Goal: Task Accomplishment & Management: Complete application form

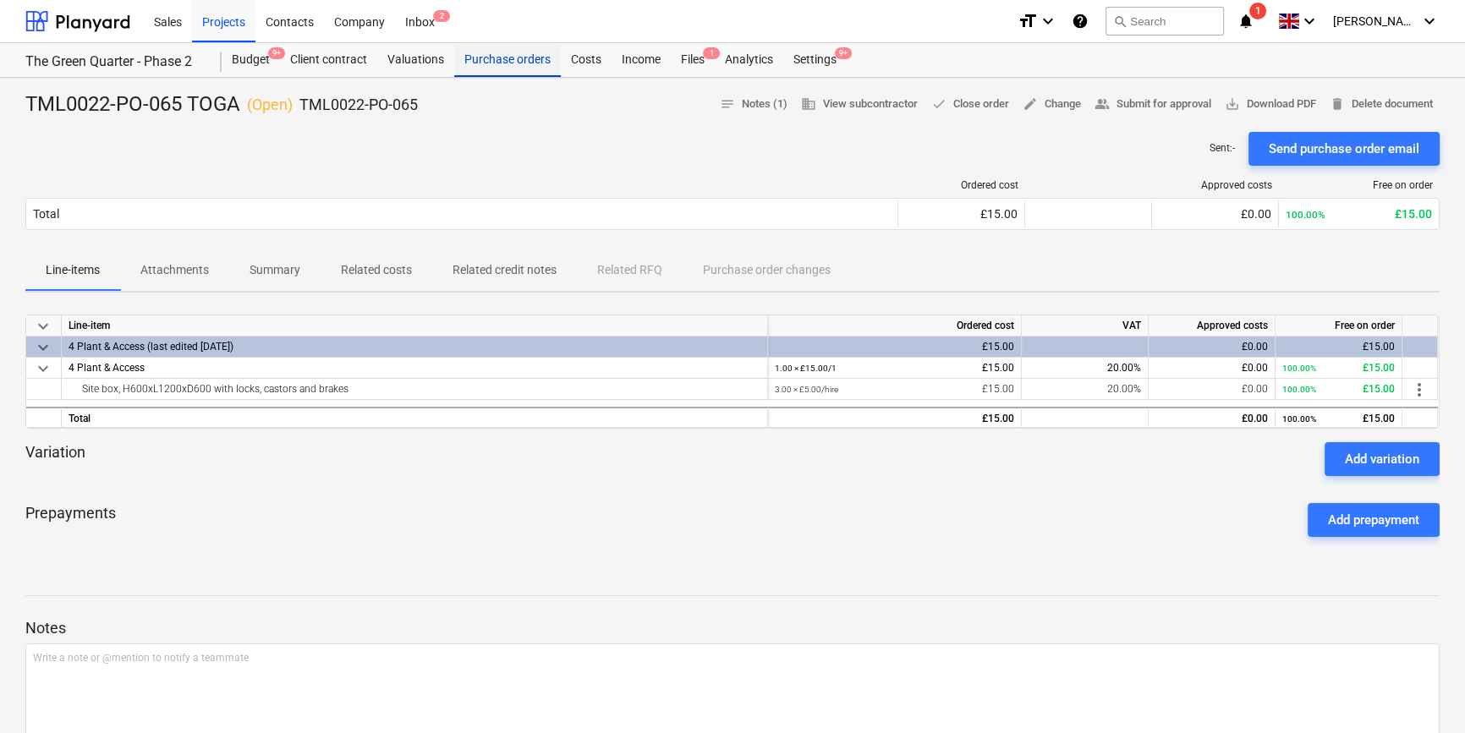
click at [485, 61] on div "Purchase orders" at bounding box center [507, 60] width 107 height 34
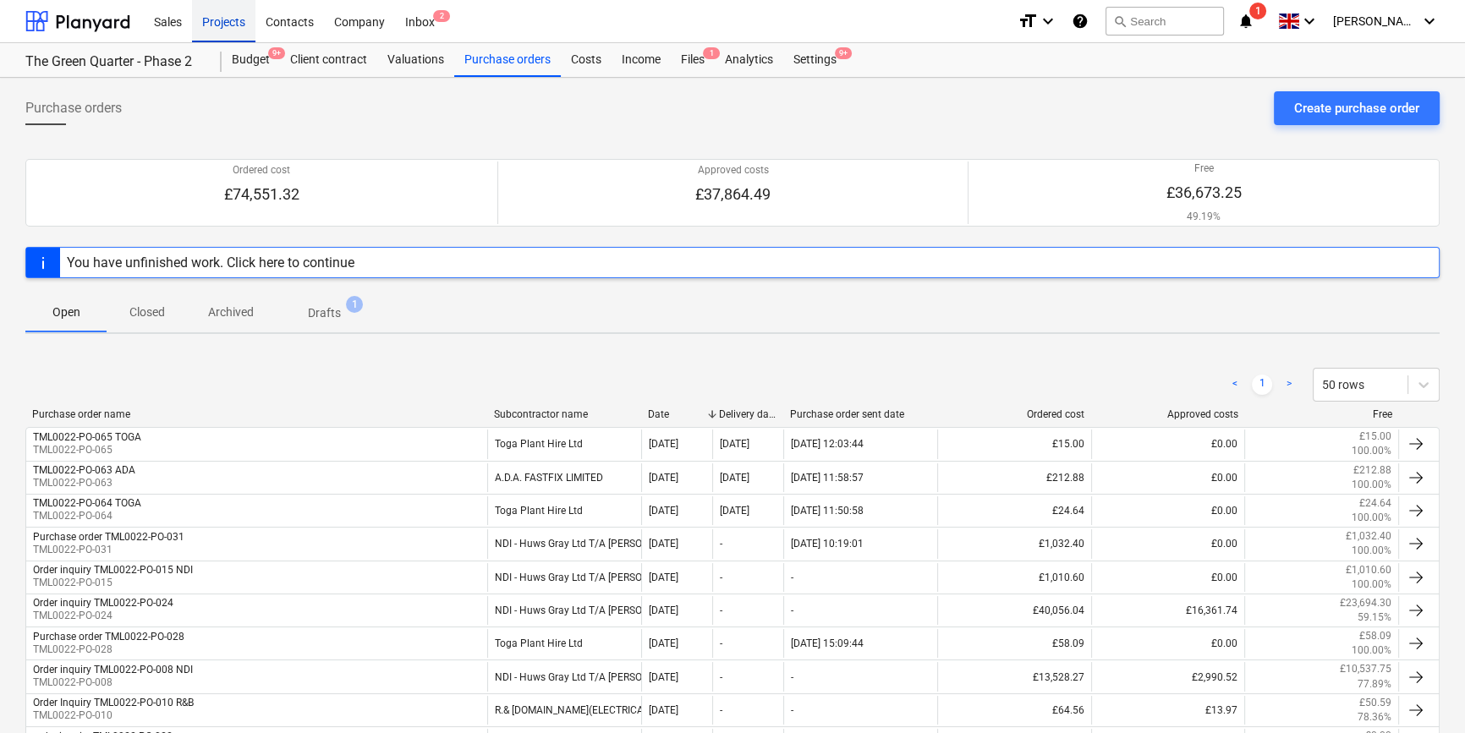
click at [218, 25] on div "Projects" at bounding box center [223, 20] width 63 height 43
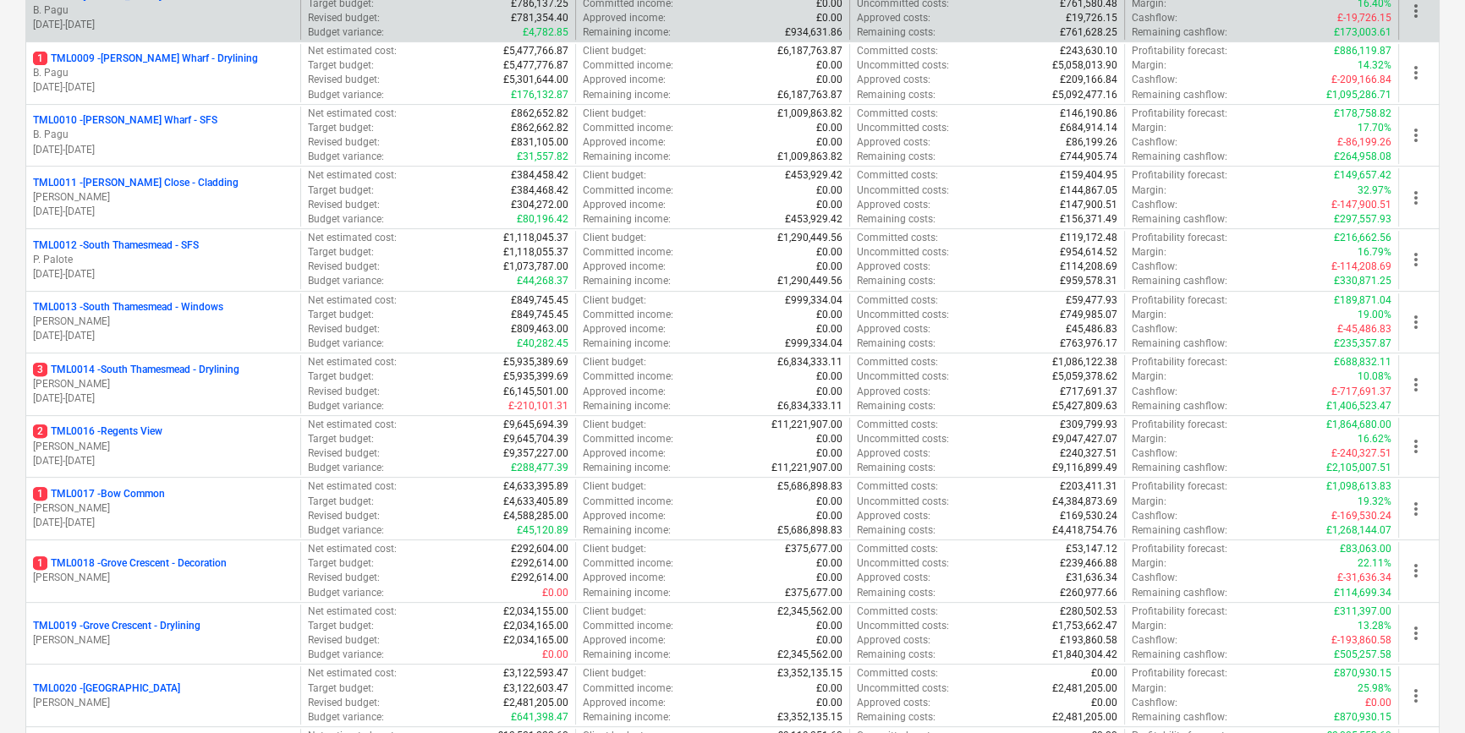
scroll to position [769, 0]
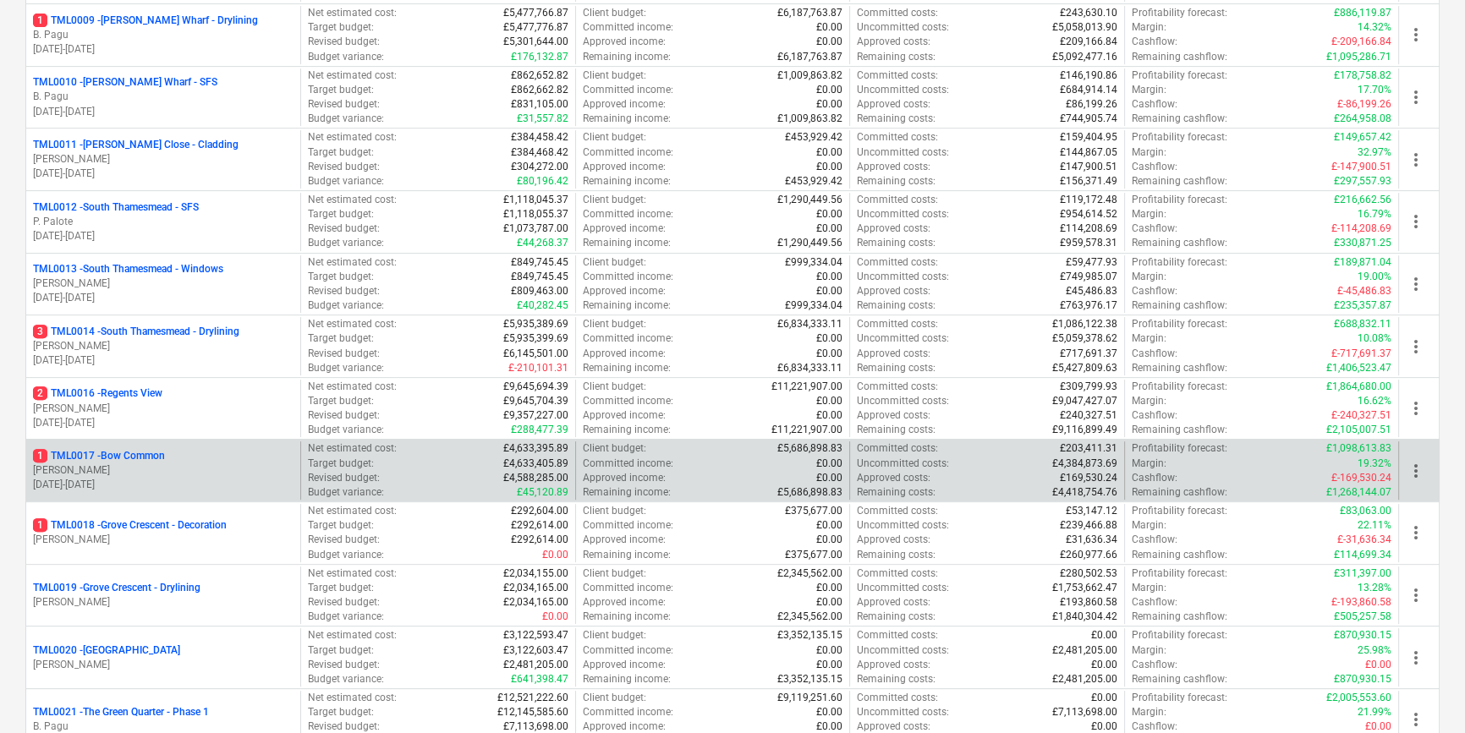
click at [134, 473] on p "[PERSON_NAME]" at bounding box center [163, 471] width 261 height 14
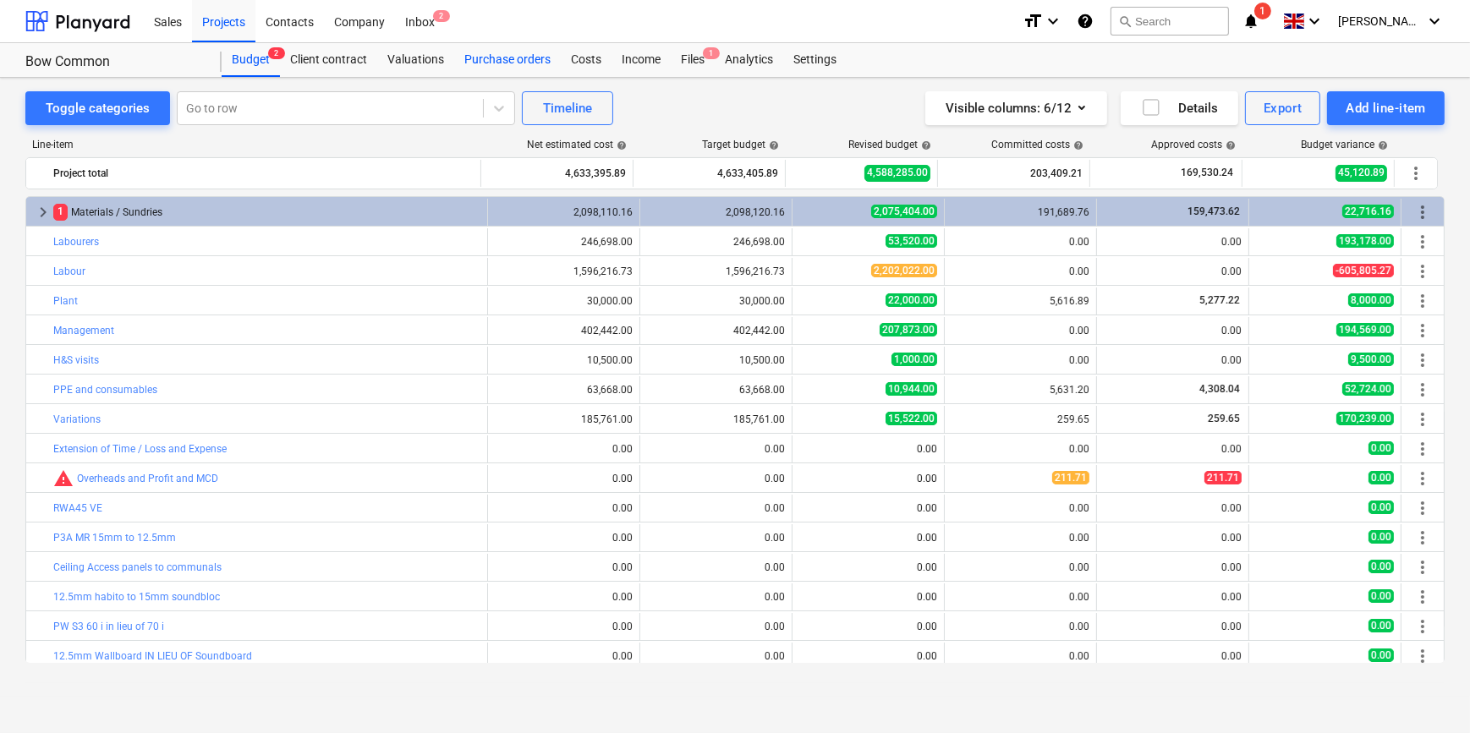
click at [508, 52] on div "Purchase orders" at bounding box center [507, 60] width 107 height 34
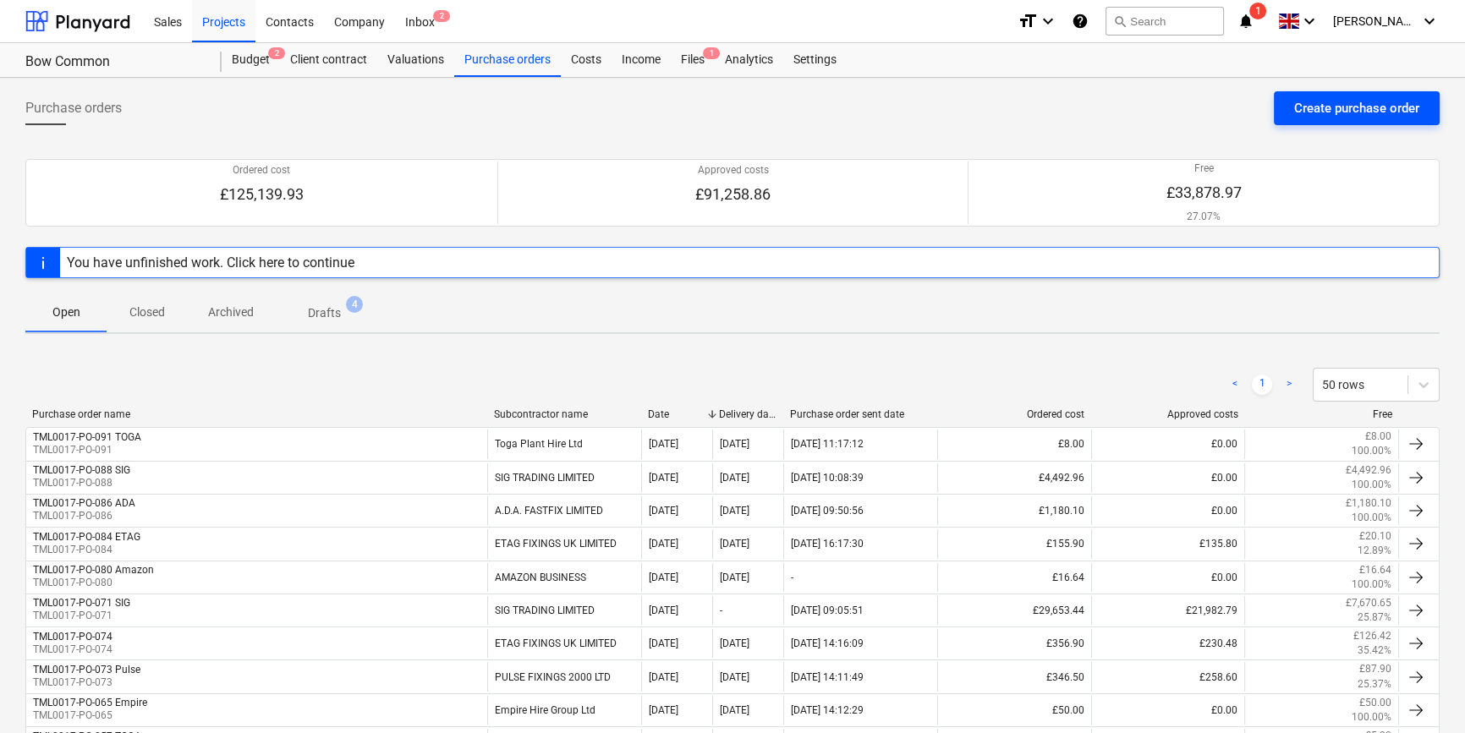
click at [1404, 102] on div "Create purchase order" at bounding box center [1356, 108] width 125 height 22
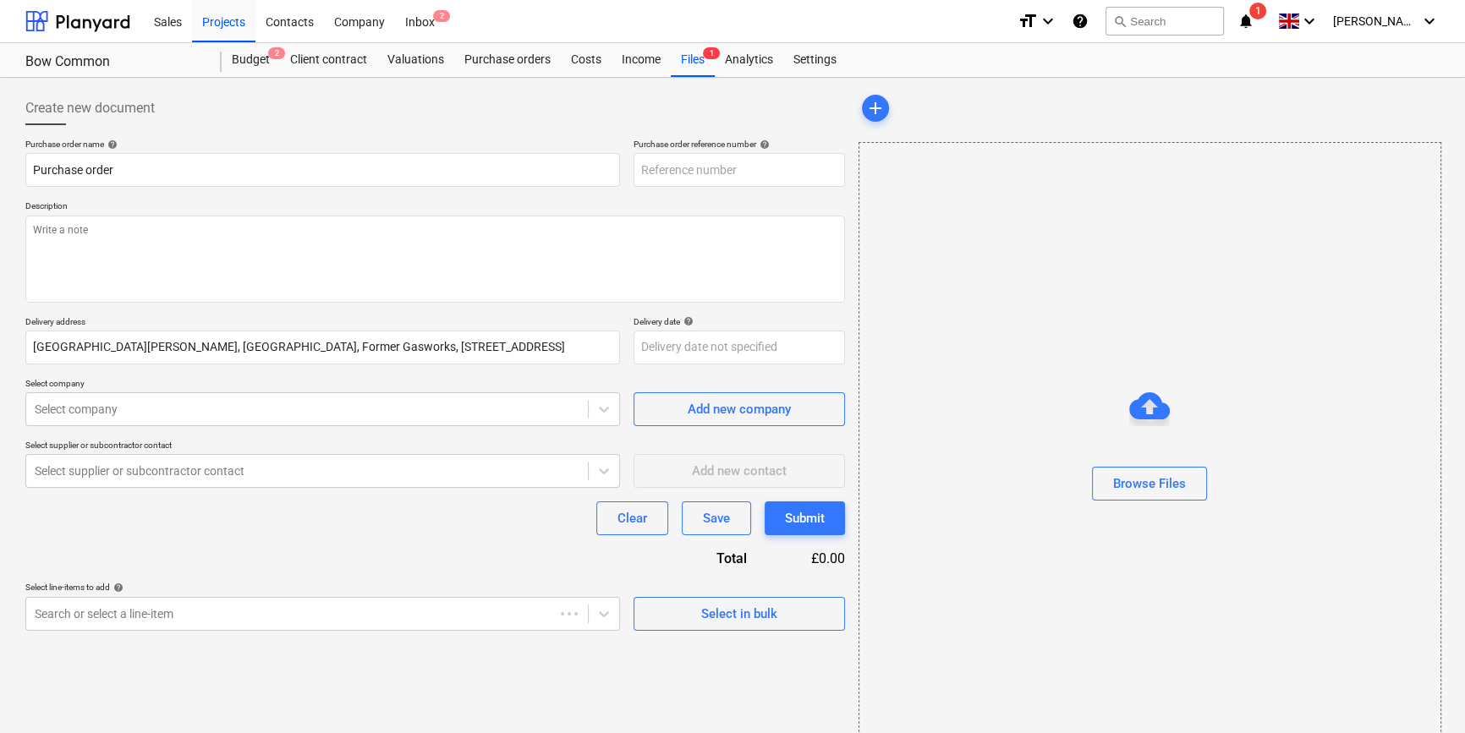
type textarea "x"
type input "TML0017-PO-092"
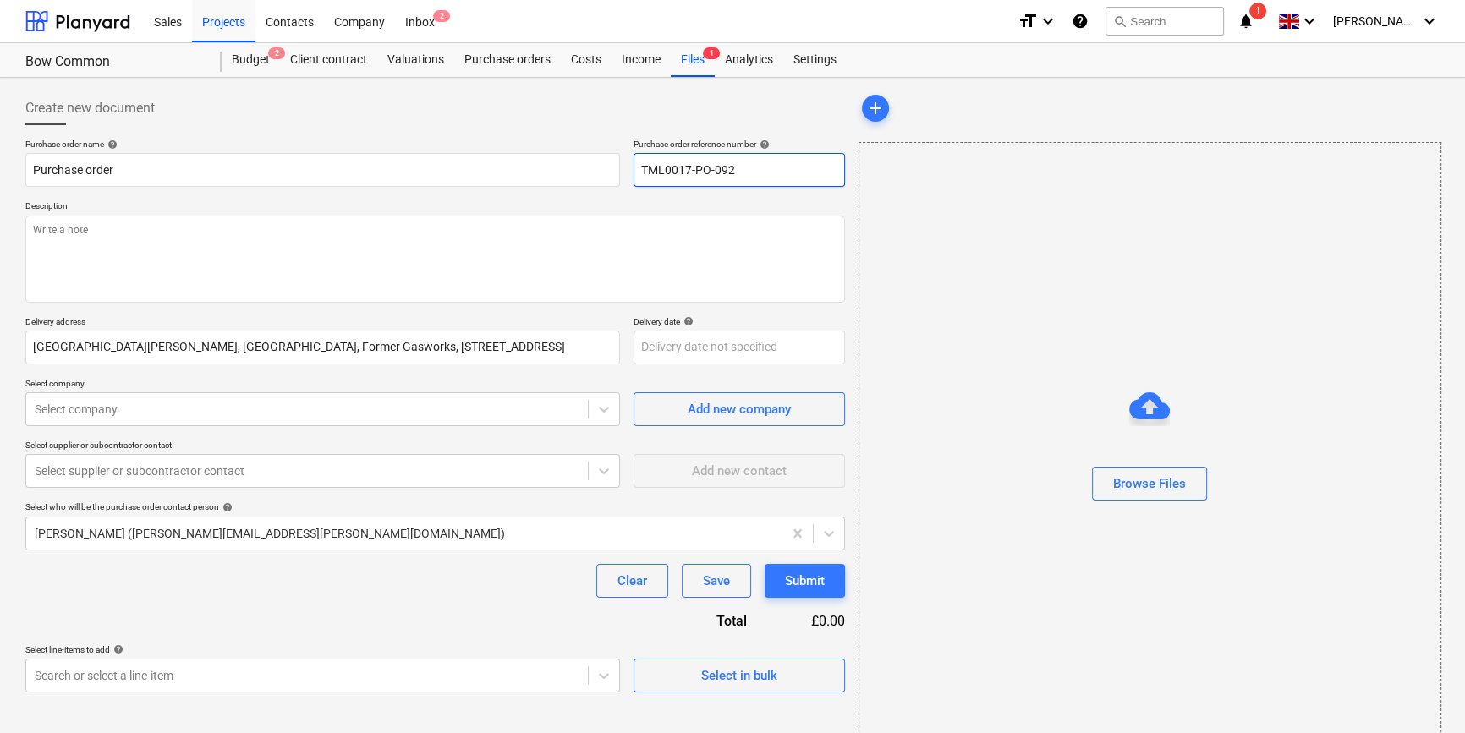
drag, startPoint x: 752, startPoint y: 162, endPoint x: 650, endPoint y: 172, distance: 102.8
click at [626, 169] on div "Purchase order name help Purchase order Purchase order reference number help TM…" at bounding box center [435, 163] width 820 height 48
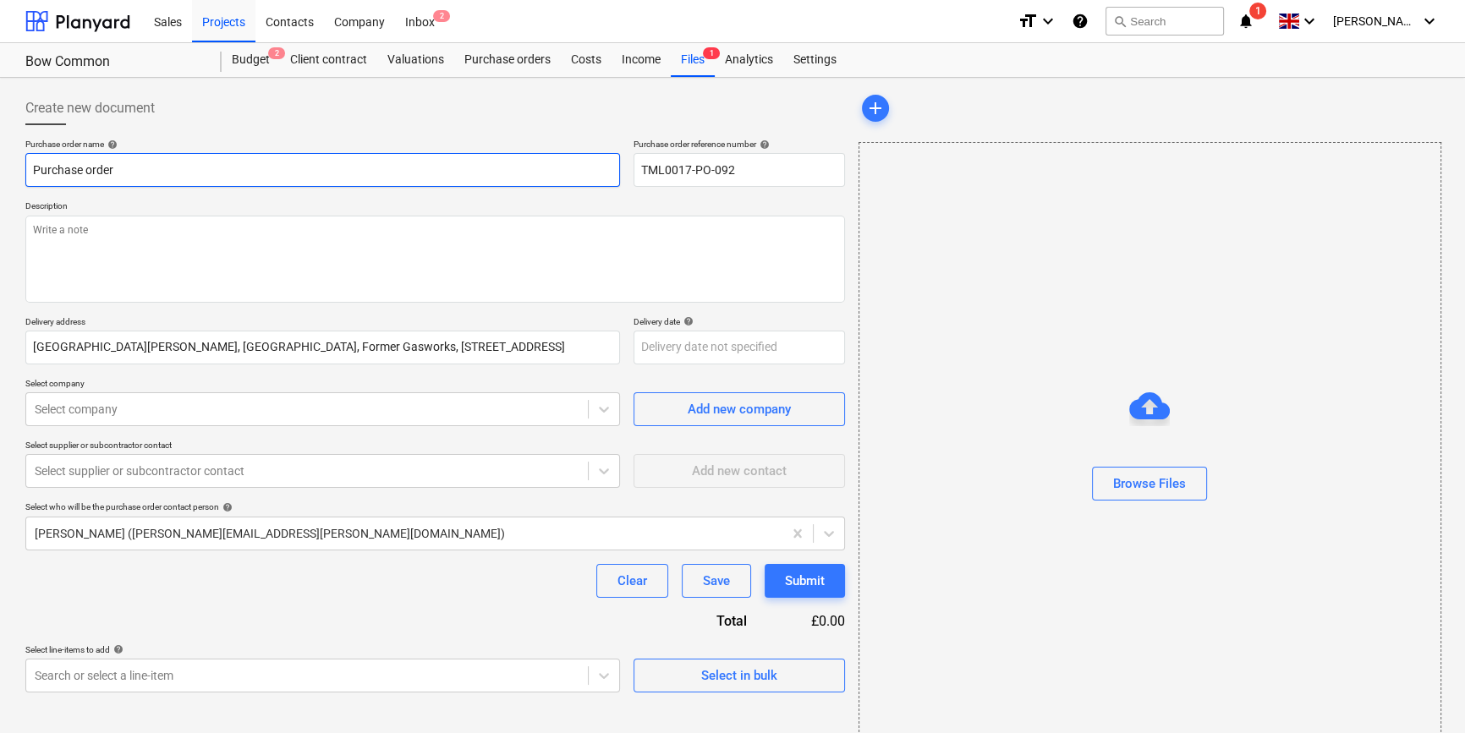
drag, startPoint x: 115, startPoint y: 169, endPoint x: 34, endPoint y: 167, distance: 81.2
click at [34, 167] on input "Purchase order" at bounding box center [322, 170] width 595 height 34
type textarea "x"
paste input "TML0017-PO-092"
type textarea "x"
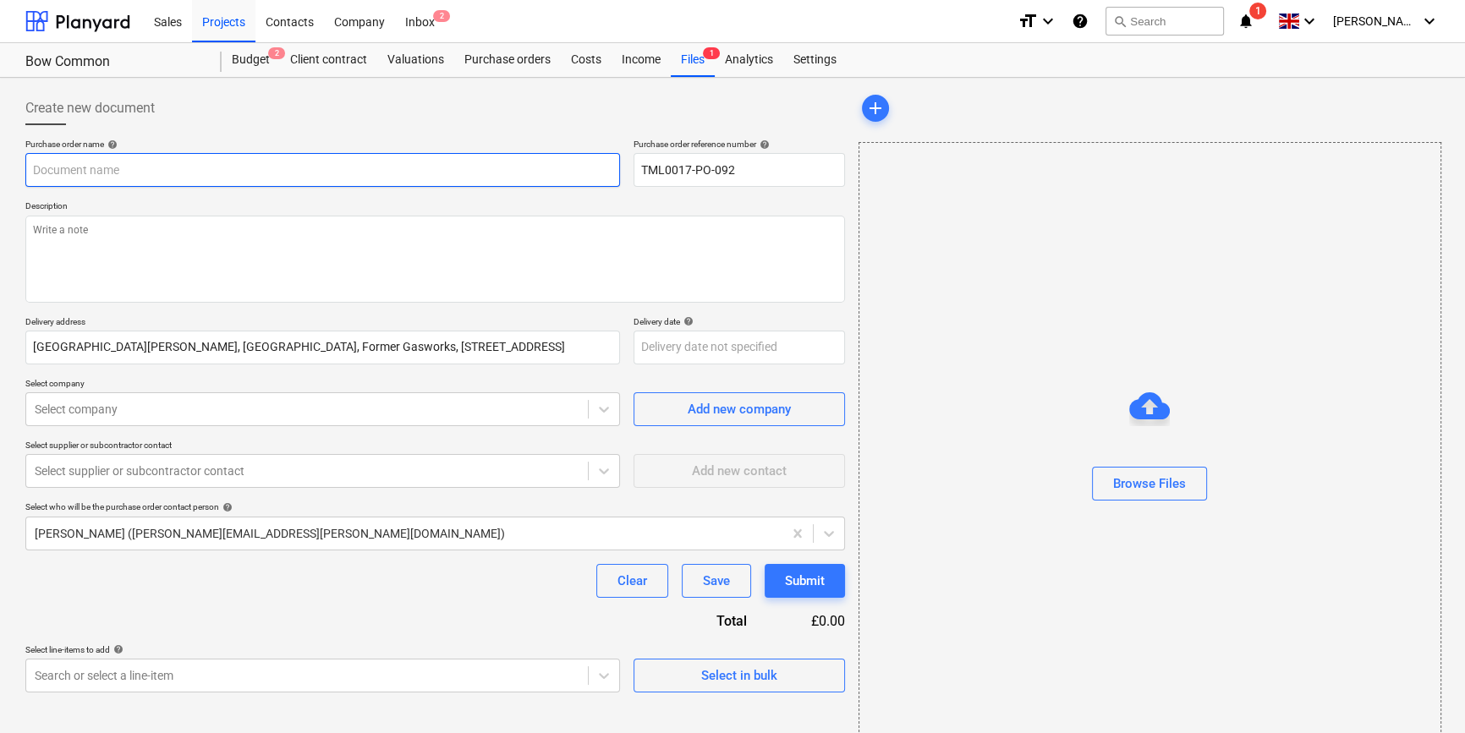
type input "TML0017-PO-092"
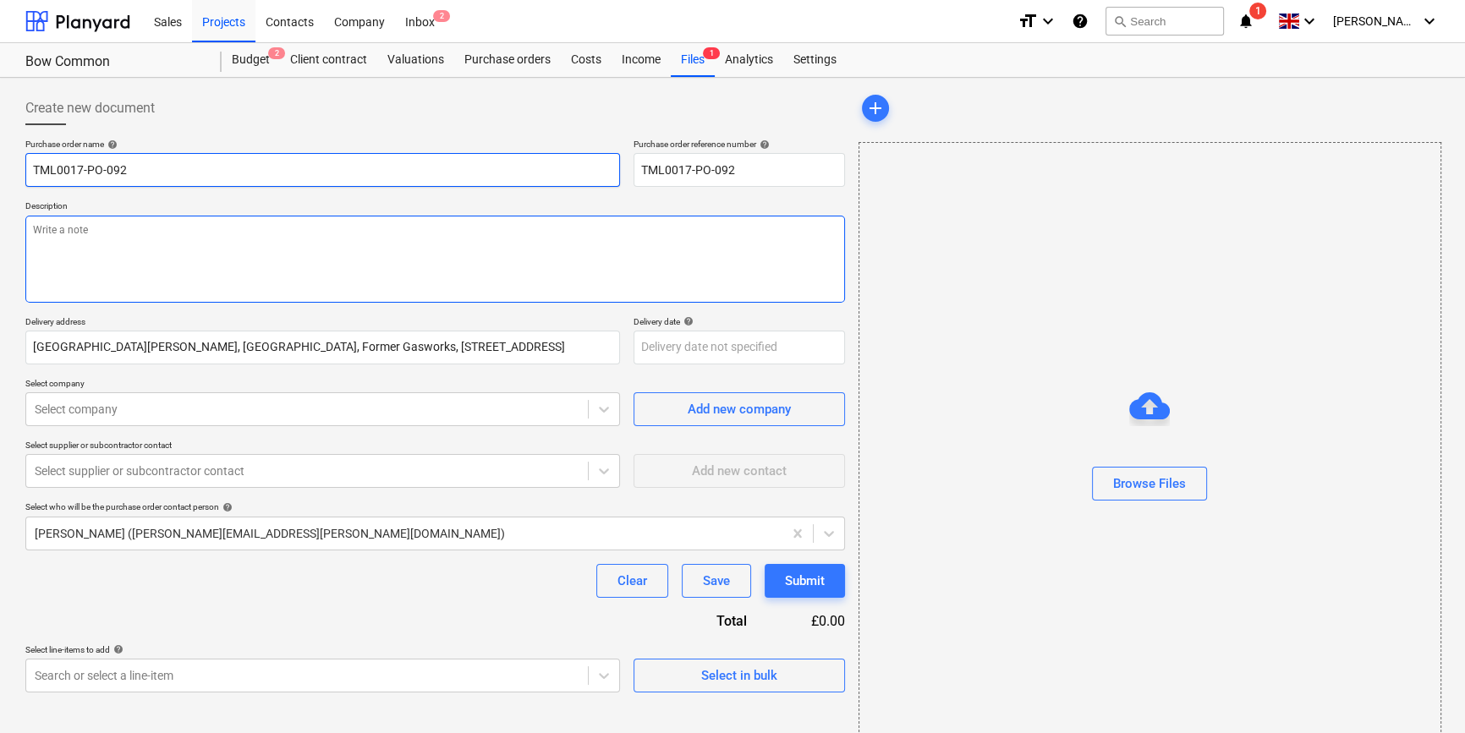
type textarea "x"
type input "TML0017-PO-092"
type textarea "x"
type input "TML0017-PO-092 S"
type textarea "x"
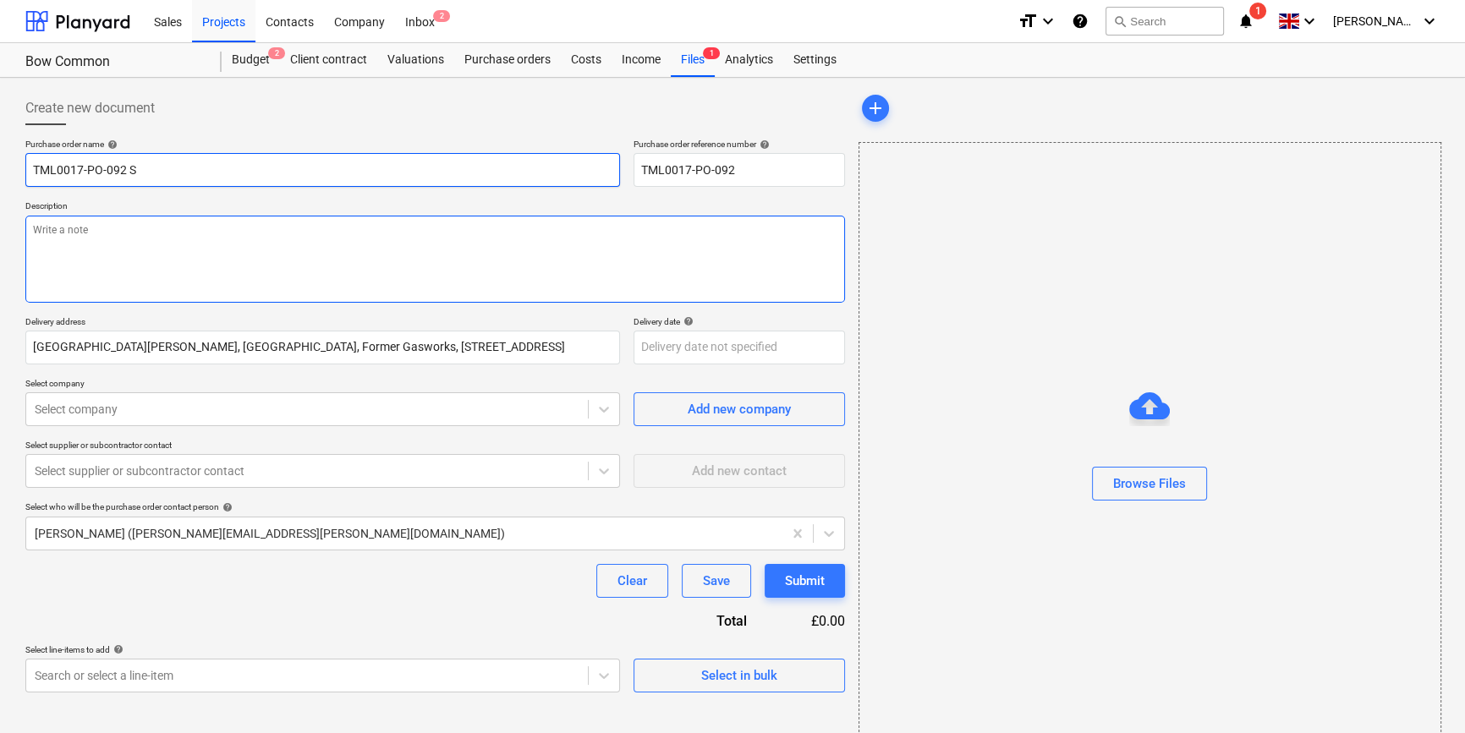
type input "TML0017-PO-092 SI"
type textarea "x"
type input "TML0017-PO-092 SIG"
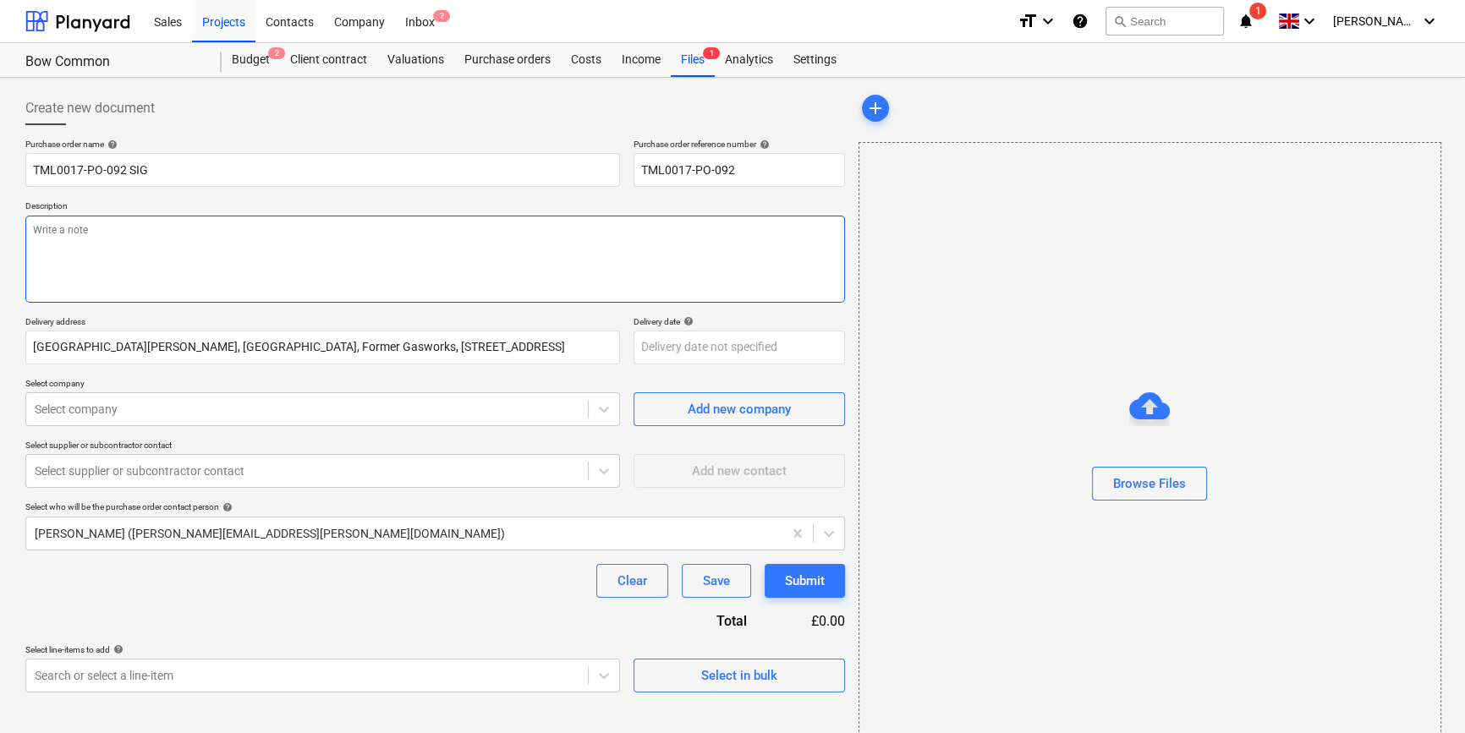
click at [85, 255] on textarea at bounding box center [435, 259] width 820 height 87
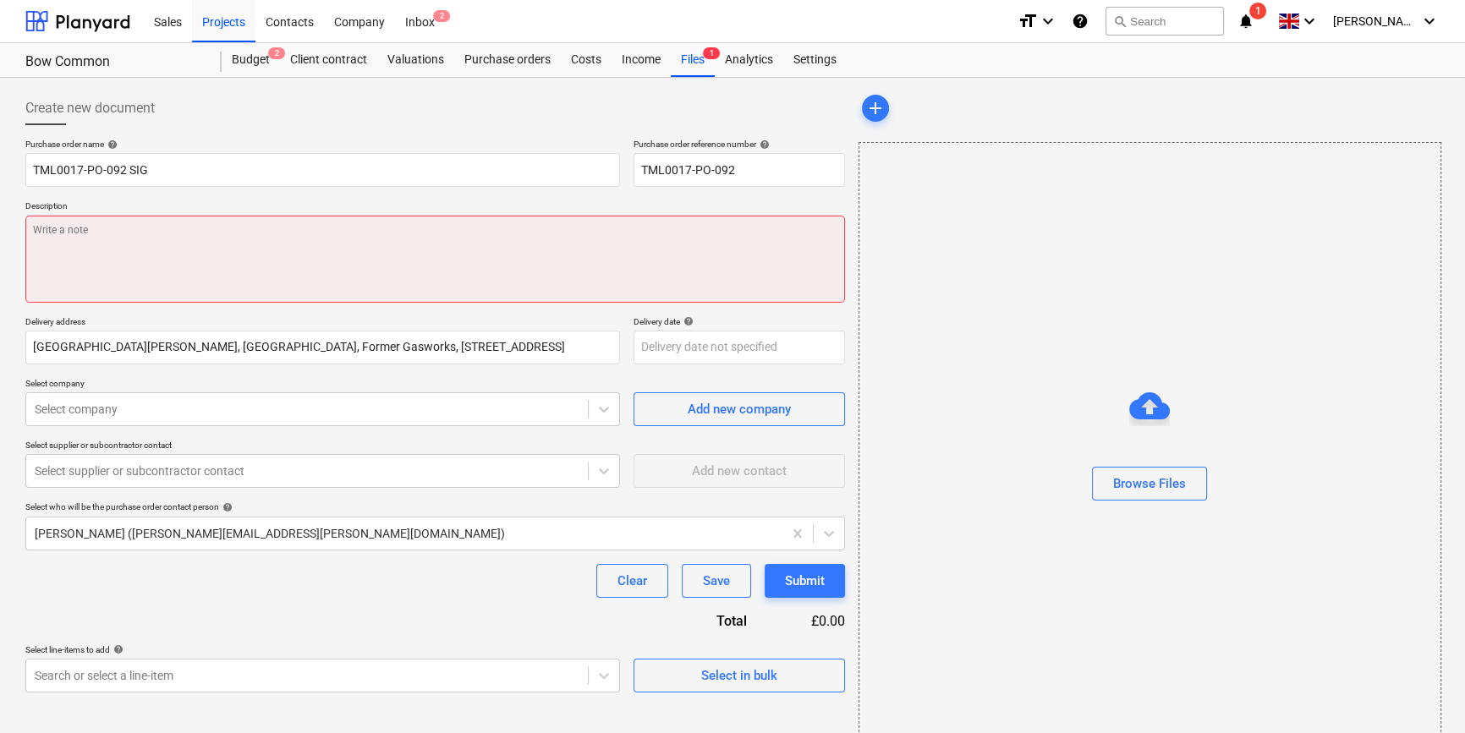
click at [121, 242] on textarea at bounding box center [435, 259] width 820 height 87
type textarea "x"
type textarea "S"
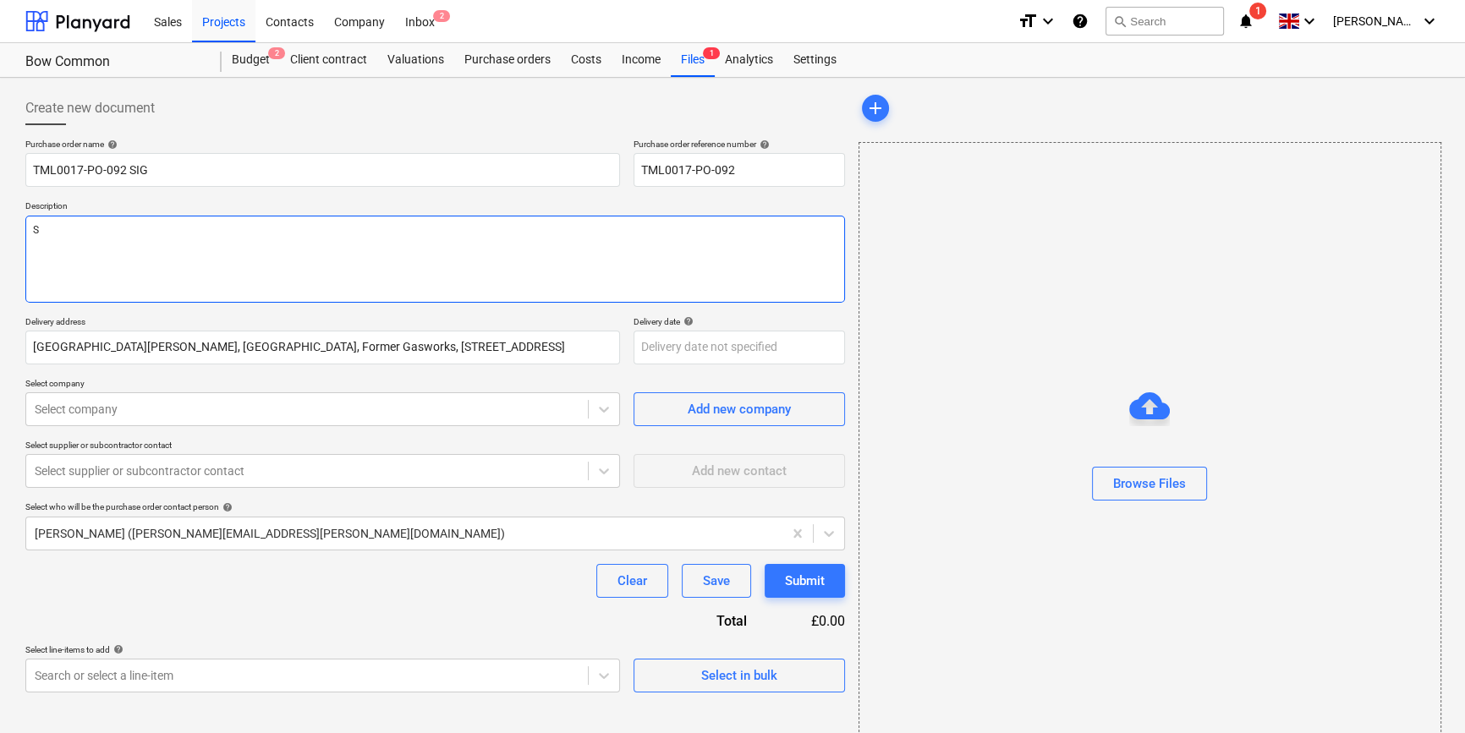
type textarea "x"
type textarea "Si"
type textarea "x"
type textarea "Sit"
type textarea "x"
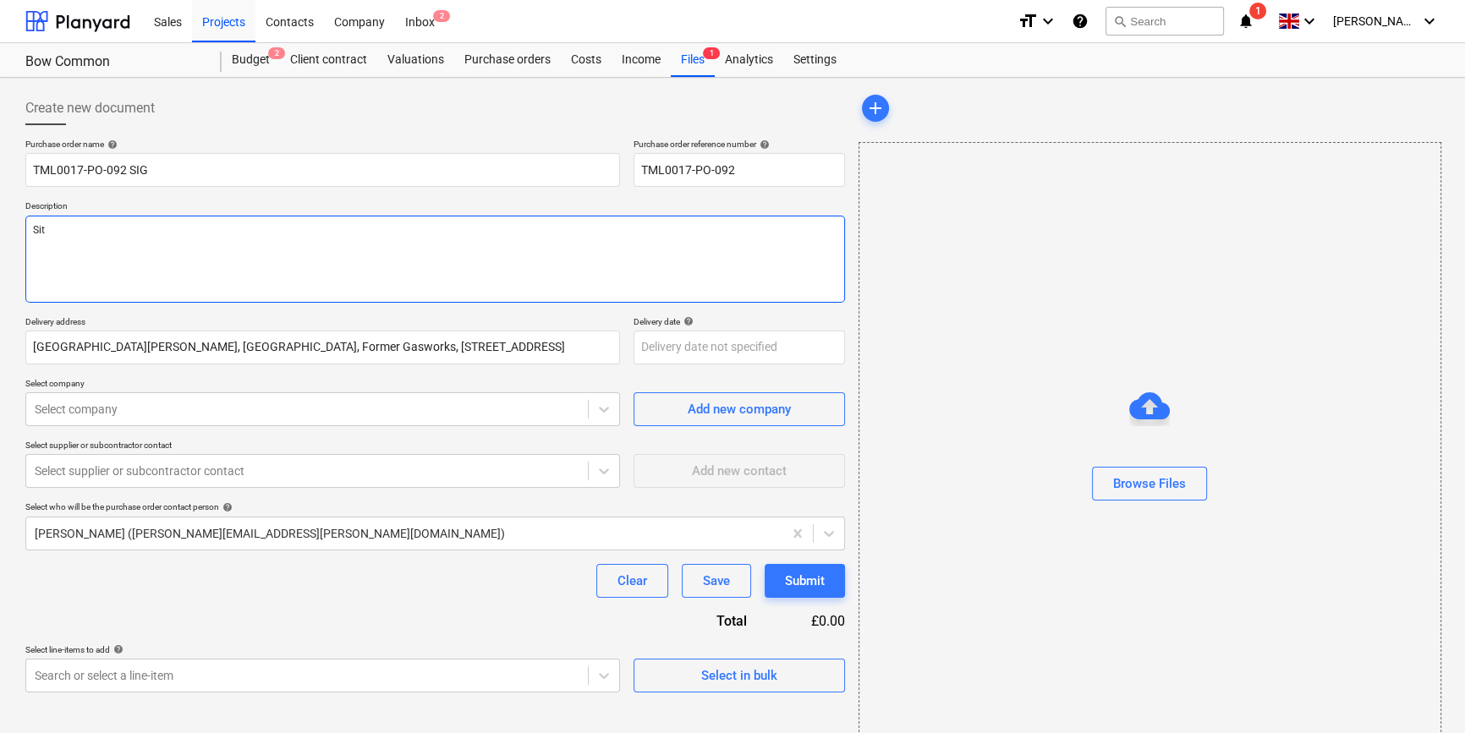
type textarea "Site"
type textarea "x"
type textarea "Site"
type textarea "x"
type textarea "Site c"
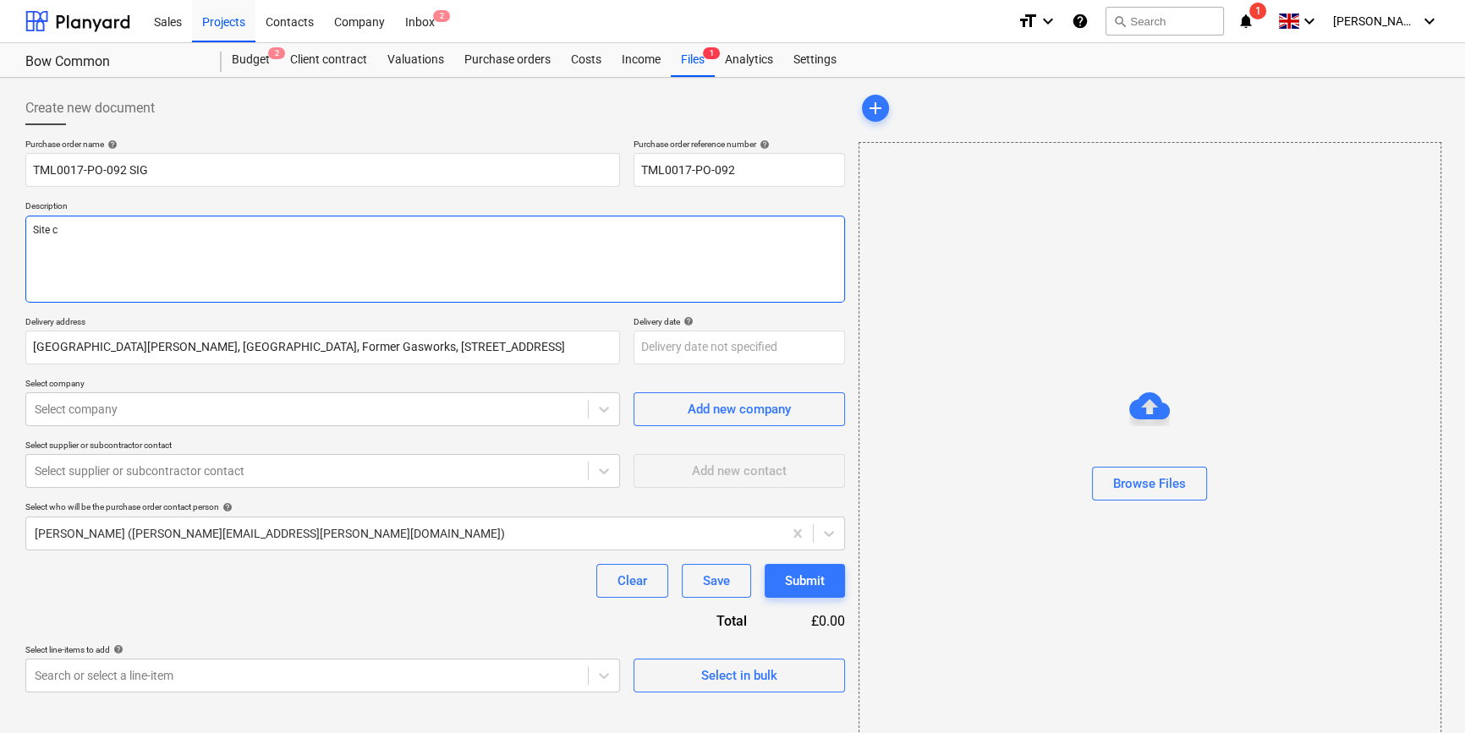
type textarea "x"
type textarea "Site co"
type textarea "x"
type textarea "Site con"
type textarea "x"
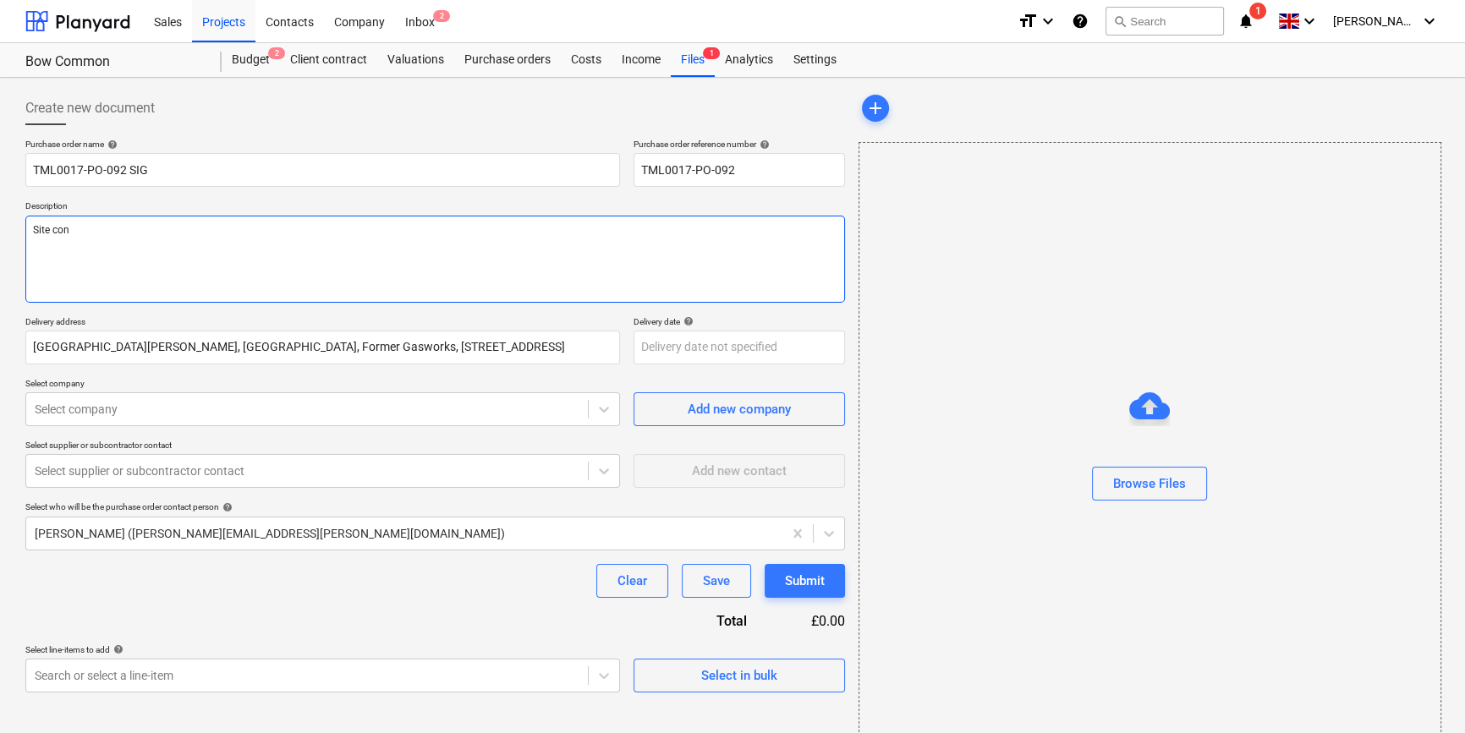
type textarea "Site cont"
type textarea "x"
type textarea "Site conta"
type textarea "x"
type textarea "Site contac"
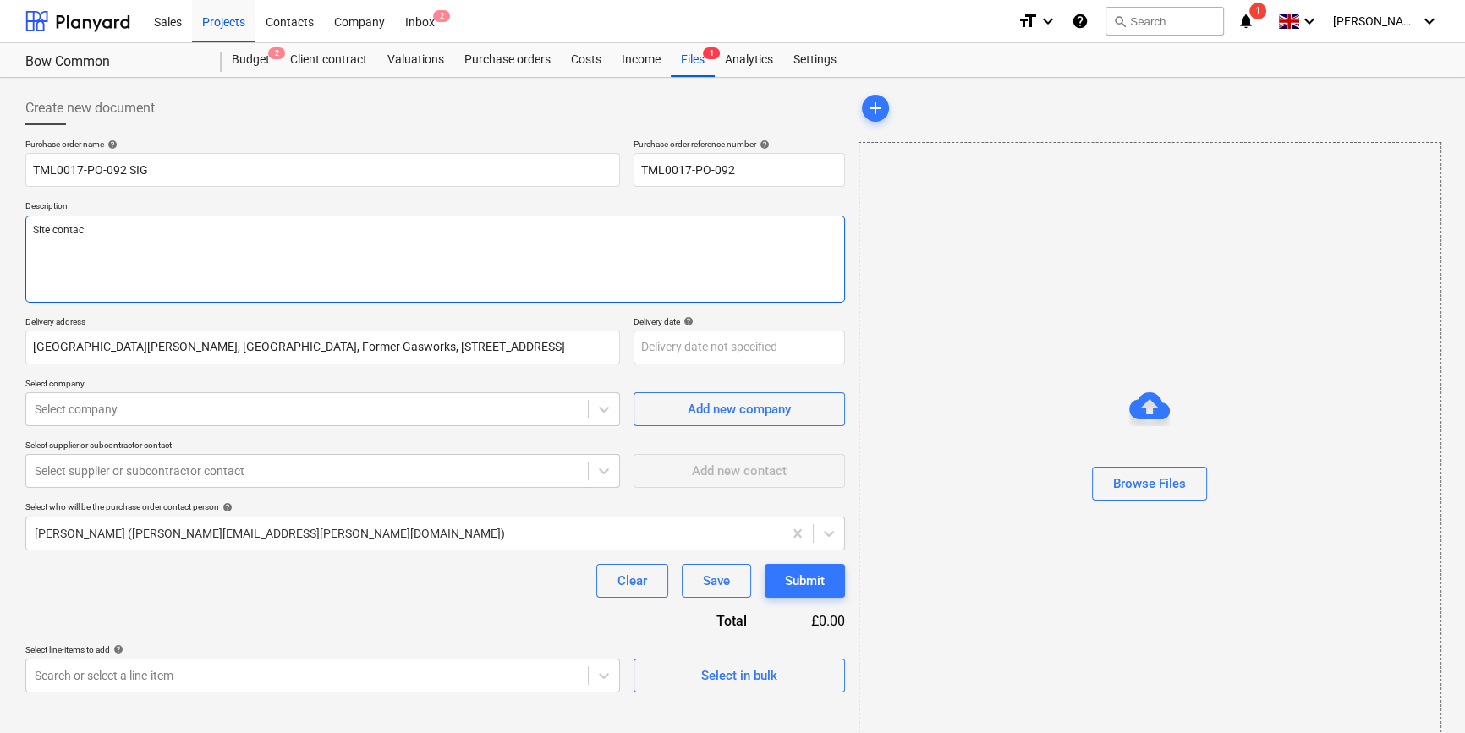
type textarea "x"
type textarea "Site contact"
type textarea "x"
type textarea "Site contact T"
type textarea "x"
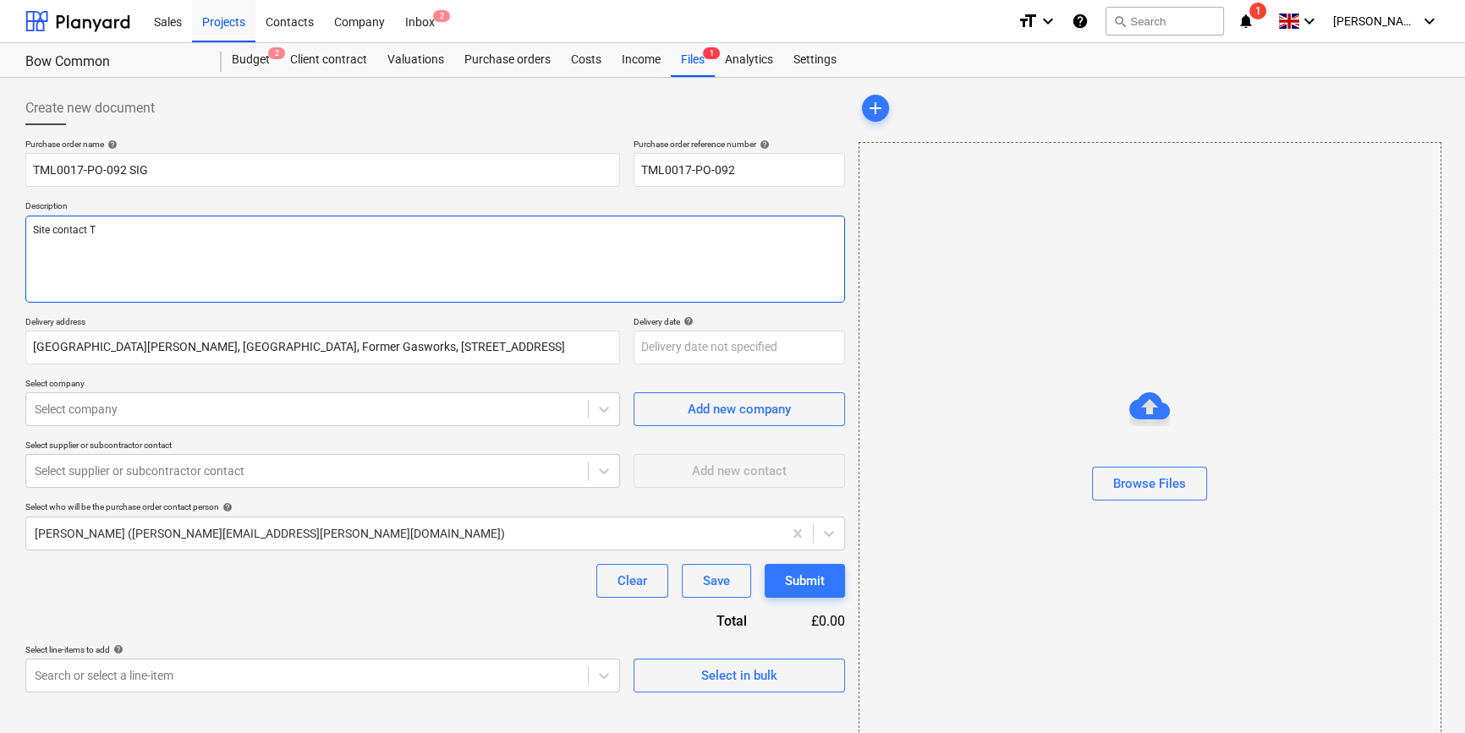
type textarea "Site contact Te"
type textarea "x"
type textarea "Site contact [PERSON_NAME]"
type textarea "x"
type textarea "Site contact [PERSON_NAME]"
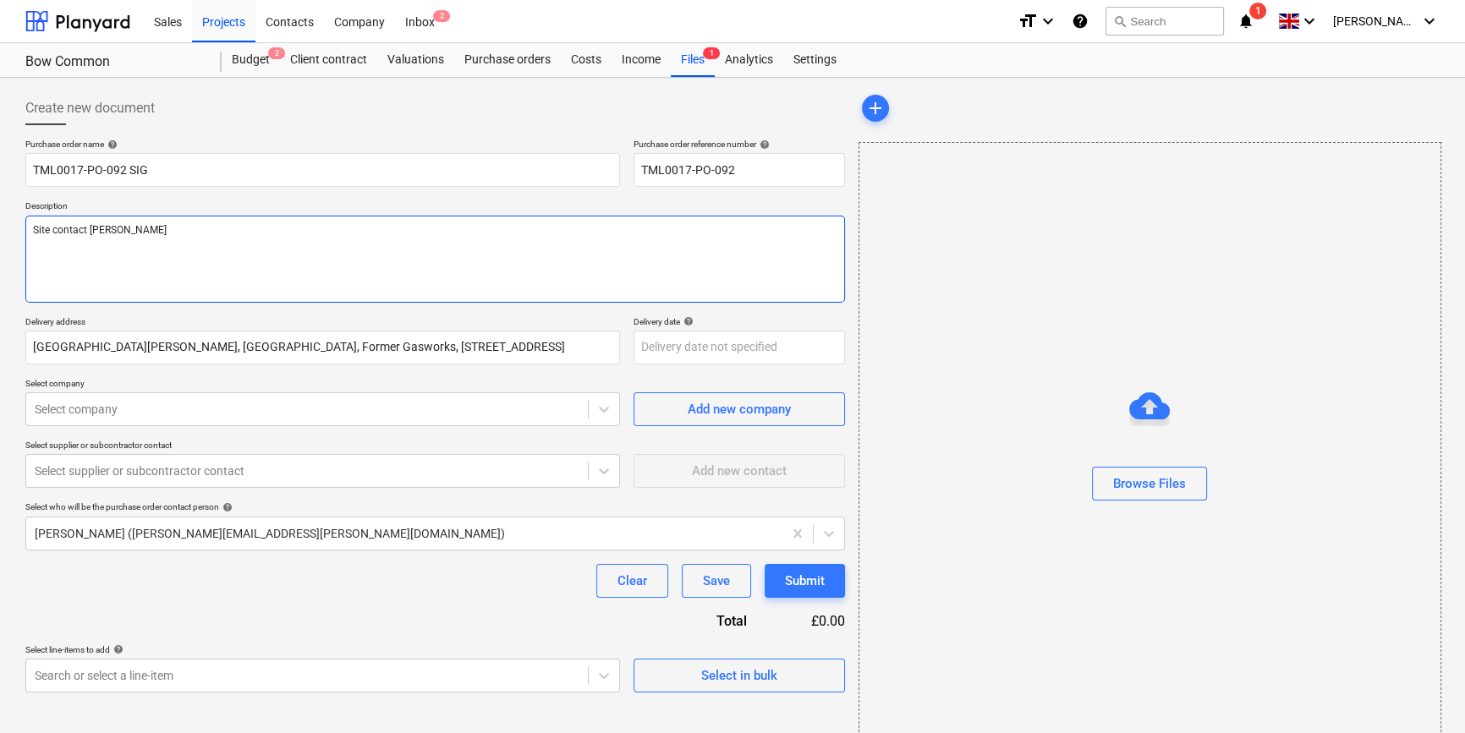
type textarea "x"
type textarea "Site contact [PERSON_NAME]"
type textarea "x"
type textarea "Site contact [PERSON_NAME]"
type textarea "x"
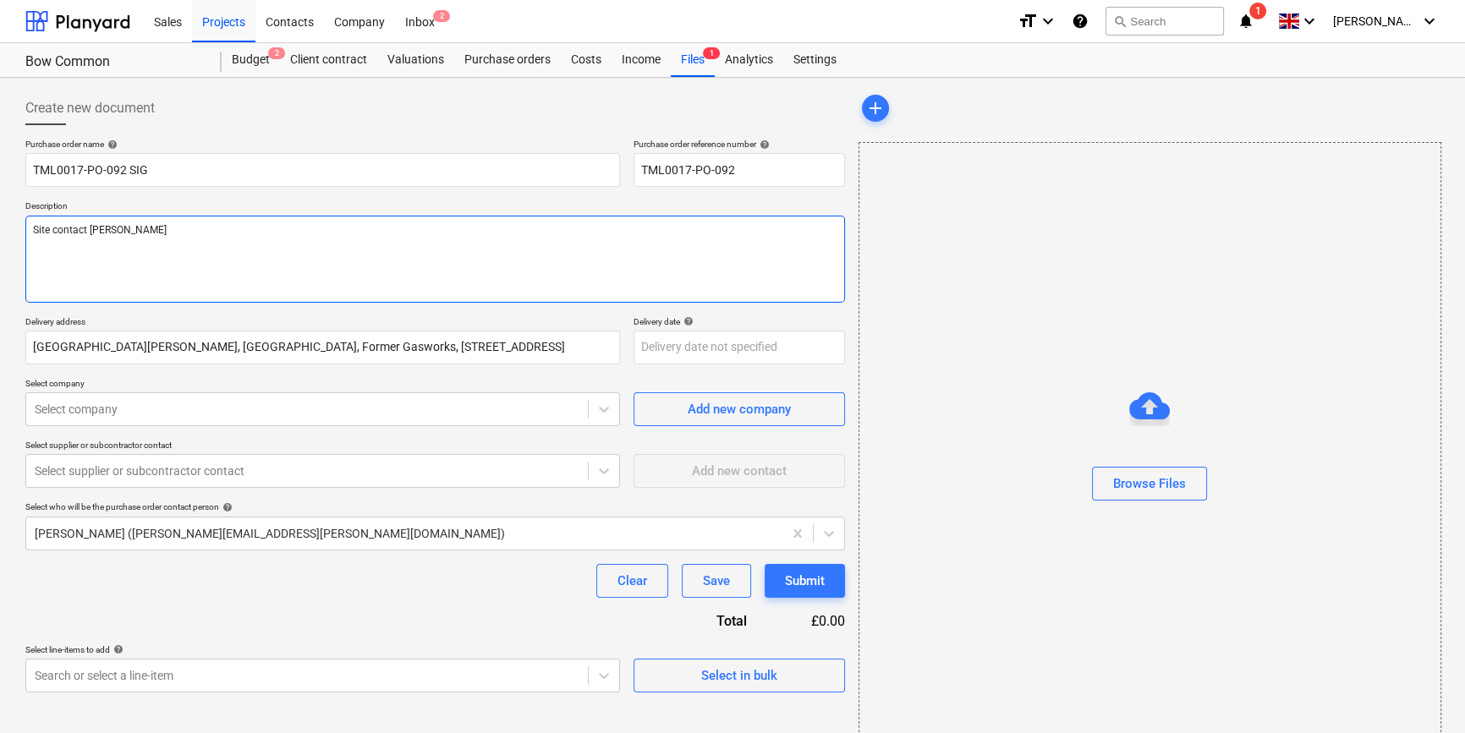
type textarea "Site contact Teddy 0"
type textarea "x"
type textarea "Site contact Teddy 07"
type textarea "x"
type textarea "Site contact Teddy 073"
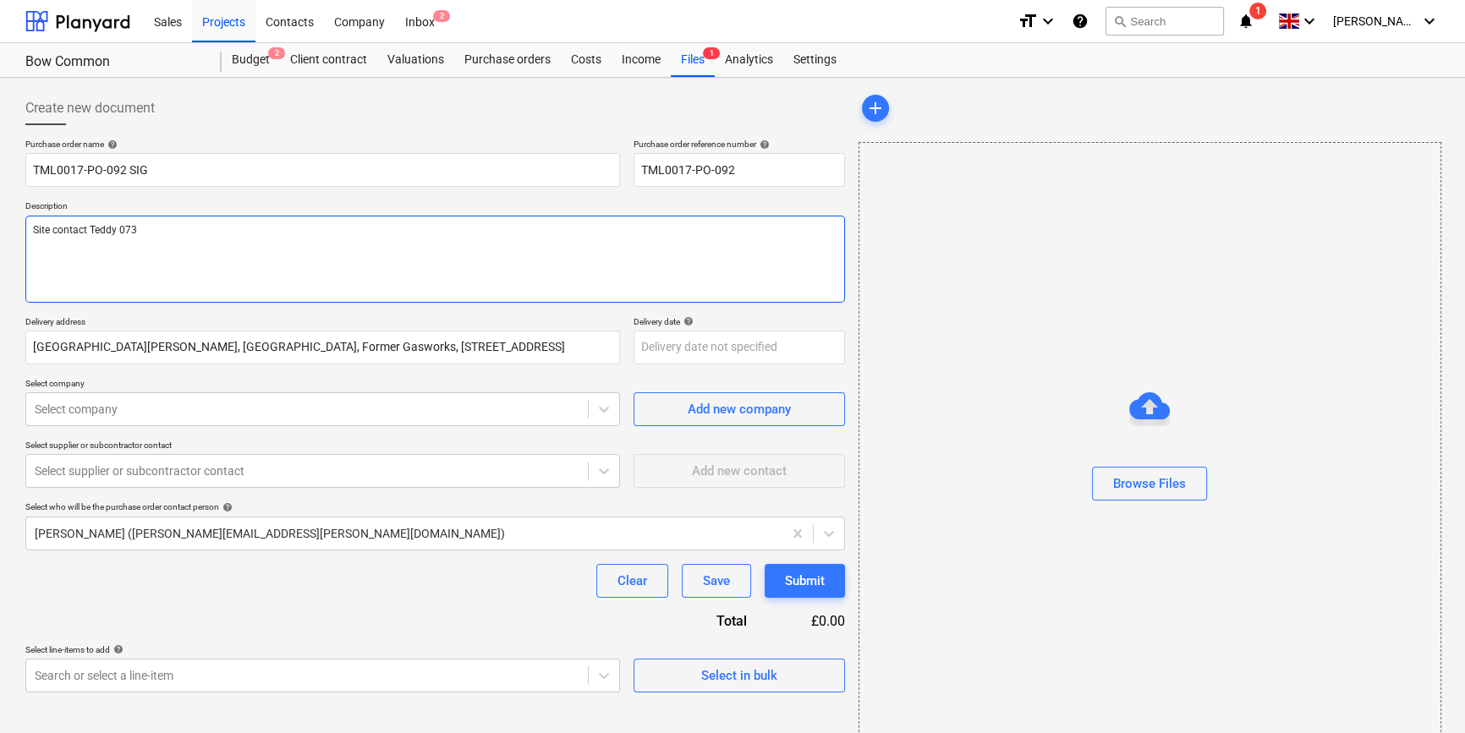
type textarea "x"
type textarea "Site contact Teddy 0739"
type textarea "x"
type textarea "Site contact Teddy 07395"
type textarea "x"
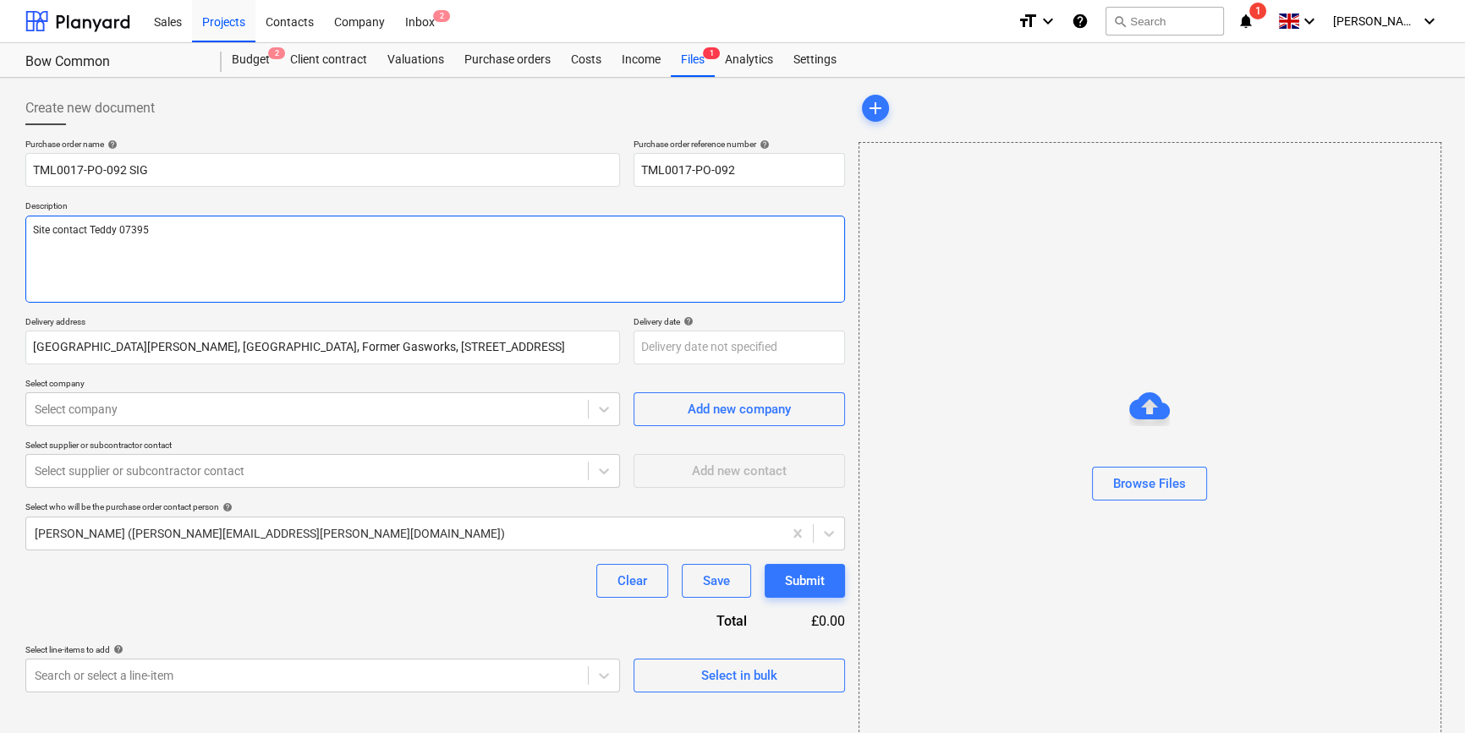
type textarea "Site contact Teddy 0739"
type textarea "x"
type textarea "Site contact Teddy 073"
type textarea "x"
type textarea "Site contact [PERSON_NAME] 0735"
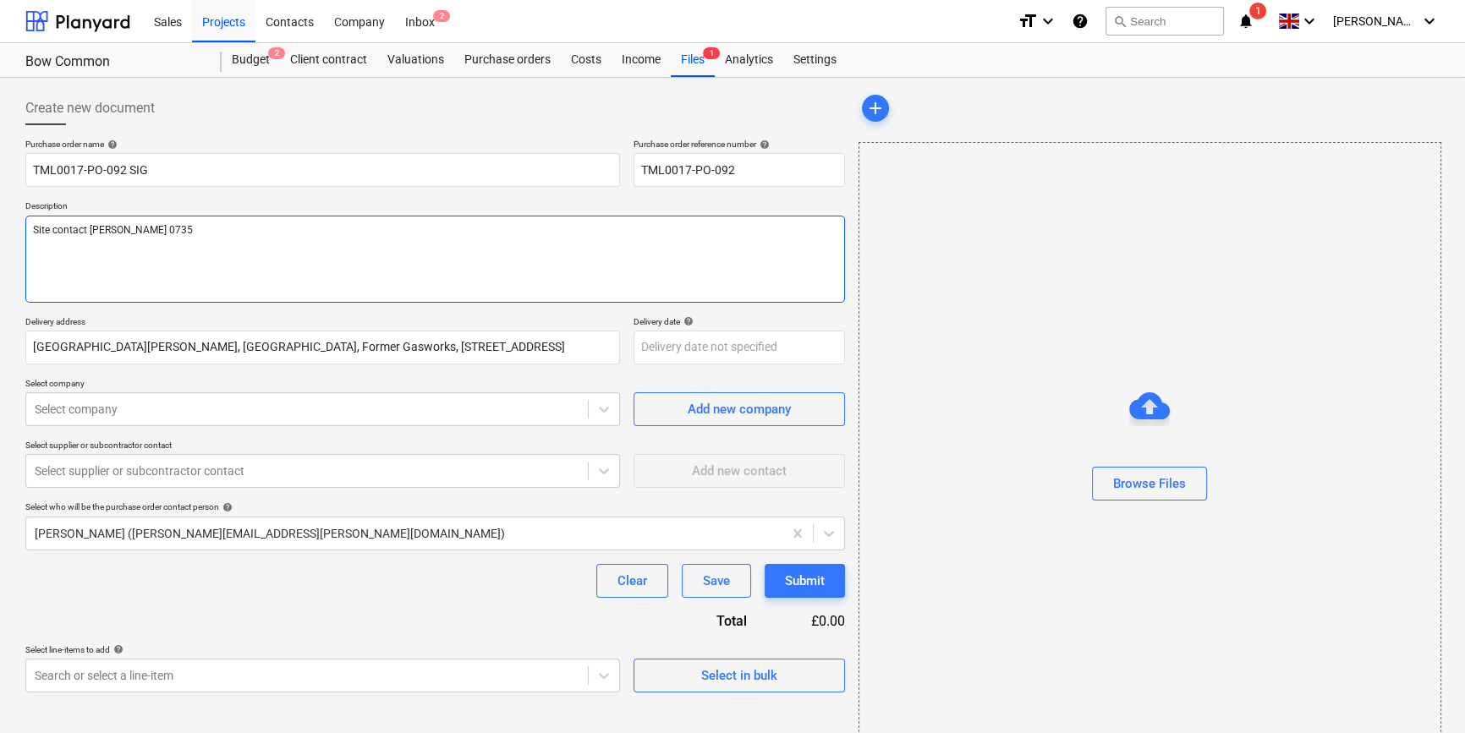
type textarea "x"
type textarea "Site contact Teddy 07359"
type textarea "x"
type textarea "Site contact Teddy 07359"
type textarea "x"
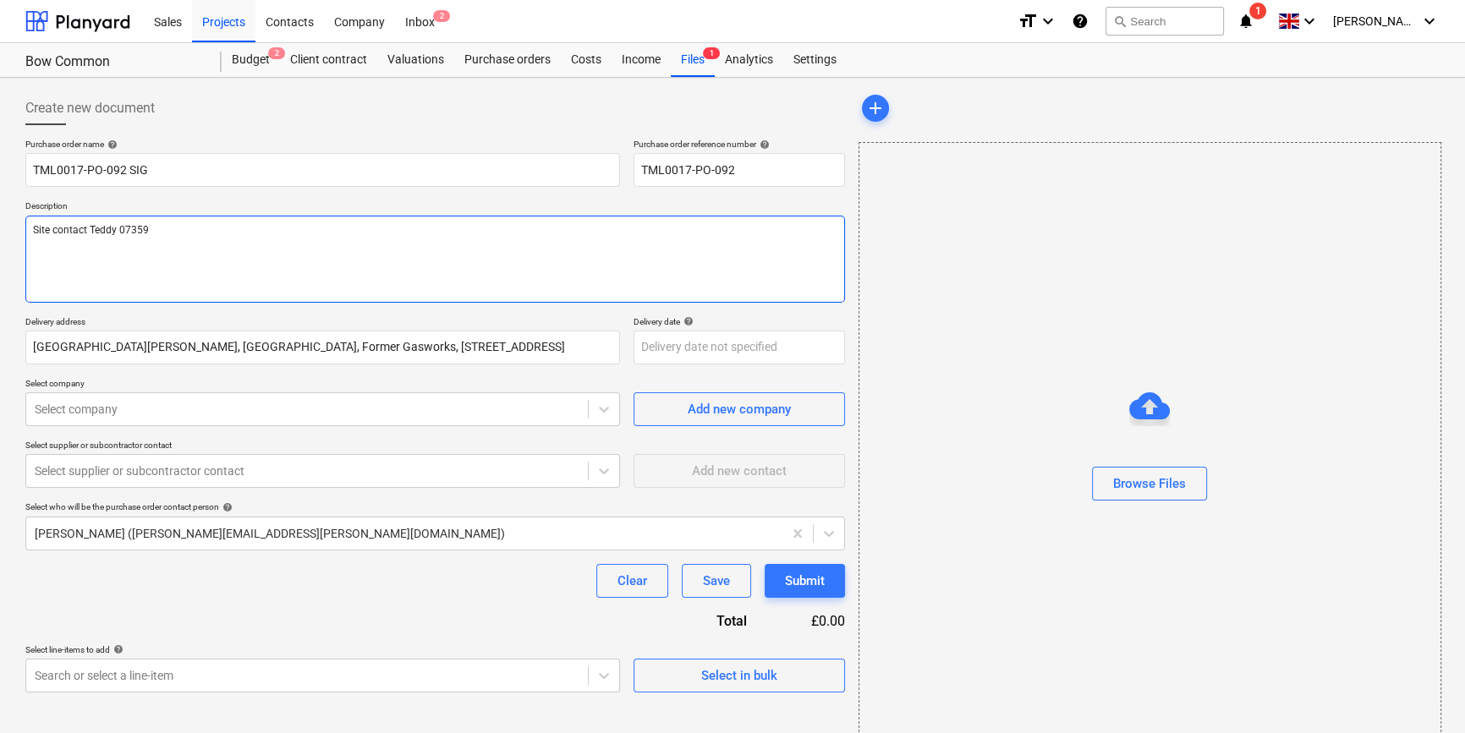
type textarea "Site contact [PERSON_NAME] 07359 9"
type textarea "x"
type textarea "Site contact [PERSON_NAME] [PHONE_NUMBER]"
type textarea "x"
type textarea "Site contact Teddy [PHONE_NUMBER]"
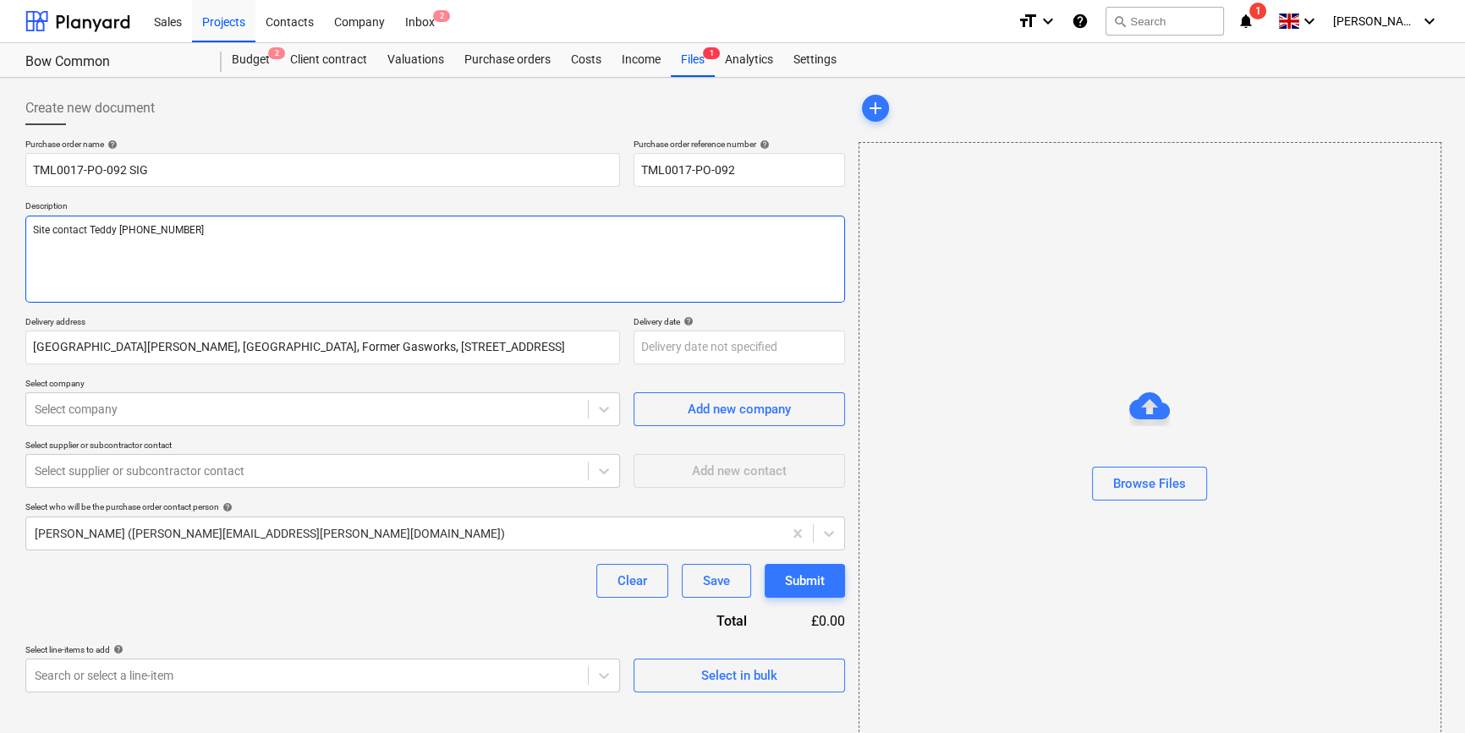
type textarea "x"
type textarea "Site contact [PERSON_NAME] [PHONE_NUMBER]"
type textarea "x"
type textarea "Site contact [PERSON_NAME] [PHONE_NUMBER]"
type textarea "x"
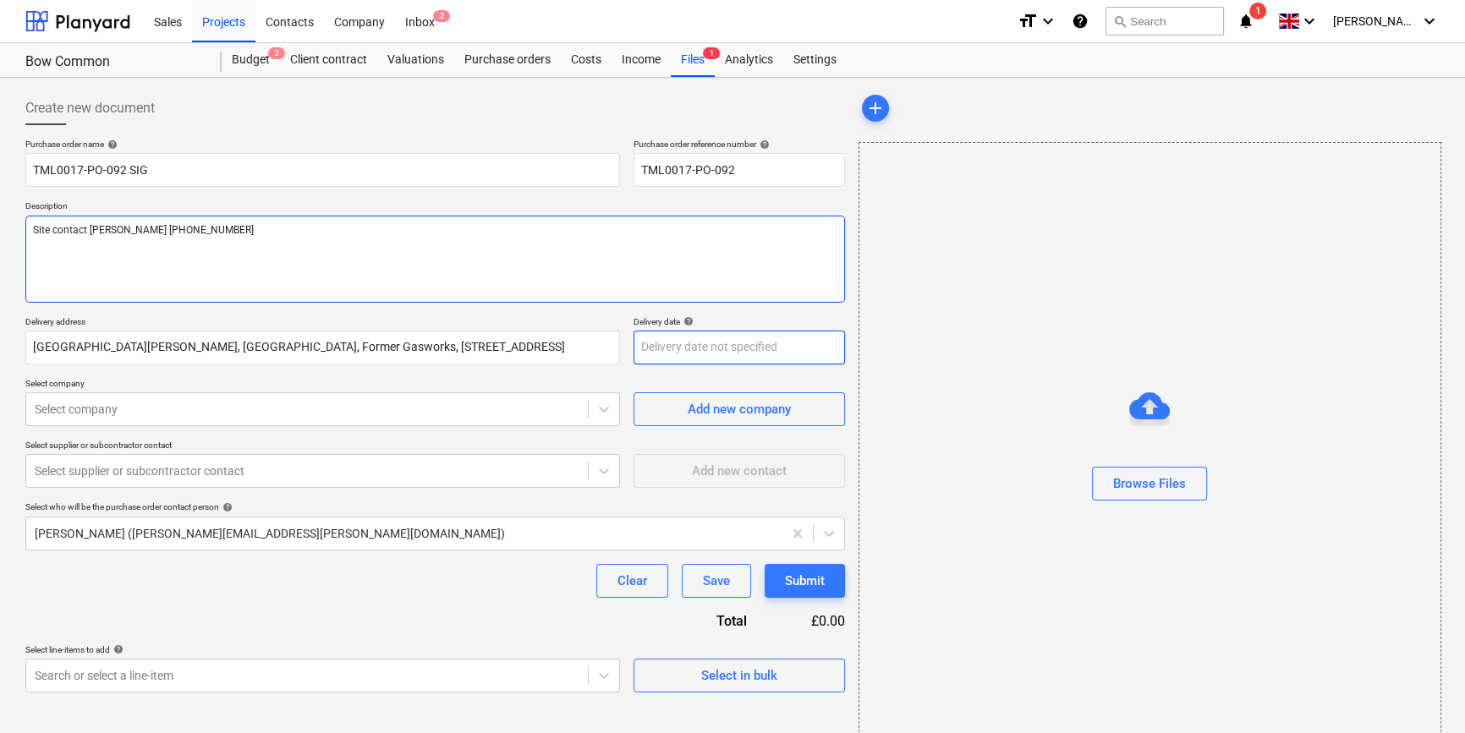
type textarea "Site contact [PERSON_NAME] [PHONE_NUMBER]"
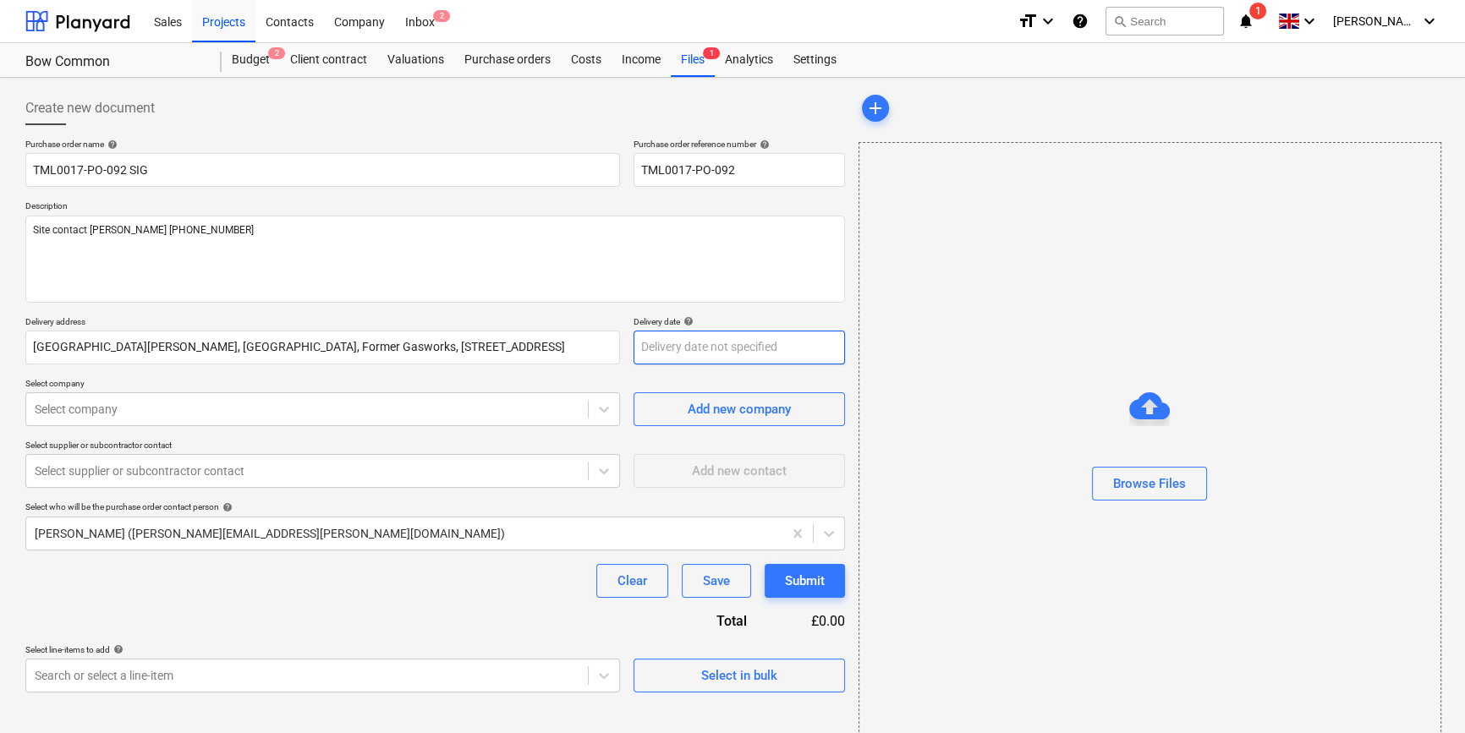
click at [667, 345] on body "Sales Projects Contacts Company Inbox 2 format_size keyboard_arrow_down help se…" at bounding box center [732, 366] width 1465 height 733
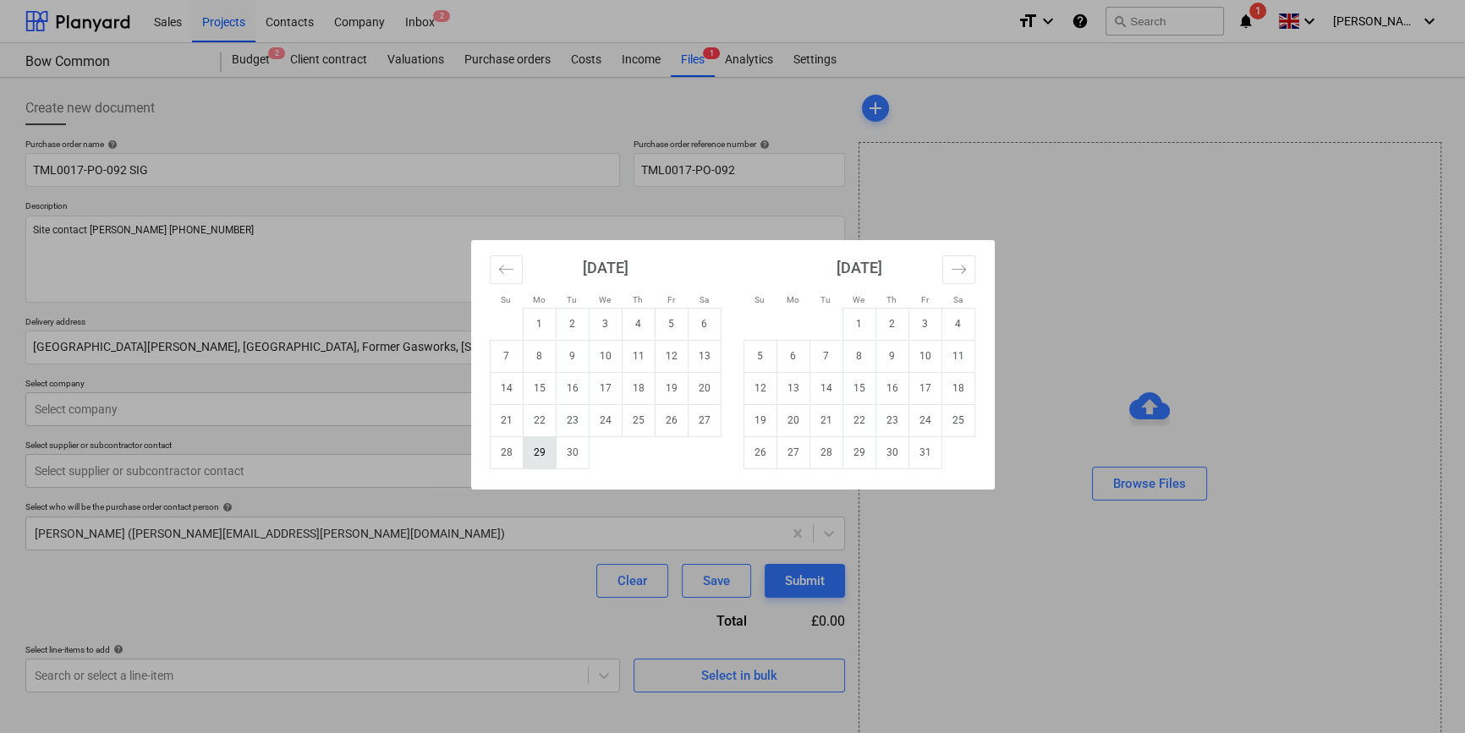
click at [533, 453] on td "29" at bounding box center [539, 452] width 33 height 32
type textarea "x"
type input "[DATE]"
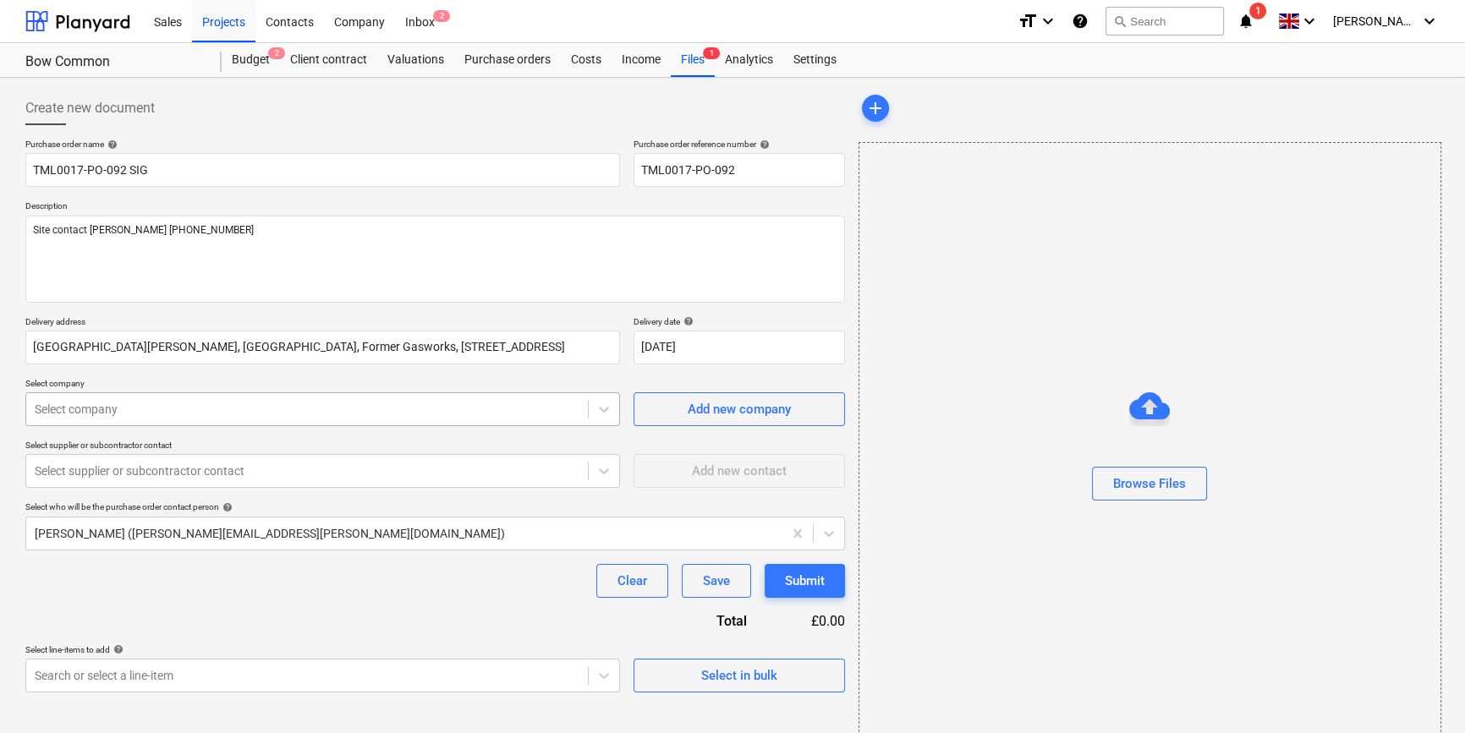
click at [156, 409] on div at bounding box center [307, 409] width 545 height 17
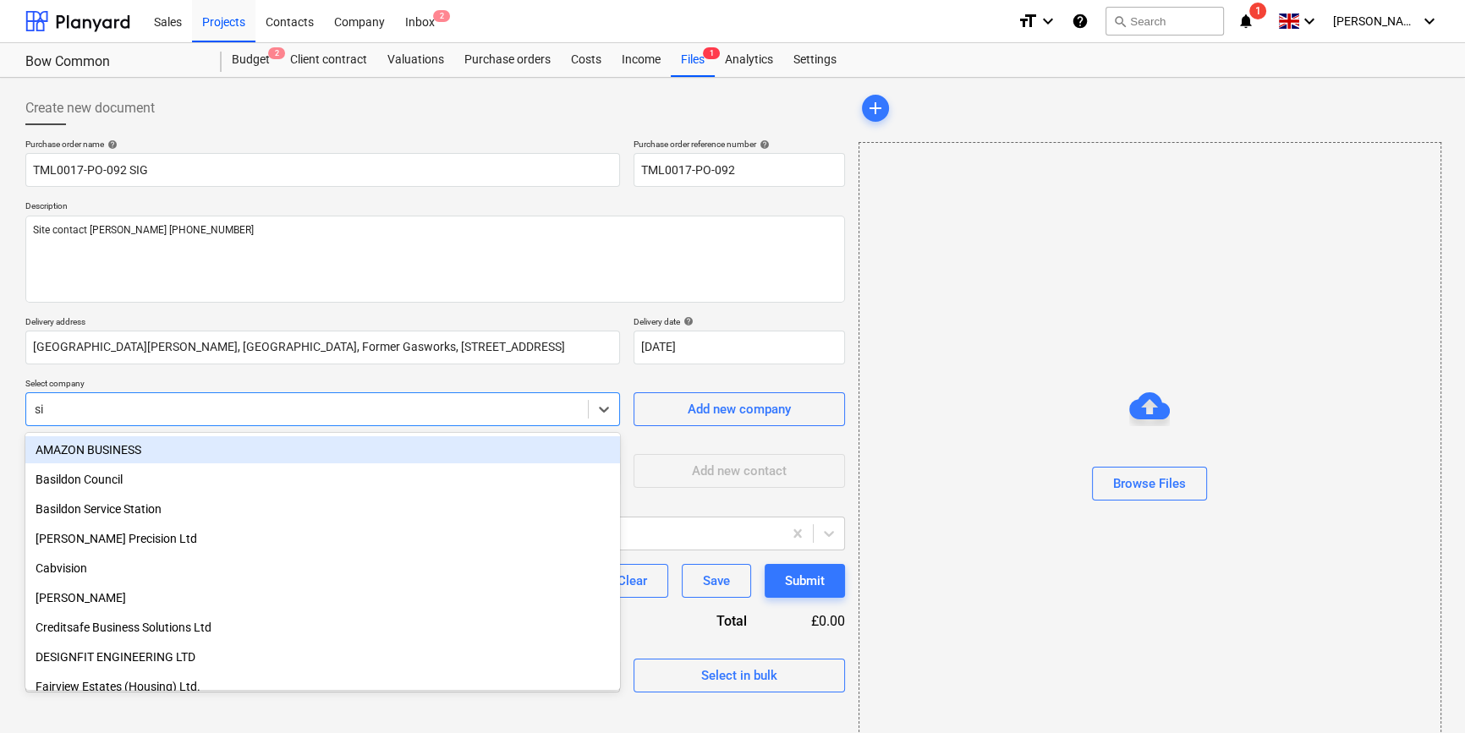
type input "sig"
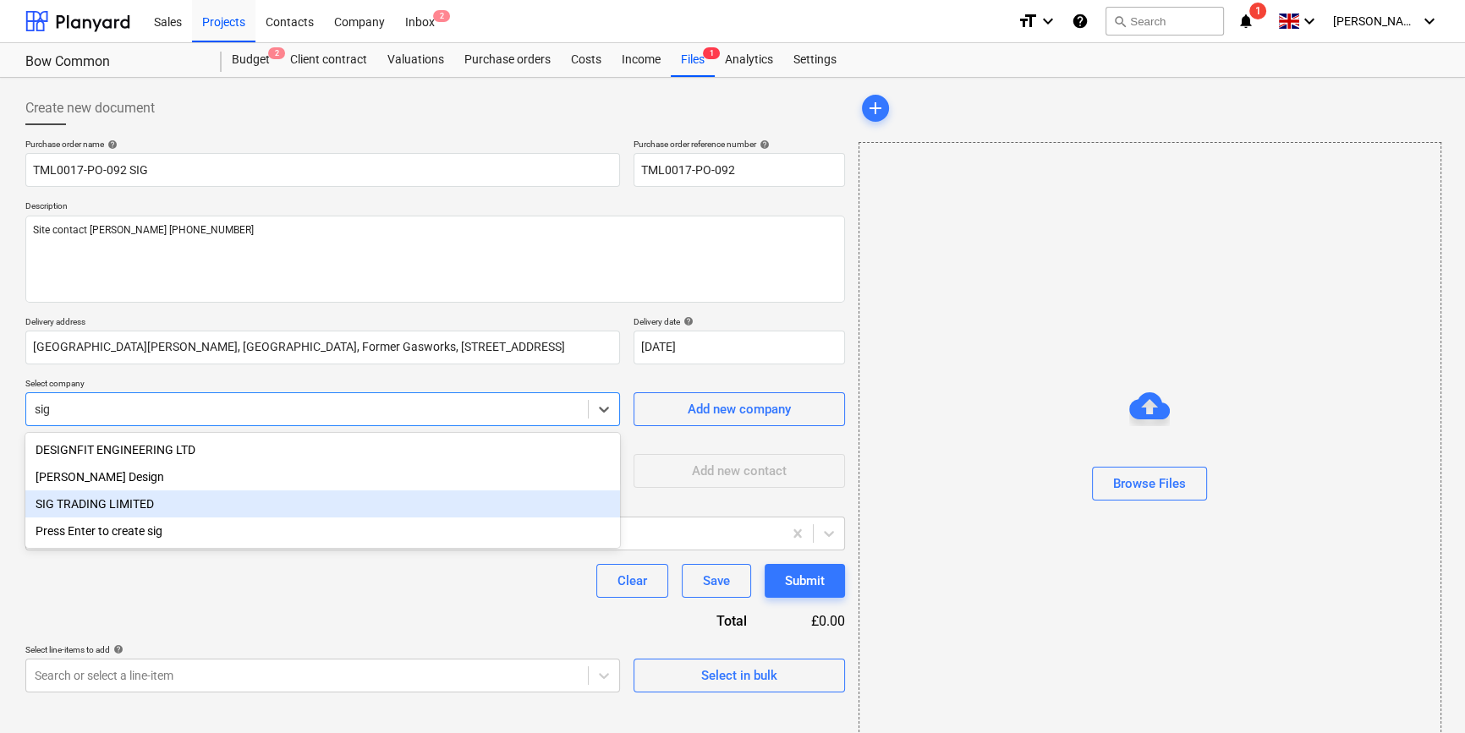
click at [105, 505] on div "SIG TRADING LIMITED" at bounding box center [322, 504] width 595 height 27
type textarea "x"
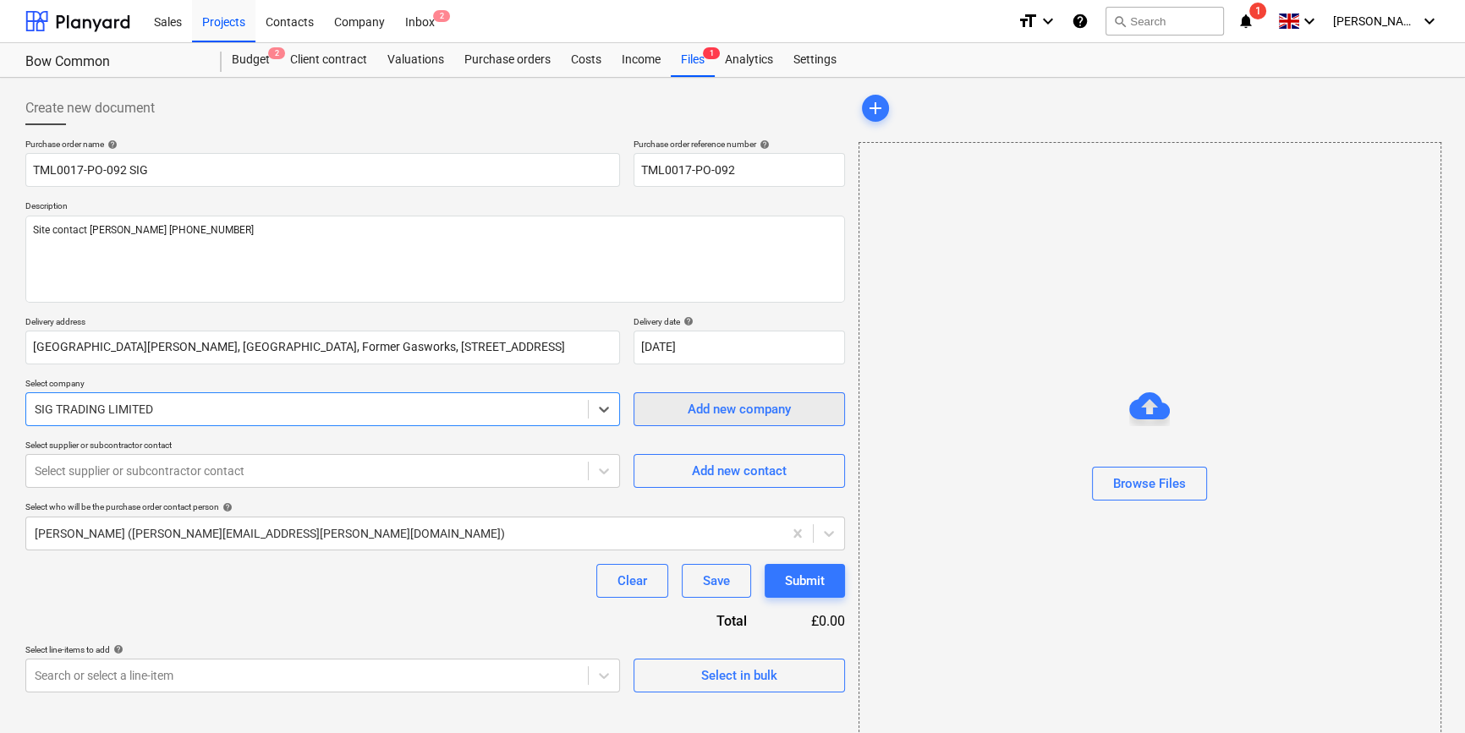
click at [674, 415] on span "Add new company" at bounding box center [739, 409] width 169 height 22
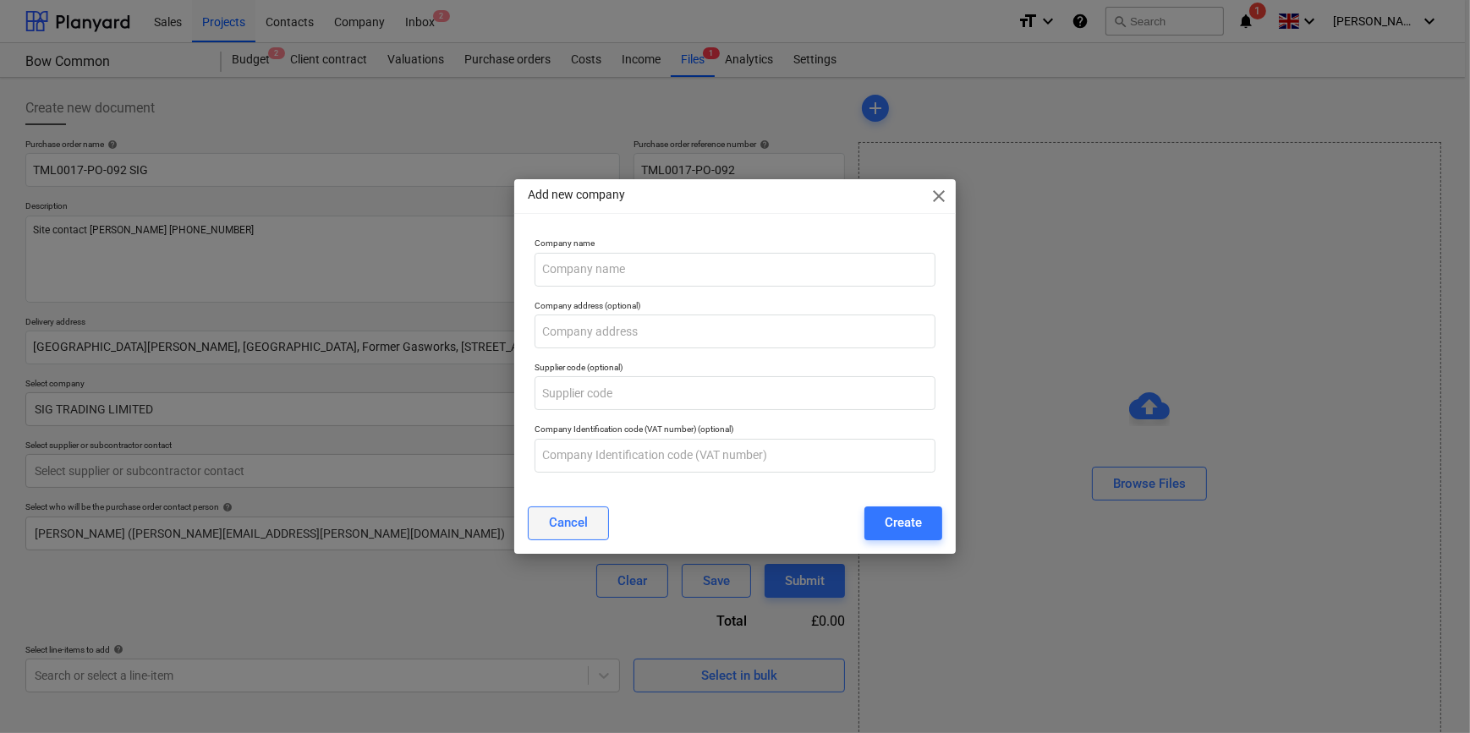
click at [600, 533] on button "Cancel" at bounding box center [568, 524] width 81 height 34
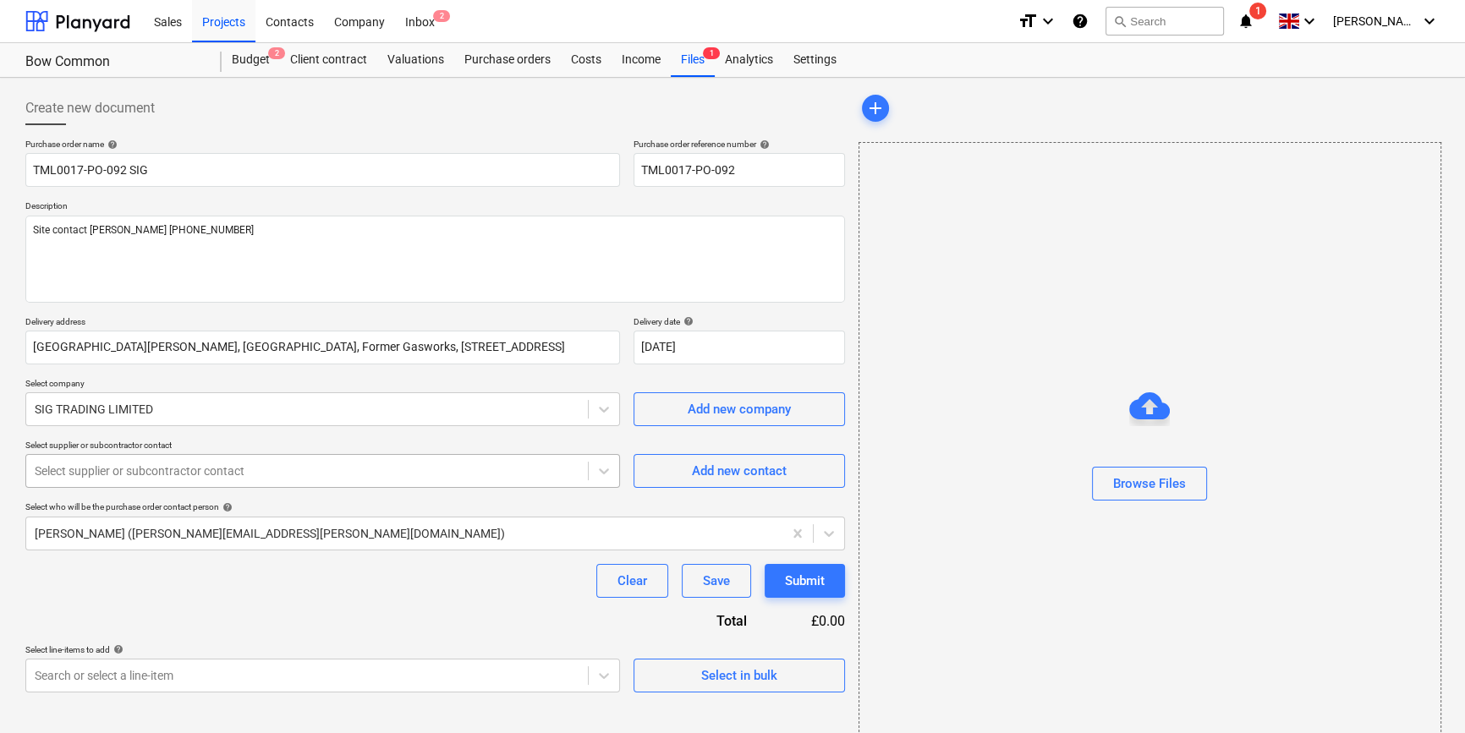
click at [141, 475] on div at bounding box center [307, 471] width 545 height 17
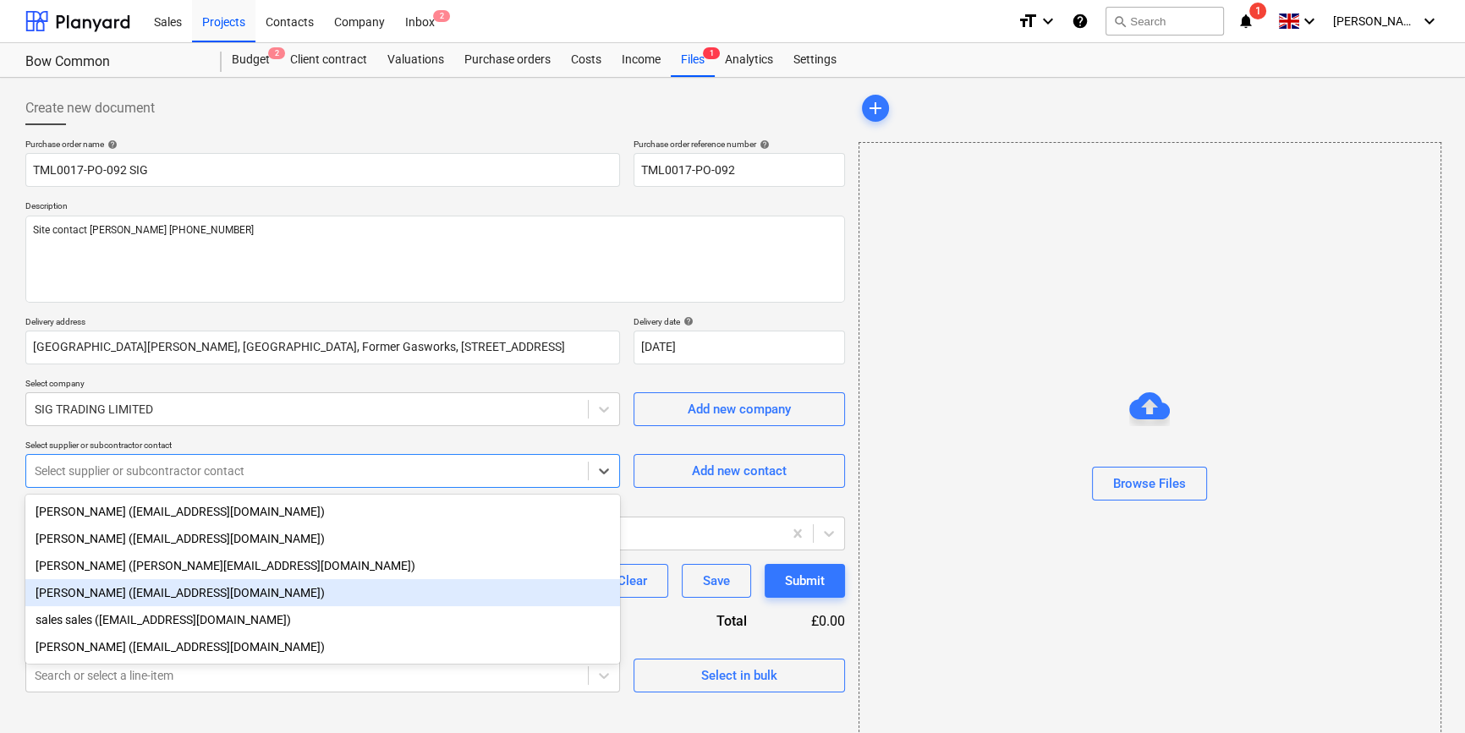
click at [115, 592] on div "[PERSON_NAME] ([EMAIL_ADDRESS][DOMAIN_NAME])" at bounding box center [322, 592] width 595 height 27
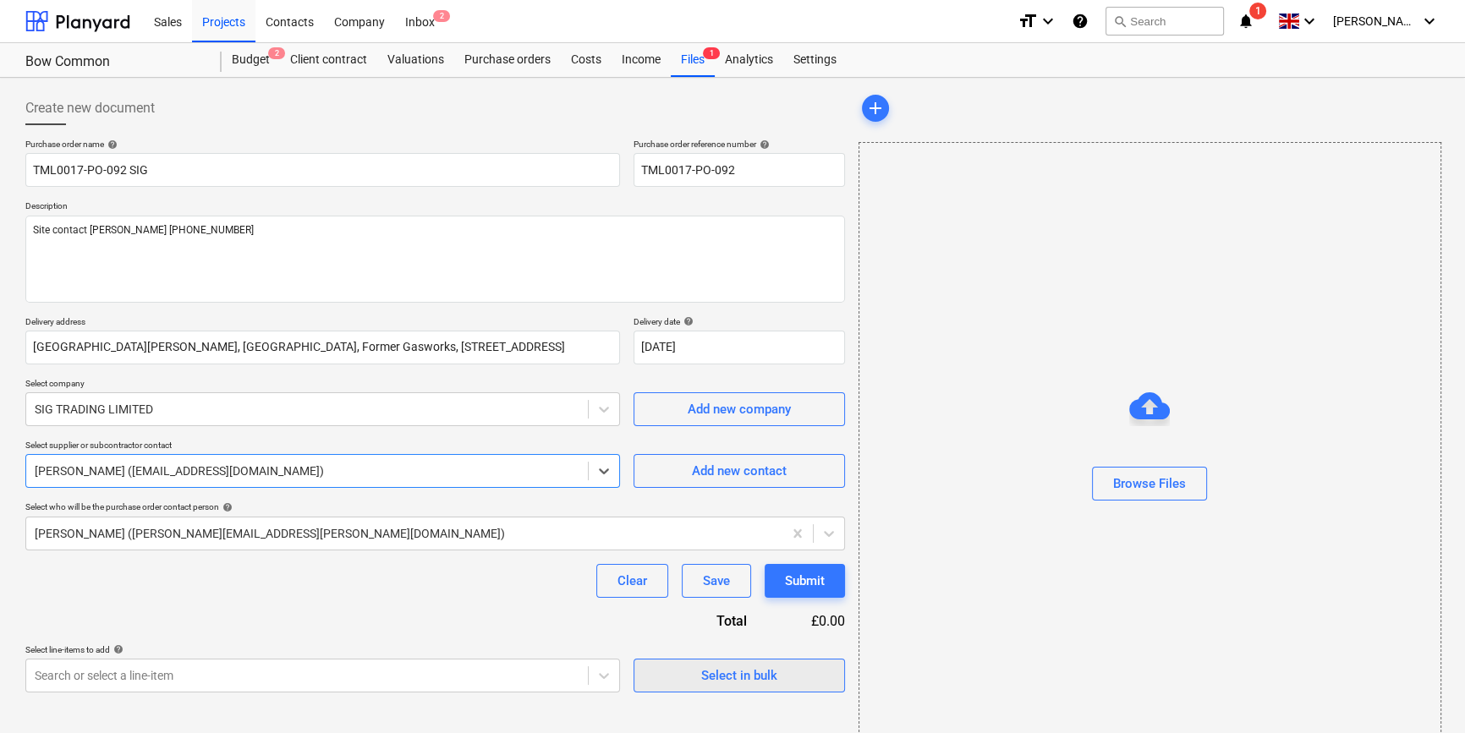
click at [749, 677] on div "Select in bulk" at bounding box center [739, 676] width 76 height 22
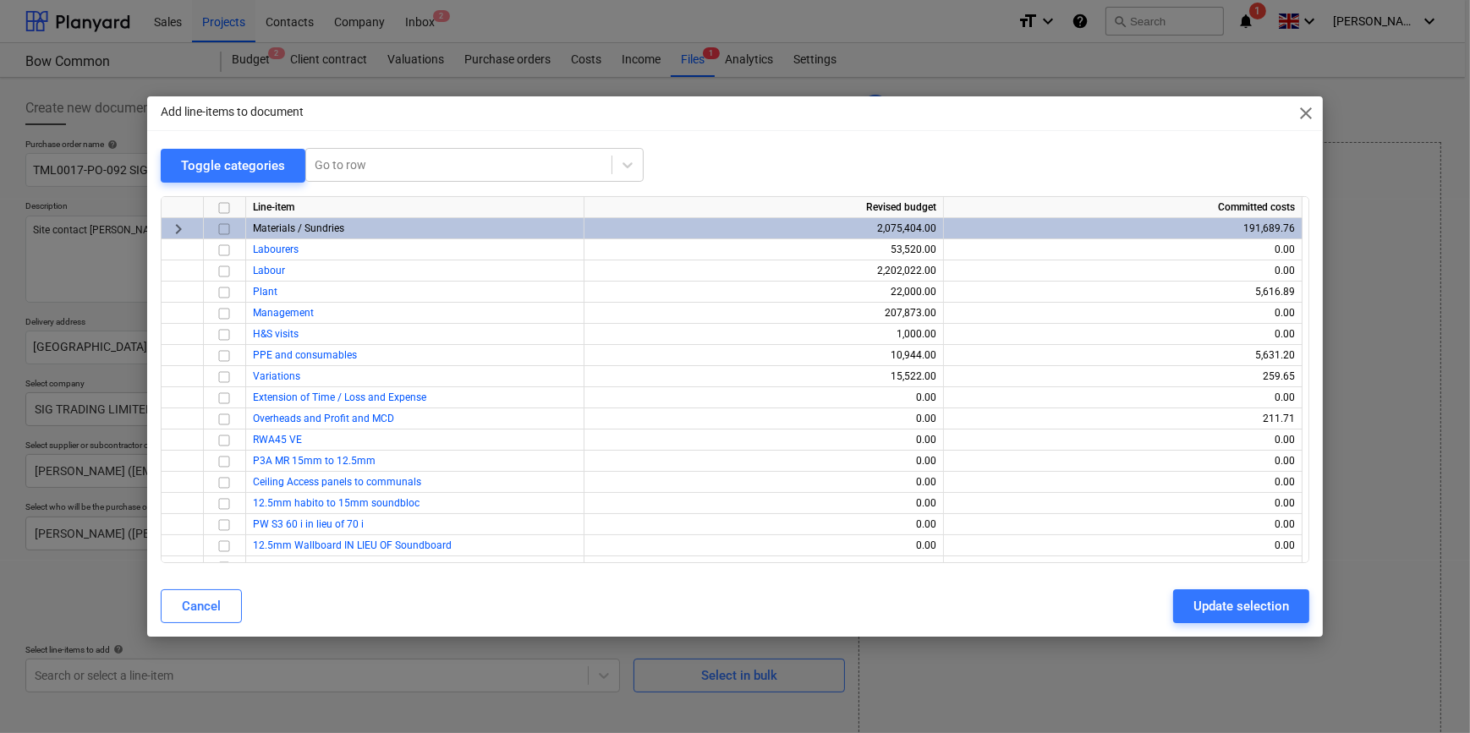
click at [224, 227] on input "checkbox" at bounding box center [224, 228] width 20 height 20
click at [1240, 609] on div "Update selection" at bounding box center [1241, 606] width 96 height 22
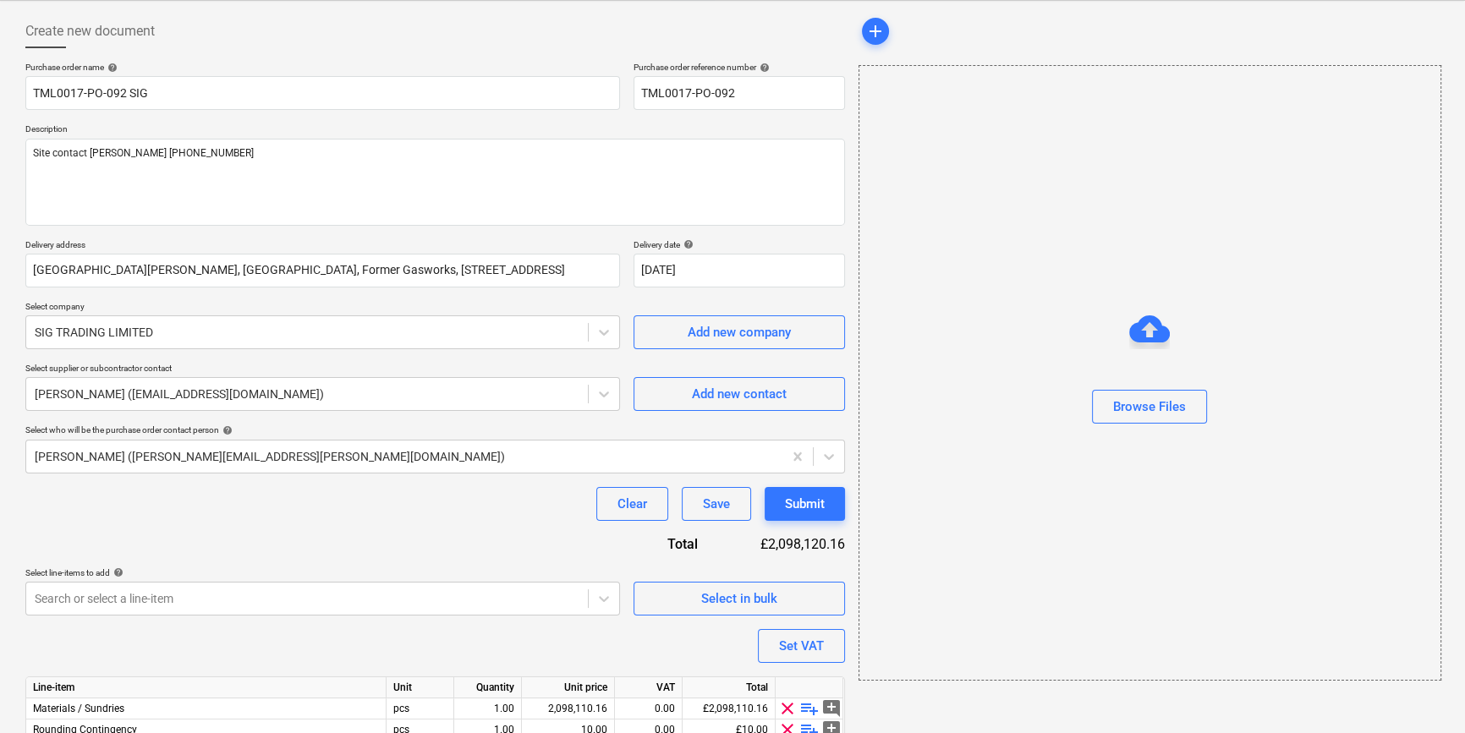
scroll to position [152, 0]
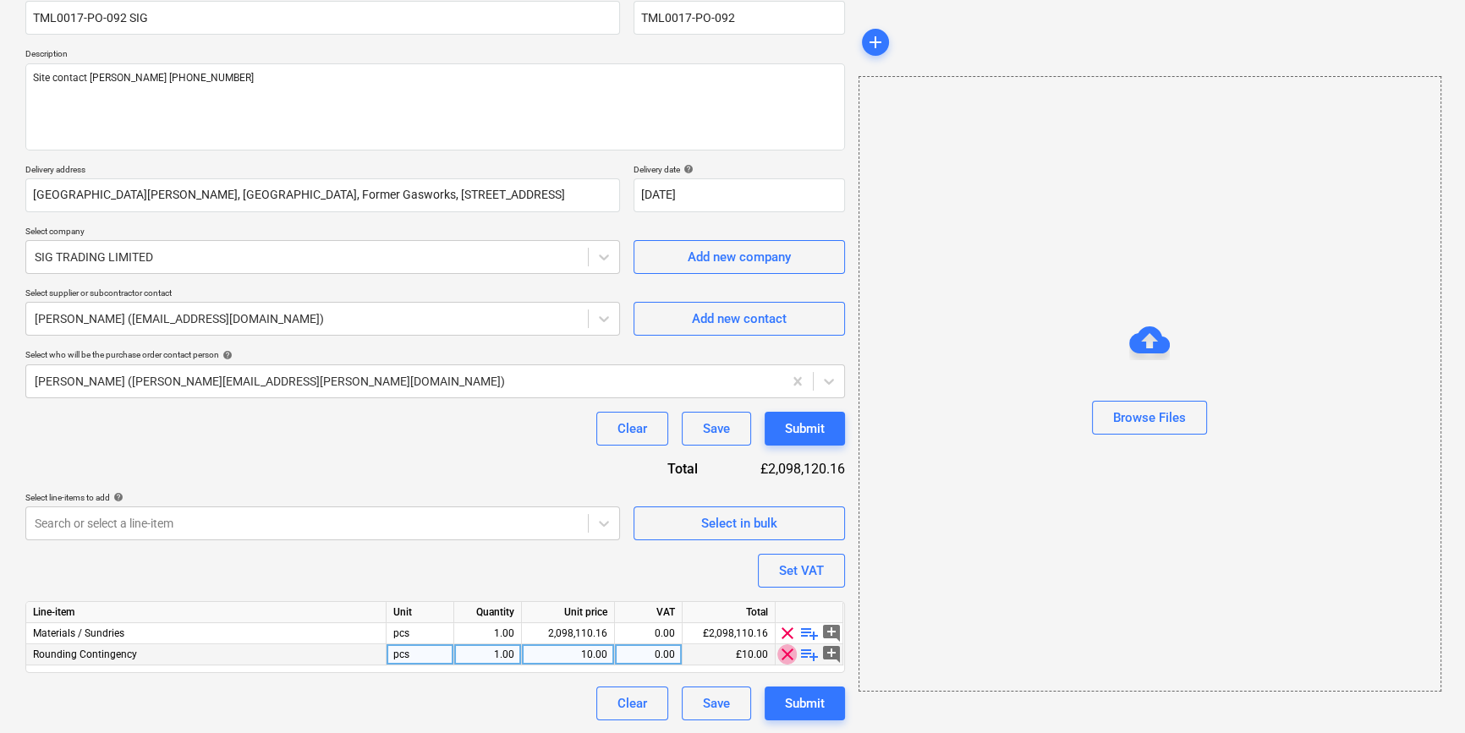
click at [784, 659] on span "clear" at bounding box center [787, 655] width 20 height 20
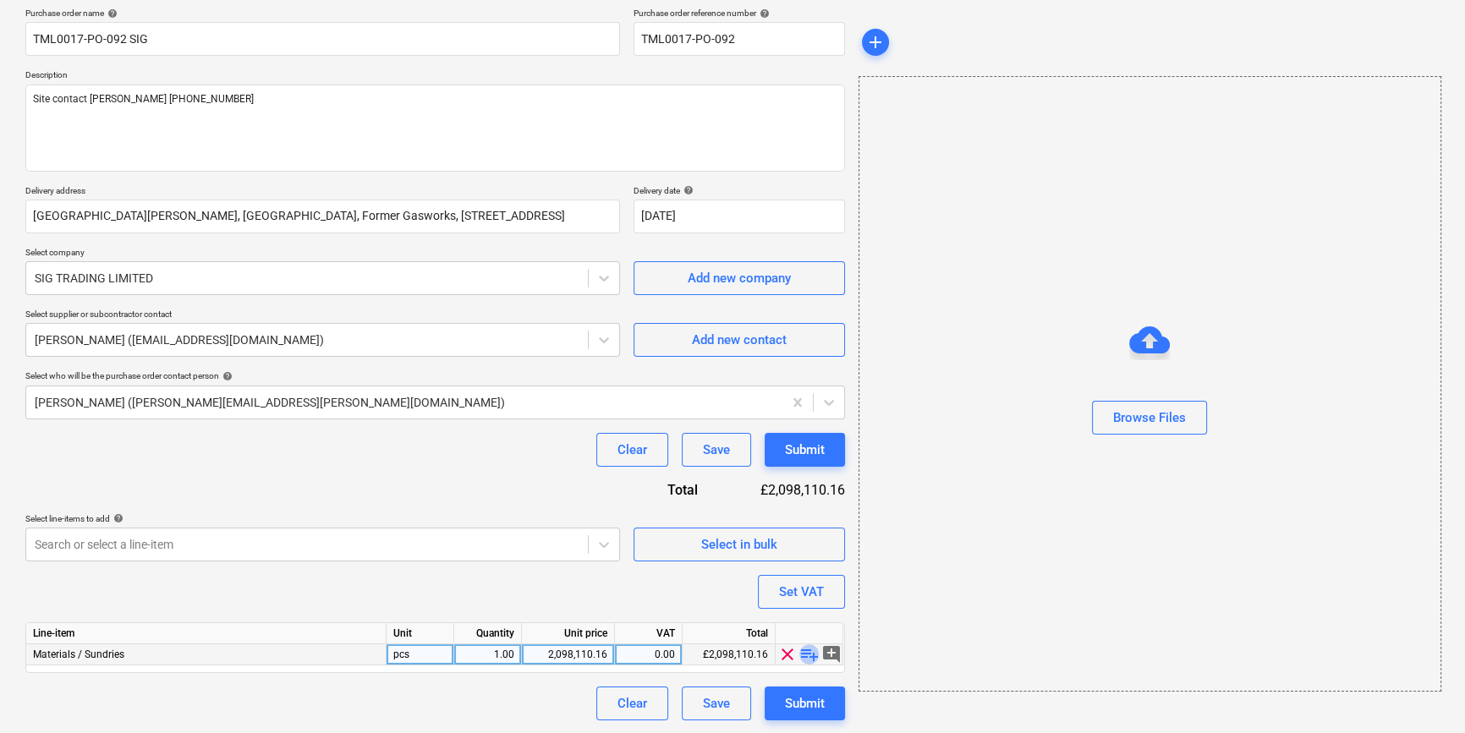
click at [807, 659] on span "playlist_add" at bounding box center [809, 655] width 20 height 20
type textarea "x"
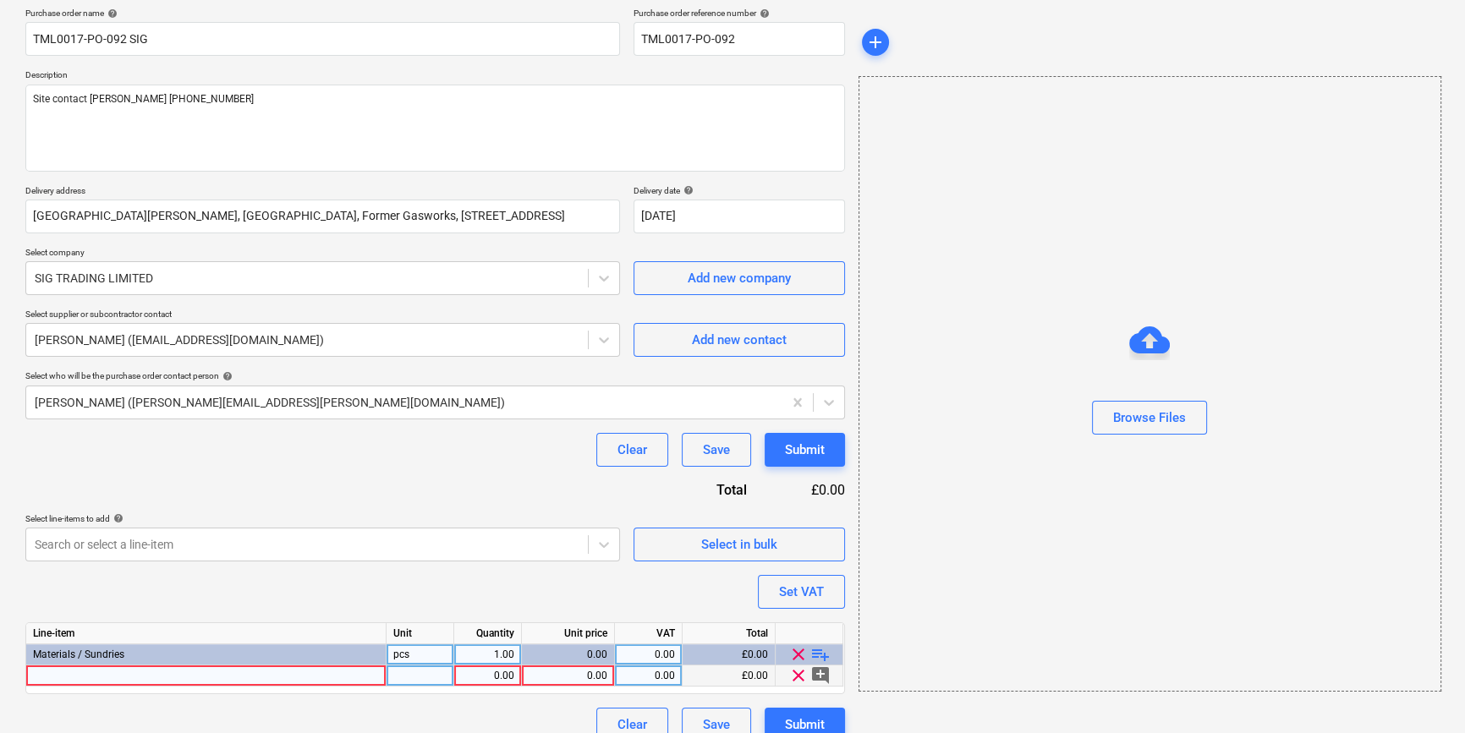
click at [56, 678] on div at bounding box center [206, 676] width 360 height 21
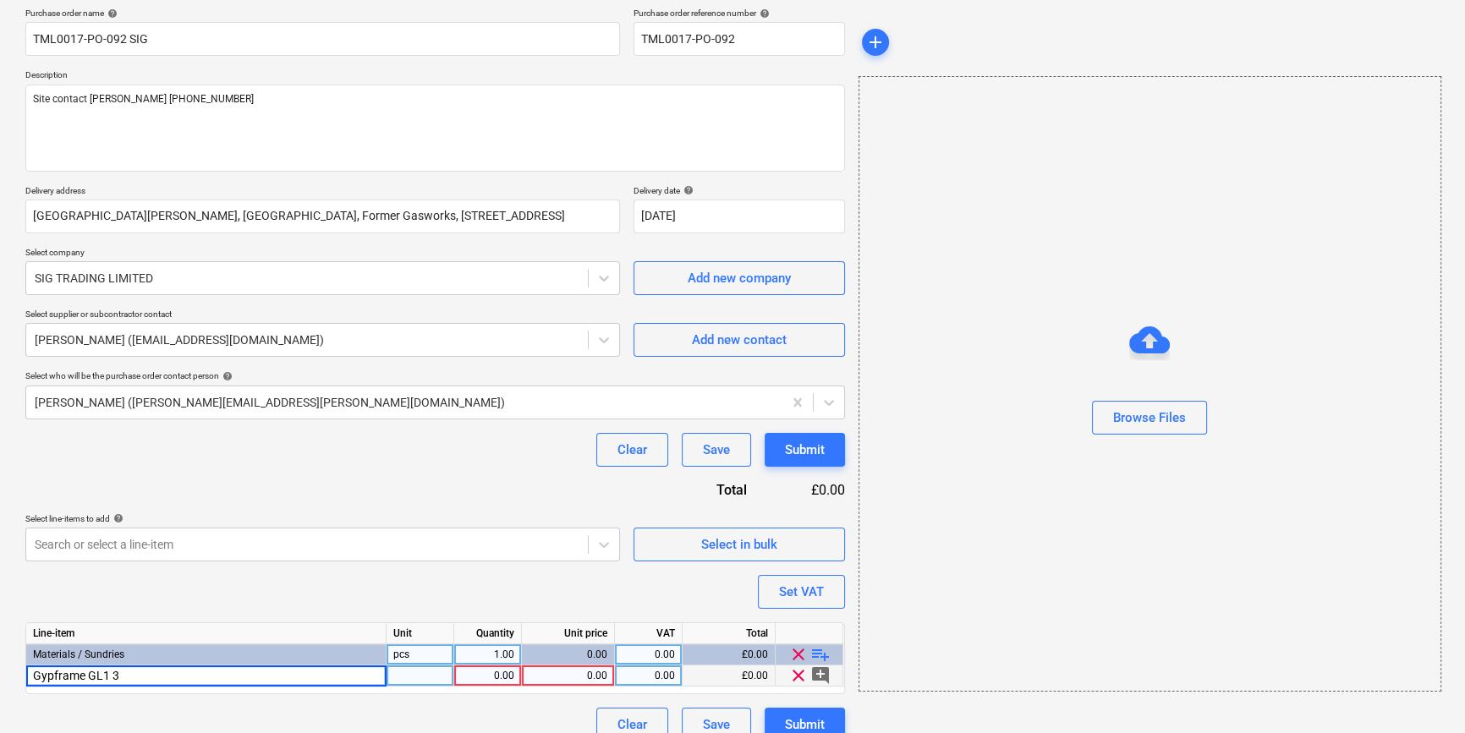
type input "Gypframe GL1 3m"
type textarea "x"
type input "100"
click at [558, 676] on div "0.00" at bounding box center [568, 676] width 79 height 21
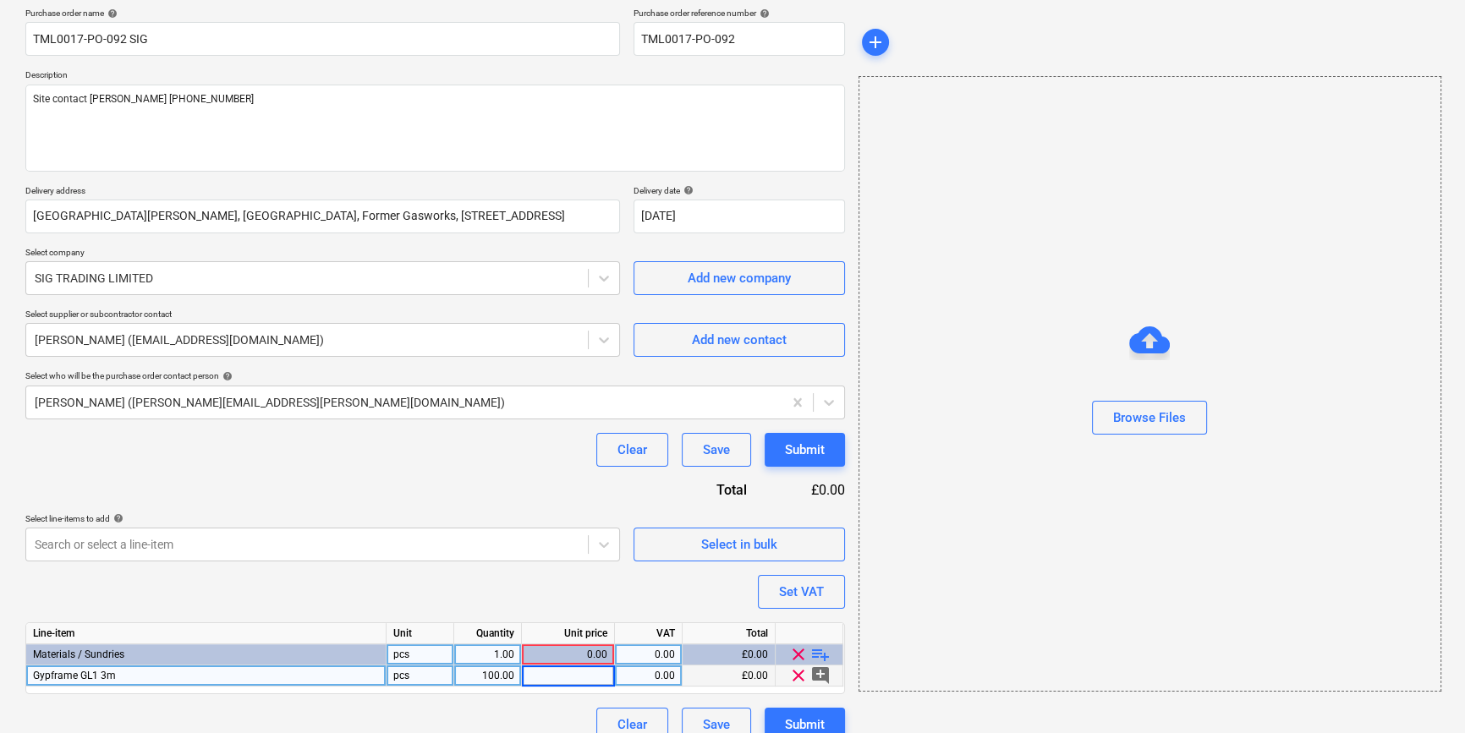
type textarea "x"
type input "3.6"
type textarea "x"
type input "20"
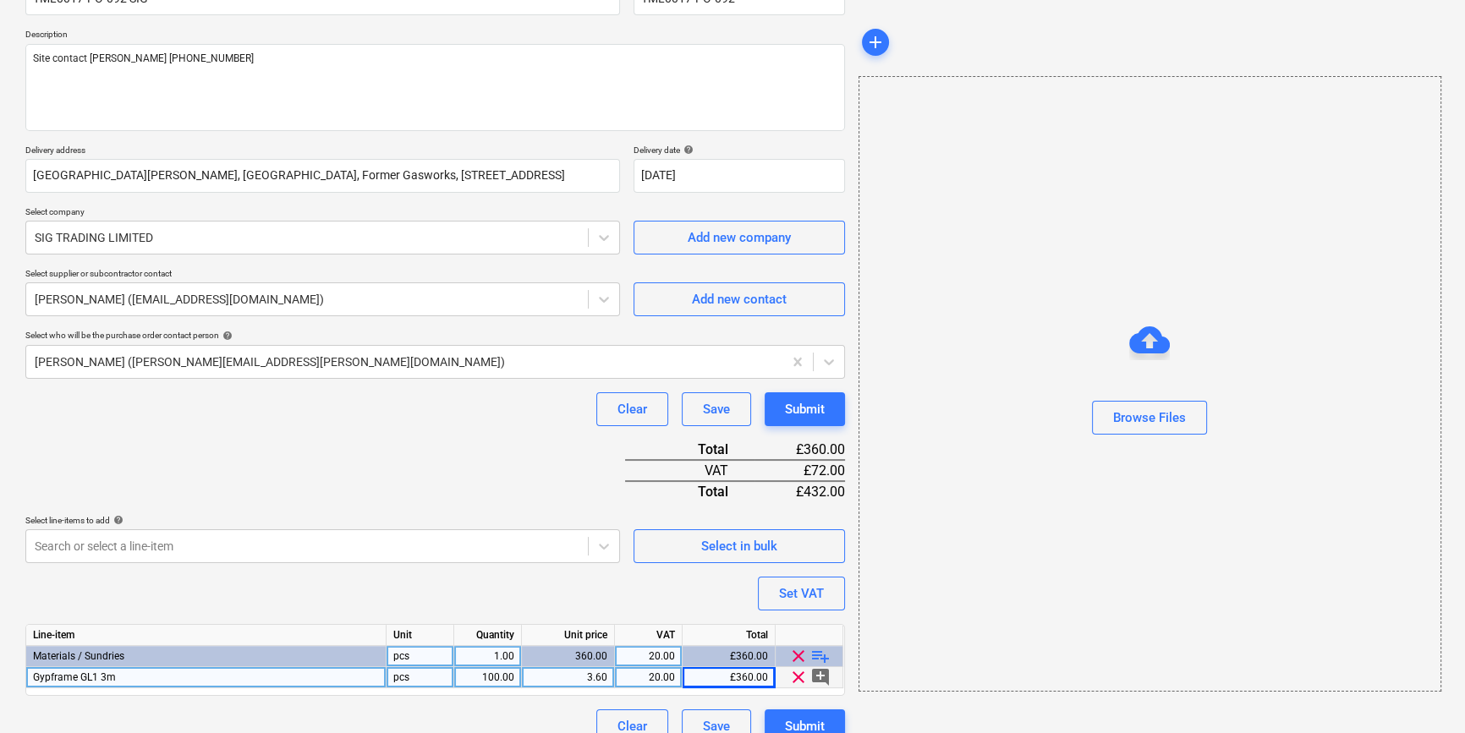
scroll to position [195, 0]
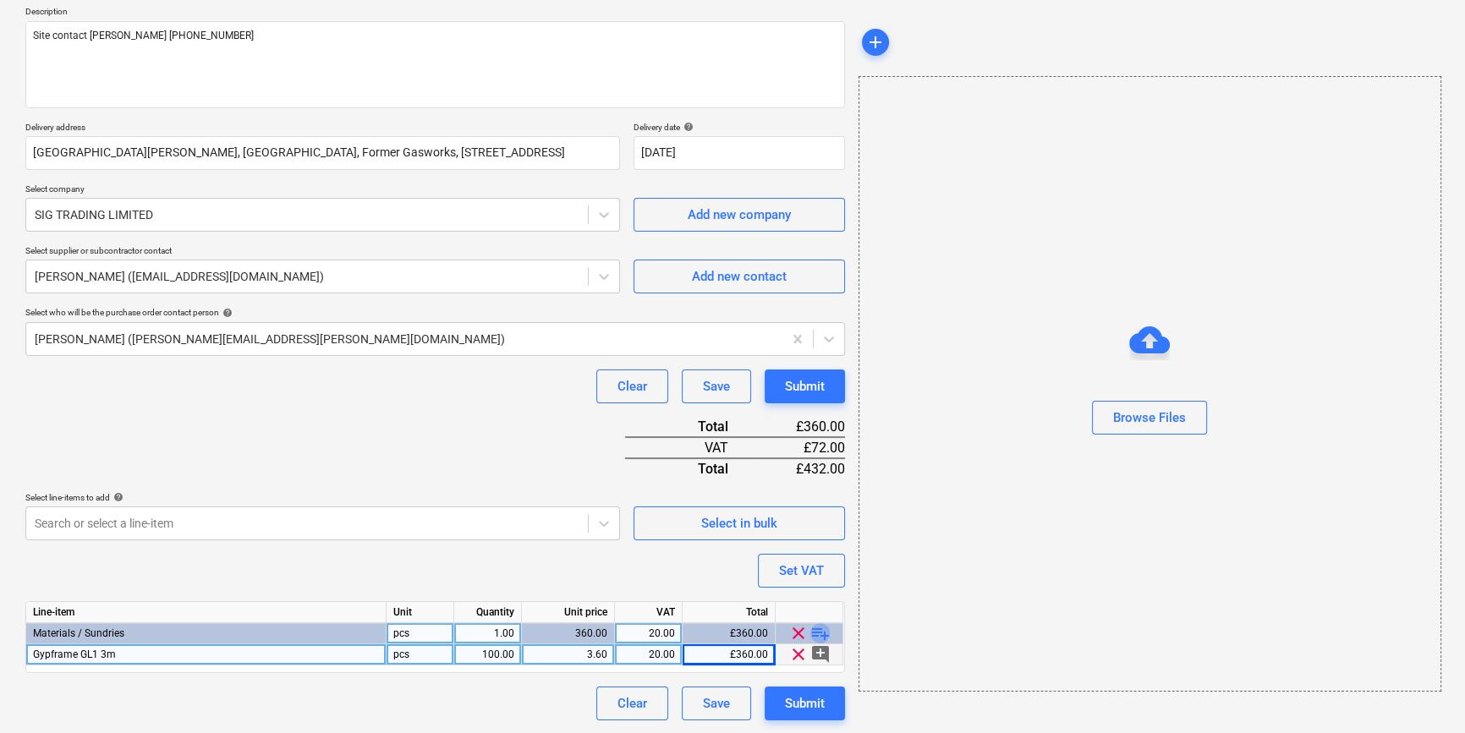
click at [815, 628] on span "playlist_add" at bounding box center [820, 633] width 20 height 20
type textarea "x"
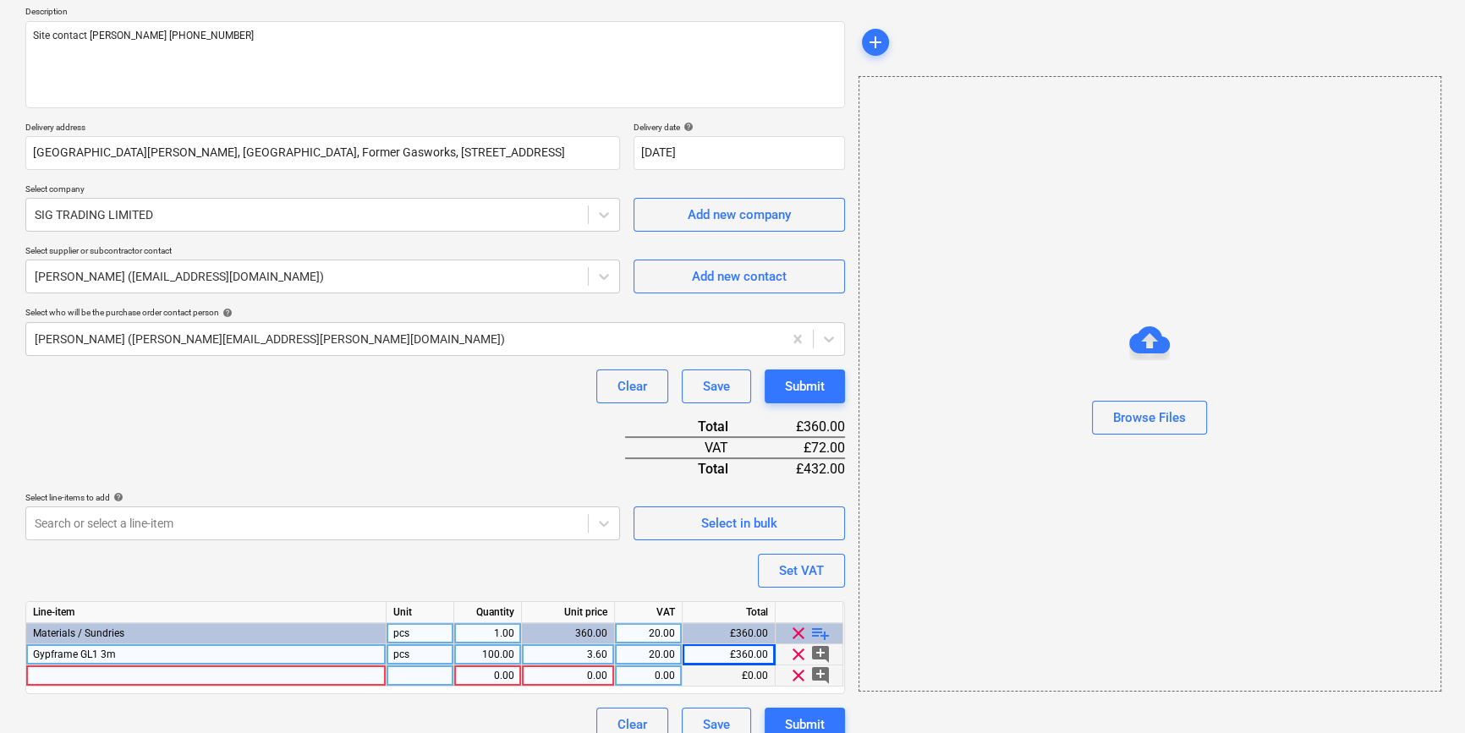
click at [80, 677] on div at bounding box center [206, 676] width 360 height 21
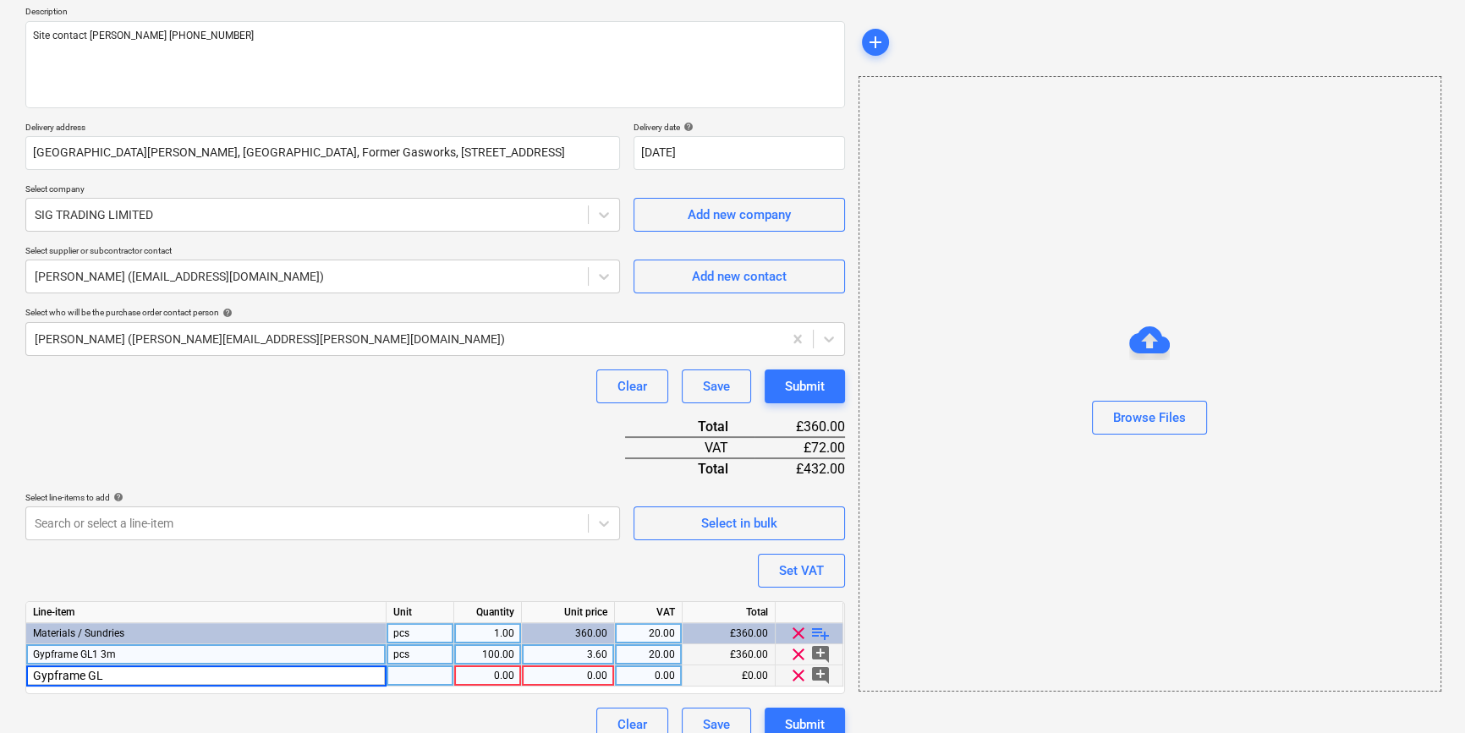
type input "Gypframe GL2"
type textarea "x"
type input "box"
type textarea "x"
type input "37.47"
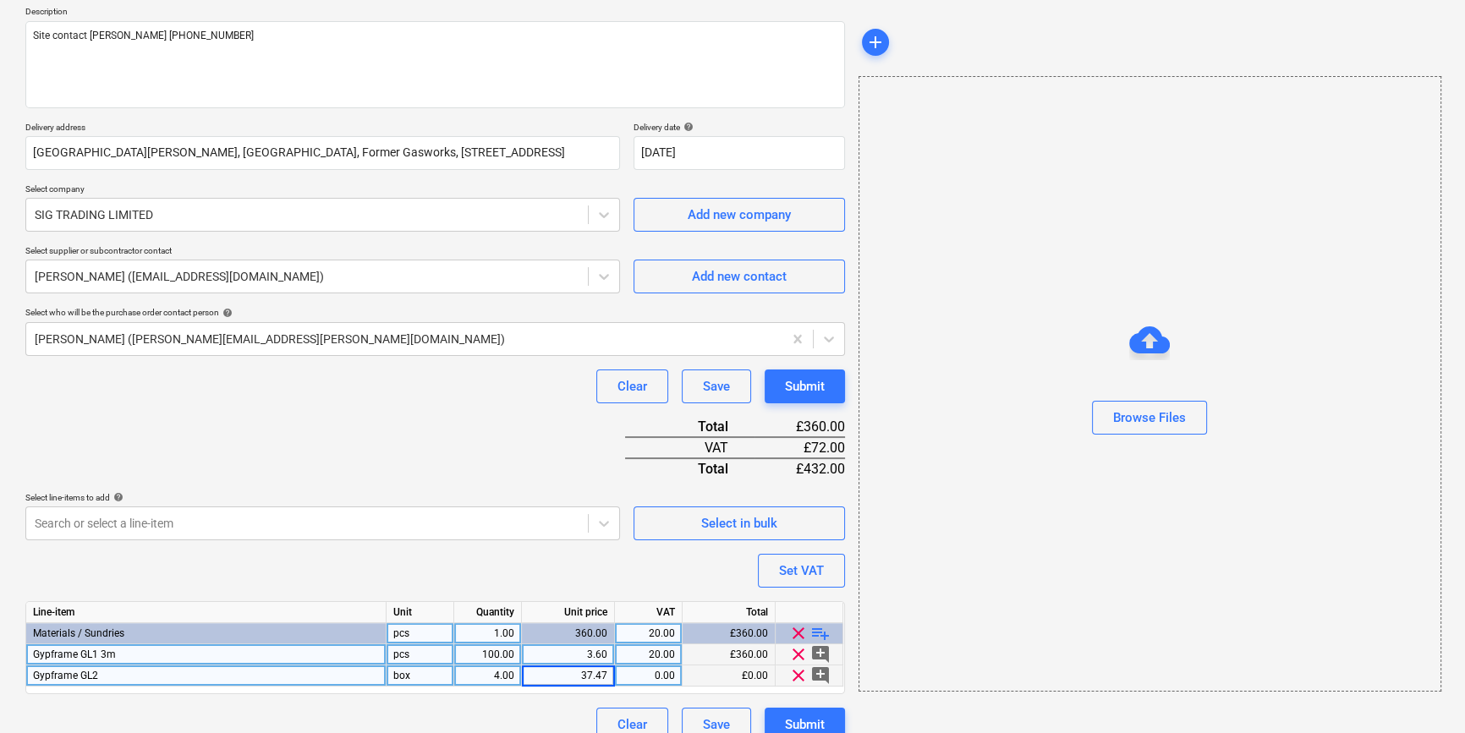
type textarea "x"
type input "20"
click at [826, 633] on span "playlist_add" at bounding box center [820, 633] width 20 height 20
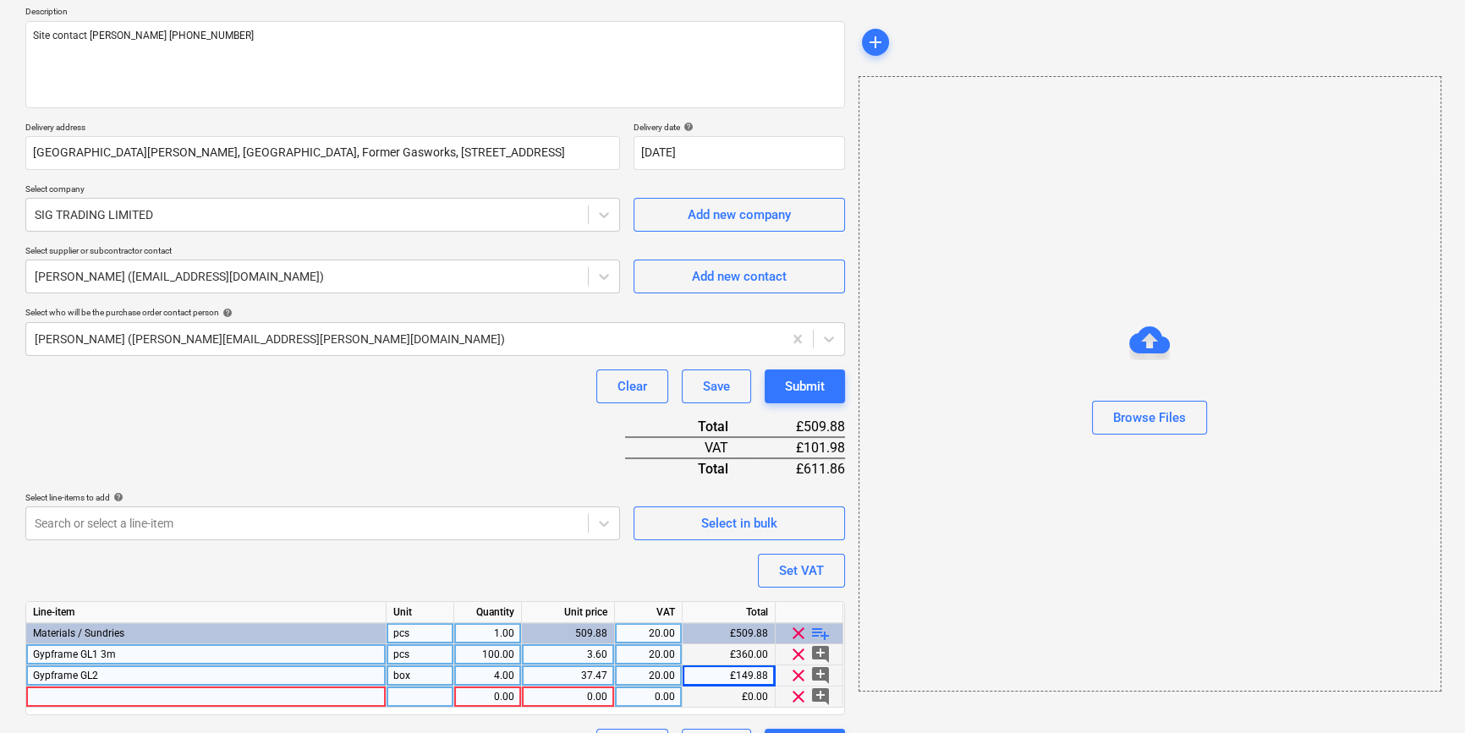
click at [50, 699] on div at bounding box center [206, 697] width 360 height 21
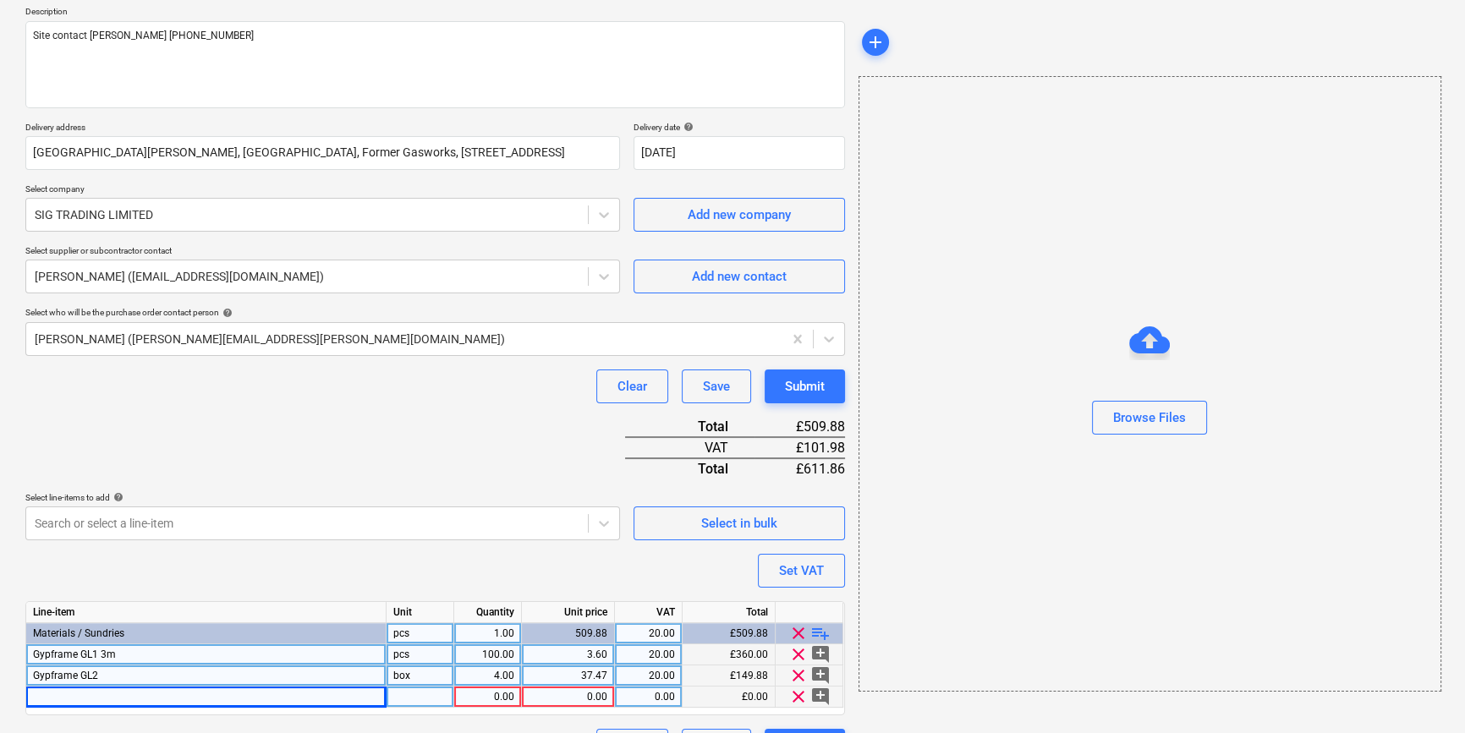
click at [57, 695] on div at bounding box center [206, 697] width 360 height 21
type textarea "x"
type input "GYPROC QUICKSAND JOINT CEMENT 25 kg (40/ pall)"
type textarea "x"
type input "bag"
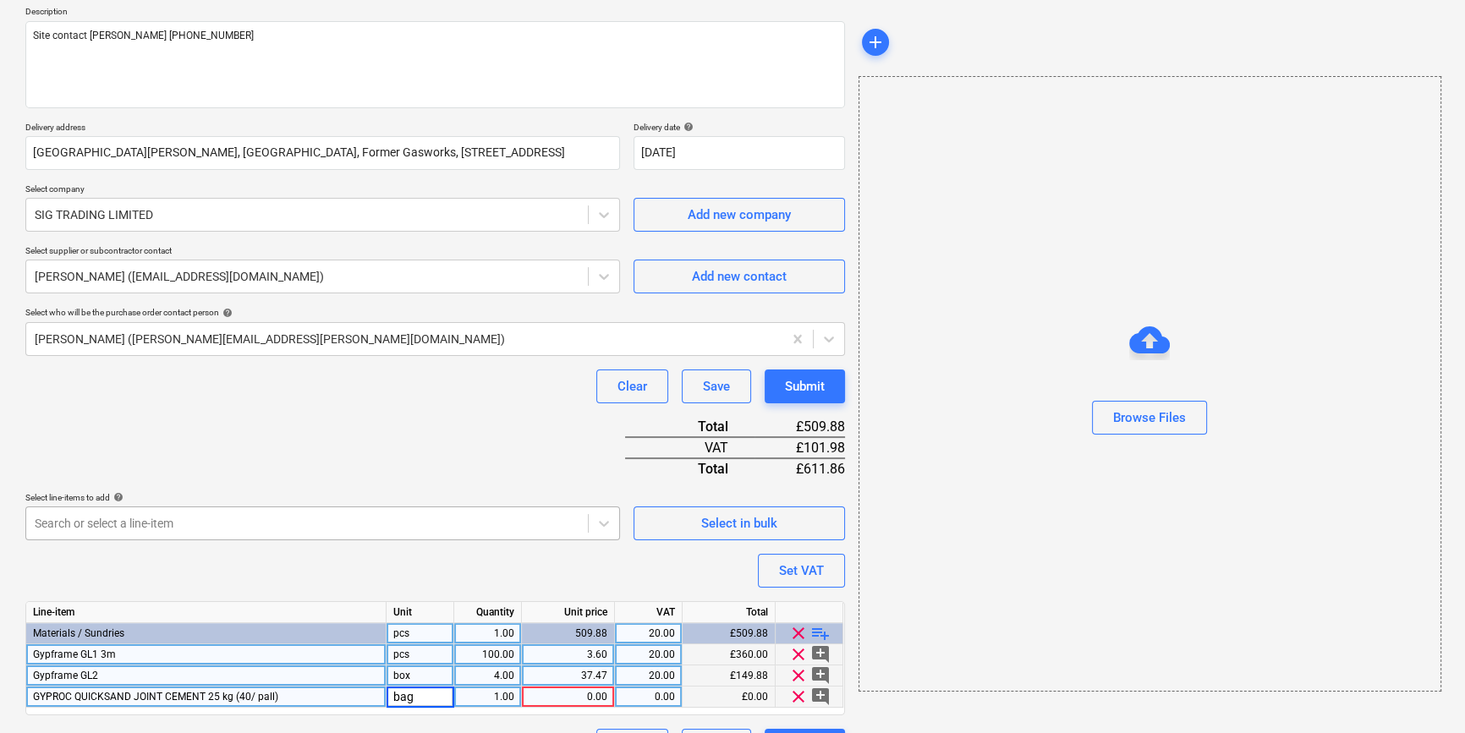
type textarea "x"
type input "40"
type textarea "x"
type input "38.59"
type textarea "x"
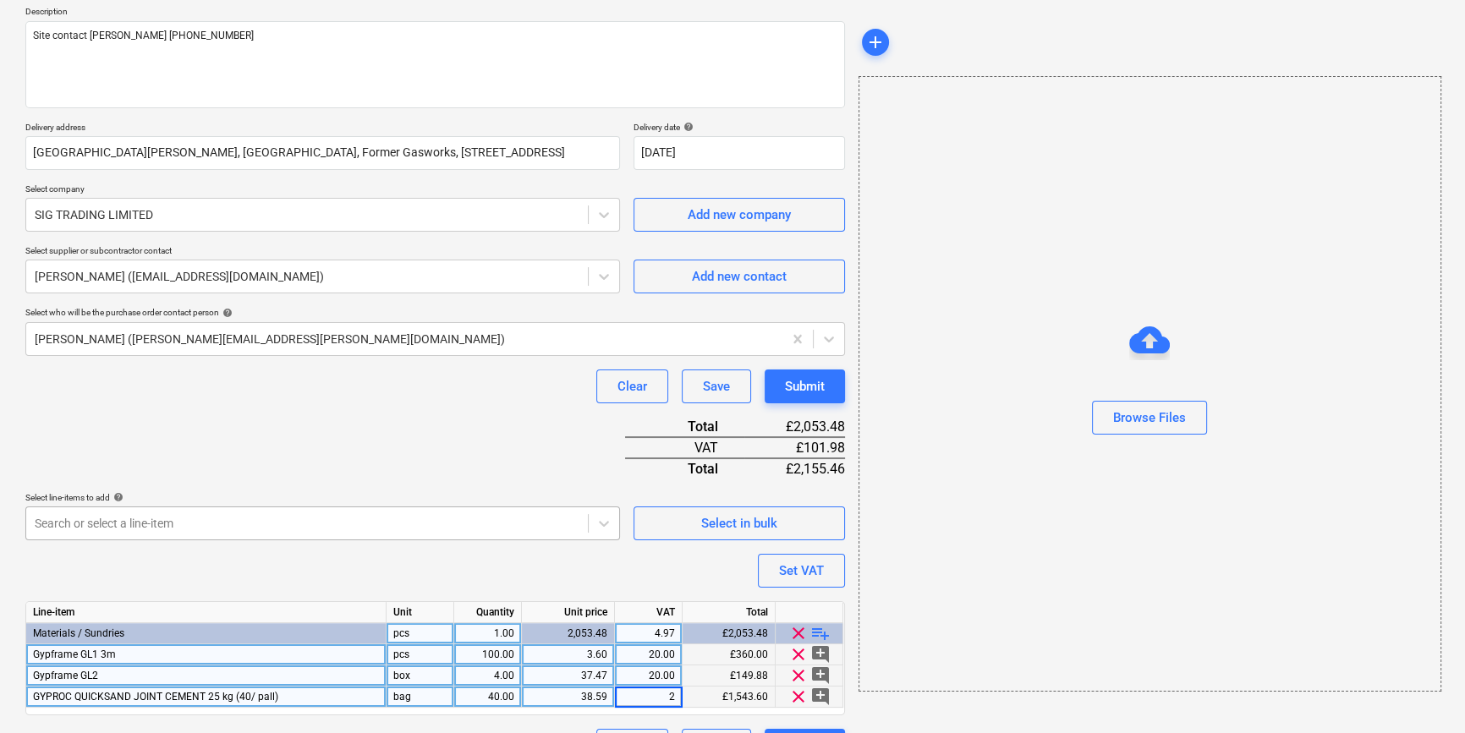
type input "20"
click at [818, 634] on span "playlist_add" at bounding box center [820, 633] width 20 height 20
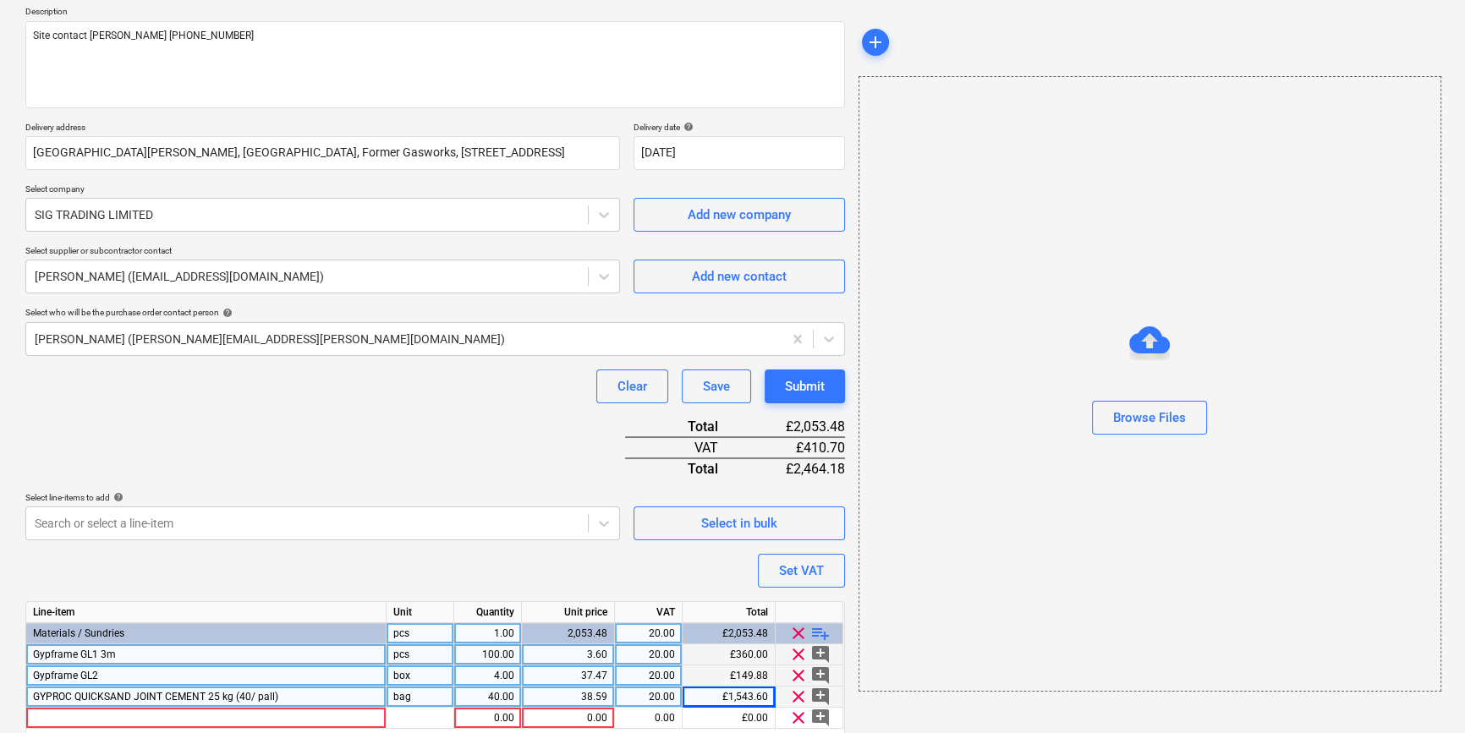
type textarea "x"
click at [130, 703] on div "GYPROC QUICKSAND JOINT CEMENT 25 kg (40/ pall)" at bounding box center [206, 697] width 360 height 21
type input "Gyproc Quicksand Joint Cement"
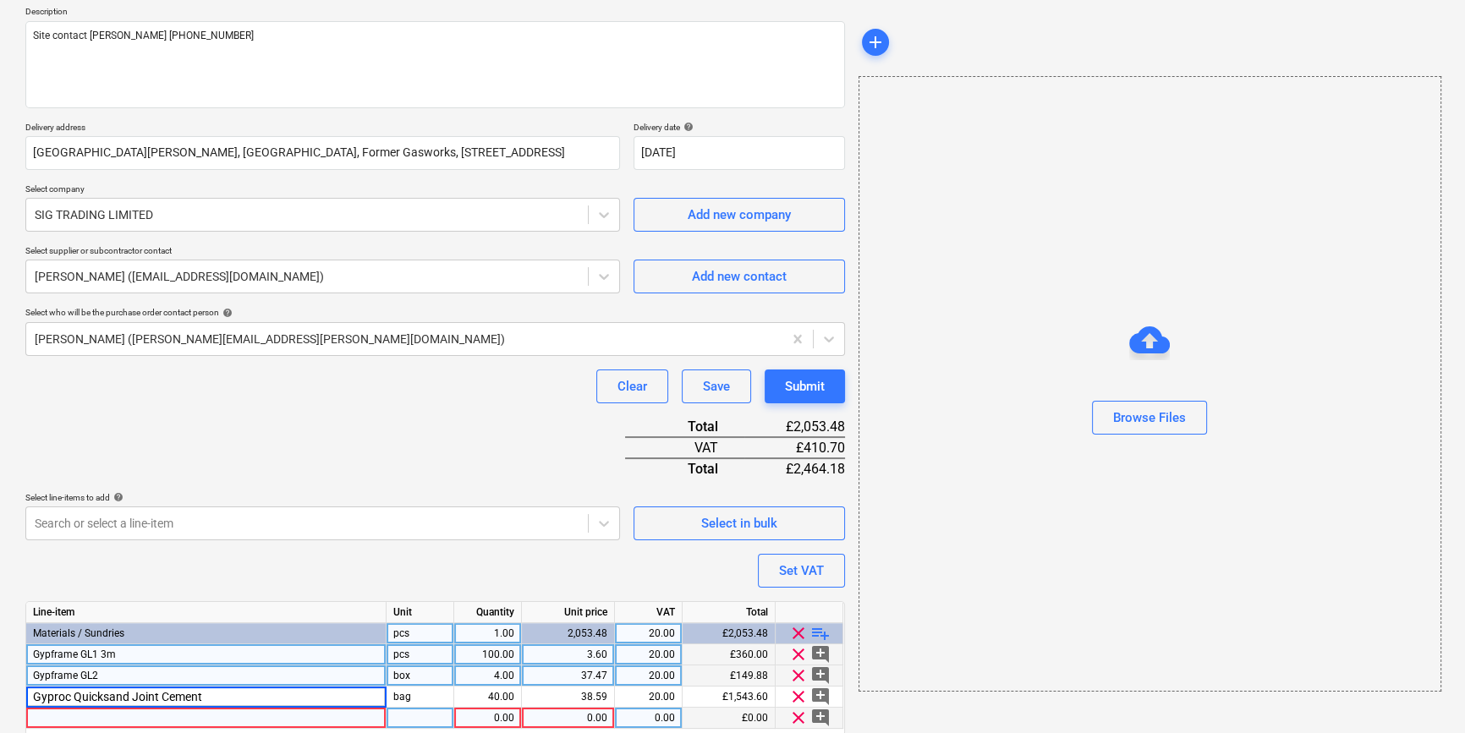
click at [76, 722] on div at bounding box center [206, 718] width 360 height 21
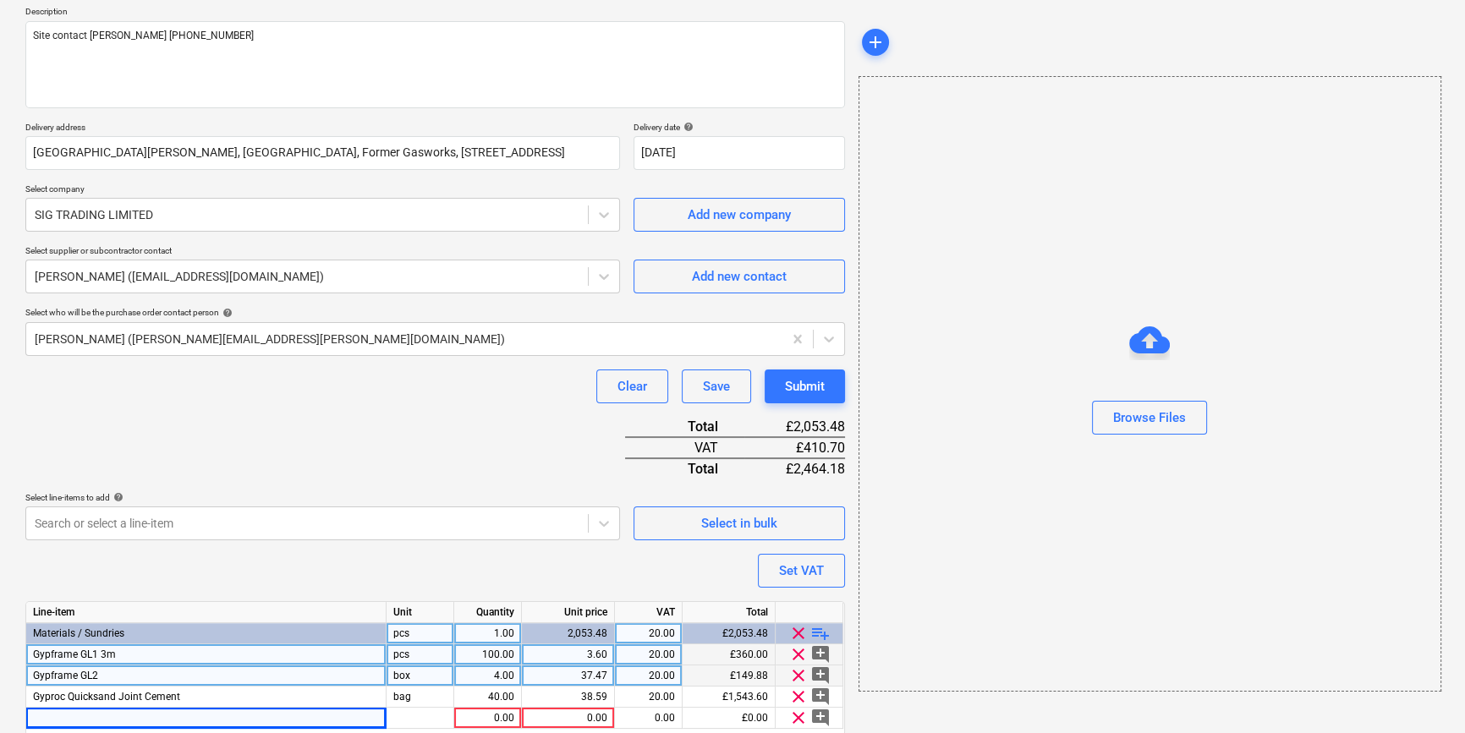
type textarea "x"
click at [121, 712] on div at bounding box center [206, 718] width 360 height 21
type input "Gyproc Joint Filler"
type textarea "x"
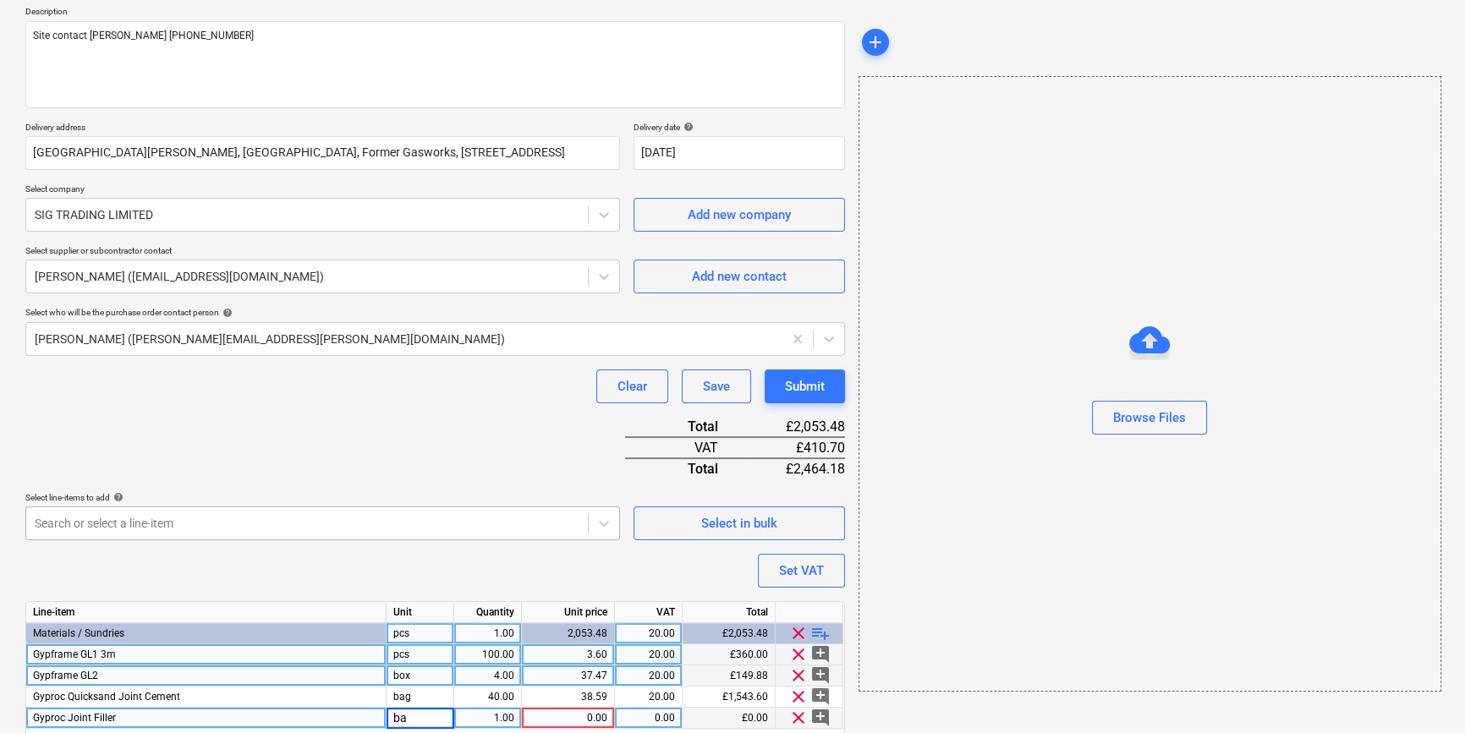
type input "bag"
type textarea "x"
type input "30"
type textarea "x"
type input "11.67"
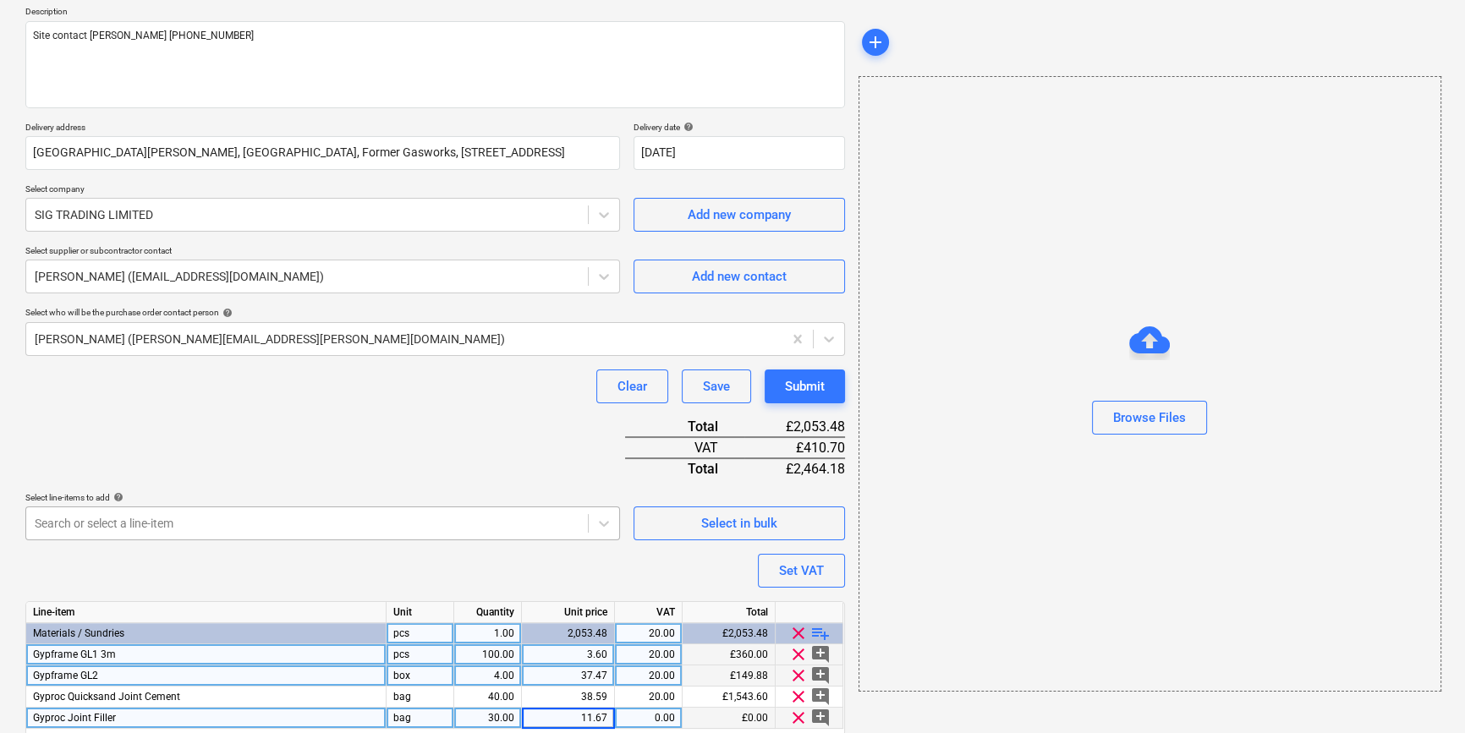
type textarea "x"
type input "20"
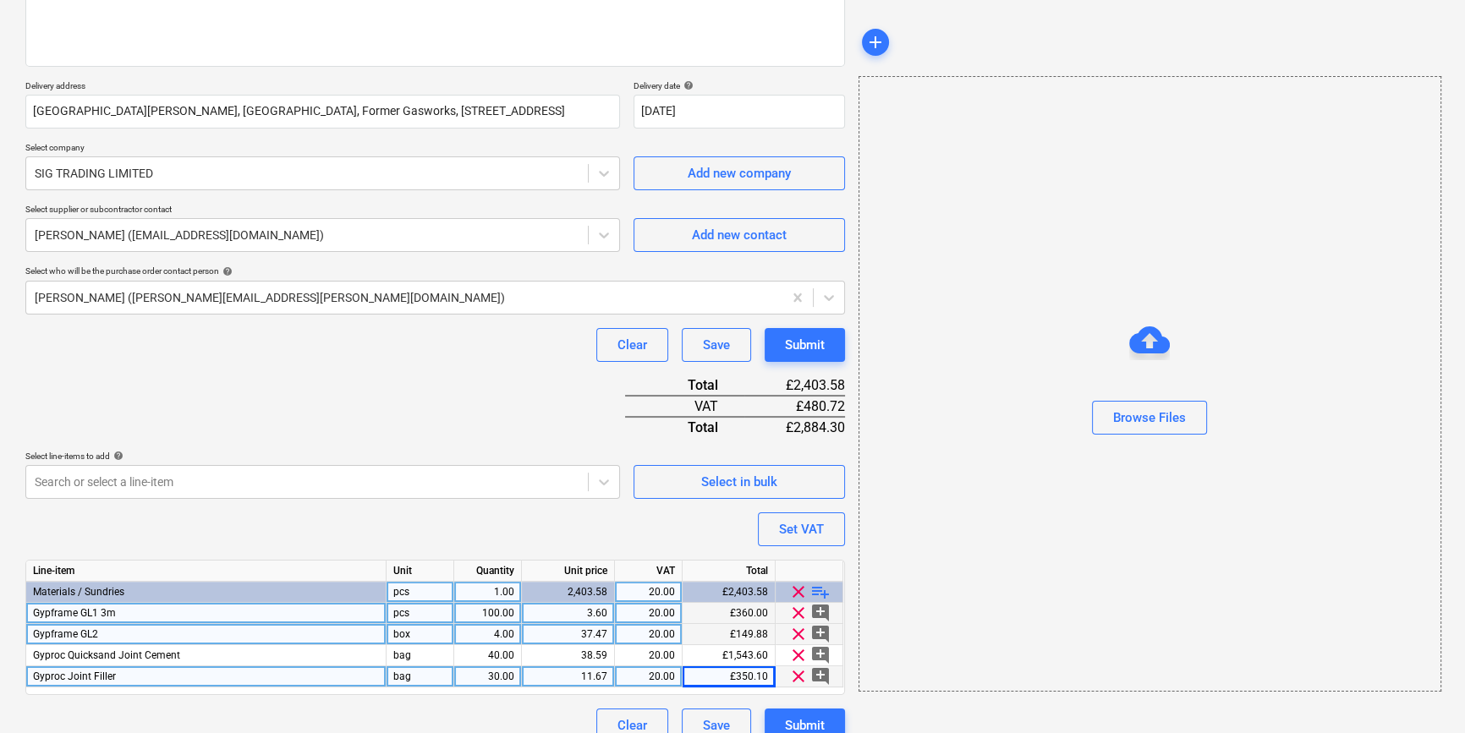
scroll to position [258, 0]
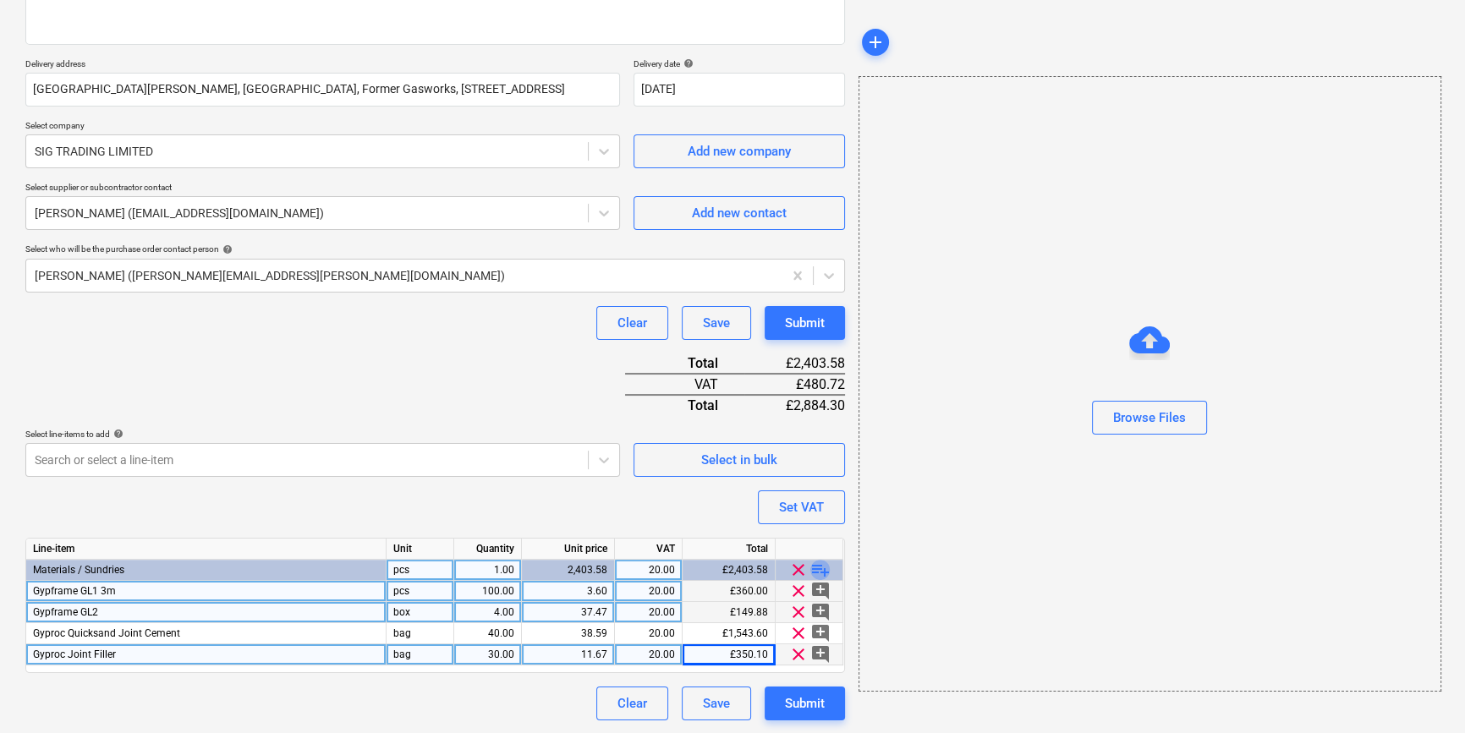
click at [819, 565] on span "playlist_add" at bounding box center [820, 570] width 20 height 20
type textarea "x"
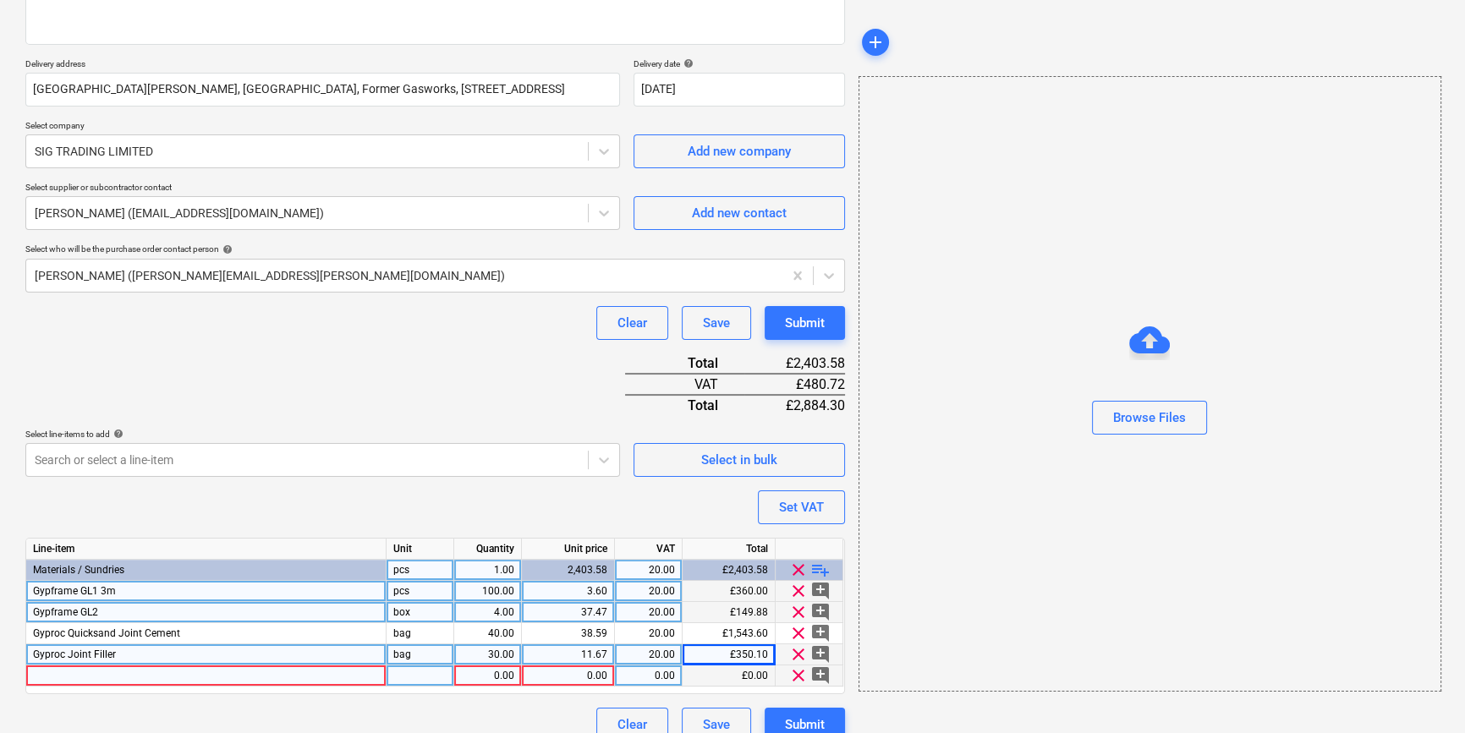
click at [59, 676] on div at bounding box center [206, 676] width 360 height 21
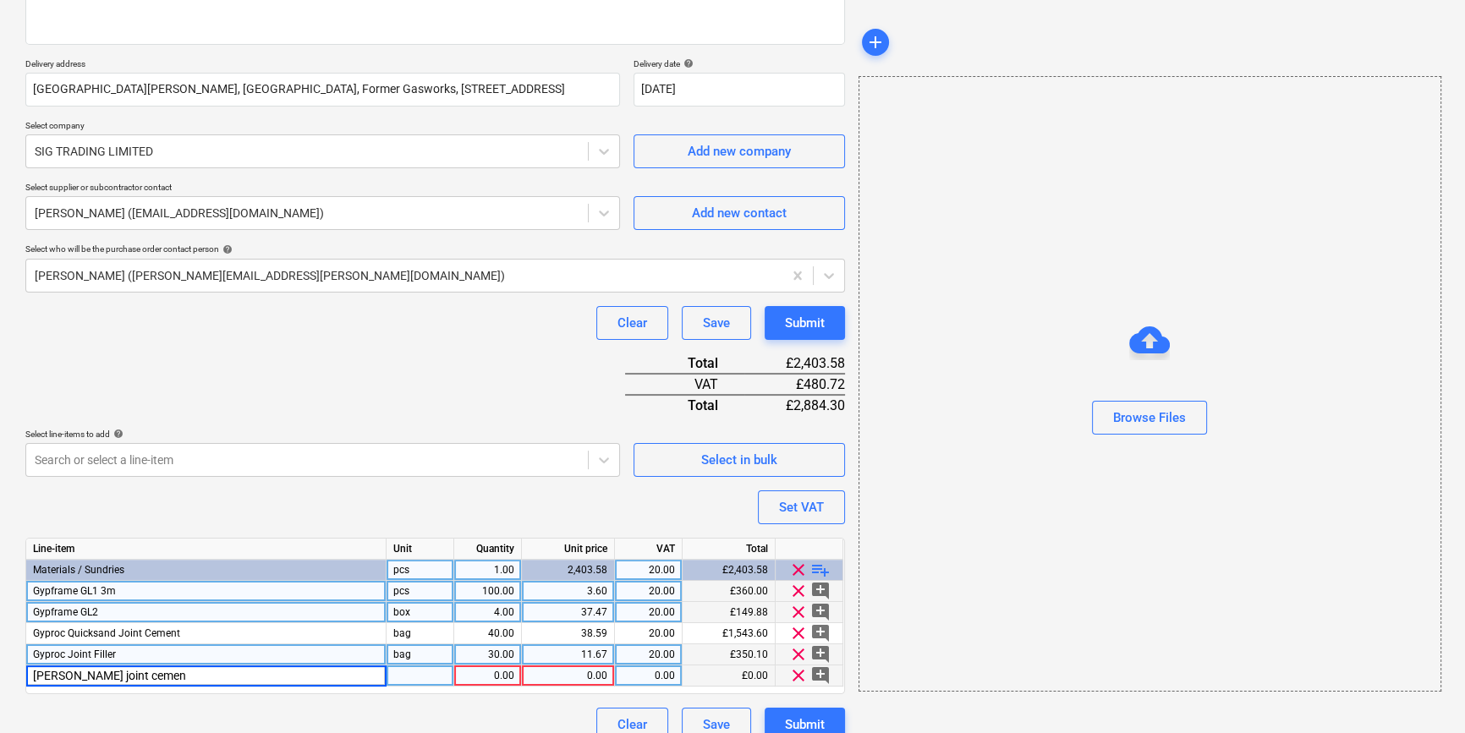
type input "[PERSON_NAME] joint cement"
type textarea "x"
type input "bag"
type textarea "x"
type input "30"
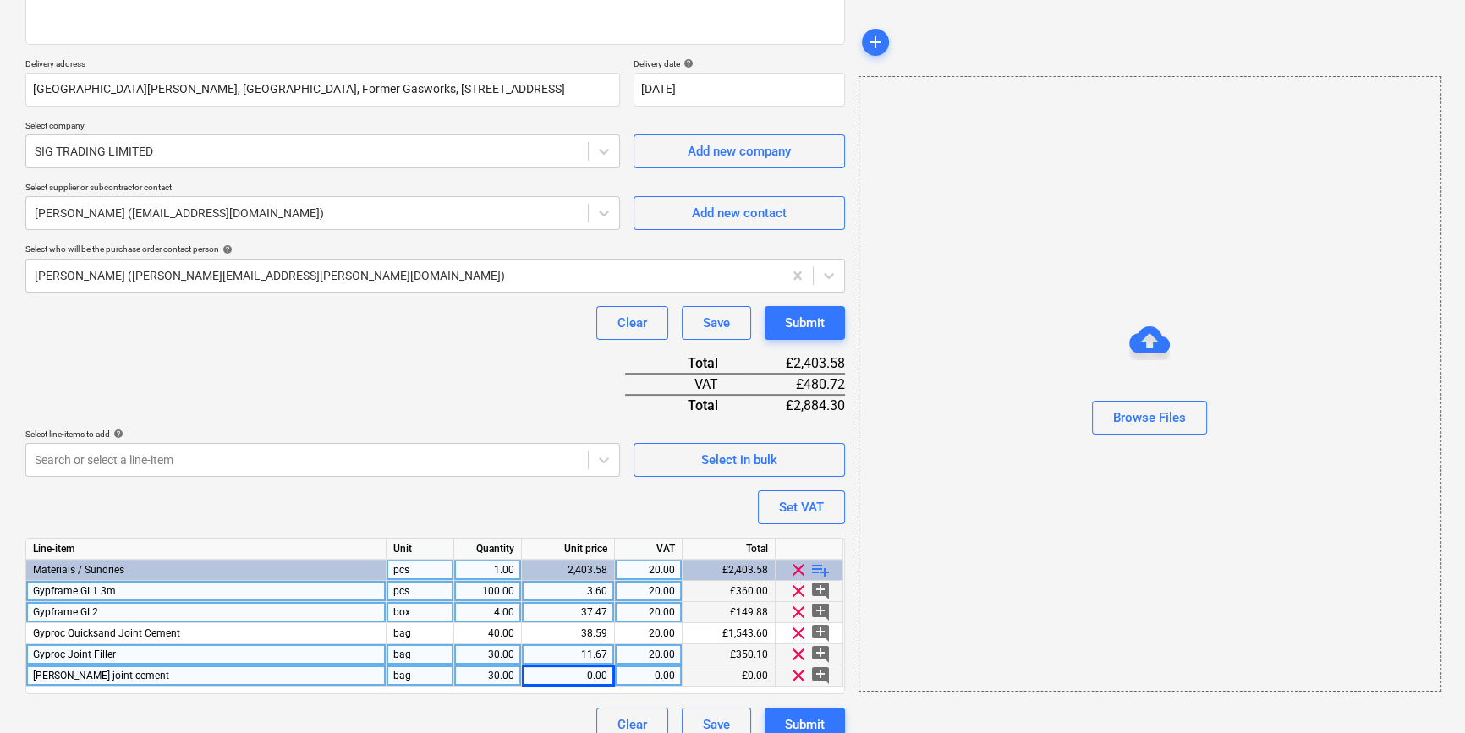
type textarea "x"
click at [152, 673] on div "[PERSON_NAME] joint cement" at bounding box center [206, 676] width 360 height 21
click at [147, 672] on input "[PERSON_NAME] joint cement" at bounding box center [205, 676] width 359 height 20
type input "[PERSON_NAME] joint cement premium"
type textarea "x"
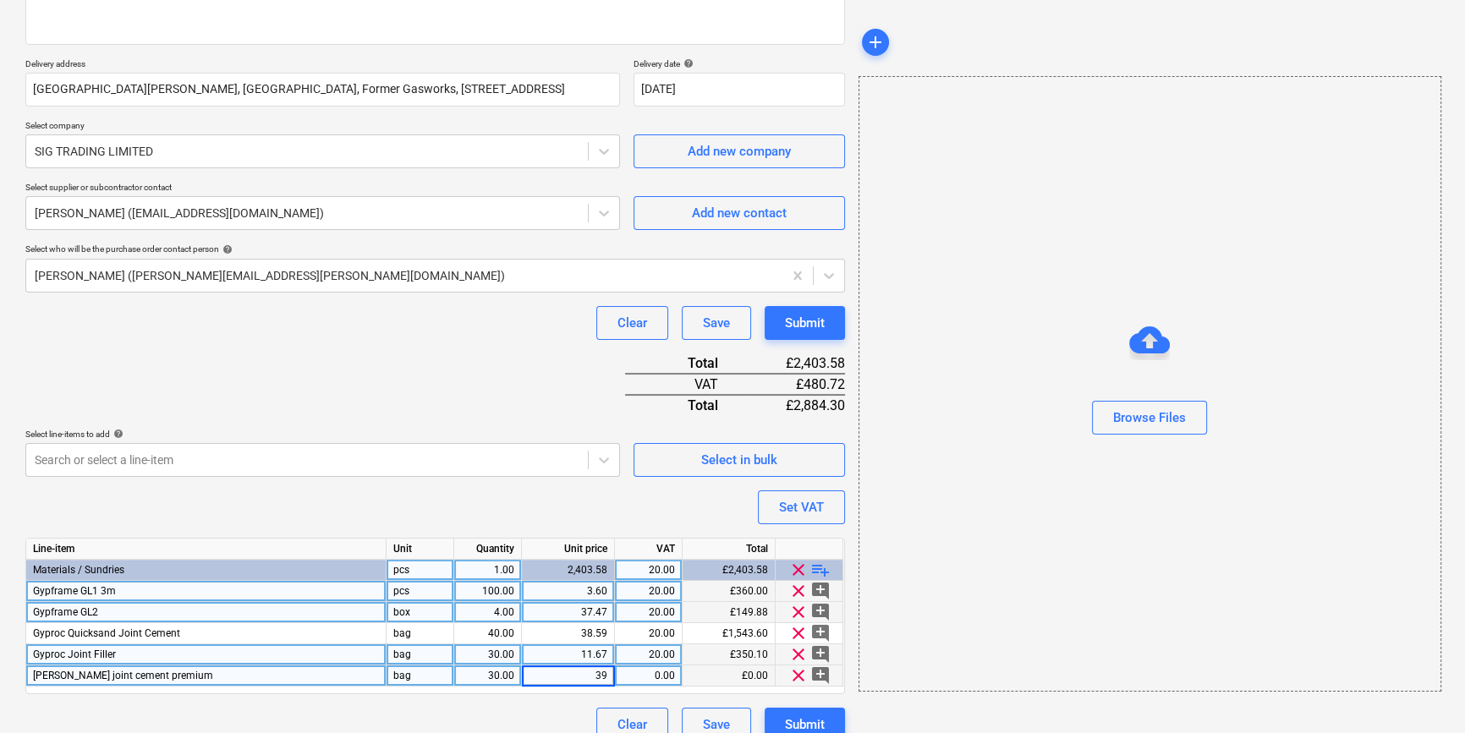
type input "39."
type textarea "x"
type input "39.67"
type textarea "x"
type input "20"
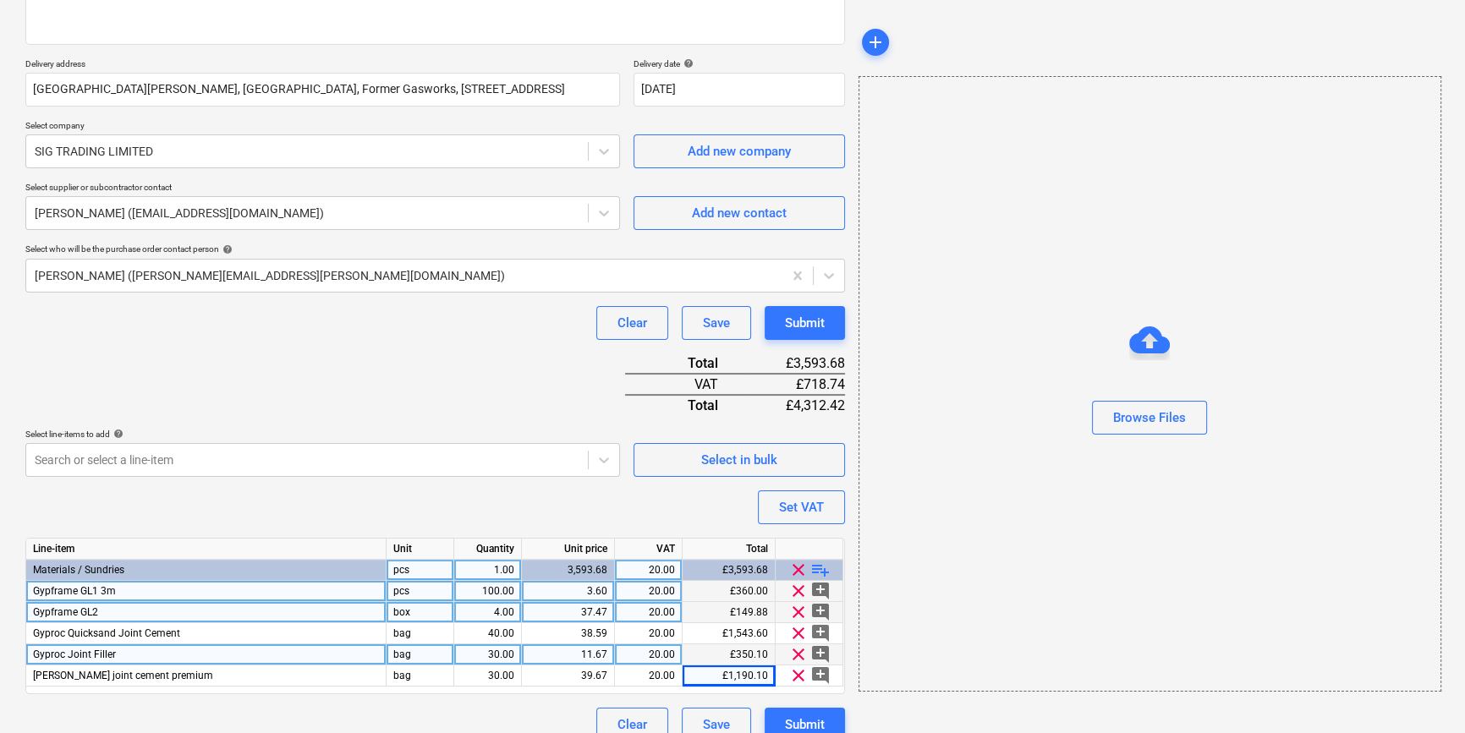
click at [810, 564] on span "playlist_add" at bounding box center [820, 570] width 20 height 20
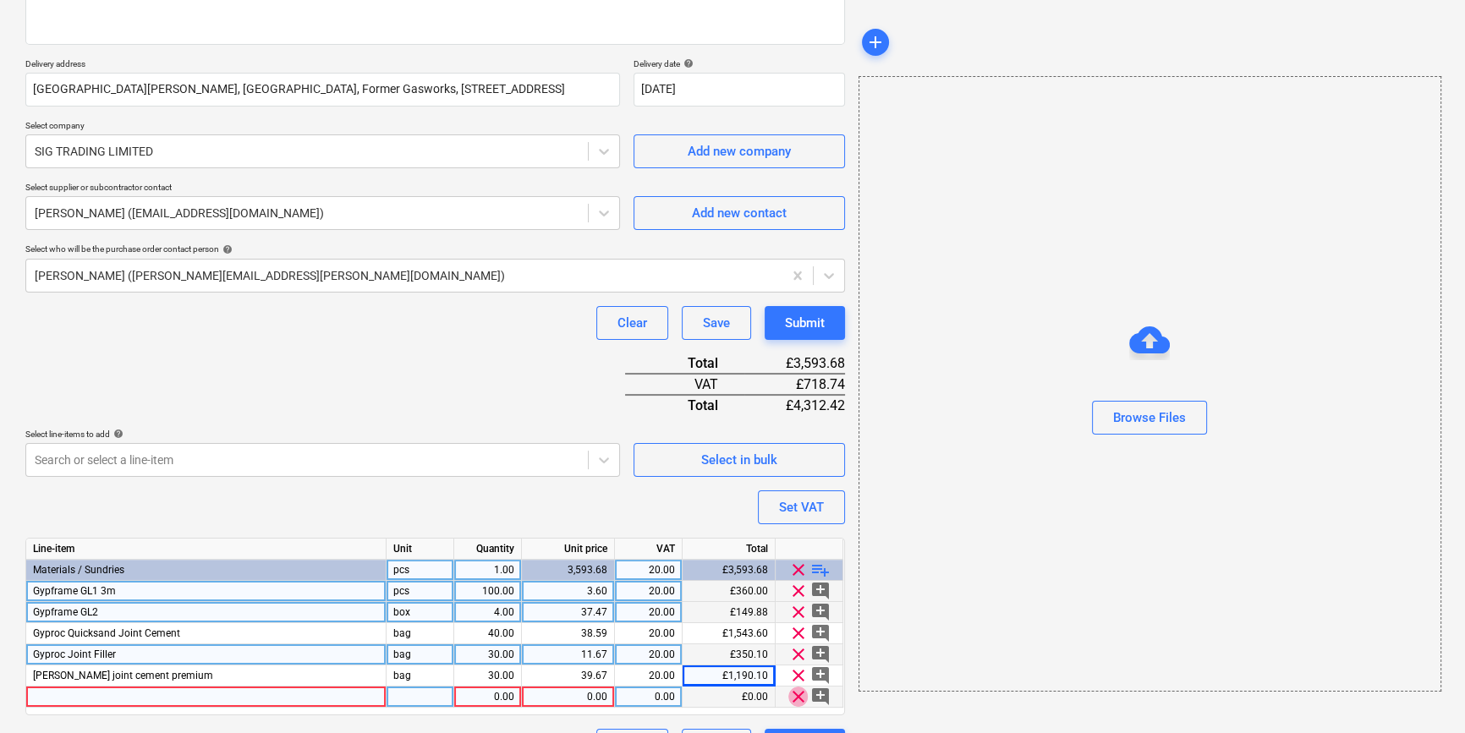
click at [795, 694] on span "clear" at bounding box center [798, 697] width 20 height 20
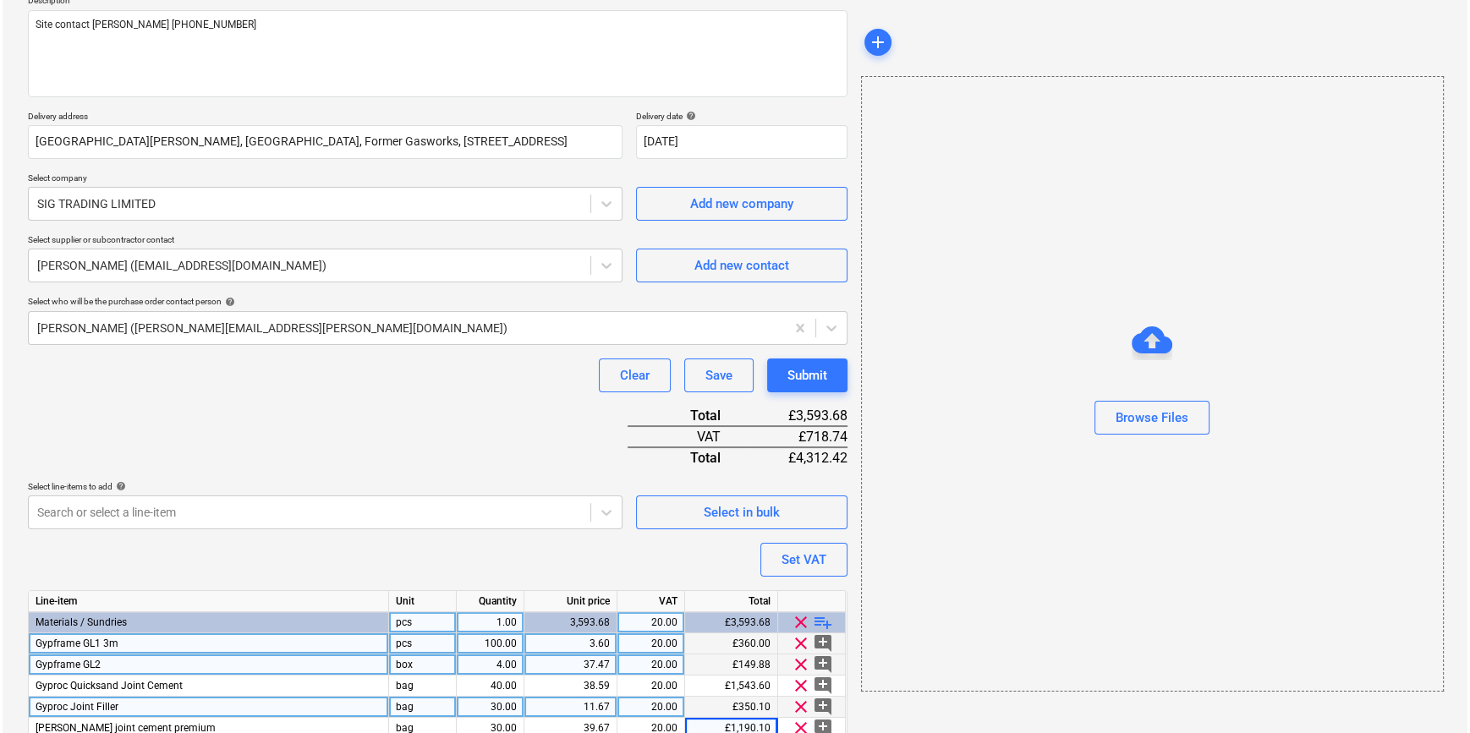
scroll to position [279, 0]
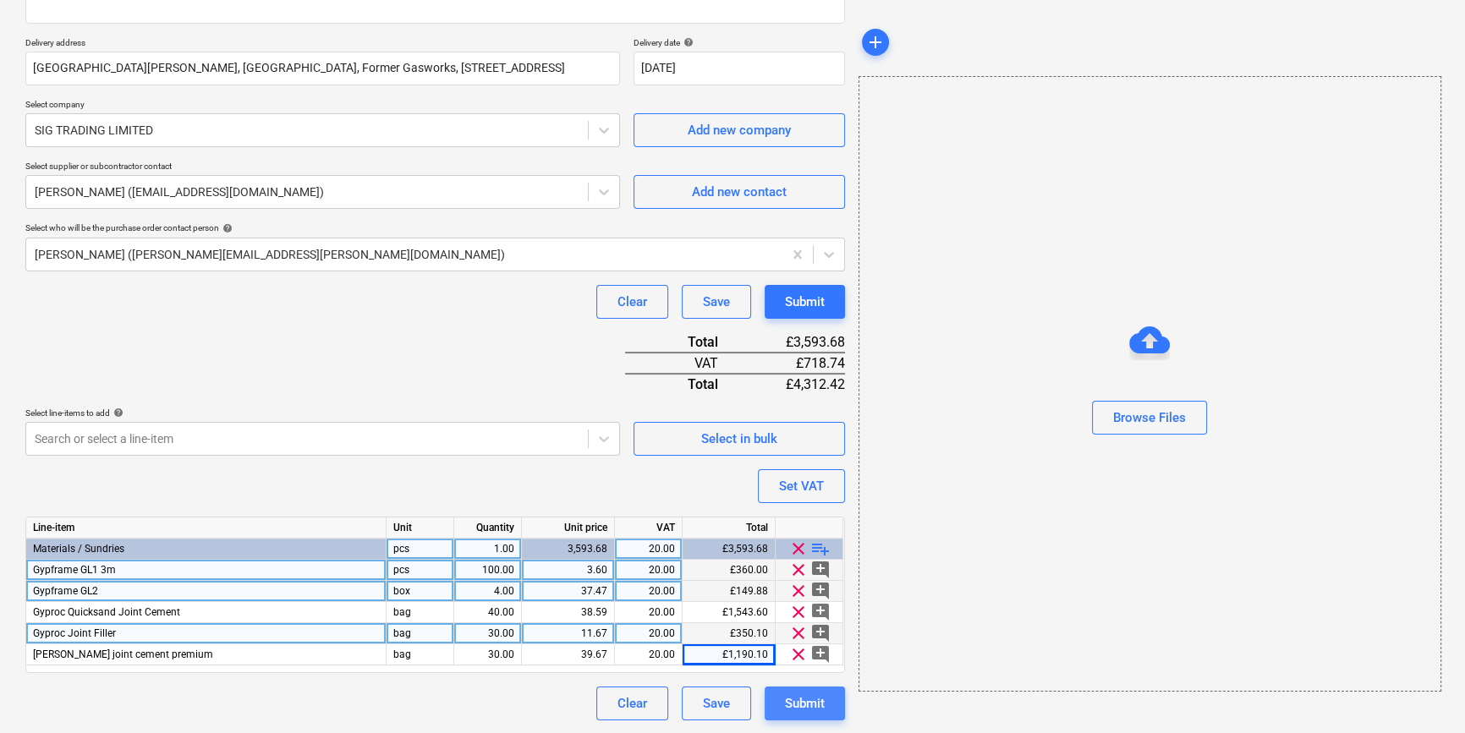
click at [812, 702] on div "Submit" at bounding box center [805, 704] width 40 height 22
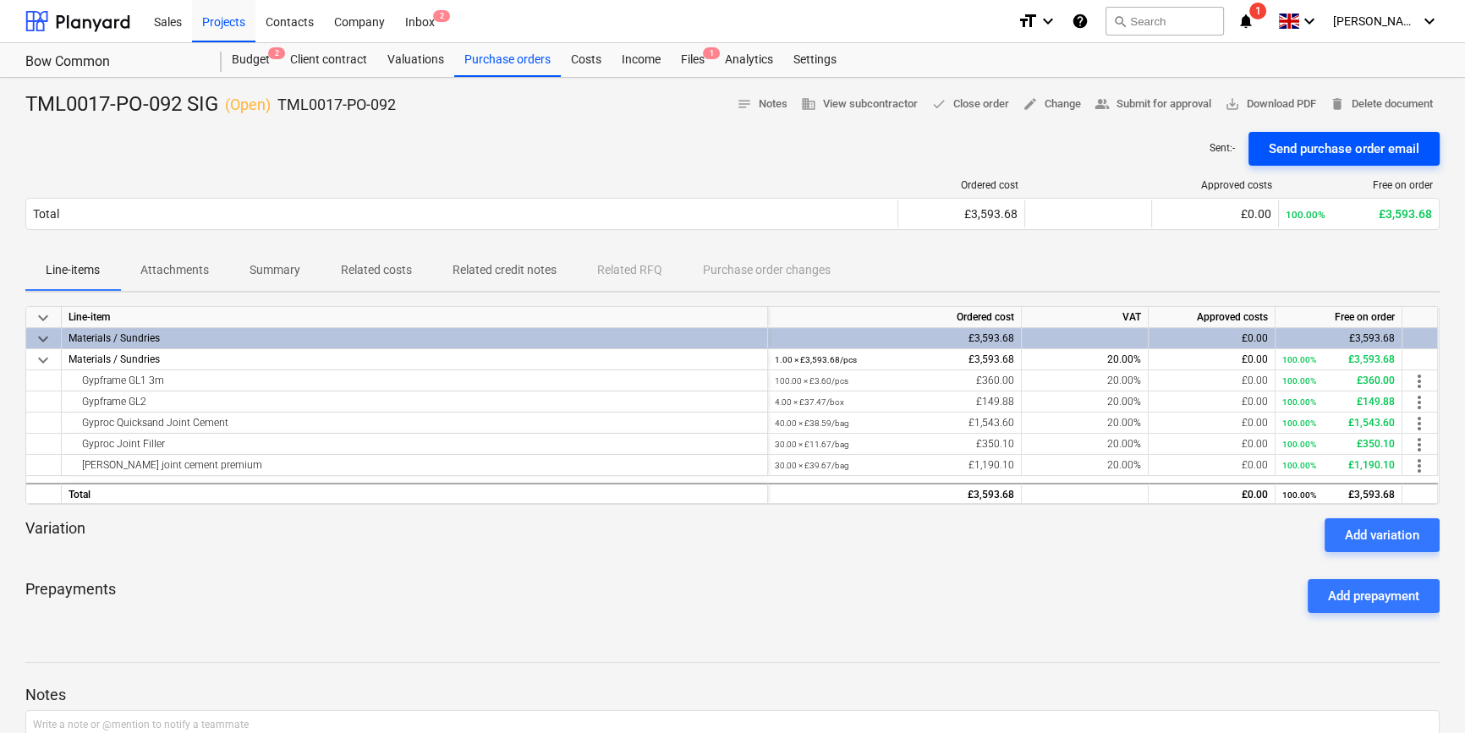
click at [1305, 144] on div "Send purchase order email" at bounding box center [1344, 149] width 151 height 22
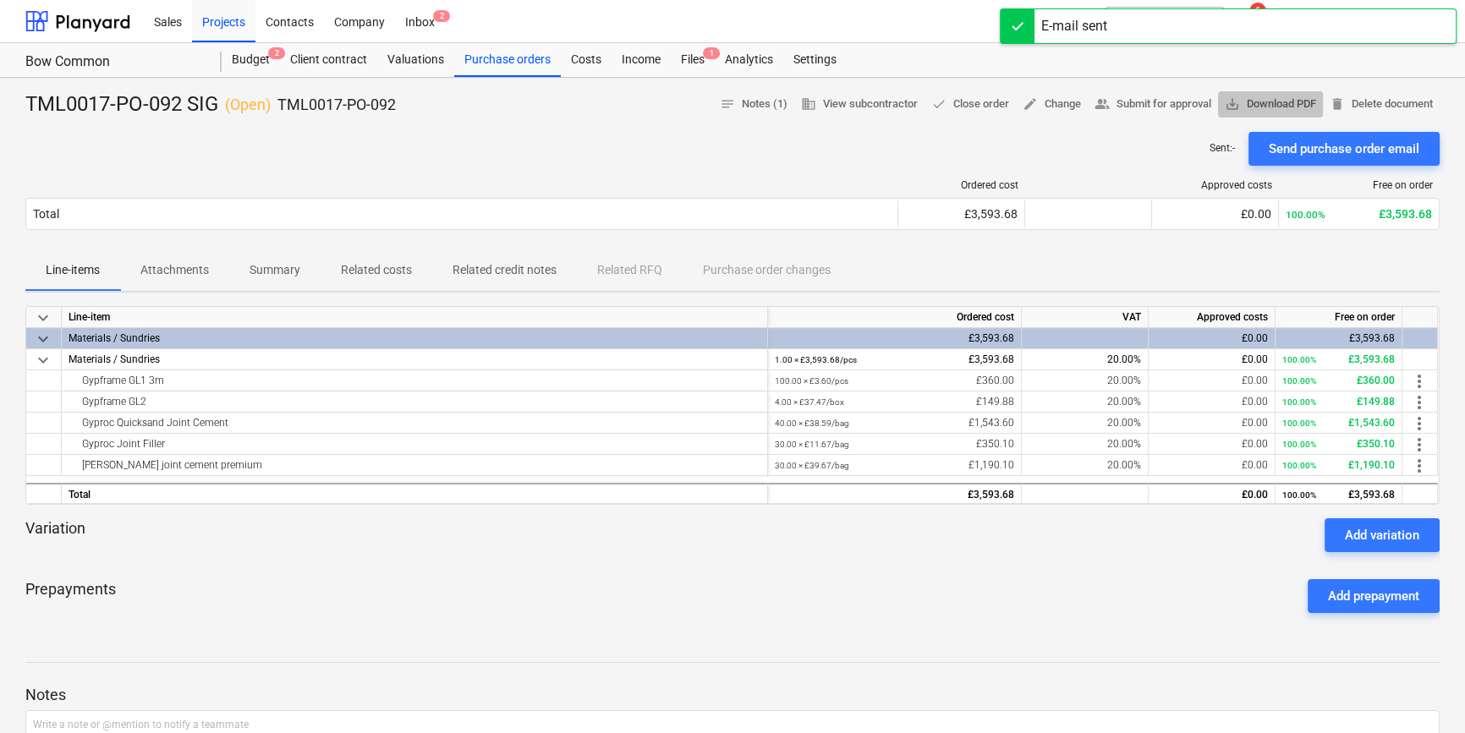
click at [1280, 102] on span "save_alt Download PDF" at bounding box center [1270, 104] width 91 height 19
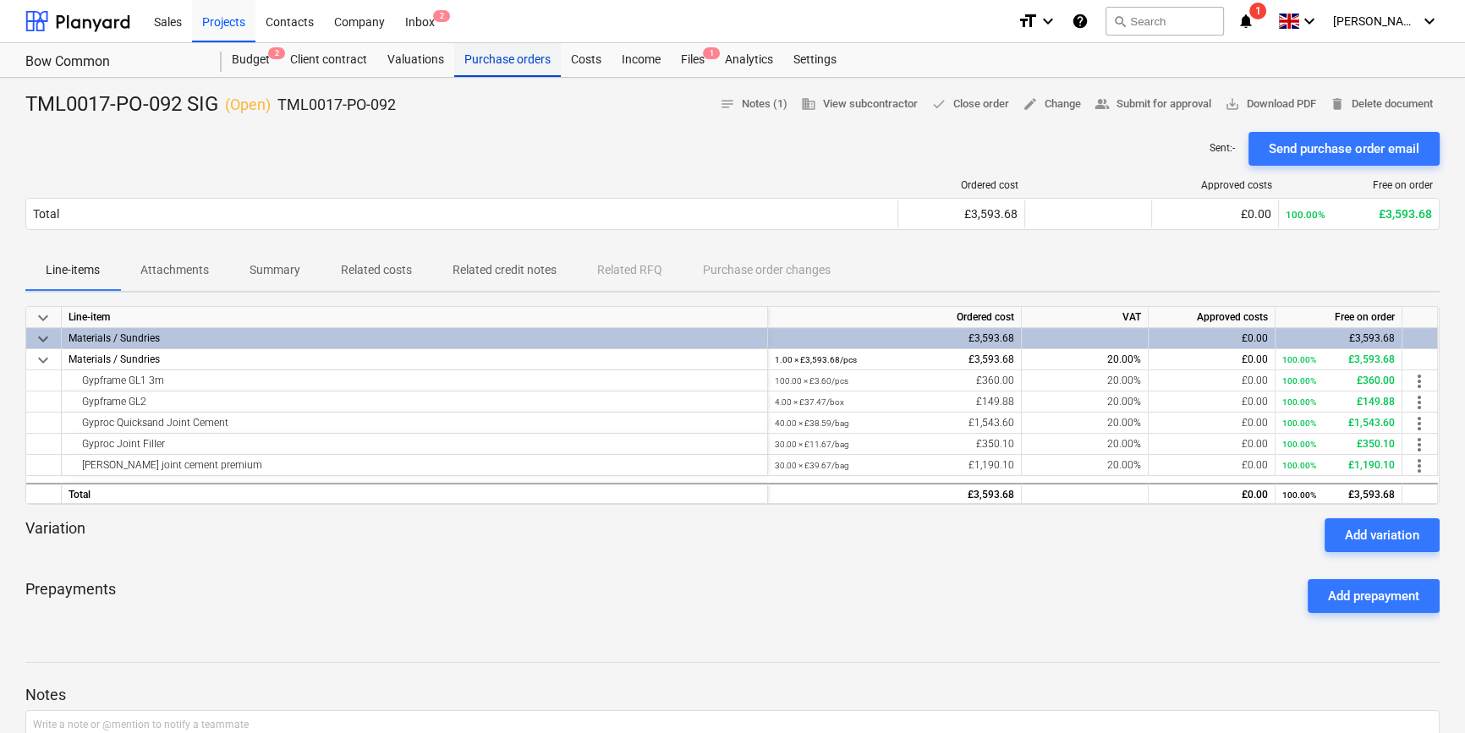
click at [485, 63] on div "Purchase orders" at bounding box center [507, 60] width 107 height 34
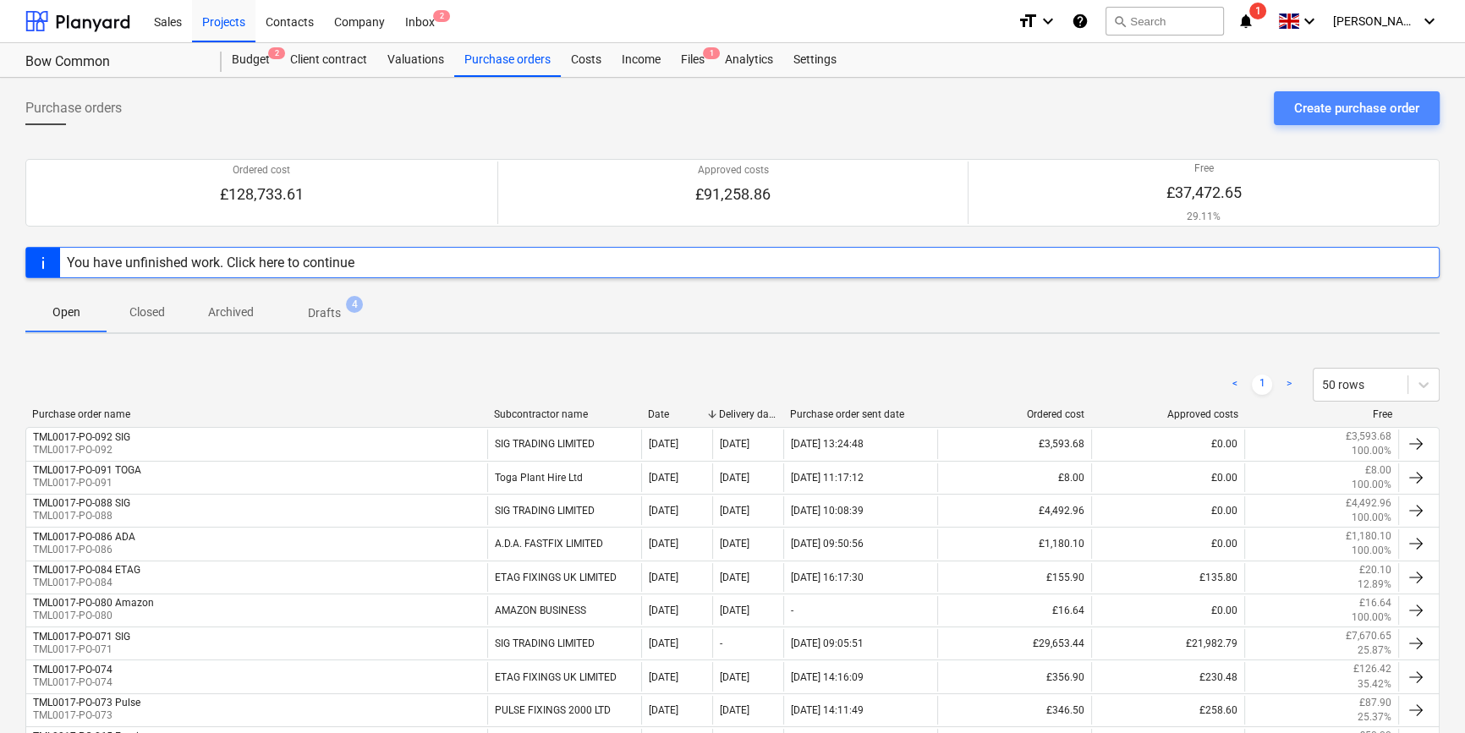
click at [1325, 108] on div "Create purchase order" at bounding box center [1356, 108] width 125 height 22
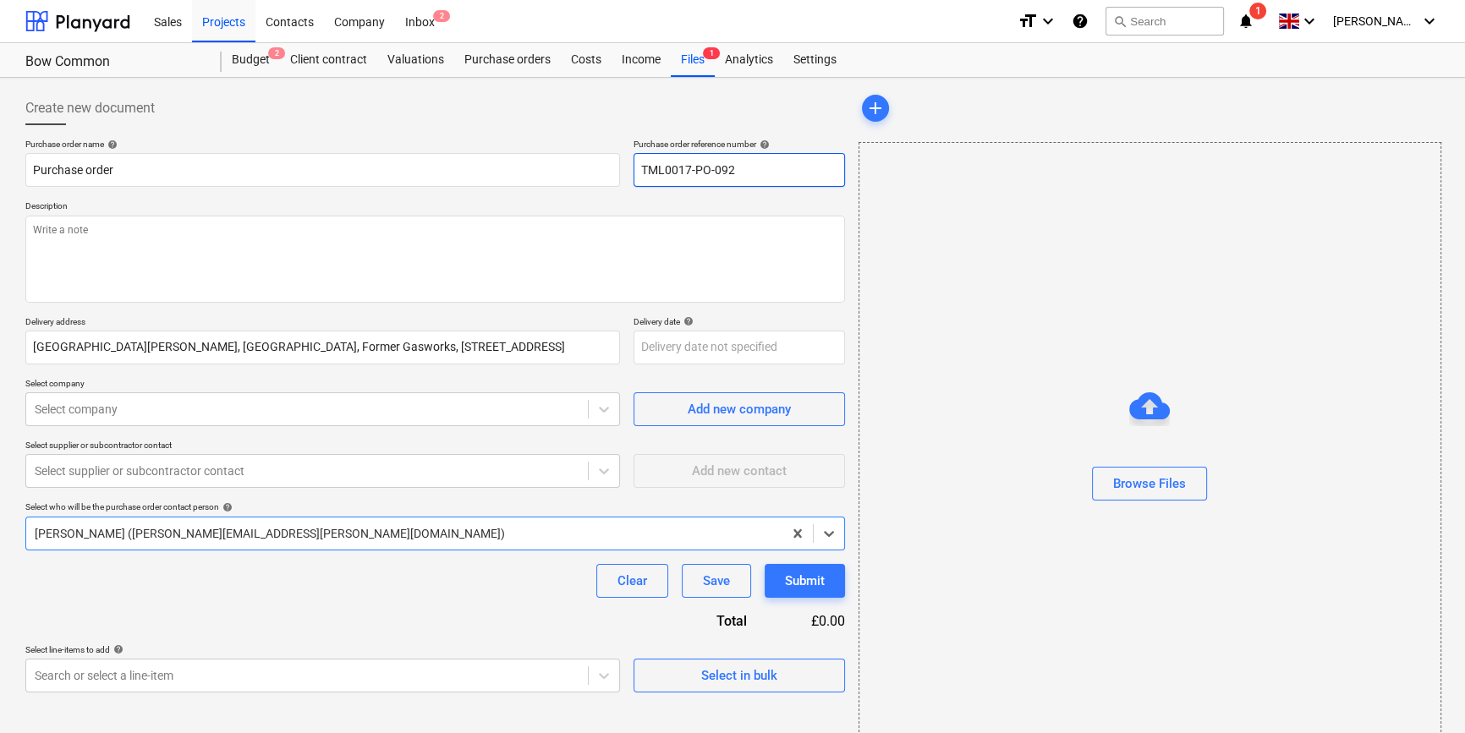
click at [748, 163] on input "TML0017-PO-092" at bounding box center [739, 170] width 211 height 34
type textarea "x"
type input "TML0017-PO-09"
type textarea "x"
drag, startPoint x: 735, startPoint y: 162, endPoint x: 639, endPoint y: 170, distance: 95.9
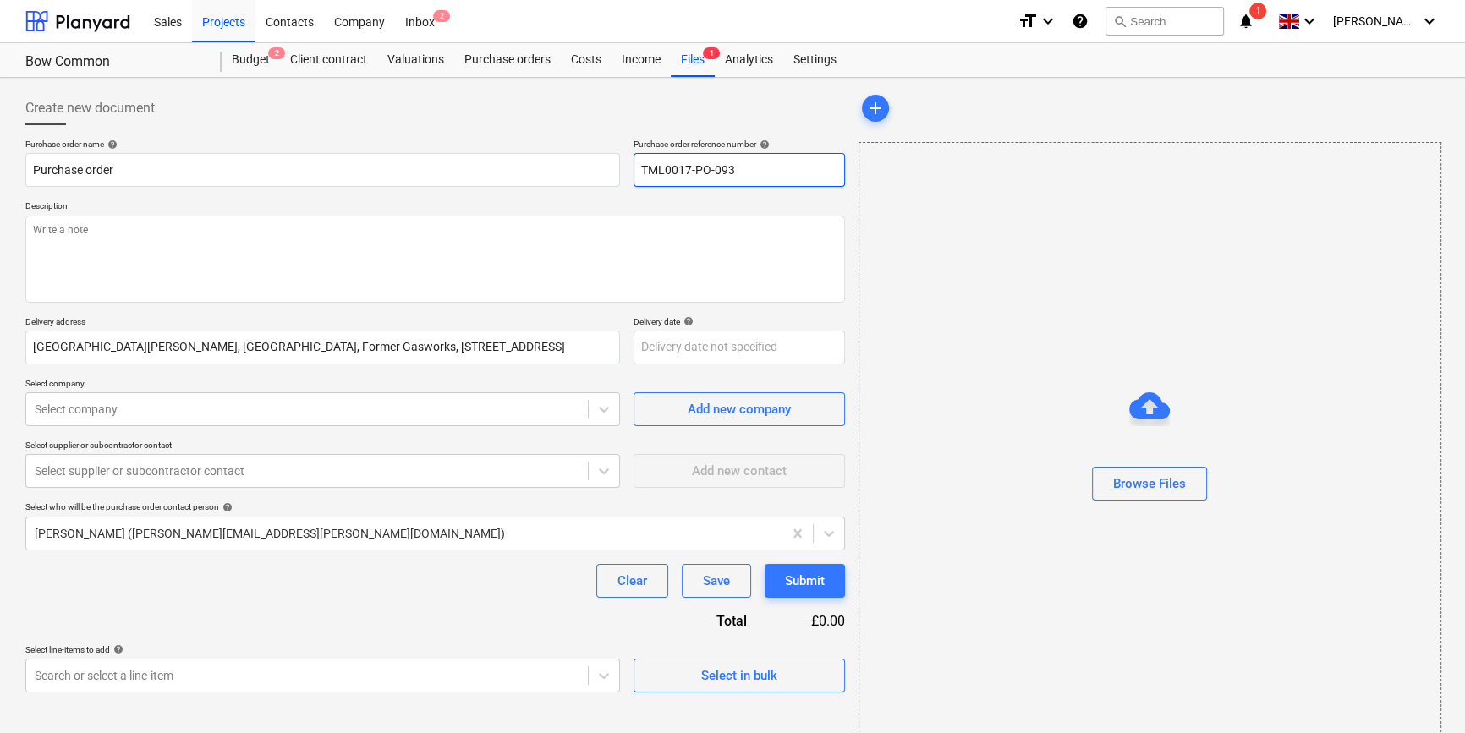
click at [639, 170] on input "TML0017-PO-093" at bounding box center [739, 170] width 211 height 34
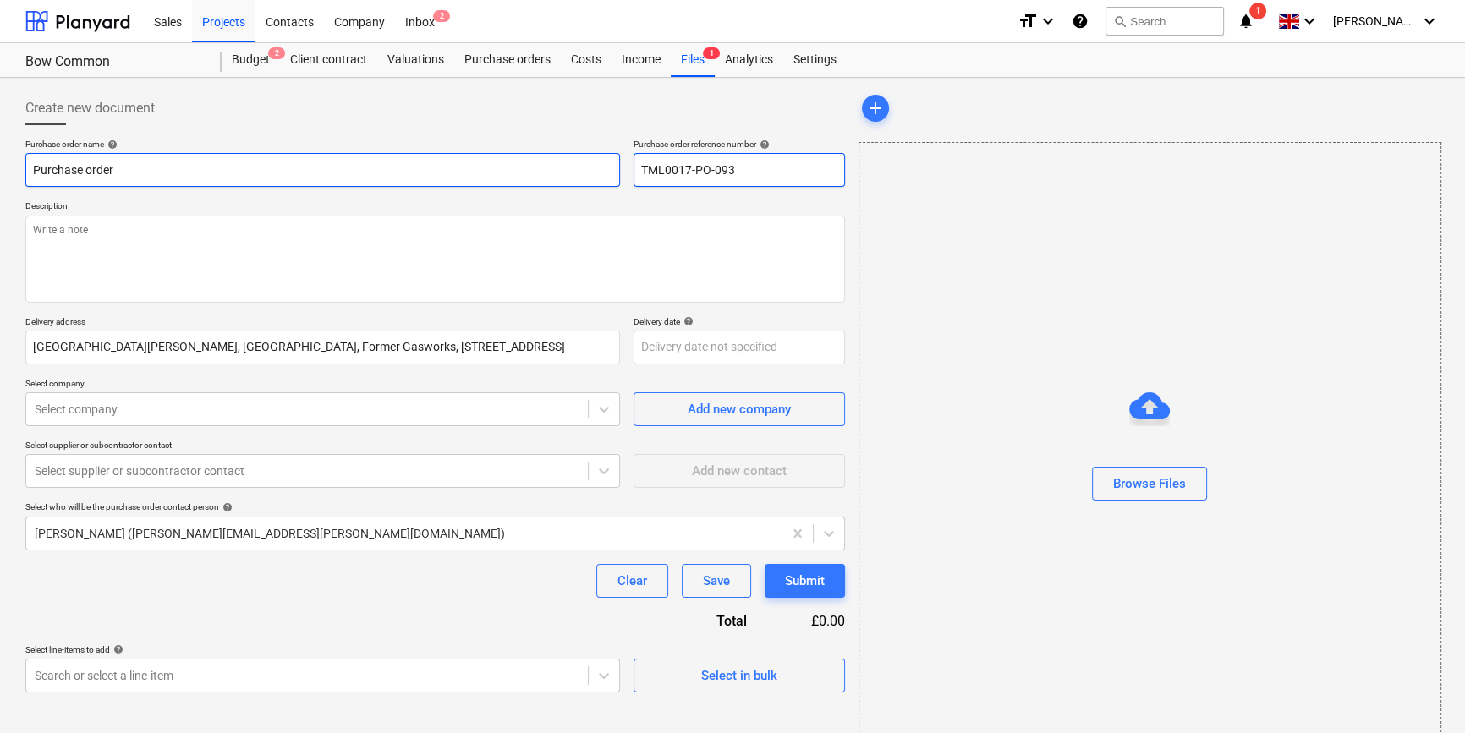
type input "TML0017-PO-093"
drag, startPoint x: 118, startPoint y: 172, endPoint x: 30, endPoint y: 173, distance: 88.0
click at [30, 173] on input "Purchase order" at bounding box center [322, 170] width 595 height 34
type textarea "x"
paste input "TML0017-PO-093"
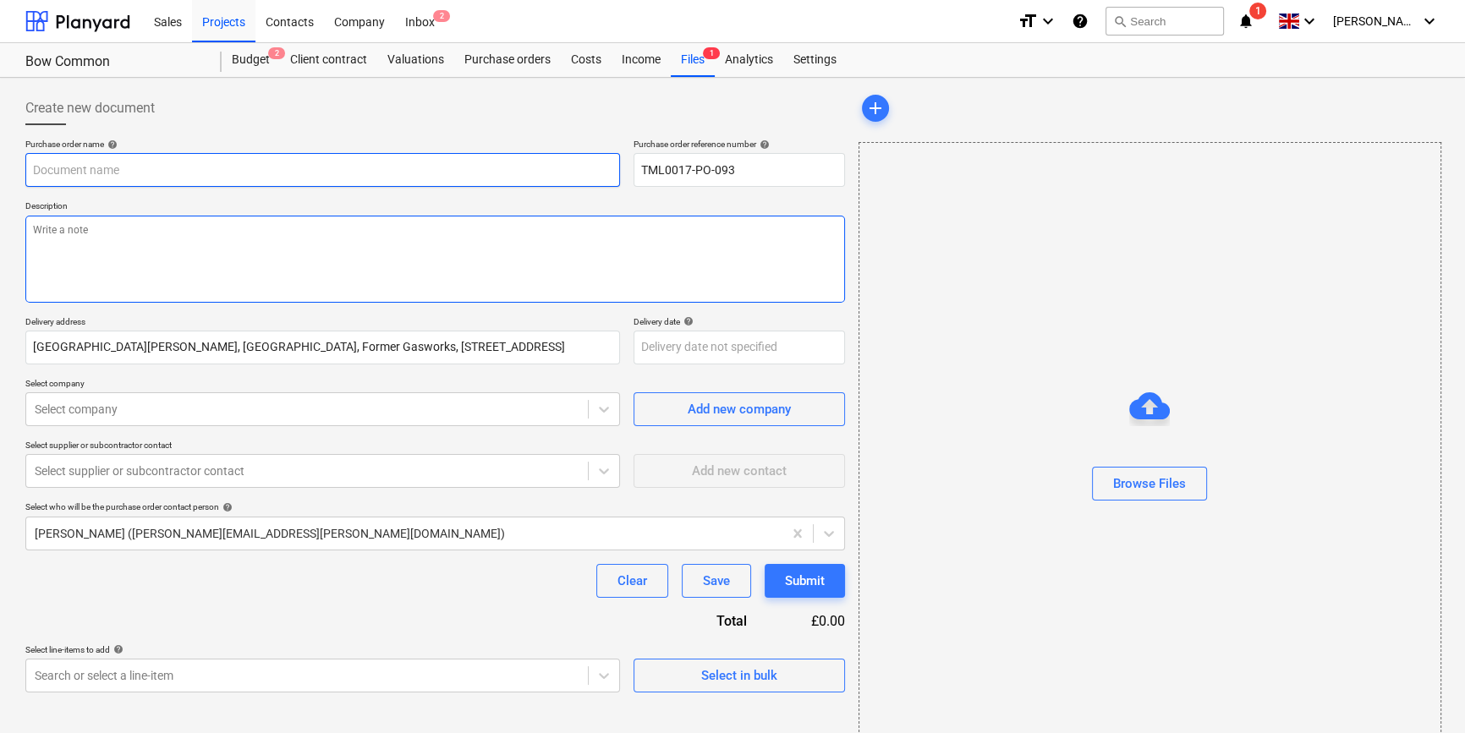
type textarea "x"
type input "TML0017-PO-093"
type textarea "x"
type input "TML0017-PO-093"
type textarea "x"
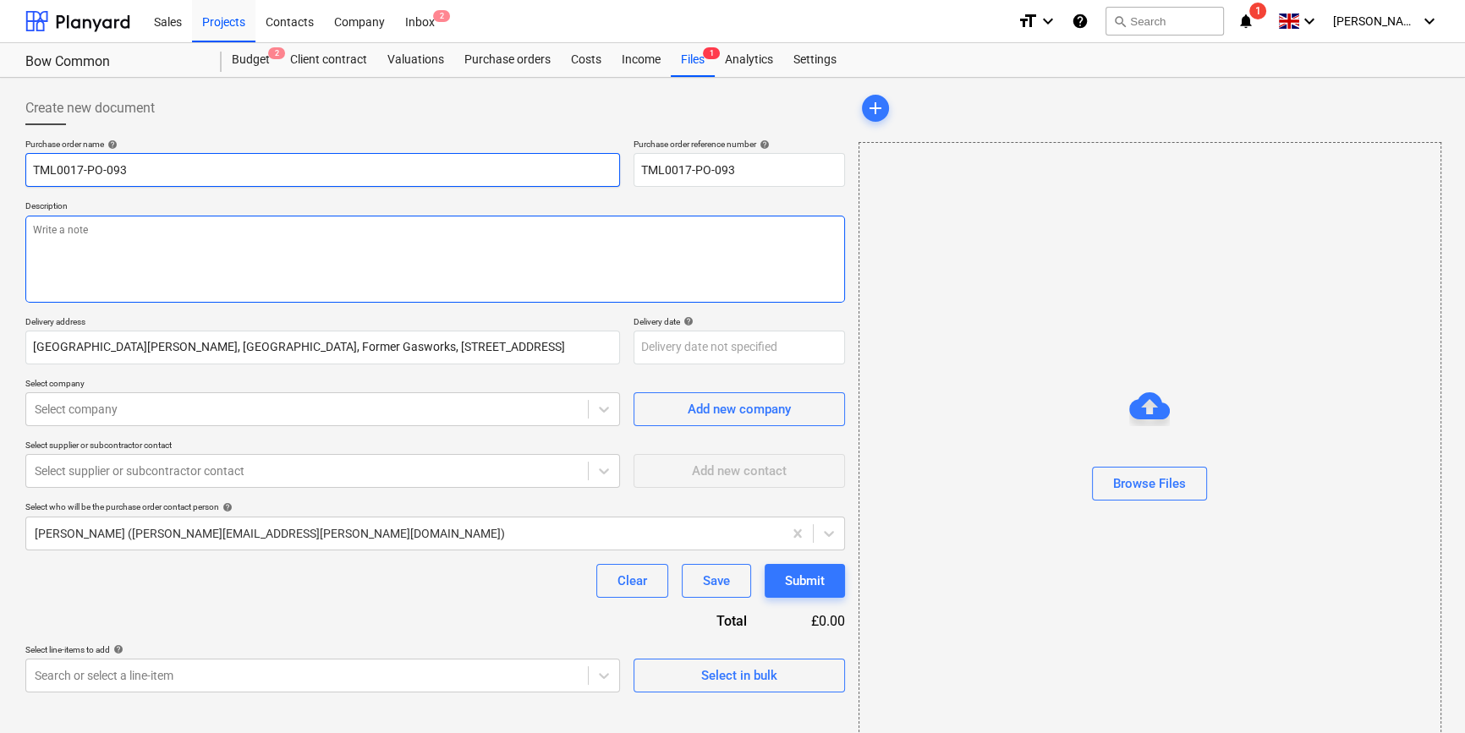
type input "TML0017-PO-093 P"
type textarea "x"
type input "TML0017-PO-093 Pu"
type textarea "x"
type input "TML0017-PO-093 Pul"
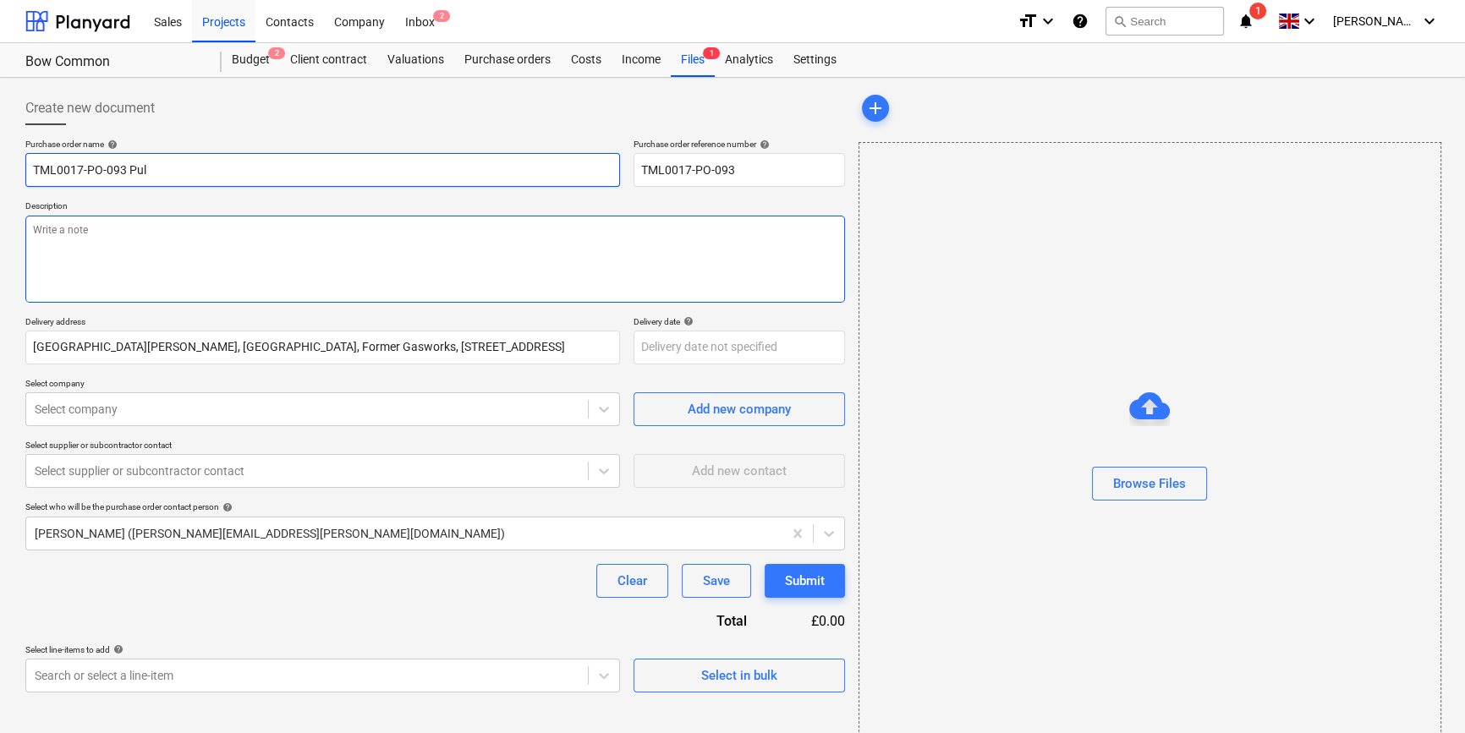
type textarea "x"
type input "TML0017-PO-093 [PERSON_NAME]"
type textarea "x"
type input "TML0017-PO-093 Pulse"
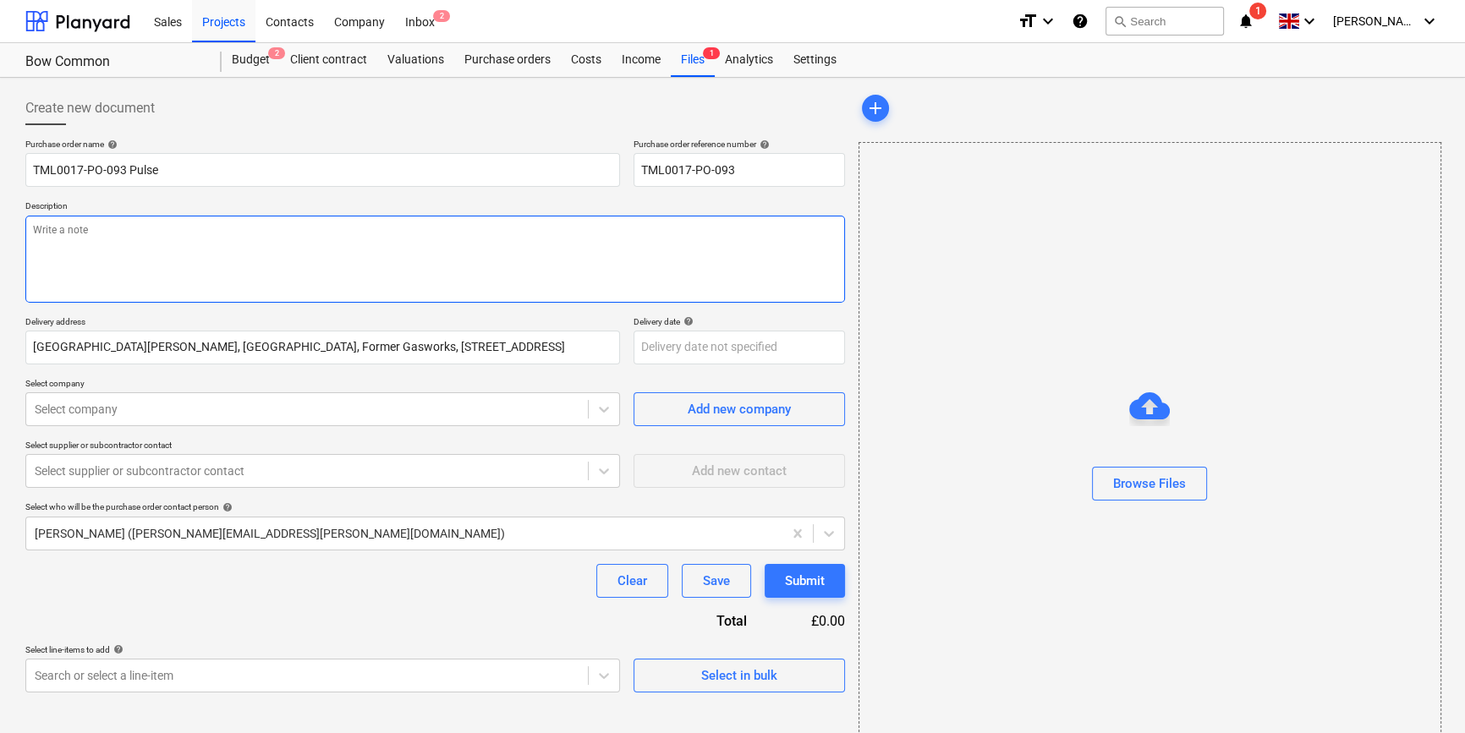
click at [105, 263] on textarea at bounding box center [435, 259] width 820 height 87
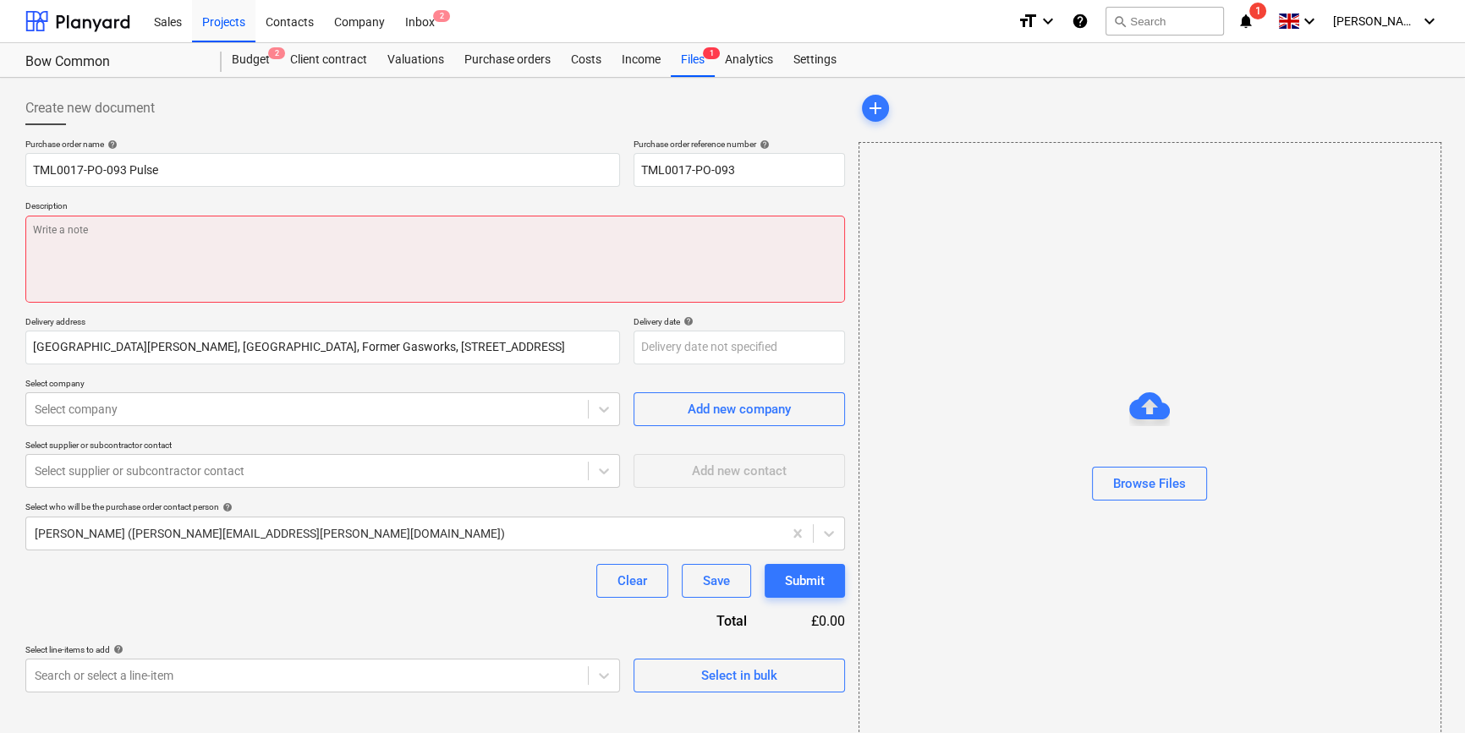
paste textarea "Site contact [PERSON_NAME] [PHONE_NUMBER]"
type textarea "x"
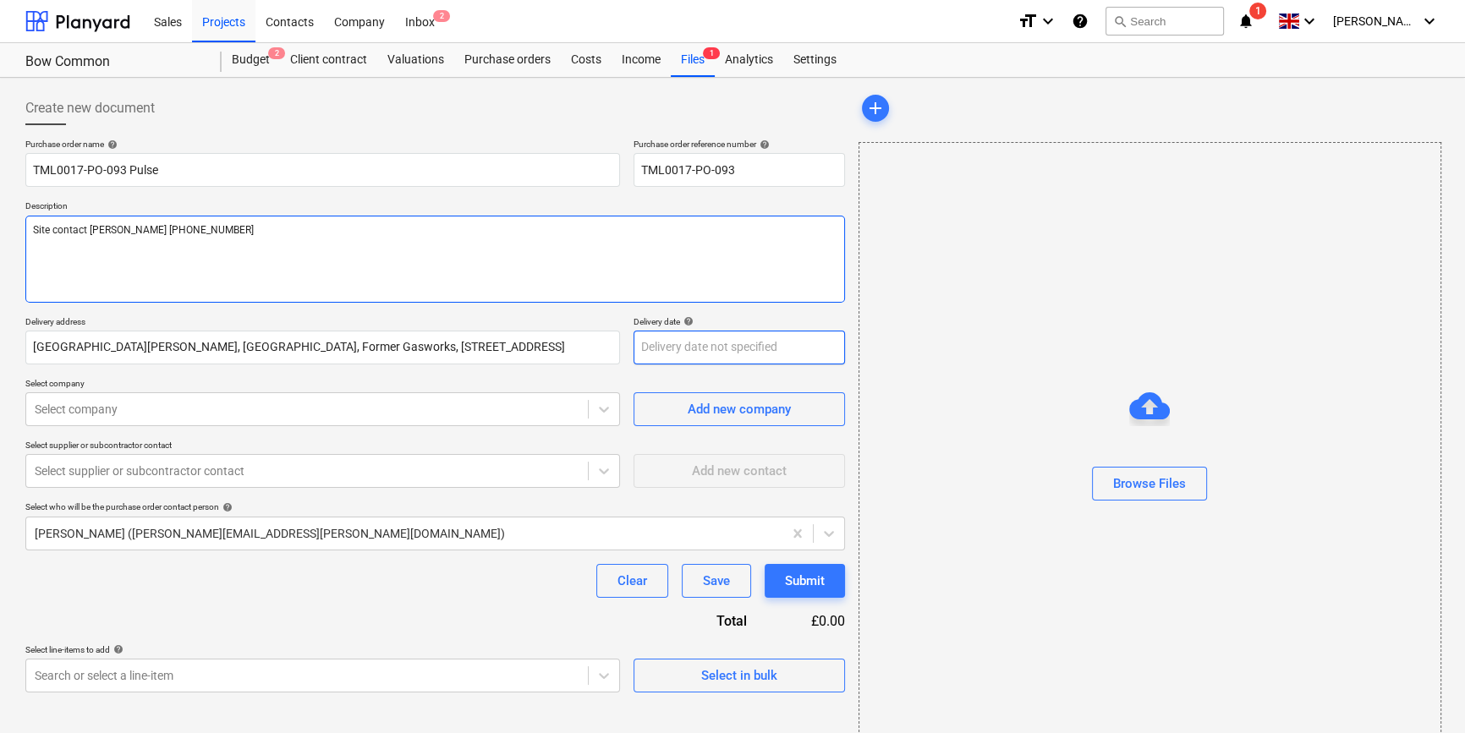
type textarea "Site contact [PERSON_NAME] [PHONE_NUMBER]"
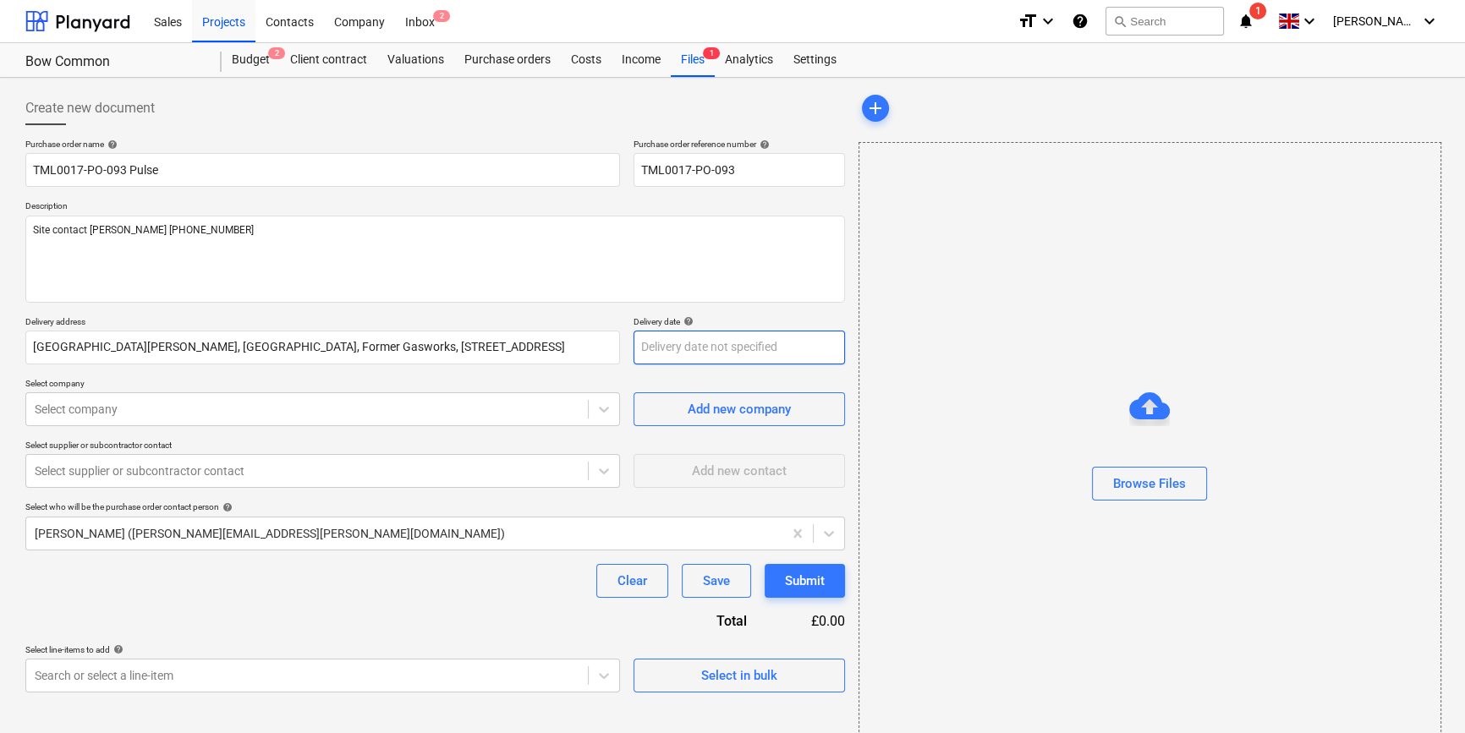
click at [690, 350] on body "Sales Projects Contacts Company Inbox 2 format_size keyboard_arrow_down help se…" at bounding box center [732, 366] width 1465 height 733
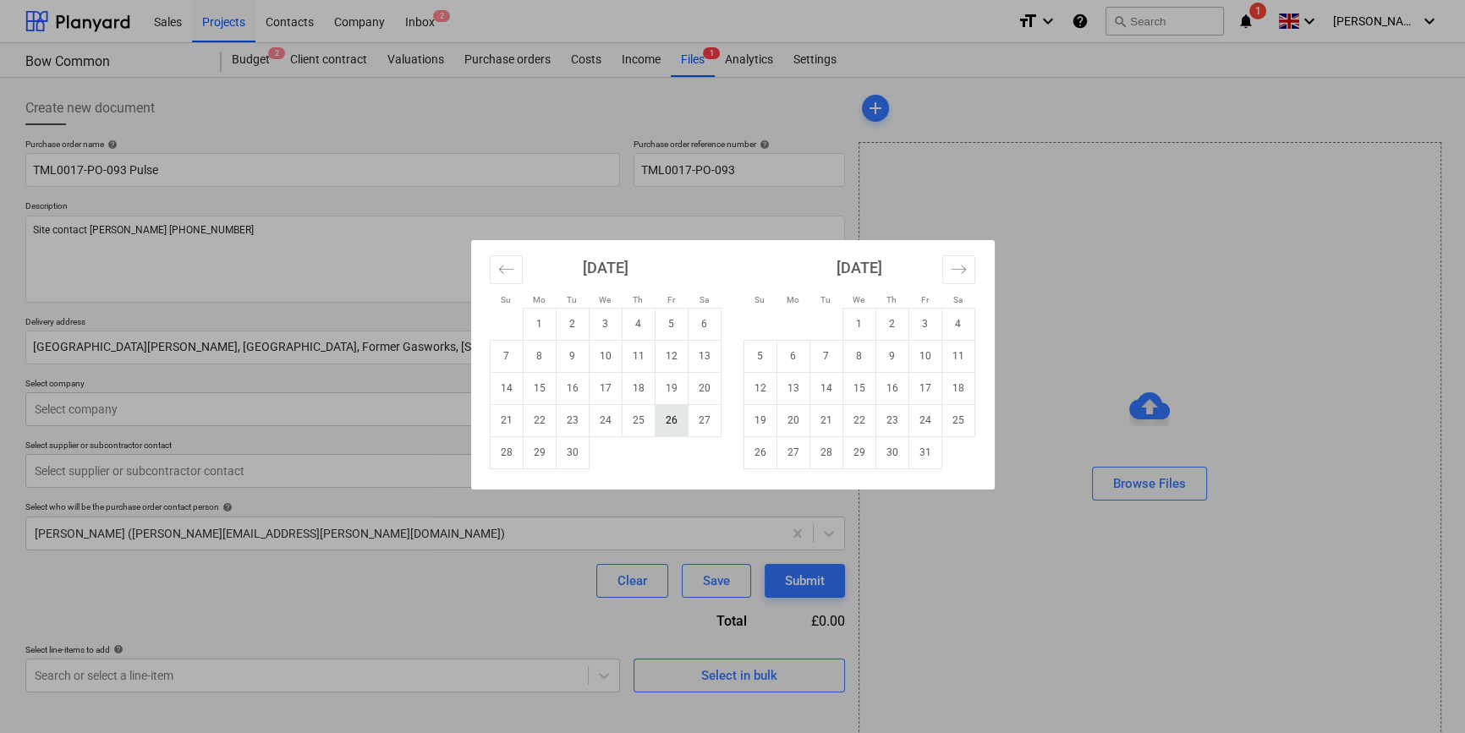
click at [670, 422] on td "26" at bounding box center [671, 420] width 33 height 32
type textarea "x"
type input "[DATE]"
click at [668, 344] on body "Sales Projects Contacts Company Inbox 2 format_size keyboard_arrow_down help se…" at bounding box center [732, 366] width 1465 height 733
click at [542, 457] on td "29" at bounding box center [539, 452] width 33 height 32
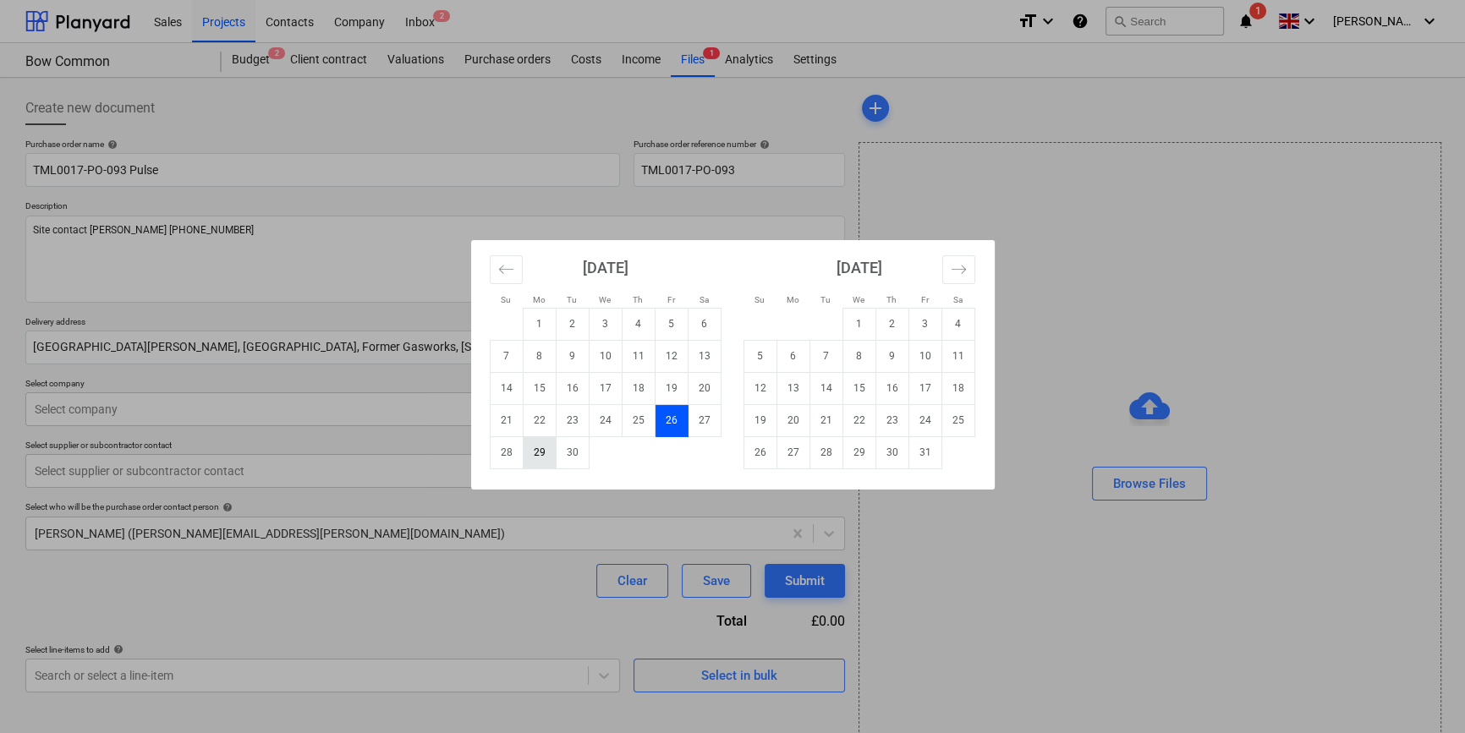
type textarea "x"
type input "[DATE]"
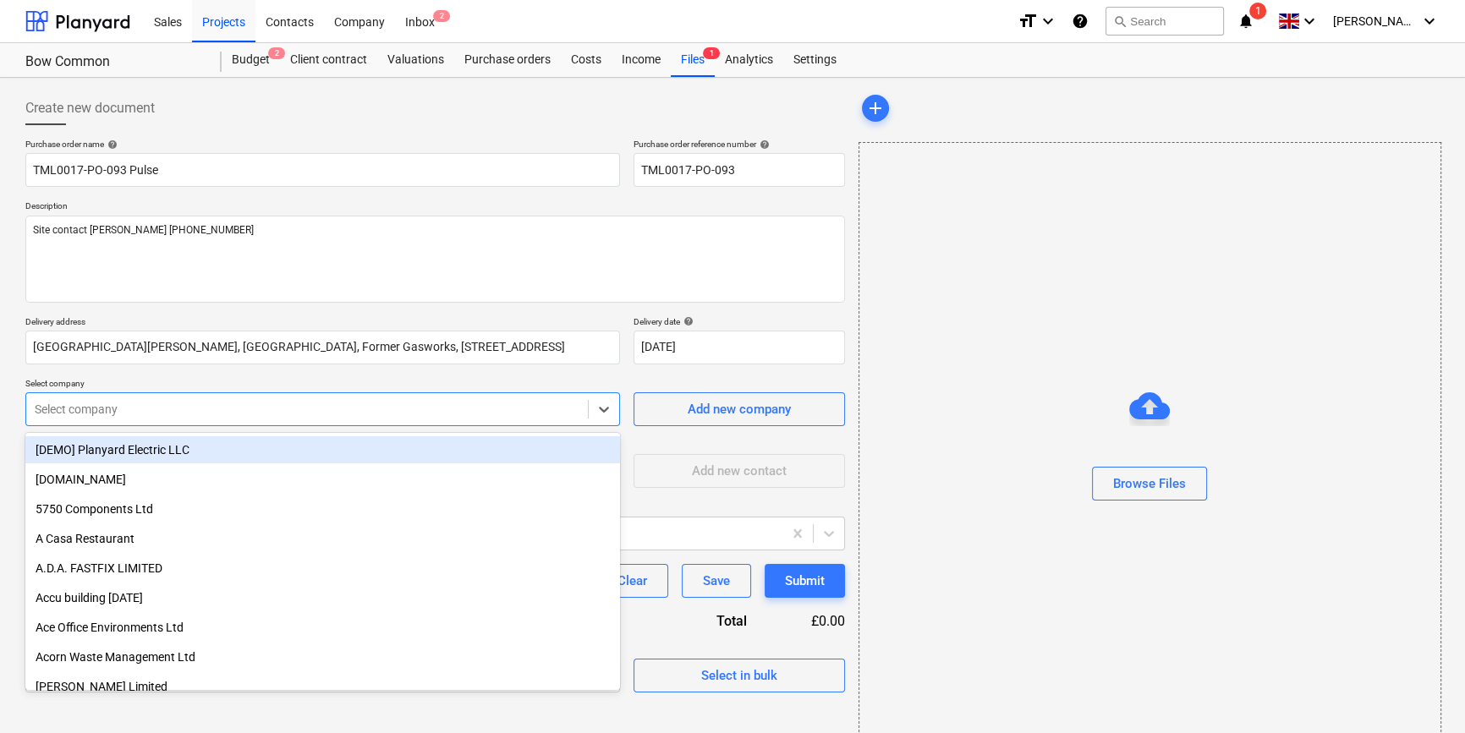
click at [236, 409] on div at bounding box center [307, 409] width 545 height 17
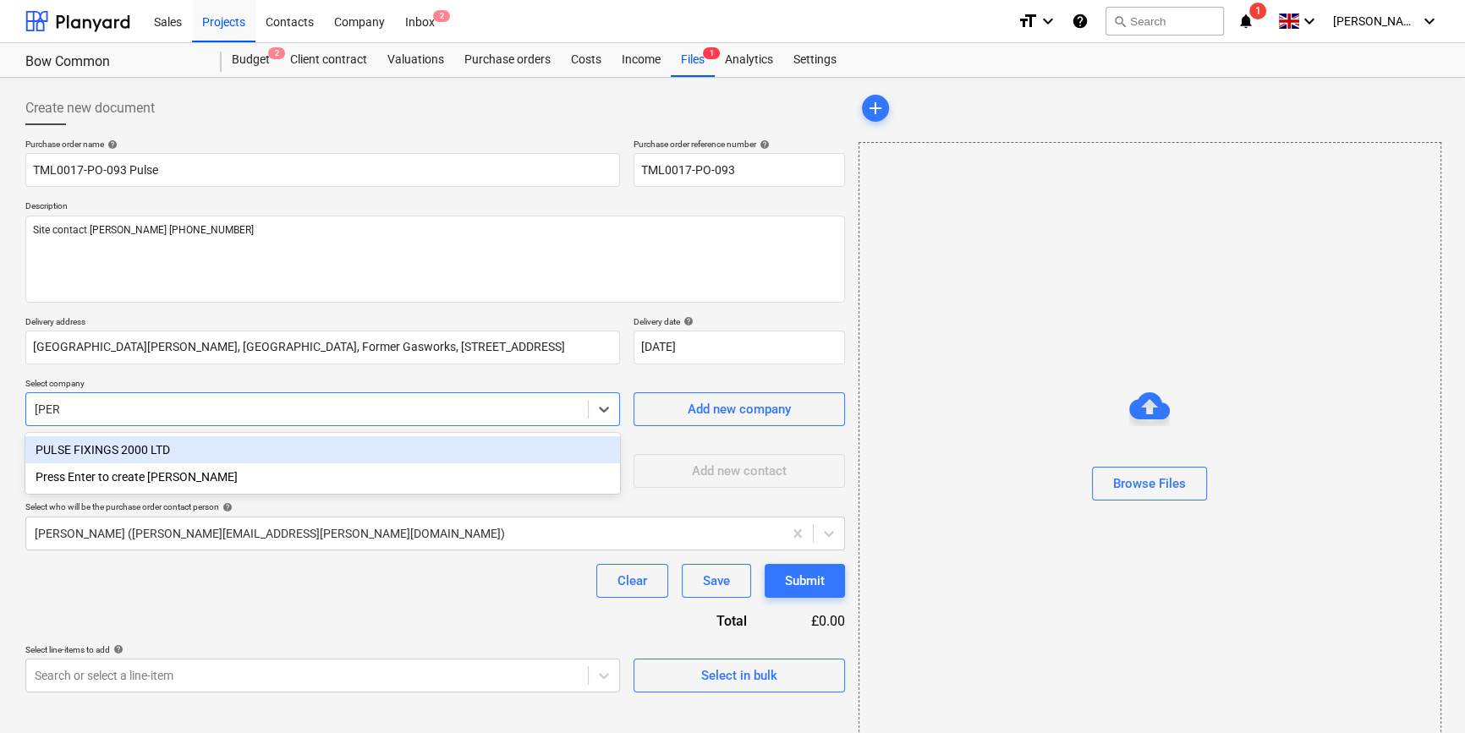
type input "pulse"
click at [152, 451] on div "PULSE FIXINGS 2000 LTD" at bounding box center [322, 449] width 595 height 27
type textarea "x"
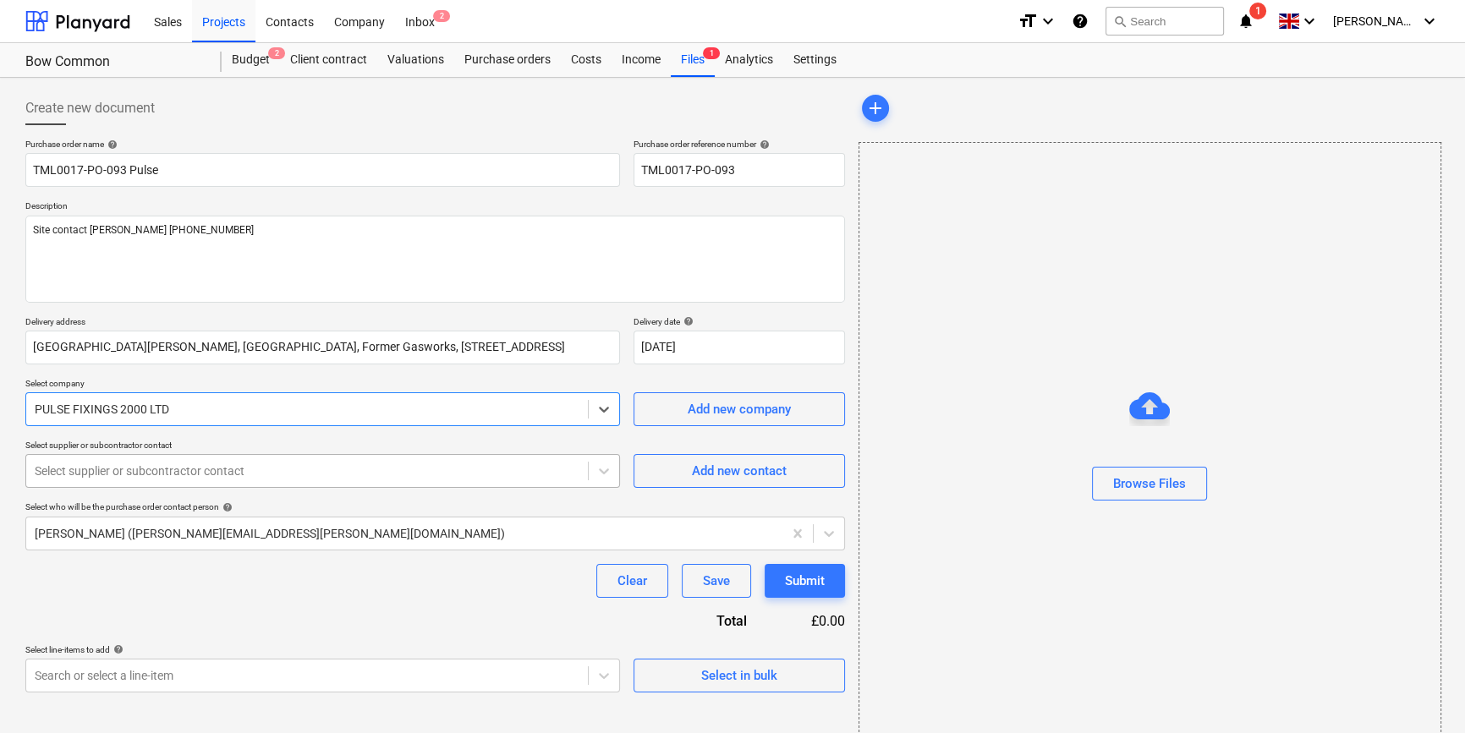
click at [150, 477] on div at bounding box center [307, 471] width 545 height 17
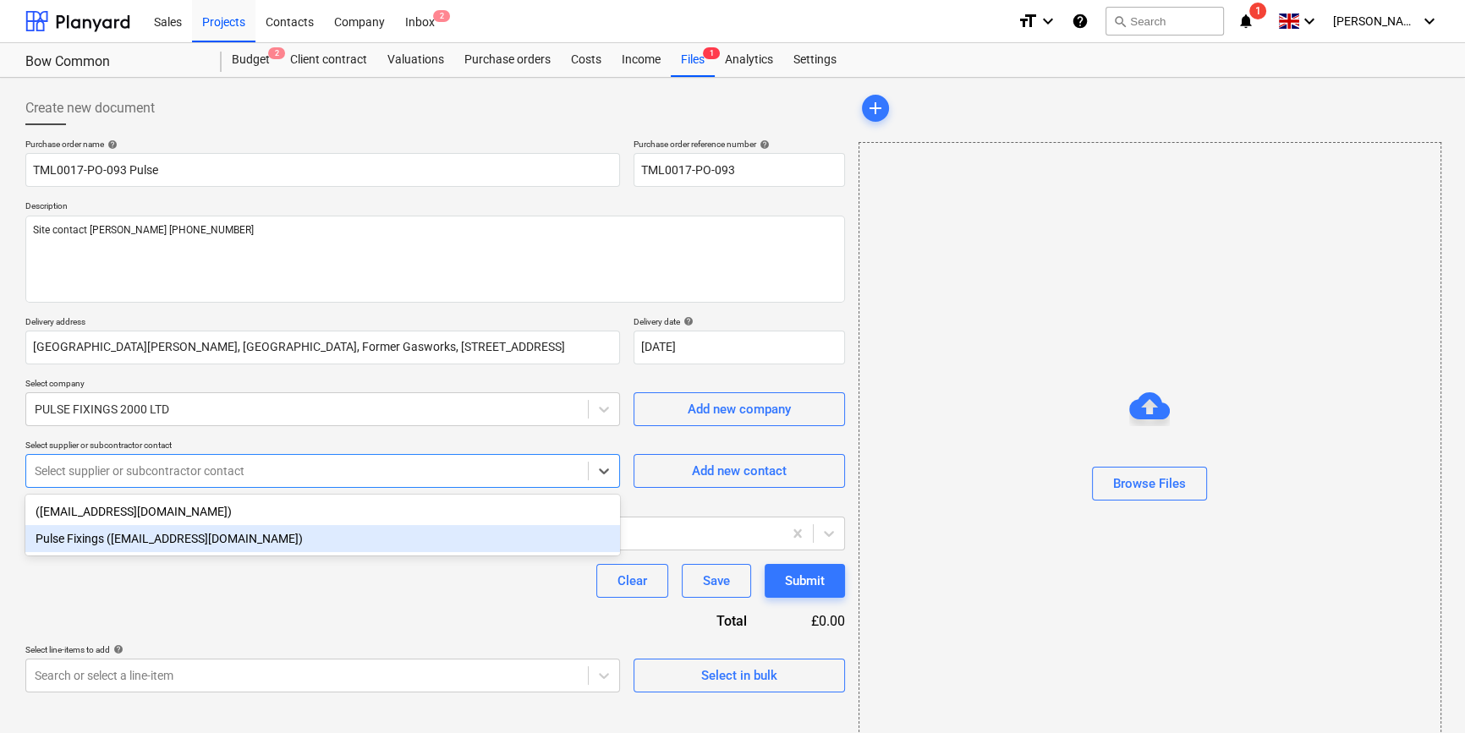
click at [142, 537] on div "Pulse Fixings ([EMAIL_ADDRESS][DOMAIN_NAME])" at bounding box center [322, 538] width 595 height 27
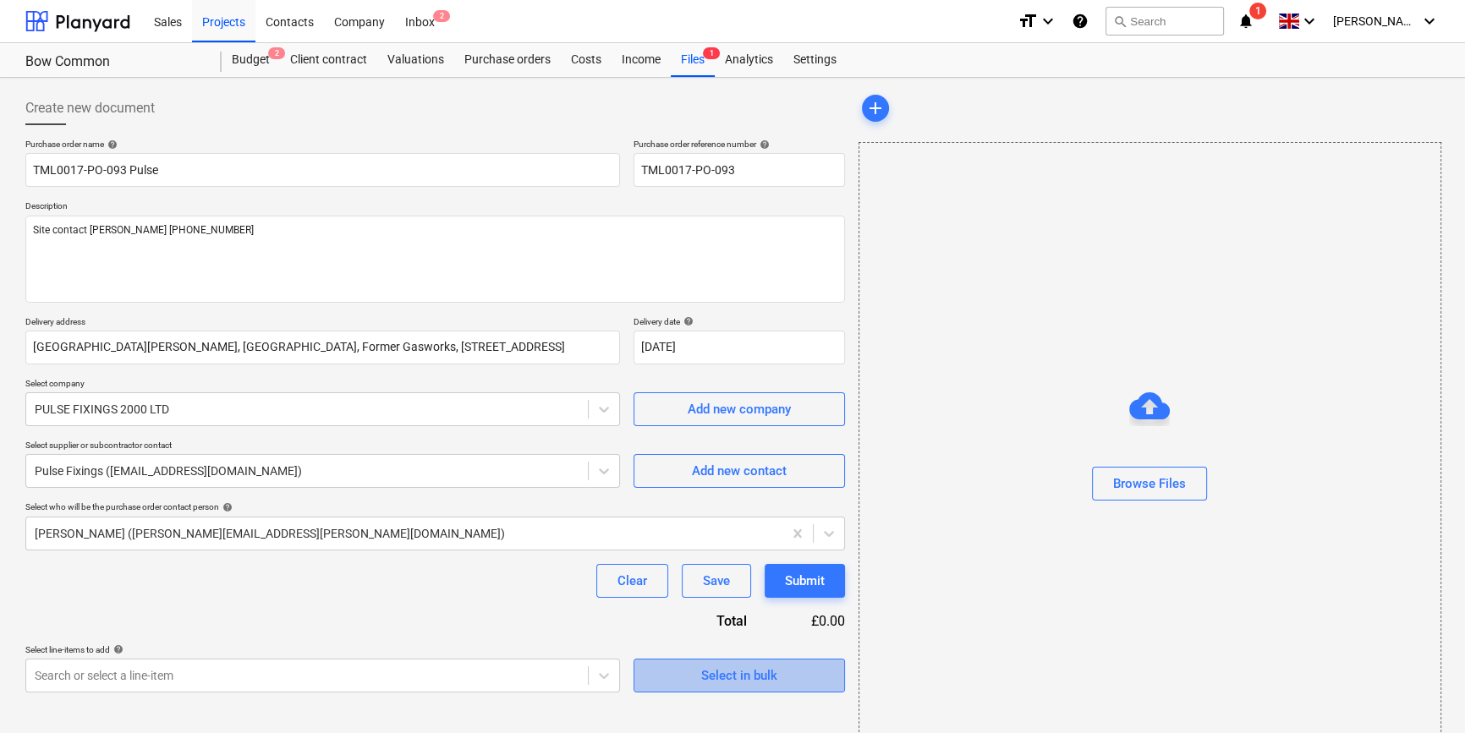
click at [677, 681] on span "Select in bulk" at bounding box center [739, 676] width 169 height 22
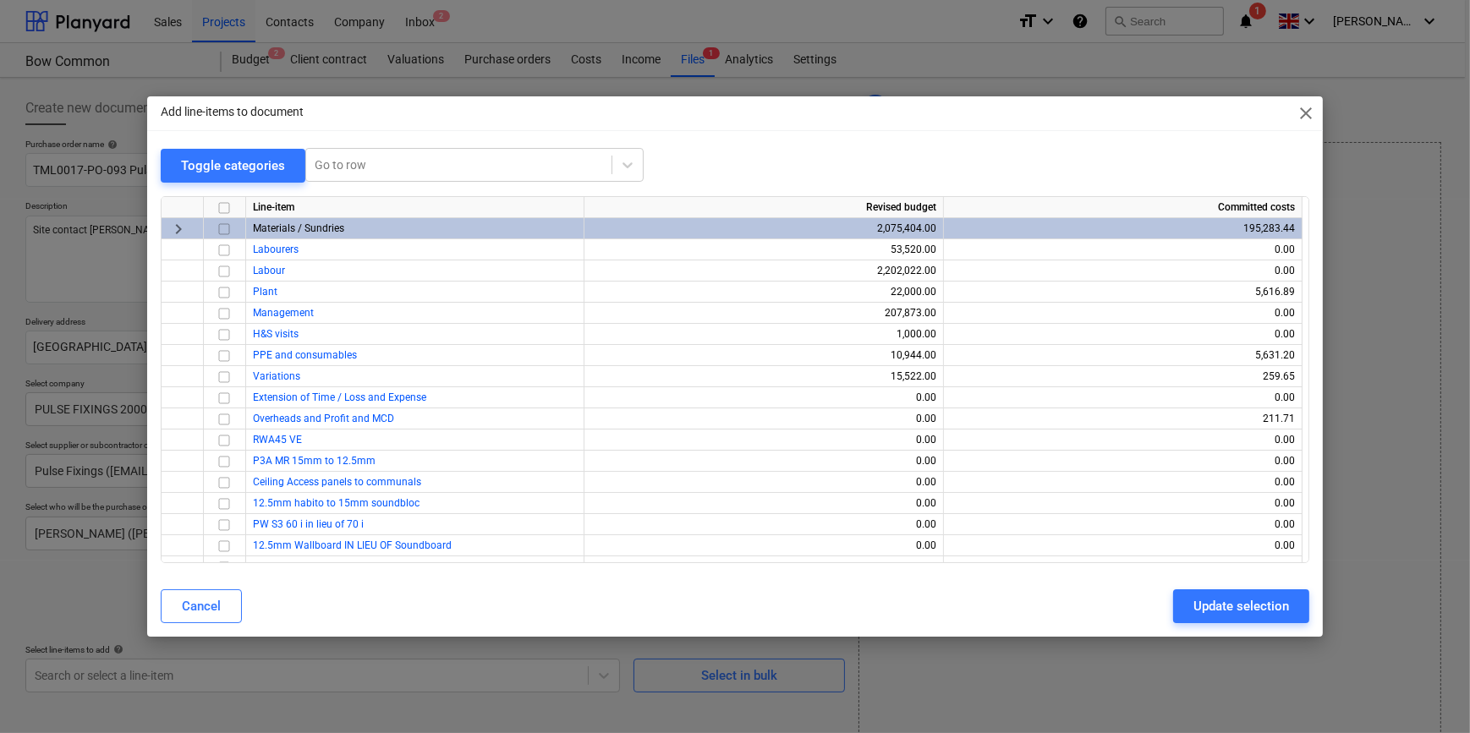
click at [226, 229] on input "checkbox" at bounding box center [224, 228] width 20 height 20
click at [1226, 608] on div "Update selection" at bounding box center [1241, 606] width 96 height 22
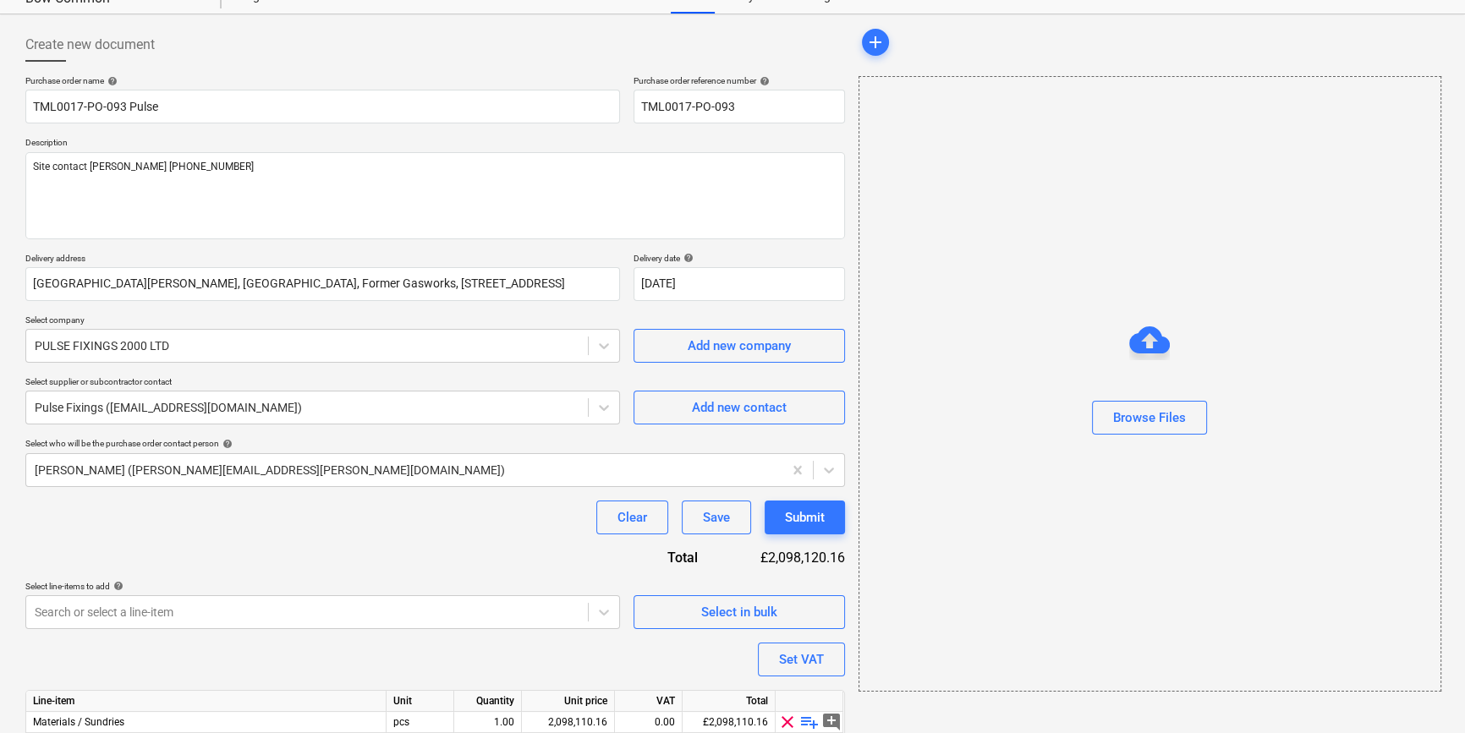
scroll to position [152, 0]
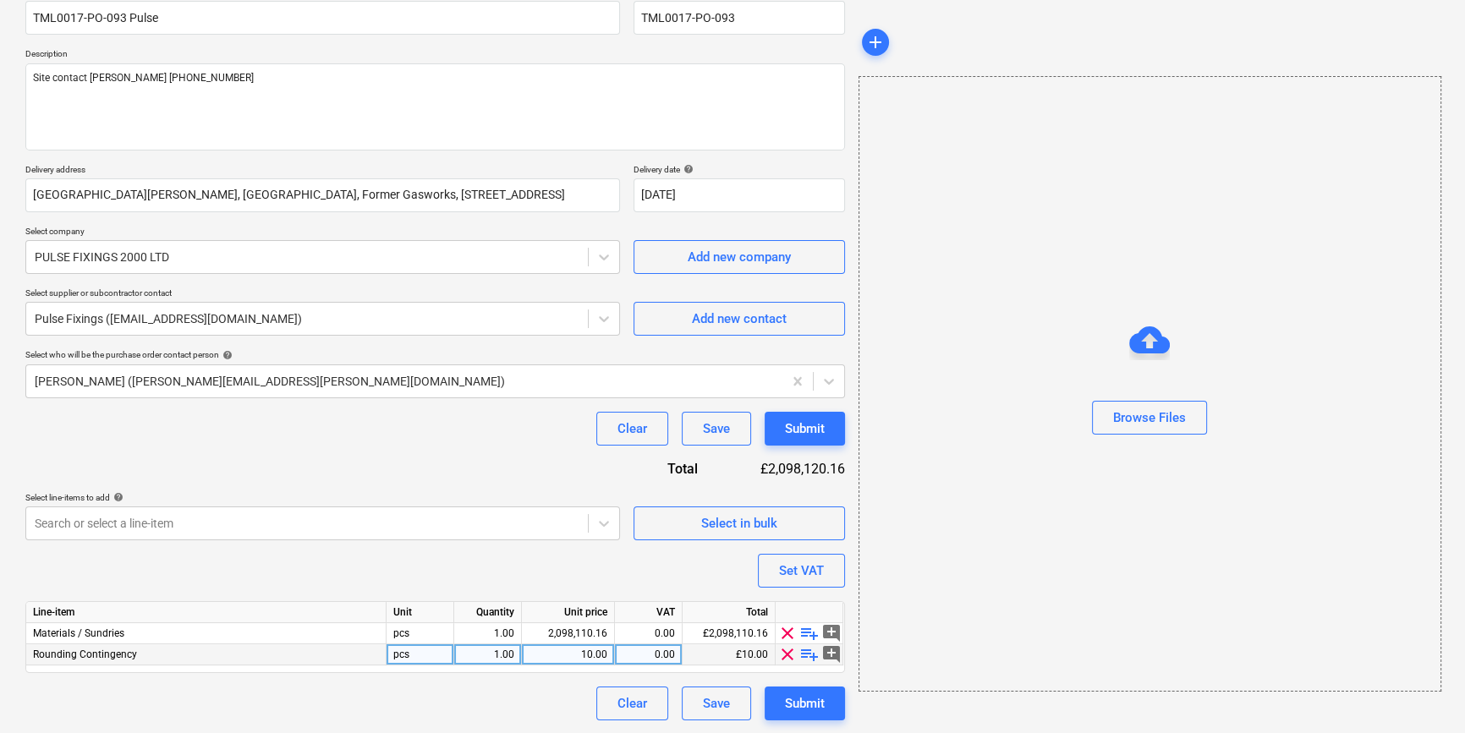
click at [787, 660] on span "clear" at bounding box center [787, 655] width 20 height 20
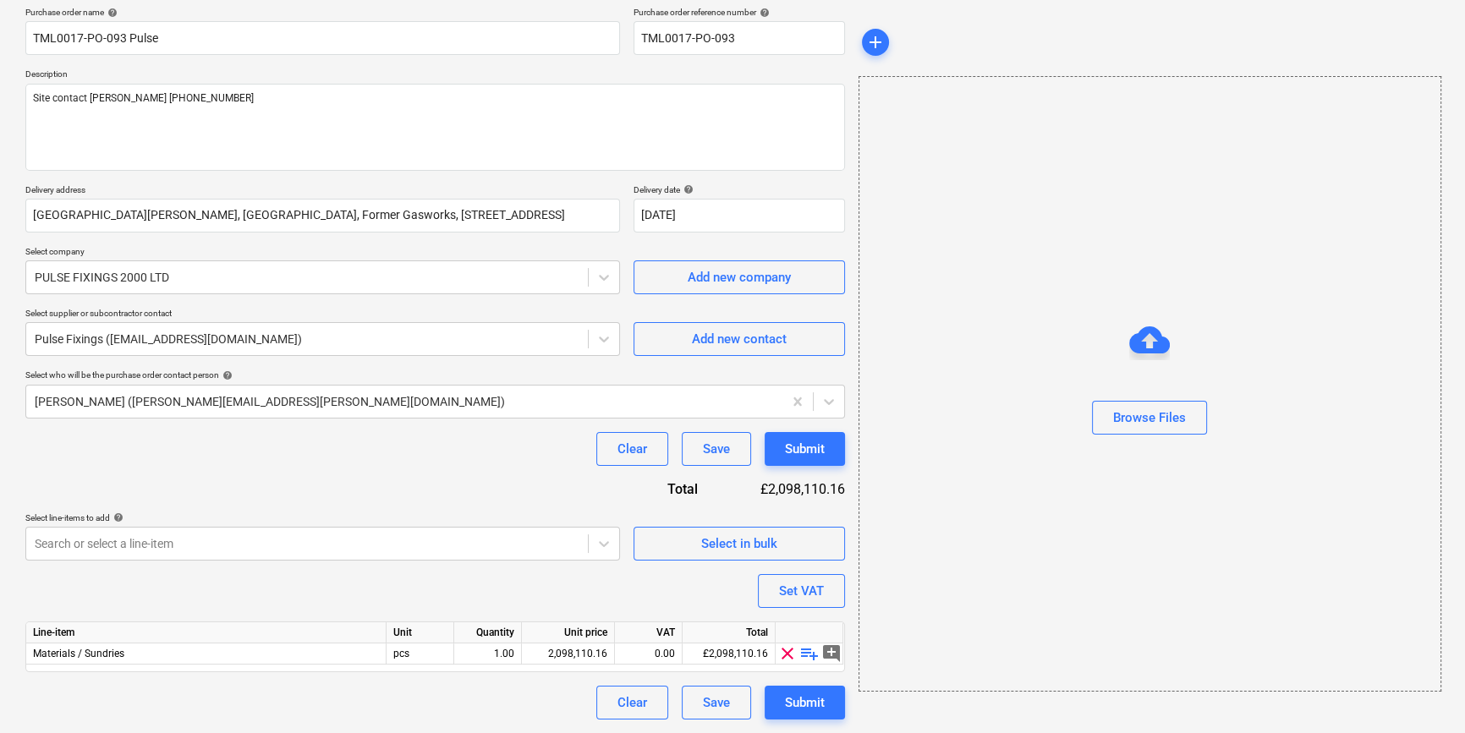
scroll to position [131, 0]
click at [804, 656] on span "playlist_add" at bounding box center [809, 655] width 20 height 20
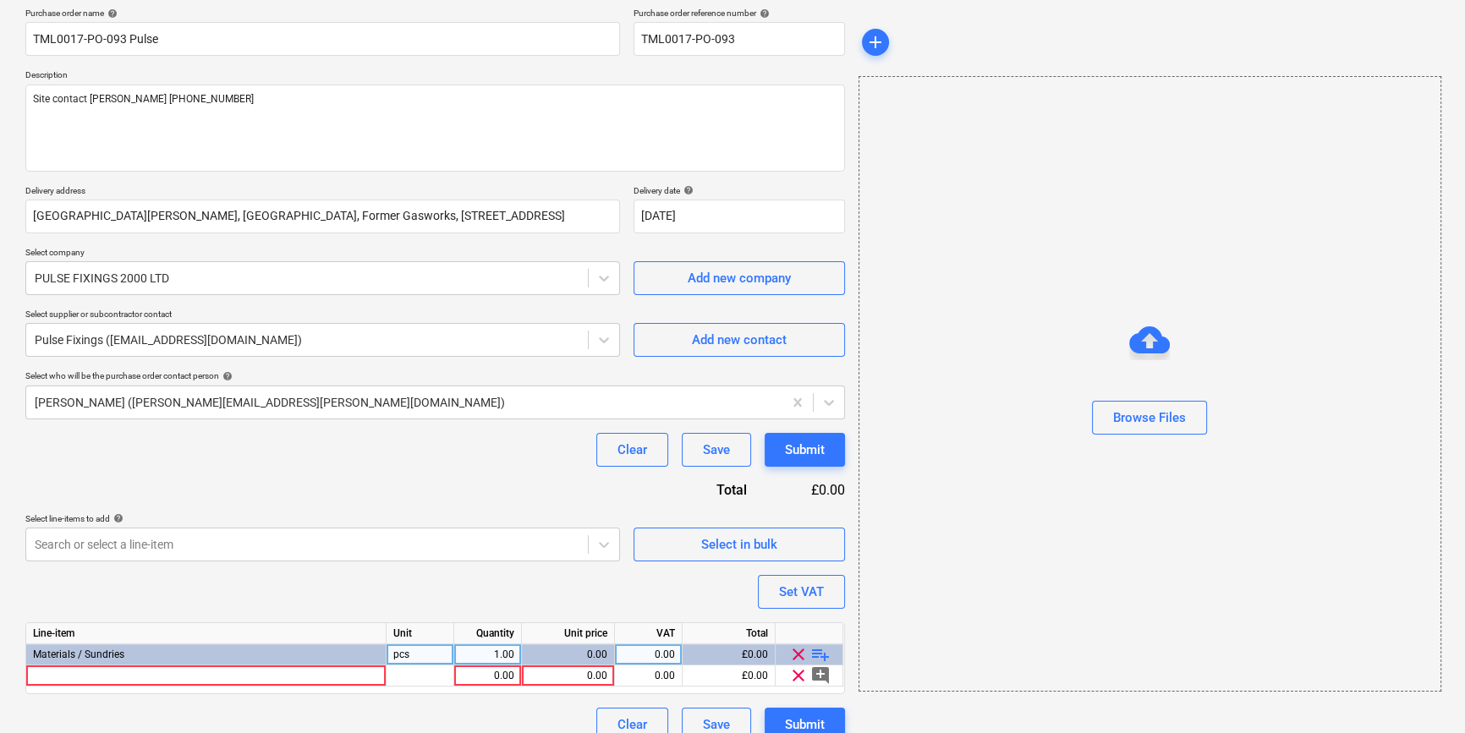
type textarea "x"
click at [80, 672] on div at bounding box center [206, 676] width 360 height 21
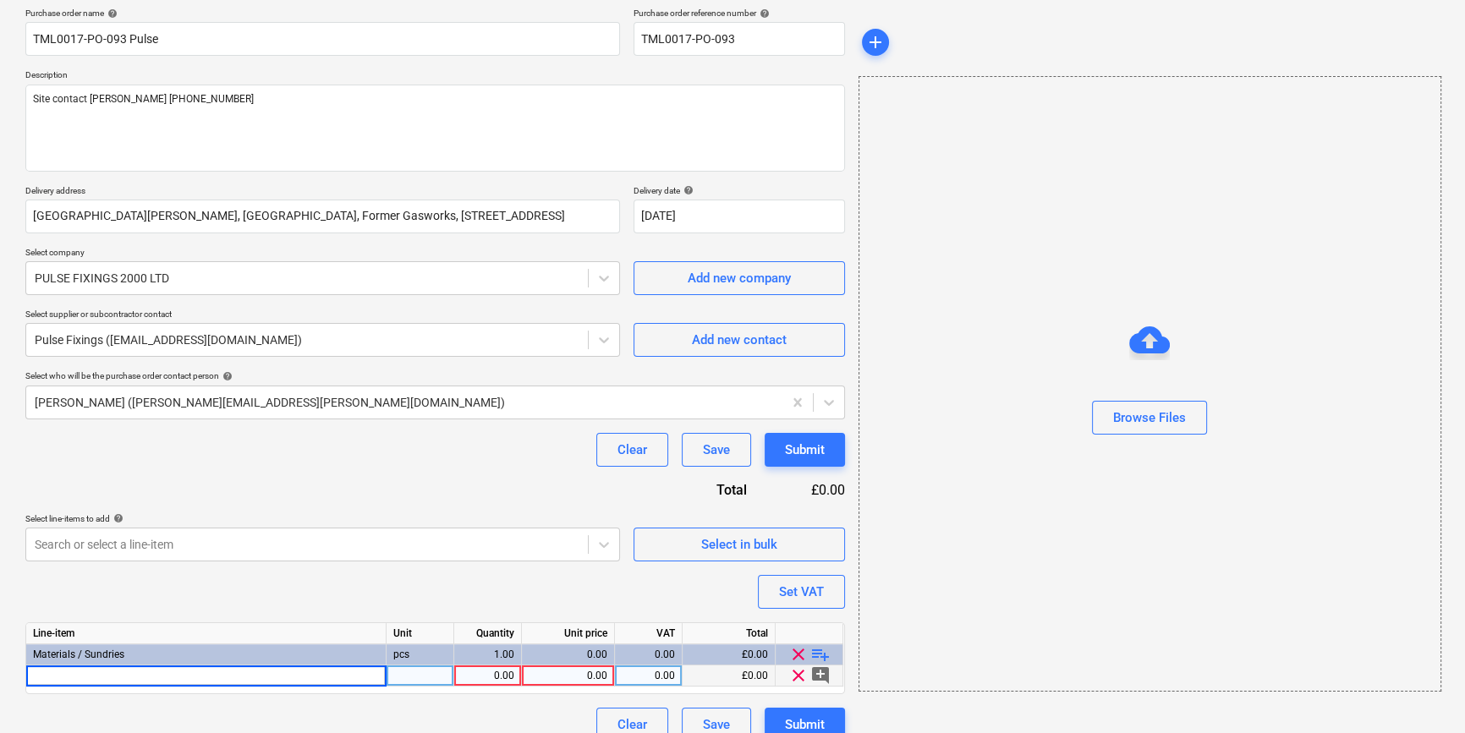
type input "25MM BRITISH GYPSUM COLLATED SCREW METAL & TIMBER-EN 14566"
type textarea "x"
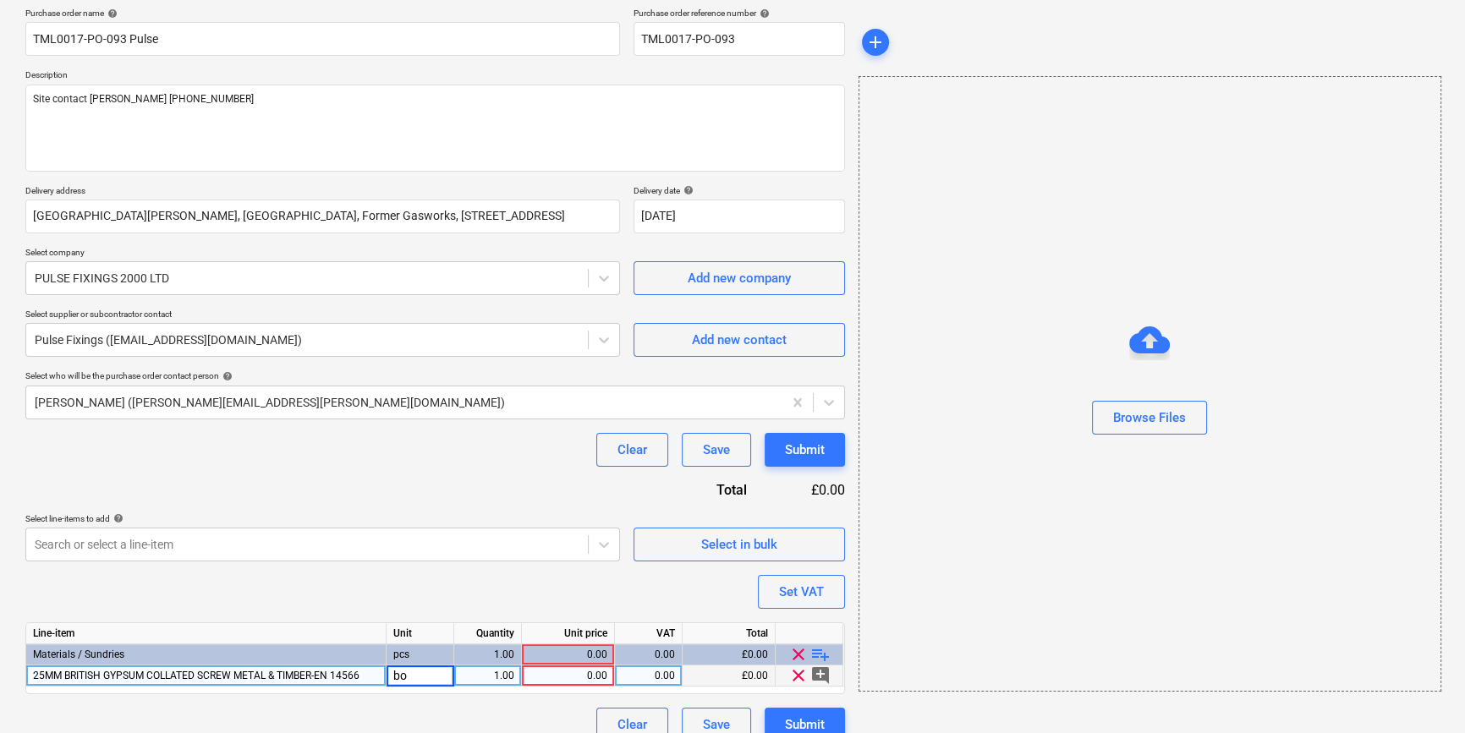
type input "box"
type textarea "x"
type input "8.79"
type textarea "x"
type input "20"
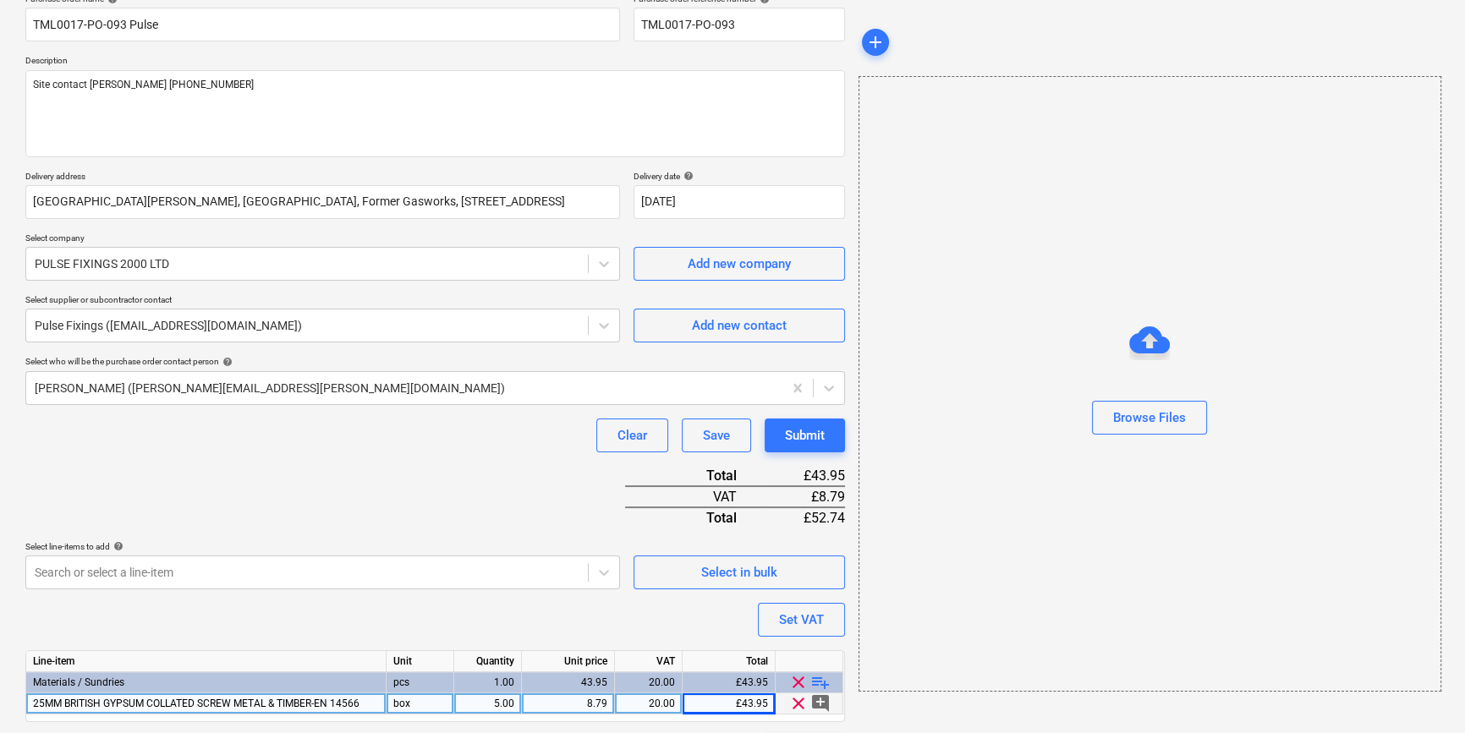
scroll to position [195, 0]
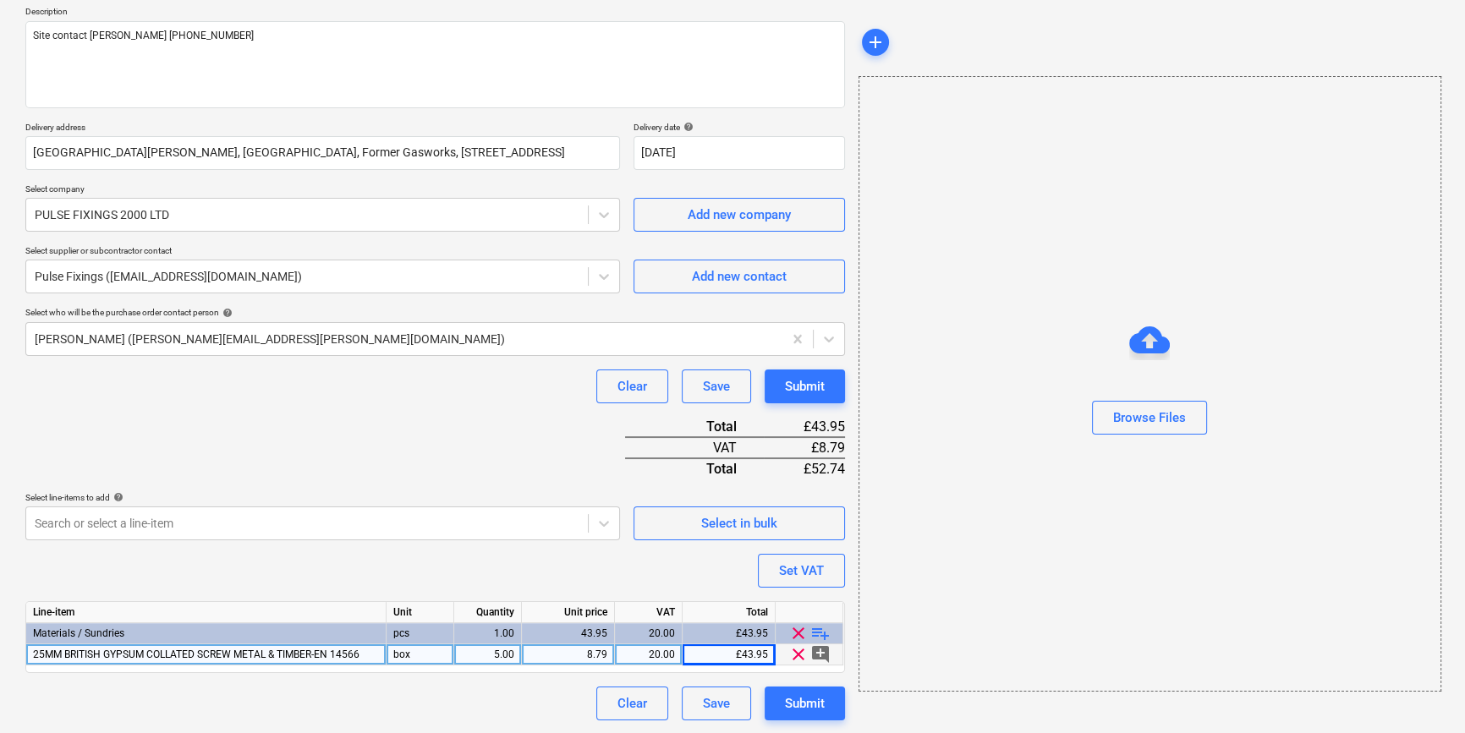
click at [818, 632] on span "playlist_add" at bounding box center [820, 633] width 20 height 20
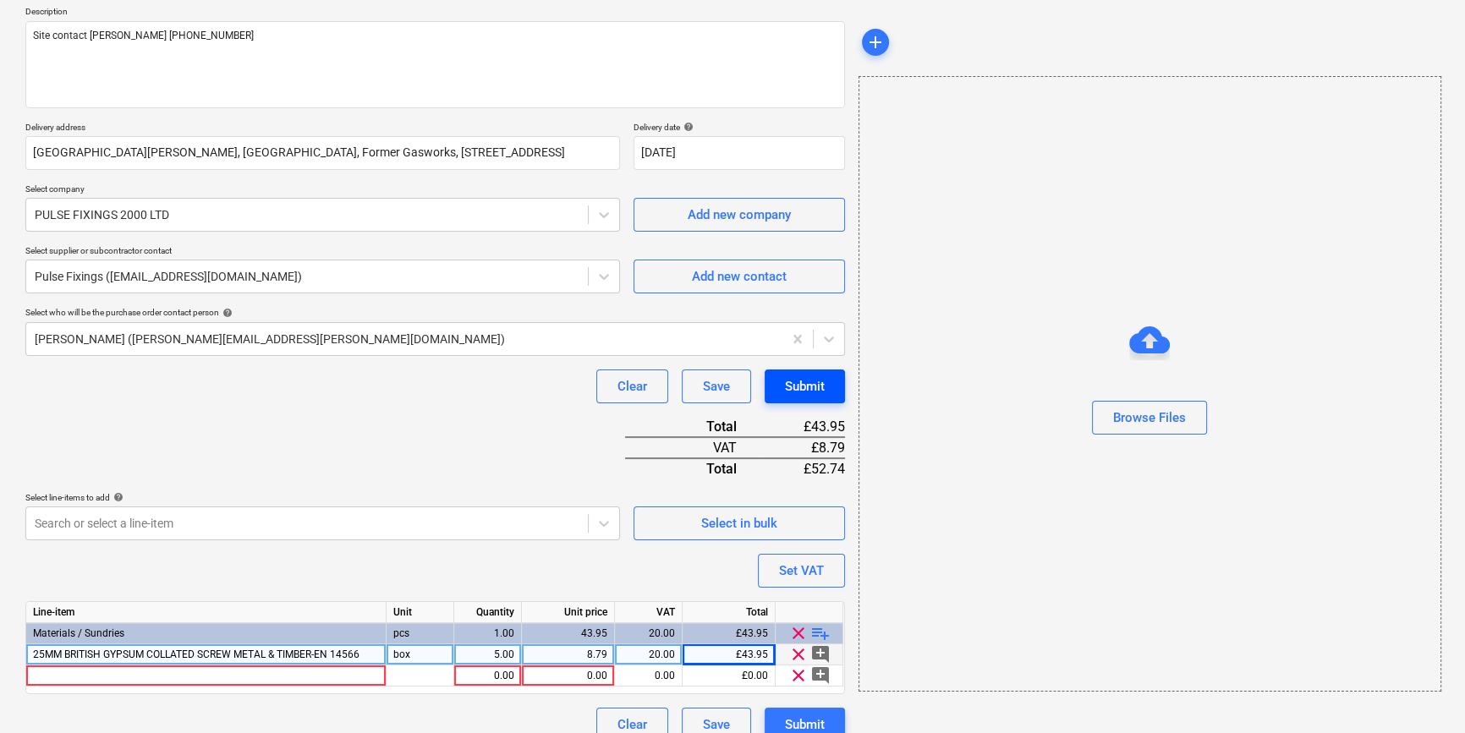
type textarea "x"
click at [58, 675] on div at bounding box center [206, 676] width 360 height 21
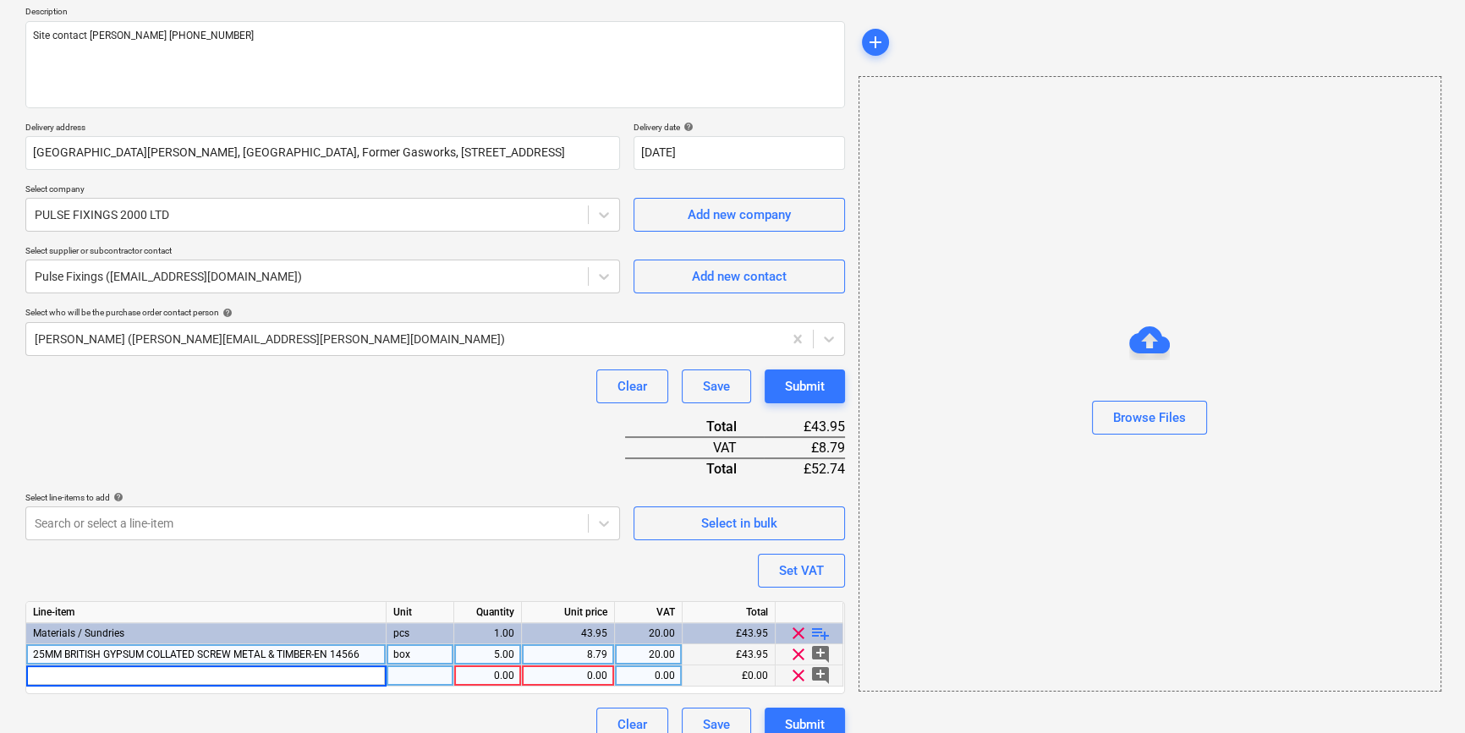
type input "45MM BRITISH GYPSUM COLLATED SCREW METAL & TIMBER-EN 14566"
type textarea "x"
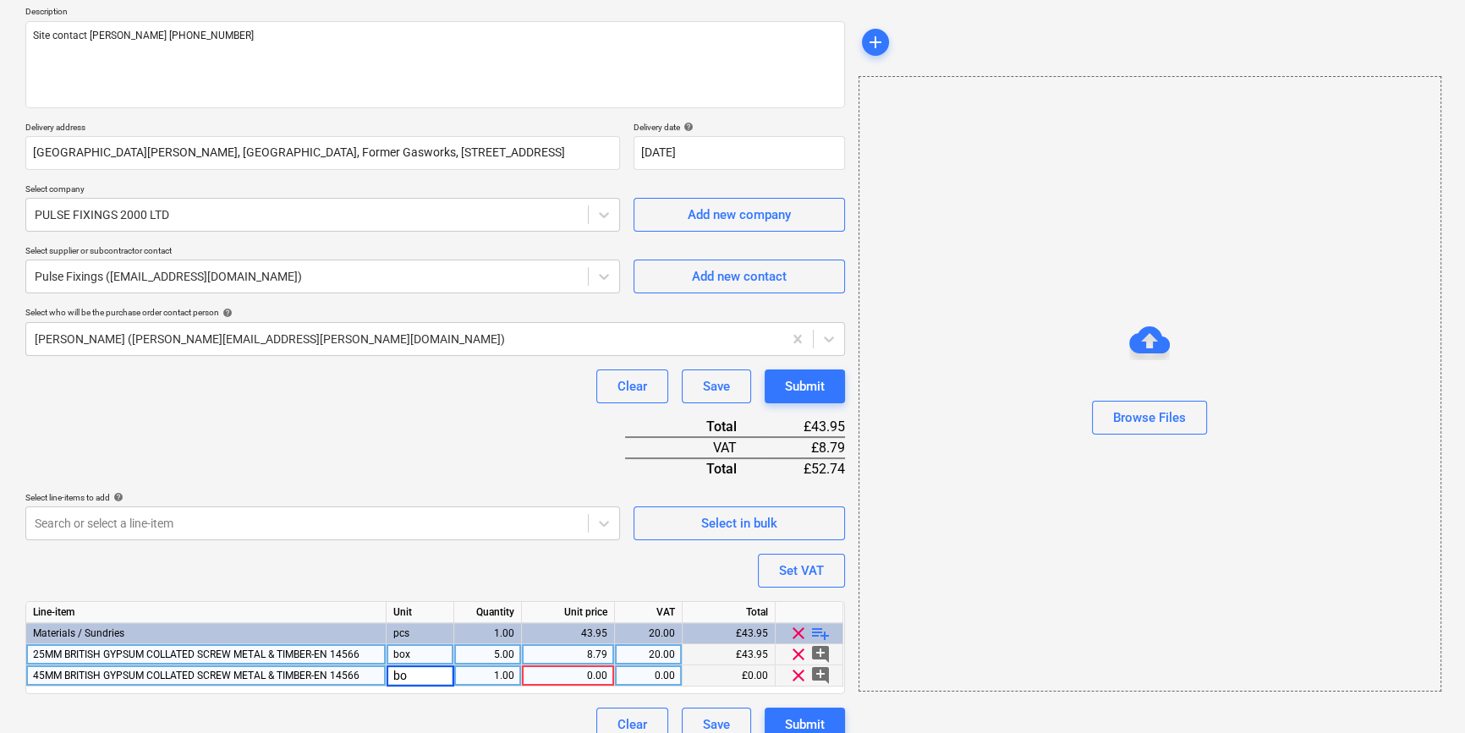
type input "box"
type textarea "x"
type input "11.95"
type textarea "x"
type input "20"
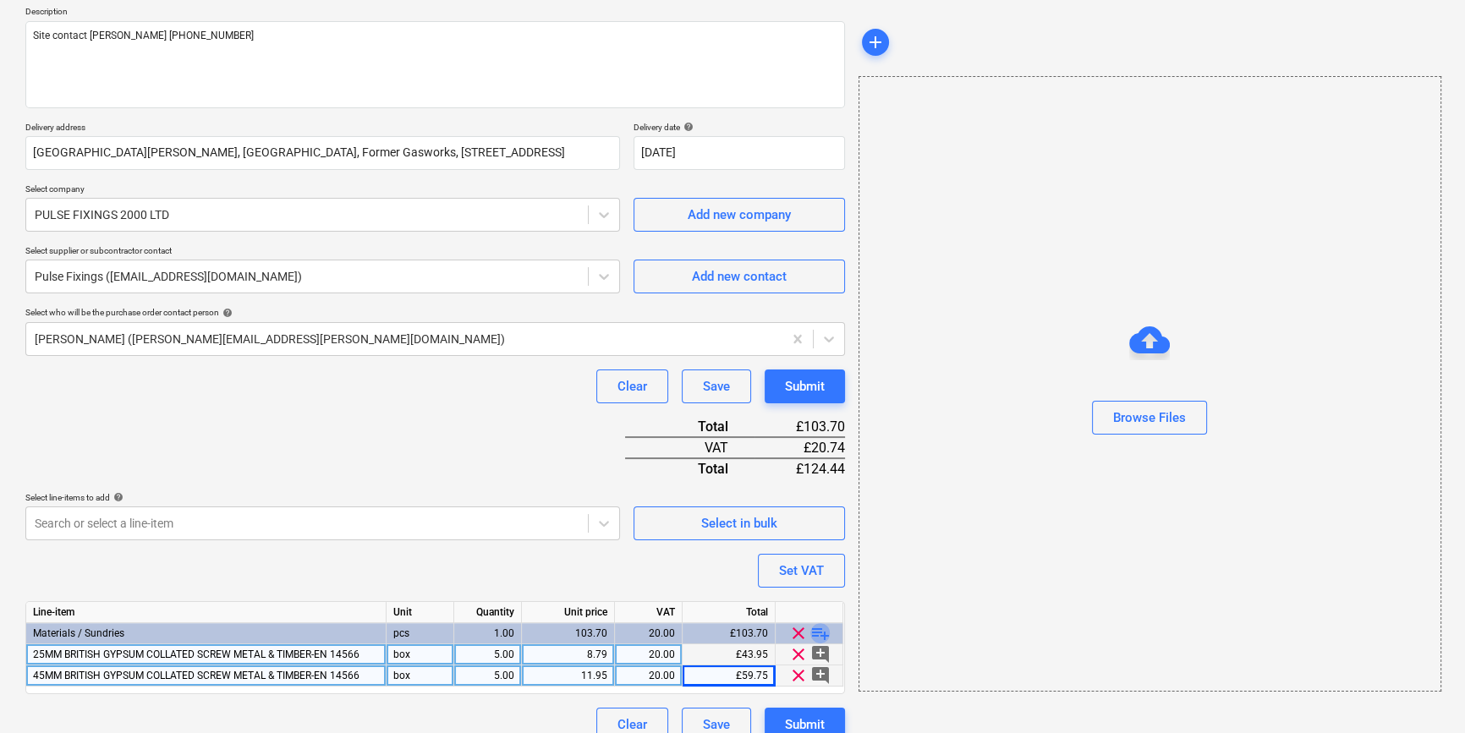
click at [820, 629] on span "playlist_add" at bounding box center [820, 633] width 20 height 20
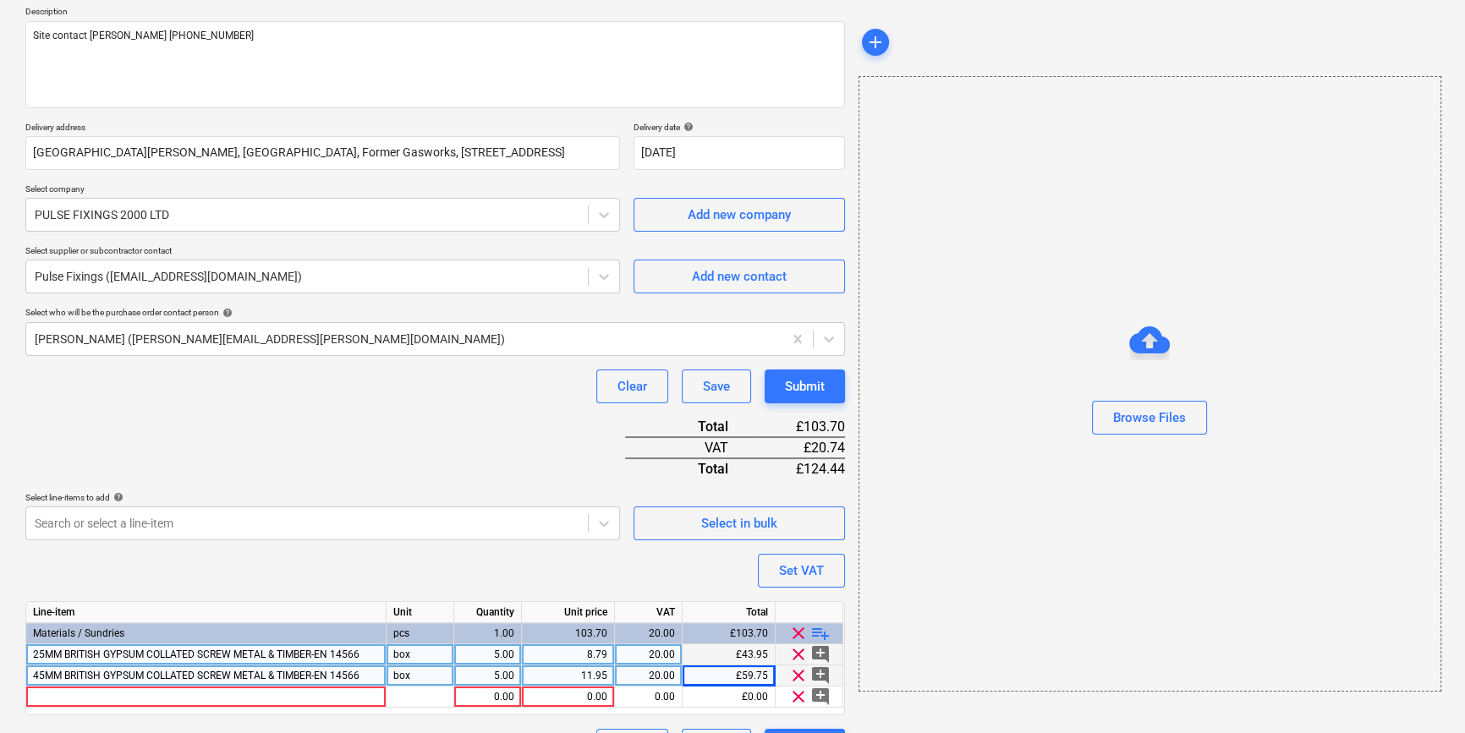
type textarea "x"
click at [63, 694] on div at bounding box center [206, 697] width 360 height 21
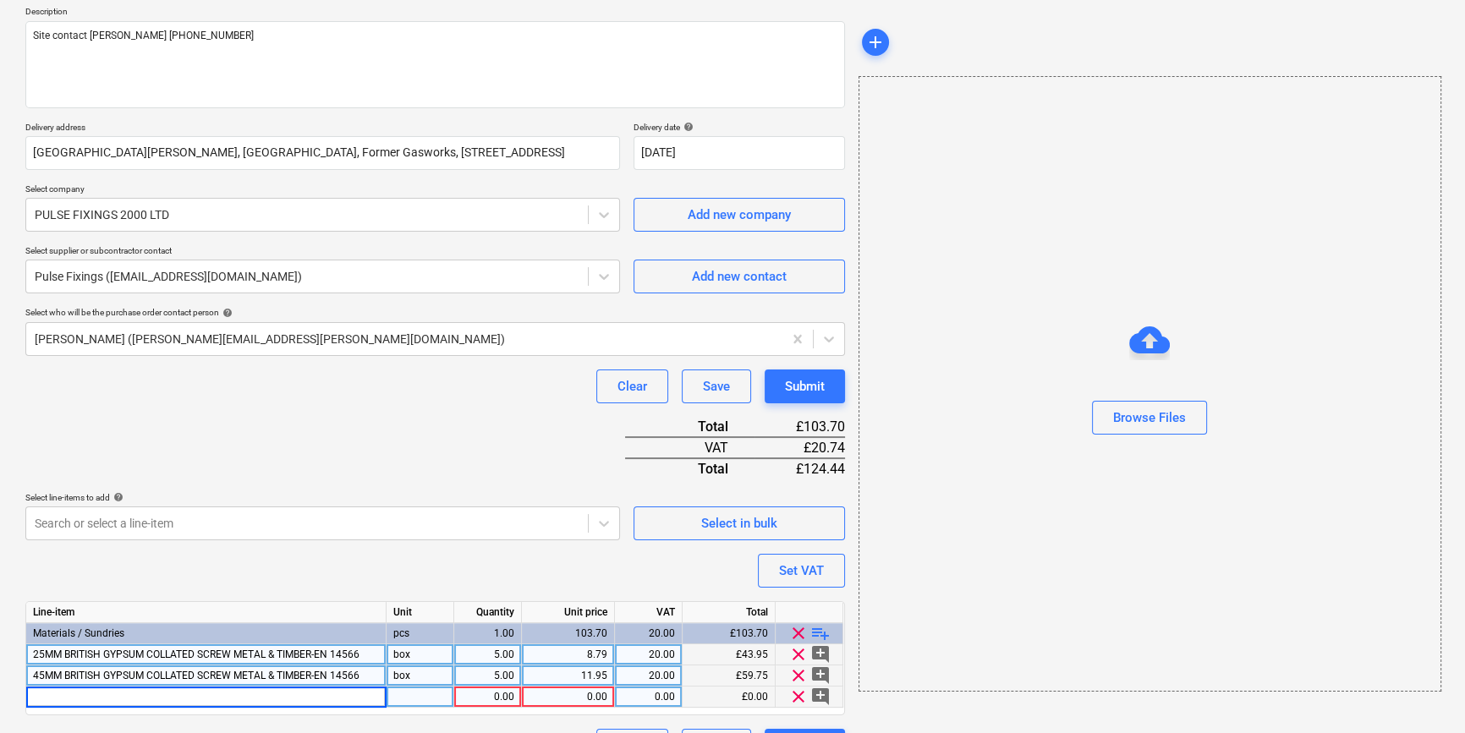
type input "THISTLE PROTAPE FT50 SCRIM"
type textarea "x"
type input "box"
type textarea "x"
type input "4.36"
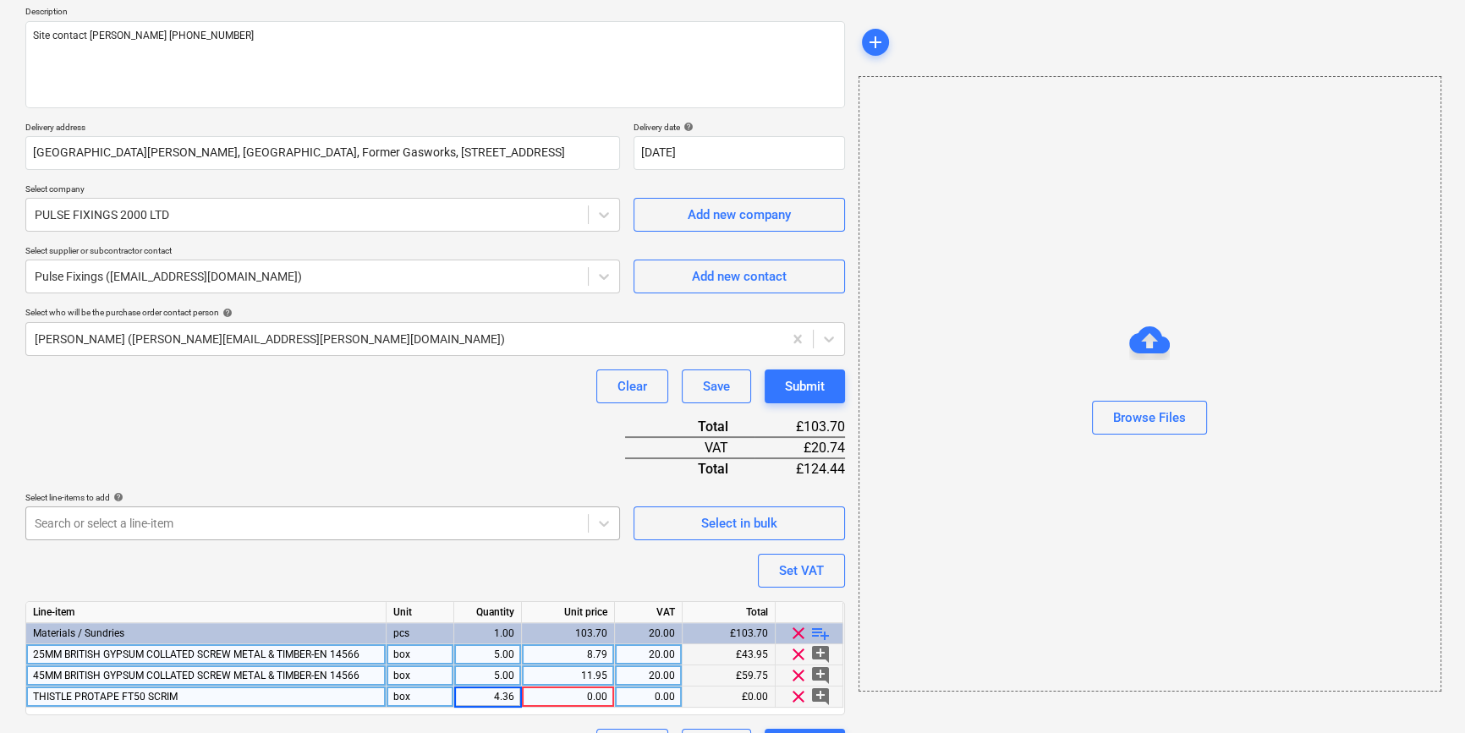
type textarea "x"
type input "20"
type textarea "x"
click at [504, 695] on div "4.36" at bounding box center [487, 697] width 53 height 21
type input "1"
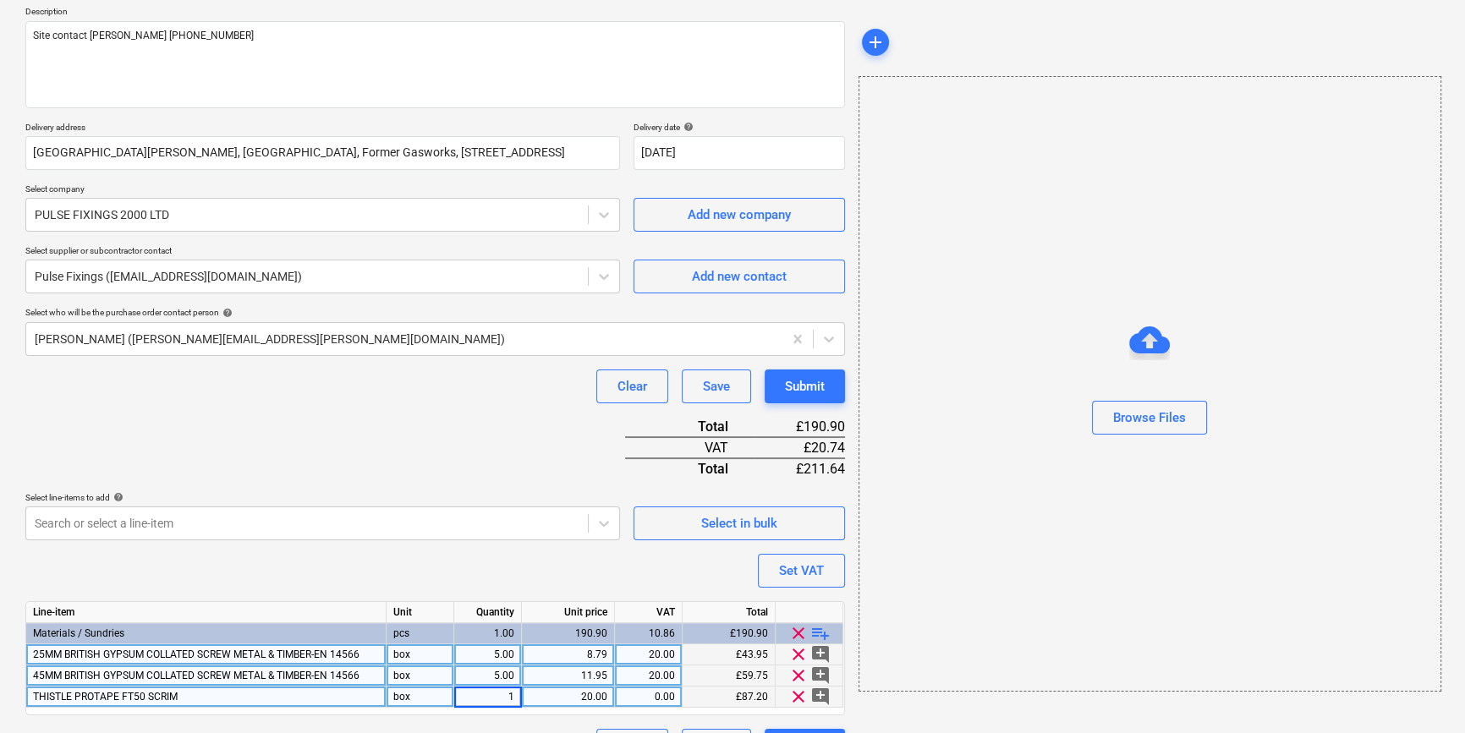
type textarea "x"
type input "4.36"
type textarea "x"
type input "20"
click at [817, 630] on span "playlist_add" at bounding box center [820, 633] width 20 height 20
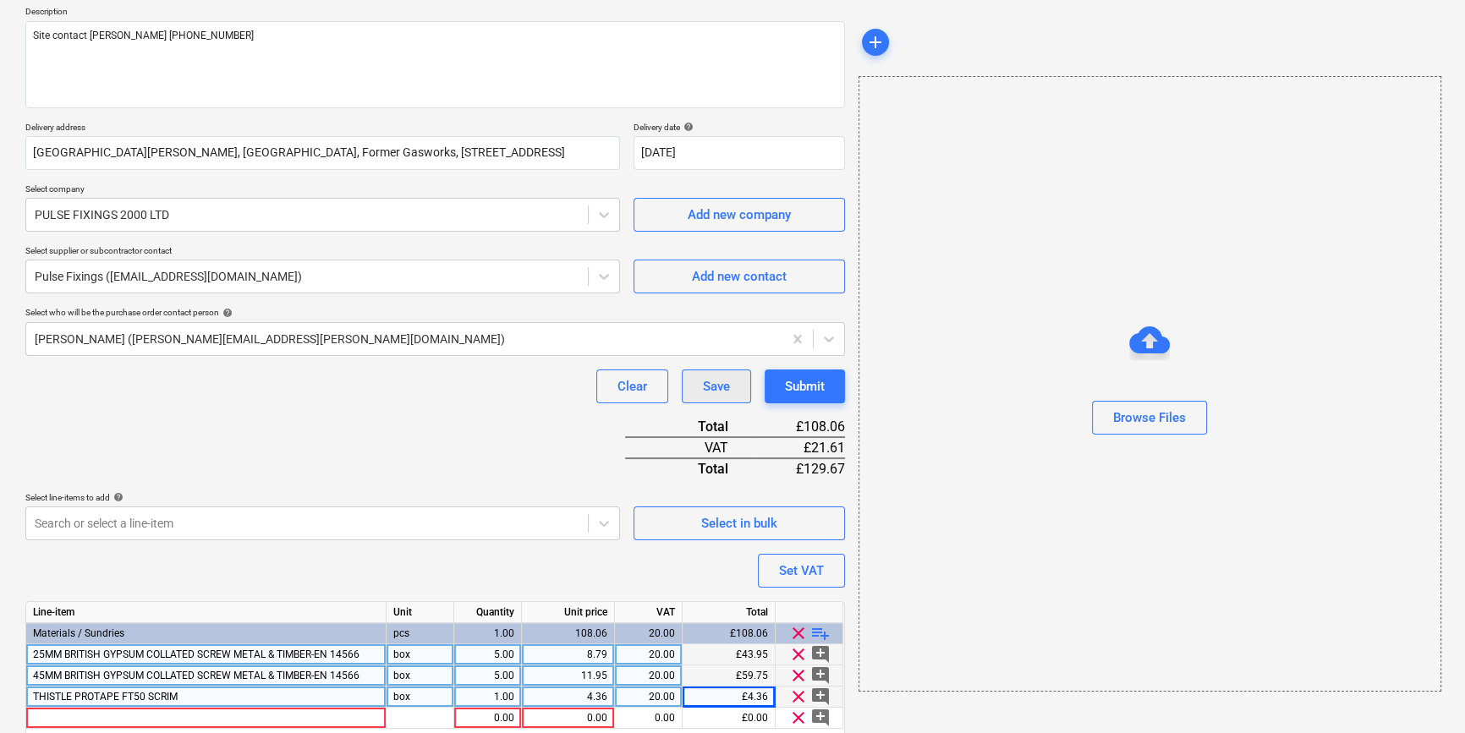
type textarea "x"
click at [76, 719] on div at bounding box center [206, 718] width 360 height 21
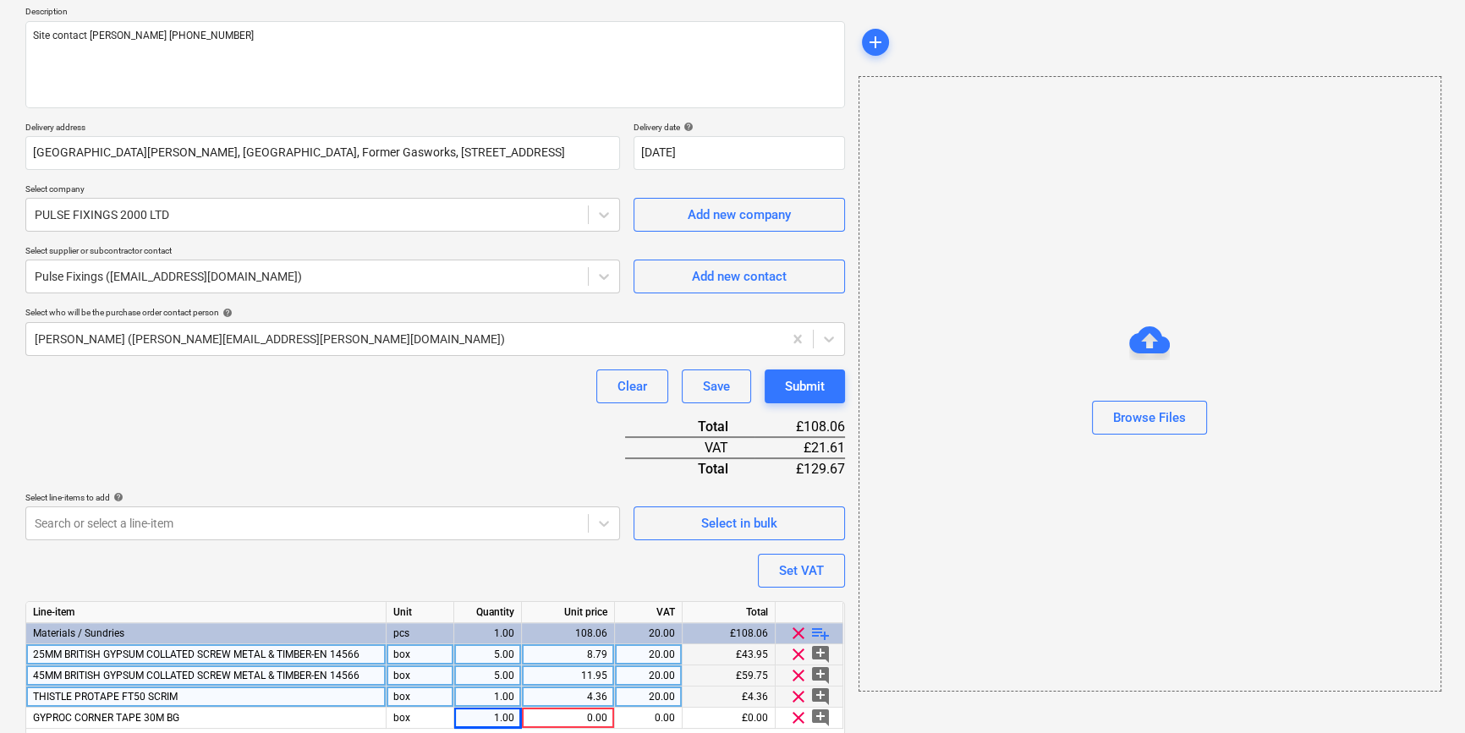
click at [422, 696] on div "box" at bounding box center [421, 697] width 68 height 21
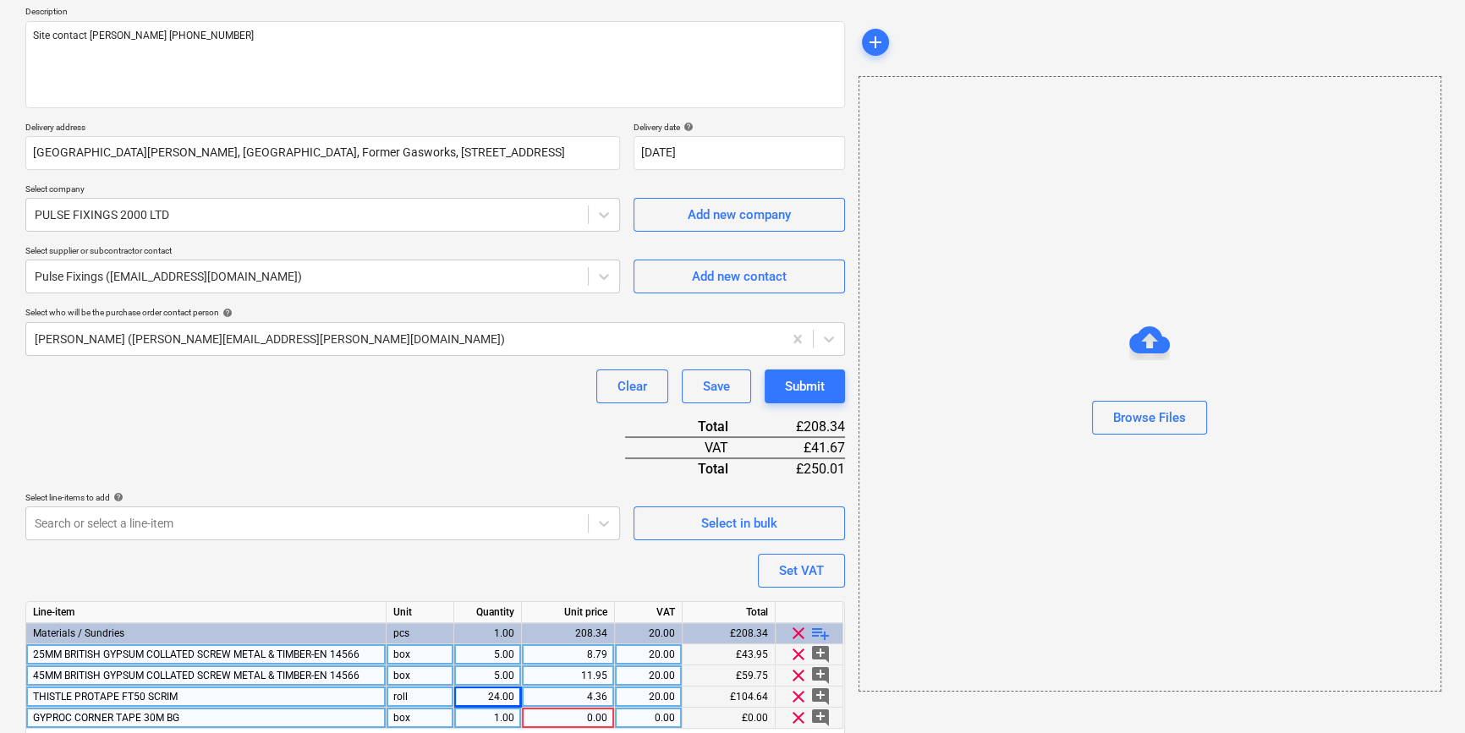
click at [420, 717] on div "box" at bounding box center [421, 718] width 68 height 21
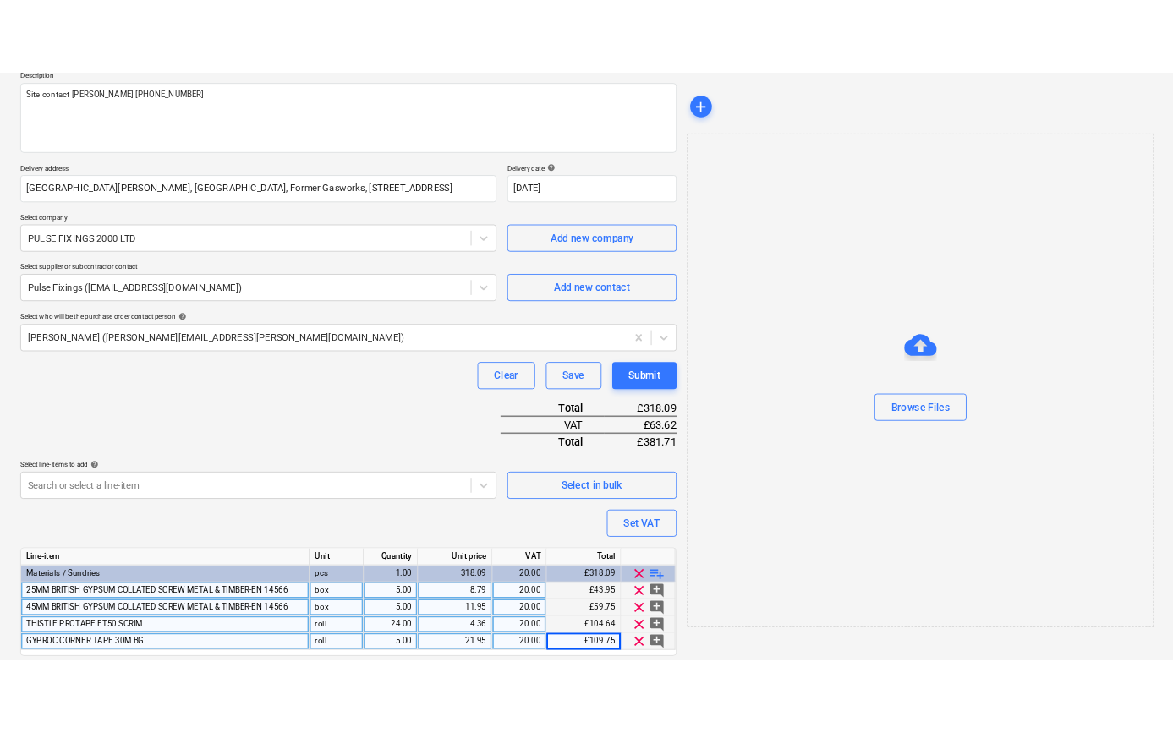
scroll to position [258, 0]
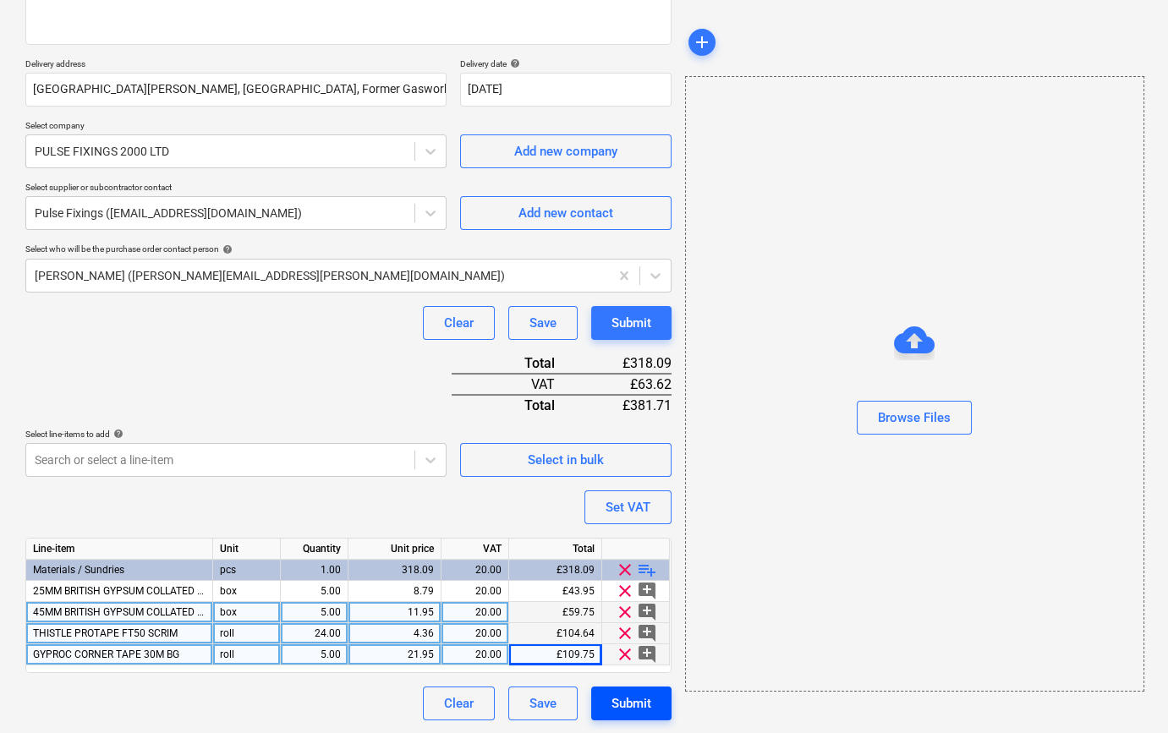
click at [634, 705] on div "Submit" at bounding box center [632, 704] width 40 height 22
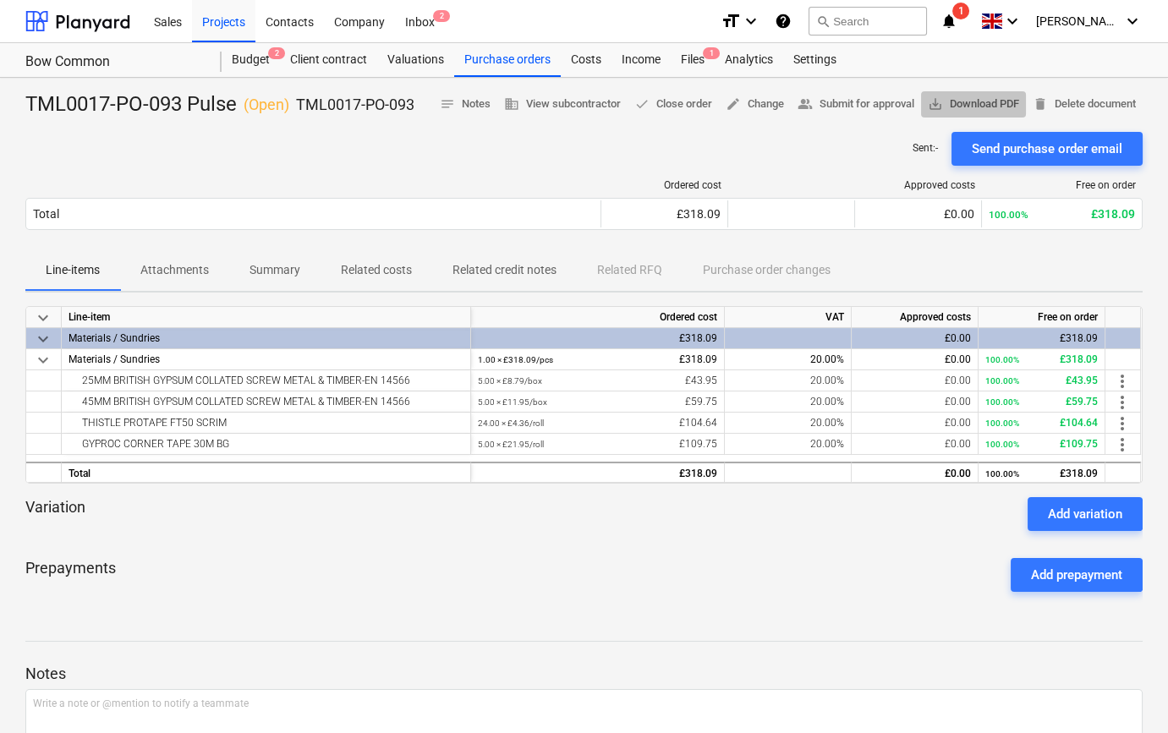
click at [985, 104] on span "save_alt Download PDF" at bounding box center [973, 104] width 91 height 19
click at [226, 25] on div "Projects" at bounding box center [223, 20] width 63 height 43
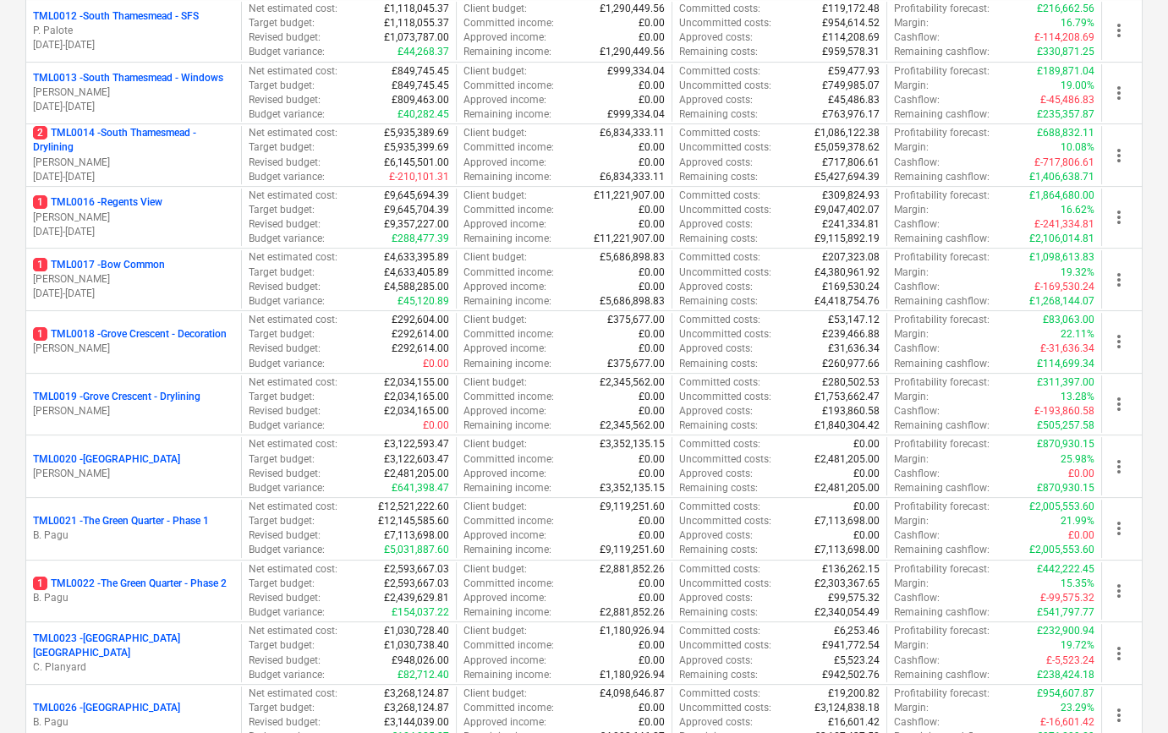
scroll to position [999, 0]
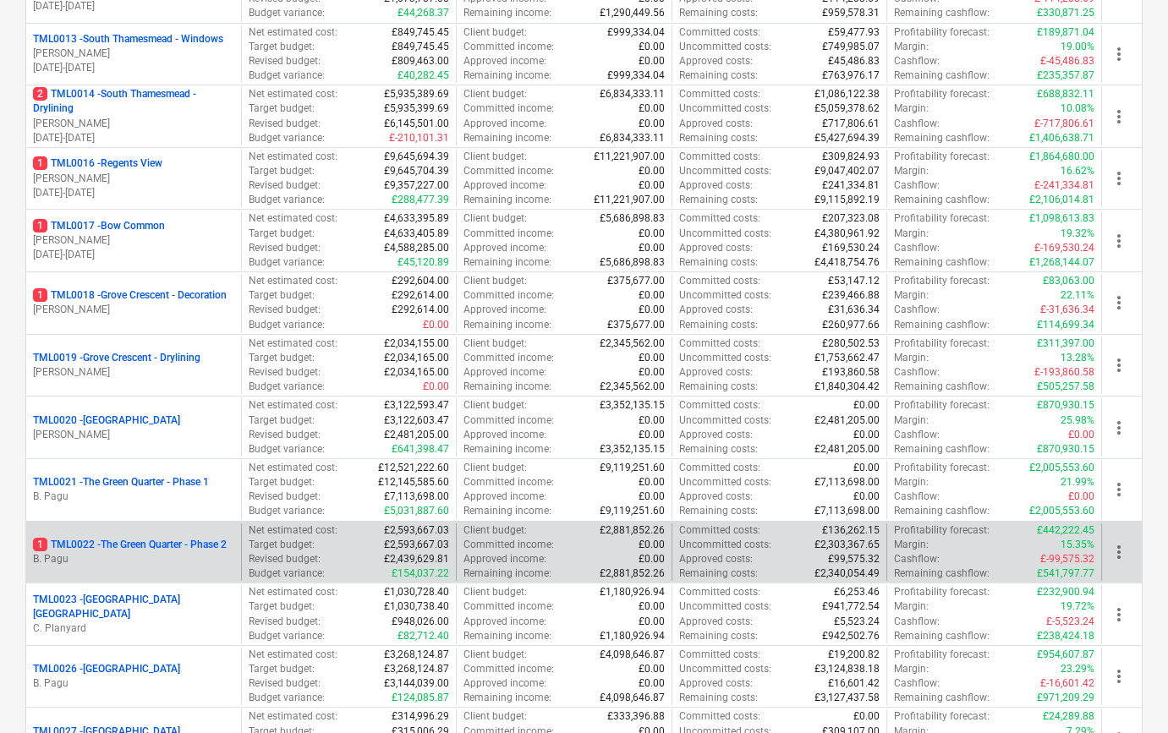
click at [104, 555] on p "B. Pagu" at bounding box center [133, 559] width 201 height 14
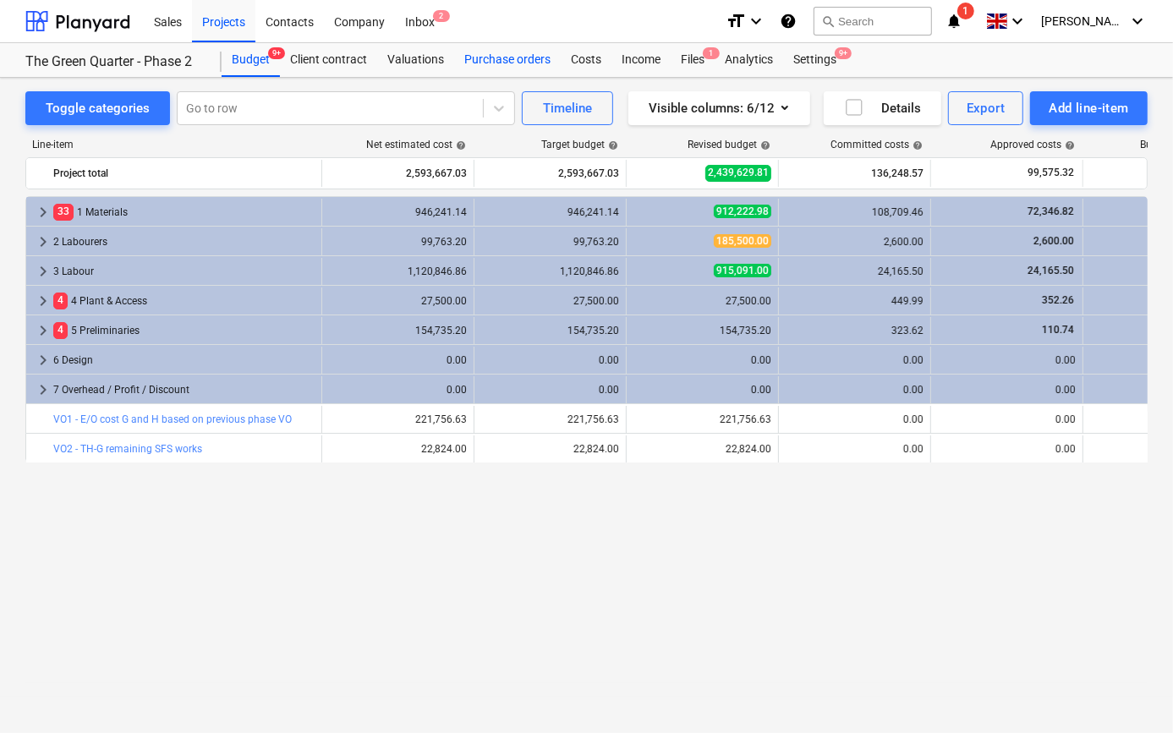
click at [532, 64] on div "Purchase orders" at bounding box center [507, 60] width 107 height 34
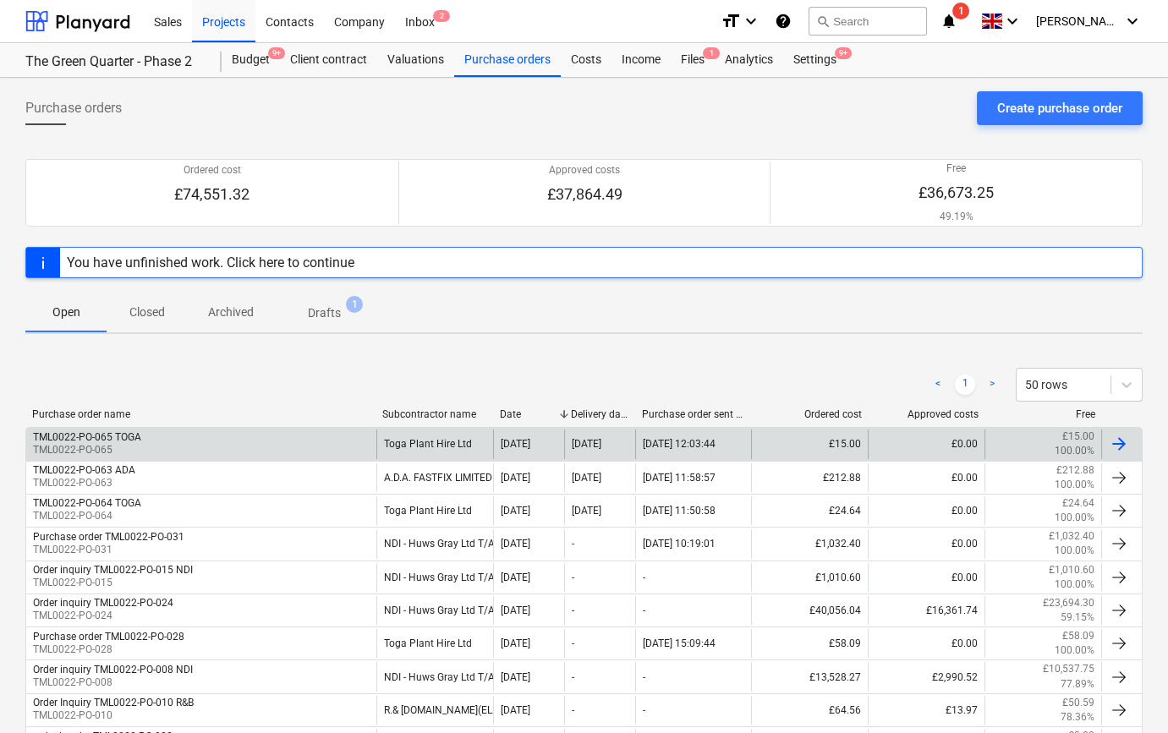
click at [220, 443] on div "TML0022-PO-065 TOGA TML0022-PO-065" at bounding box center [201, 444] width 350 height 29
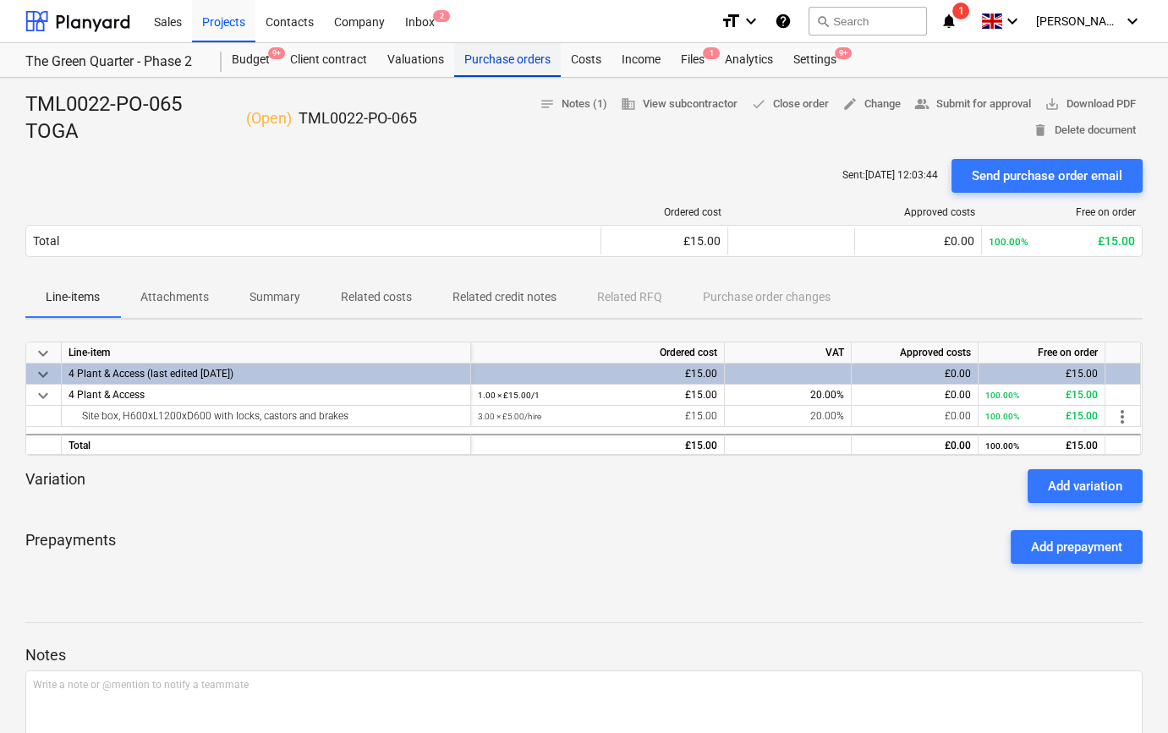
click at [515, 59] on div "Purchase orders" at bounding box center [507, 60] width 107 height 34
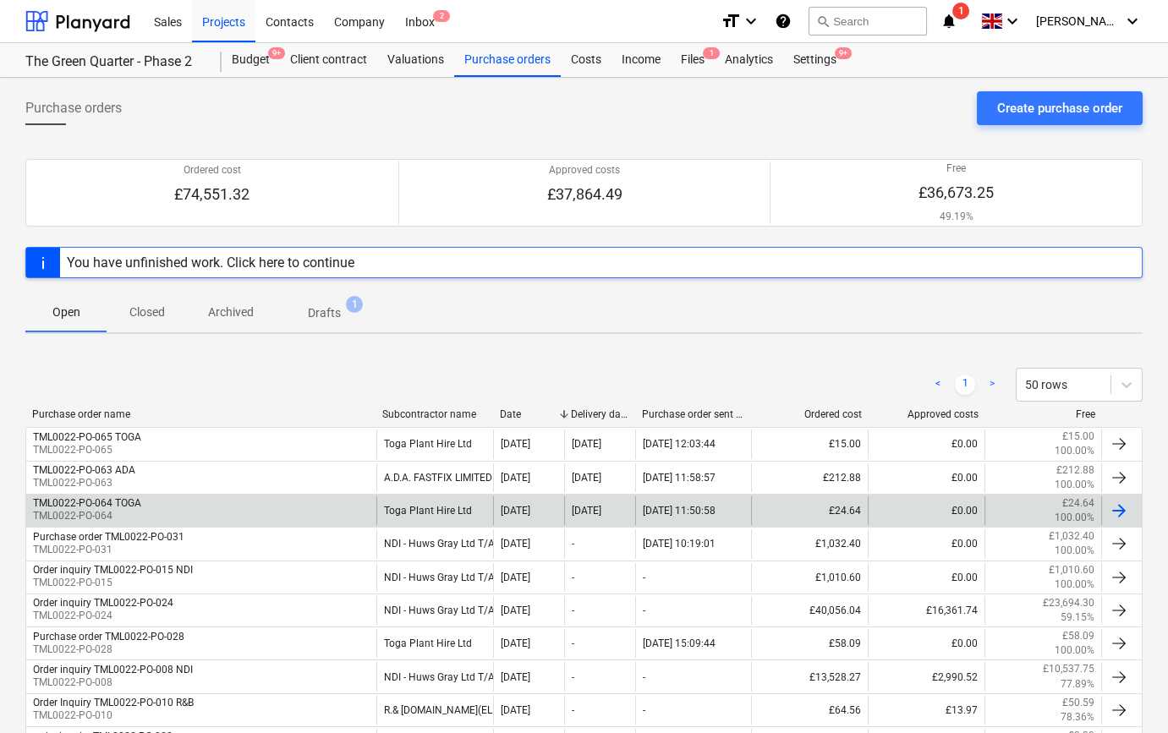
click at [196, 507] on div "TML0022-PO-064 TOGA TML0022-PO-064" at bounding box center [201, 511] width 350 height 29
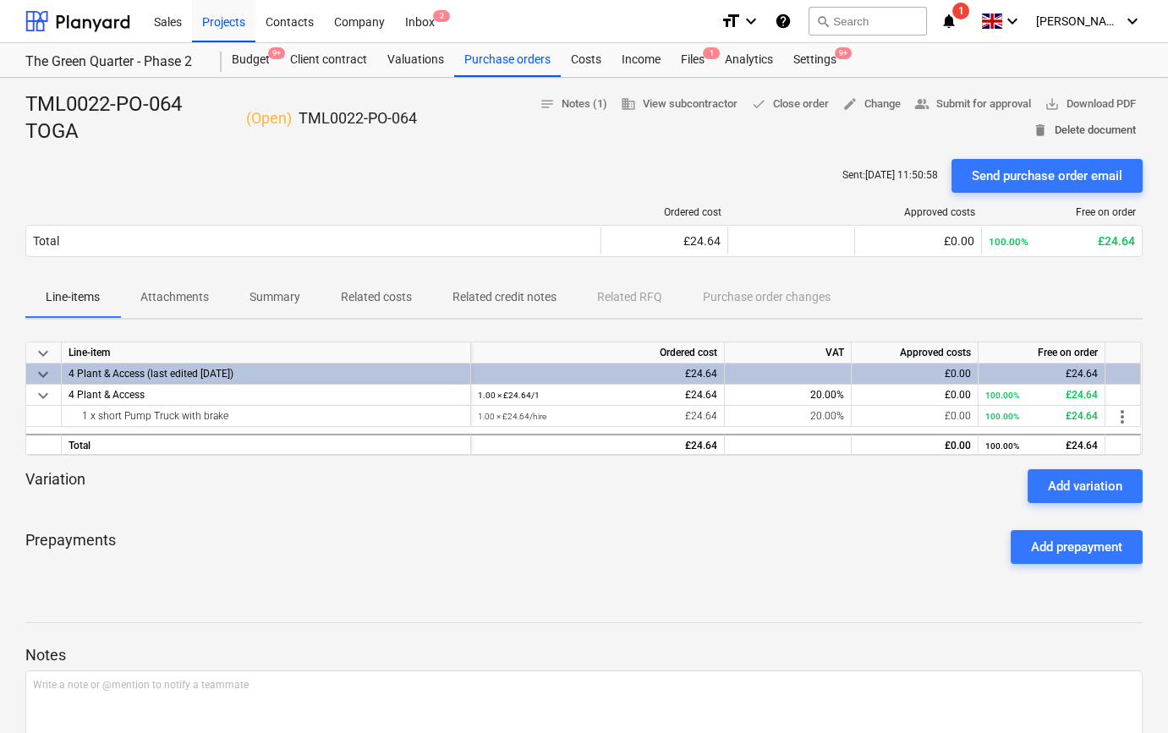
click at [1089, 134] on span "delete Delete document" at bounding box center [1084, 130] width 103 height 19
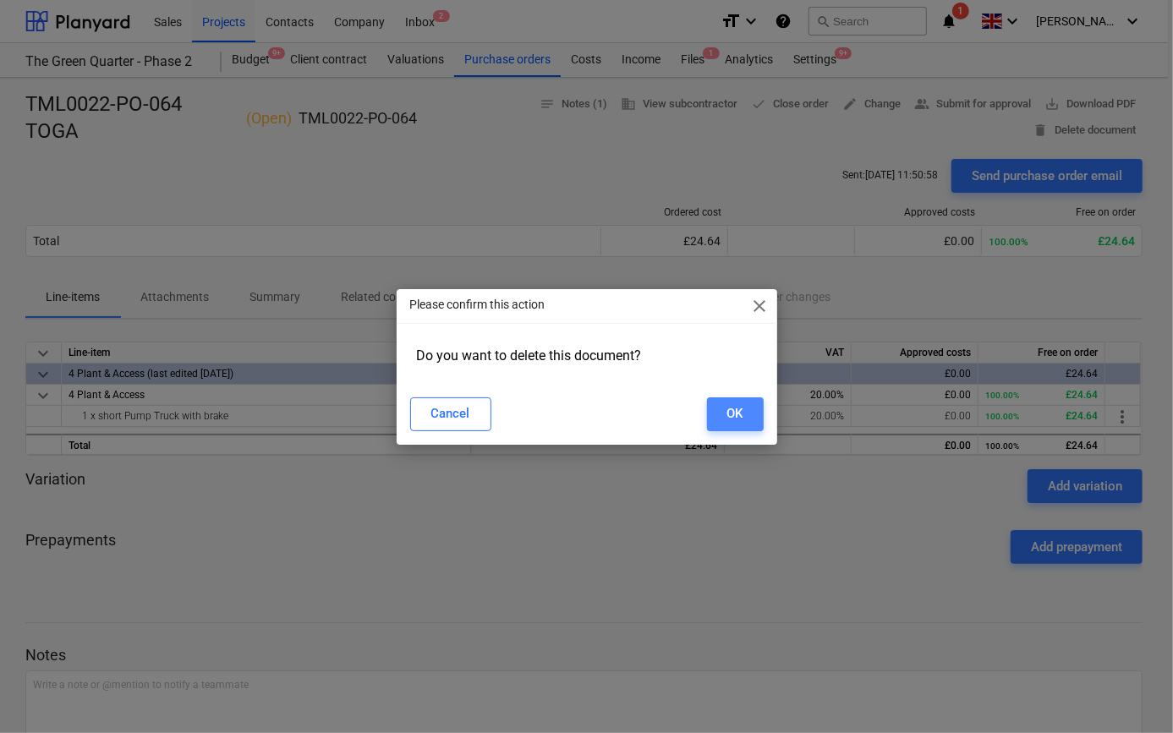
click at [722, 420] on button "OK" at bounding box center [735, 415] width 57 height 34
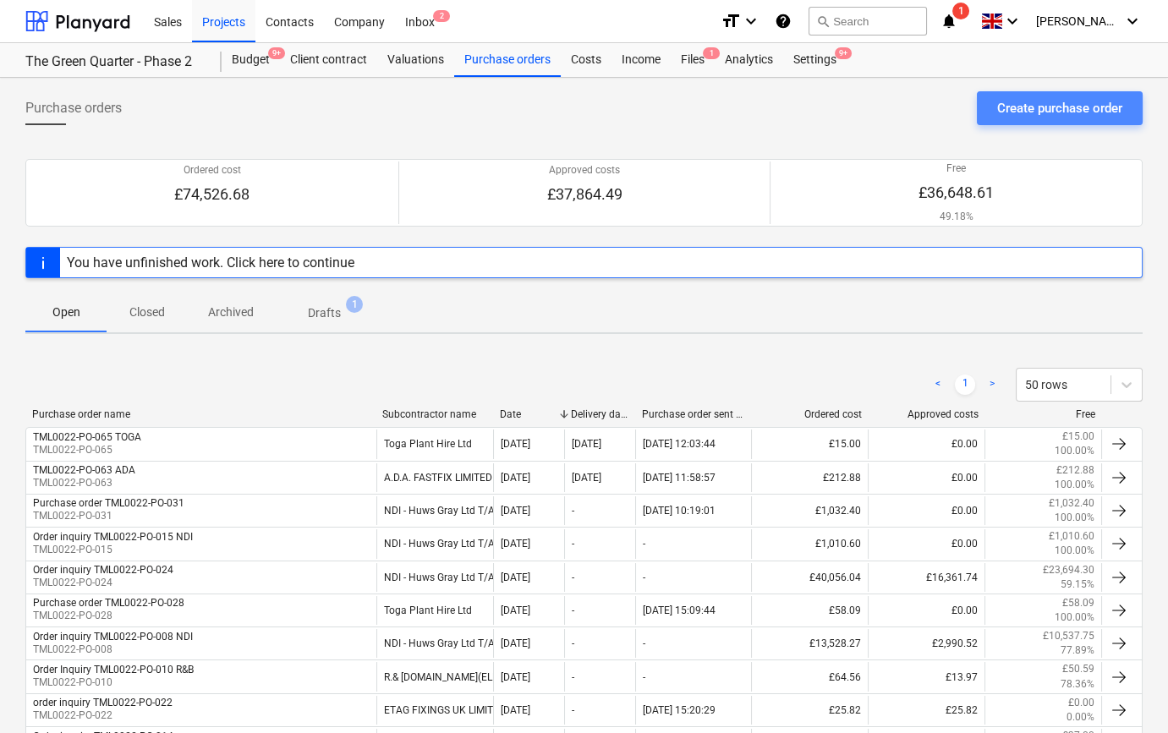
click at [995, 106] on button "Create purchase order" at bounding box center [1060, 108] width 166 height 34
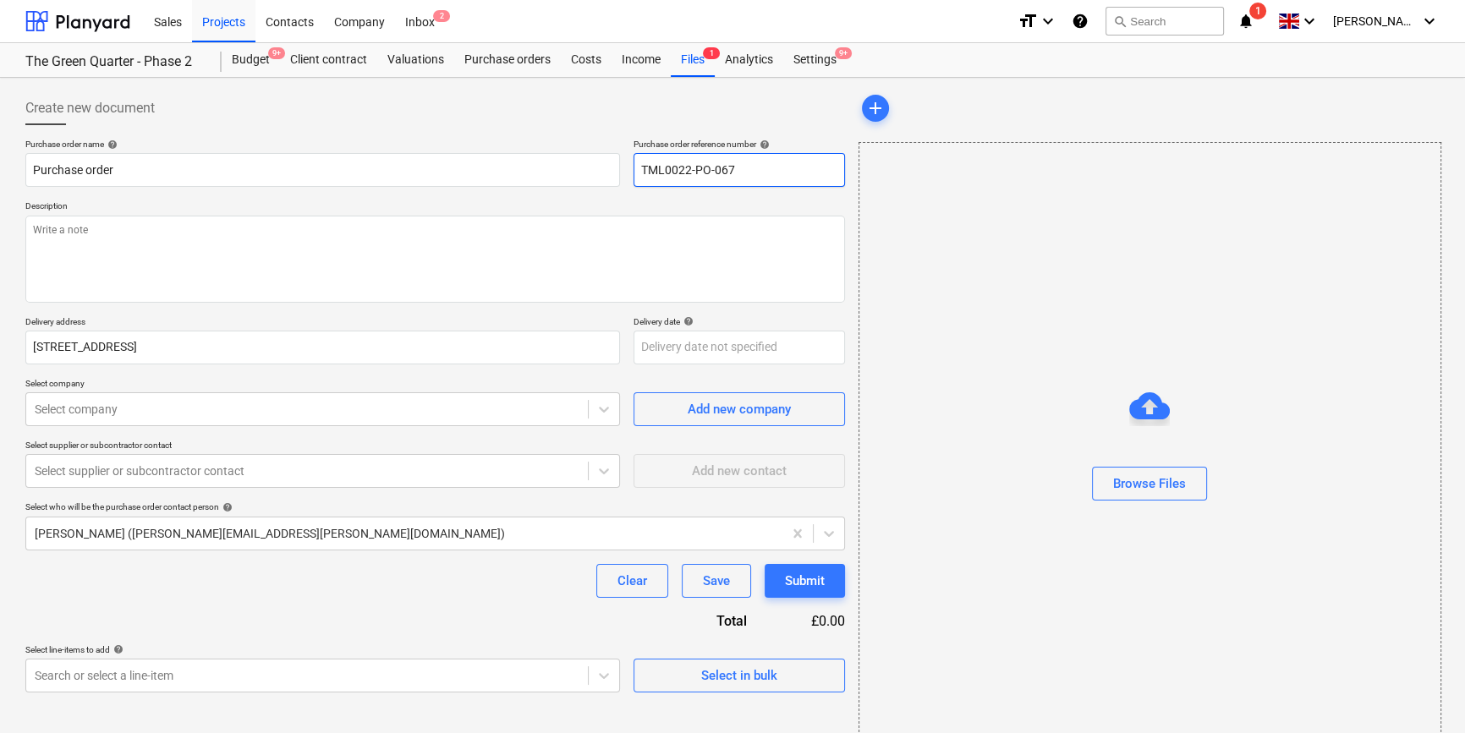
drag, startPoint x: 744, startPoint y: 169, endPoint x: 640, endPoint y: 172, distance: 103.2
click at [640, 172] on input "TML0022-PO-067" at bounding box center [739, 170] width 211 height 34
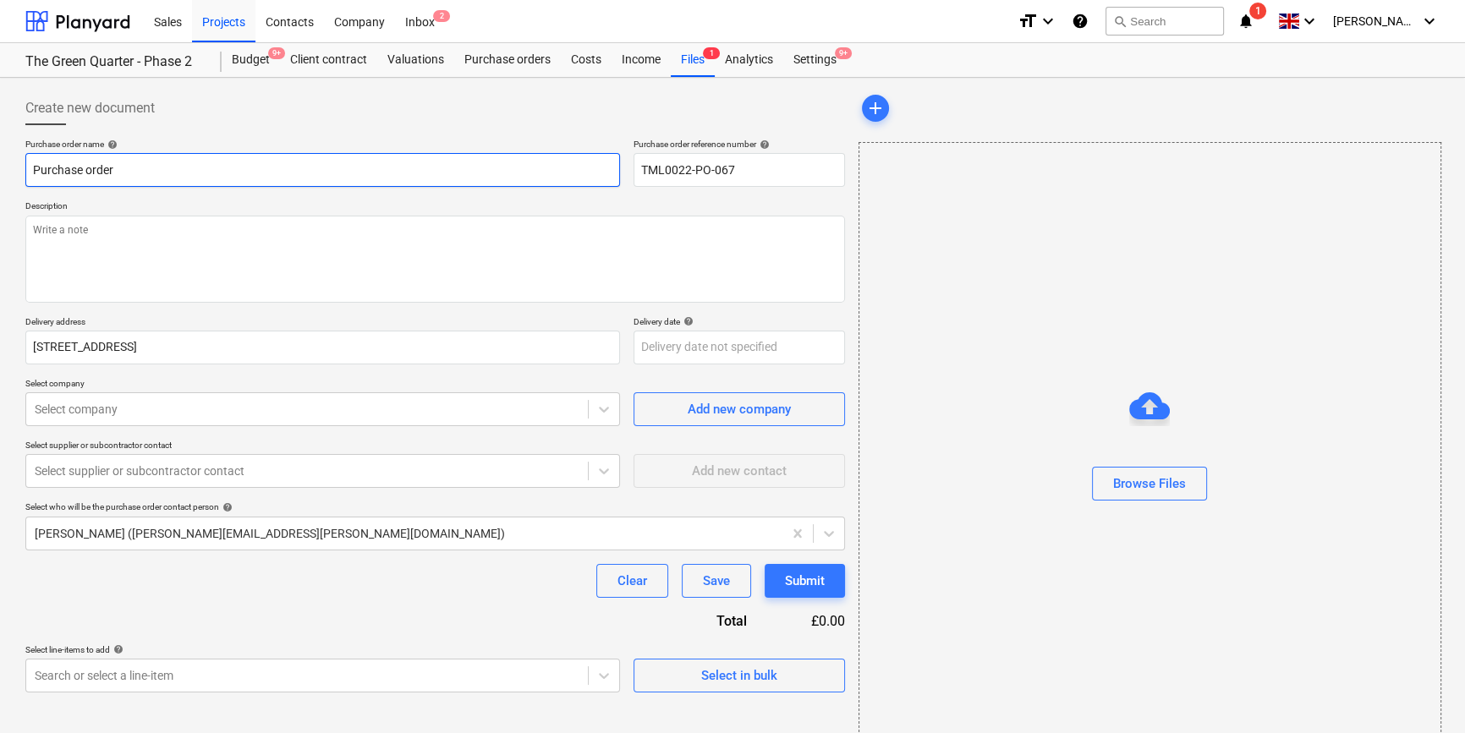
drag, startPoint x: 118, startPoint y: 171, endPoint x: 18, endPoint y: 173, distance: 99.8
click at [19, 173] on div "Create new document Purchase order name help Purchase order Purchase order refe…" at bounding box center [435, 425] width 833 height 680
paste input "TML0022-PO-067"
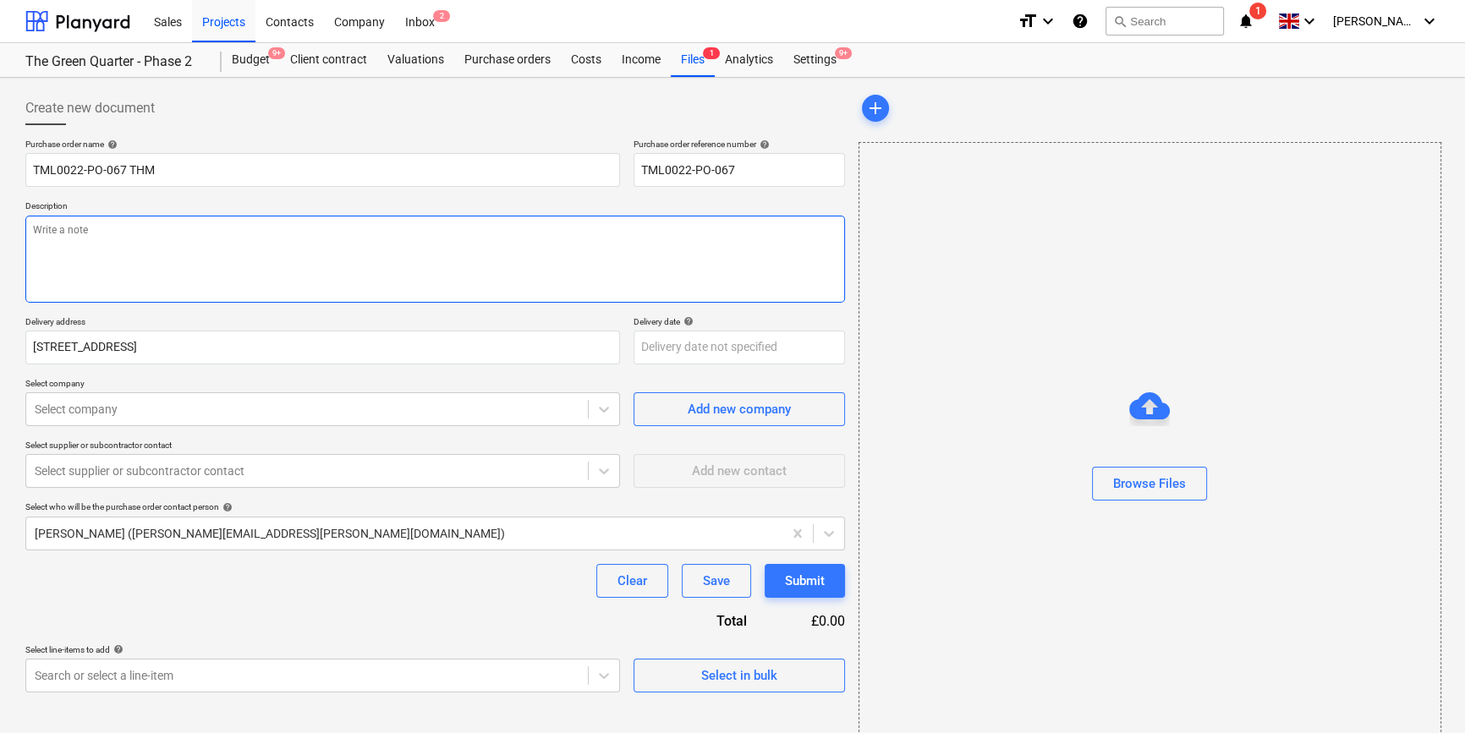
click at [85, 277] on textarea at bounding box center [435, 259] width 820 height 87
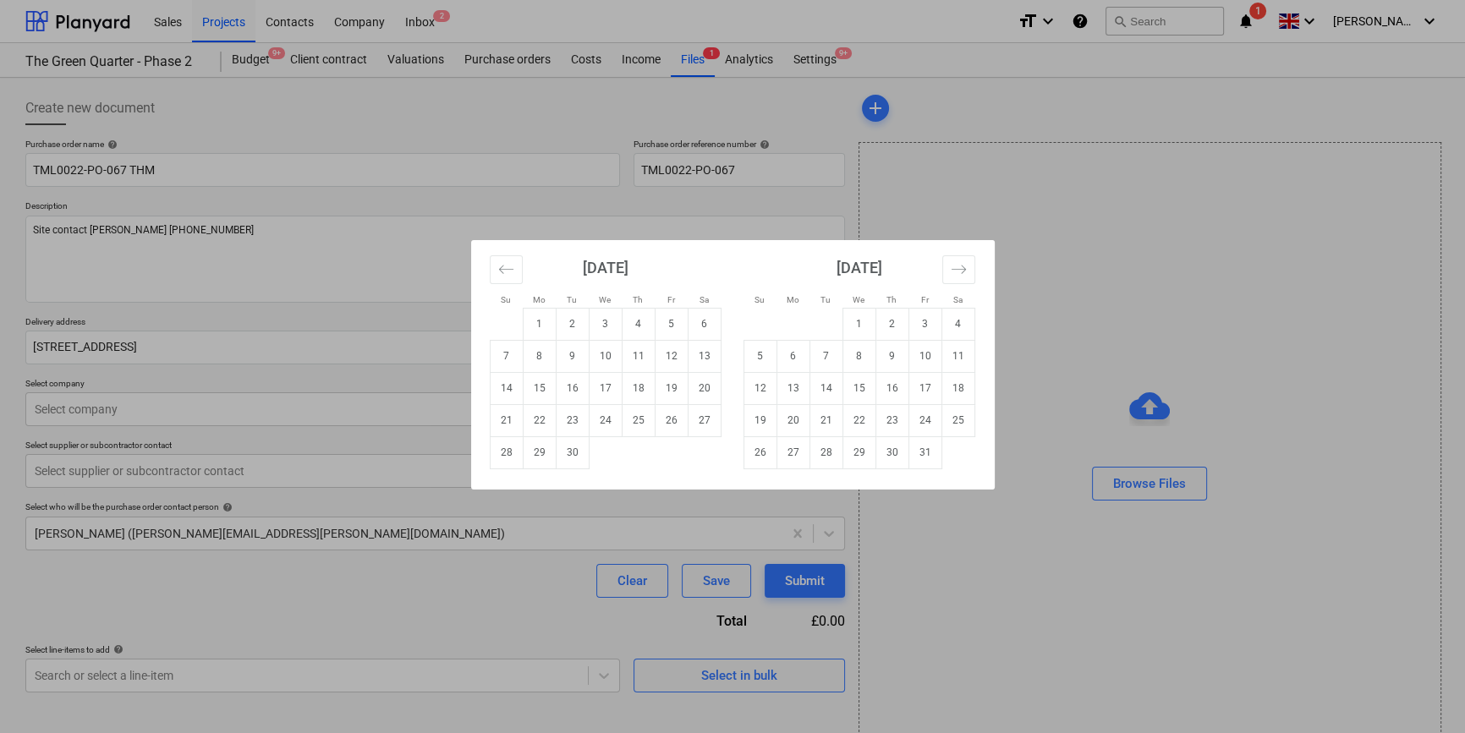
click at [667, 343] on body "Sales Projects Contacts Company Inbox 2 format_size keyboard_arrow_down help se…" at bounding box center [732, 366] width 1465 height 733
click at [678, 420] on td "26" at bounding box center [671, 420] width 33 height 32
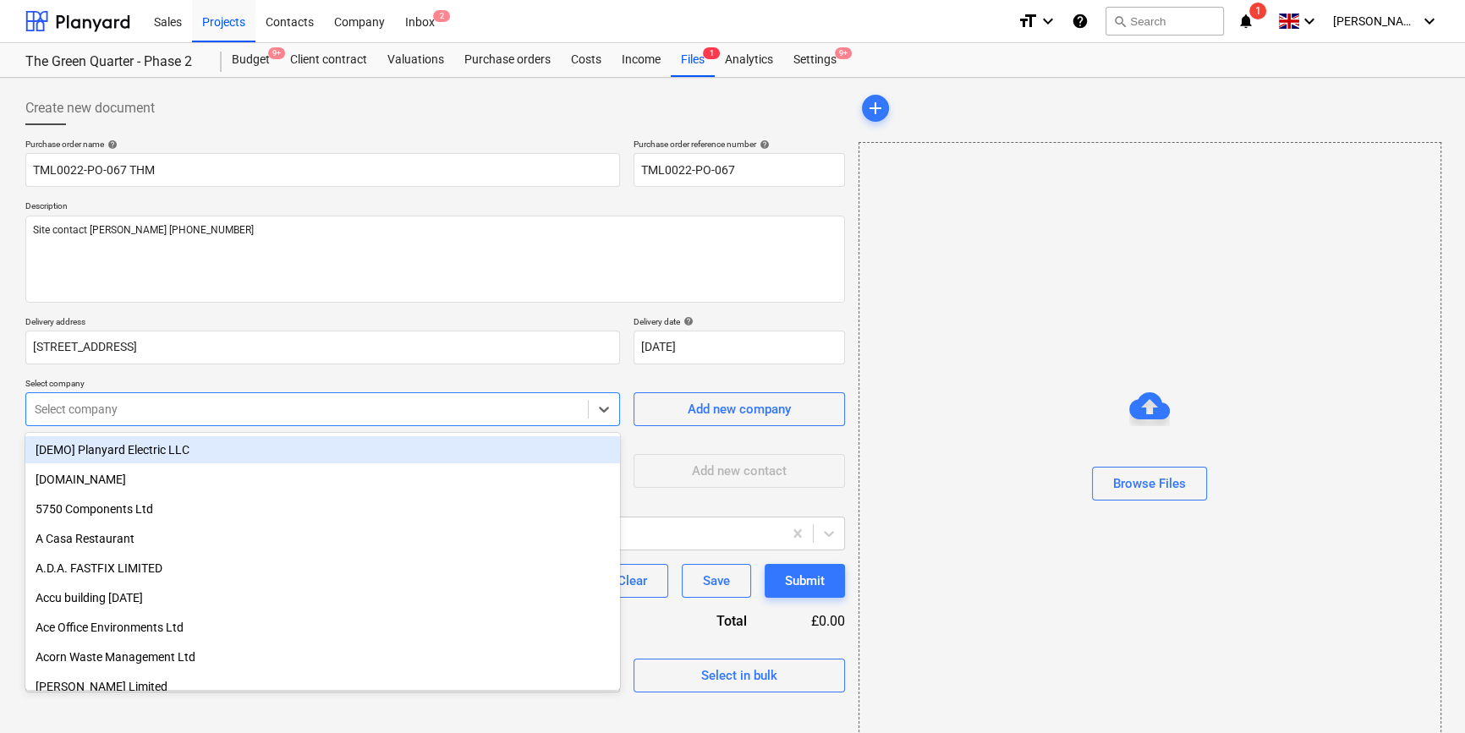
click at [519, 414] on div at bounding box center [307, 409] width 545 height 17
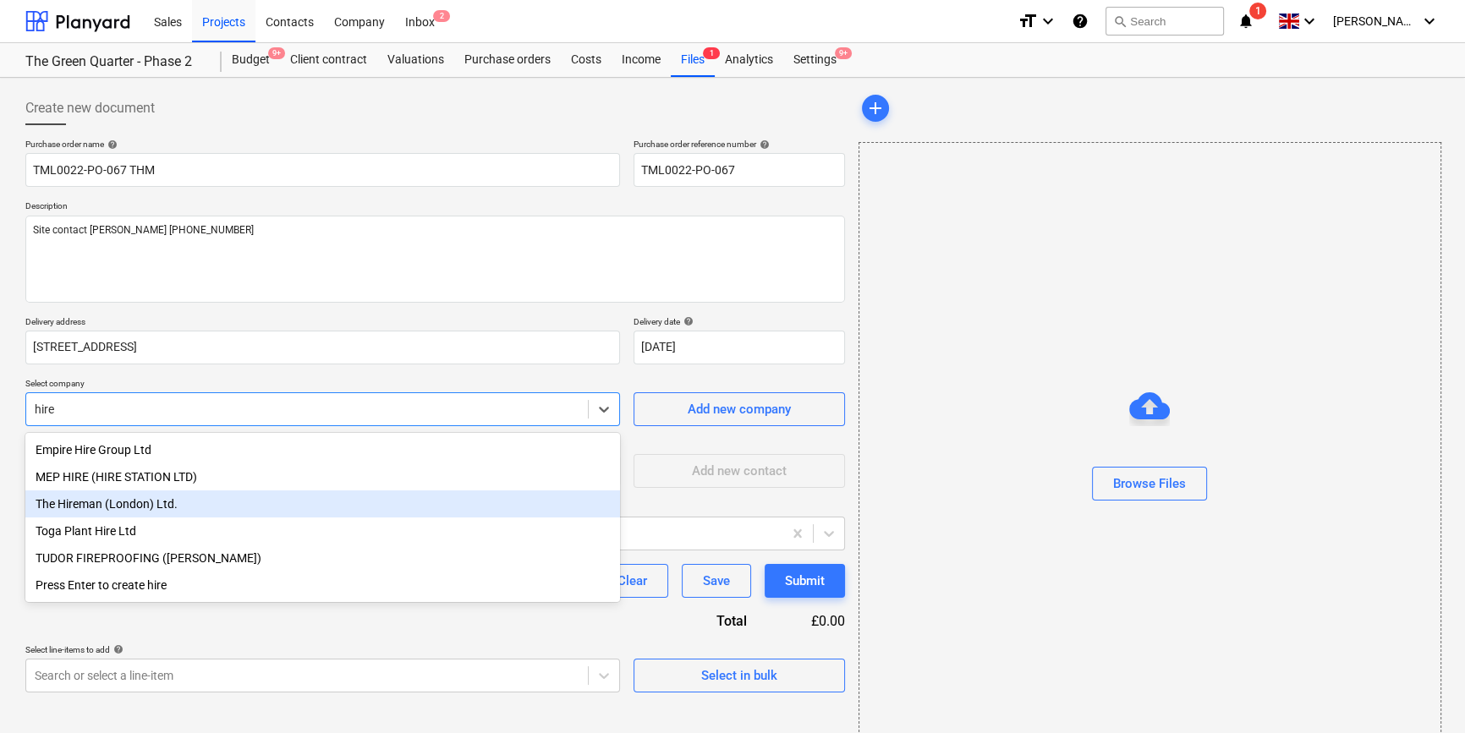
click at [165, 504] on div "The Hireman (London) Ltd." at bounding box center [322, 504] width 595 height 27
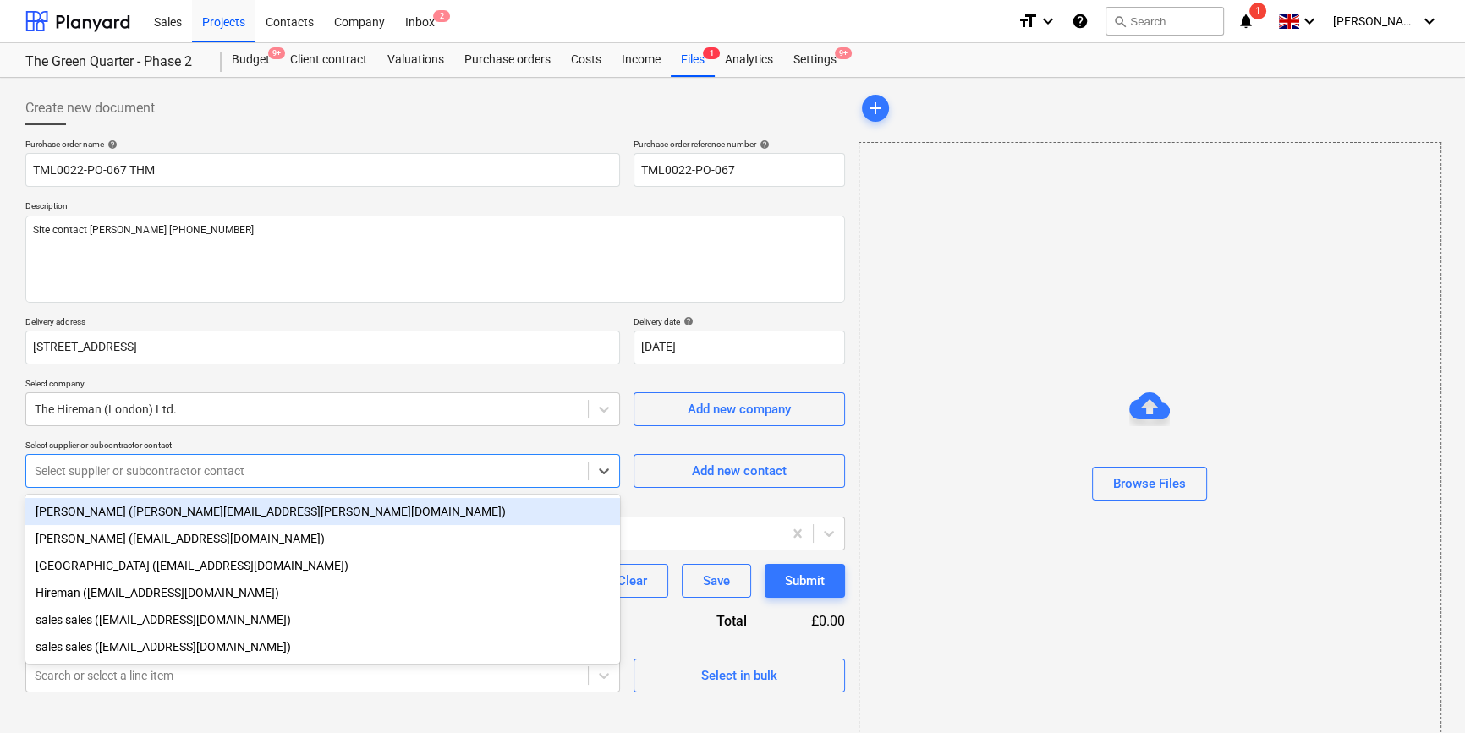
click at [149, 472] on div at bounding box center [307, 471] width 545 height 17
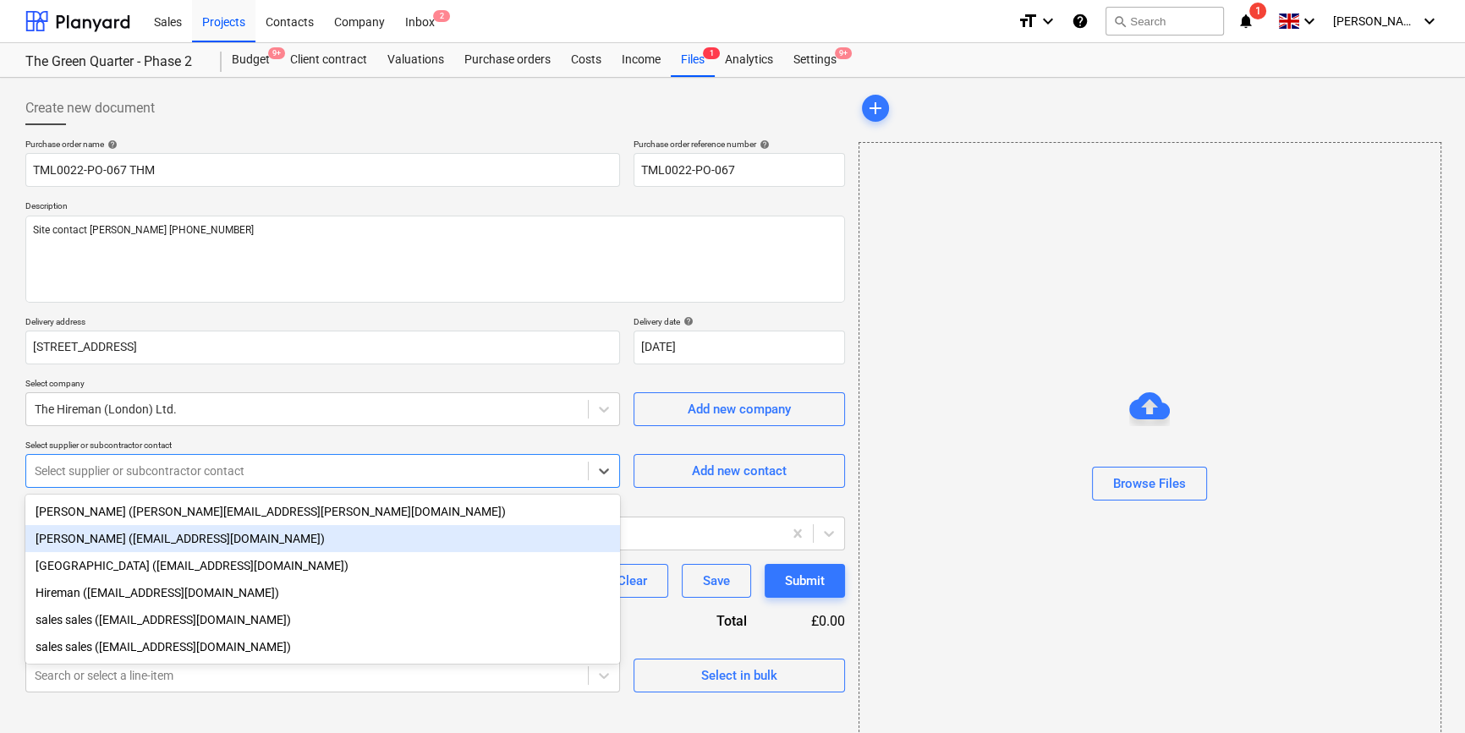
click at [135, 541] on div "[PERSON_NAME] ([EMAIL_ADDRESS][DOMAIN_NAME])" at bounding box center [322, 538] width 595 height 27
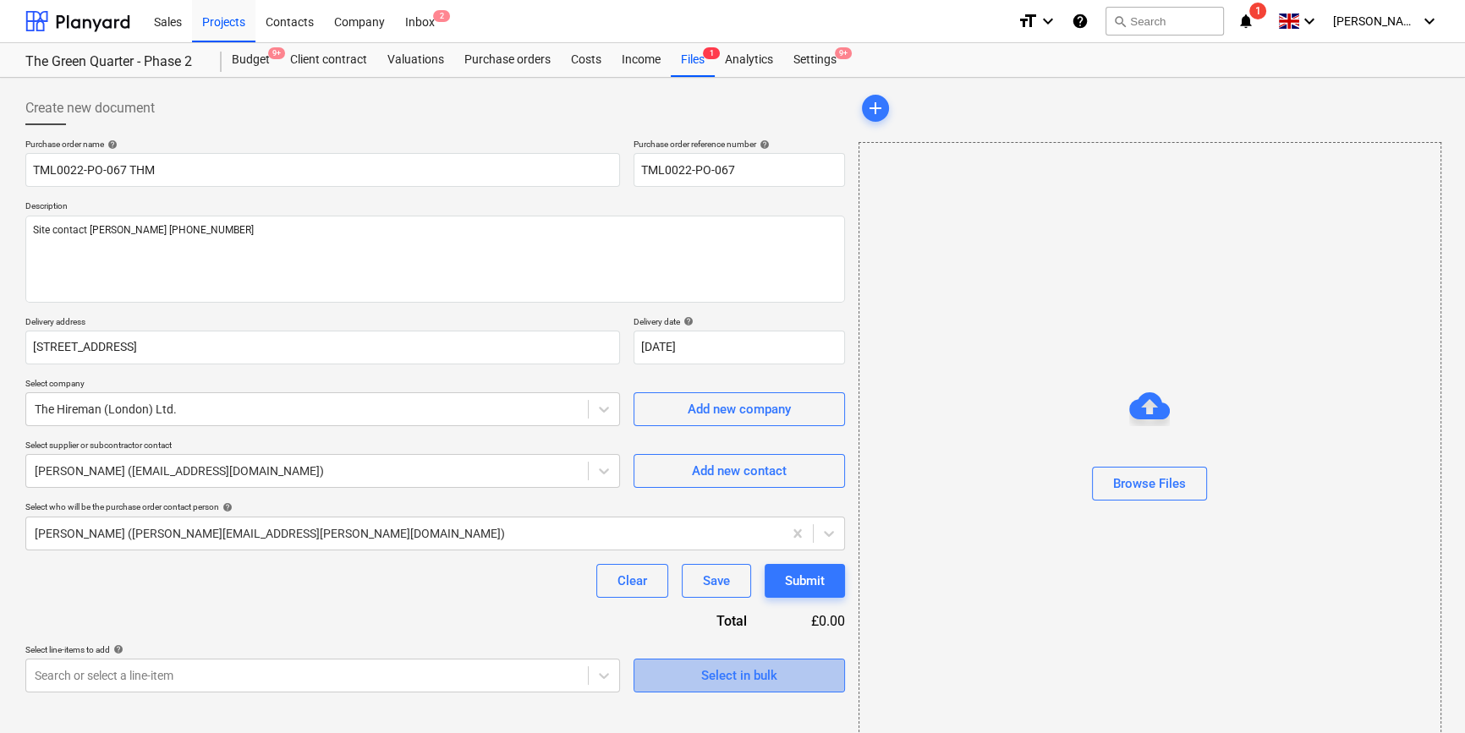
click at [725, 683] on div "Select in bulk" at bounding box center [739, 676] width 76 height 22
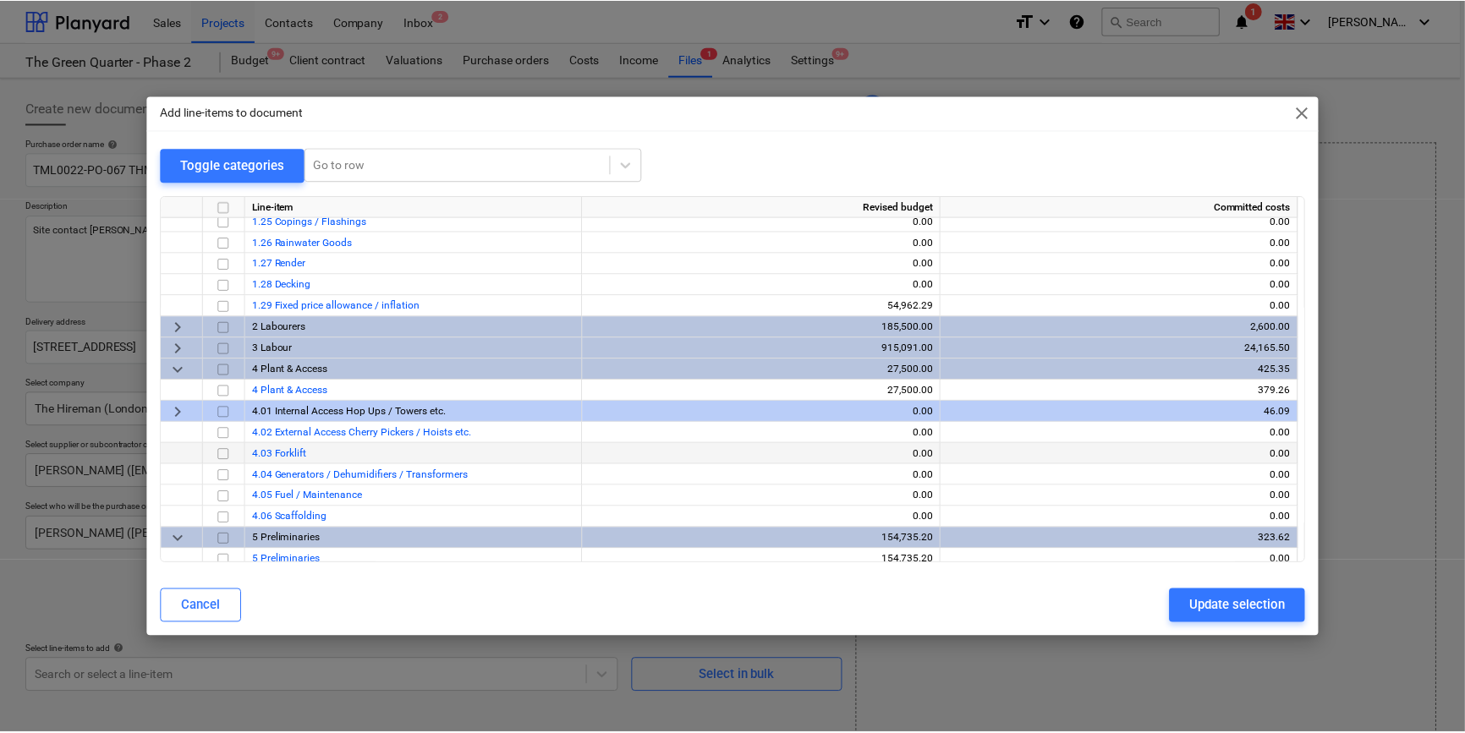
scroll to position [538, 0]
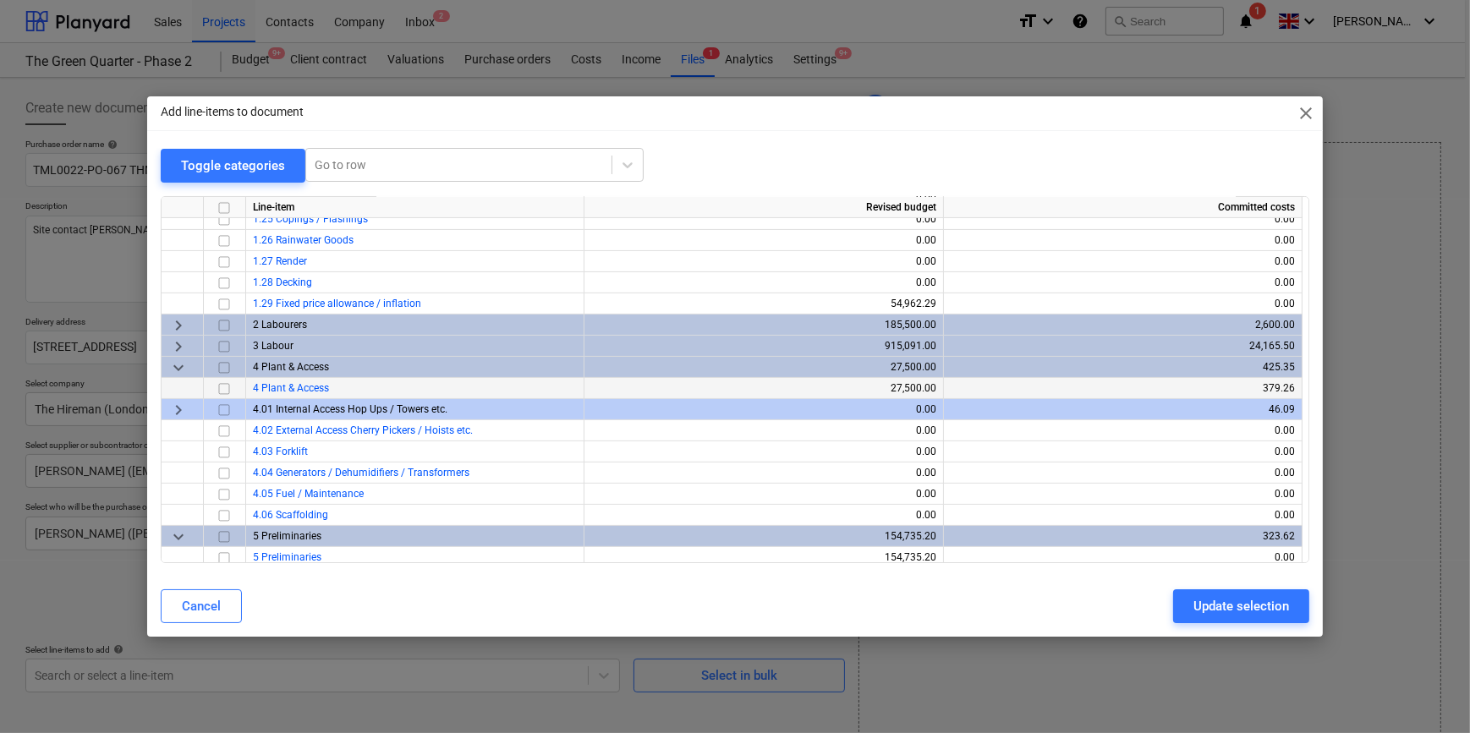
click at [225, 387] on input "checkbox" at bounding box center [224, 388] width 20 height 20
click at [1260, 606] on div "Update selection" at bounding box center [1241, 606] width 96 height 22
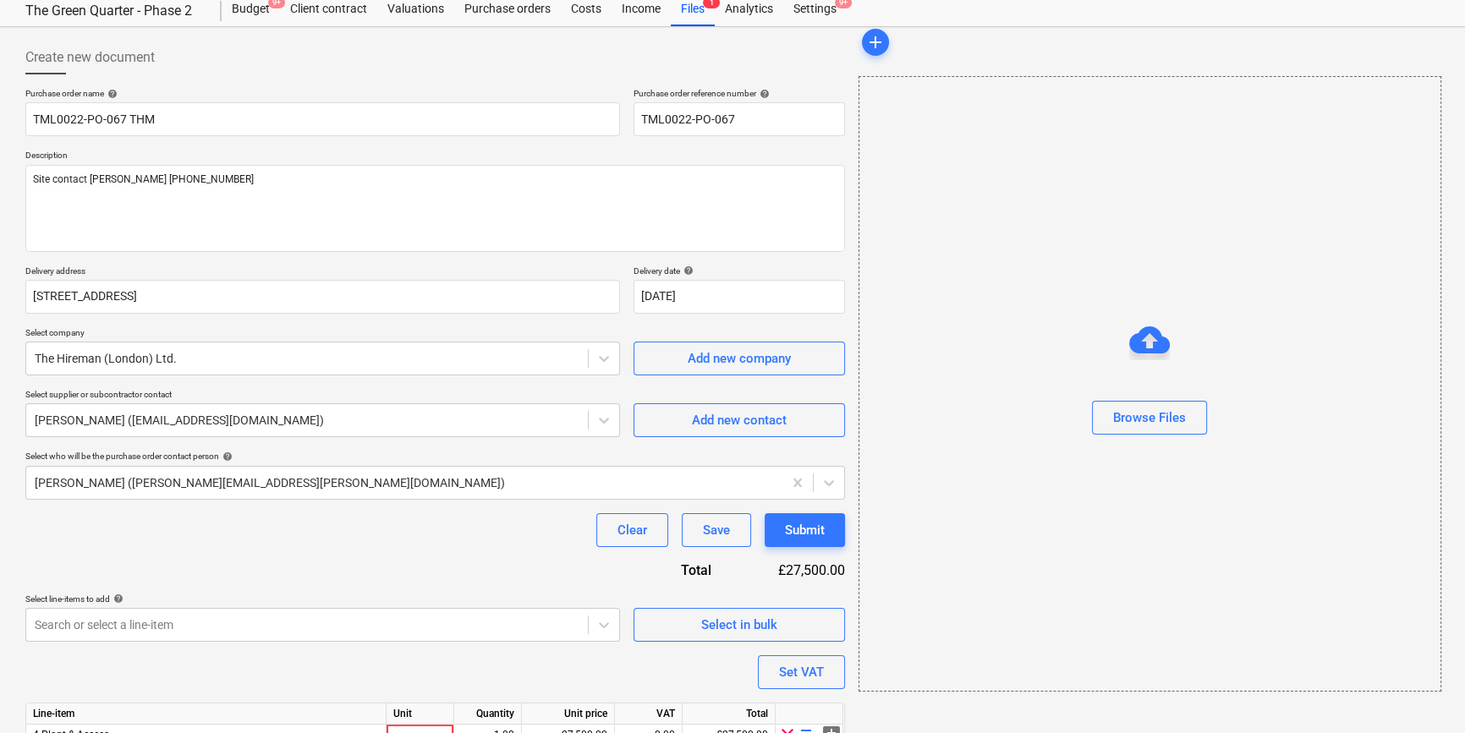
scroll to position [131, 0]
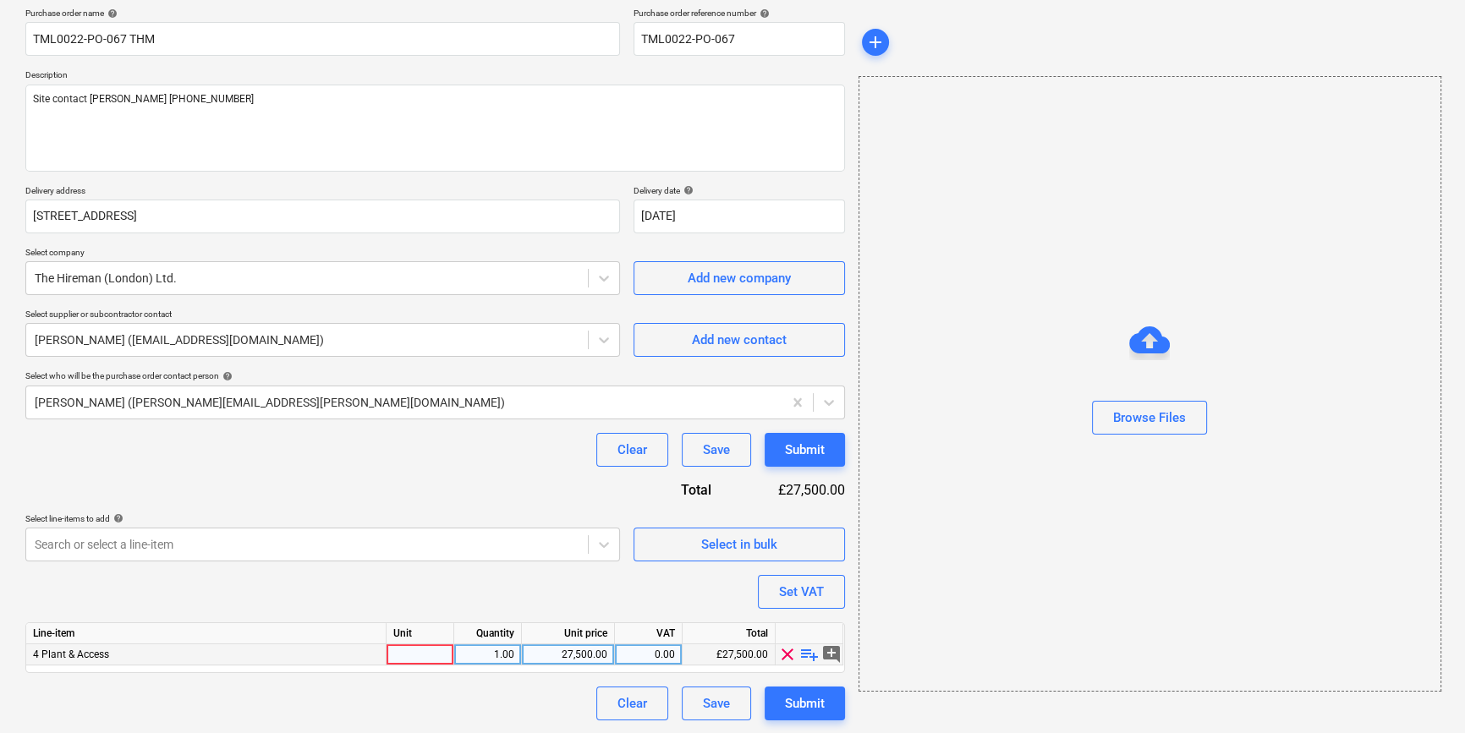
click at [414, 647] on div at bounding box center [421, 655] width 68 height 21
click at [806, 658] on span "playlist_add" at bounding box center [809, 655] width 20 height 20
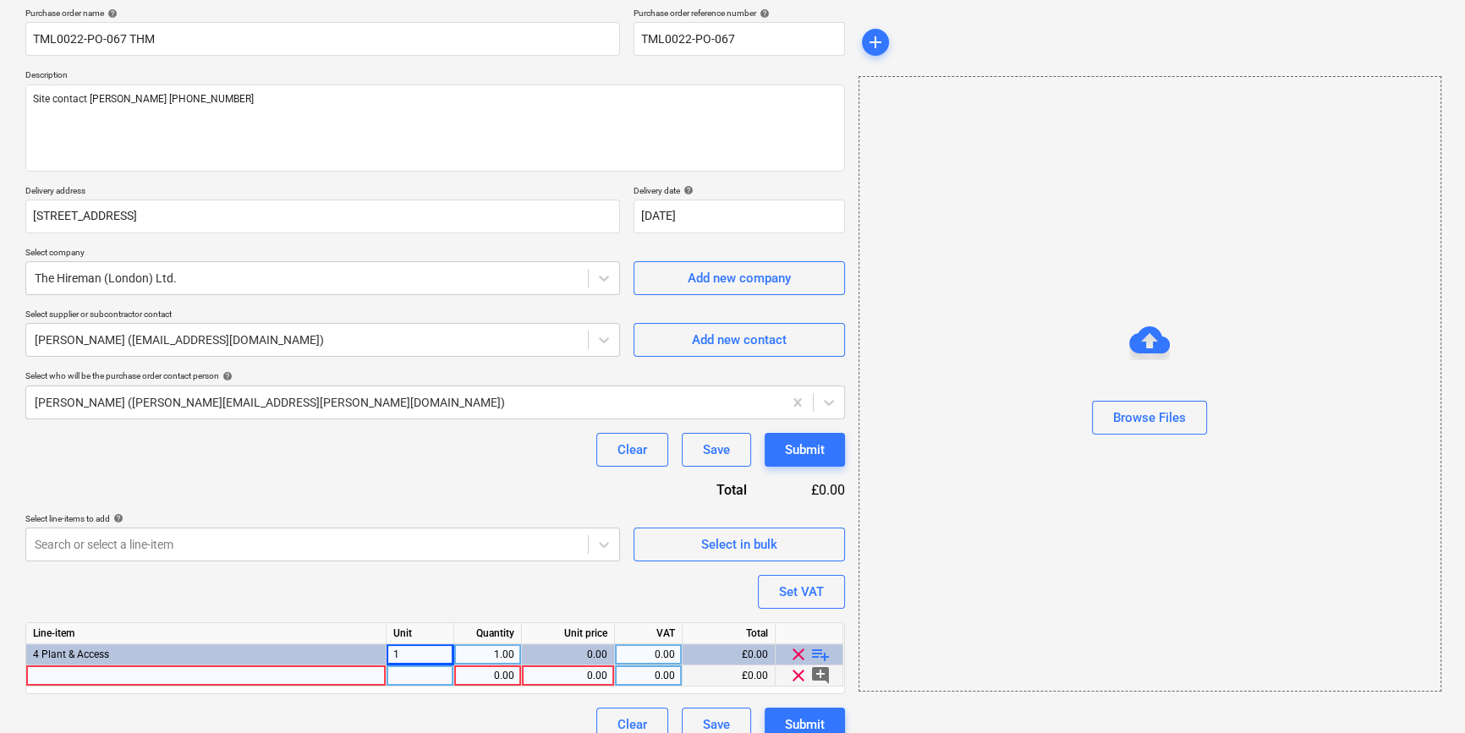
click at [63, 677] on div at bounding box center [206, 676] width 360 height 21
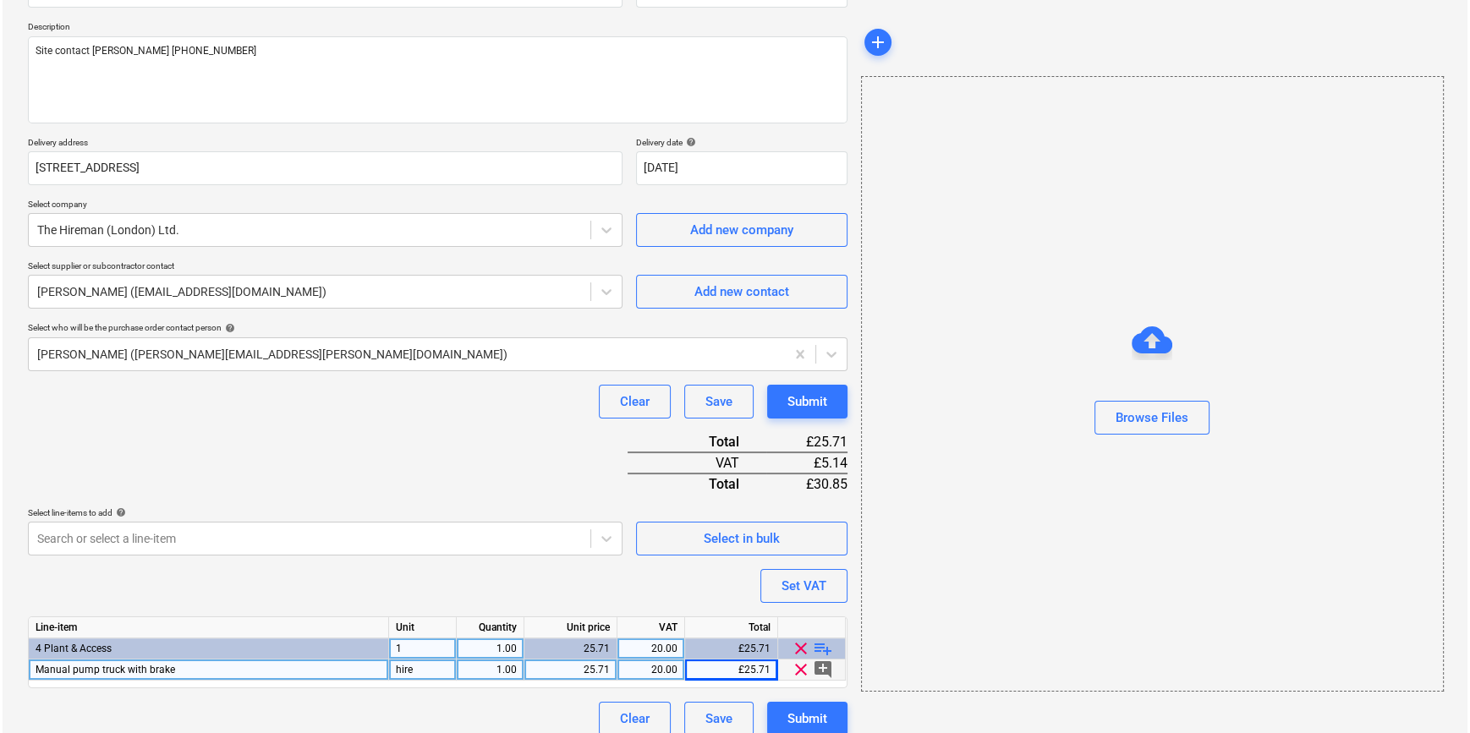
scroll to position [195, 0]
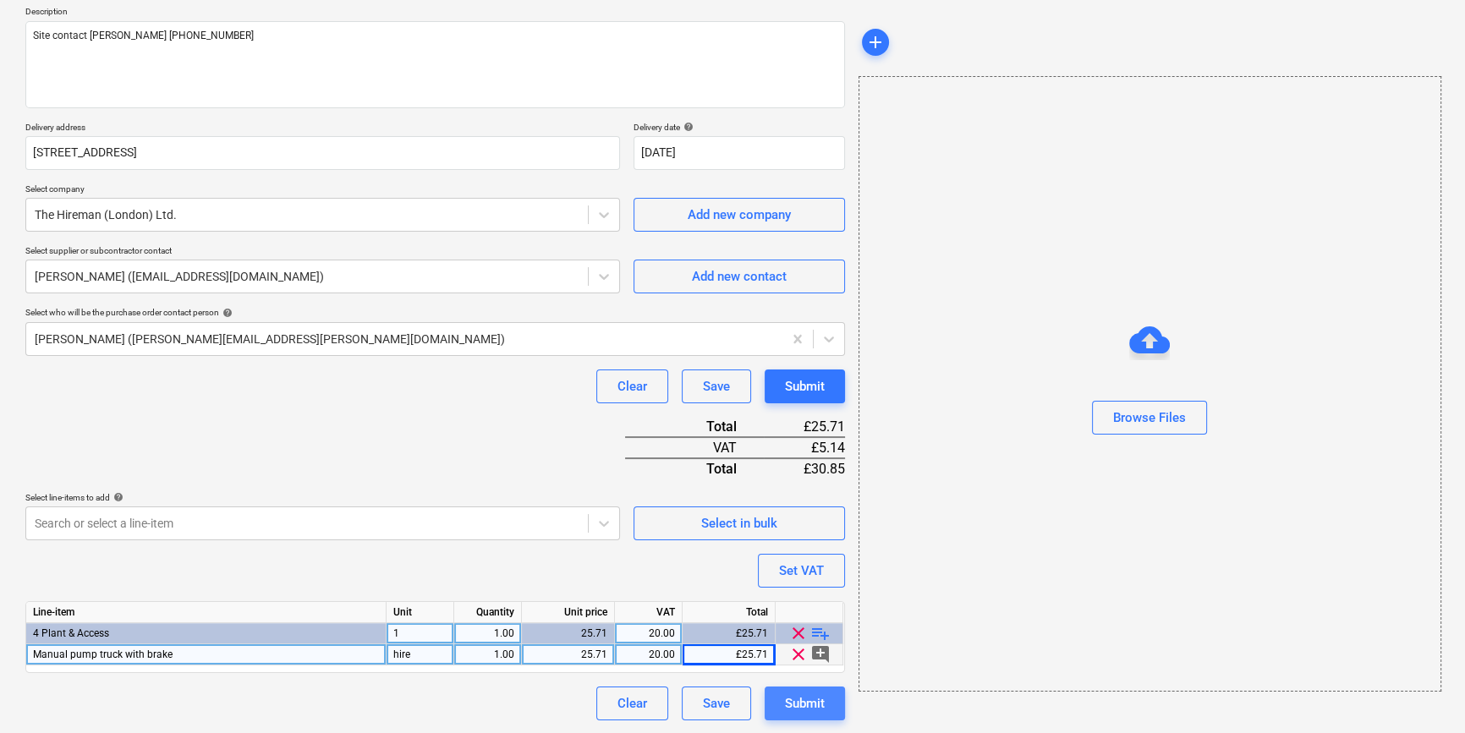
click at [815, 702] on div "Submit" at bounding box center [805, 704] width 40 height 22
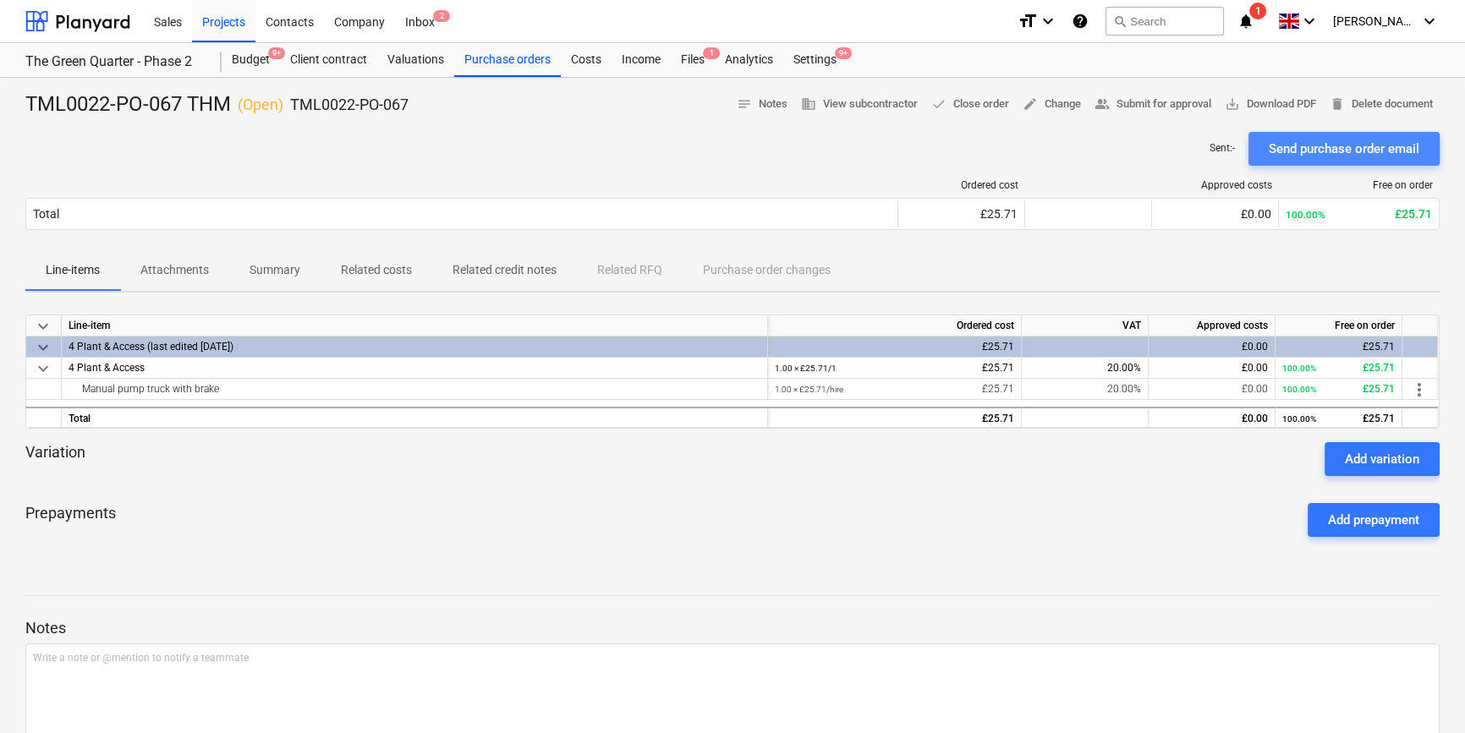
click at [1346, 149] on div "Send purchase order email" at bounding box center [1344, 149] width 151 height 22
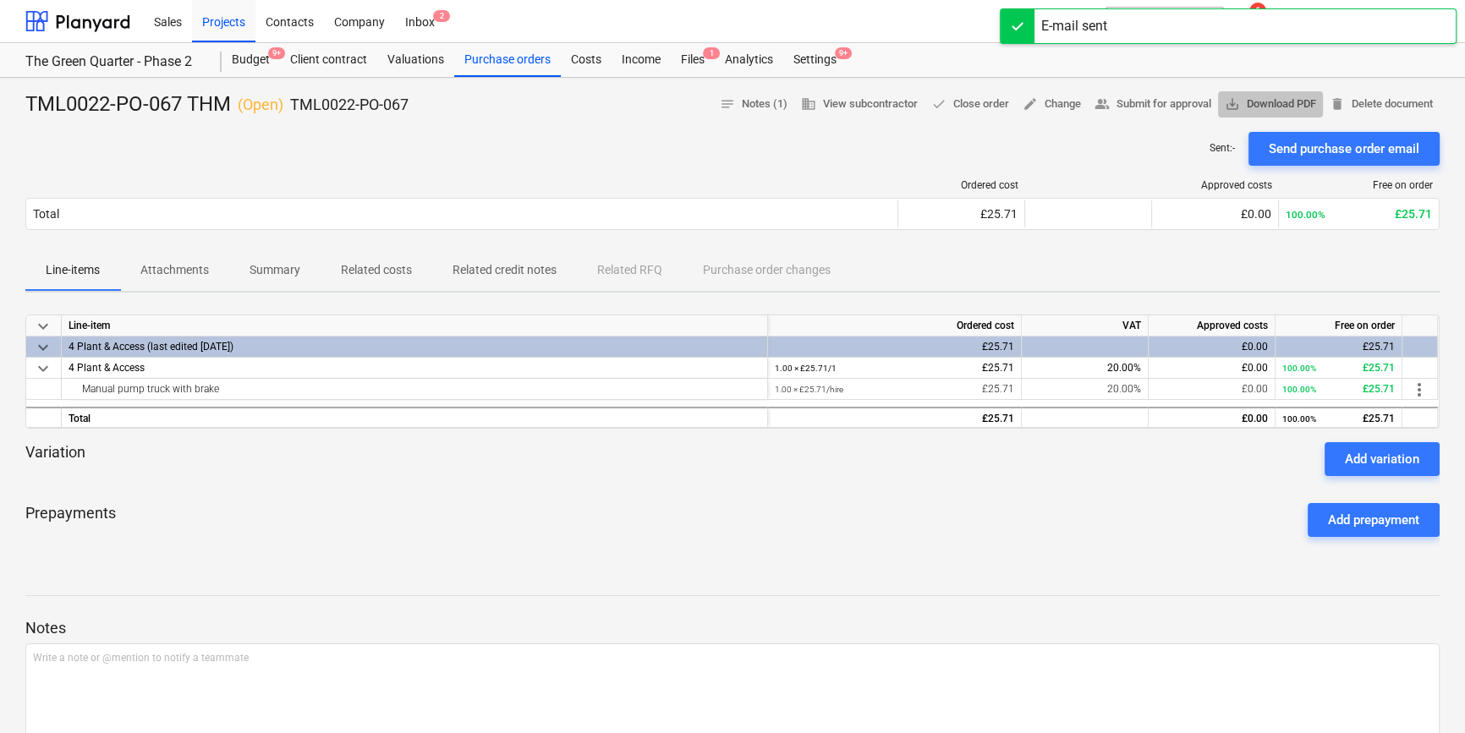
click at [1286, 106] on span "save_alt Download PDF" at bounding box center [1270, 104] width 91 height 19
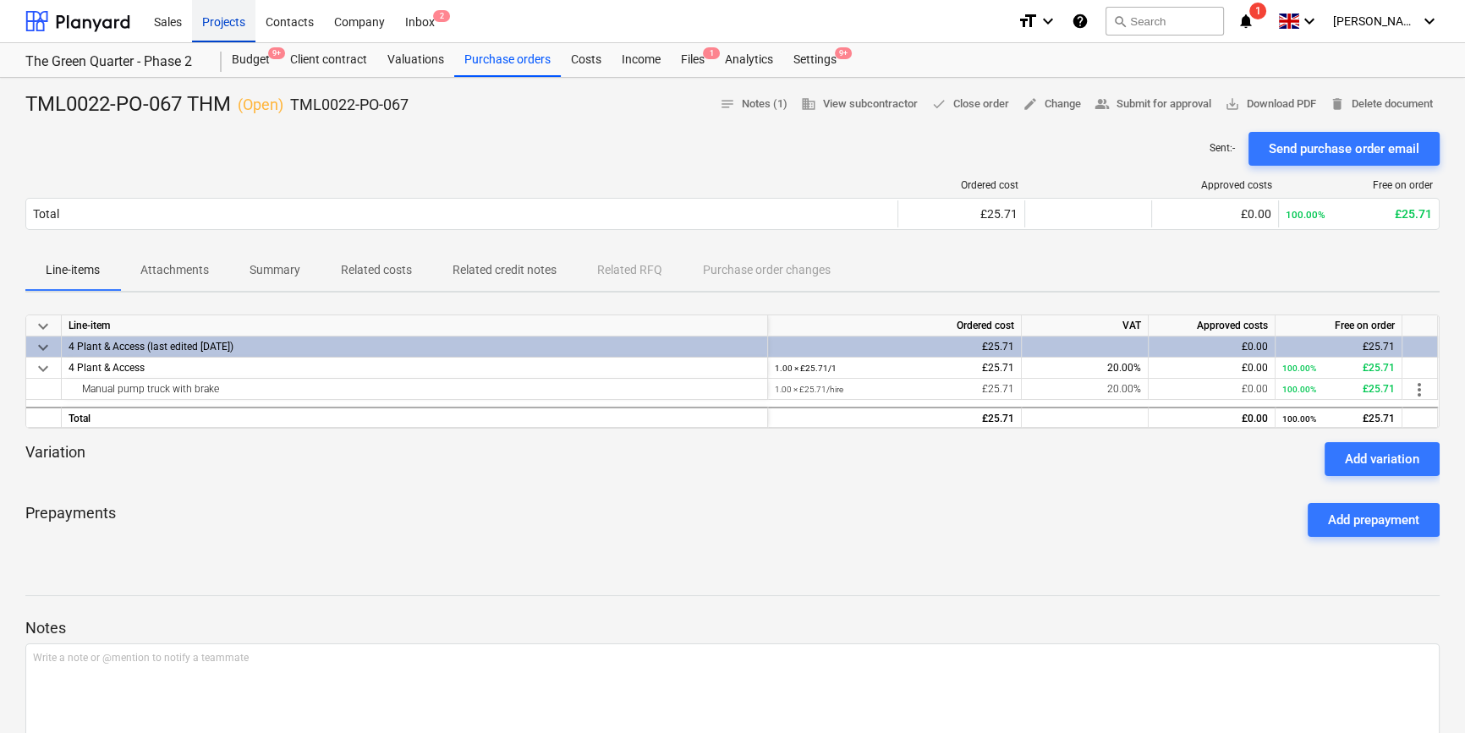
click at [228, 20] on div "Projects" at bounding box center [223, 20] width 63 height 43
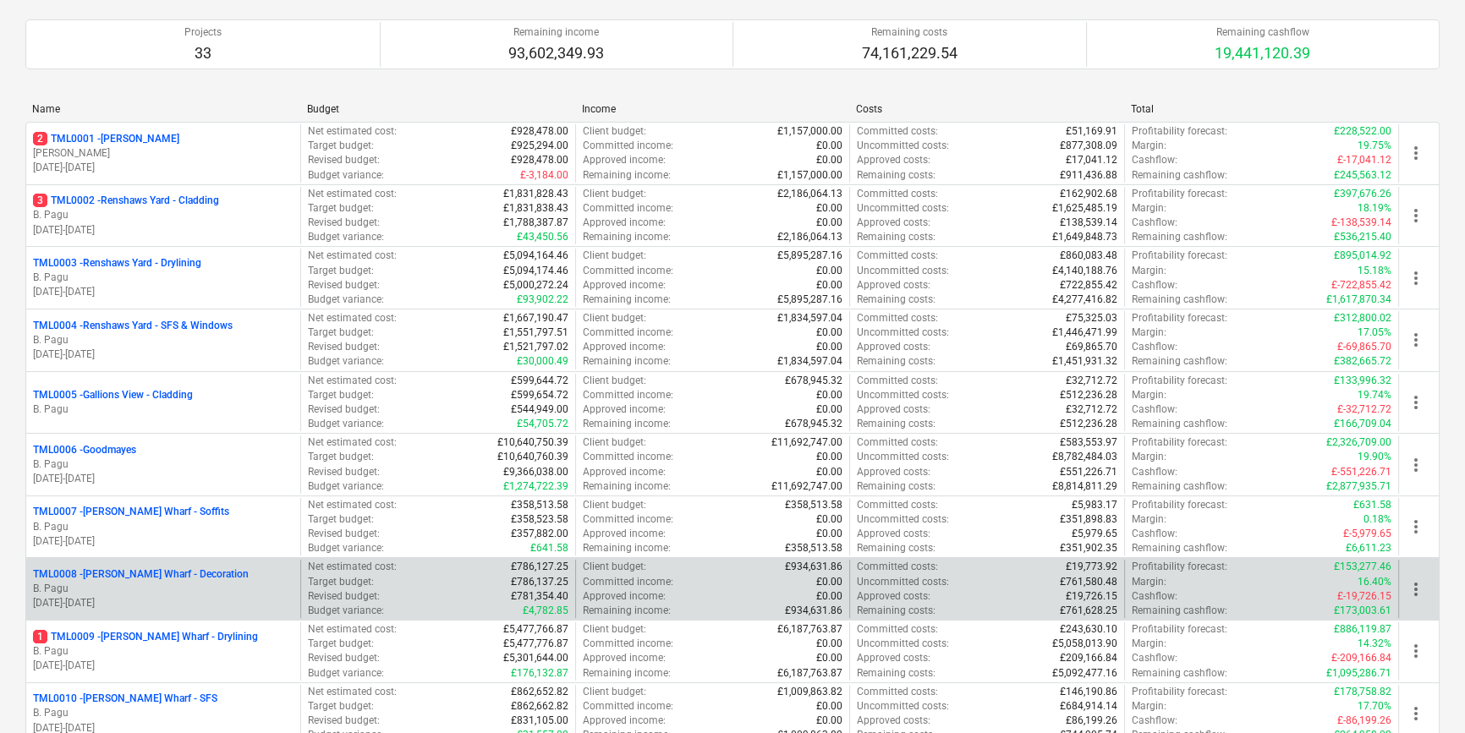
scroll to position [153, 0]
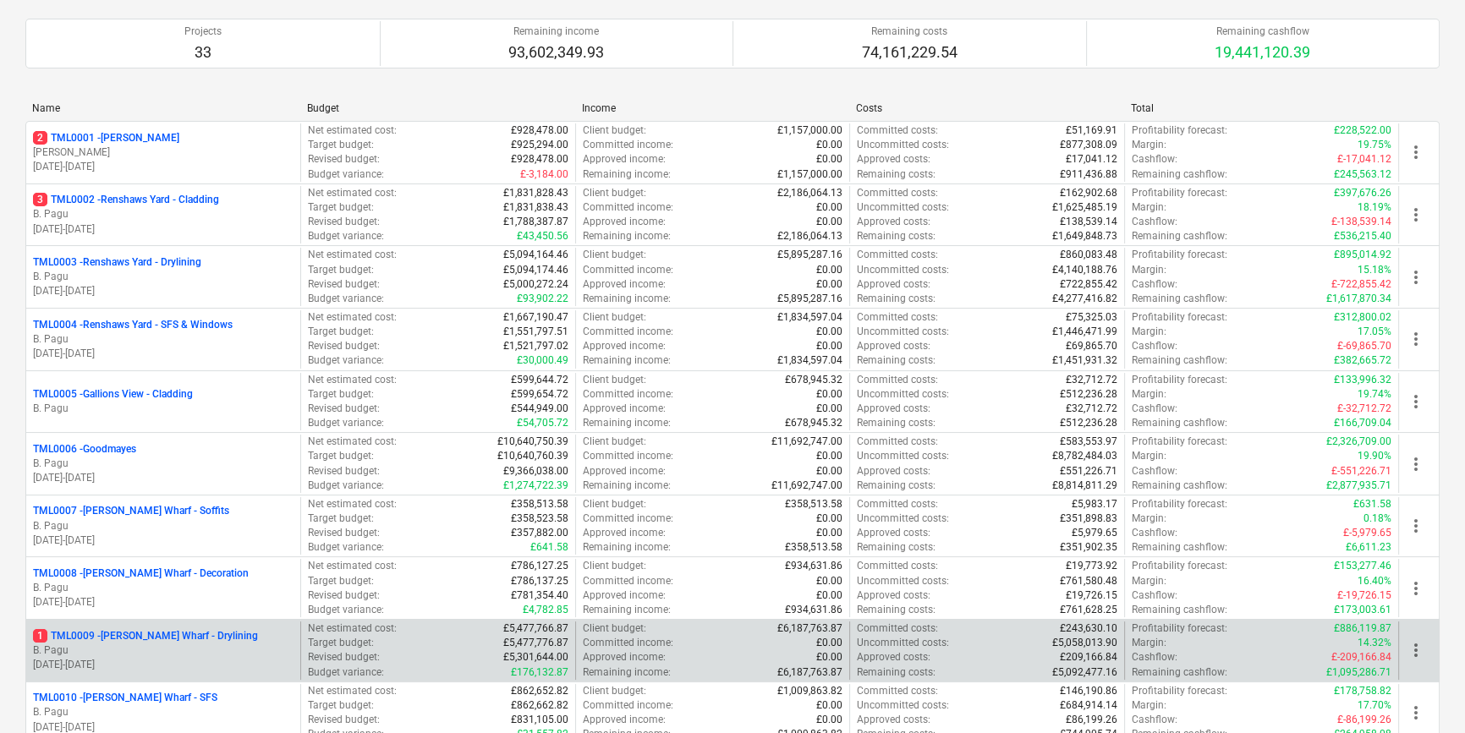
click at [190, 645] on p "B. Pagu" at bounding box center [163, 651] width 261 height 14
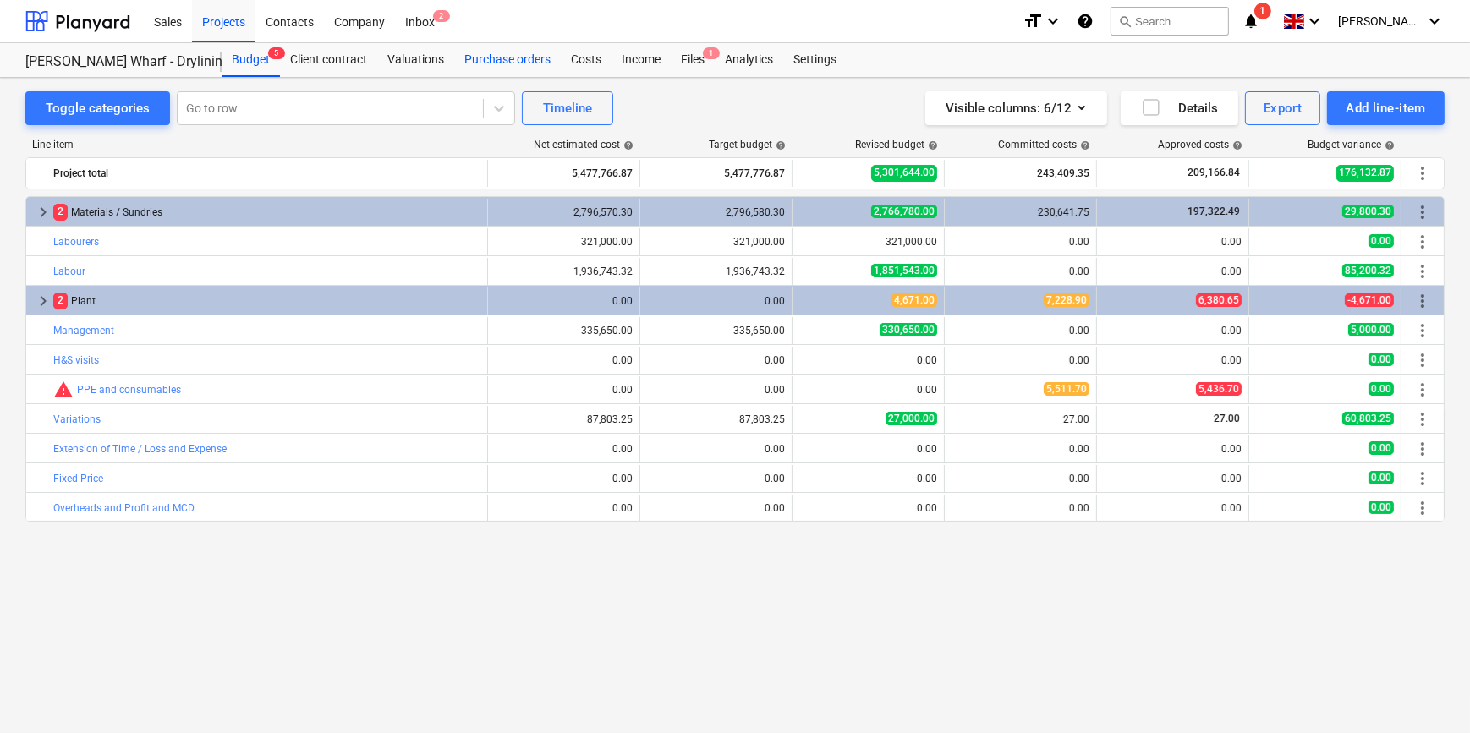
click at [496, 59] on div "Purchase orders" at bounding box center [507, 60] width 107 height 34
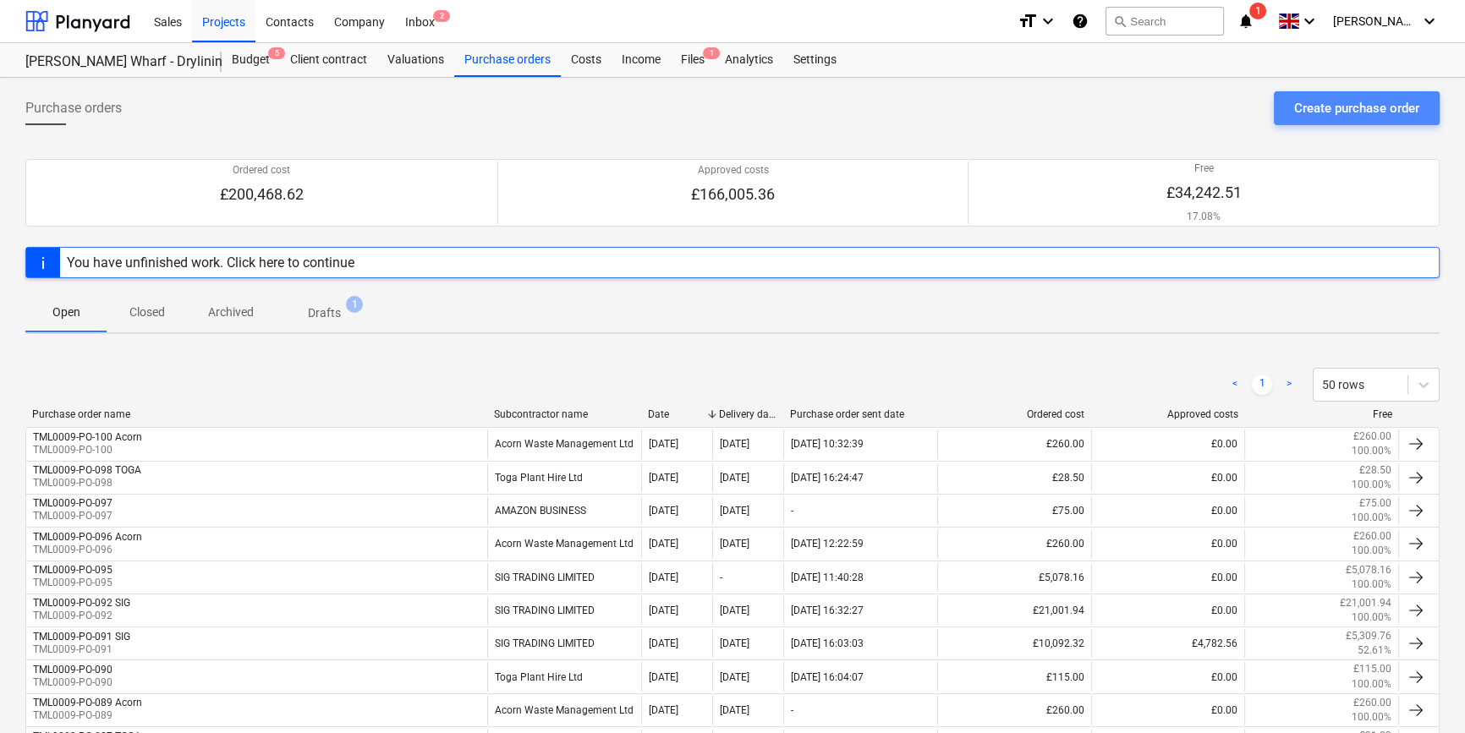
click at [1364, 112] on div "Create purchase order" at bounding box center [1356, 108] width 125 height 22
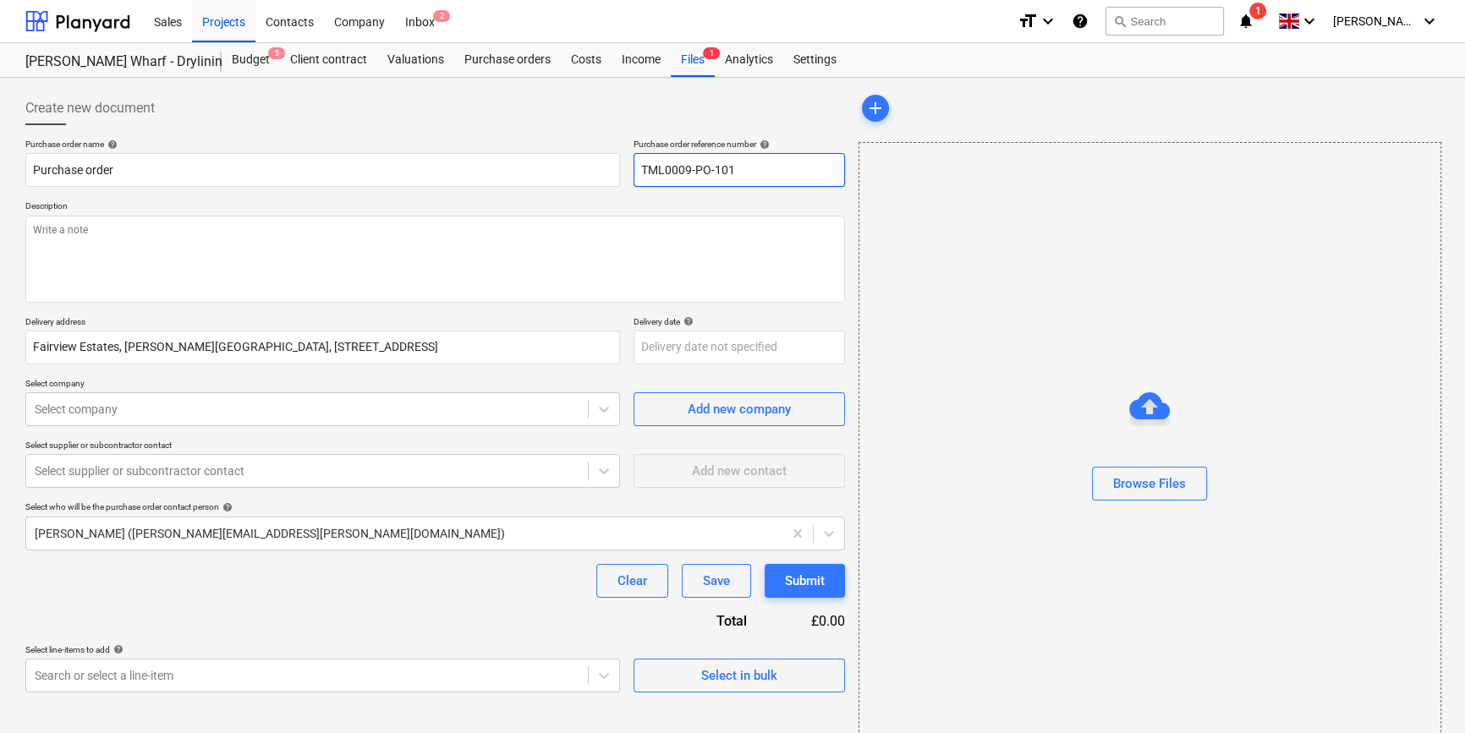
drag, startPoint x: 739, startPoint y: 172, endPoint x: 636, endPoint y: 172, distance: 103.2
click at [636, 172] on input "TML0009-PO-101" at bounding box center [739, 170] width 211 height 34
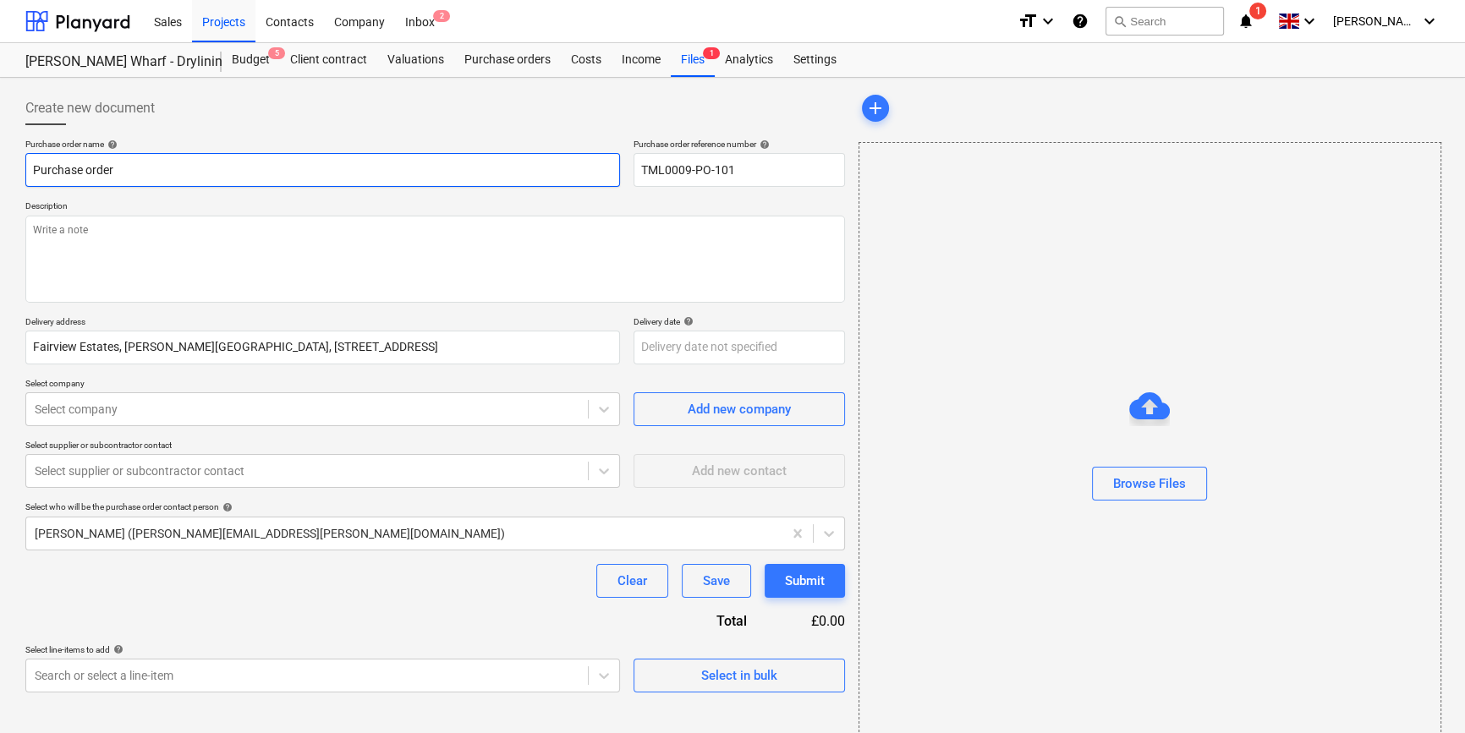
paste input "TML0022-PO-067"
click at [114, 166] on input "Purchase orderTML0022-PO-067" at bounding box center [322, 170] width 595 height 34
click at [169, 169] on input "TML0022-PO-067" at bounding box center [322, 170] width 595 height 34
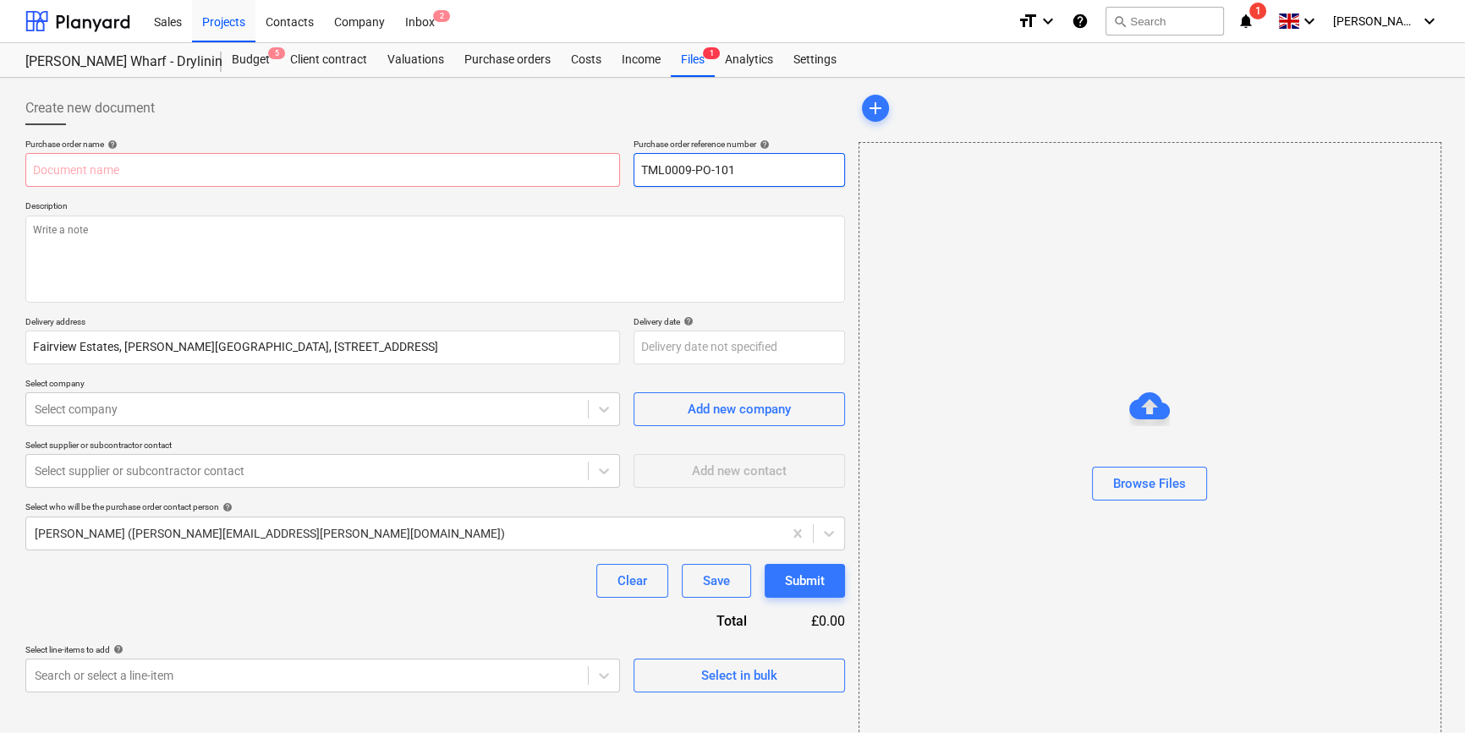
drag, startPoint x: 732, startPoint y: 167, endPoint x: 639, endPoint y: 178, distance: 93.6
click at [639, 178] on input "TML0009-PO-101" at bounding box center [739, 170] width 211 height 34
click at [74, 163] on input "text" at bounding box center [322, 170] width 595 height 34
paste input "TML0009-PO-101"
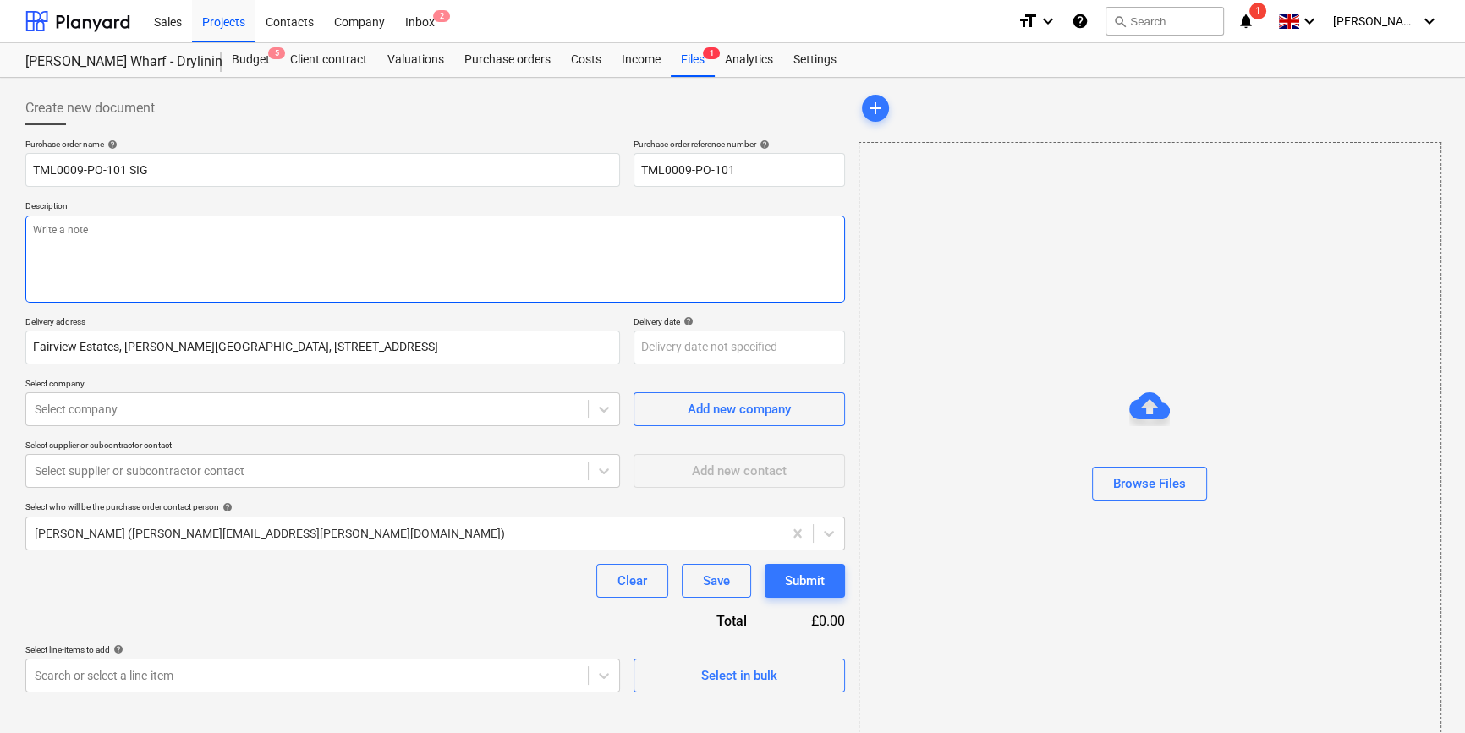
click at [69, 239] on textarea at bounding box center [435, 259] width 820 height 87
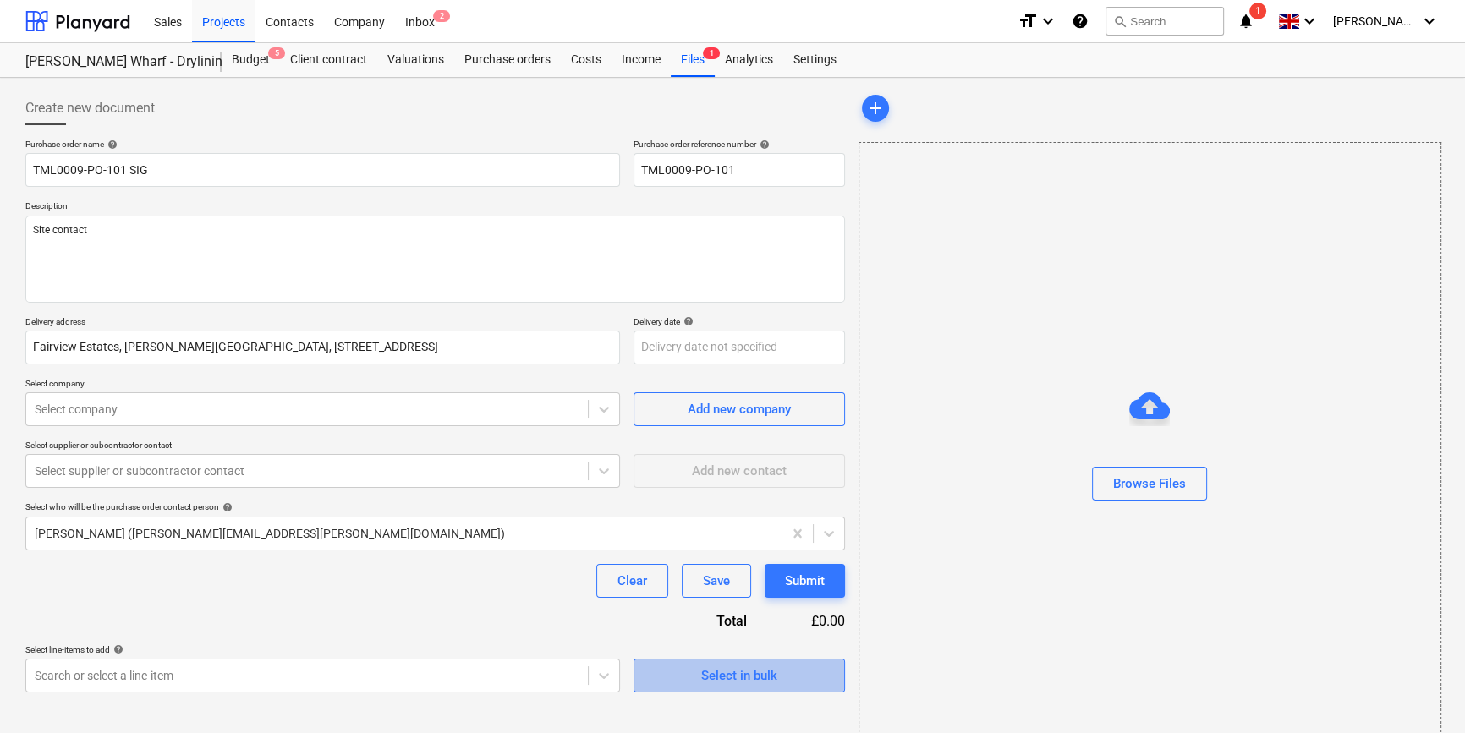
click at [747, 686] on button "Select in bulk" at bounding box center [739, 676] width 211 height 34
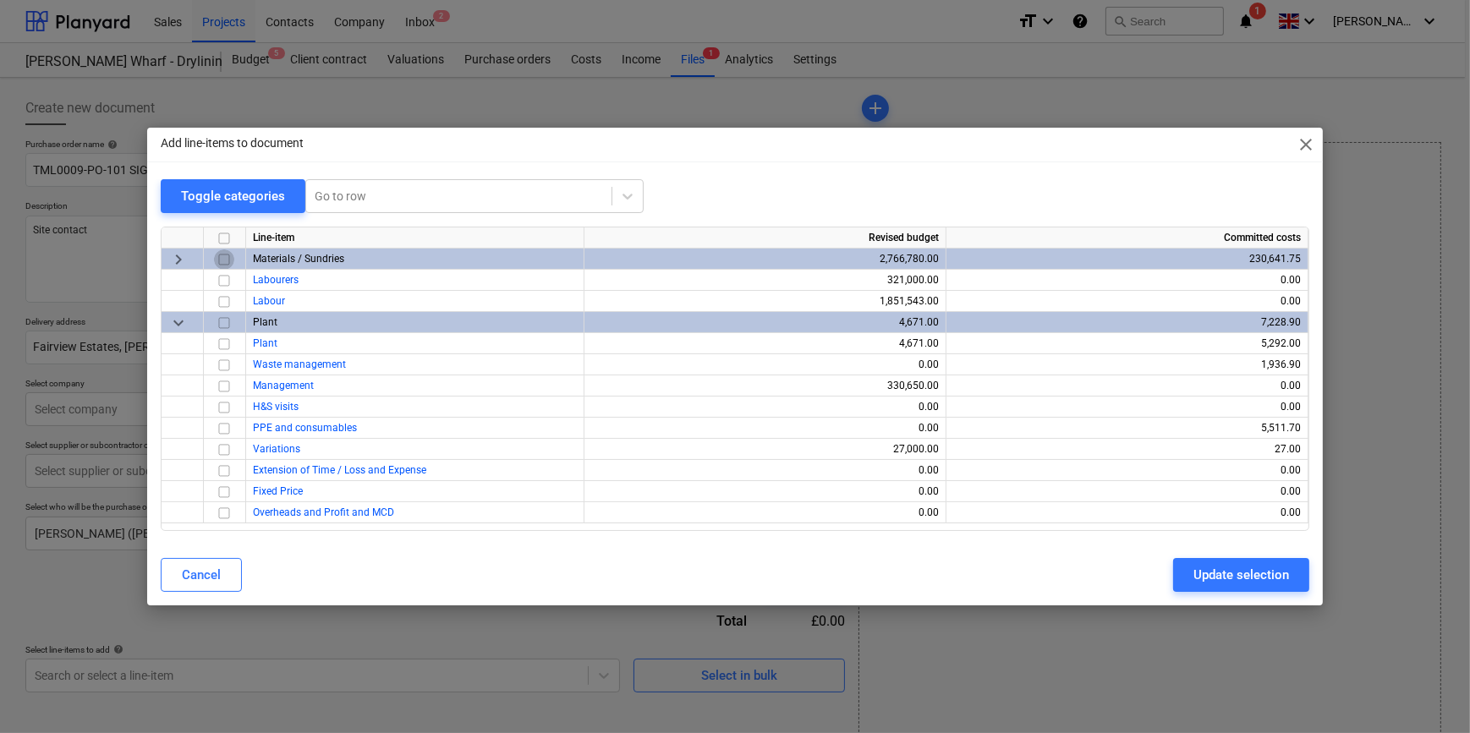
click at [222, 262] on input "checkbox" at bounding box center [224, 260] width 20 height 20
click at [1198, 575] on div "Update selection" at bounding box center [1241, 575] width 96 height 22
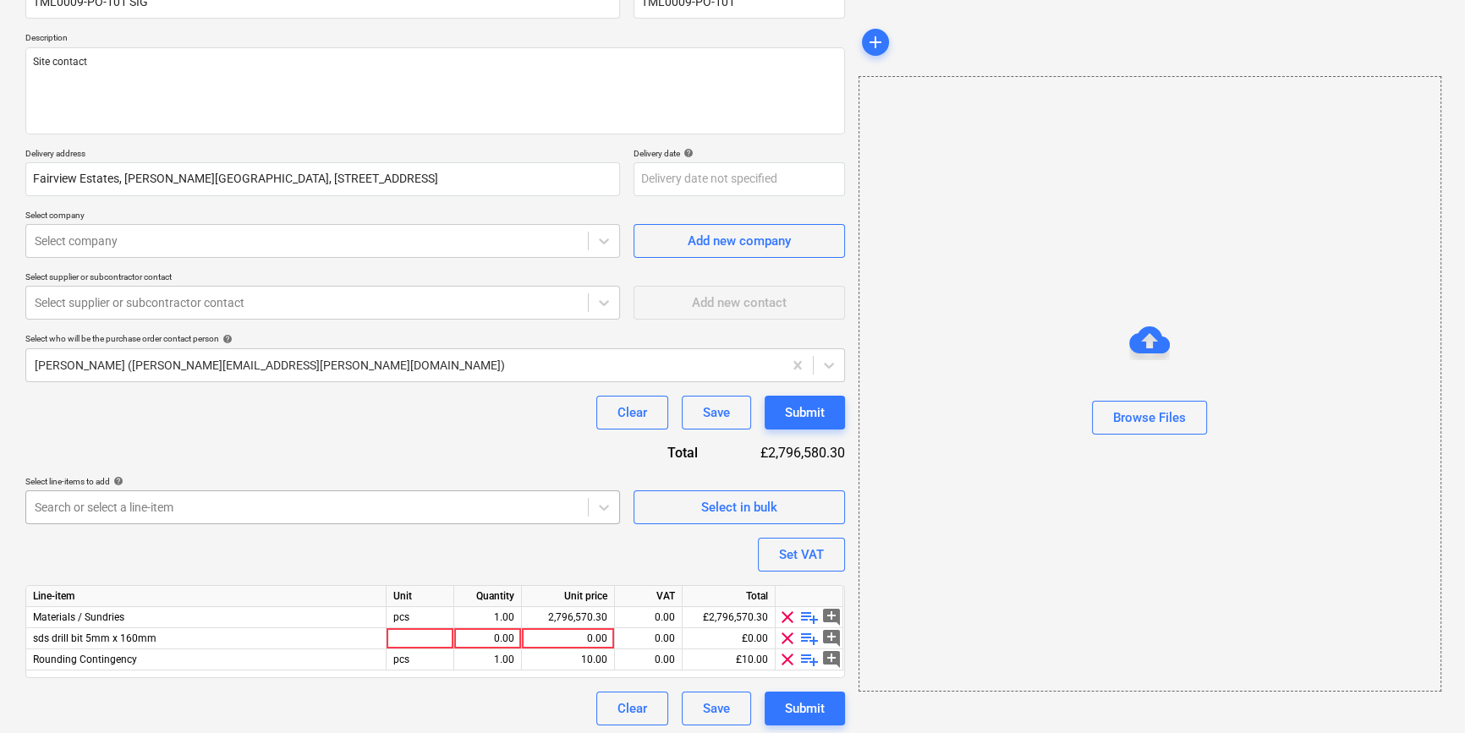
scroll to position [173, 0]
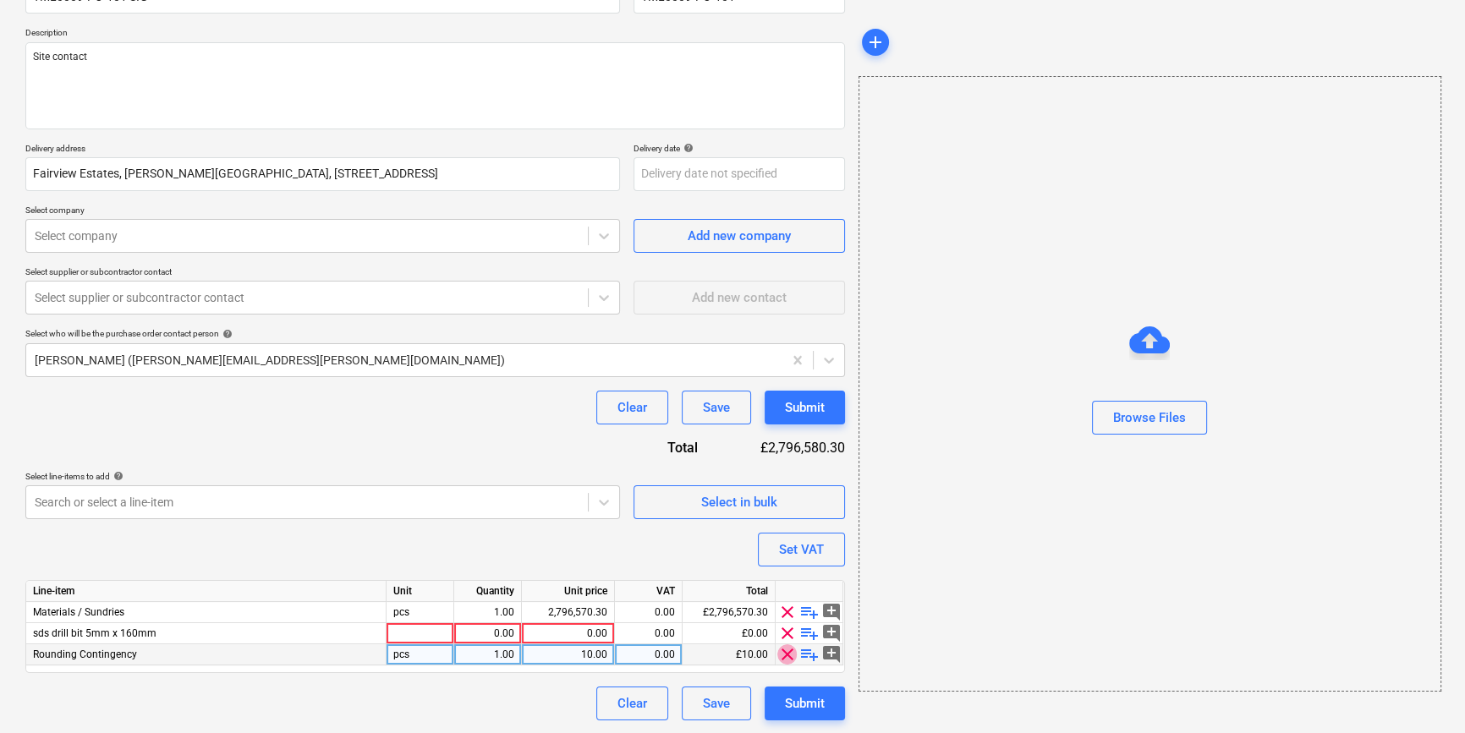
click at [781, 651] on span "clear" at bounding box center [787, 655] width 20 height 20
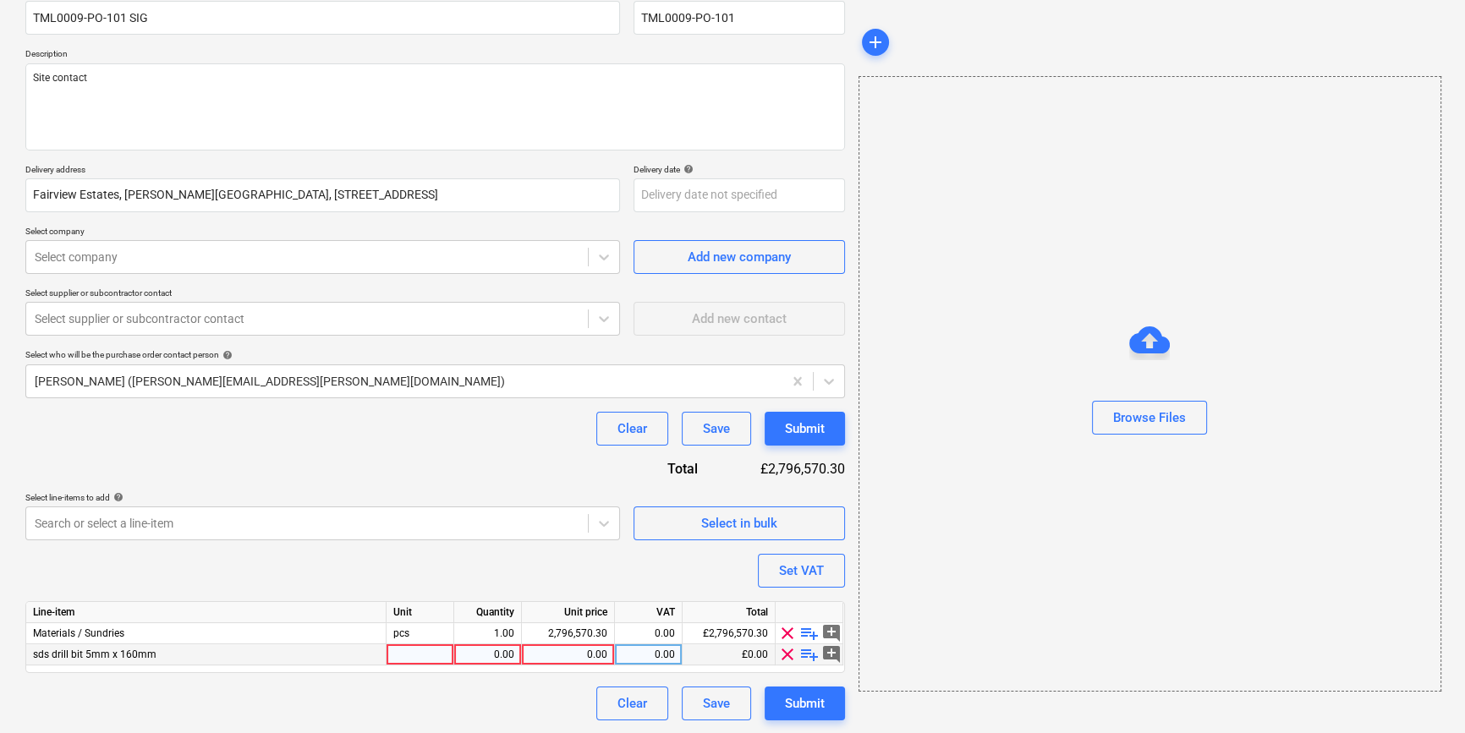
click at [786, 650] on span "clear" at bounding box center [787, 655] width 20 height 20
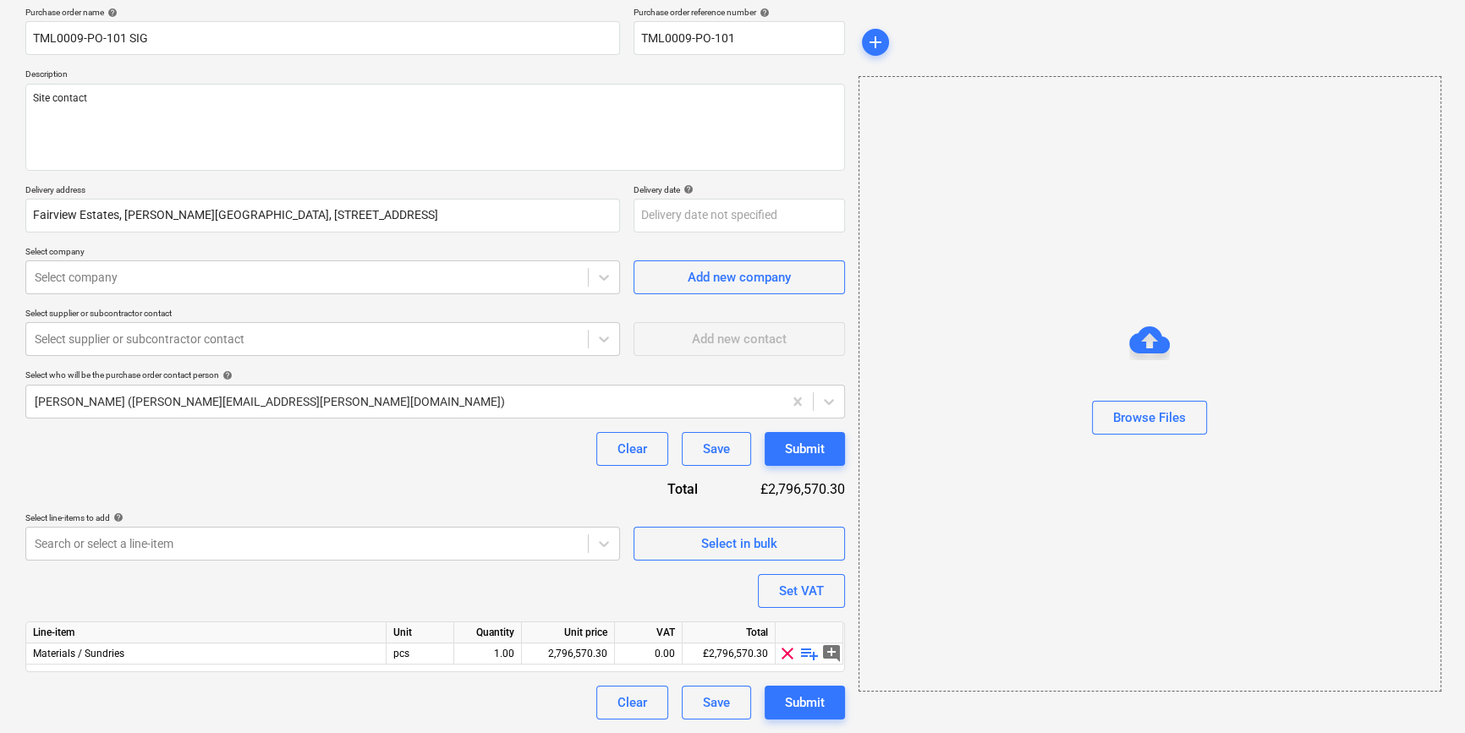
scroll to position [131, 0]
click at [804, 653] on span "playlist_add" at bounding box center [809, 655] width 20 height 20
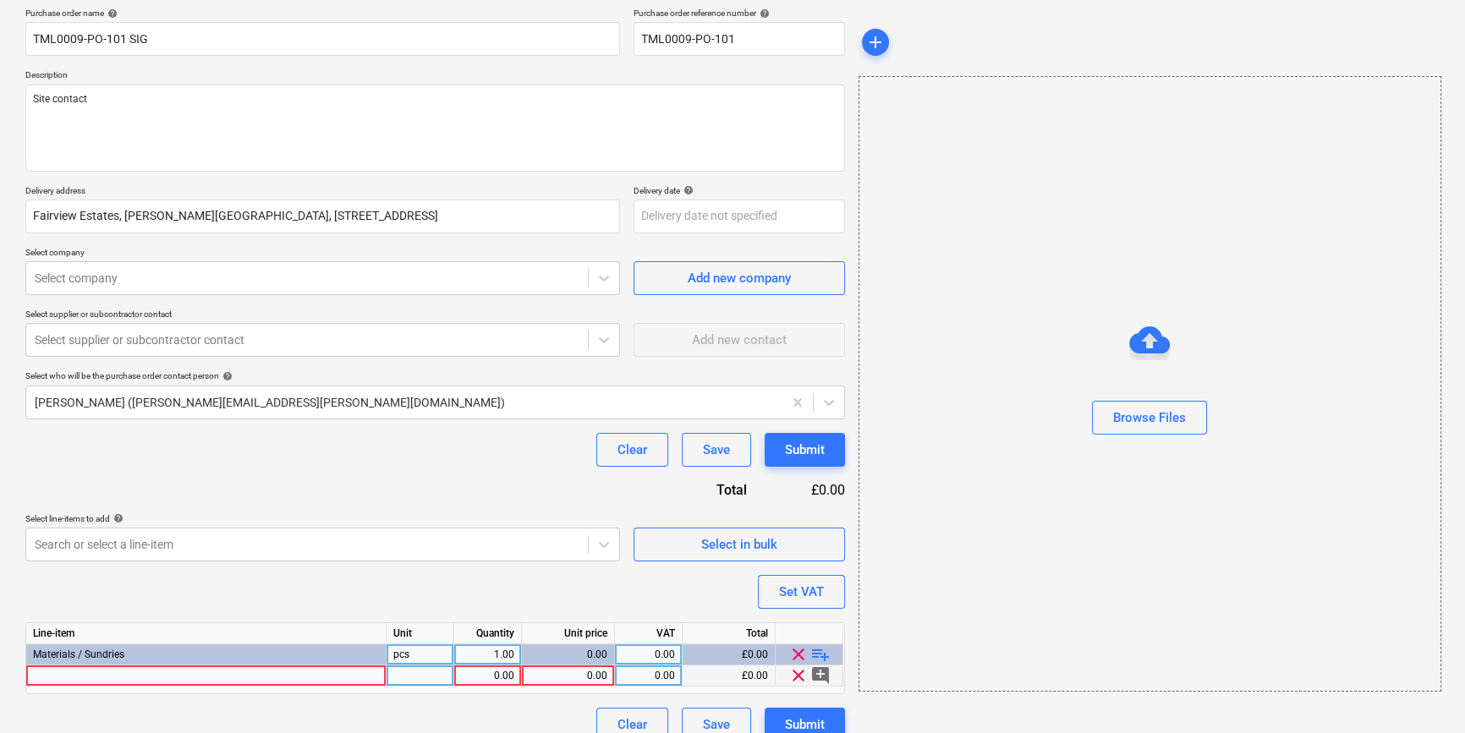
click at [59, 678] on div at bounding box center [206, 676] width 360 height 21
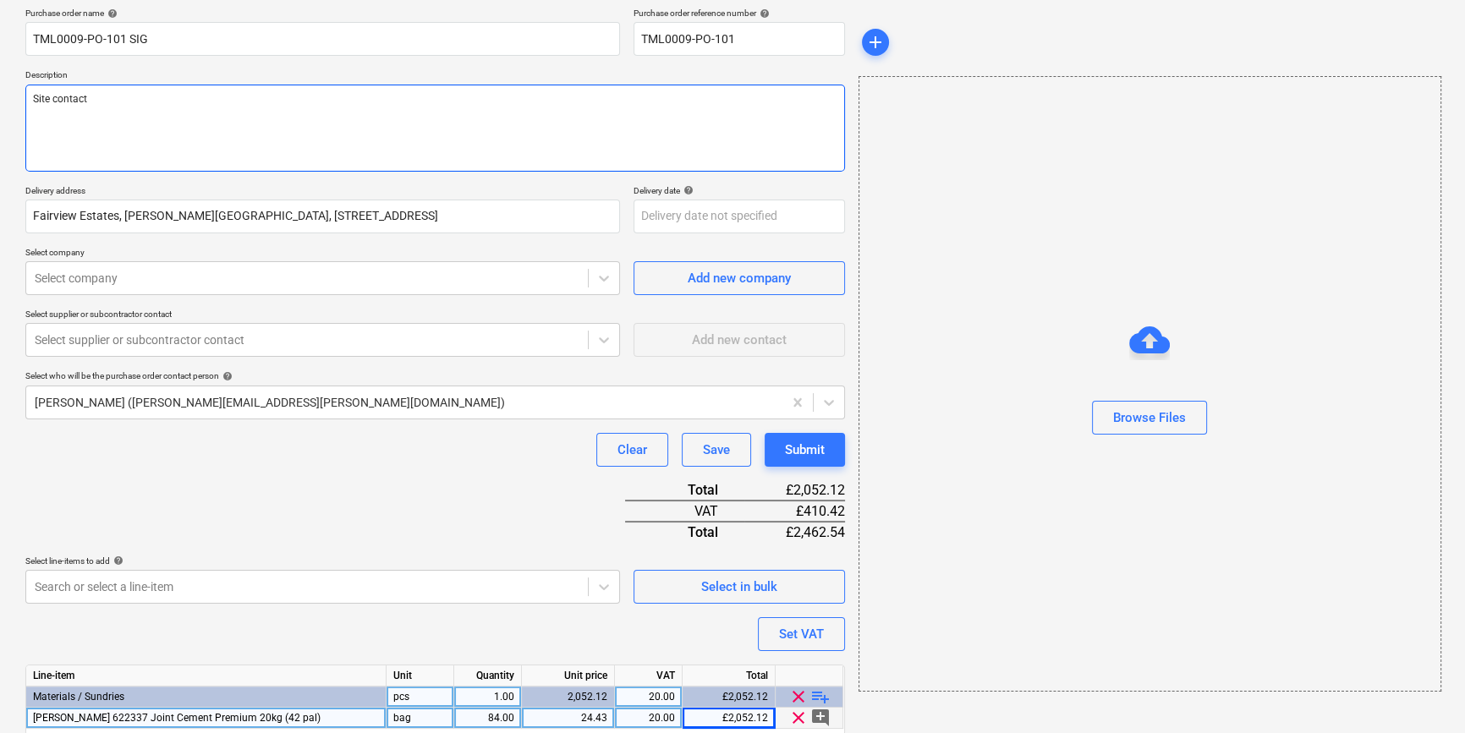
click at [162, 101] on textarea "Site contact" at bounding box center [435, 128] width 820 height 87
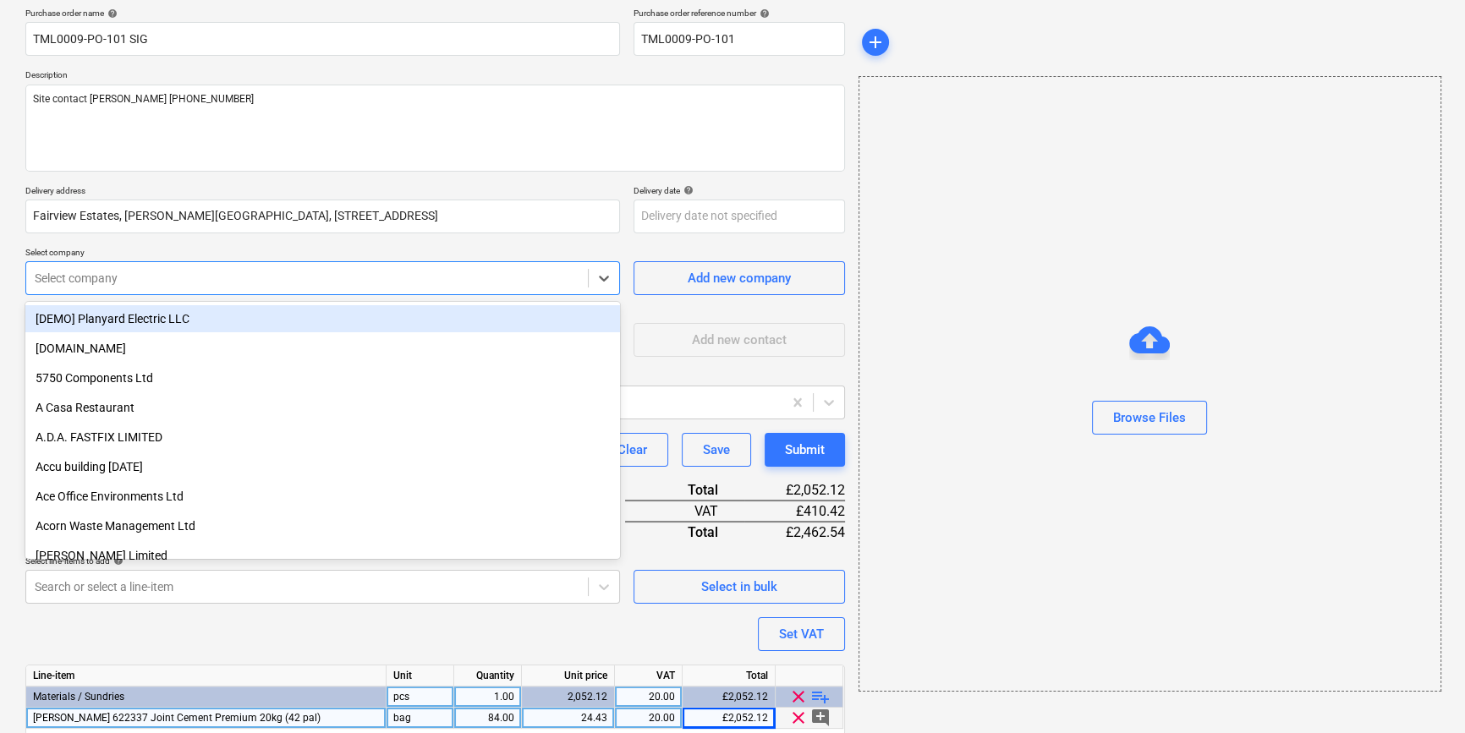
click at [208, 279] on div at bounding box center [307, 278] width 545 height 17
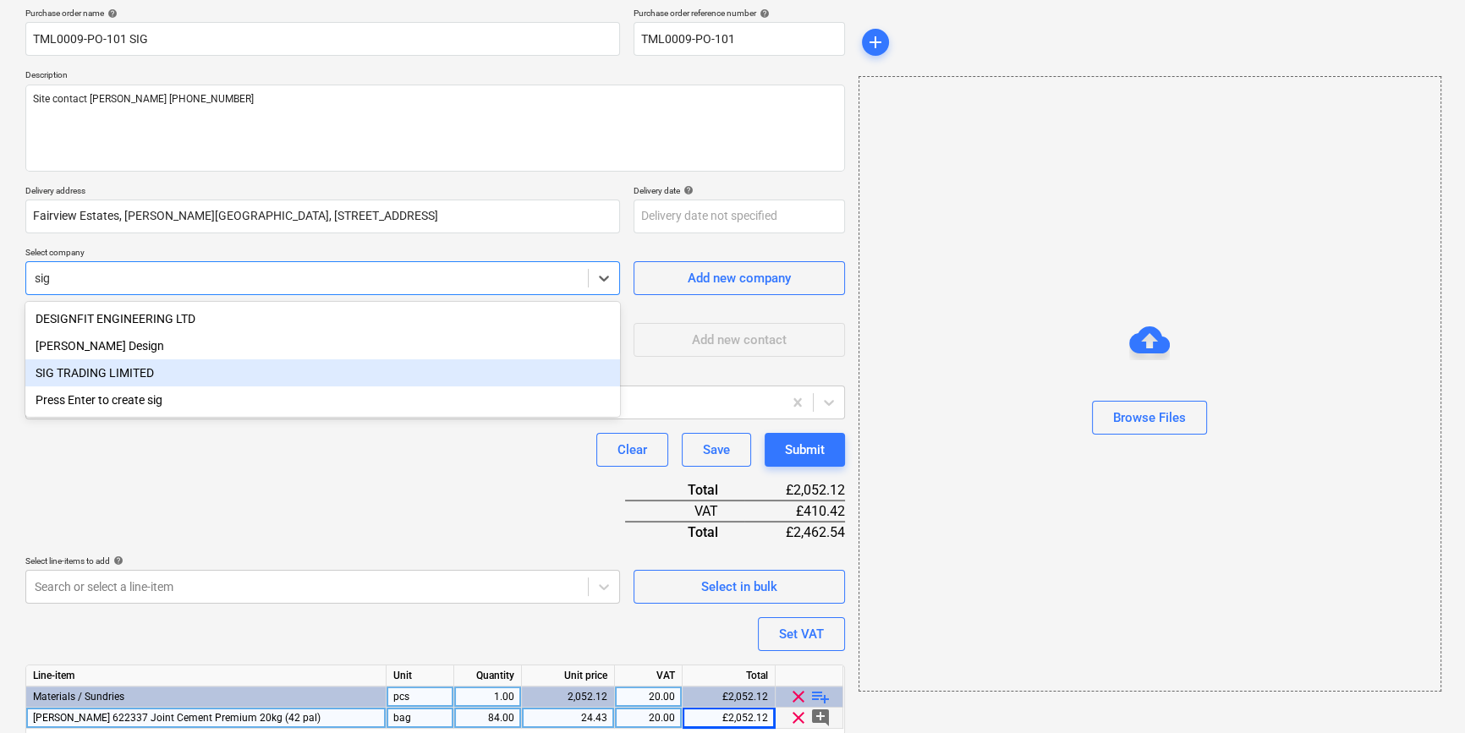
click at [96, 376] on div "SIG TRADING LIMITED" at bounding box center [322, 372] width 595 height 27
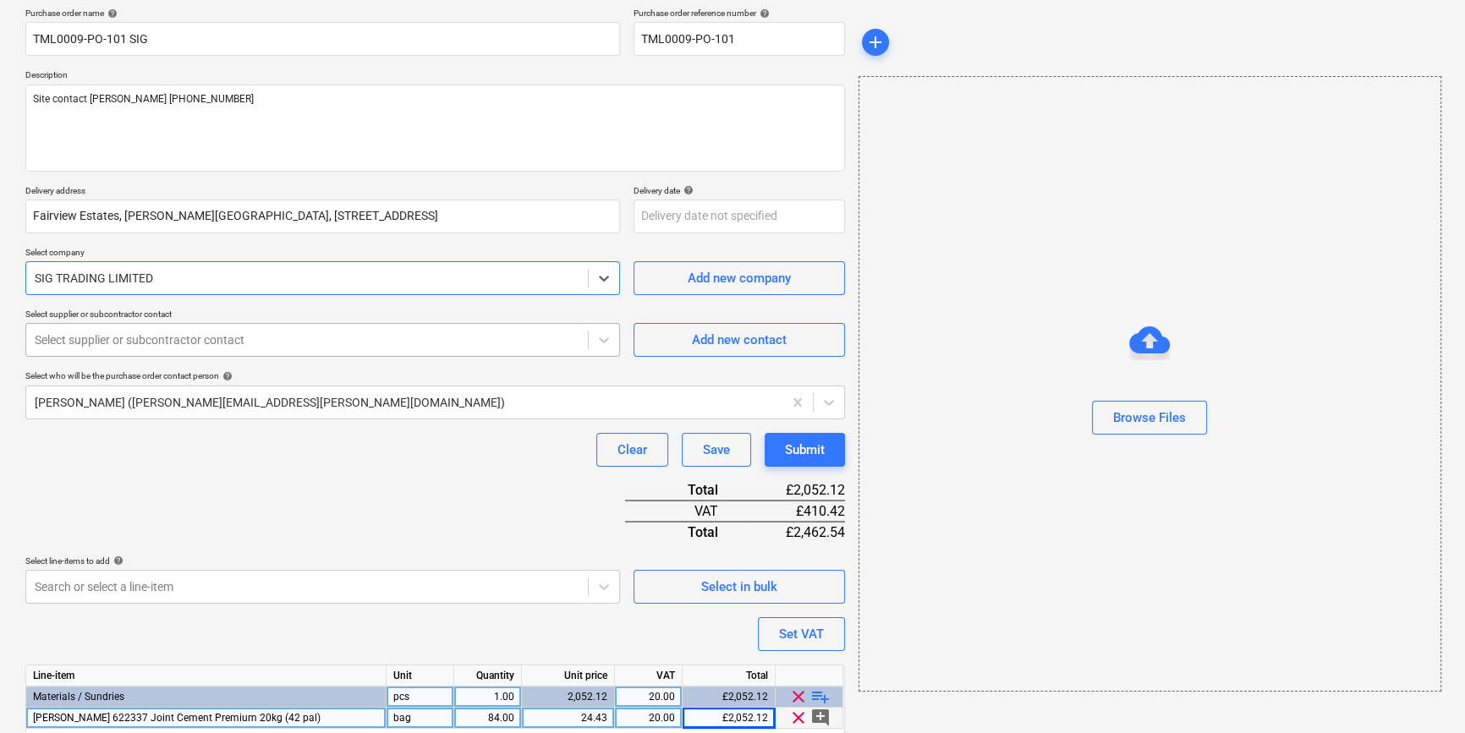
click at [91, 350] on div "Select supplier or subcontractor contact" at bounding box center [307, 340] width 562 height 24
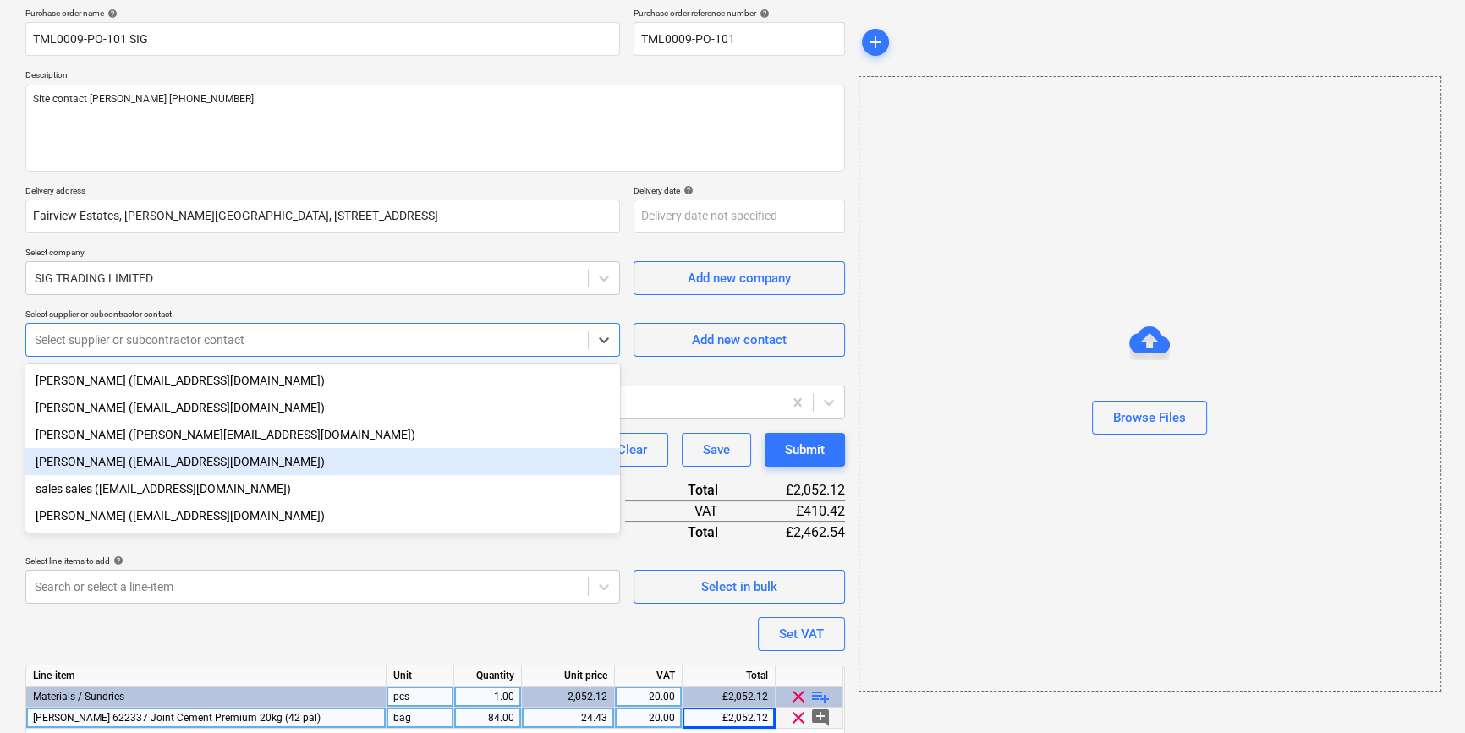
click at [88, 463] on div "[PERSON_NAME] ([EMAIL_ADDRESS][DOMAIN_NAME])" at bounding box center [322, 461] width 595 height 27
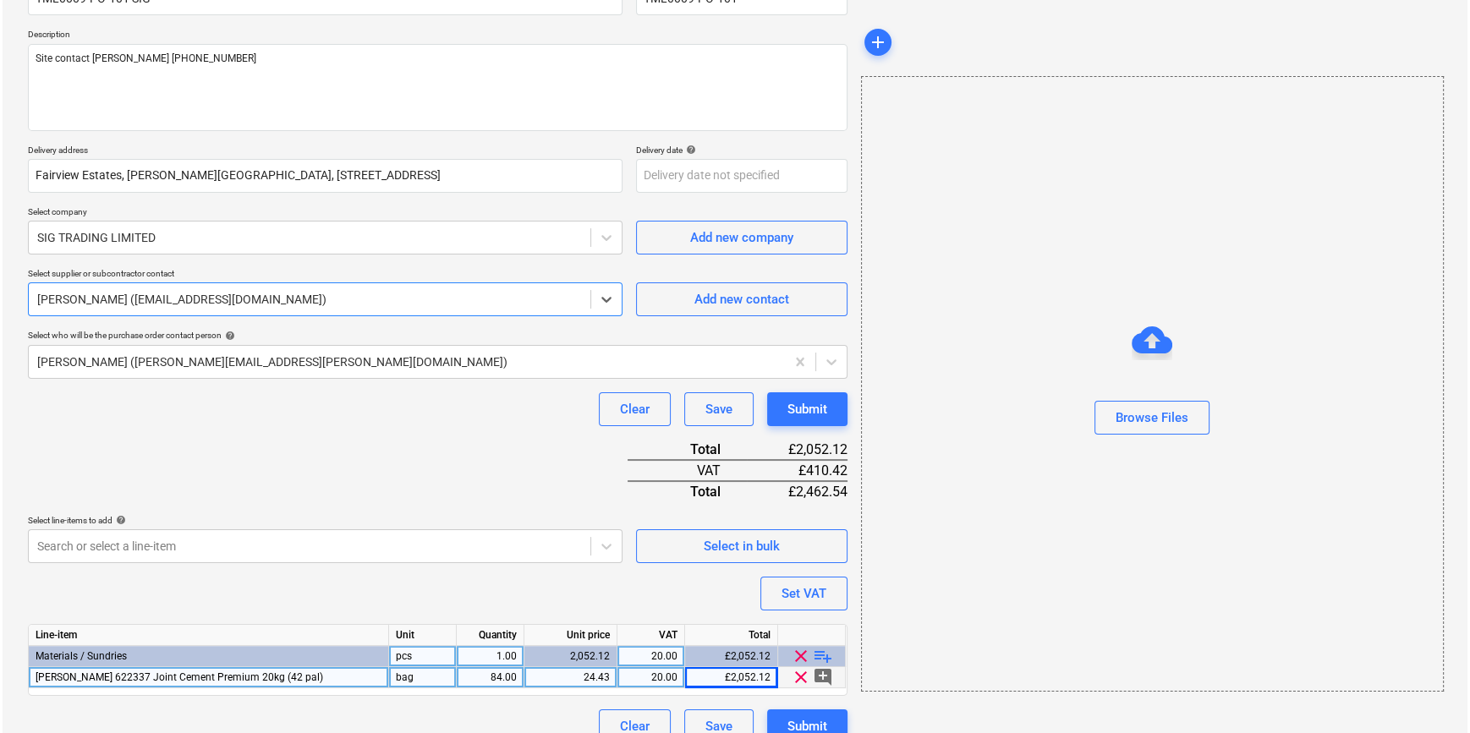
scroll to position [195, 0]
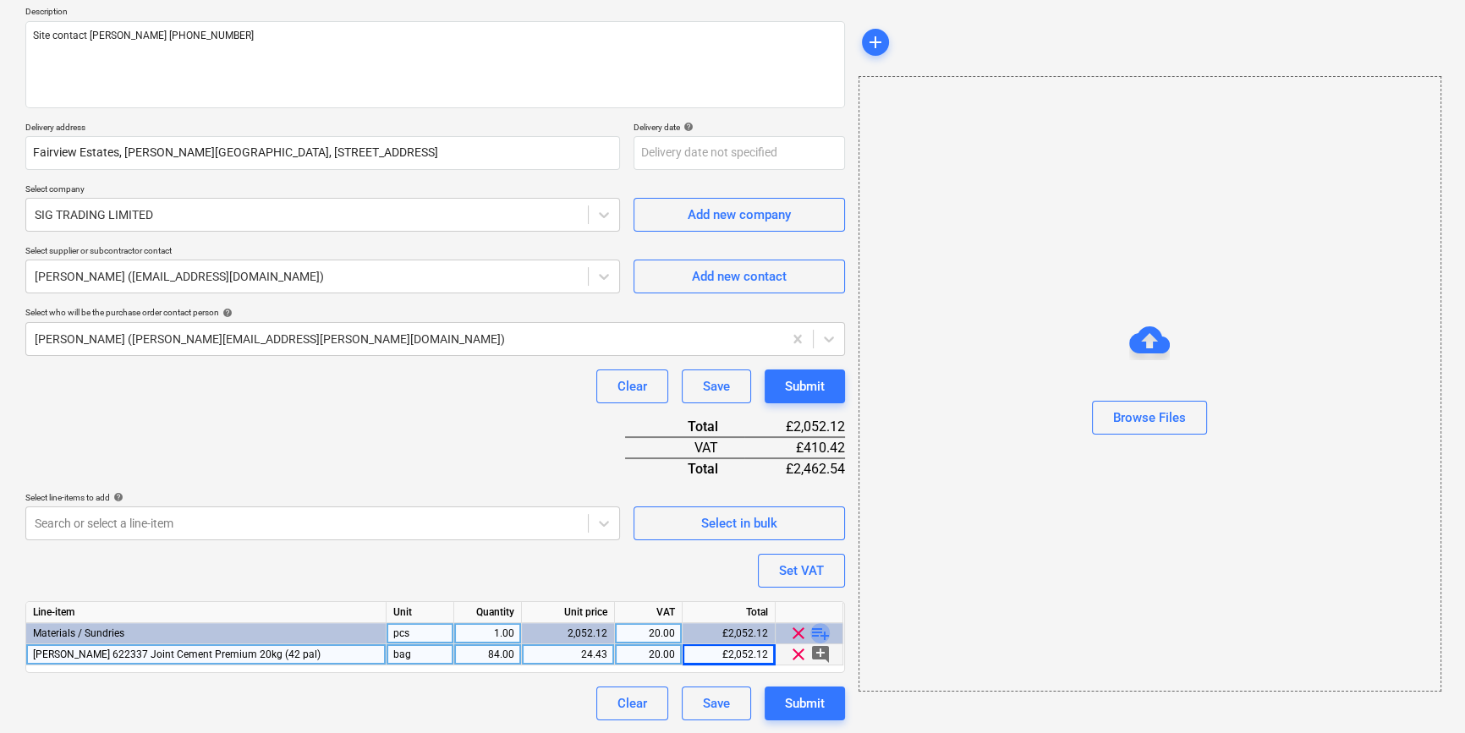
click at [820, 636] on span "playlist_add" at bounding box center [820, 633] width 20 height 20
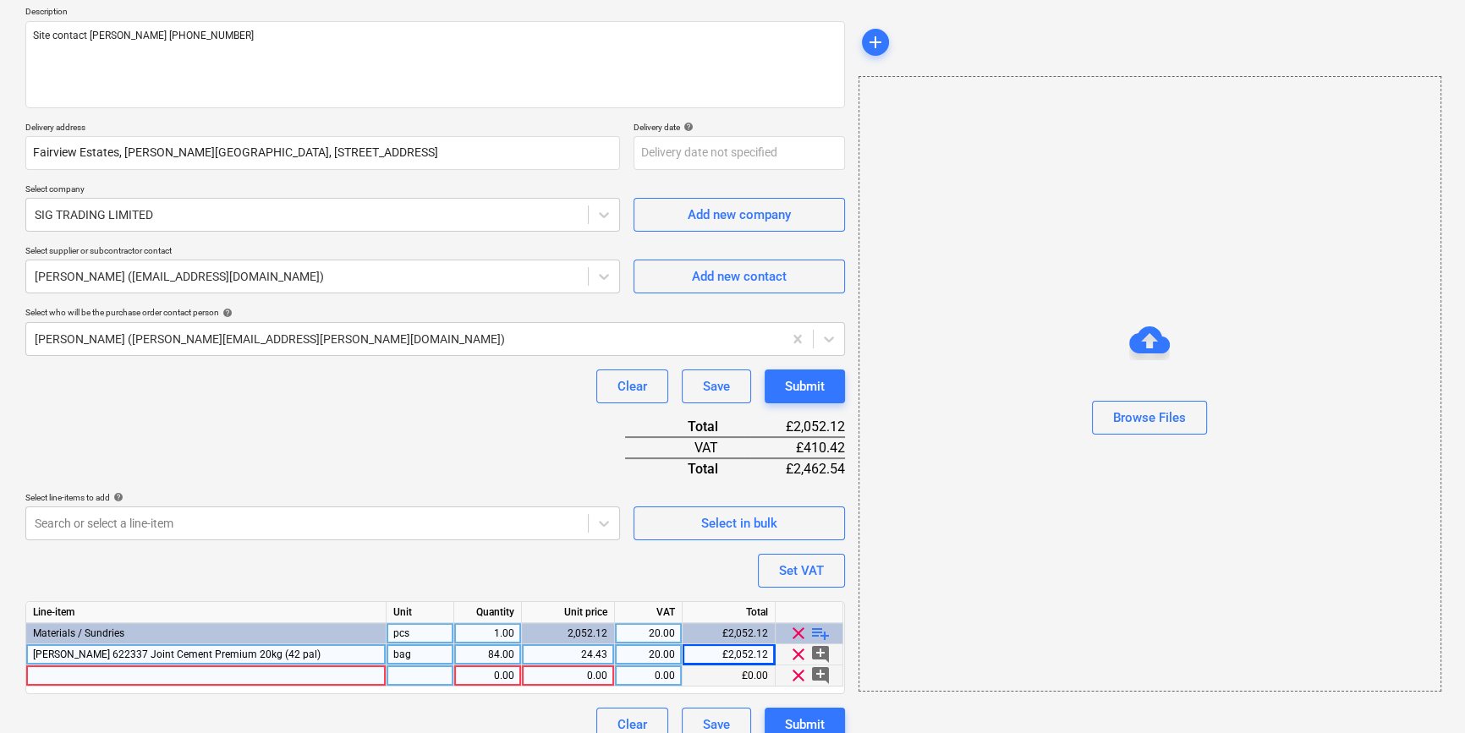
click at [84, 676] on div at bounding box center [206, 676] width 360 height 21
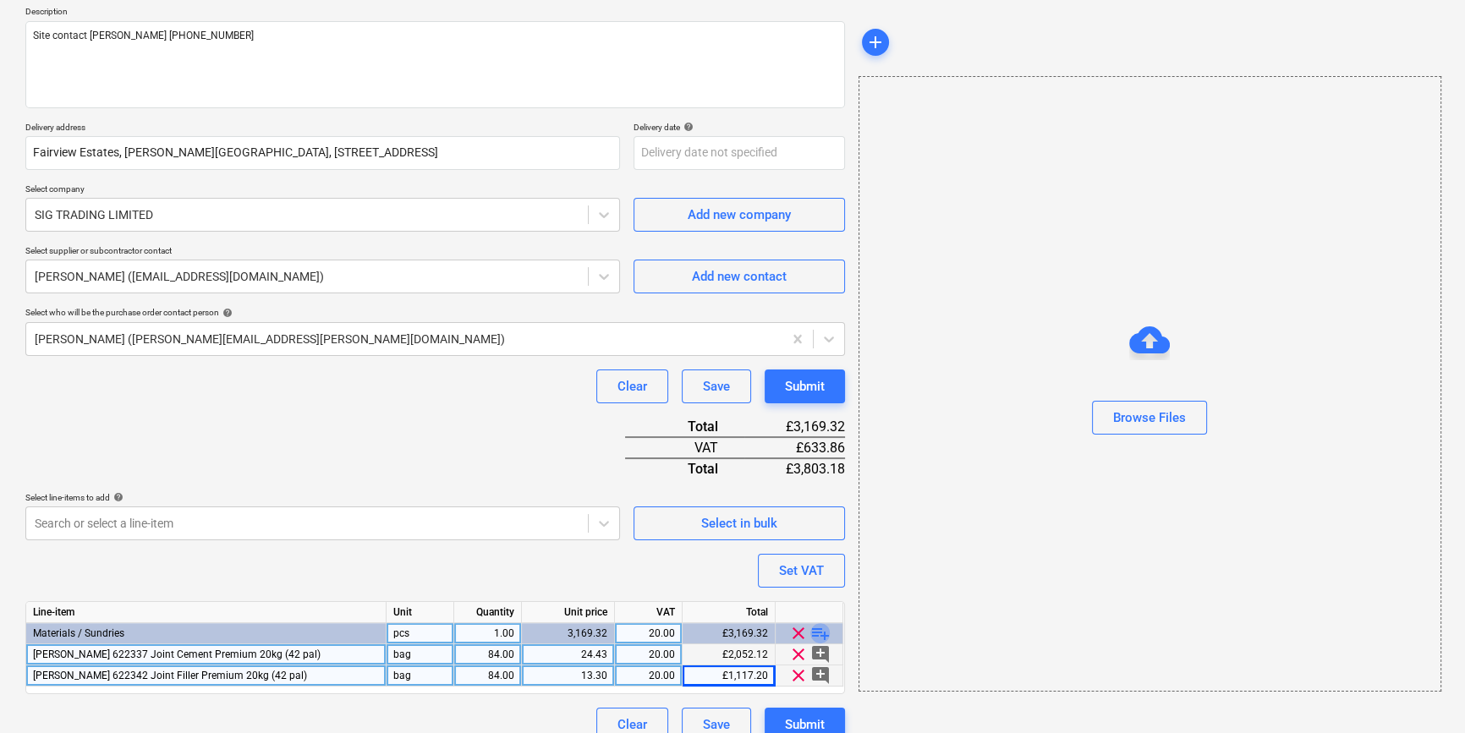
click at [815, 634] on span "playlist_add" at bounding box center [820, 633] width 20 height 20
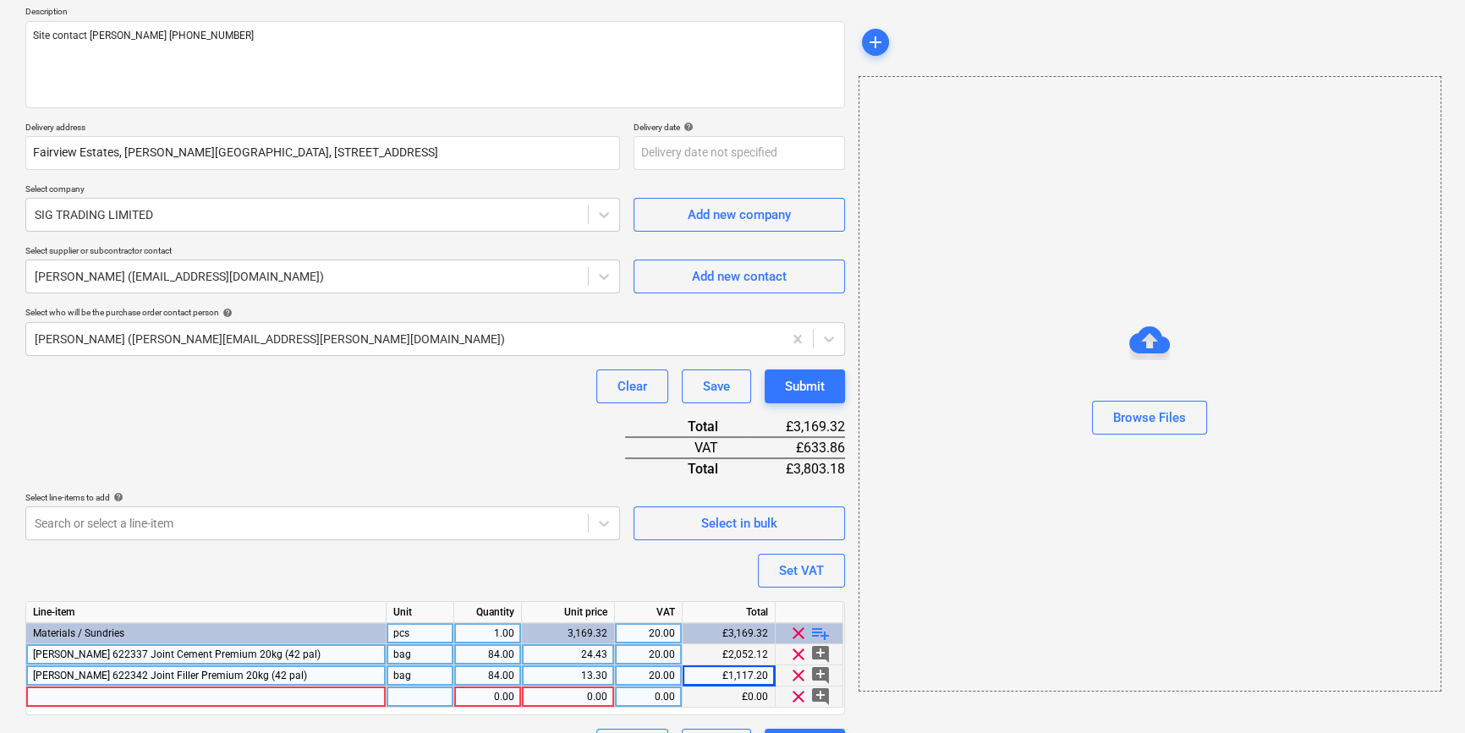
click at [796, 695] on span "clear" at bounding box center [798, 697] width 20 height 20
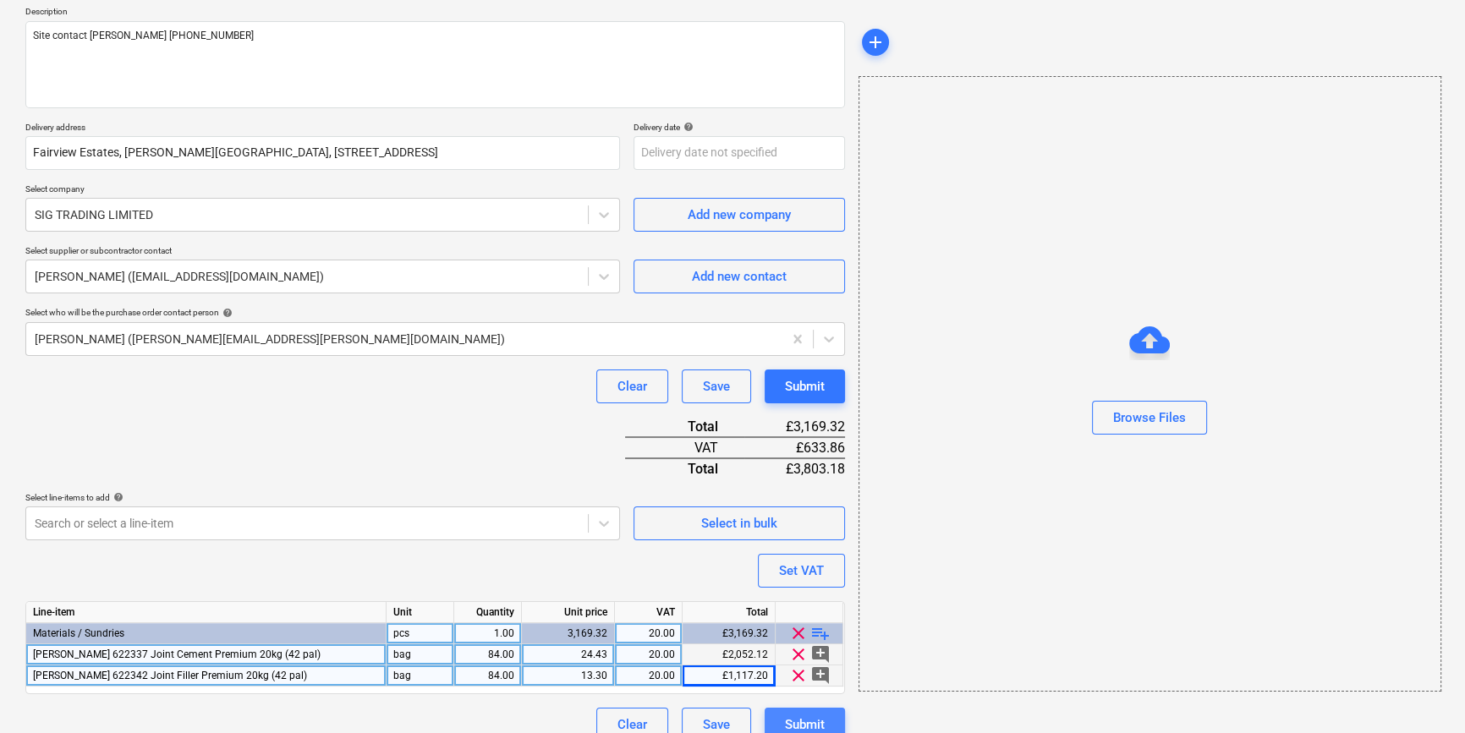
click at [795, 711] on button "Submit" at bounding box center [805, 725] width 80 height 34
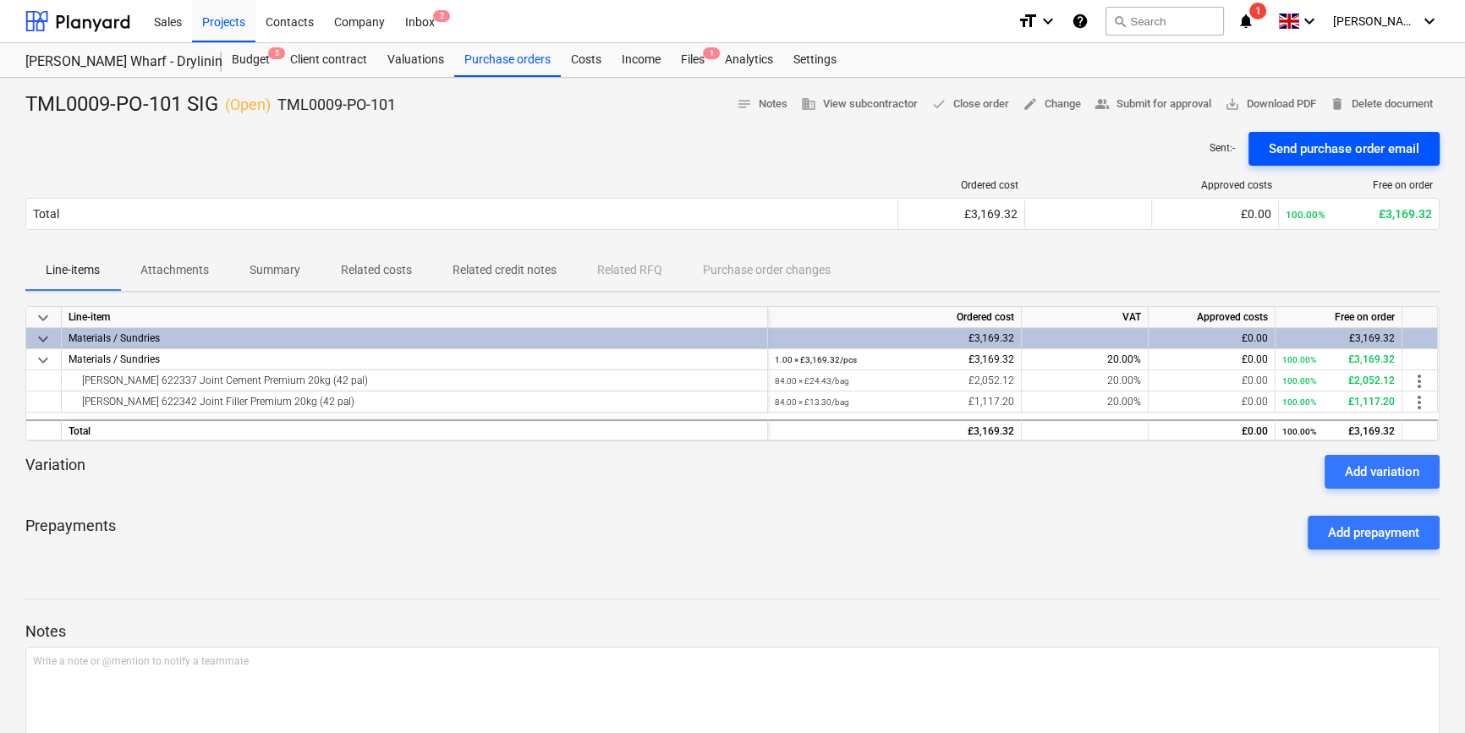
click at [1313, 144] on div "Send purchase order email" at bounding box center [1344, 149] width 151 height 22
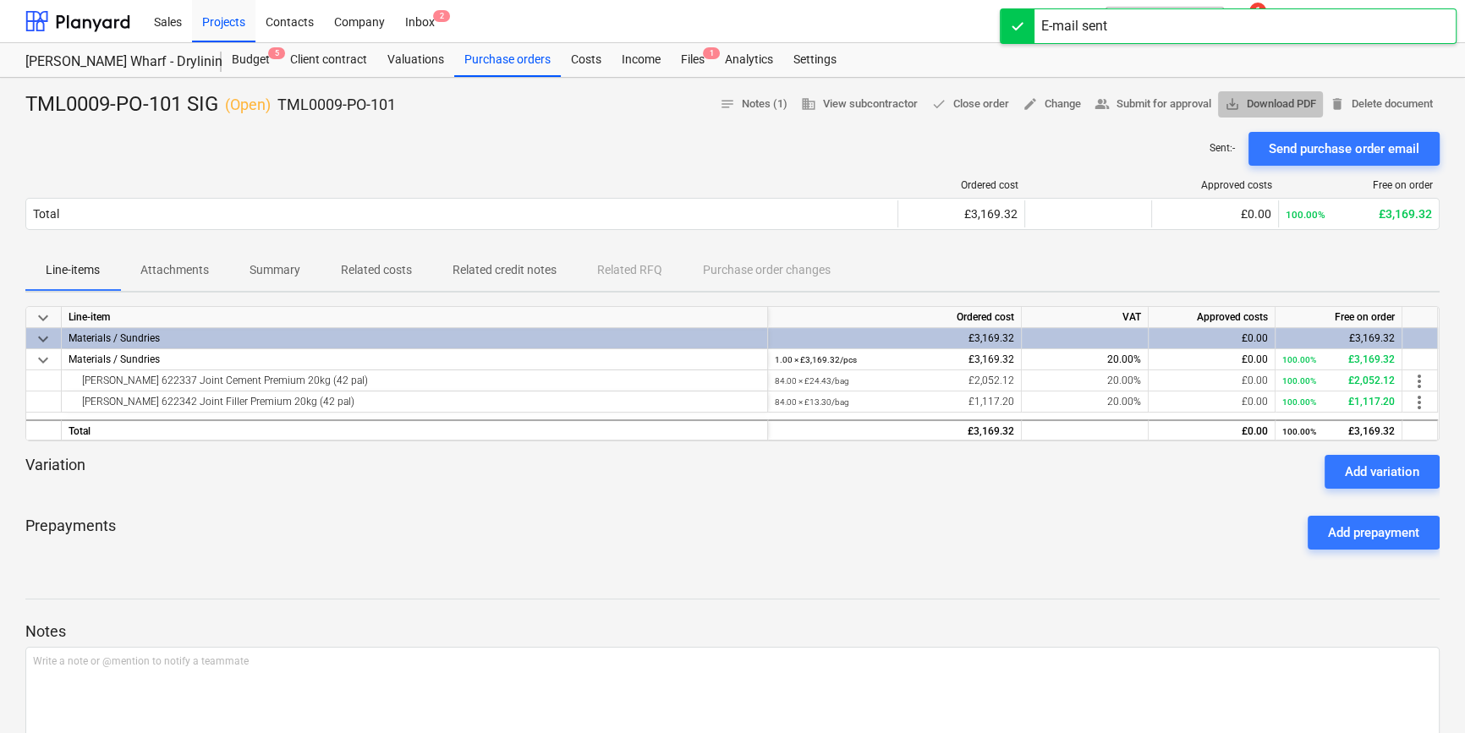
click at [1283, 102] on span "save_alt Download PDF" at bounding box center [1270, 104] width 91 height 19
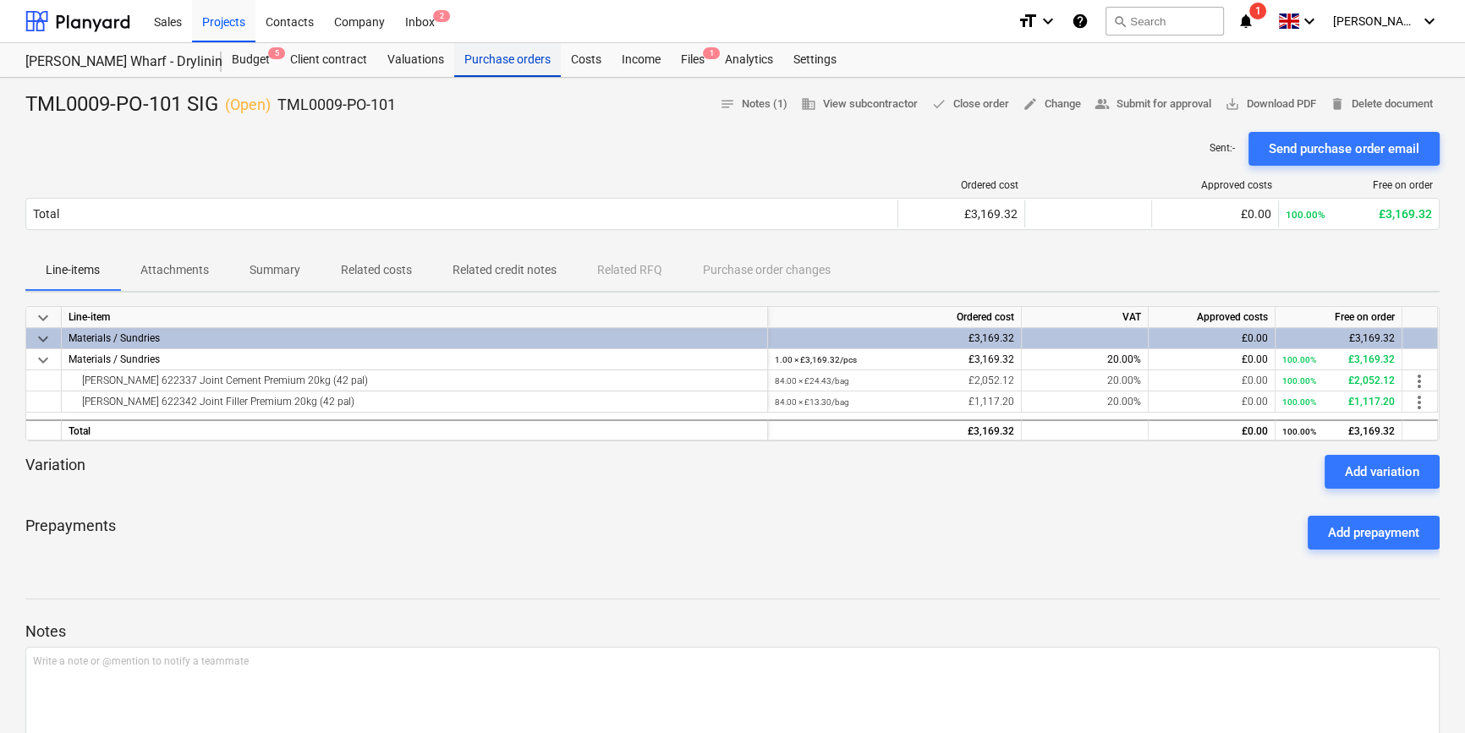
click at [514, 63] on div "Purchase orders" at bounding box center [507, 60] width 107 height 34
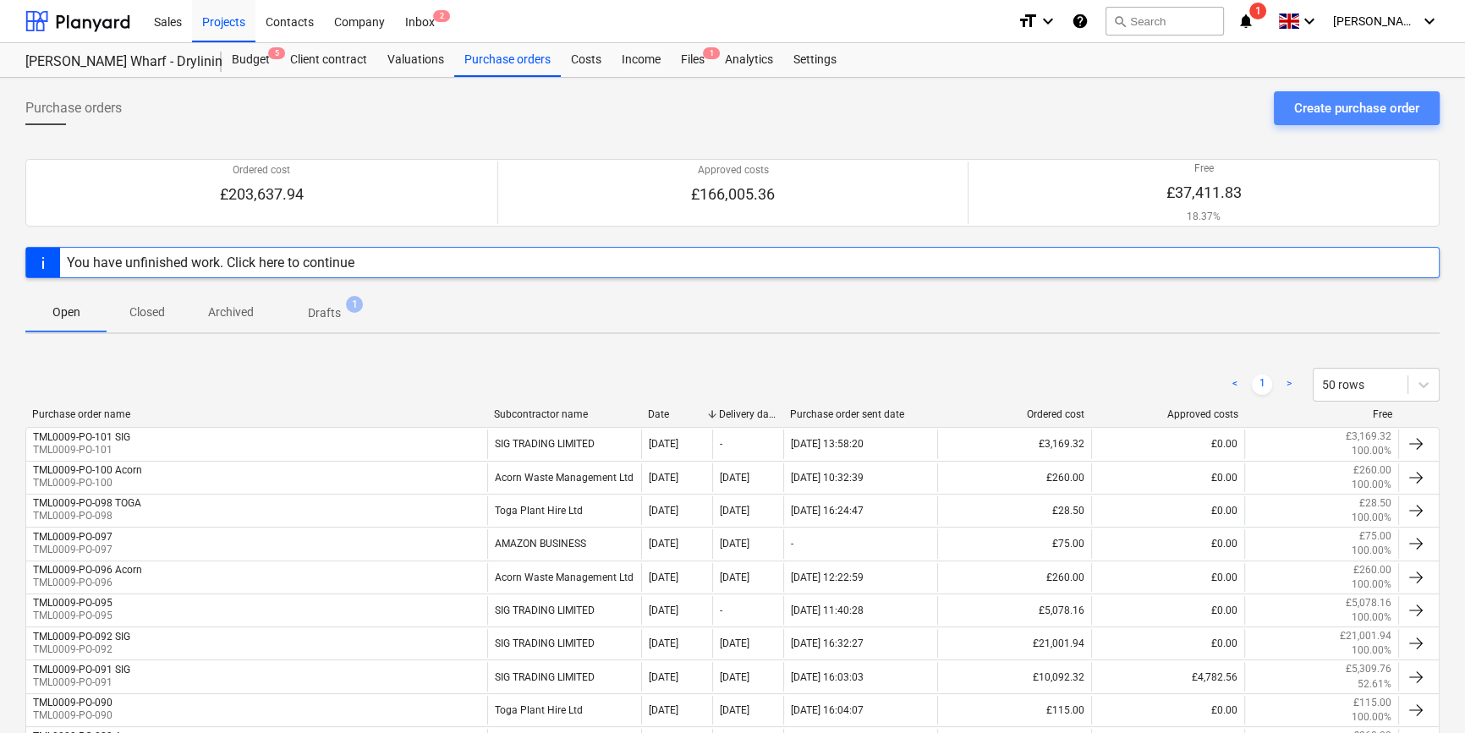
click at [1307, 115] on div "Create purchase order" at bounding box center [1356, 108] width 125 height 22
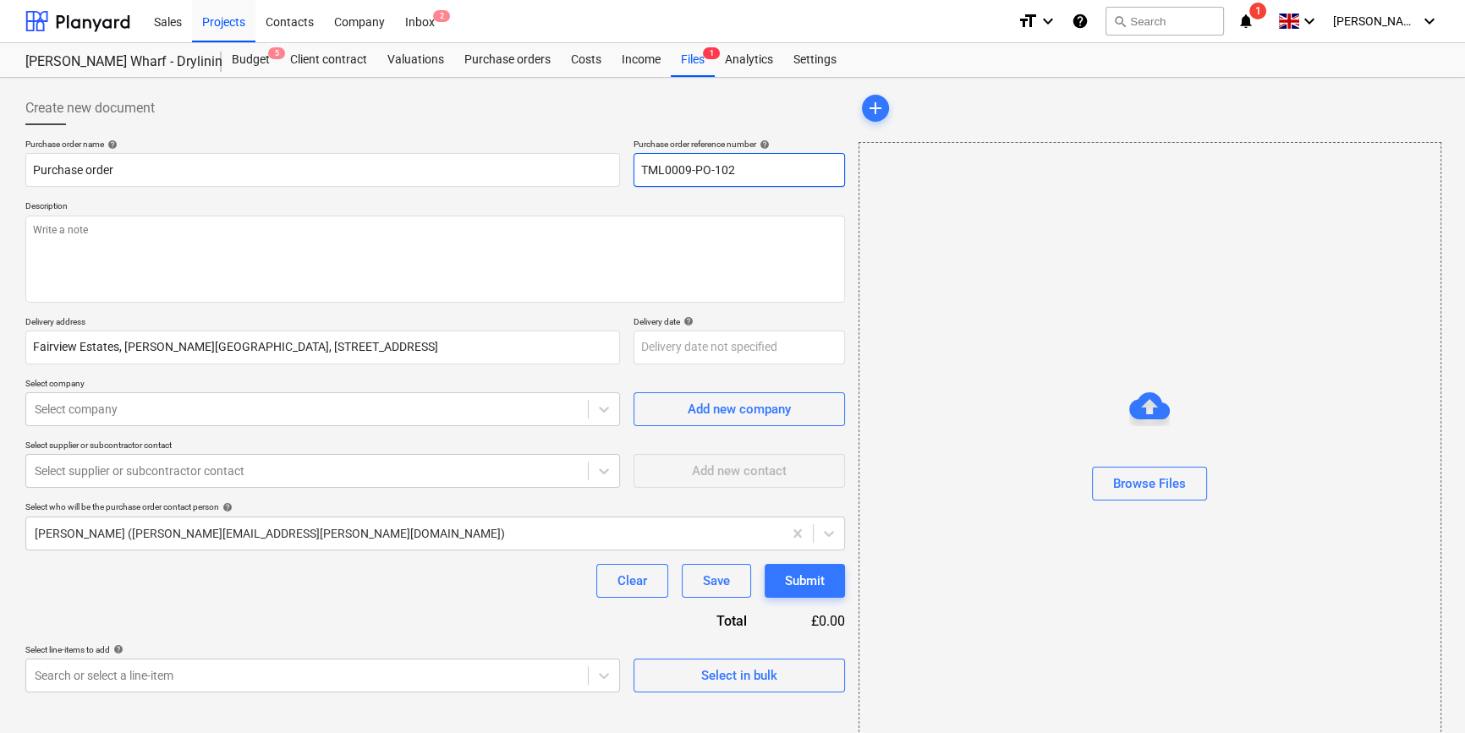
drag, startPoint x: 732, startPoint y: 172, endPoint x: 643, endPoint y: 173, distance: 88.8
click at [643, 173] on input "TML0009-PO-102" at bounding box center [739, 170] width 211 height 34
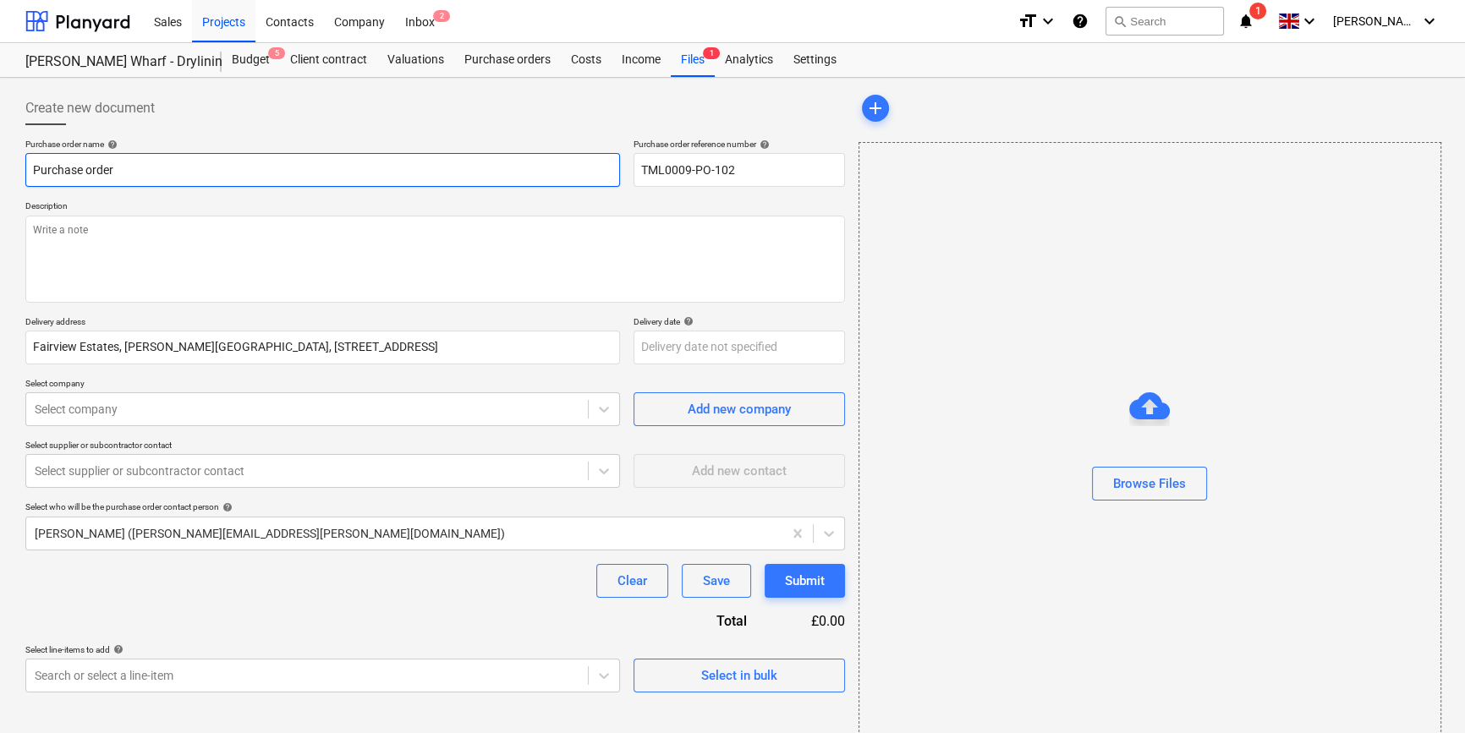
drag, startPoint x: 120, startPoint y: 169, endPoint x: 32, endPoint y: 170, distance: 88.0
click at [32, 170] on input "Purchase order" at bounding box center [322, 170] width 595 height 34
paste input "TML0009-PO-102"
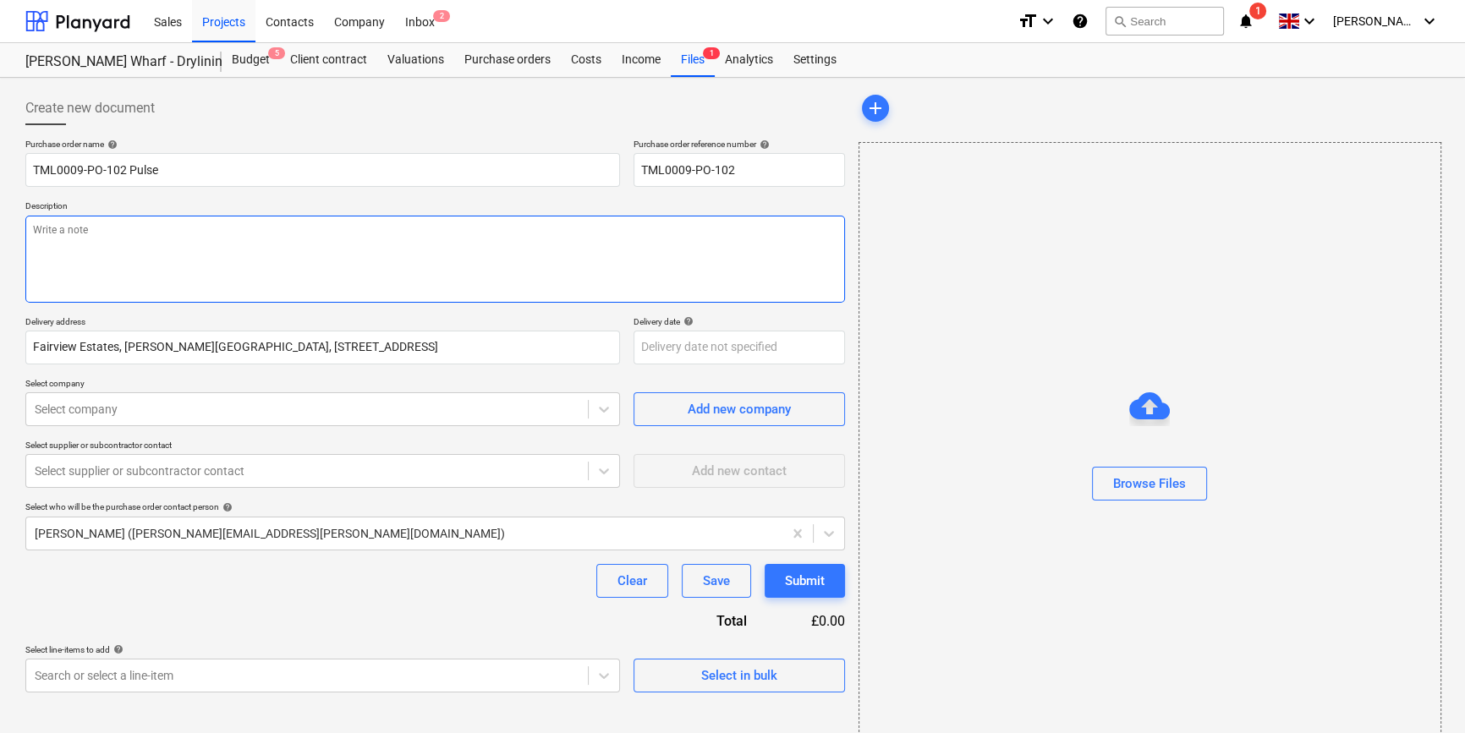
click at [102, 262] on textarea at bounding box center [435, 259] width 820 height 87
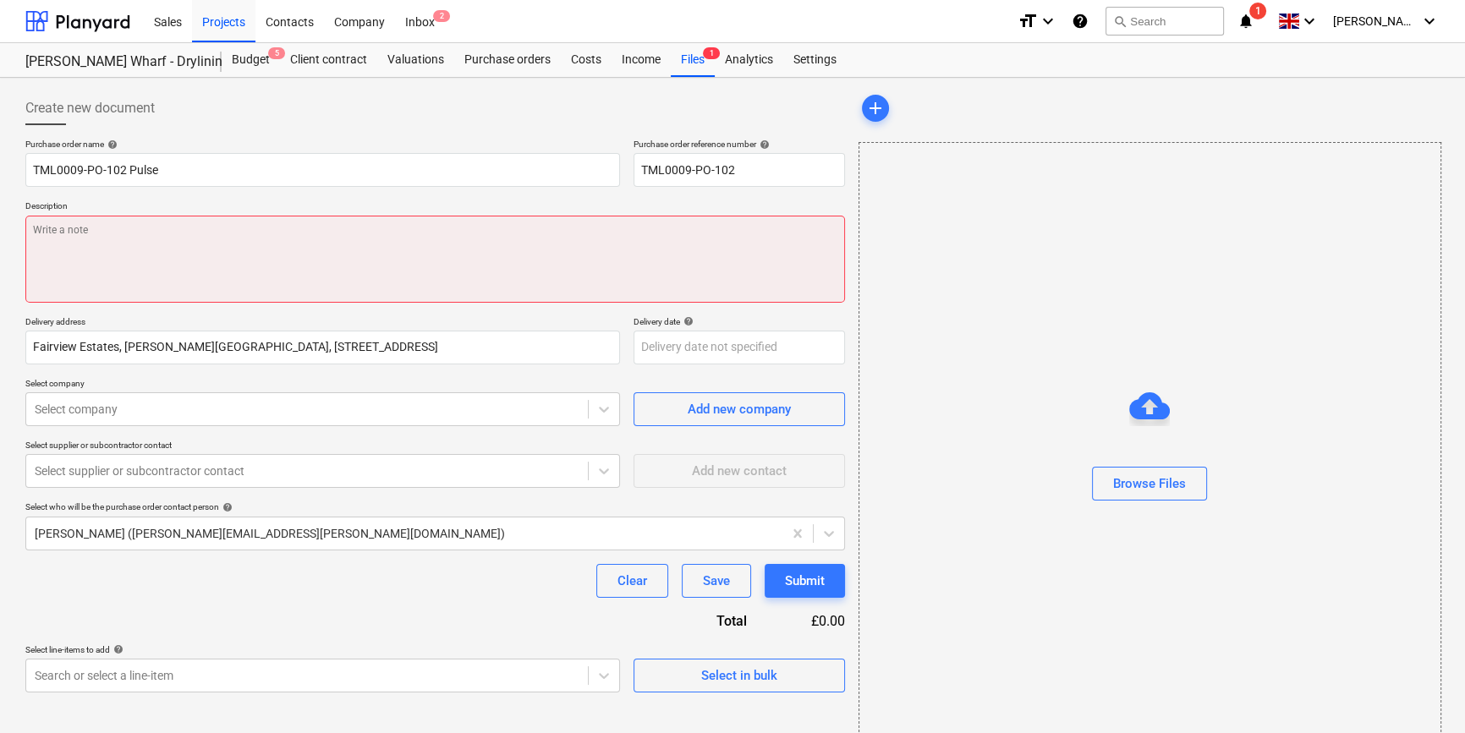
paste textarea "Site contact [PERSON_NAME] [PHONE_NUMBER]"
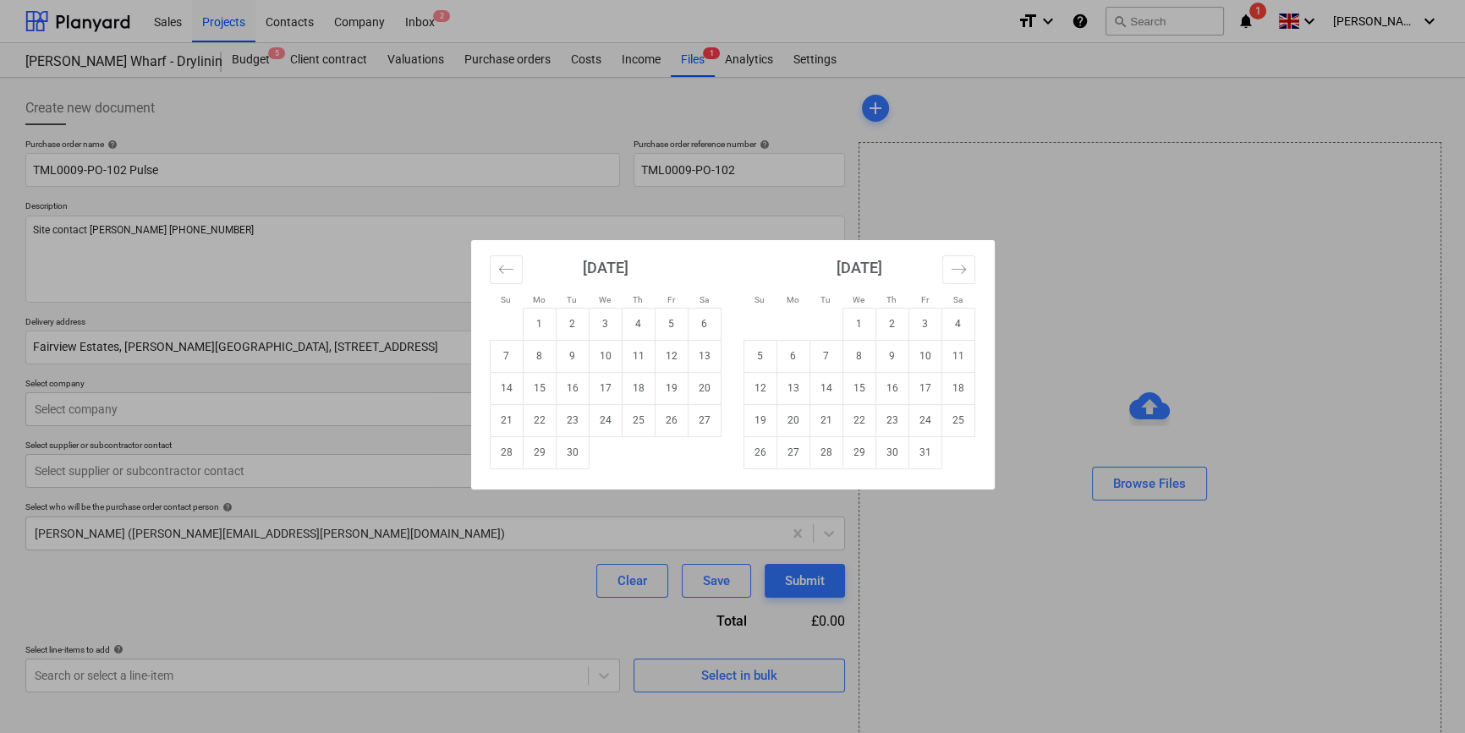
click at [653, 354] on body "Sales Projects Contacts Company Inbox 2 format_size keyboard_arrow_down help se…" at bounding box center [732, 366] width 1465 height 733
click at [677, 421] on td "26" at bounding box center [671, 420] width 33 height 32
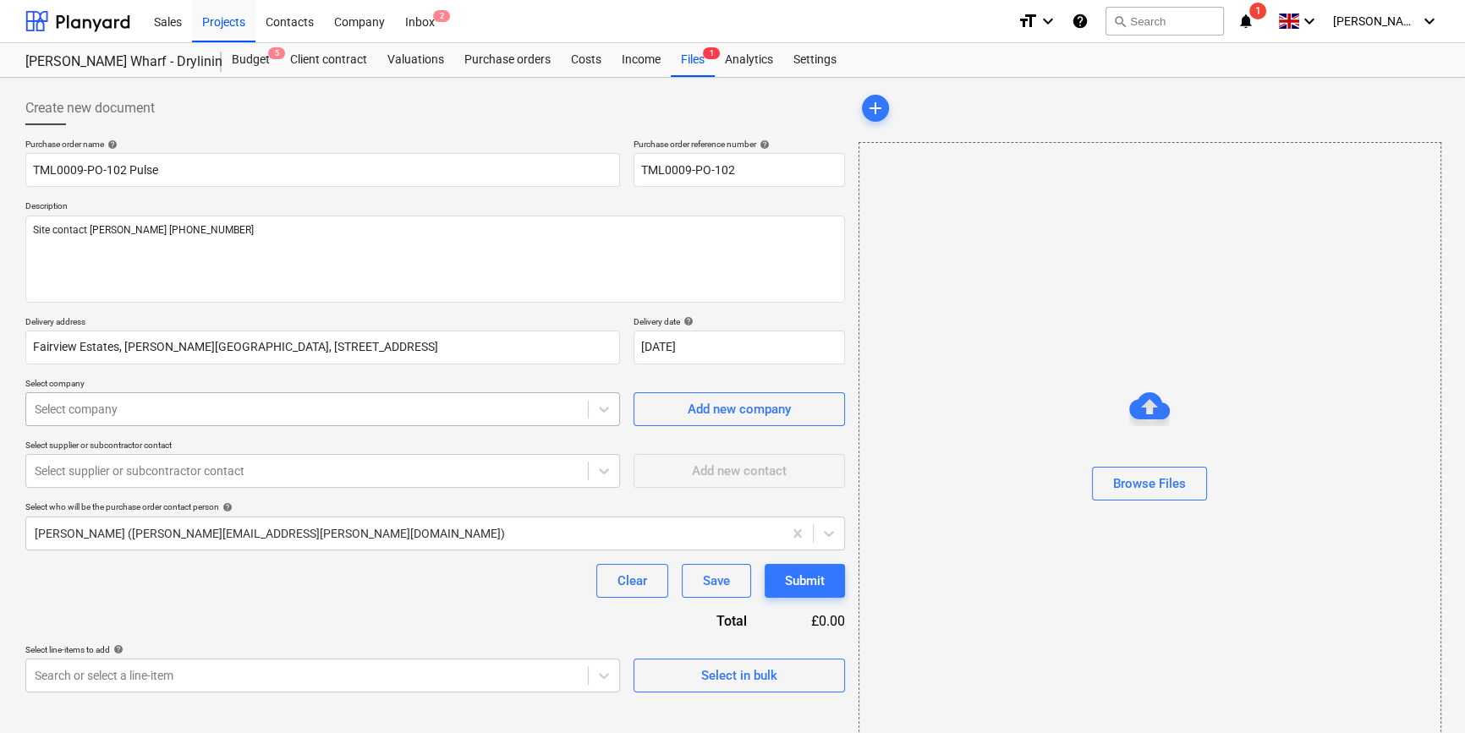
click at [372, 407] on div at bounding box center [307, 409] width 545 height 17
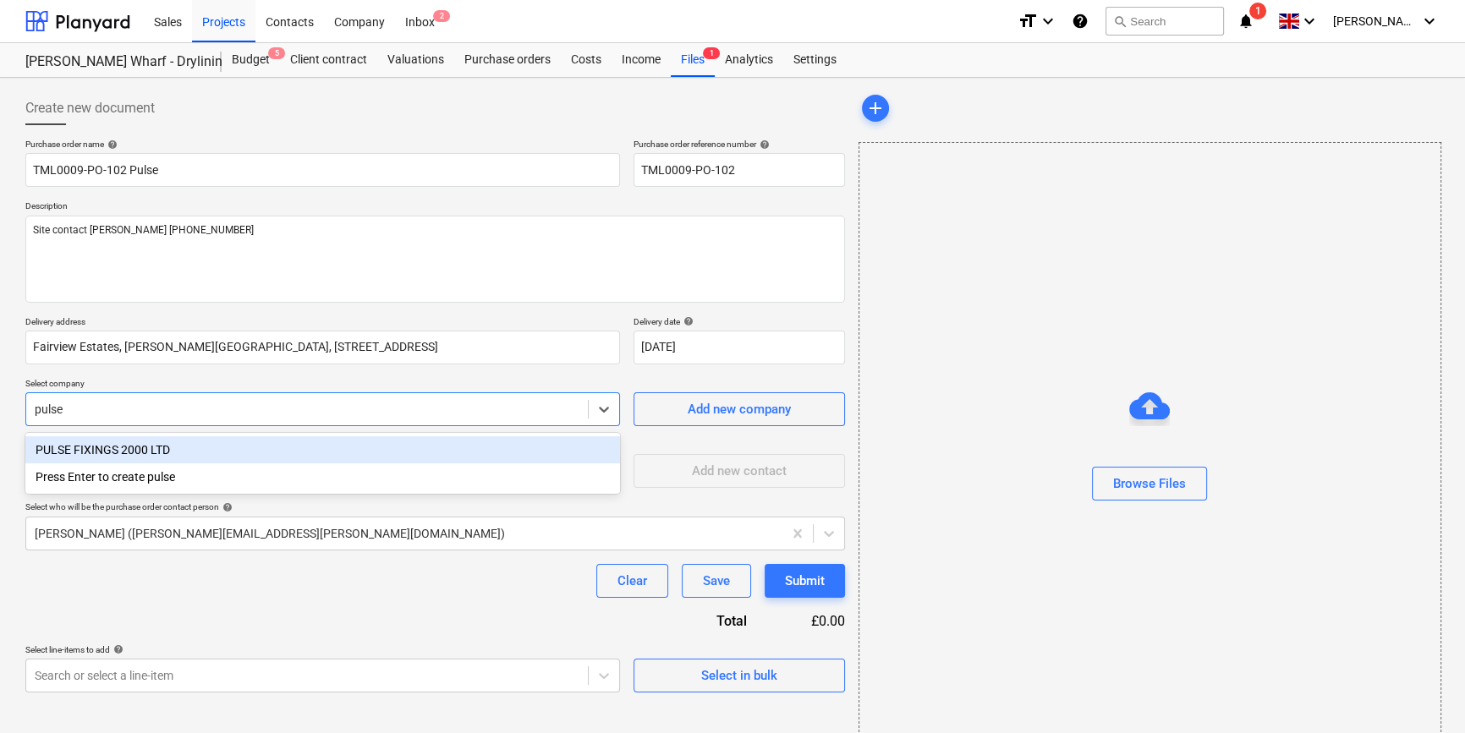
click at [244, 453] on div "PULSE FIXINGS 2000 LTD" at bounding box center [322, 449] width 595 height 27
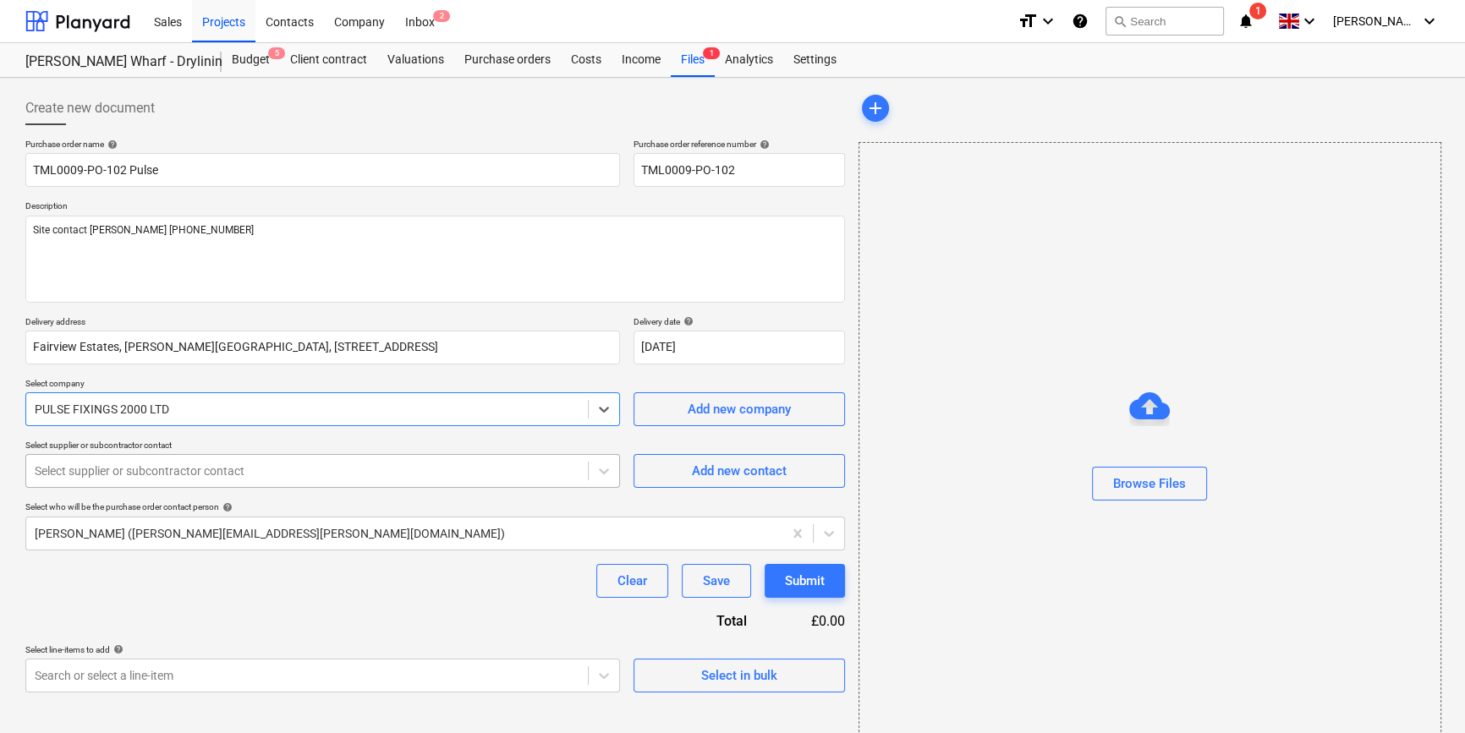
click at [238, 470] on div at bounding box center [307, 471] width 545 height 17
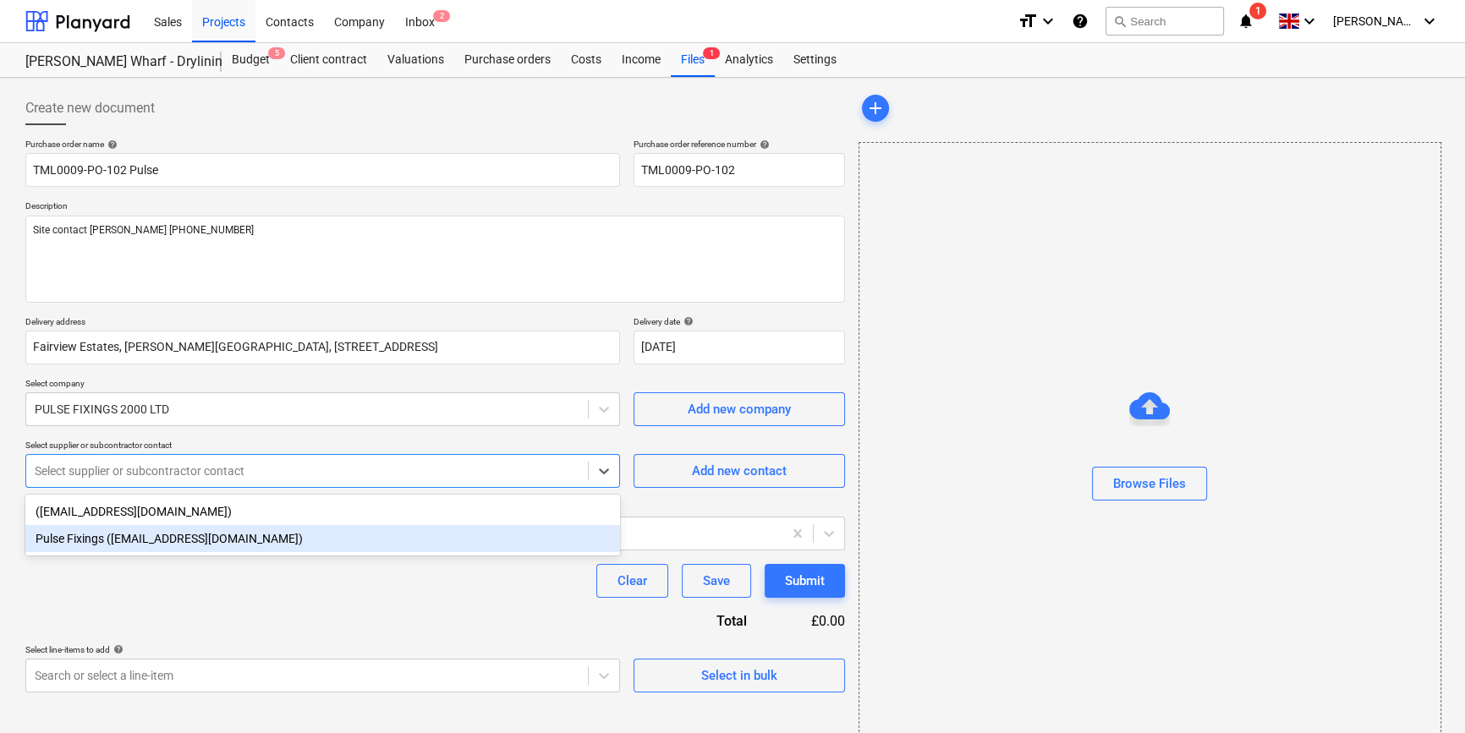
click at [205, 547] on div "Pulse Fixings ([EMAIL_ADDRESS][DOMAIN_NAME])" at bounding box center [322, 538] width 595 height 27
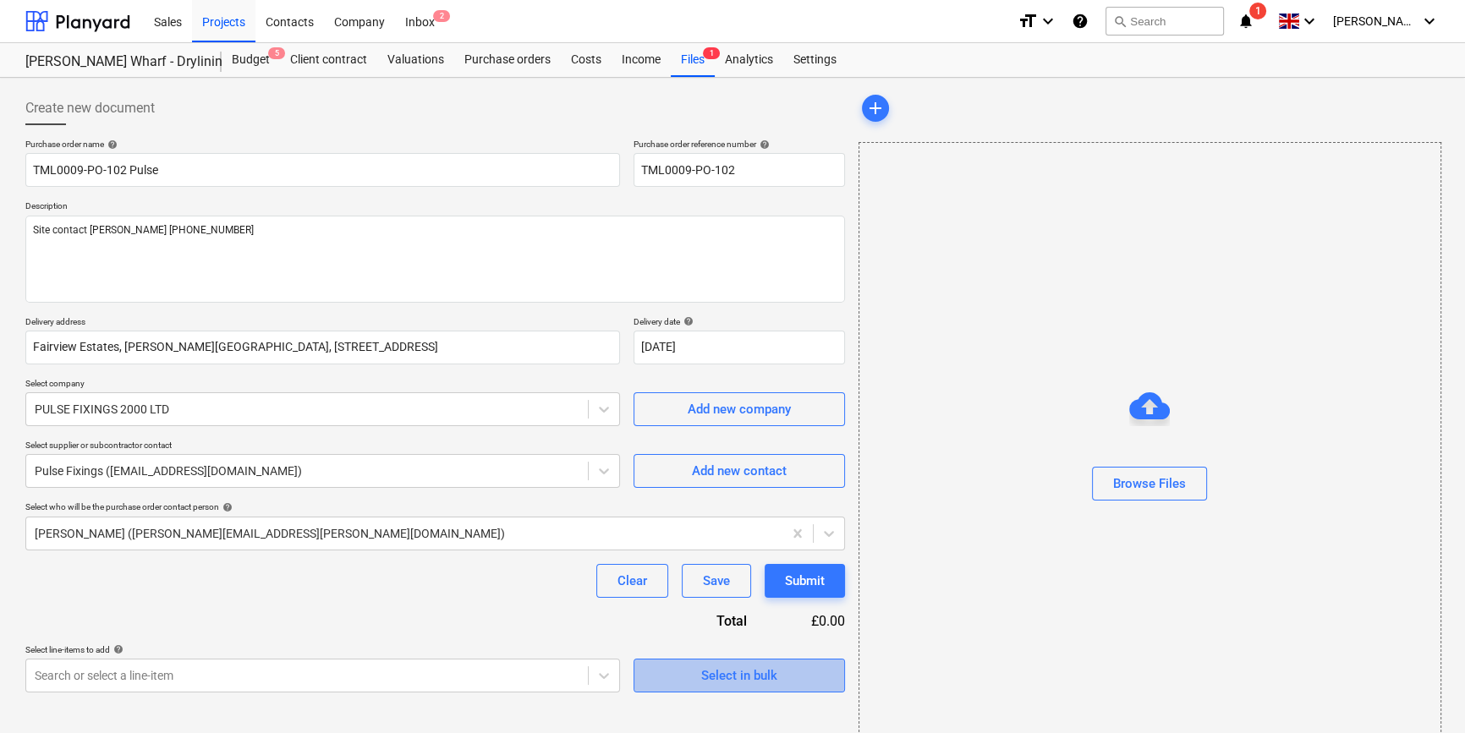
click at [719, 677] on div "Select in bulk" at bounding box center [739, 676] width 76 height 22
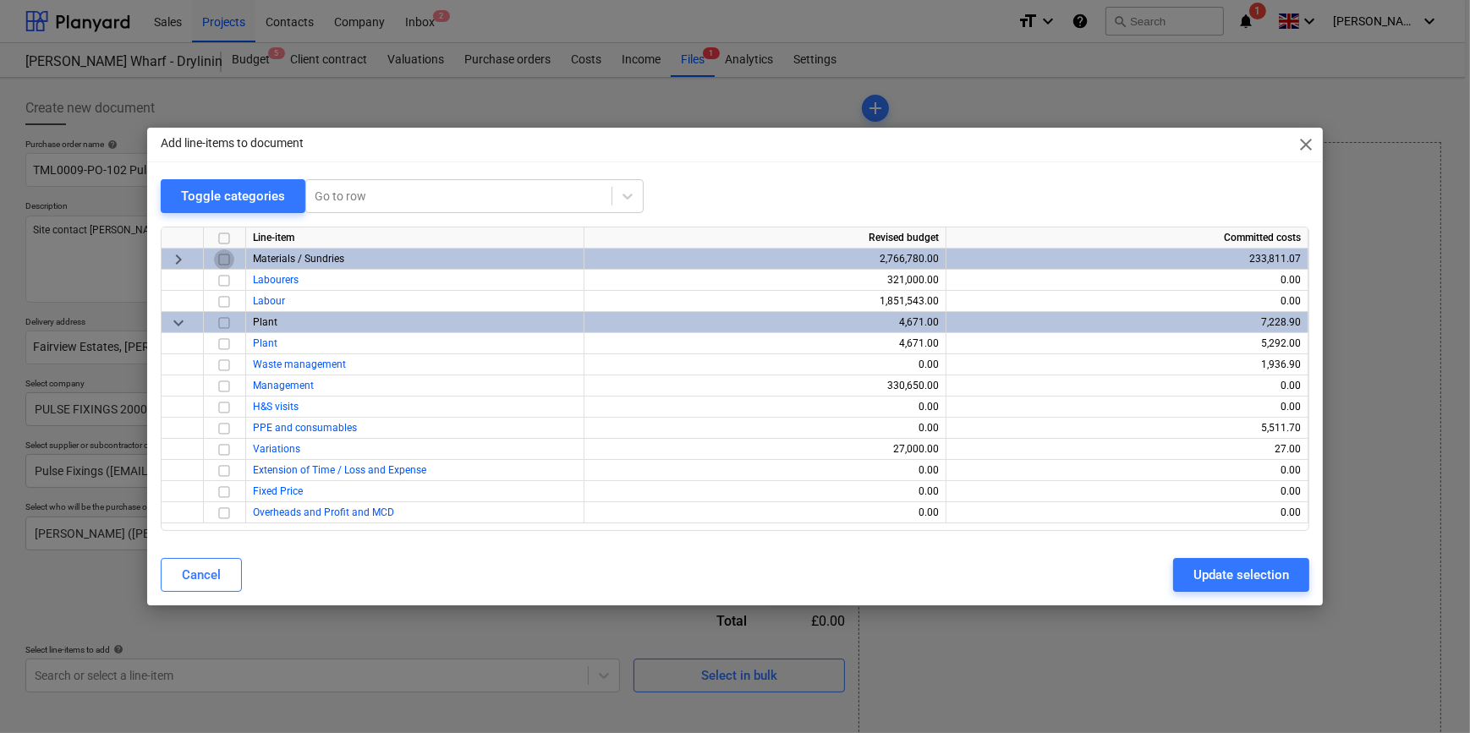
click at [223, 261] on input "checkbox" at bounding box center [224, 260] width 20 height 20
click at [224, 429] on input "checkbox" at bounding box center [224, 429] width 20 height 20
click at [221, 259] on input "checkbox" at bounding box center [224, 260] width 20 height 20
click at [1258, 575] on div "Update selection" at bounding box center [1241, 575] width 96 height 22
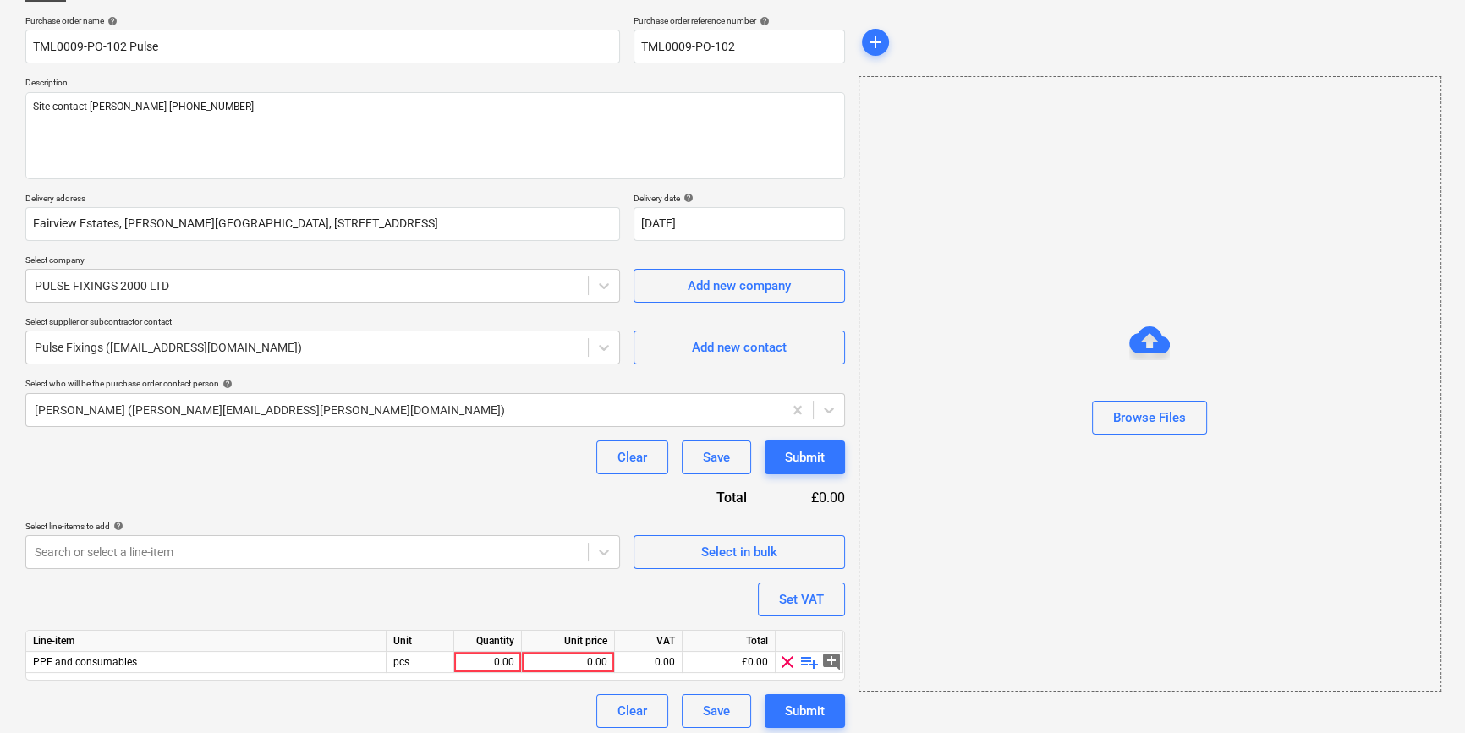
scroll to position [131, 0]
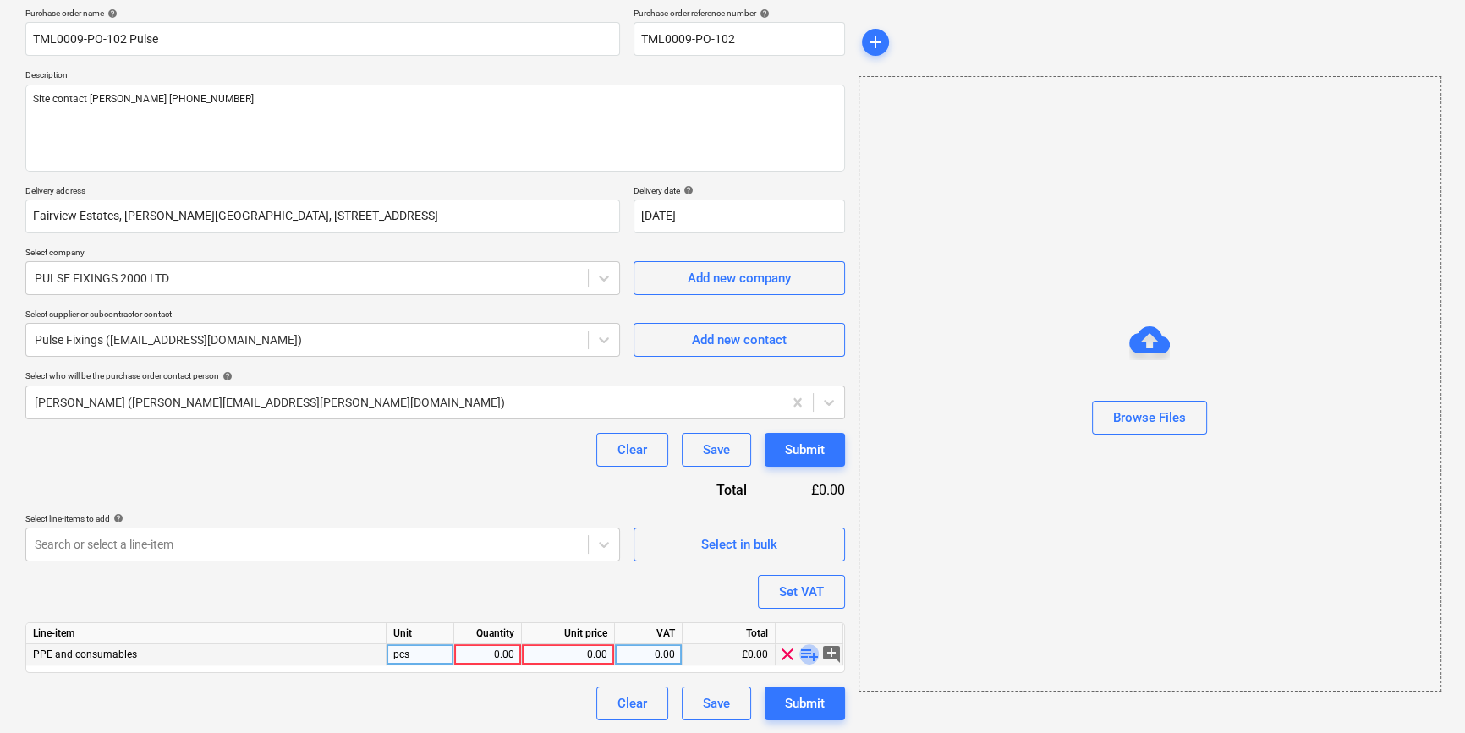
click at [803, 652] on span "playlist_add" at bounding box center [809, 655] width 20 height 20
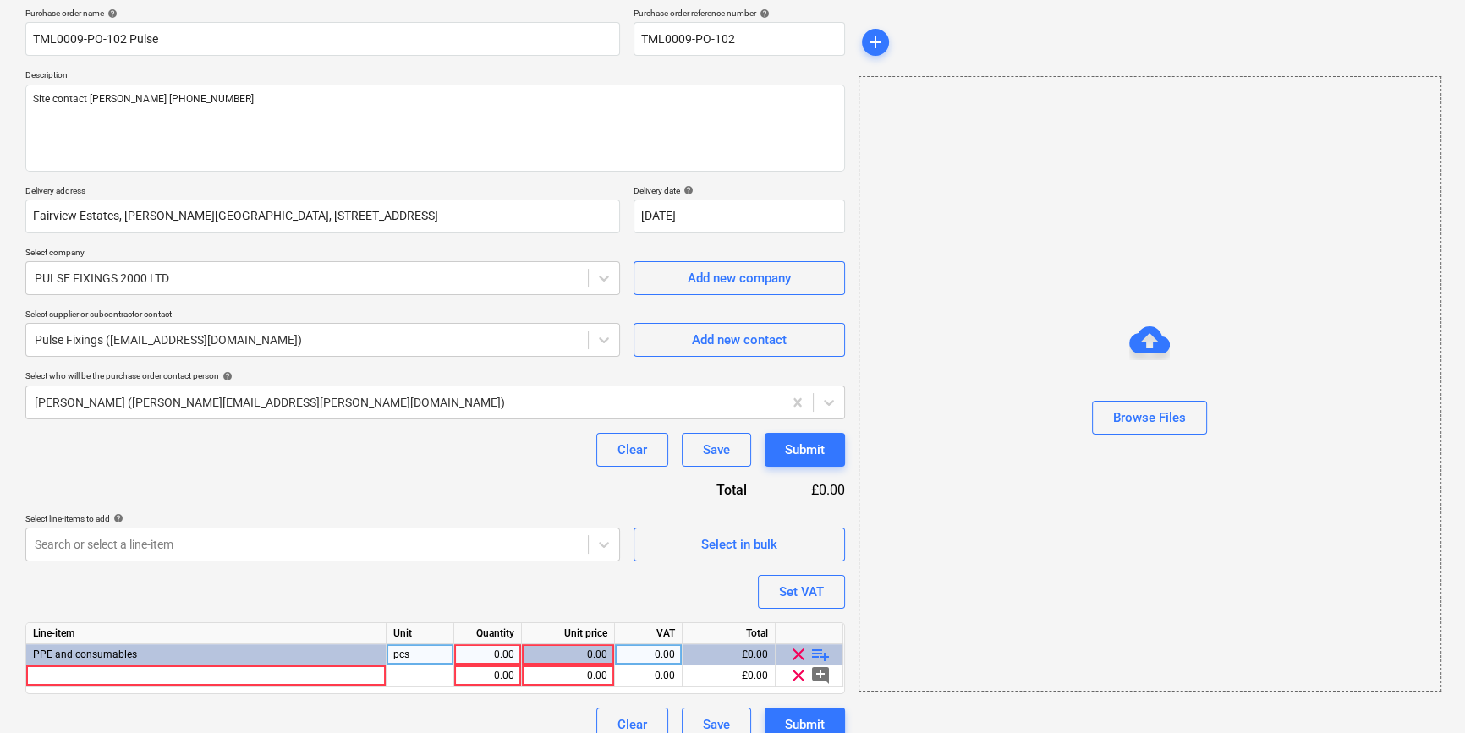
click at [486, 655] on div "0.00" at bounding box center [487, 655] width 53 height 21
click at [97, 679] on div at bounding box center [206, 676] width 360 height 21
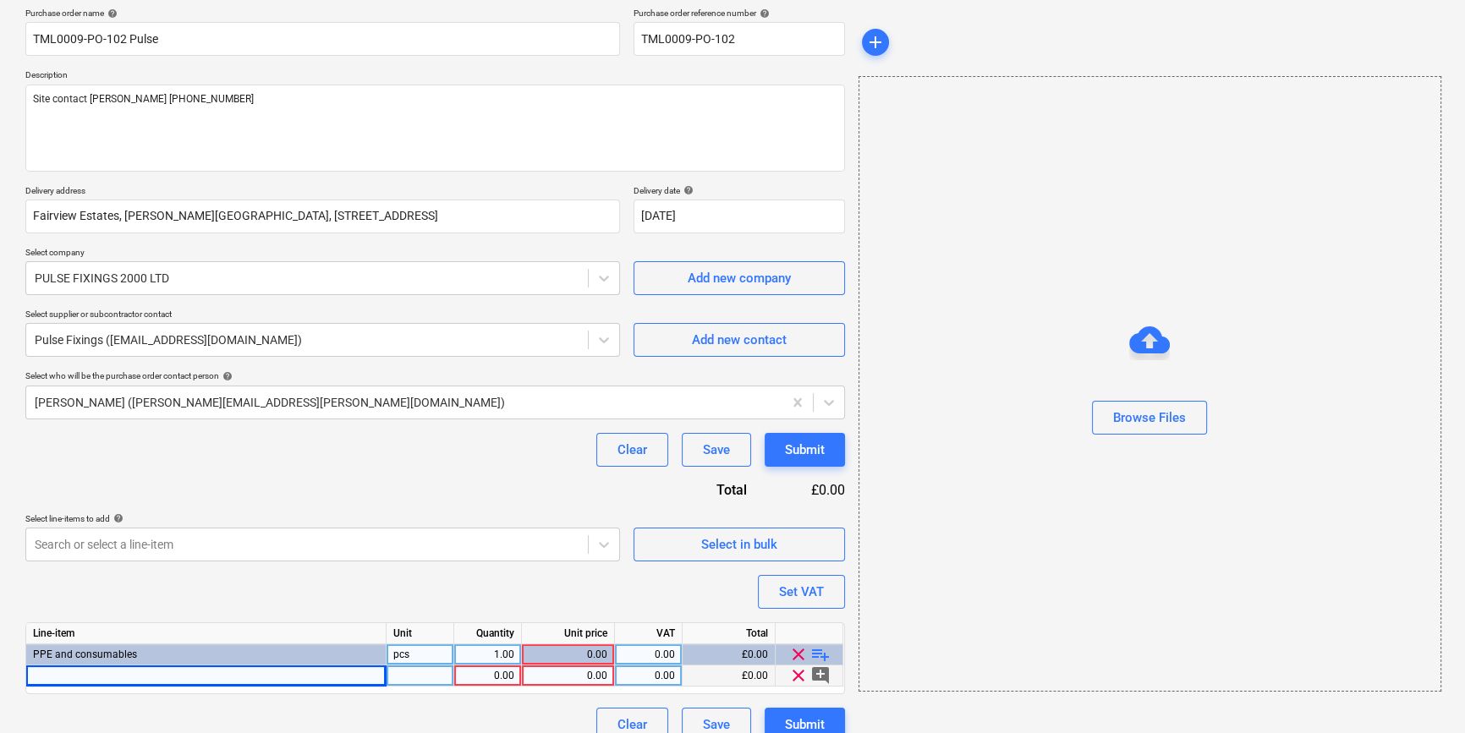
click at [68, 678] on div at bounding box center [206, 676] width 360 height 21
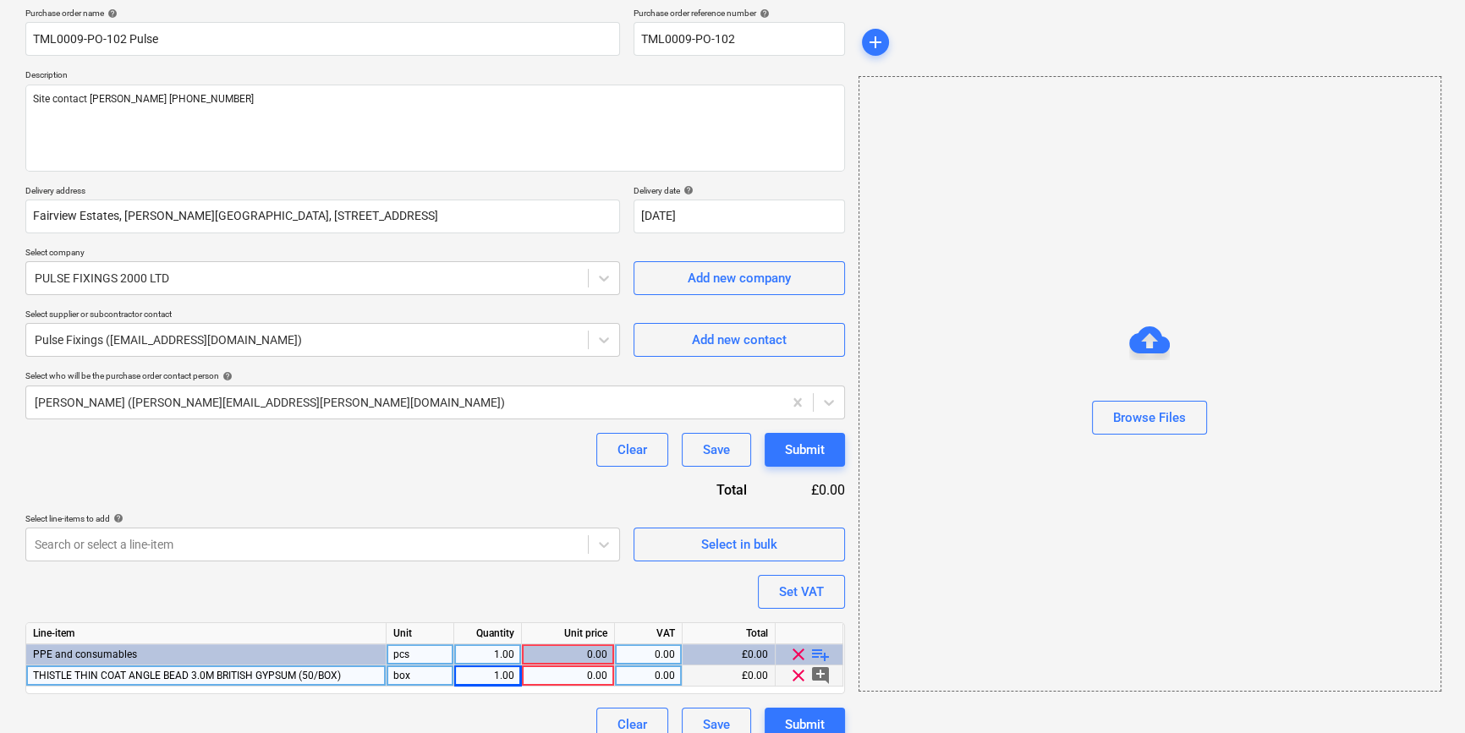
click at [497, 675] on div "1.00" at bounding box center [487, 676] width 53 height 21
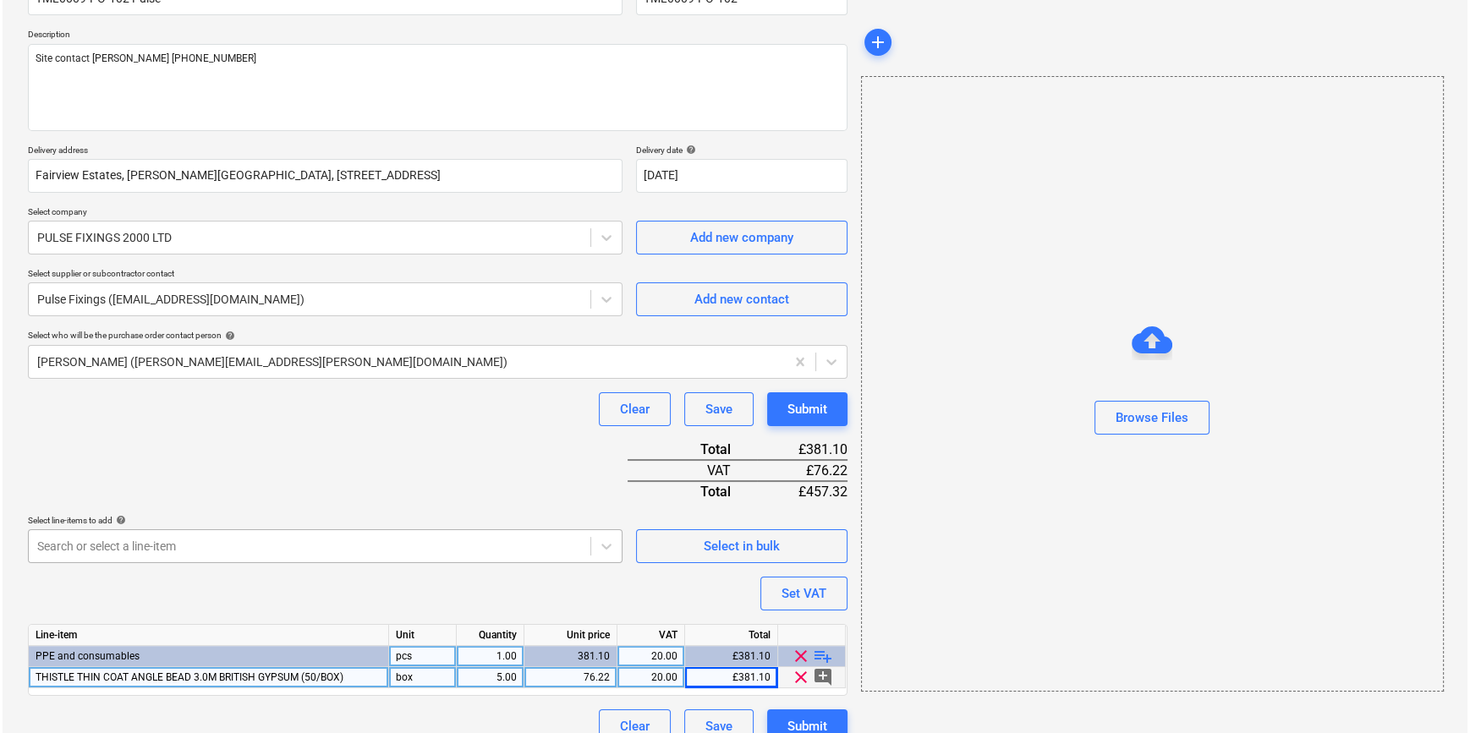
scroll to position [195, 0]
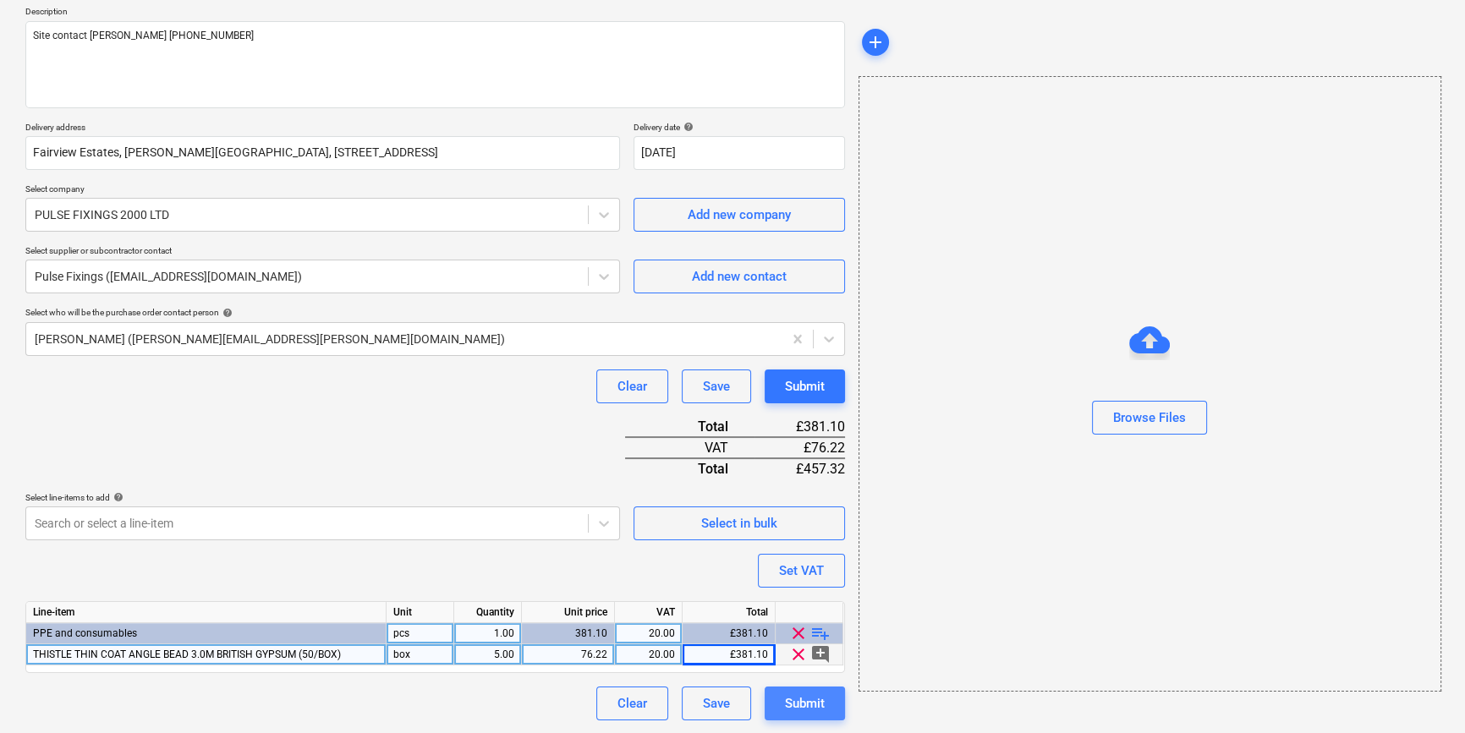
click at [793, 703] on div "Submit" at bounding box center [805, 704] width 40 height 22
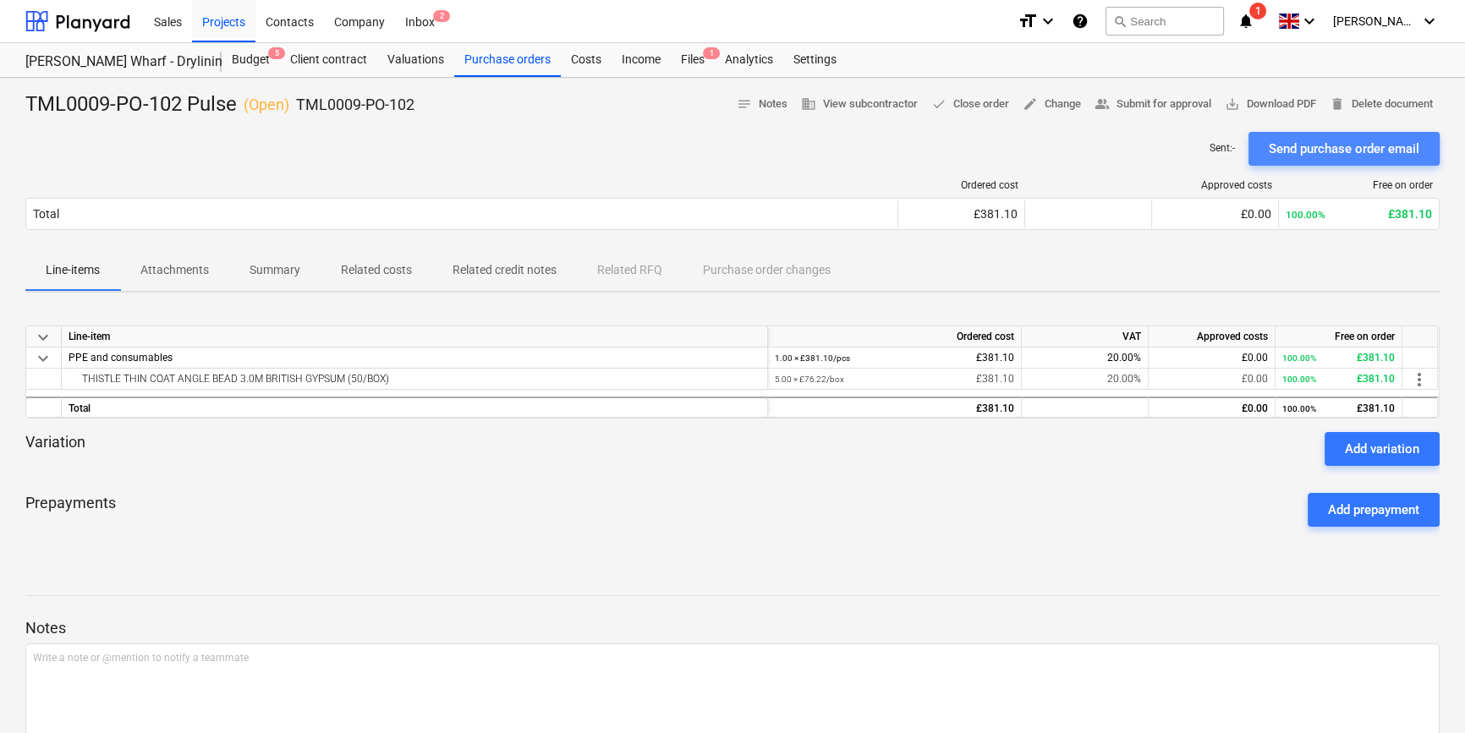
click at [1368, 153] on div "Send purchase order email" at bounding box center [1344, 149] width 151 height 22
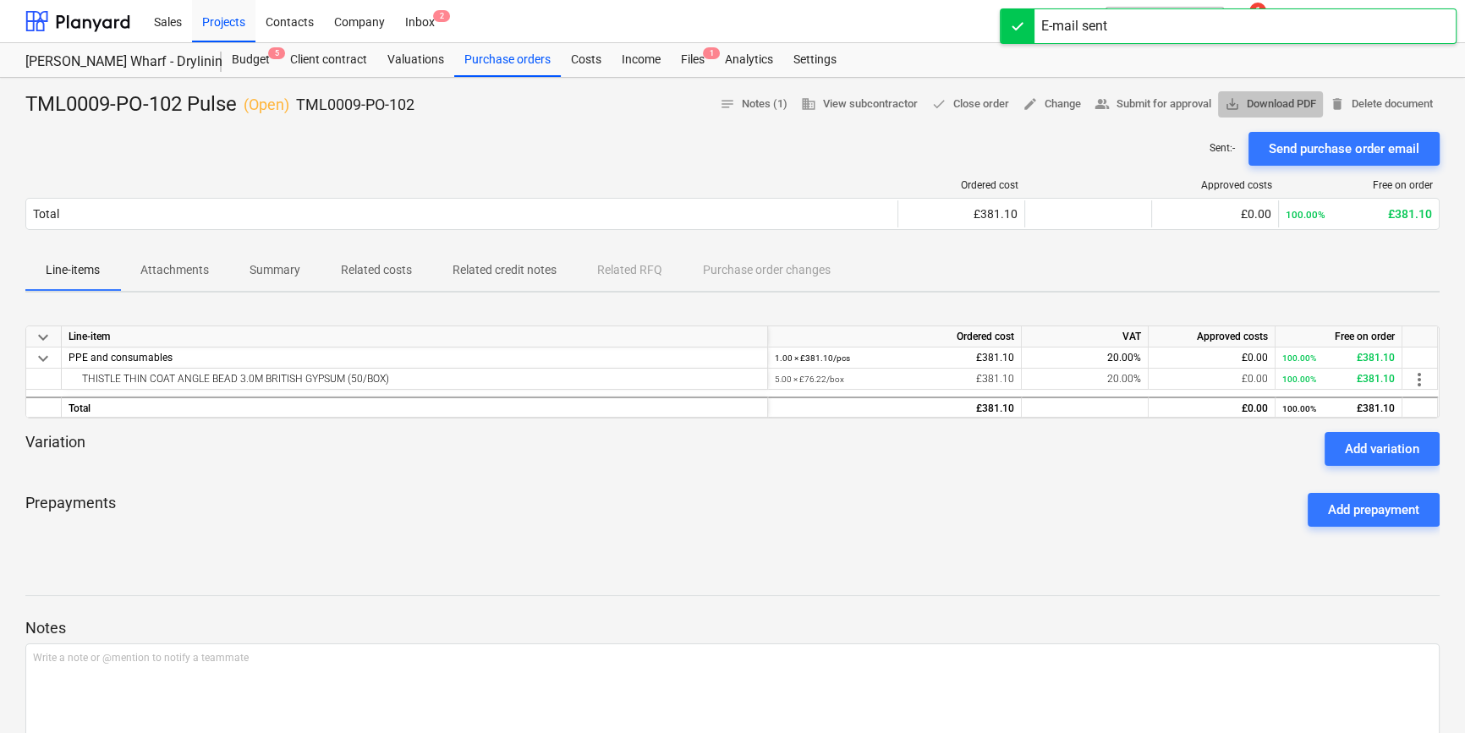
click at [1268, 103] on span "save_alt Download PDF" at bounding box center [1270, 104] width 91 height 19
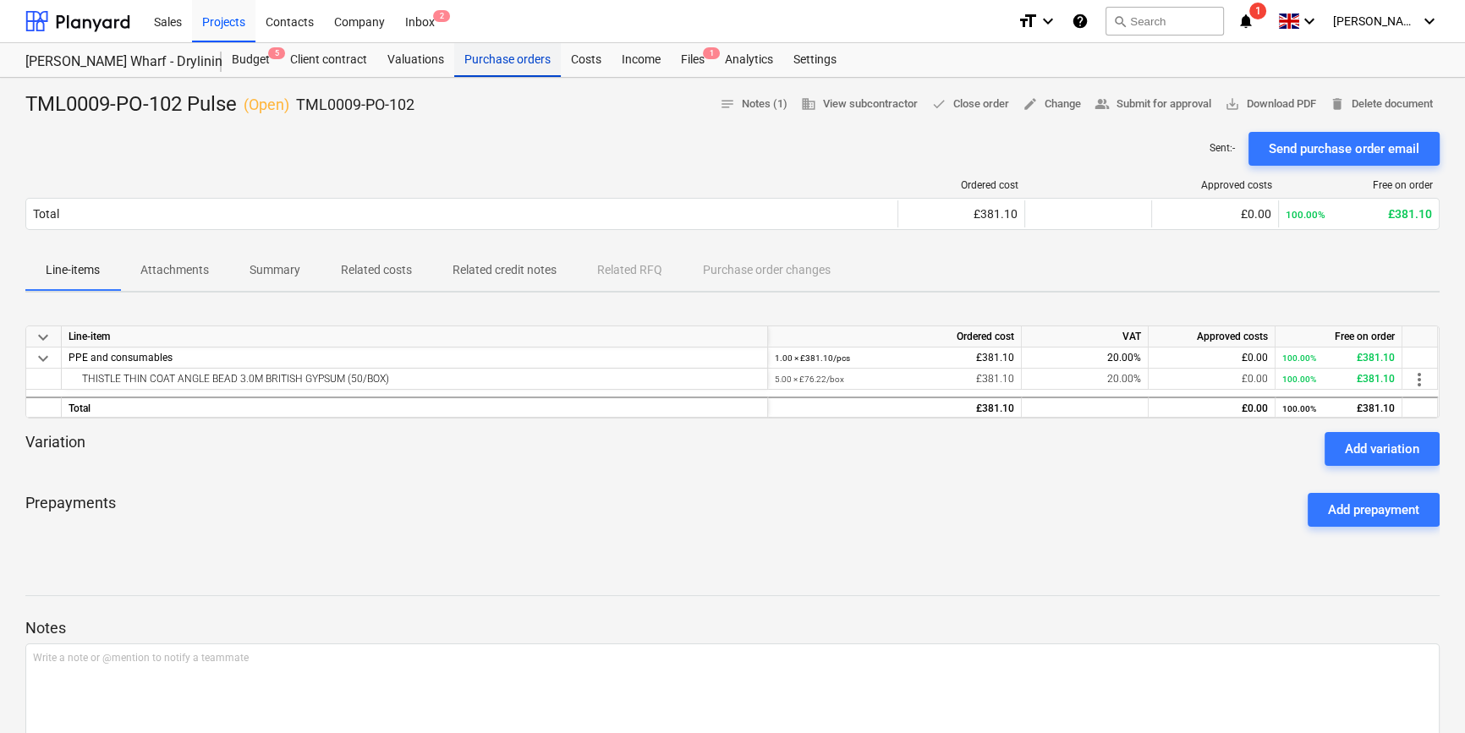
click at [482, 63] on div "Purchase orders" at bounding box center [507, 60] width 107 height 34
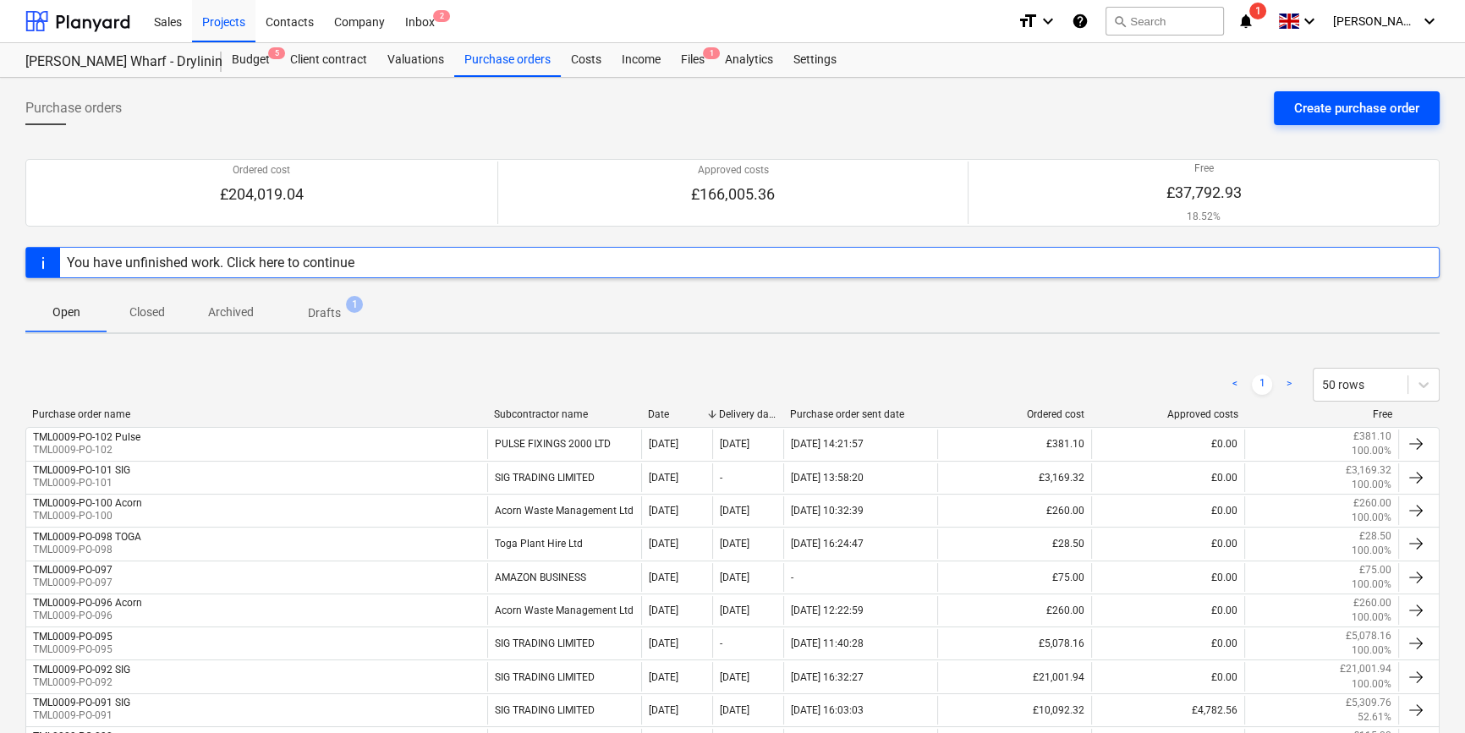
click at [1308, 112] on div "Create purchase order" at bounding box center [1356, 108] width 125 height 22
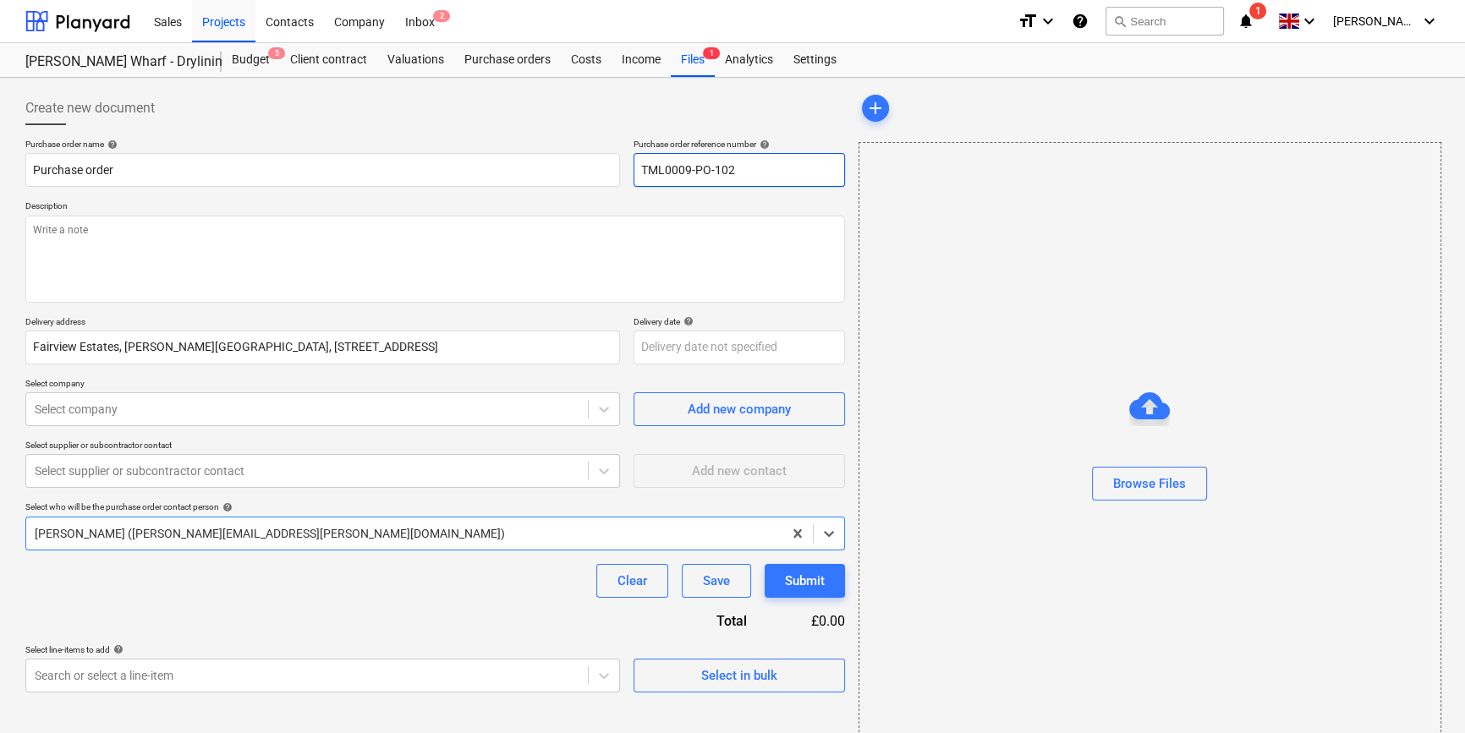
click at [744, 169] on input "TML0009-PO-102" at bounding box center [739, 170] width 211 height 34
click at [919, 220] on div "Browse Files" at bounding box center [1150, 450] width 583 height 616
drag, startPoint x: 749, startPoint y: 169, endPoint x: 642, endPoint y: 169, distance: 106.6
click at [642, 169] on input "TML0009-PO-103" at bounding box center [739, 170] width 211 height 34
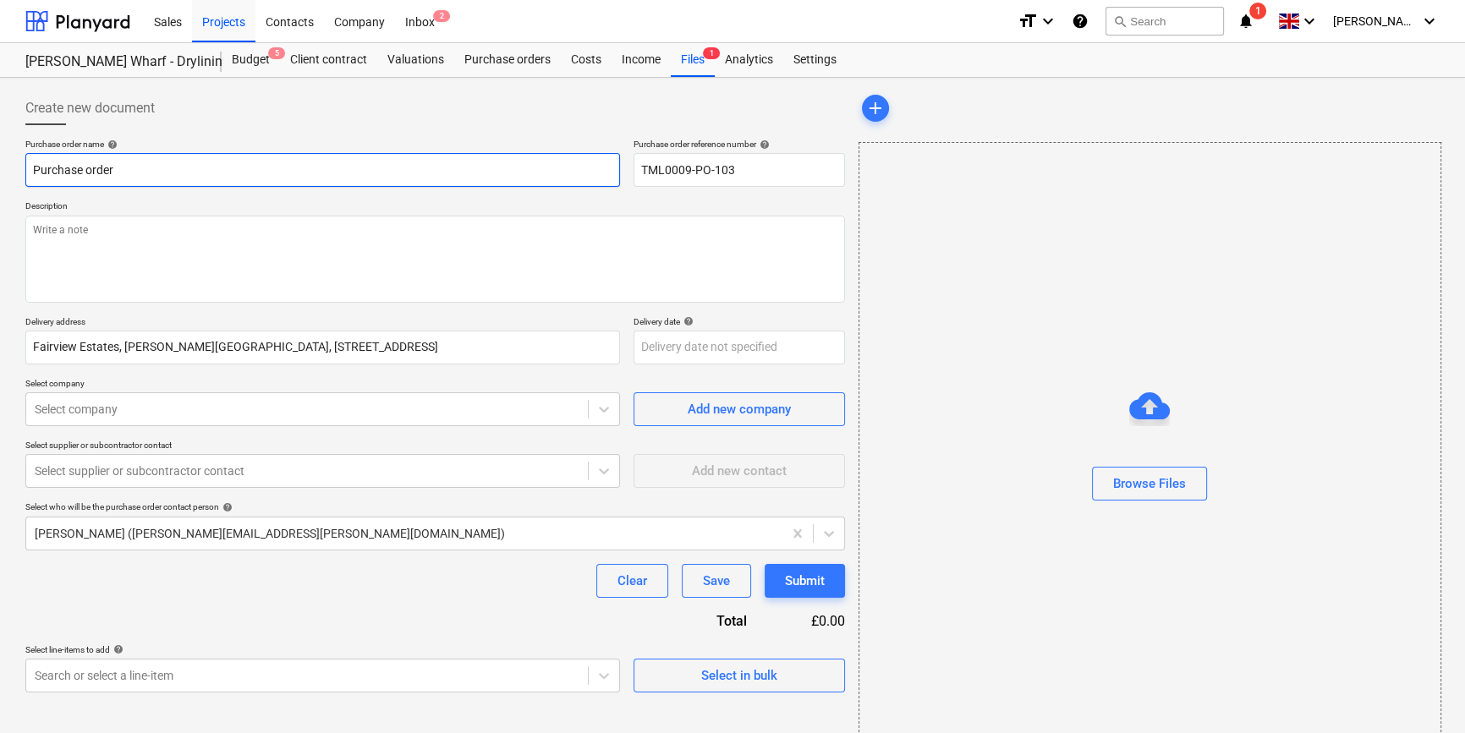
drag, startPoint x: 114, startPoint y: 171, endPoint x: 20, endPoint y: 172, distance: 93.9
click at [20, 172] on div "Create new document Purchase order name help Purchase order Purchase order refe…" at bounding box center [435, 425] width 833 height 680
paste input "TML0009-PO-103"
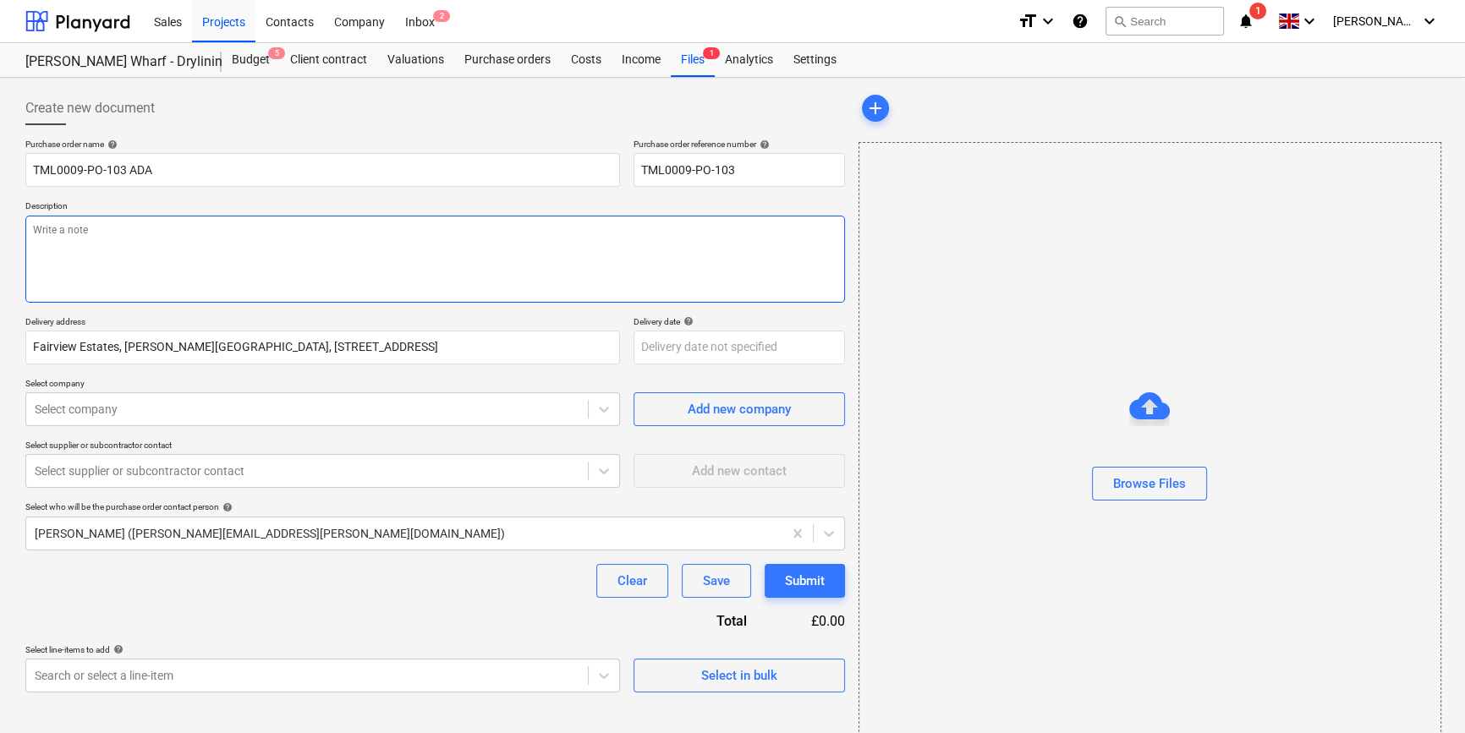
click at [87, 255] on textarea at bounding box center [435, 259] width 820 height 87
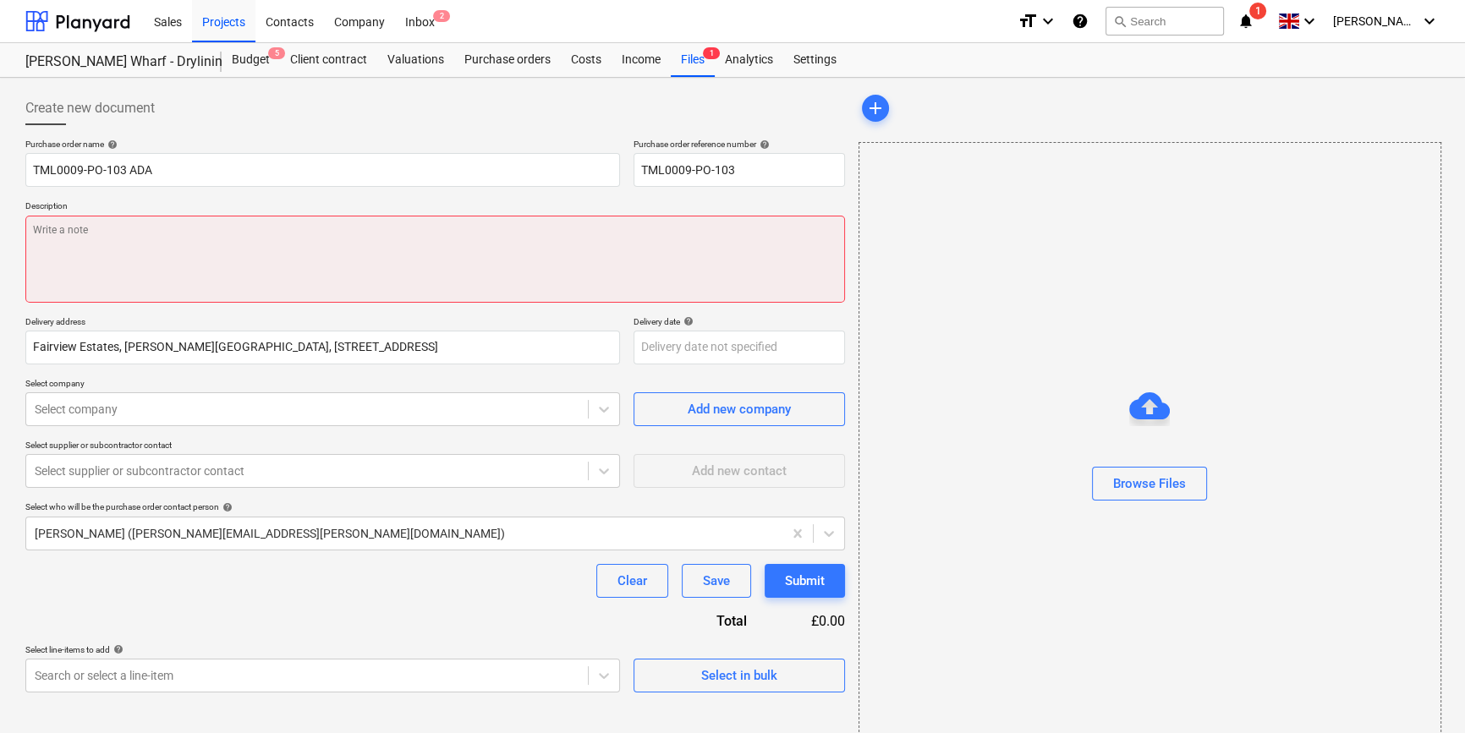
paste textarea "Site contact [PERSON_NAME] [PHONE_NUMBER]"
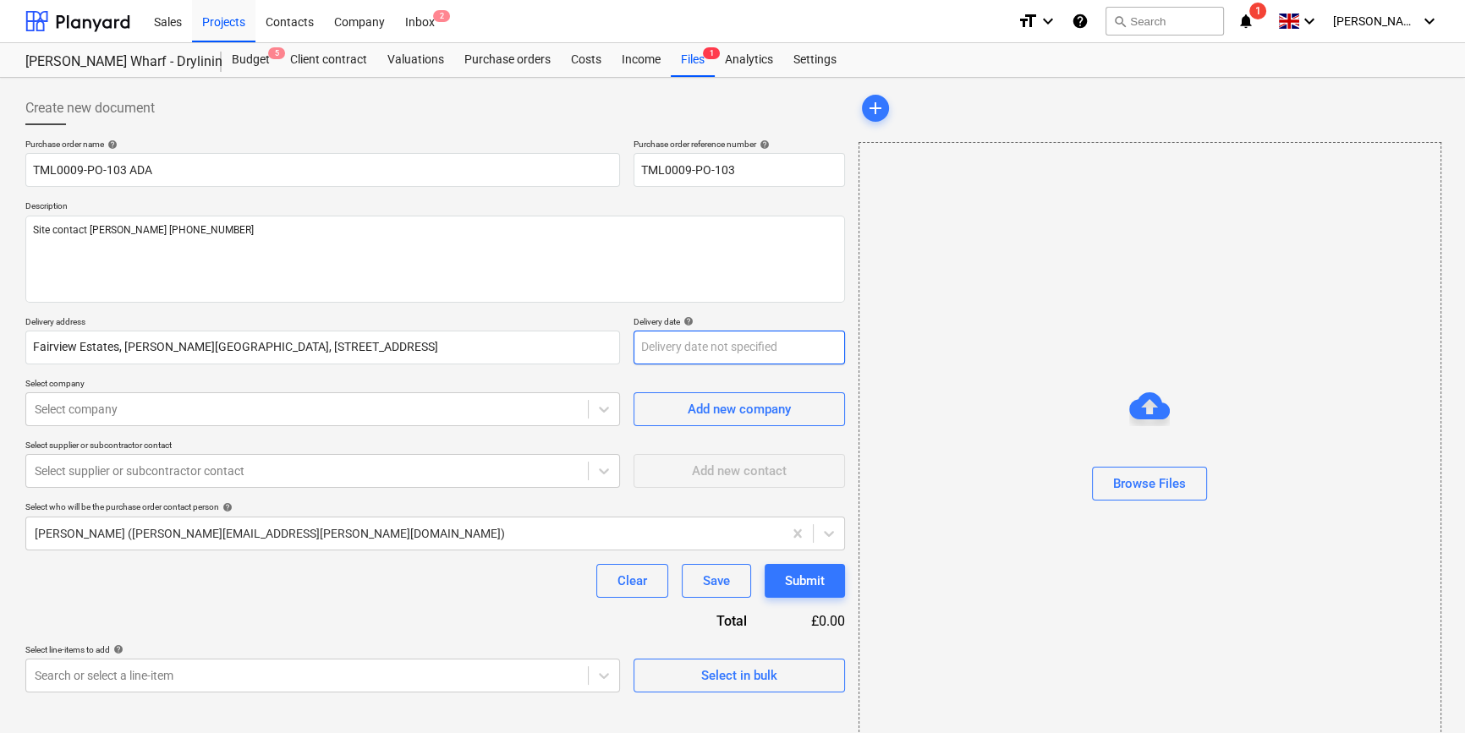
click at [740, 350] on body "Sales Projects Contacts Company Inbox 2 format_size keyboard_arrow_down help se…" at bounding box center [732, 366] width 1465 height 733
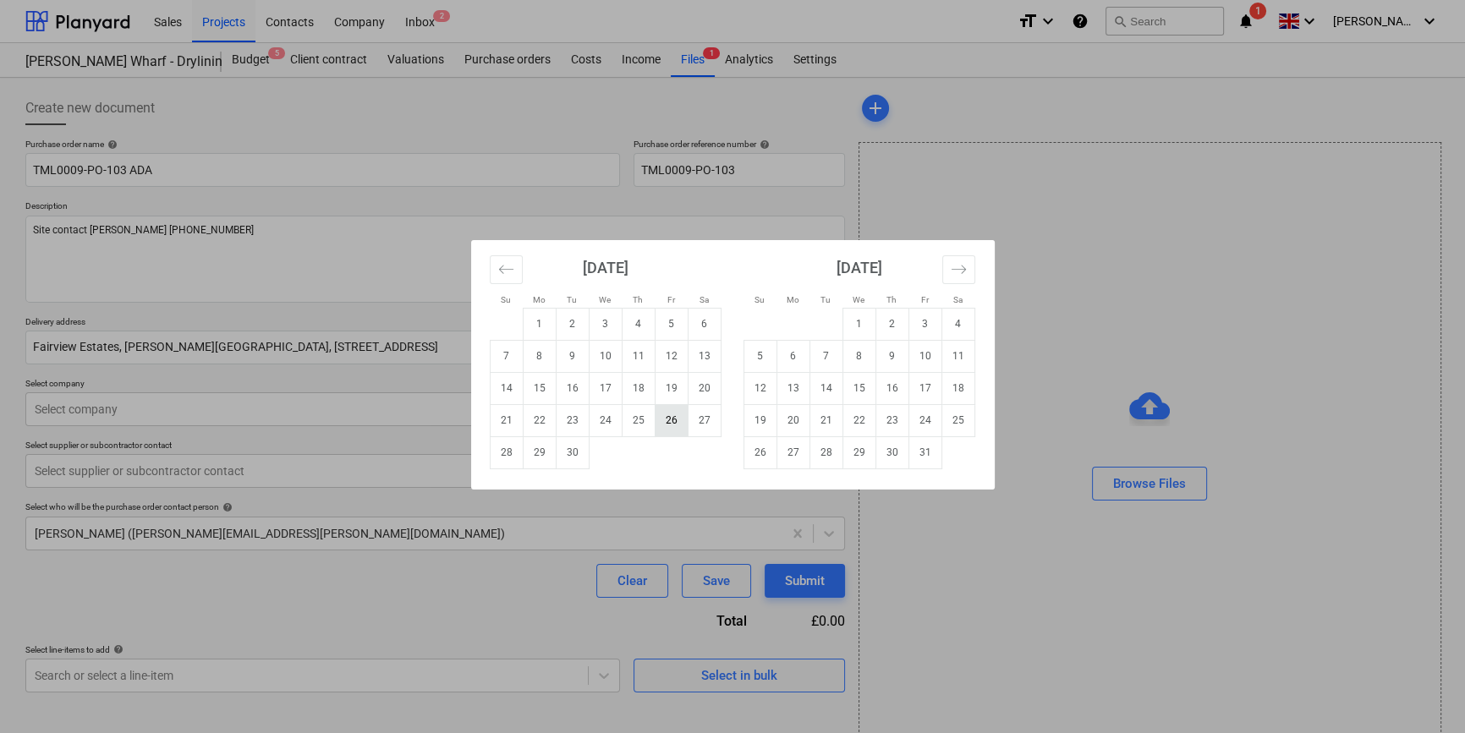
click at [677, 415] on td "26" at bounding box center [671, 420] width 33 height 32
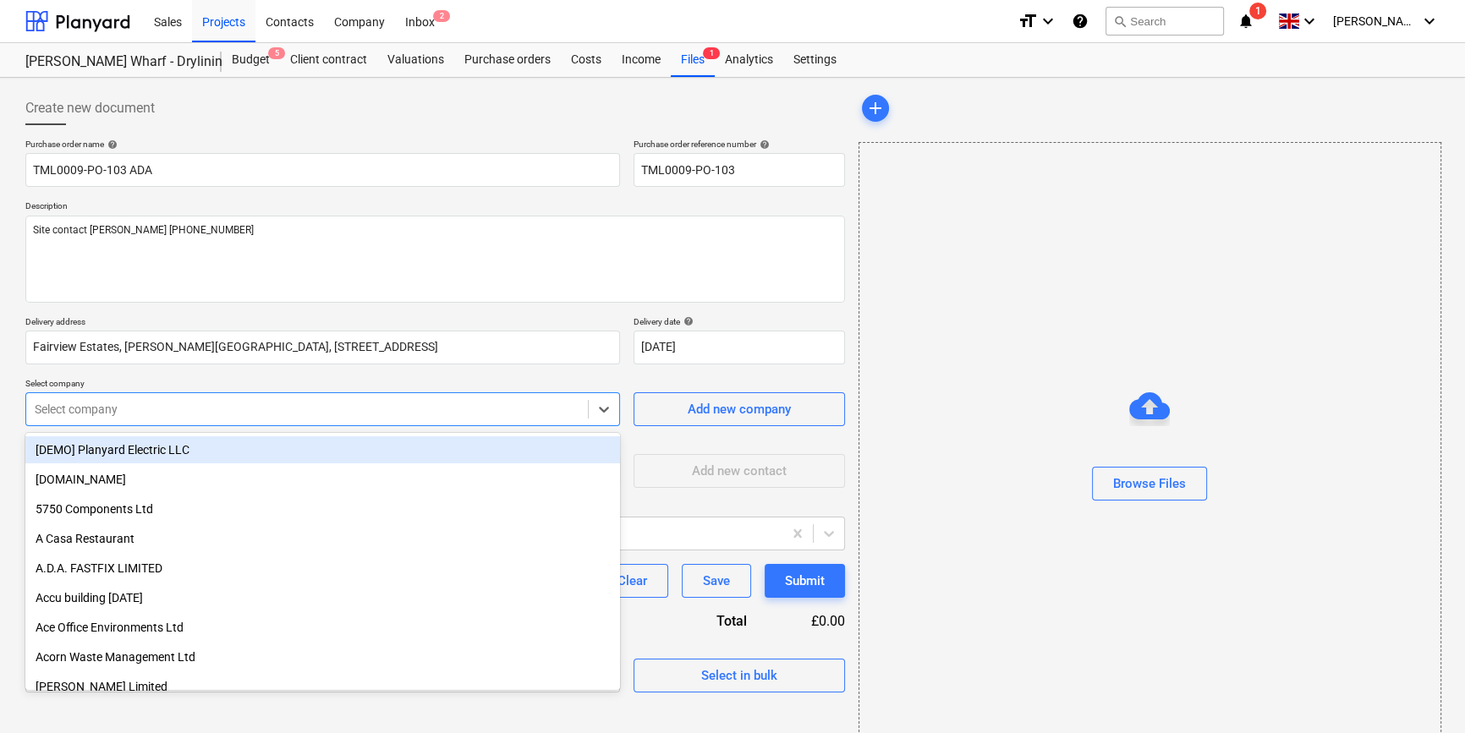
click at [256, 404] on div at bounding box center [307, 409] width 545 height 17
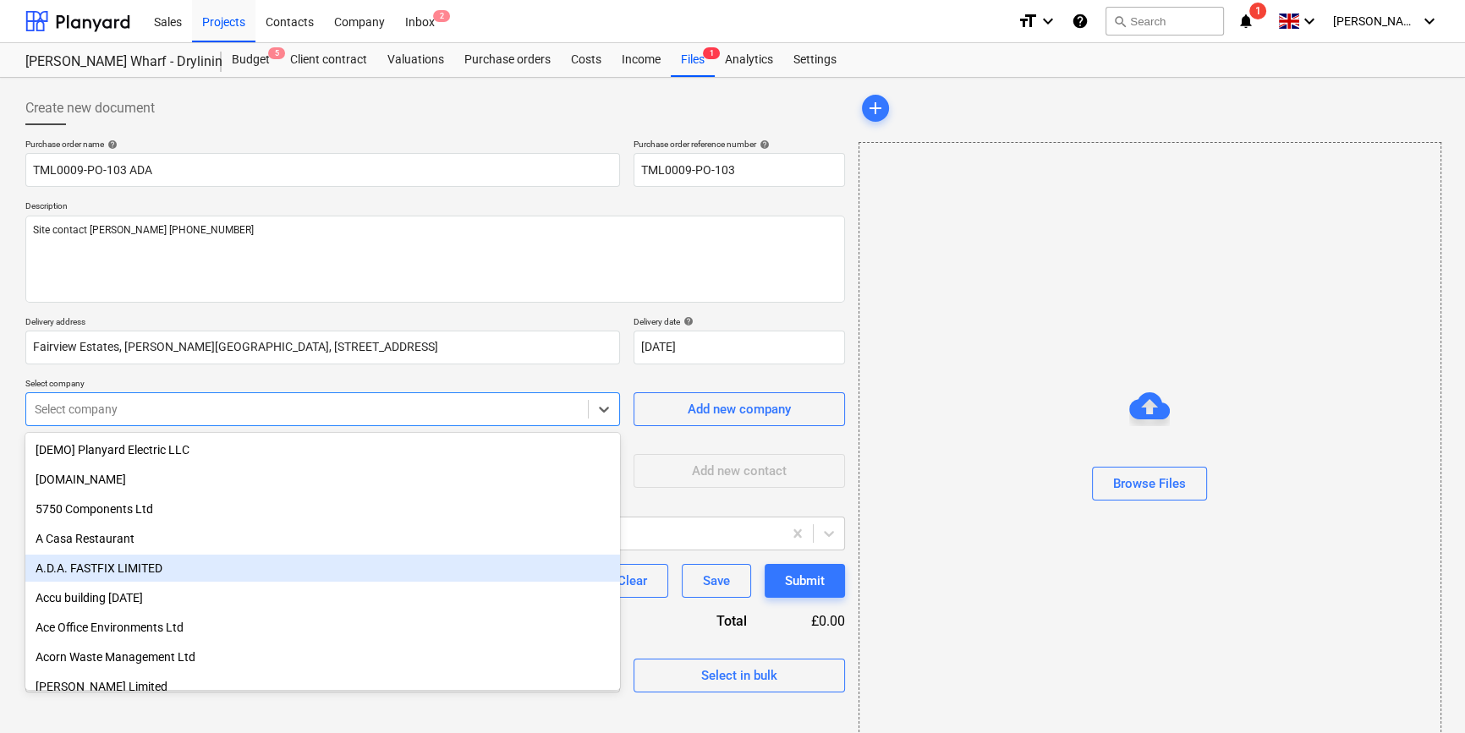
click at [85, 571] on div "A.D.A. FASTFIX LIMITED" at bounding box center [322, 568] width 595 height 27
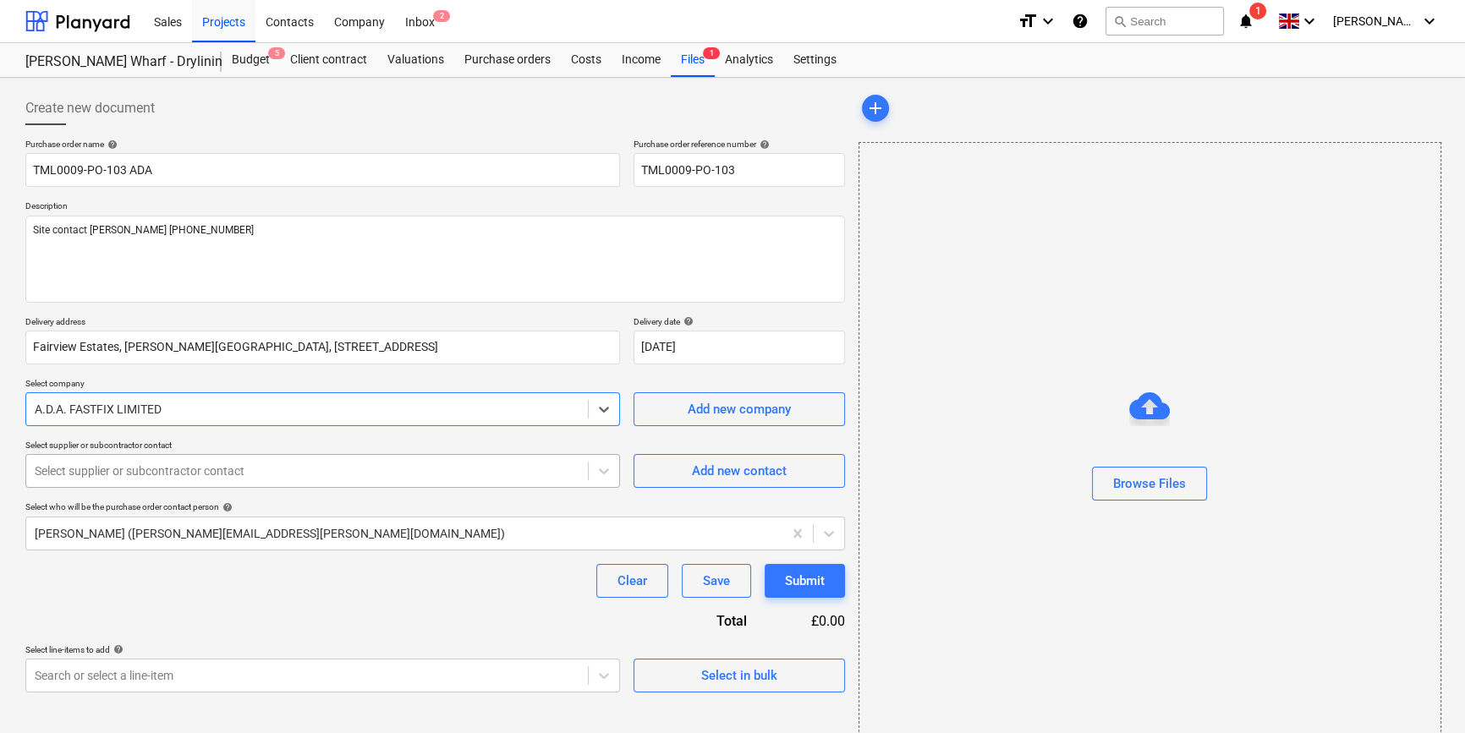
click at [90, 478] on div at bounding box center [307, 471] width 545 height 17
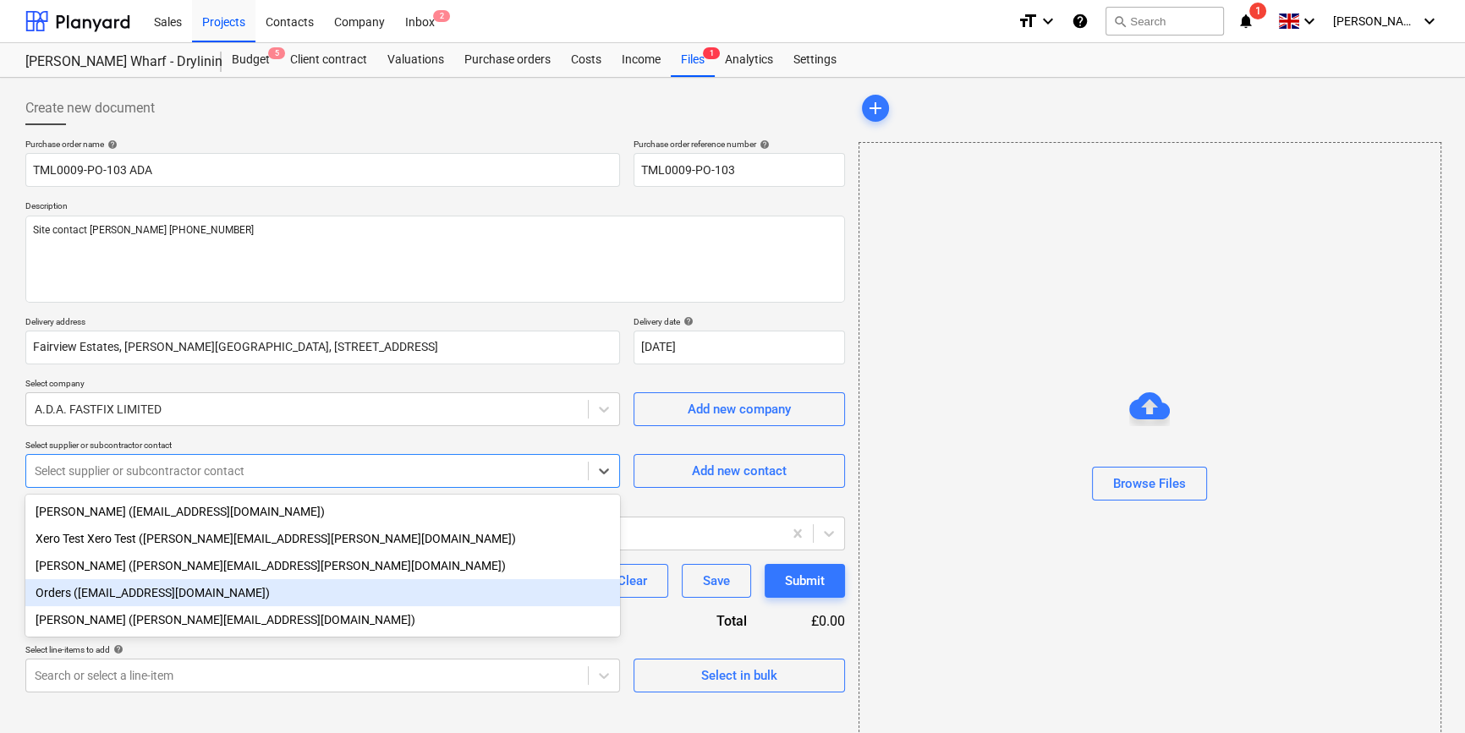
click at [105, 593] on div "Orders ([EMAIL_ADDRESS][DOMAIN_NAME])" at bounding box center [322, 592] width 595 height 27
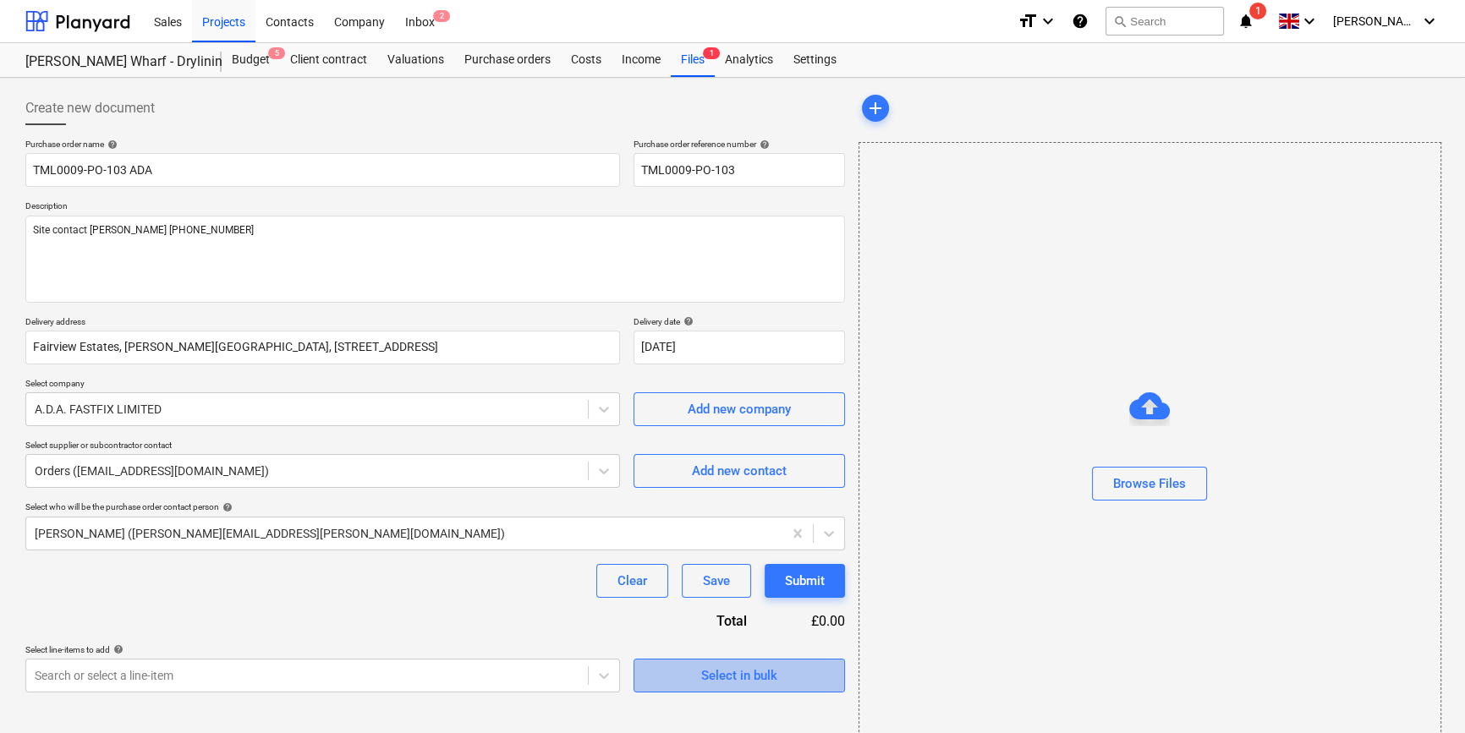
click at [737, 670] on div "Select in bulk" at bounding box center [739, 676] width 76 height 22
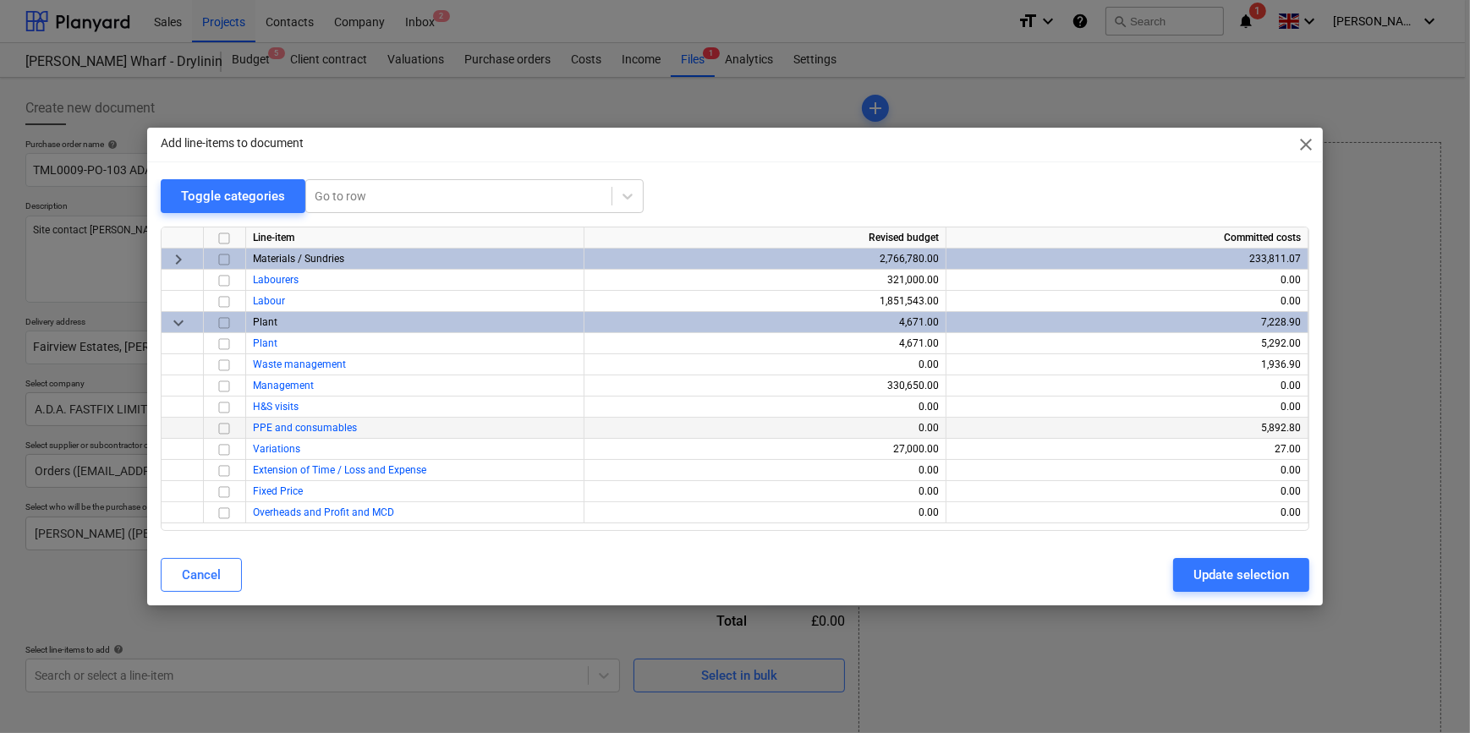
click at [222, 431] on input "checkbox" at bounding box center [224, 429] width 20 height 20
click at [1193, 573] on div "Update selection" at bounding box center [1241, 575] width 96 height 22
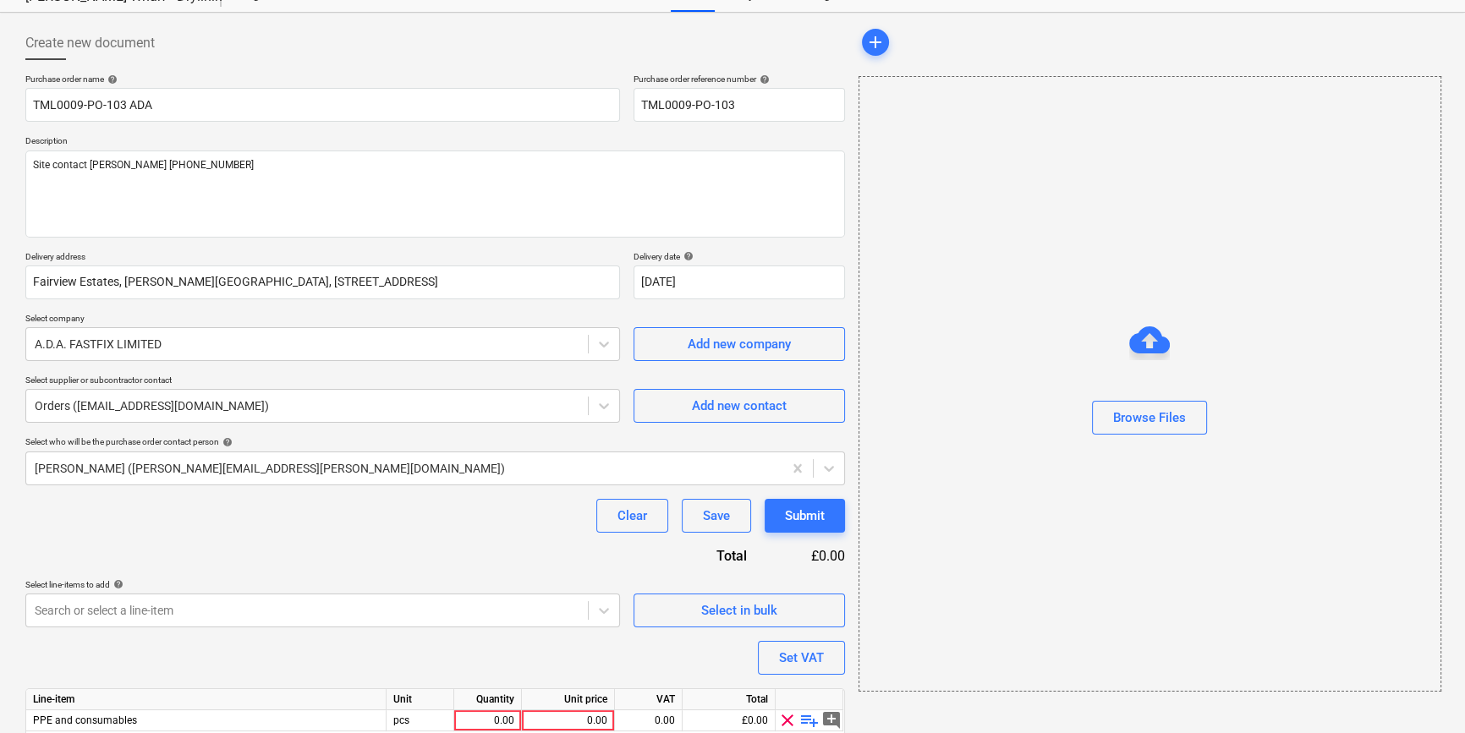
scroll to position [131, 0]
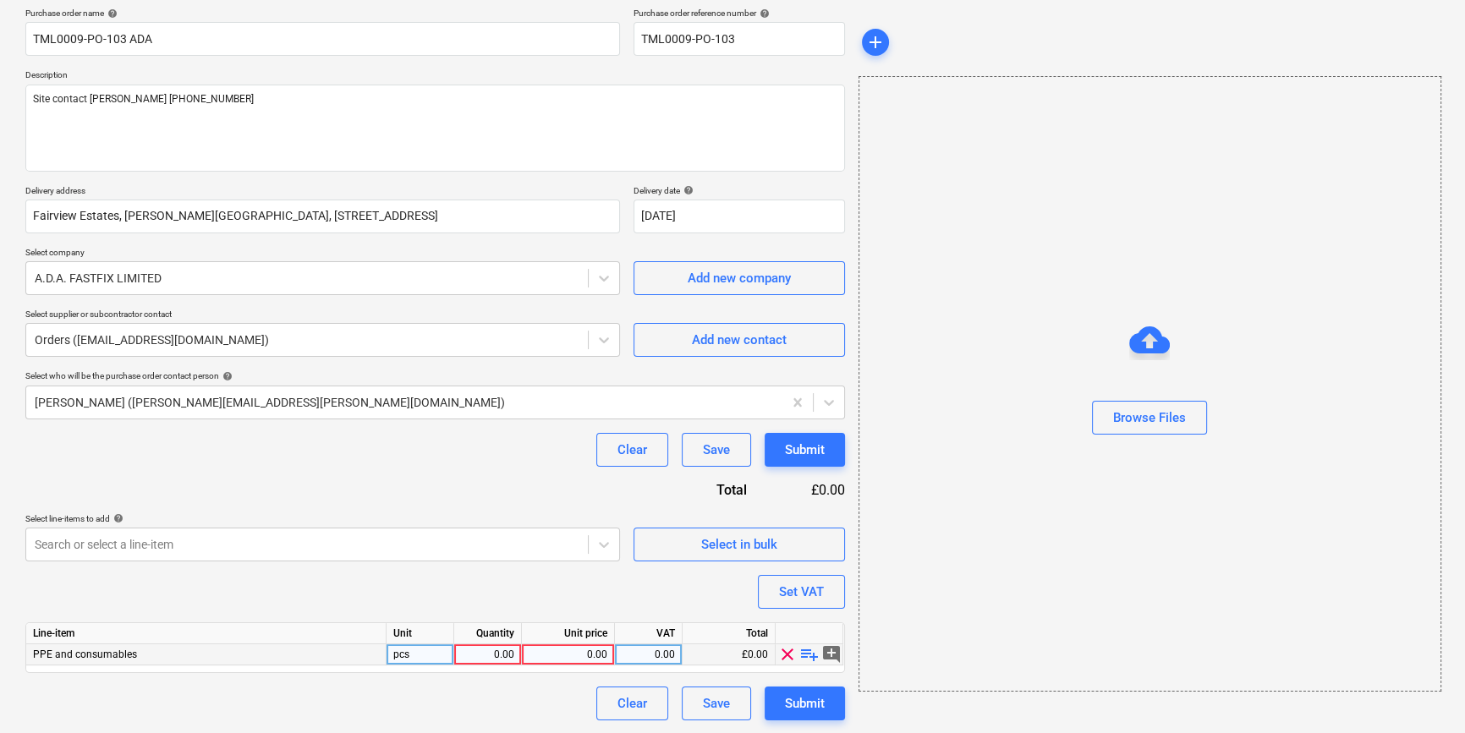
click at [488, 657] on div "0.00" at bounding box center [487, 655] width 53 height 21
click at [804, 651] on span "playlist_add" at bounding box center [809, 655] width 20 height 20
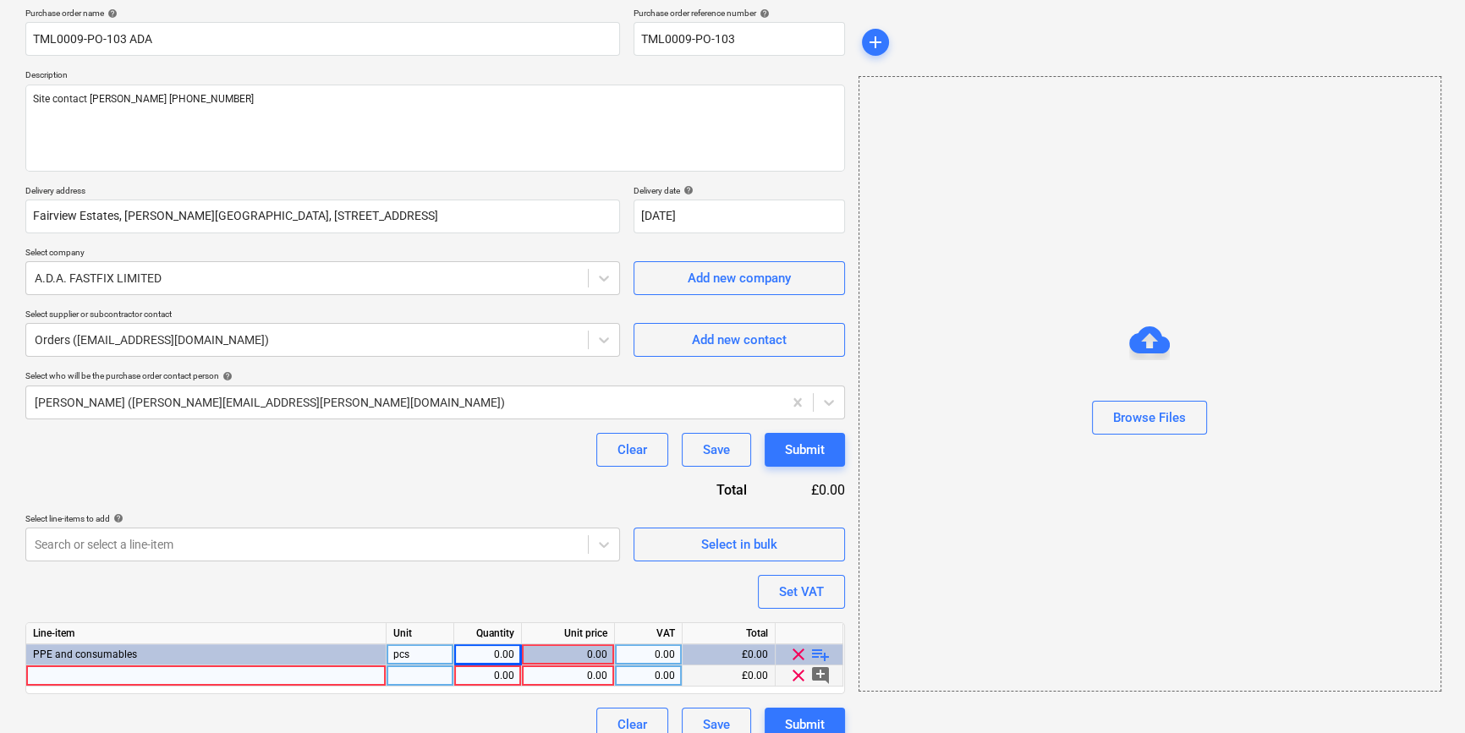
click at [64, 670] on div at bounding box center [206, 676] width 360 height 21
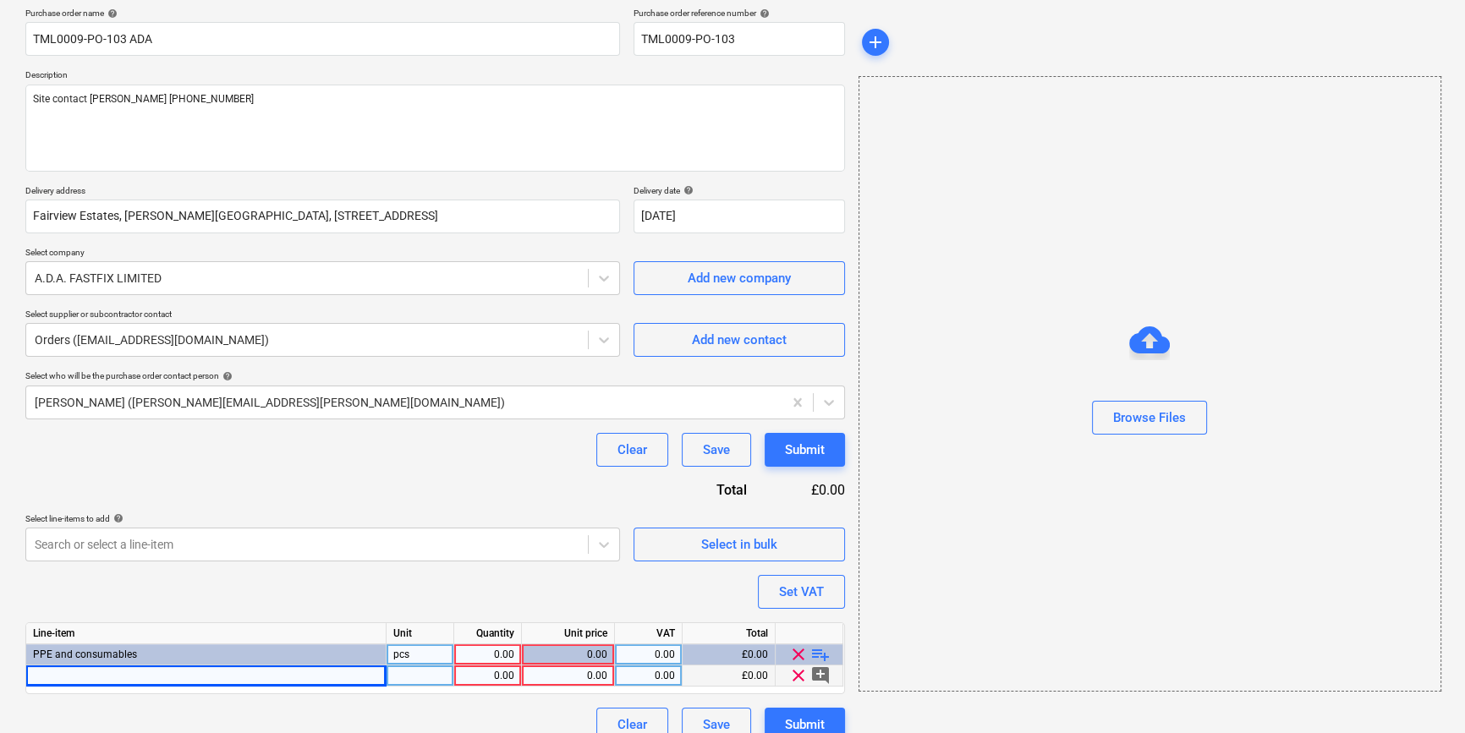
click at [69, 678] on div at bounding box center [206, 676] width 360 height 21
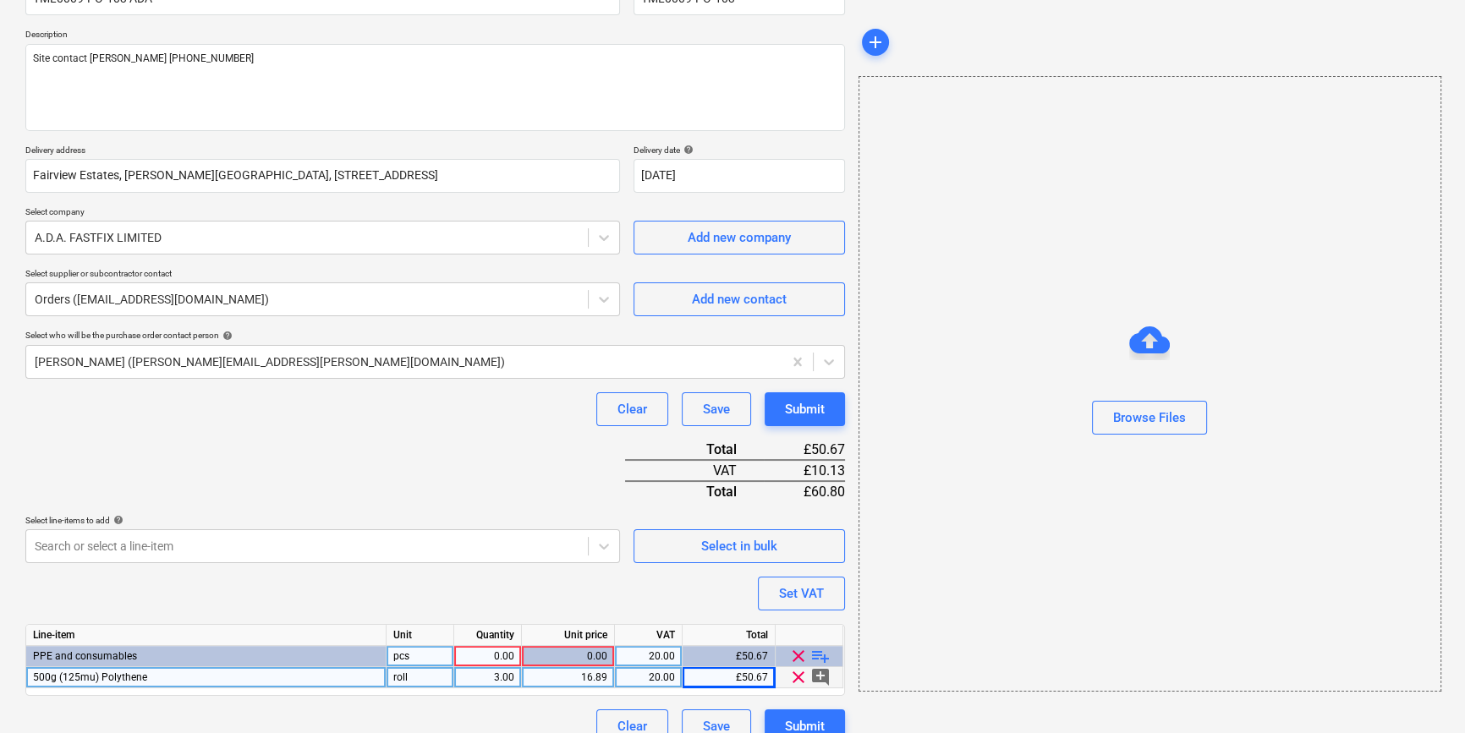
scroll to position [195, 0]
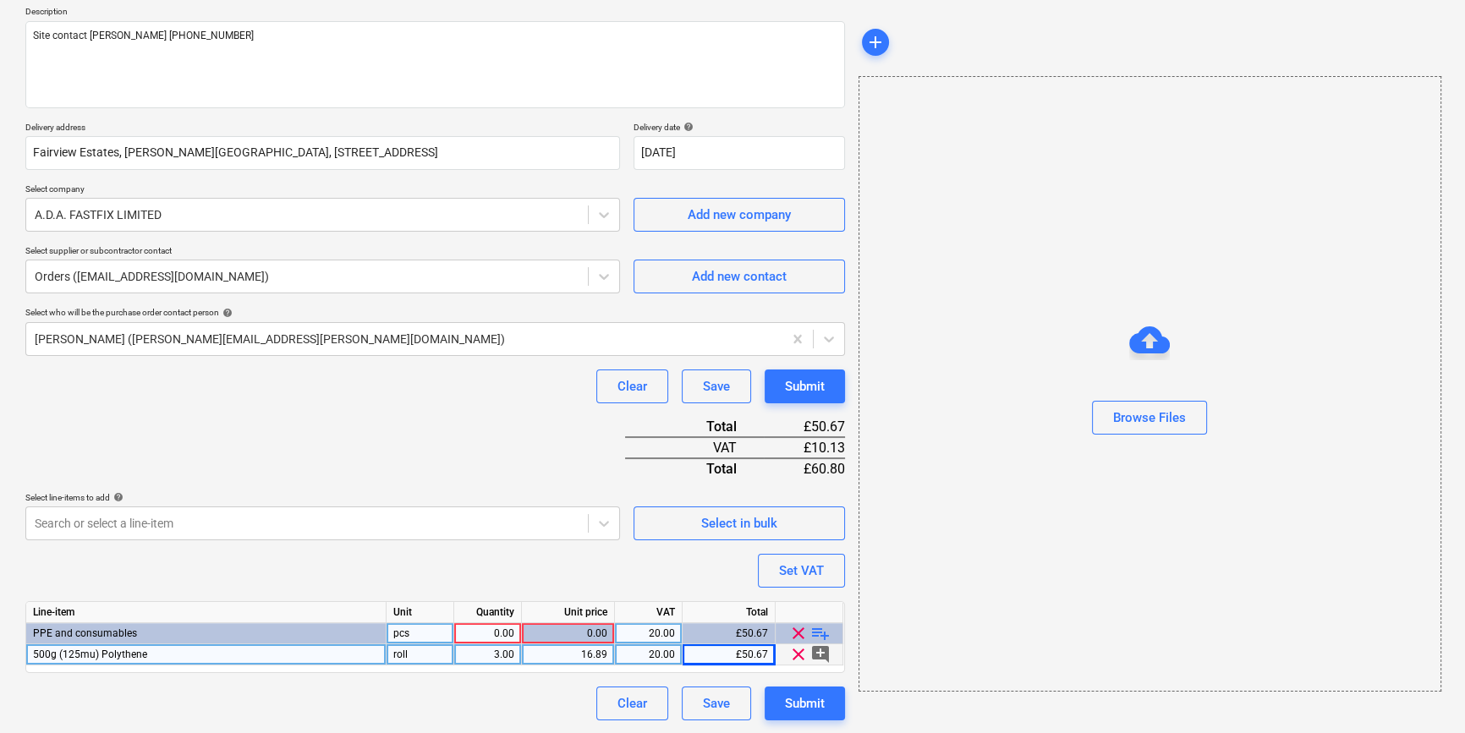
click at [818, 632] on span "playlist_add" at bounding box center [820, 633] width 20 height 20
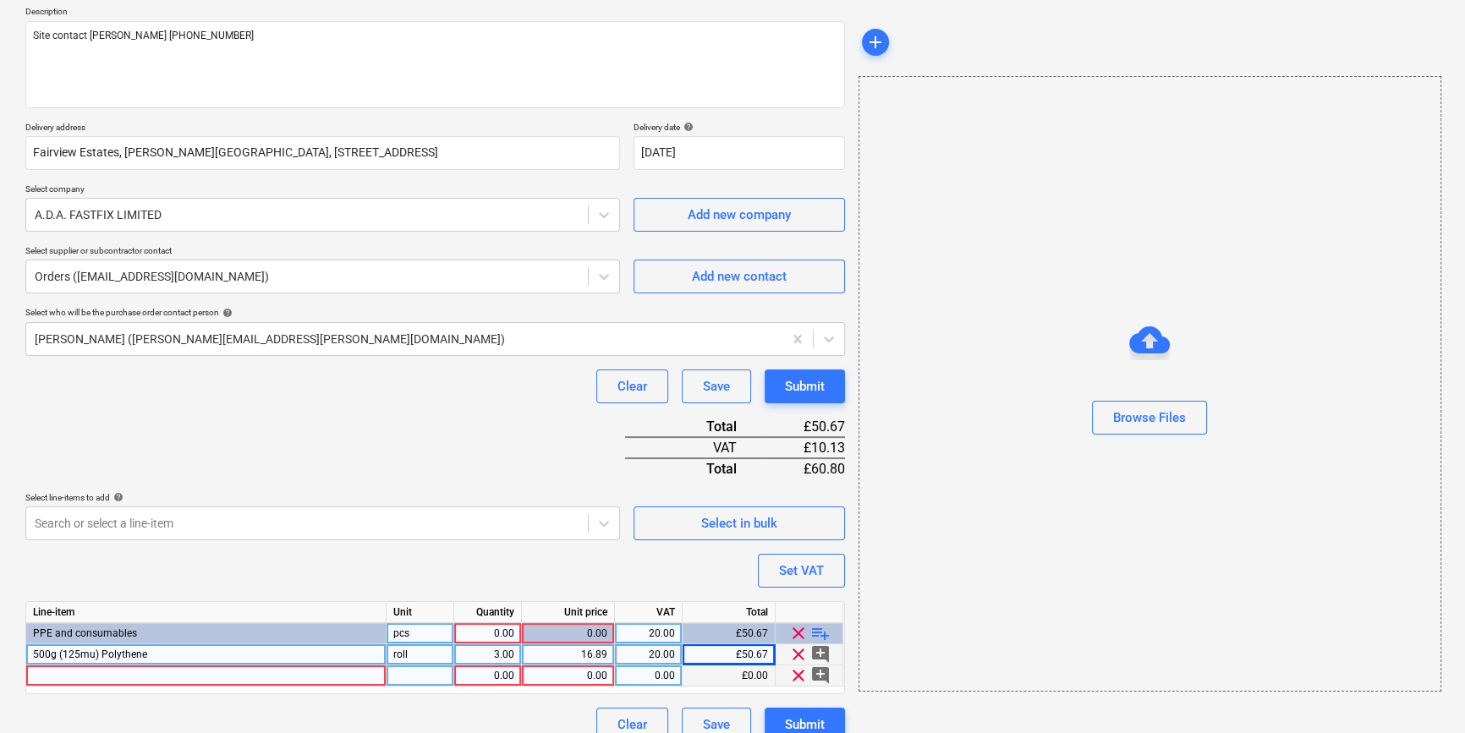
click at [85, 676] on div at bounding box center [206, 676] width 360 height 21
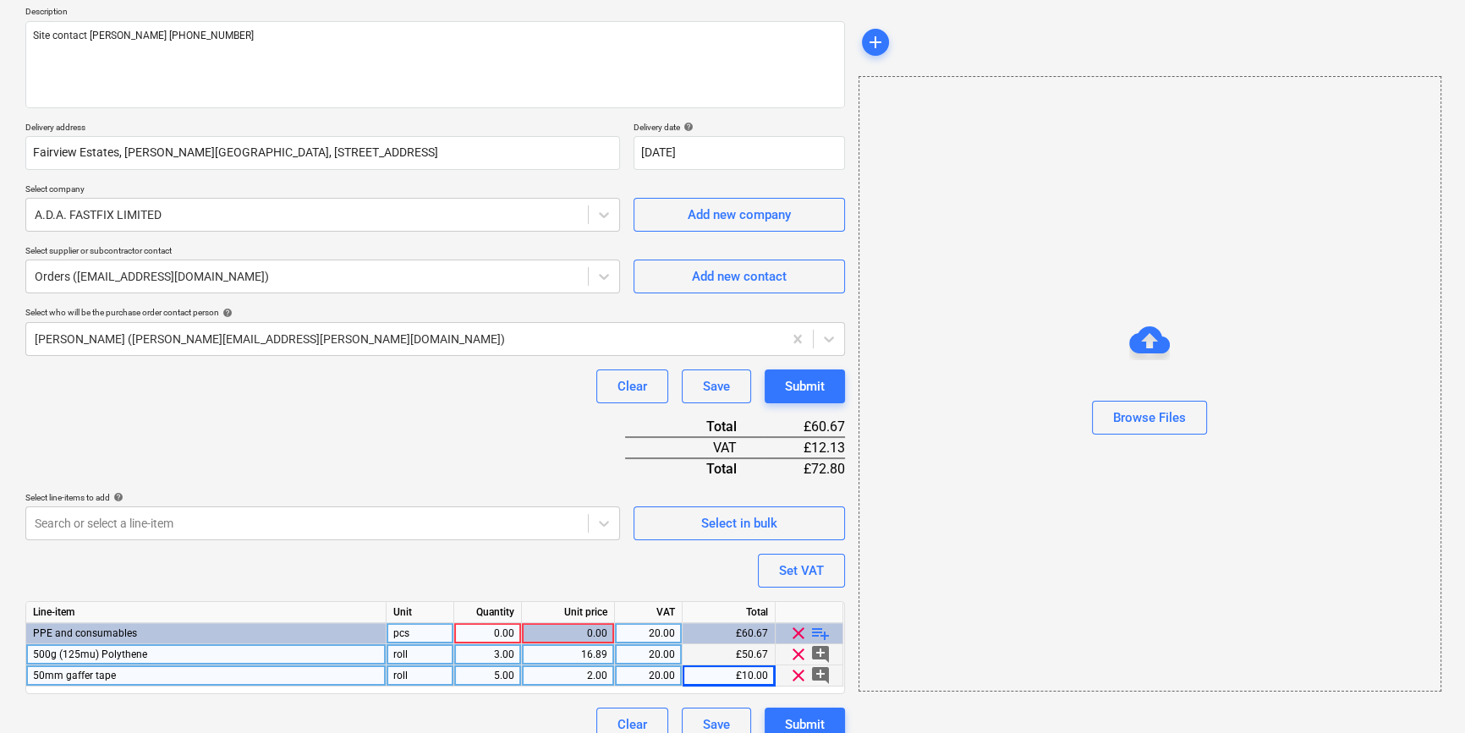
click at [816, 629] on span "playlist_add" at bounding box center [820, 633] width 20 height 20
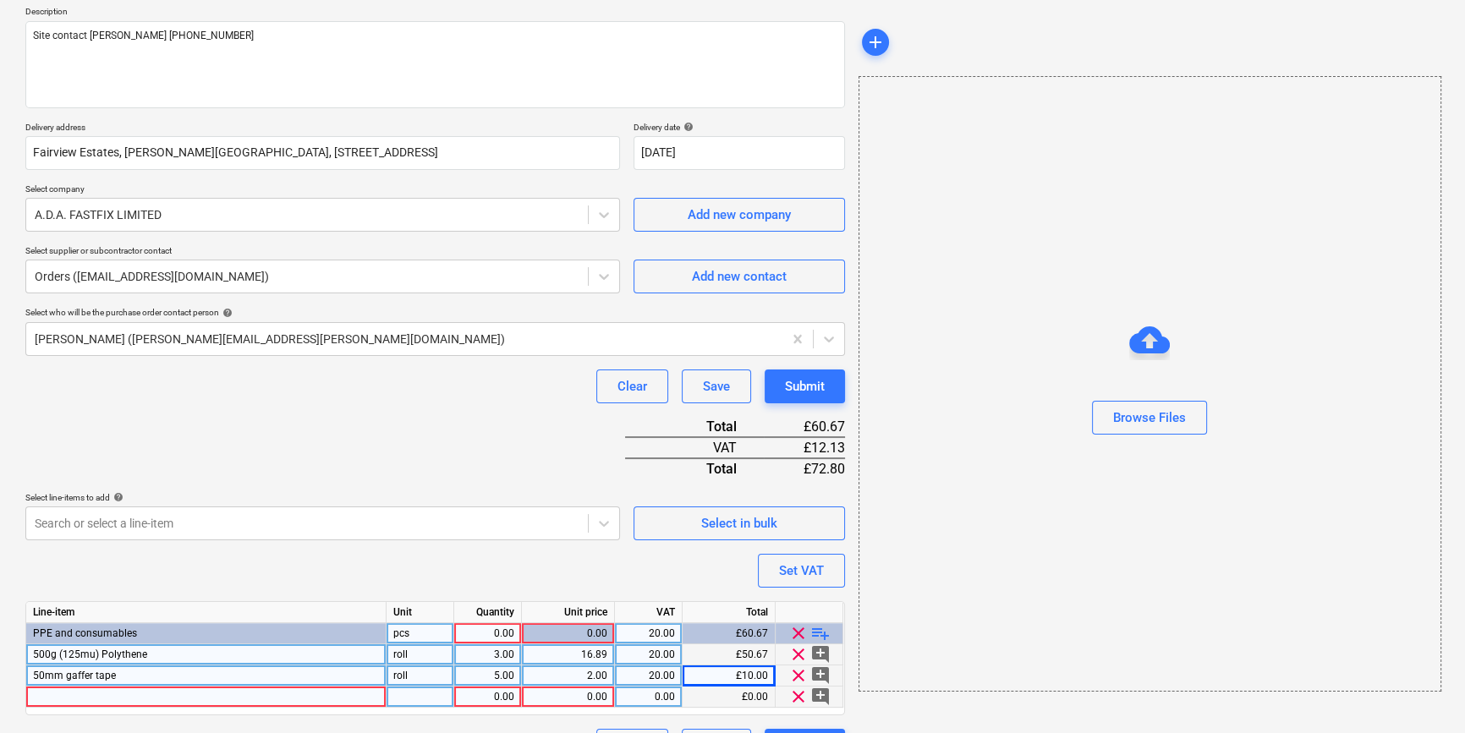
click at [57, 696] on div at bounding box center [206, 697] width 360 height 21
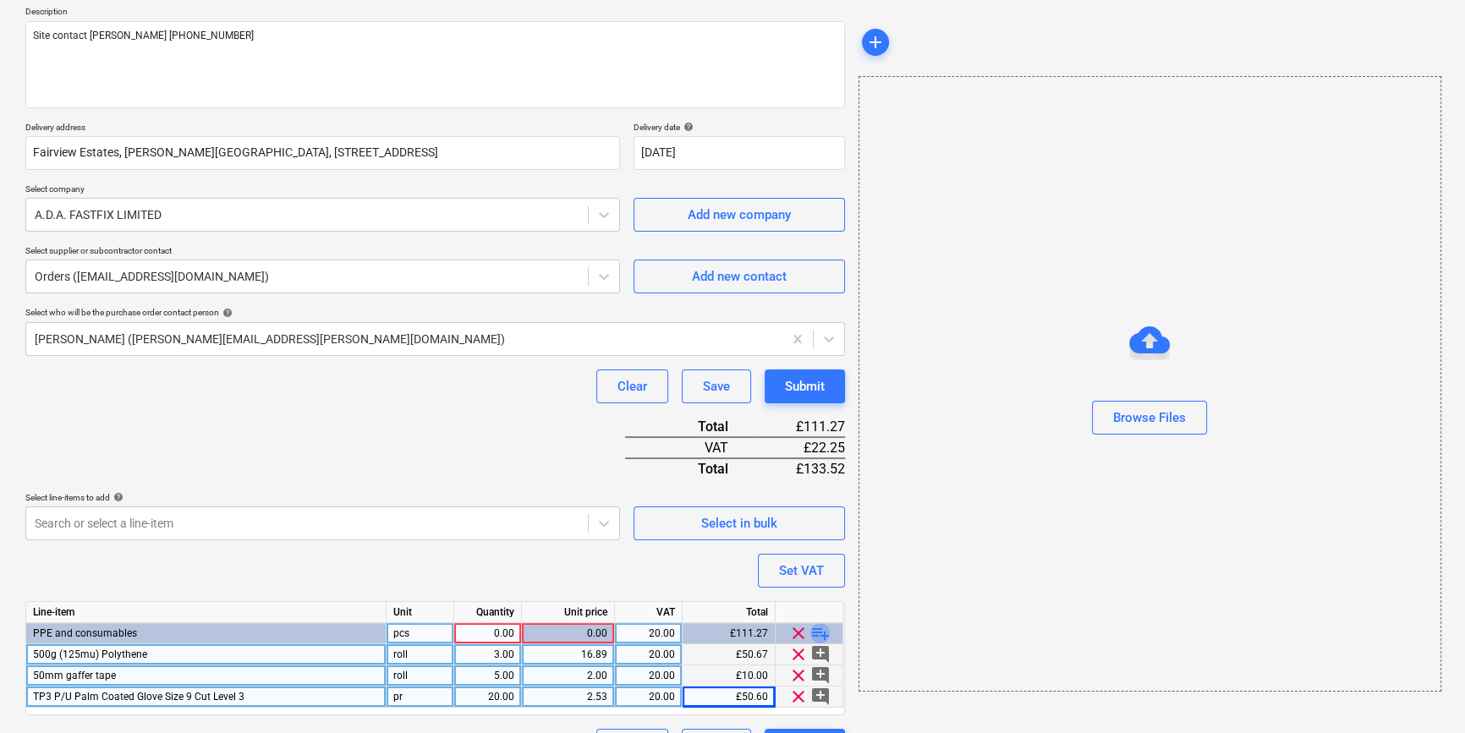
click at [812, 631] on span "playlist_add" at bounding box center [820, 633] width 20 height 20
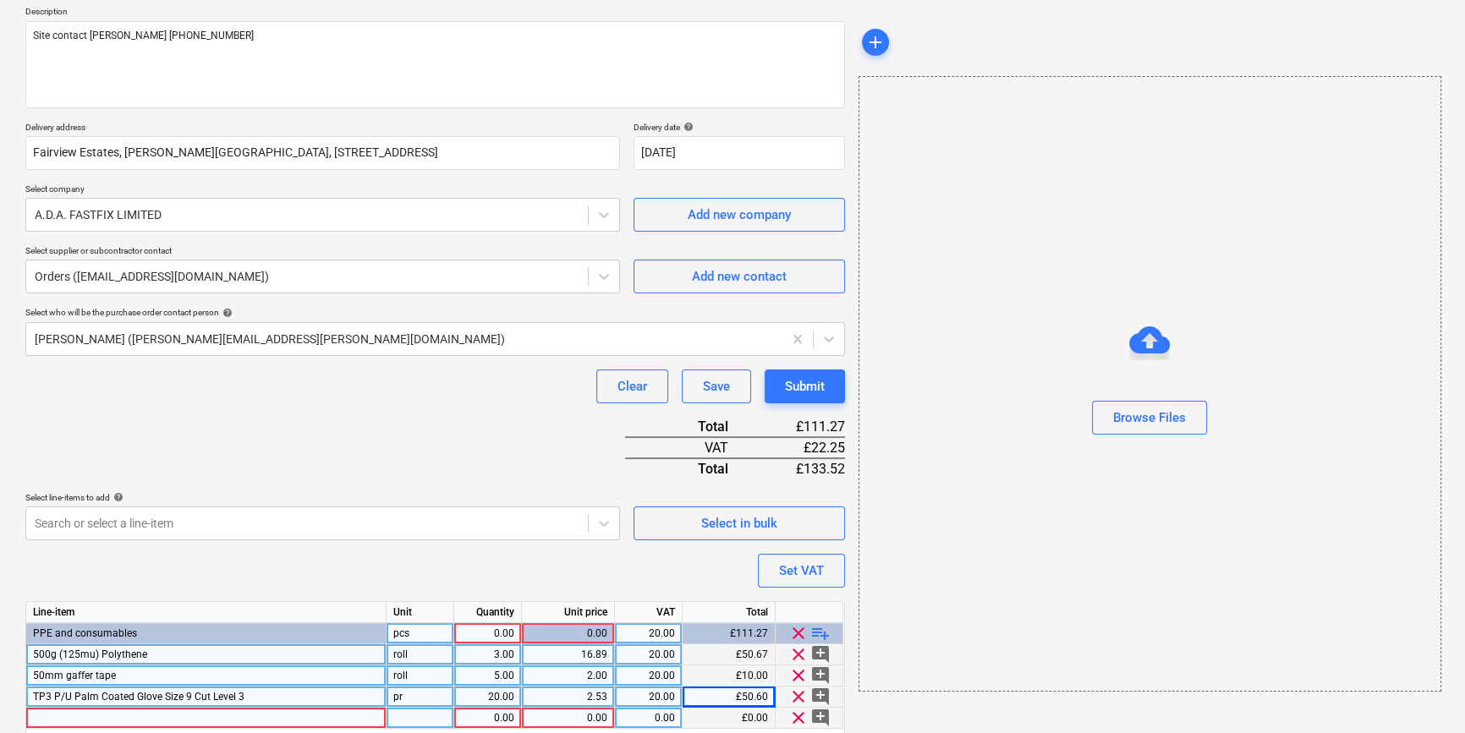
click at [60, 716] on div at bounding box center [206, 718] width 360 height 21
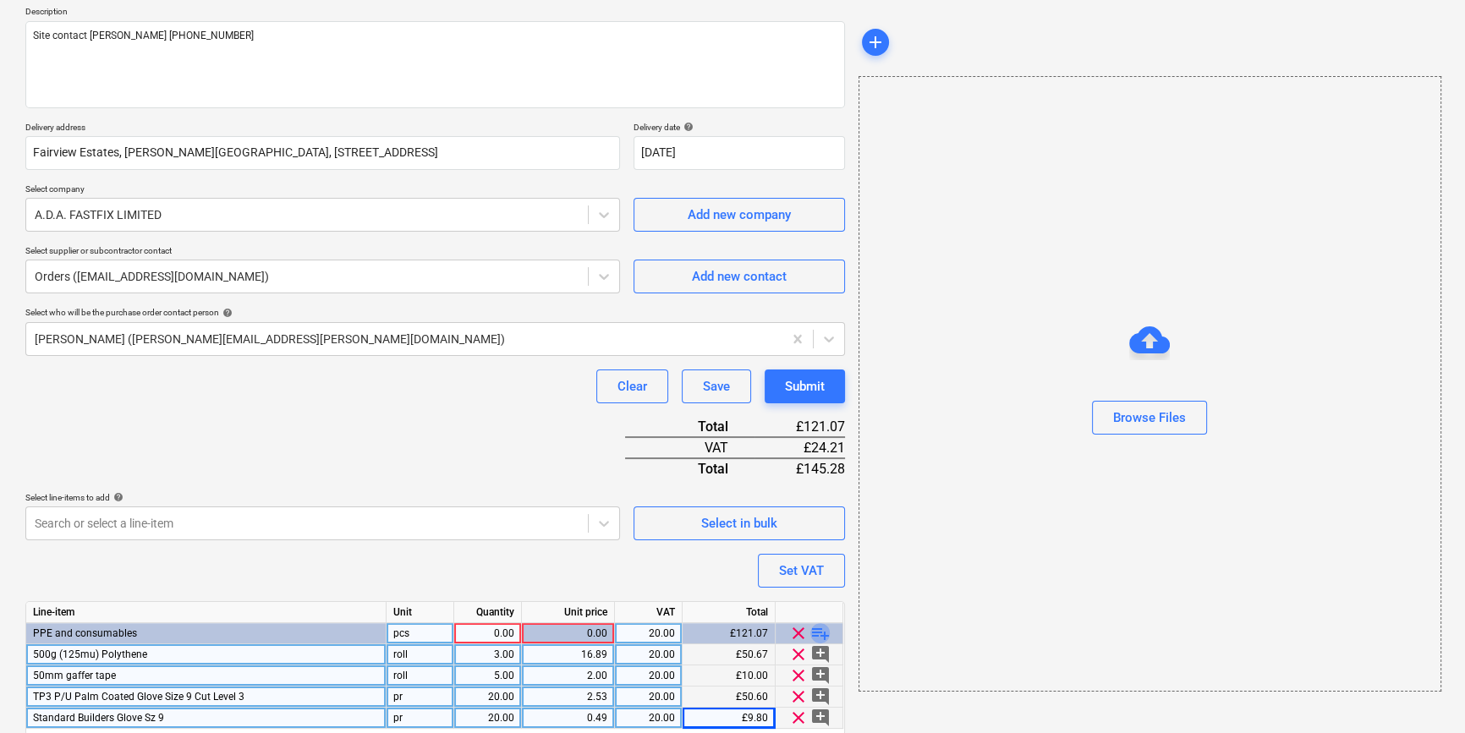
click at [820, 632] on span "playlist_add" at bounding box center [820, 633] width 20 height 20
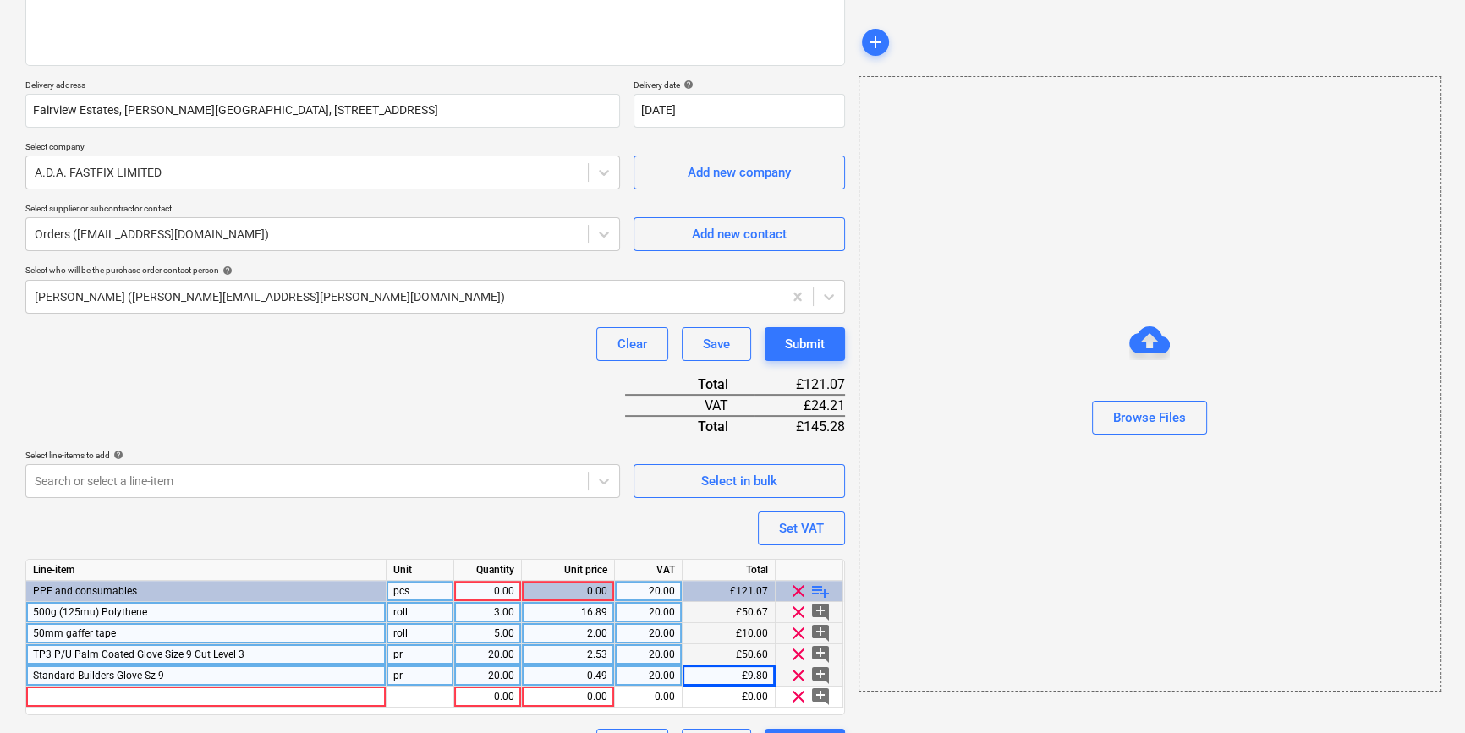
scroll to position [279, 0]
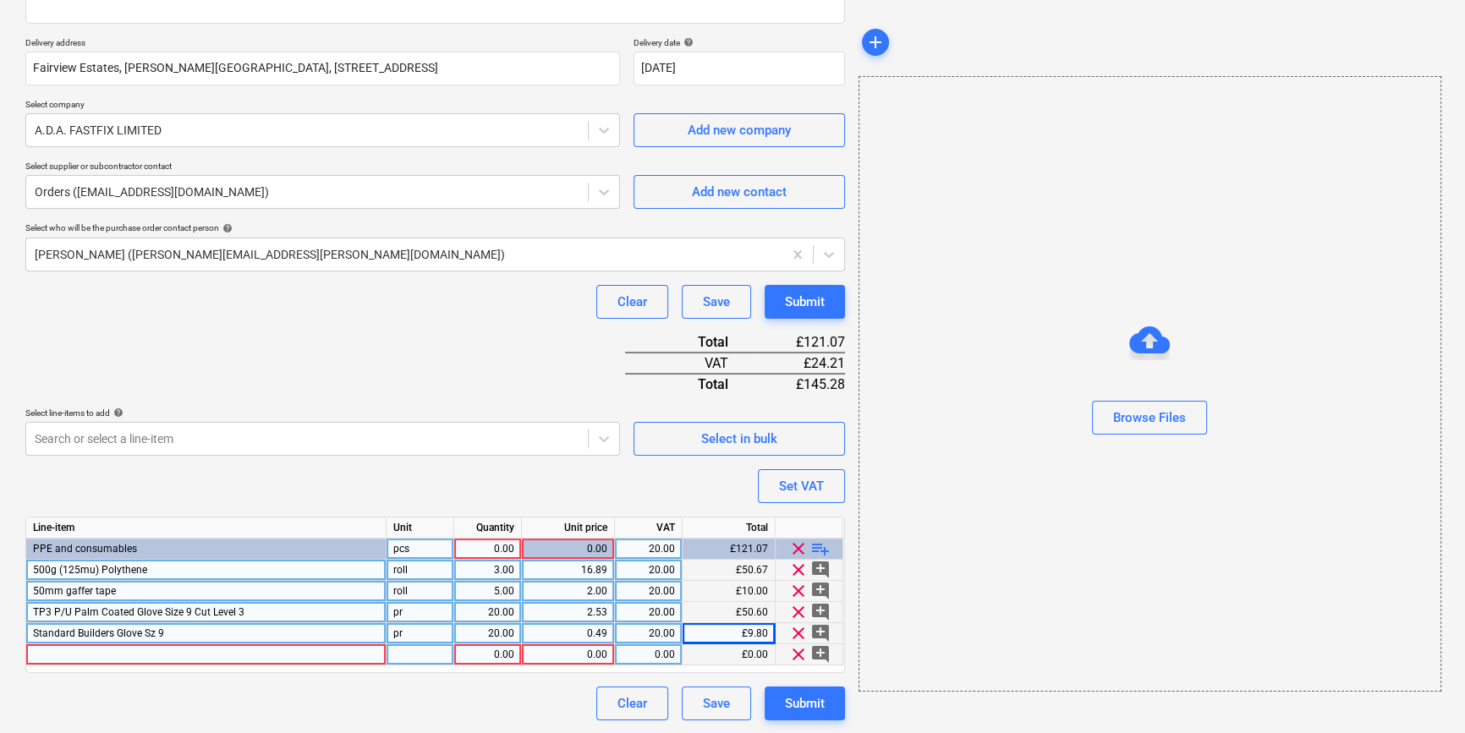
click at [46, 654] on div at bounding box center [206, 655] width 360 height 21
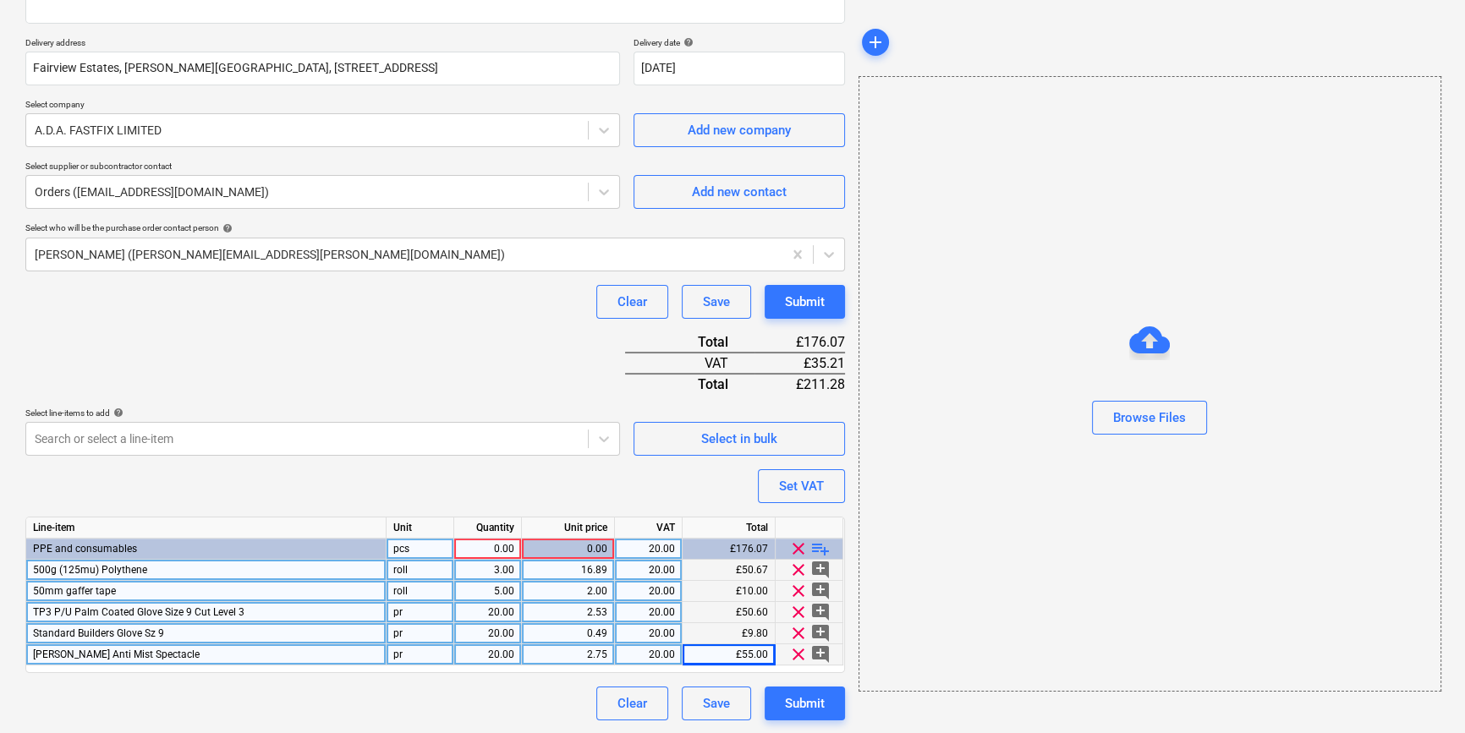
click at [815, 550] on span "playlist_add" at bounding box center [820, 549] width 20 height 20
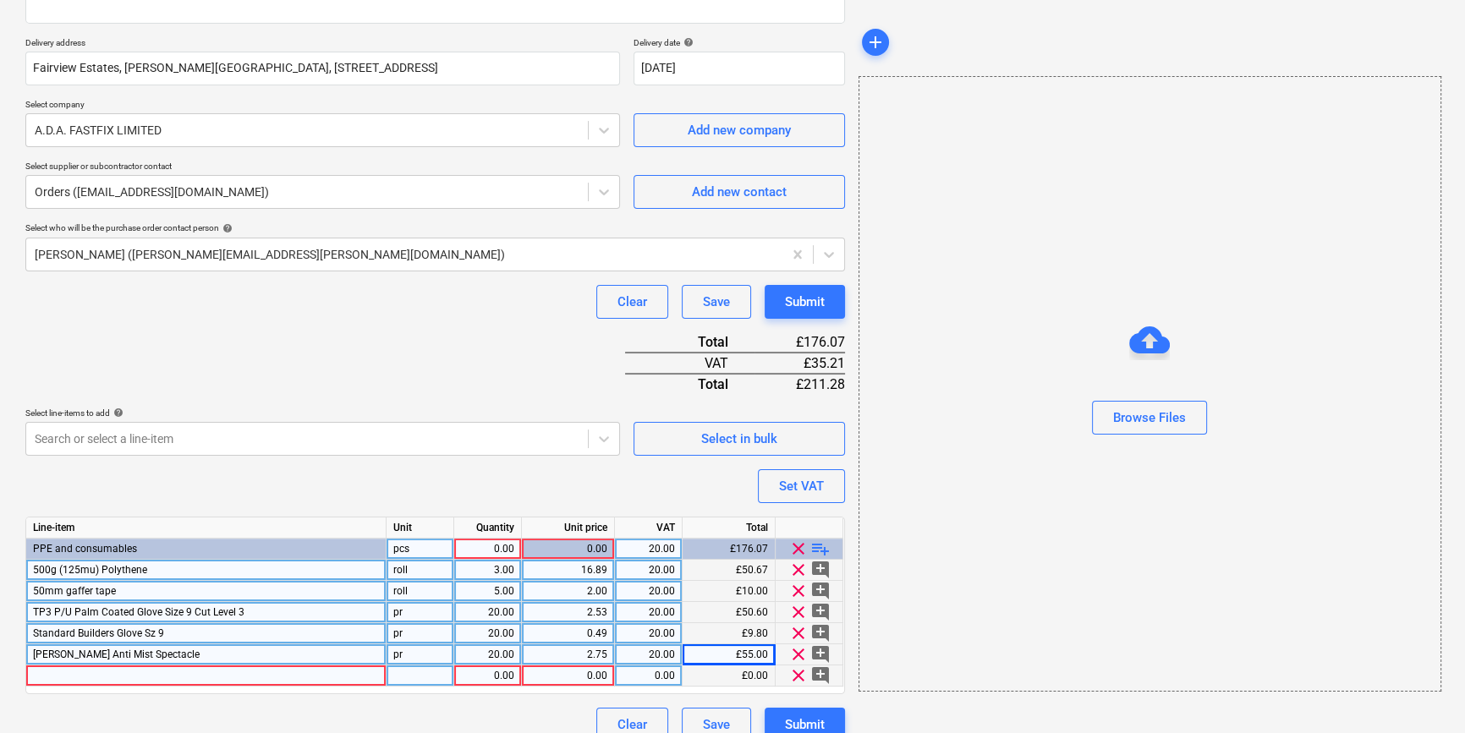
click at [127, 678] on div at bounding box center [206, 676] width 360 height 21
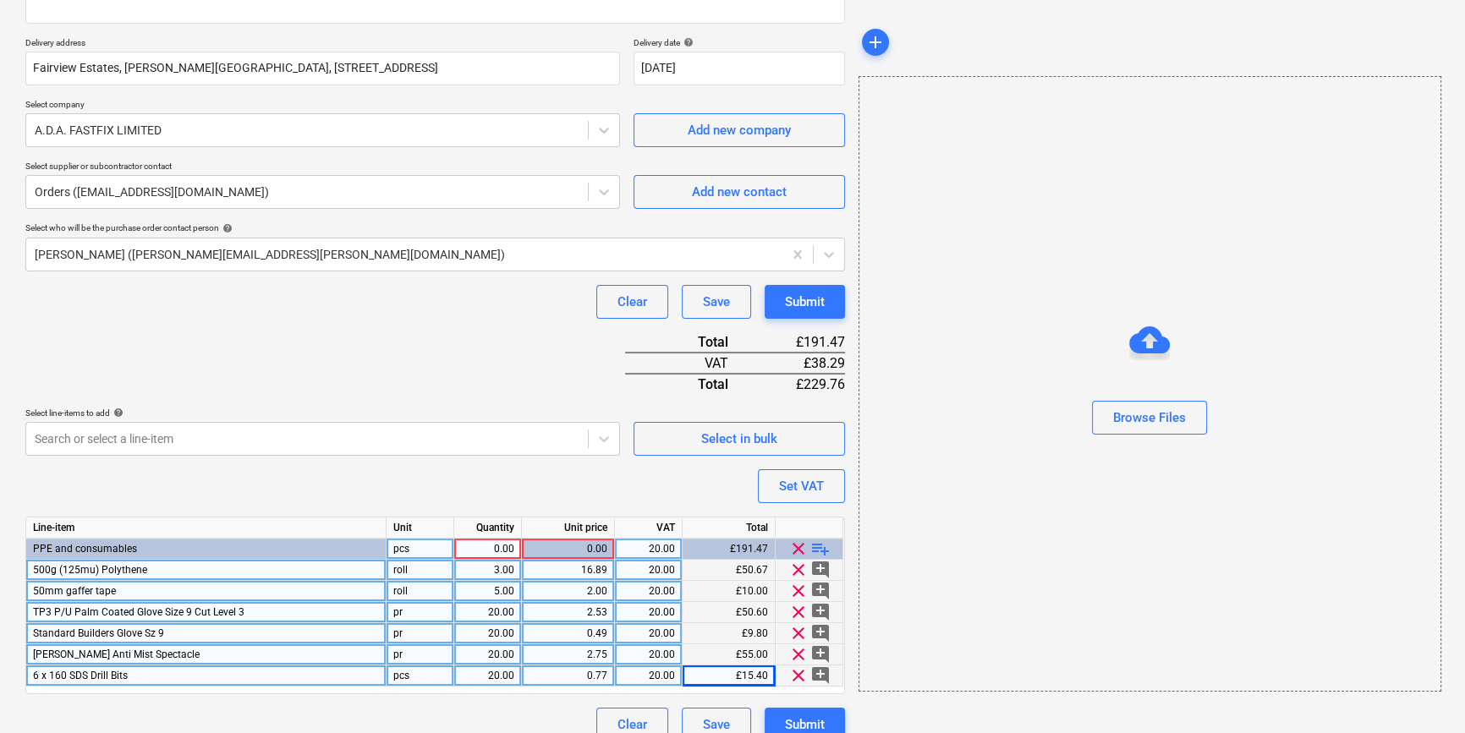
click at [825, 549] on span "playlist_add" at bounding box center [820, 549] width 20 height 20
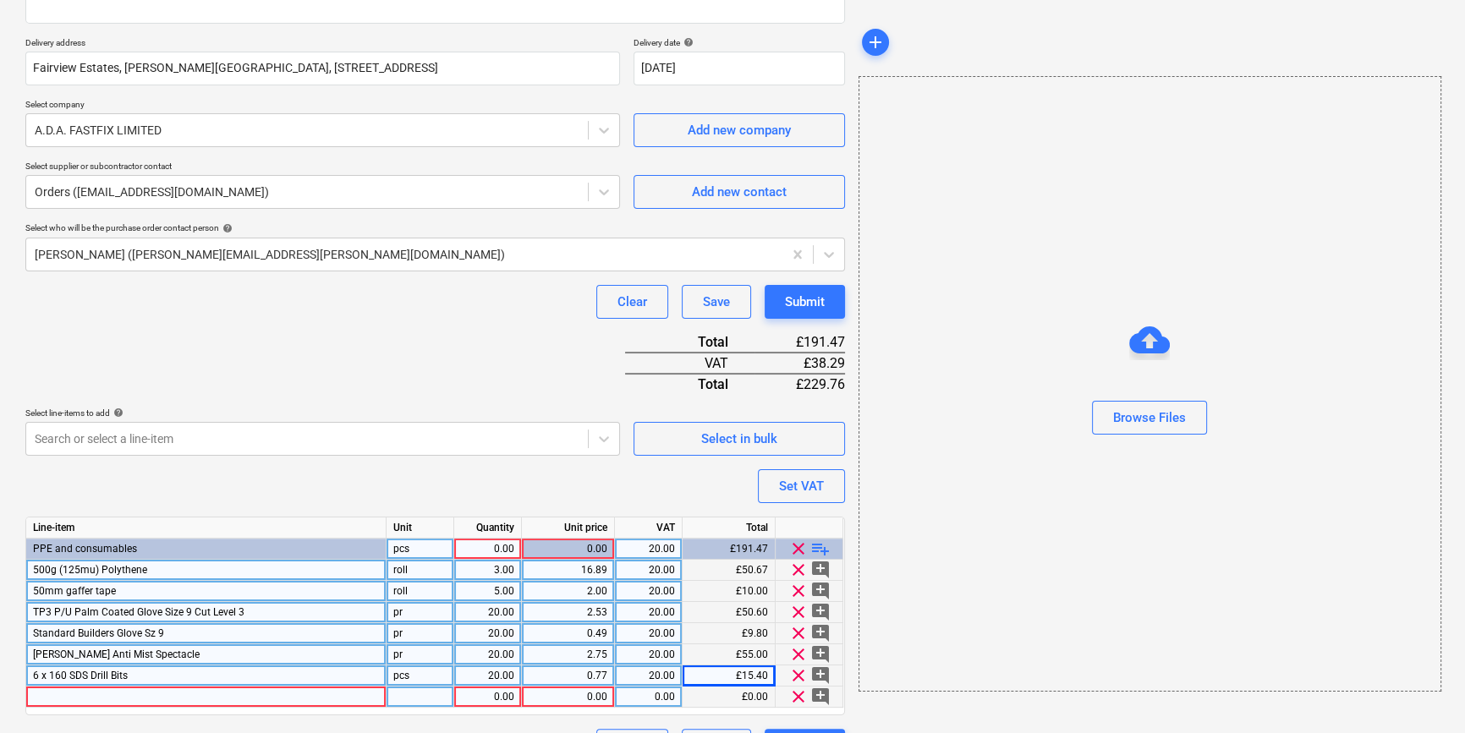
click at [45, 698] on div at bounding box center [206, 697] width 360 height 21
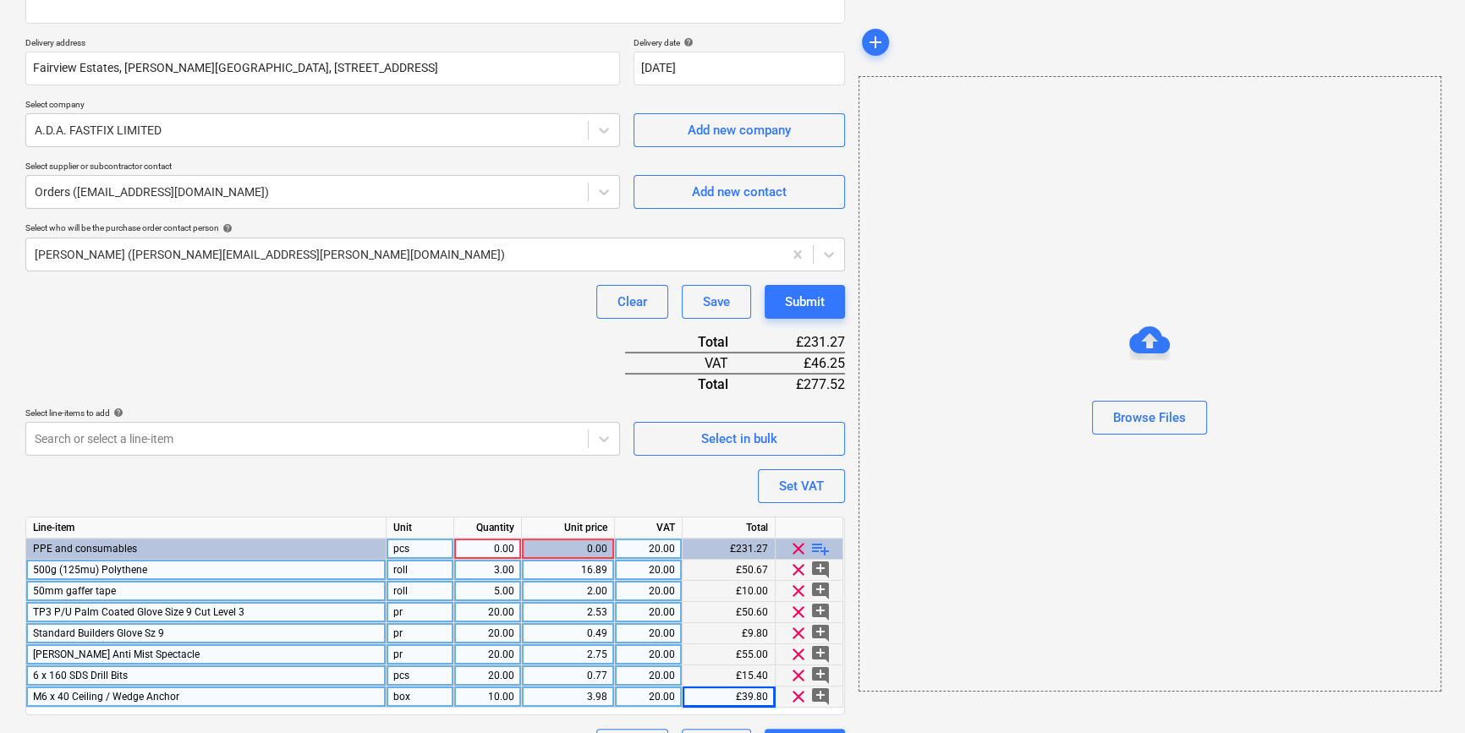
click at [472, 543] on div "0.00" at bounding box center [487, 549] width 53 height 21
click at [564, 545] on div "0.00" at bounding box center [568, 549] width 79 height 21
click at [529, 481] on div "Purchase order name help TML0009-PO-103 ADA Purchase order reference number hel…" at bounding box center [435, 311] width 820 height 903
click at [499, 545] on div "0.00" at bounding box center [487, 549] width 53 height 21
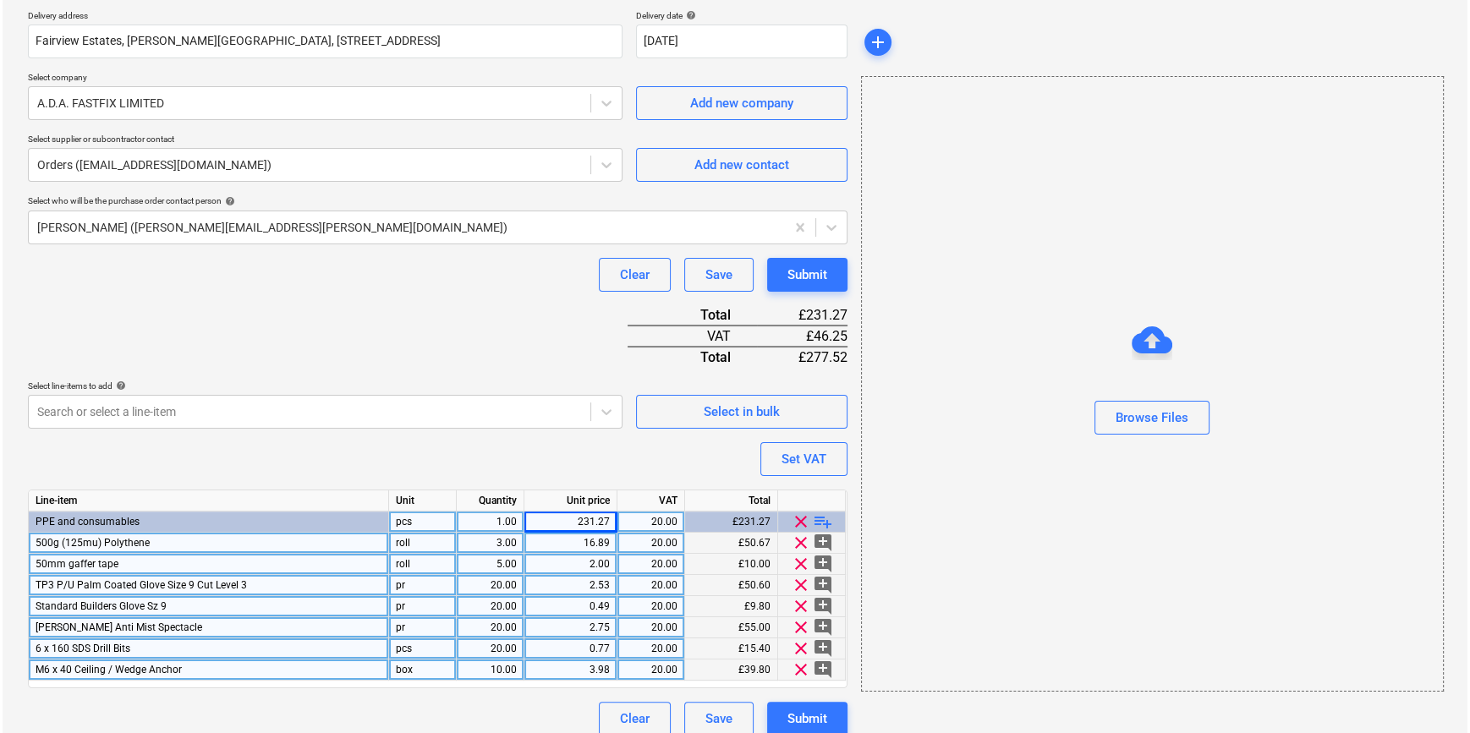
scroll to position [321, 0]
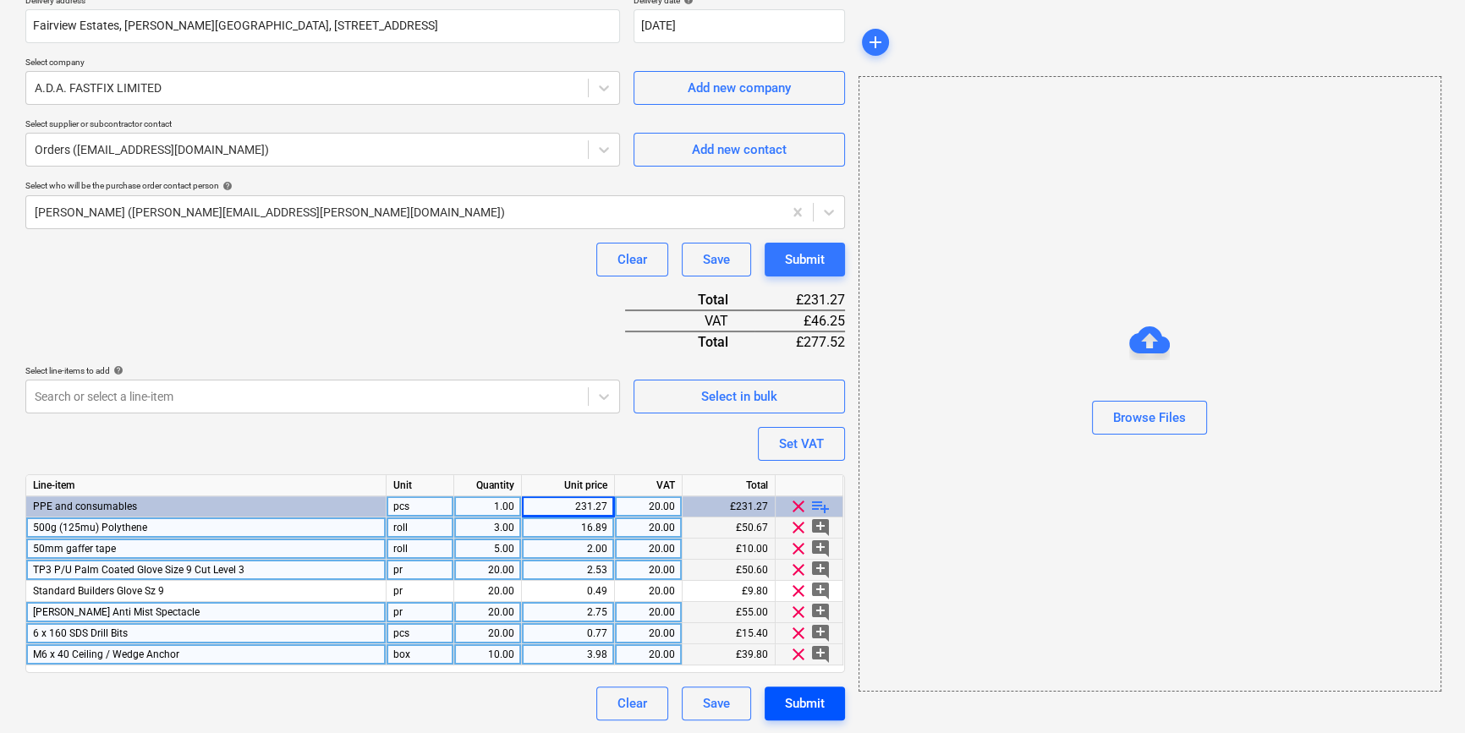
click at [818, 707] on div "Submit" at bounding box center [805, 704] width 40 height 22
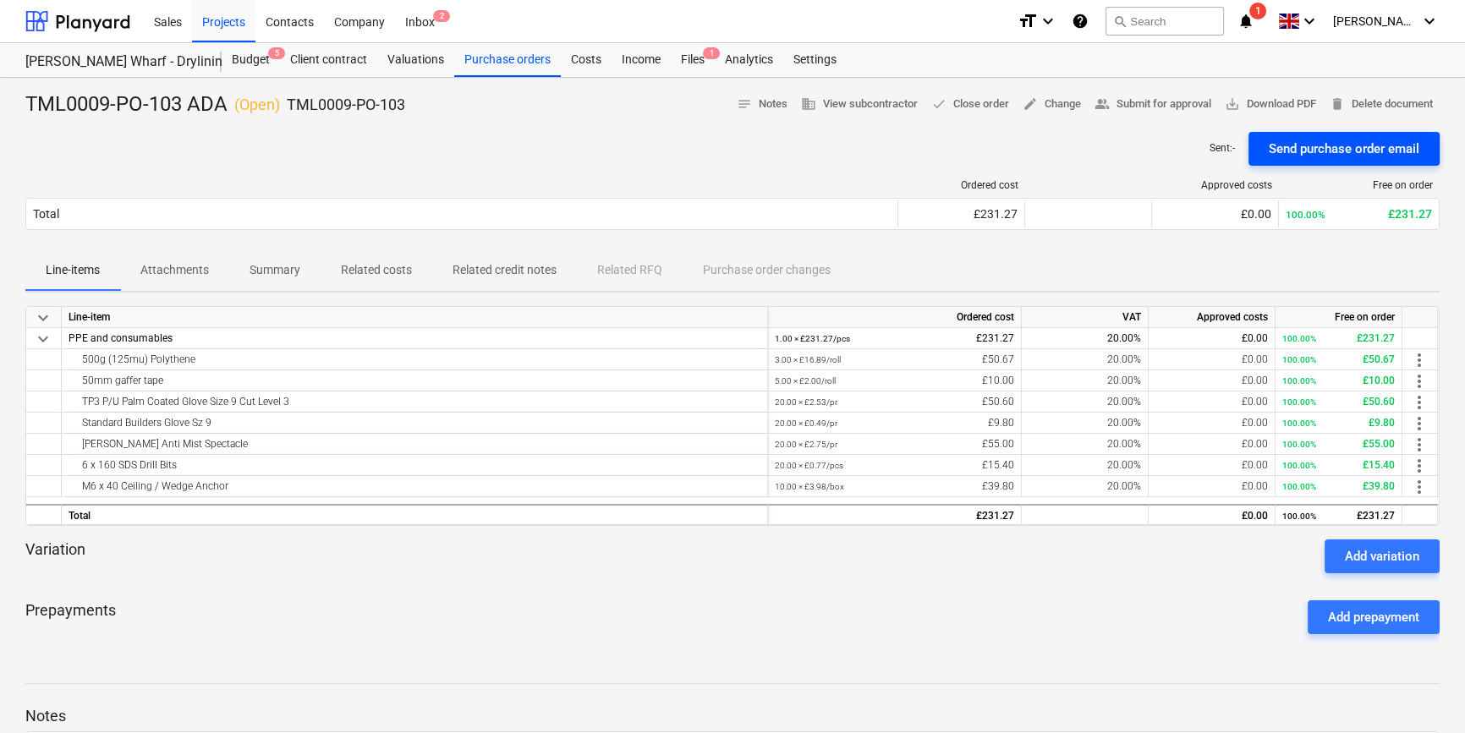
click at [1320, 143] on div "Send purchase order email" at bounding box center [1344, 149] width 151 height 22
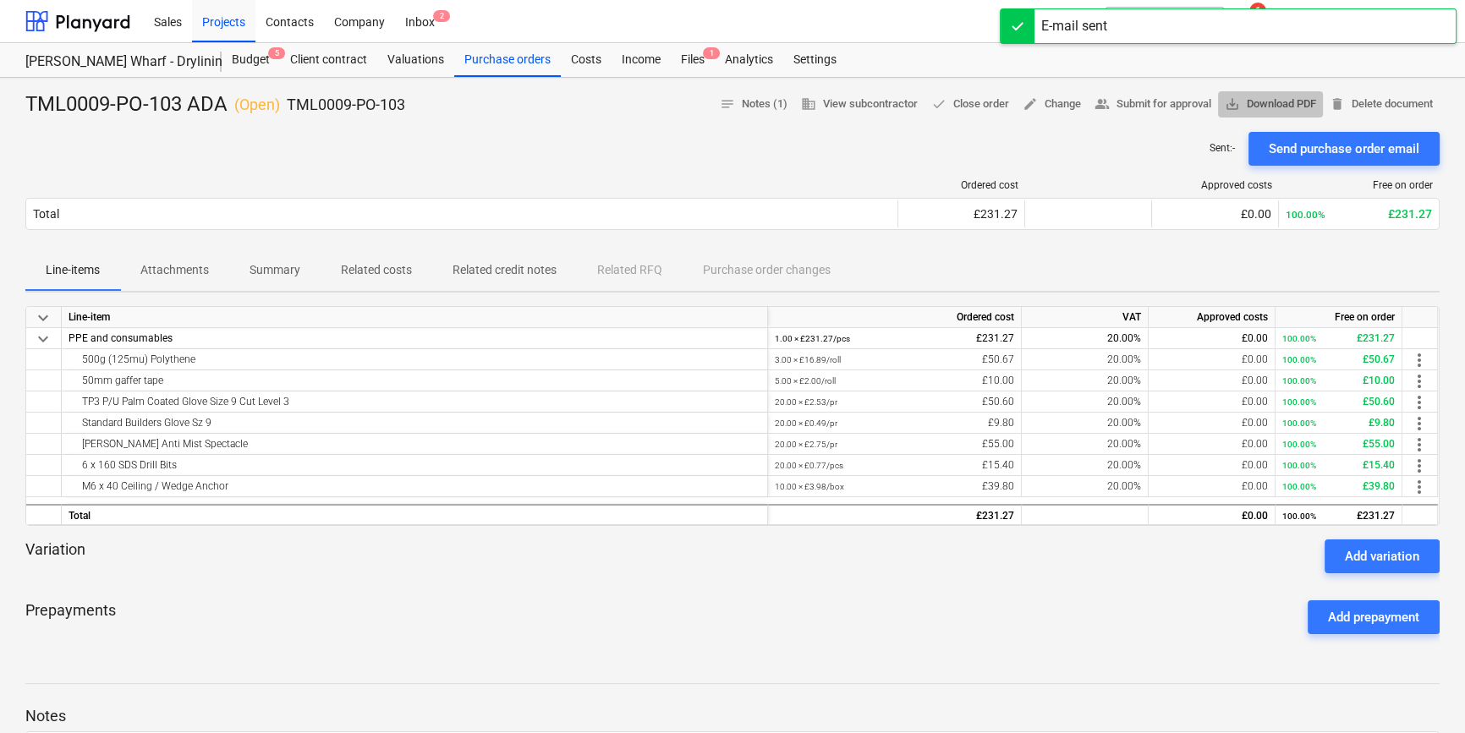
click at [1286, 107] on span "save_alt Download PDF" at bounding box center [1270, 104] width 91 height 19
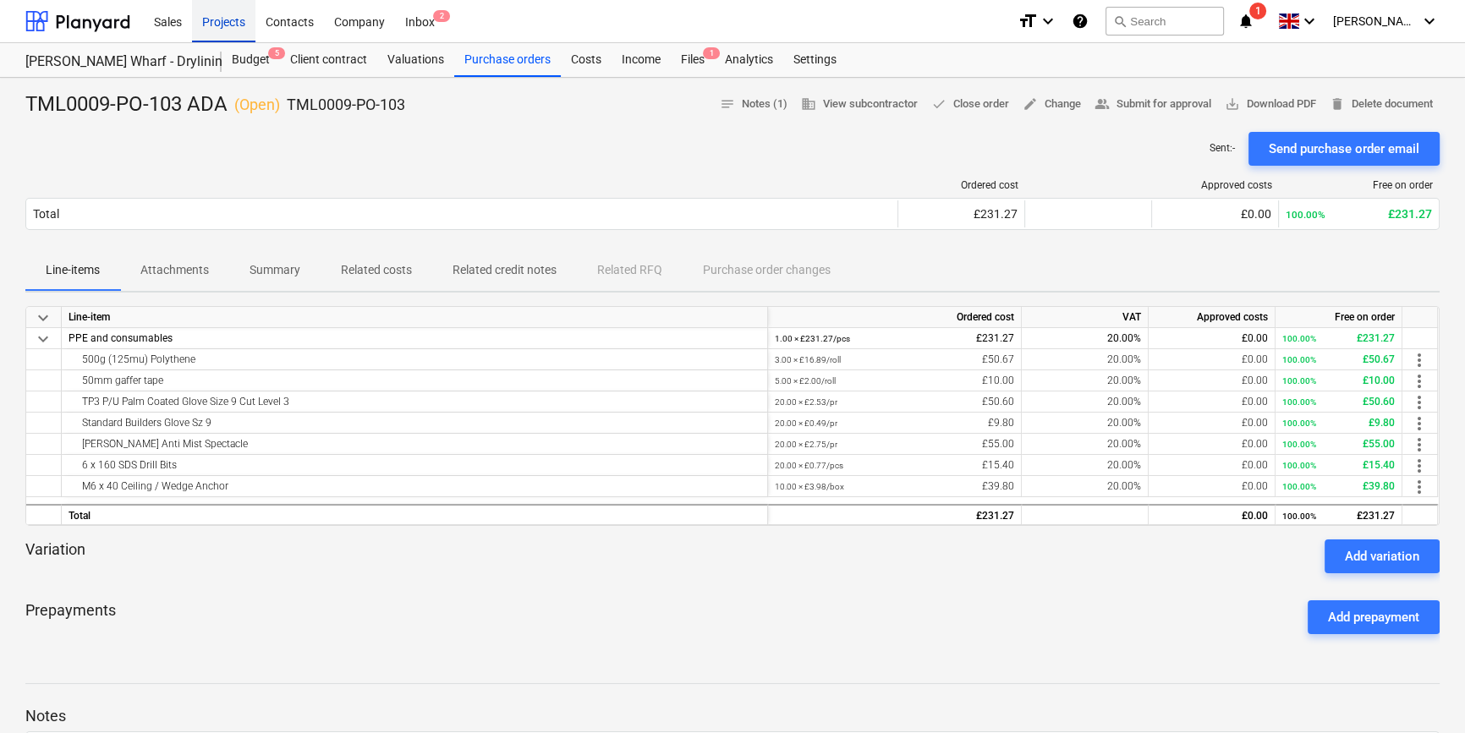
click at [211, 25] on div "Projects" at bounding box center [223, 20] width 63 height 43
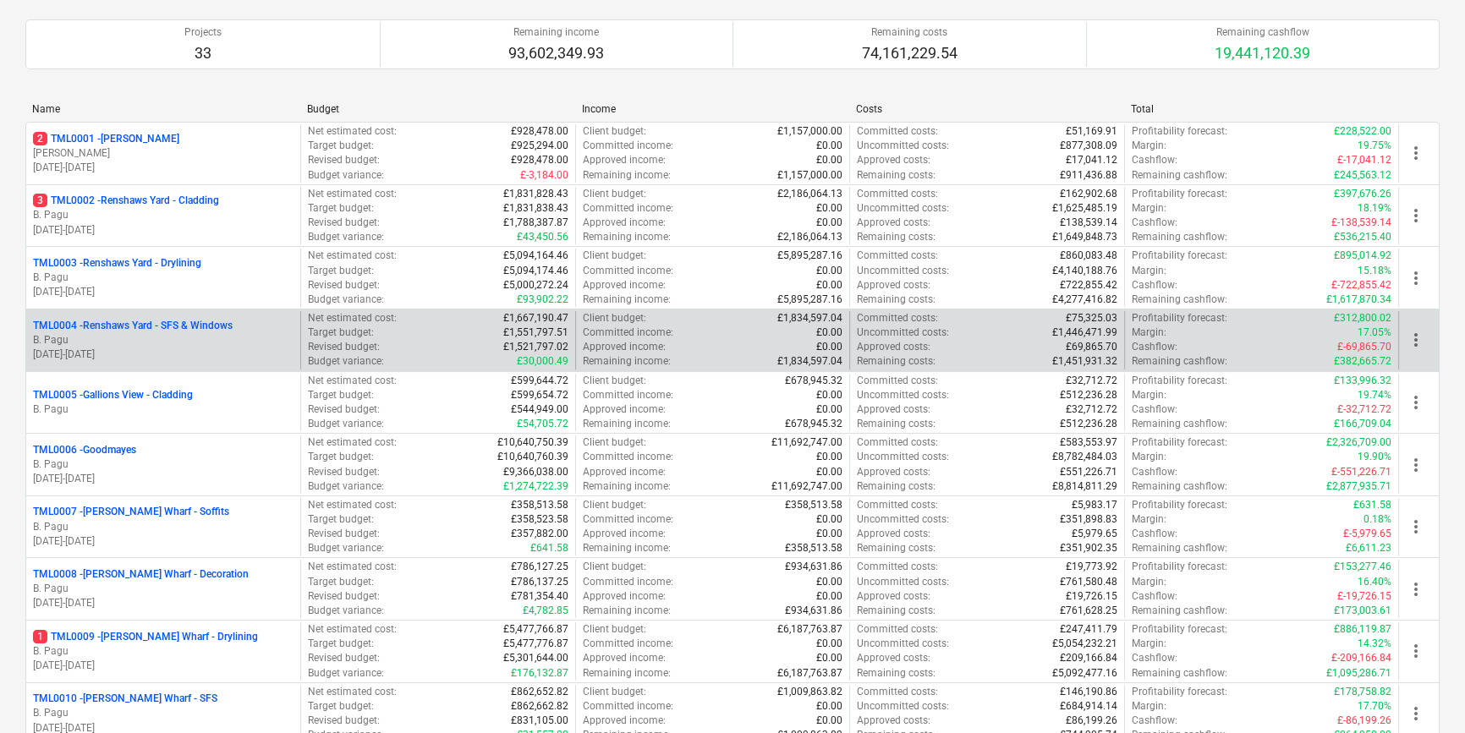
scroll to position [153, 0]
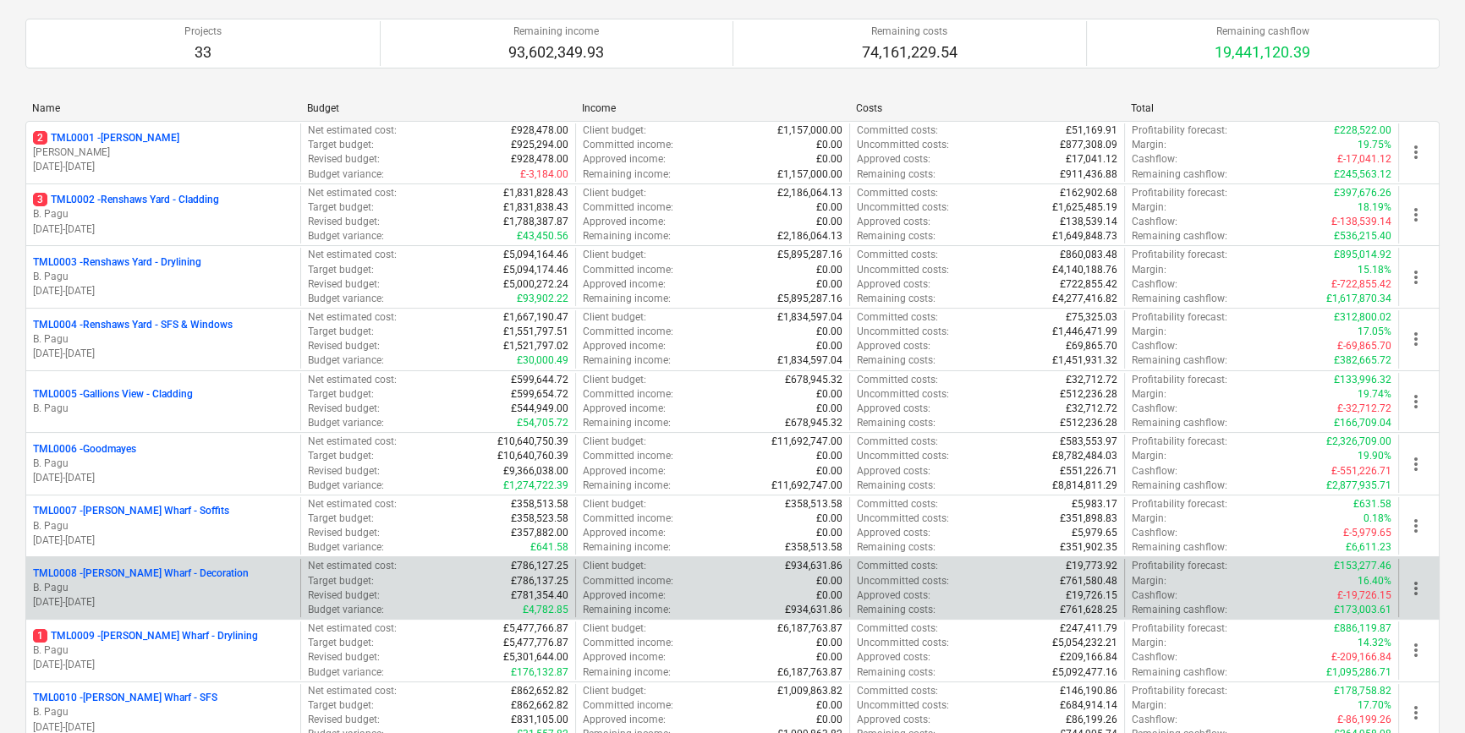
click at [162, 585] on p "B. Pagu" at bounding box center [163, 588] width 261 height 14
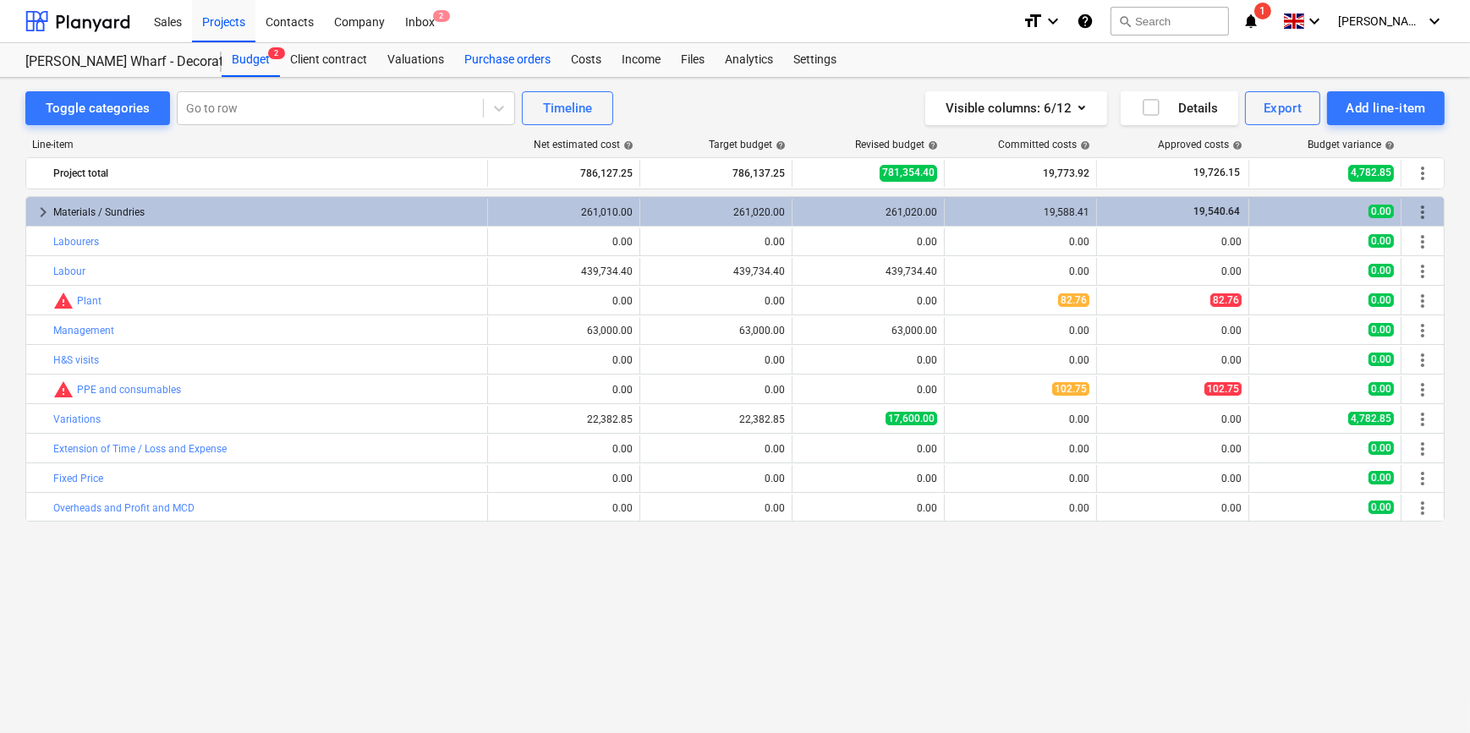
click at [510, 58] on div "Purchase orders" at bounding box center [507, 60] width 107 height 34
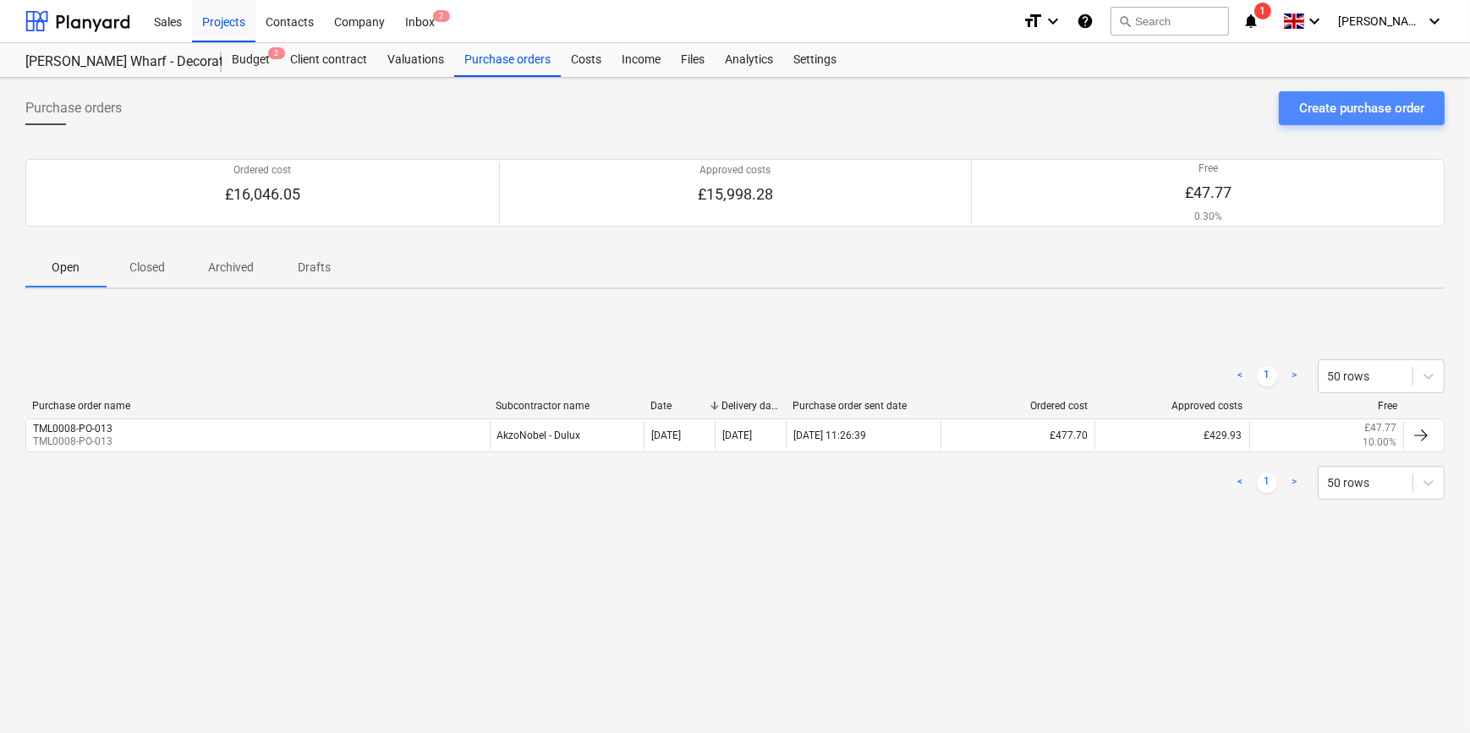
click at [1323, 108] on div "Create purchase order" at bounding box center [1361, 108] width 125 height 22
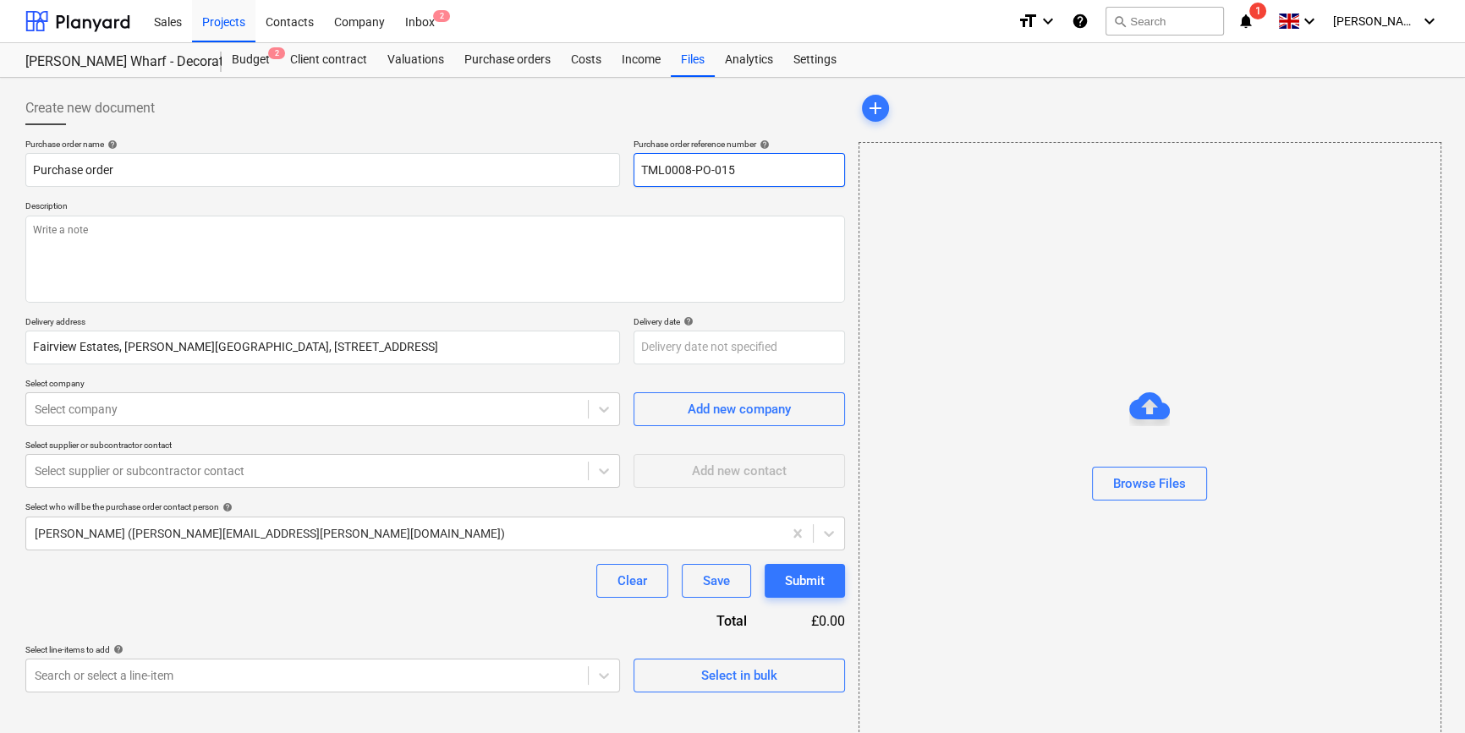
drag, startPoint x: 744, startPoint y: 165, endPoint x: 631, endPoint y: 176, distance: 113.0
click at [631, 176] on div "Purchase order name help Purchase order Purchase order reference number help TM…" at bounding box center [435, 163] width 820 height 48
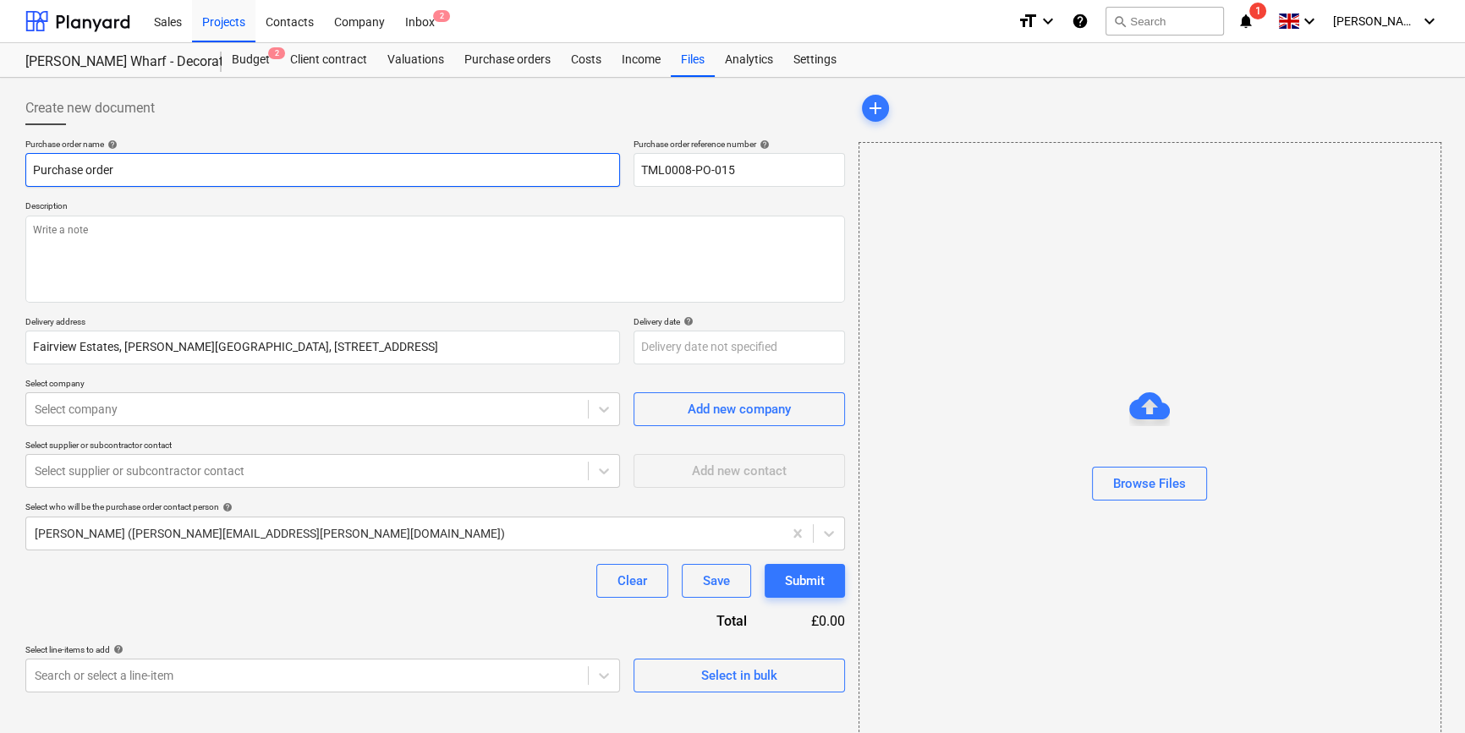
drag, startPoint x: 132, startPoint y: 164, endPoint x: 17, endPoint y: 174, distance: 115.5
click at [17, 174] on div "Create new document Purchase order name help Purchase order Purchase order refe…" at bounding box center [732, 425] width 1465 height 694
paste input "TML0008-PO-015"
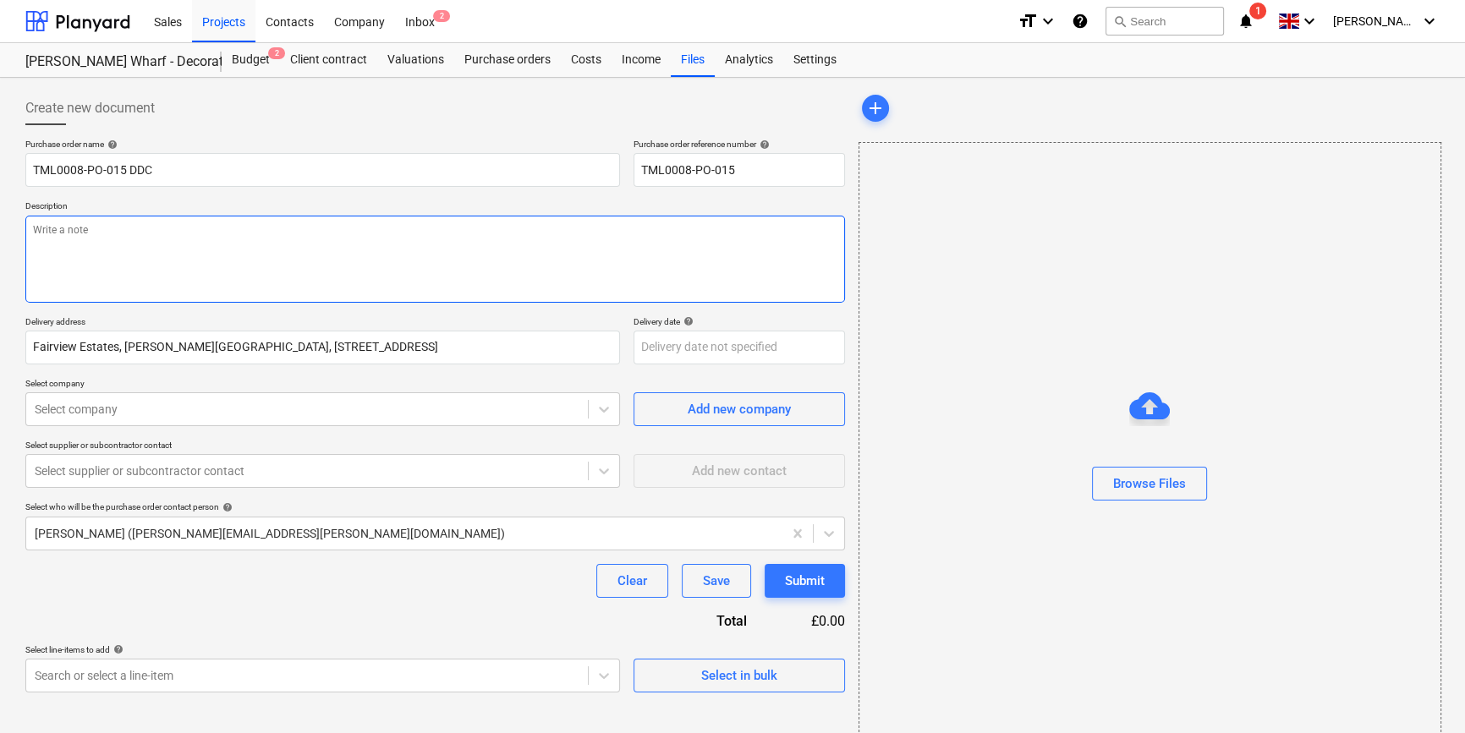
click at [82, 266] on textarea at bounding box center [435, 259] width 820 height 87
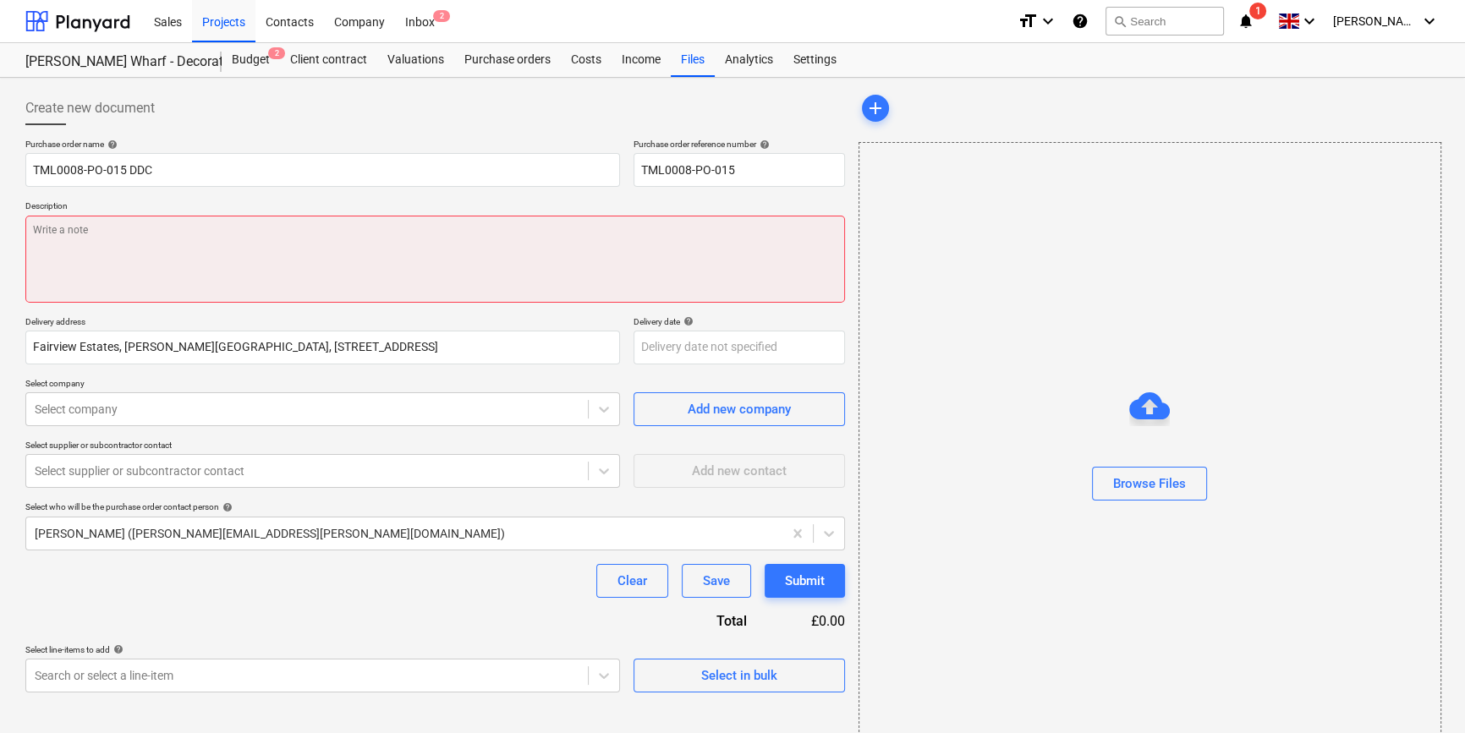
click at [92, 261] on textarea at bounding box center [435, 259] width 820 height 87
paste textarea "Site contact [PERSON_NAME] [PHONE_NUMBER]"
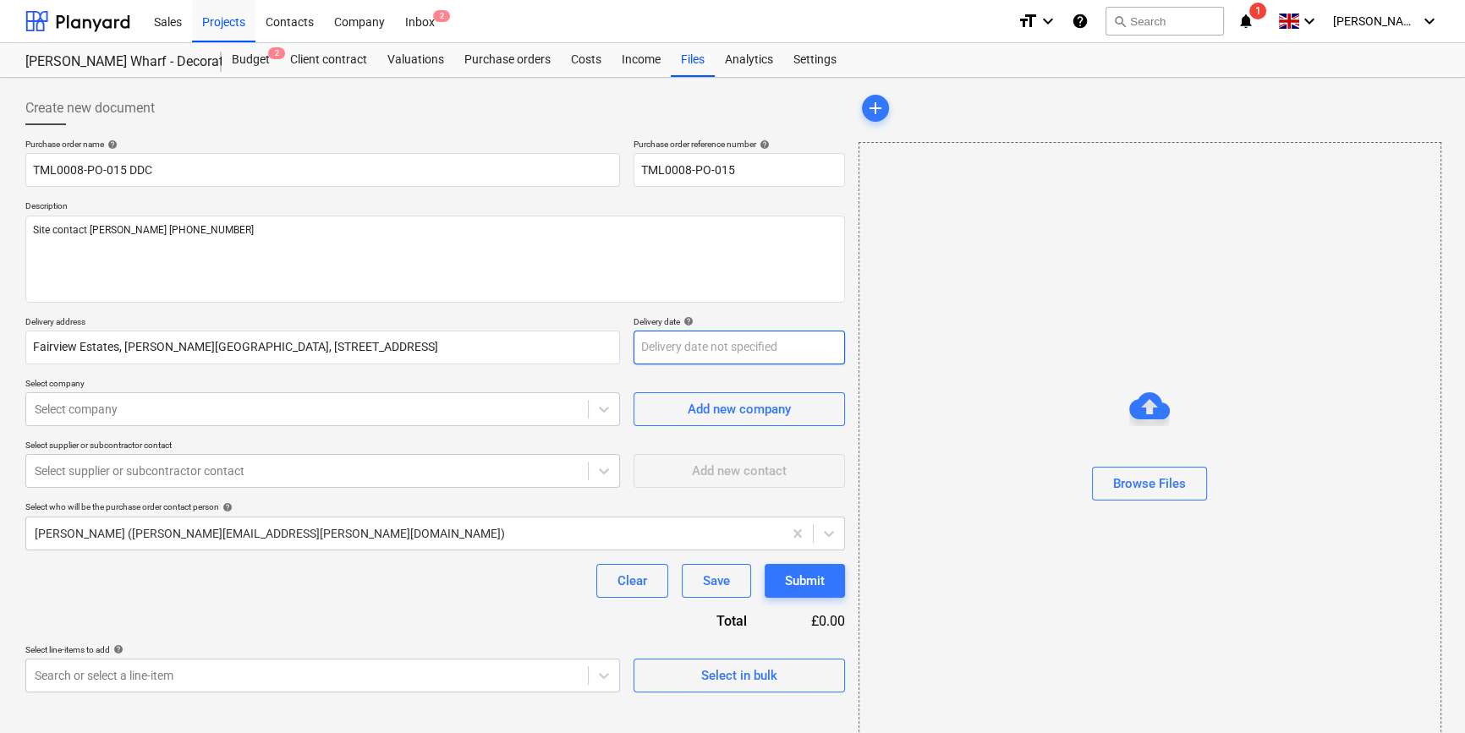
click at [684, 354] on body "Sales Projects Contacts Company Inbox 2 format_size keyboard_arrow_down help se…" at bounding box center [732, 366] width 1465 height 733
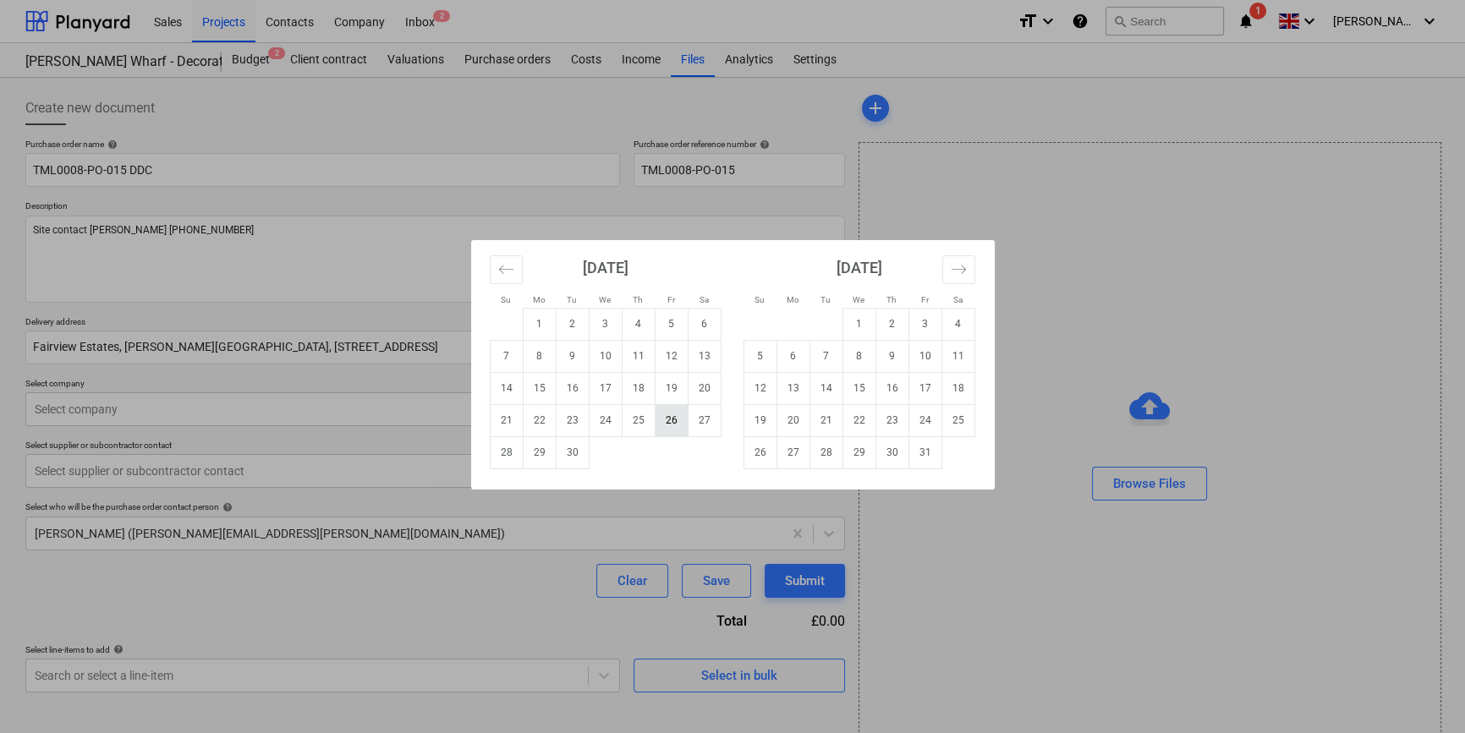
click at [680, 425] on td "26" at bounding box center [671, 420] width 33 height 32
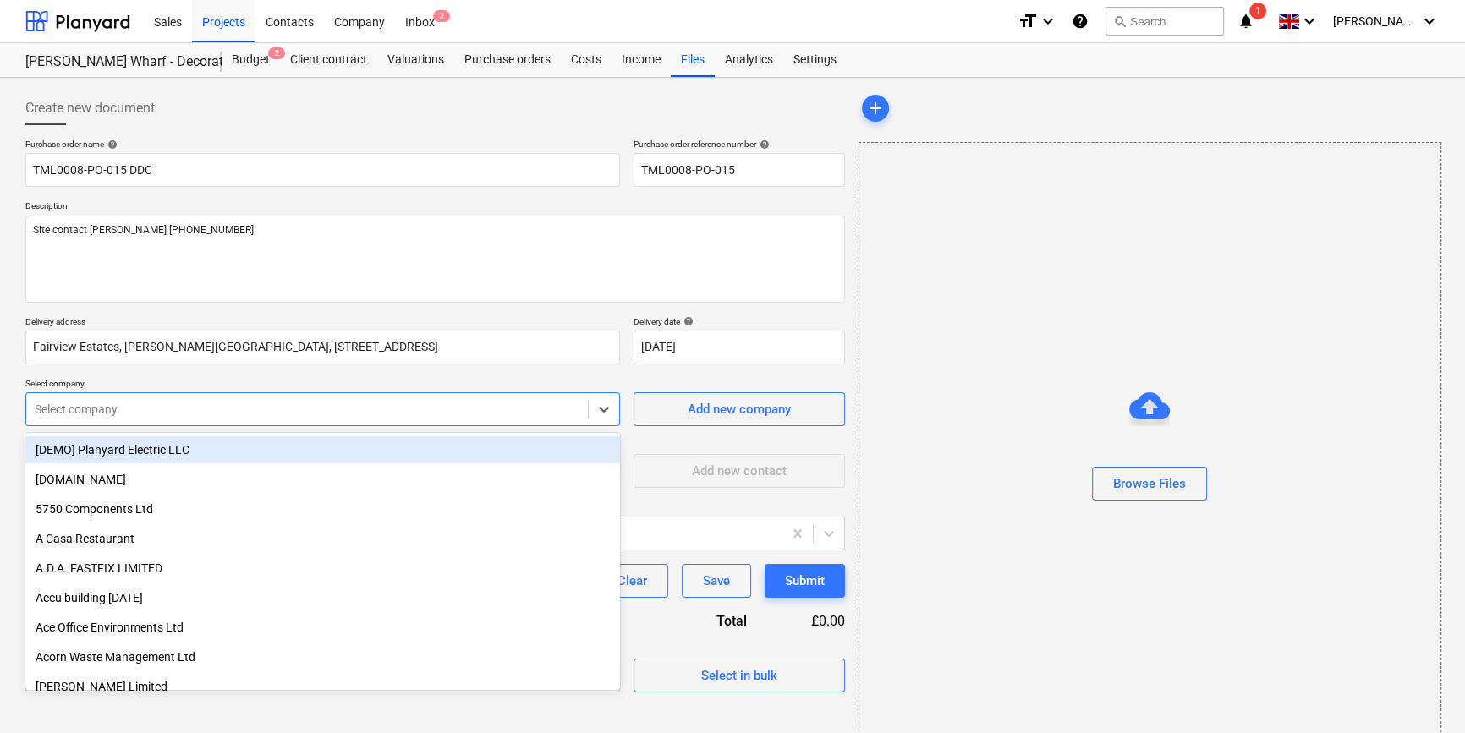
click at [323, 414] on div at bounding box center [307, 409] width 545 height 17
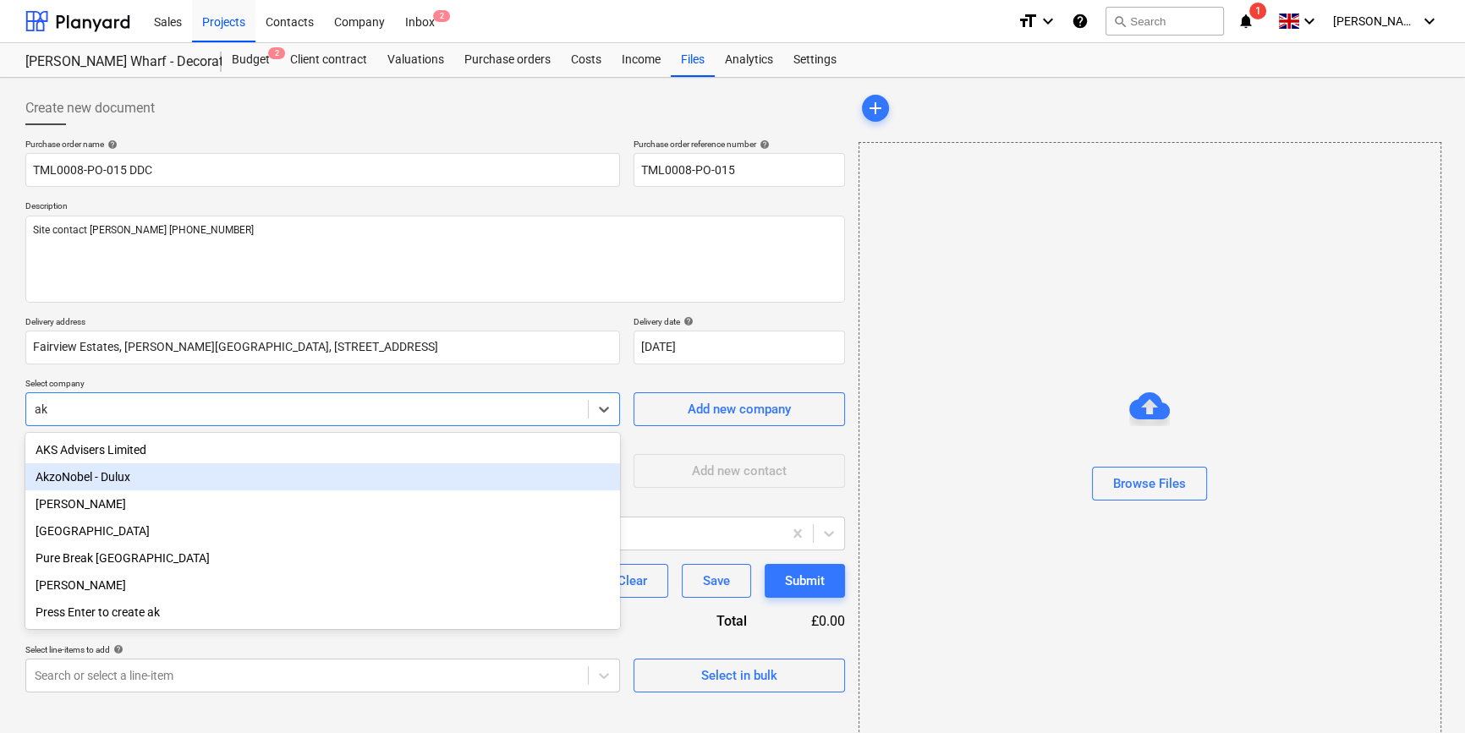
click at [136, 481] on div "AkzoNobel - Dulux" at bounding box center [322, 477] width 595 height 27
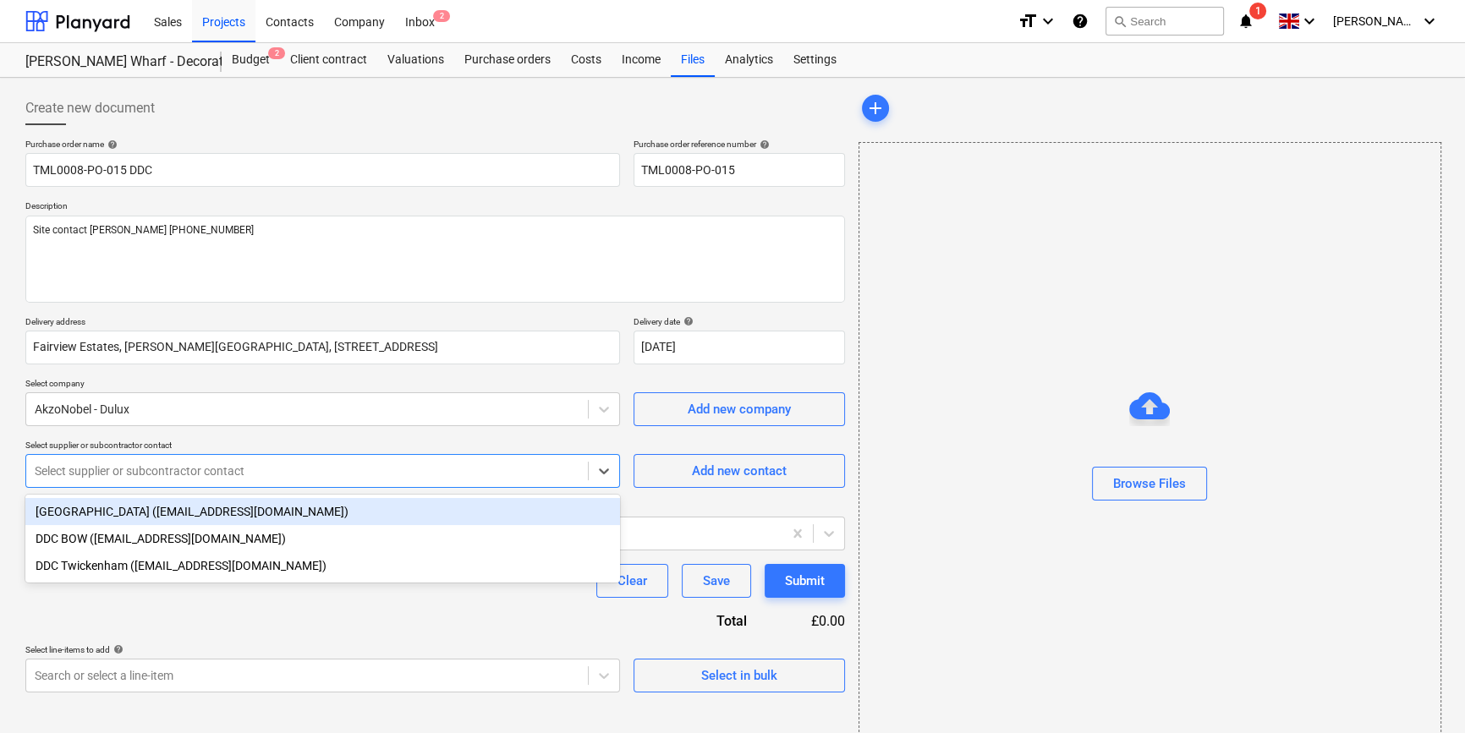
click at [136, 481] on div "Select supplier or subcontractor contact" at bounding box center [307, 471] width 562 height 24
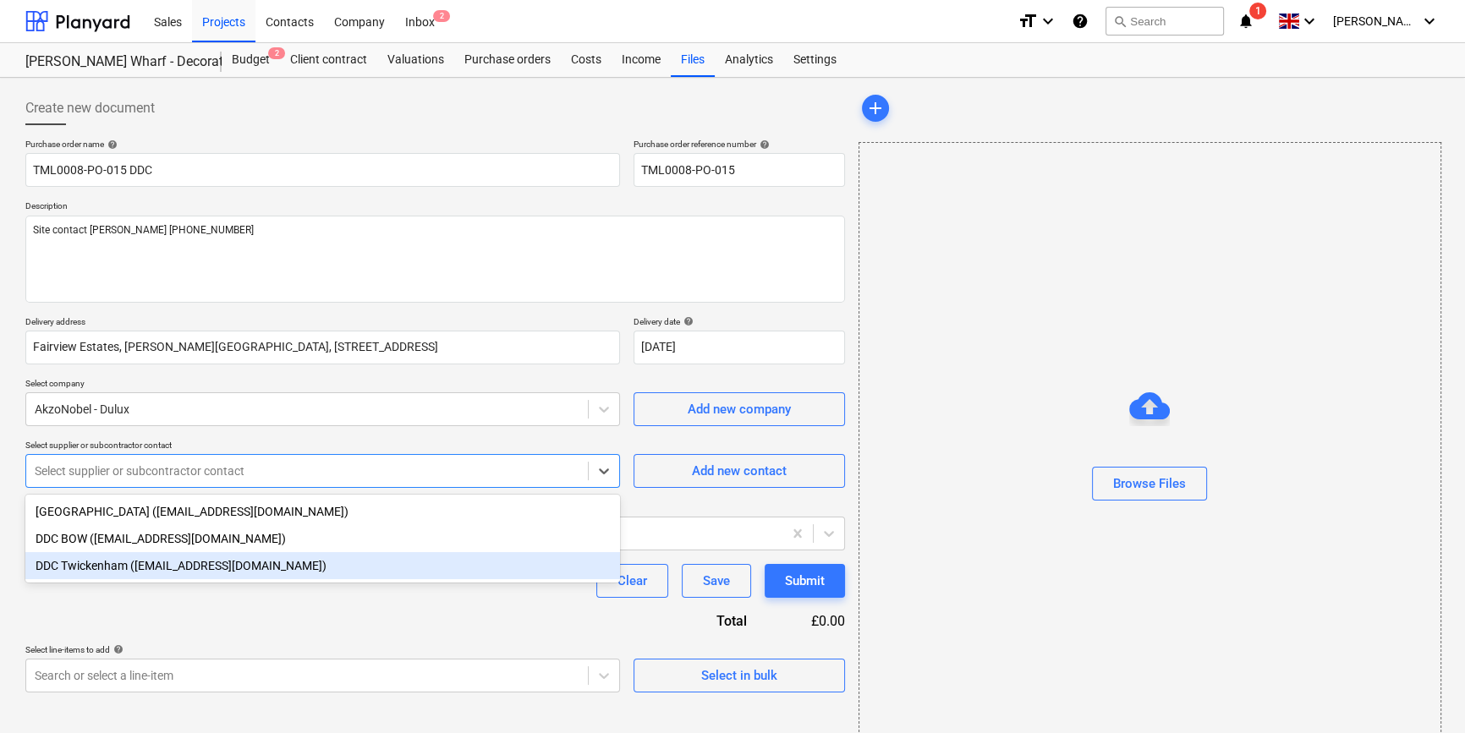
click at [118, 572] on div "DDC Twickenham ([EMAIL_ADDRESS][DOMAIN_NAME])" at bounding box center [322, 565] width 595 height 27
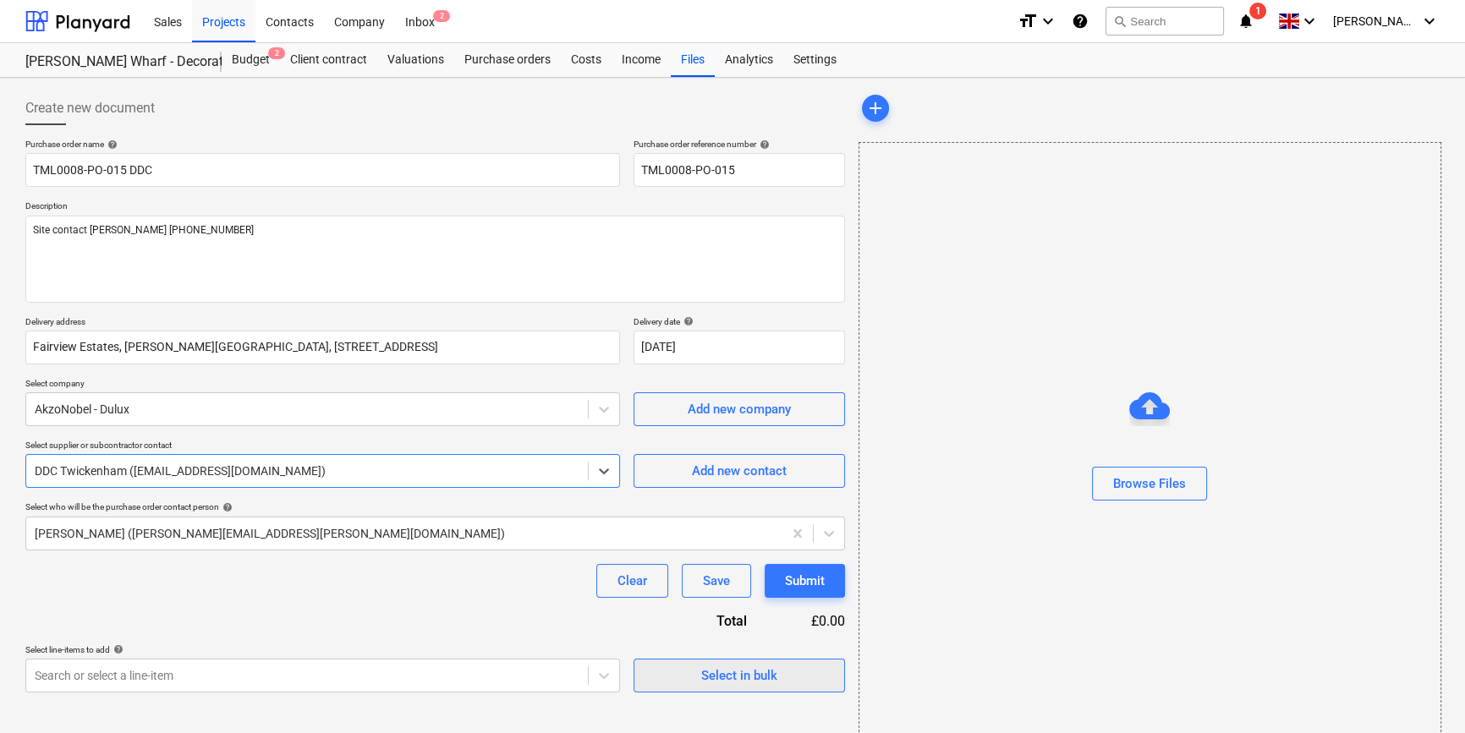
click at [781, 685] on span "Select in bulk" at bounding box center [739, 676] width 169 height 22
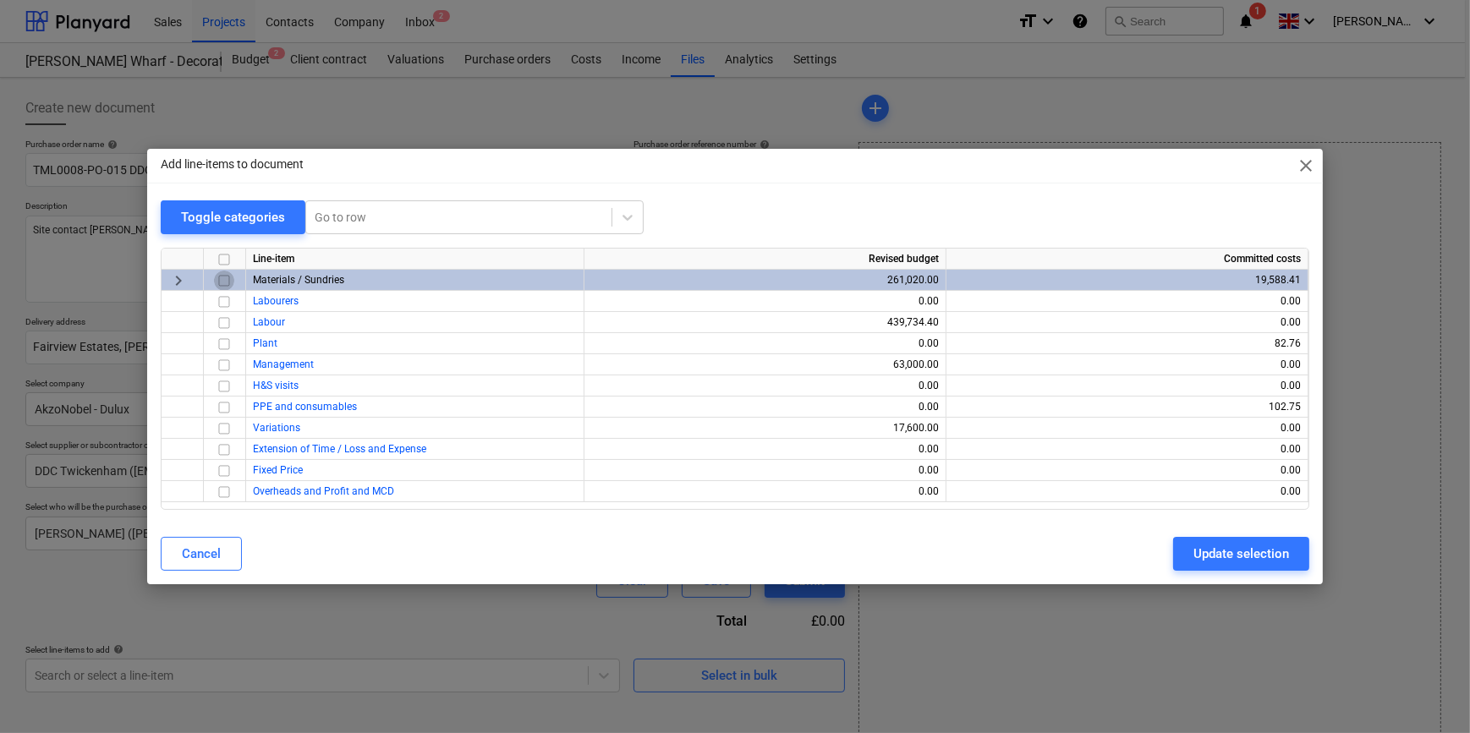
click at [222, 280] on input "checkbox" at bounding box center [224, 281] width 20 height 20
click at [1204, 562] on div "Update selection" at bounding box center [1241, 554] width 96 height 22
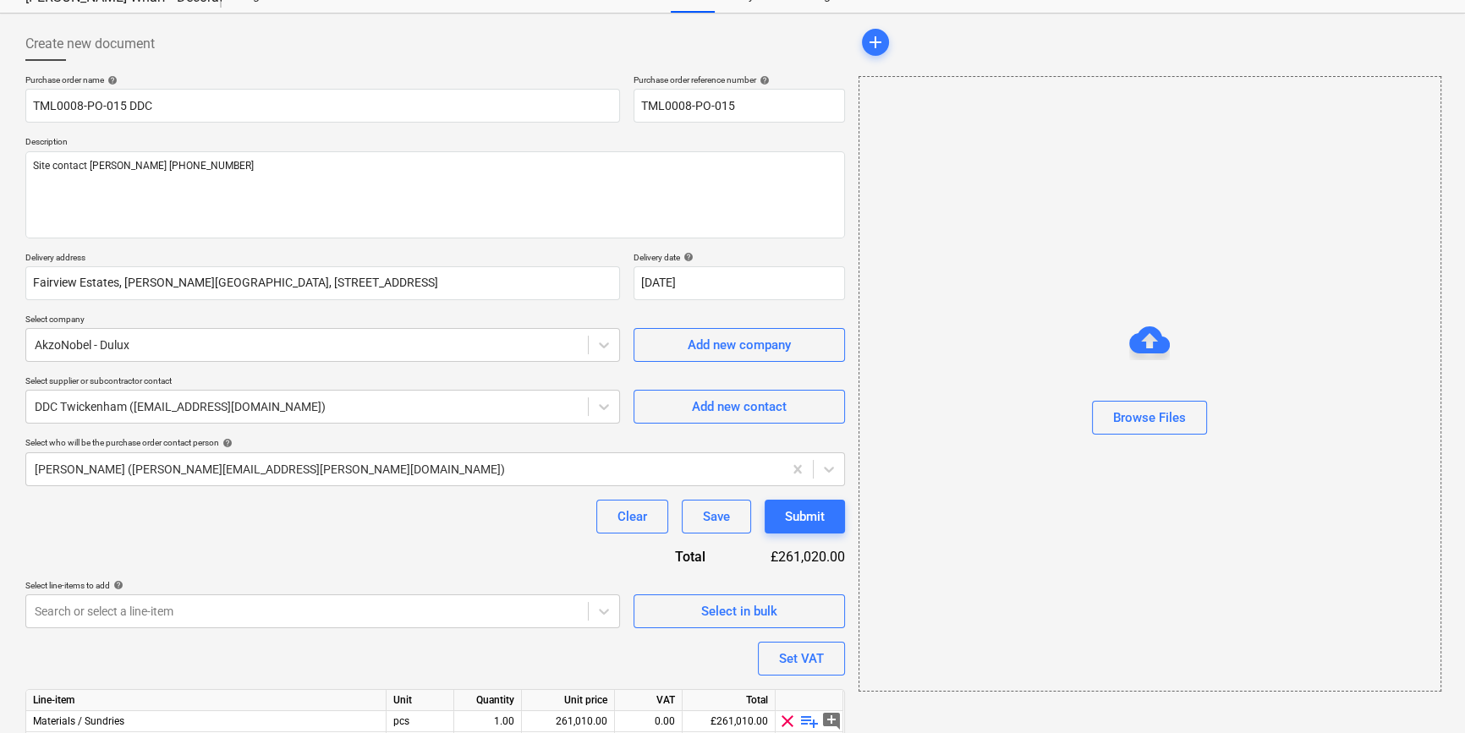
scroll to position [152, 0]
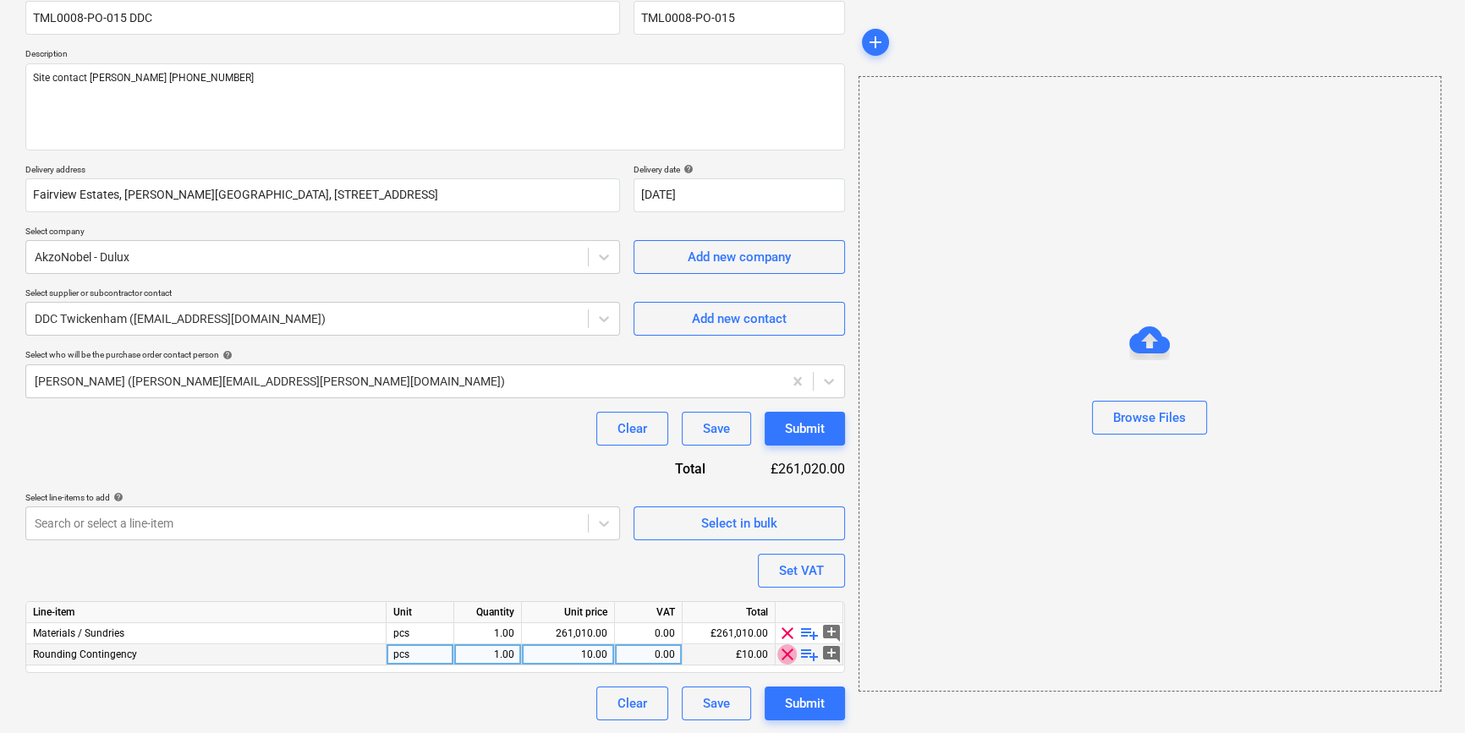
click at [782, 650] on span "clear" at bounding box center [787, 655] width 20 height 20
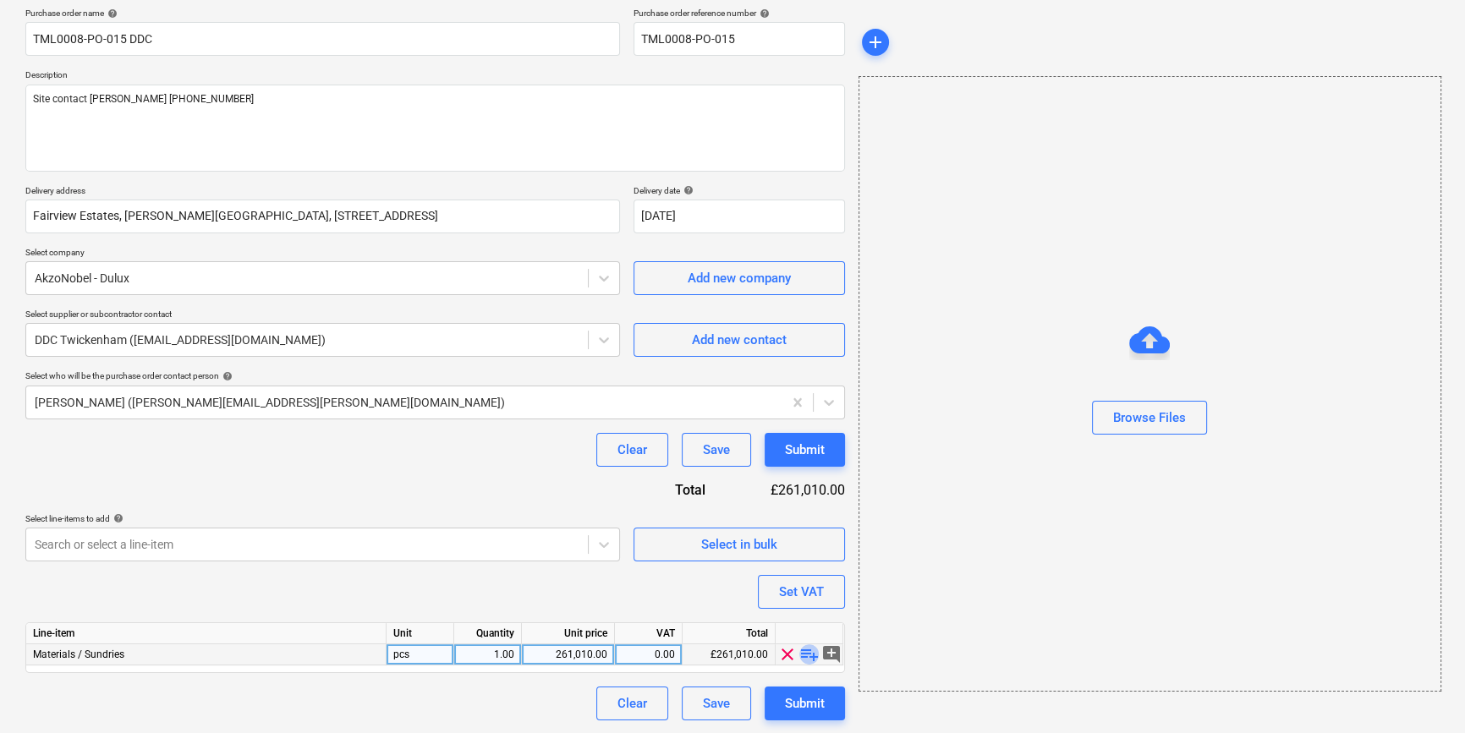
click at [810, 656] on span "playlist_add" at bounding box center [809, 655] width 20 height 20
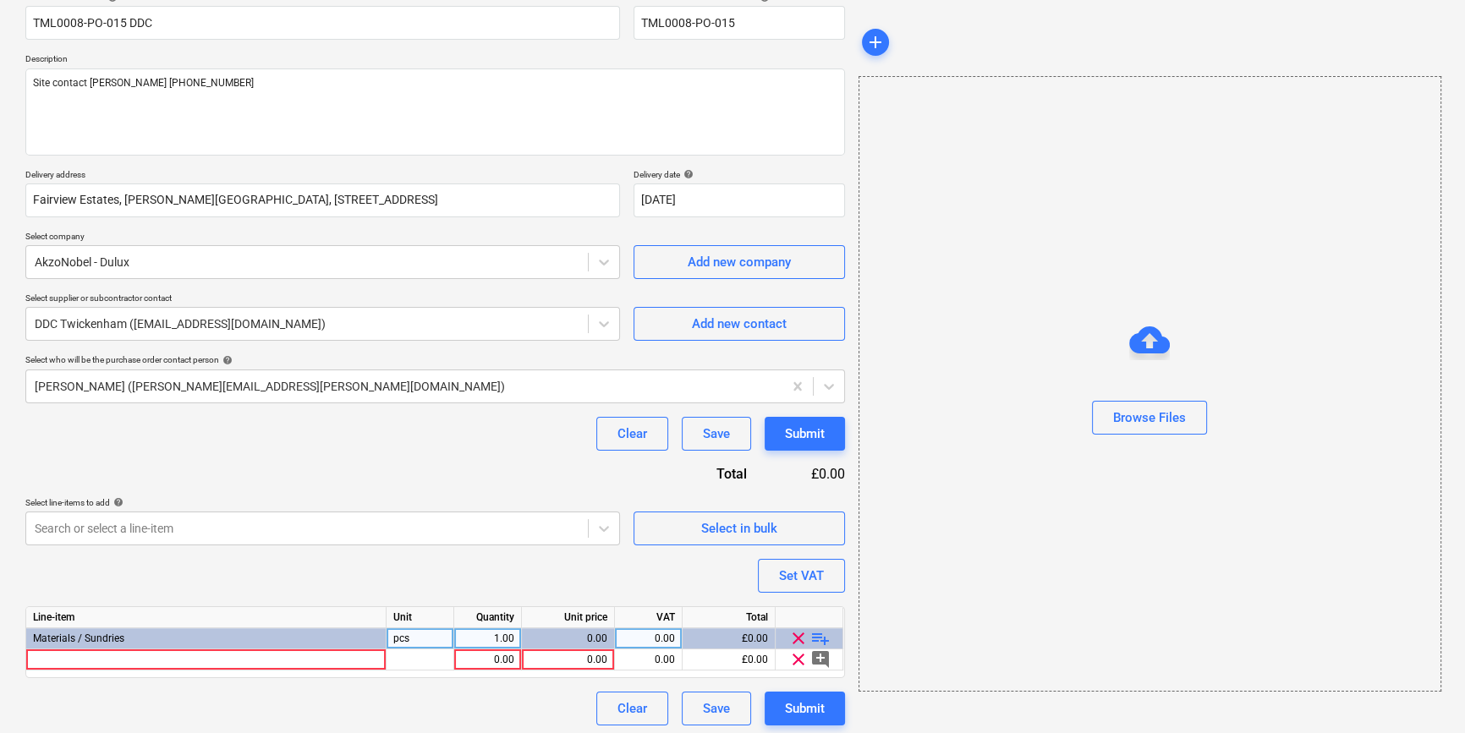
scroll to position [152, 0]
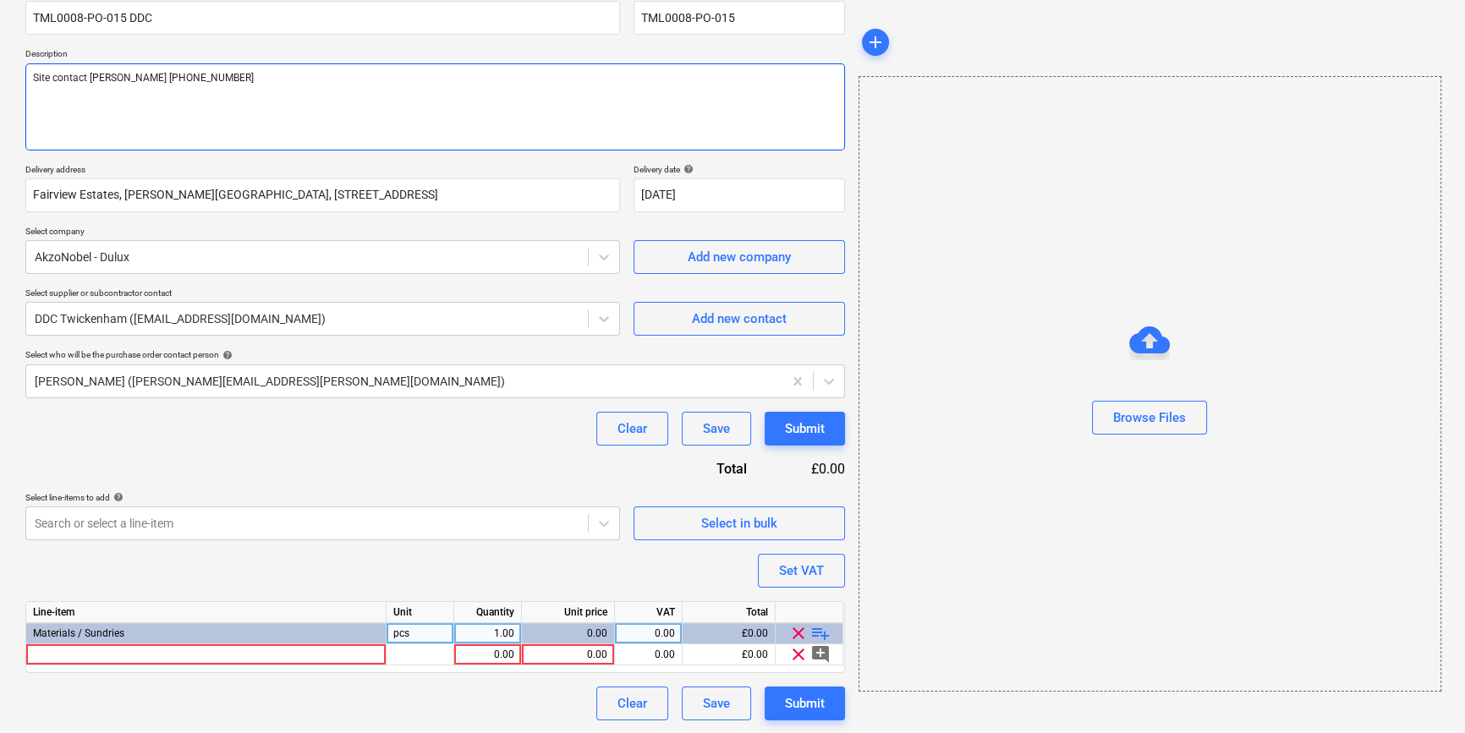
click at [92, 96] on textarea "Site contact [PERSON_NAME] [PHONE_NUMBER]" at bounding box center [435, 106] width 820 height 87
click at [234, 75] on textarea "Site contact [PERSON_NAME] [PHONE_NUMBER]" at bounding box center [435, 106] width 820 height 87
paste textarea "nectar card : [CREDIT_CARD_NUMBER]"
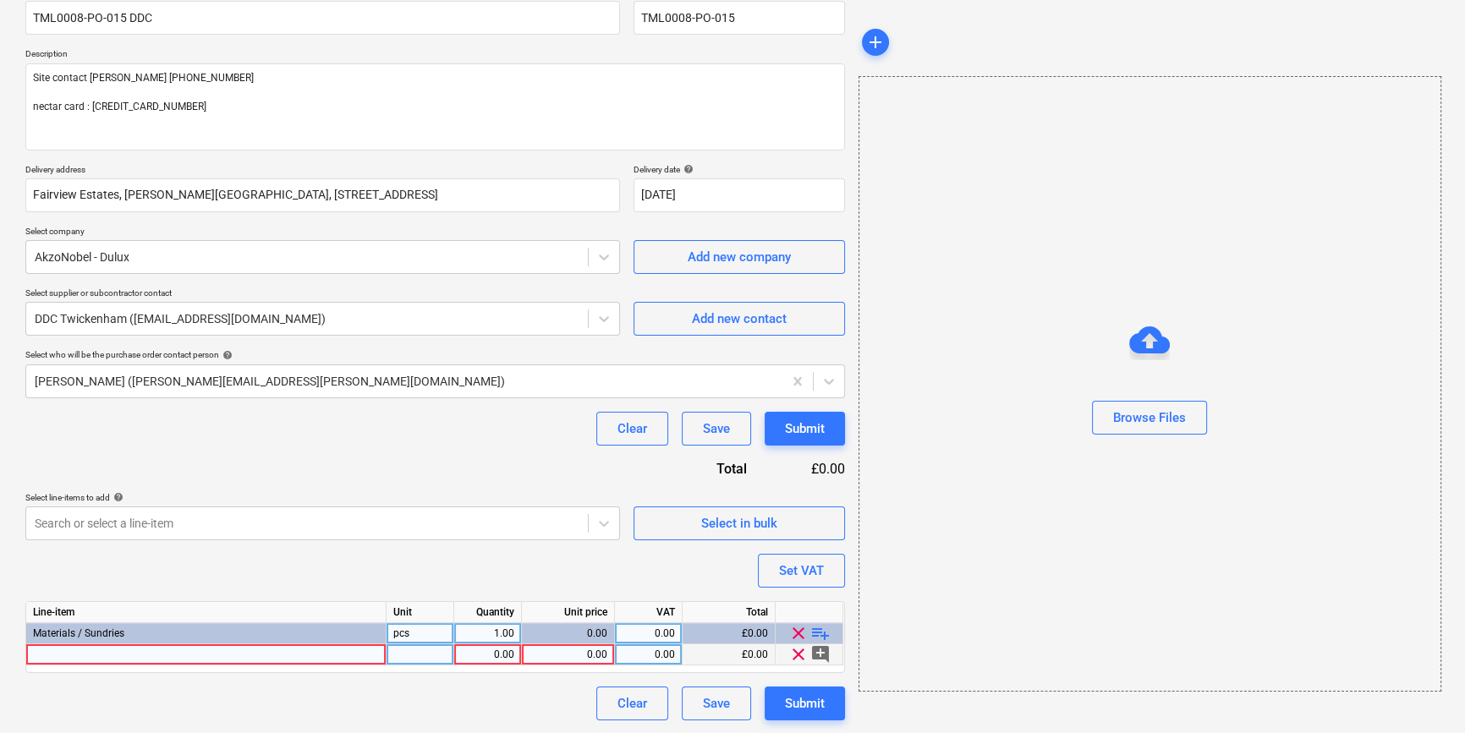
click at [153, 647] on div at bounding box center [206, 655] width 360 height 21
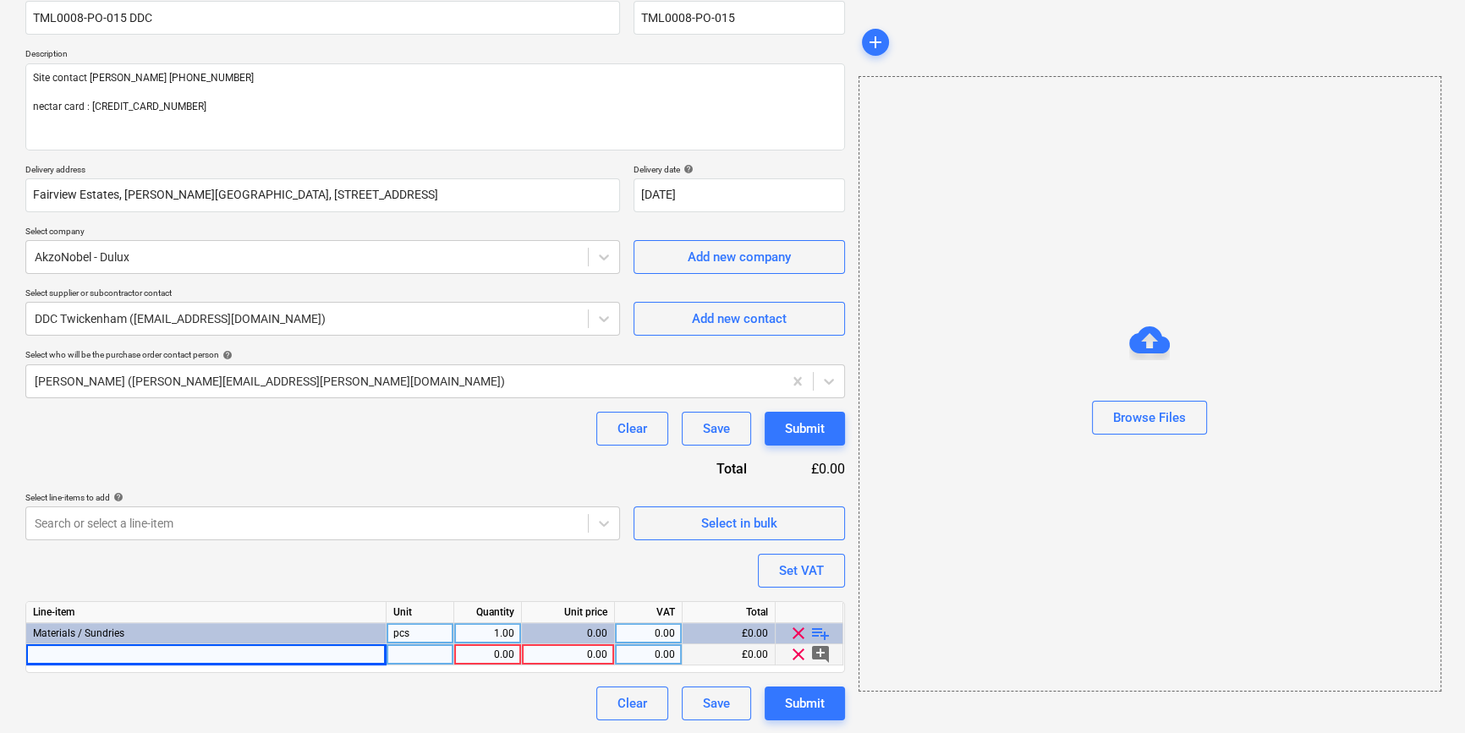
click at [114, 654] on div at bounding box center [206, 655] width 360 height 21
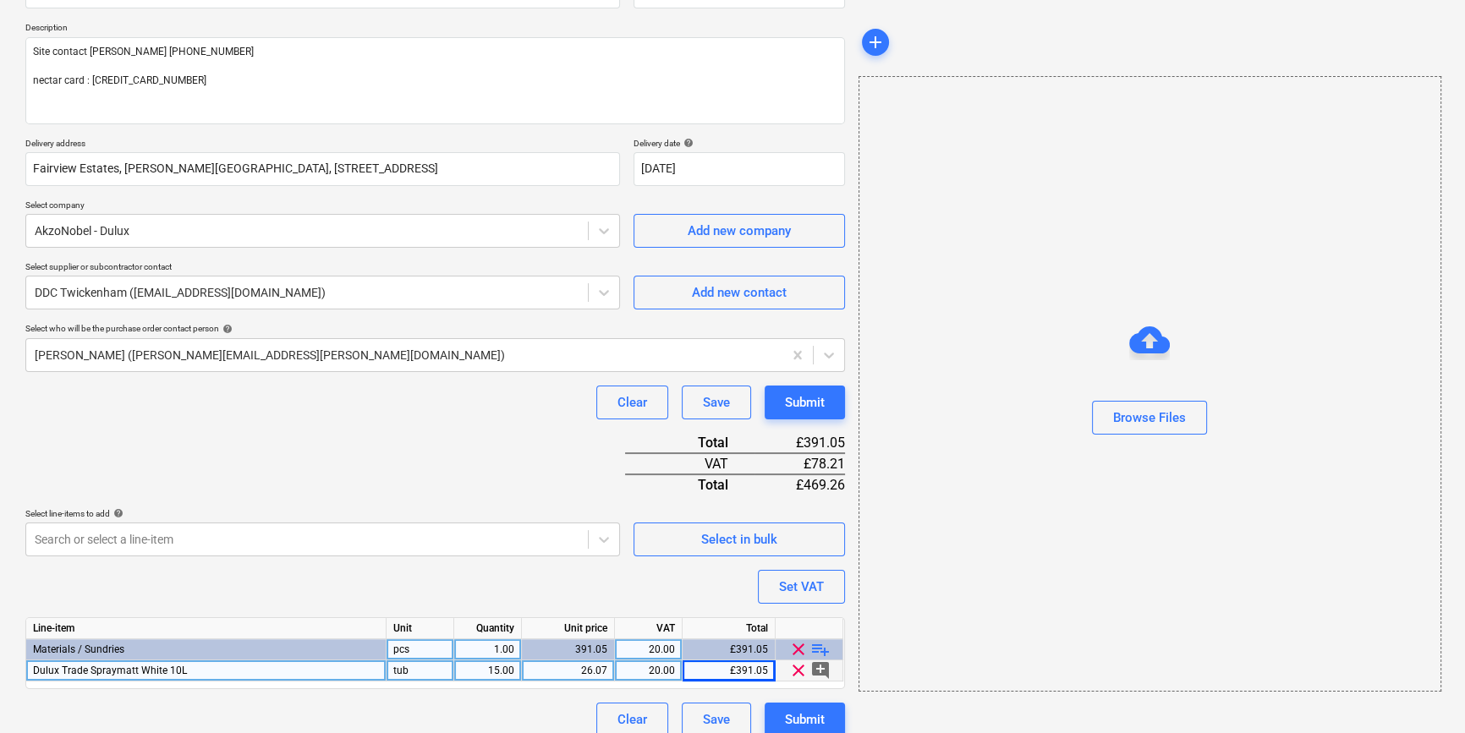
scroll to position [195, 0]
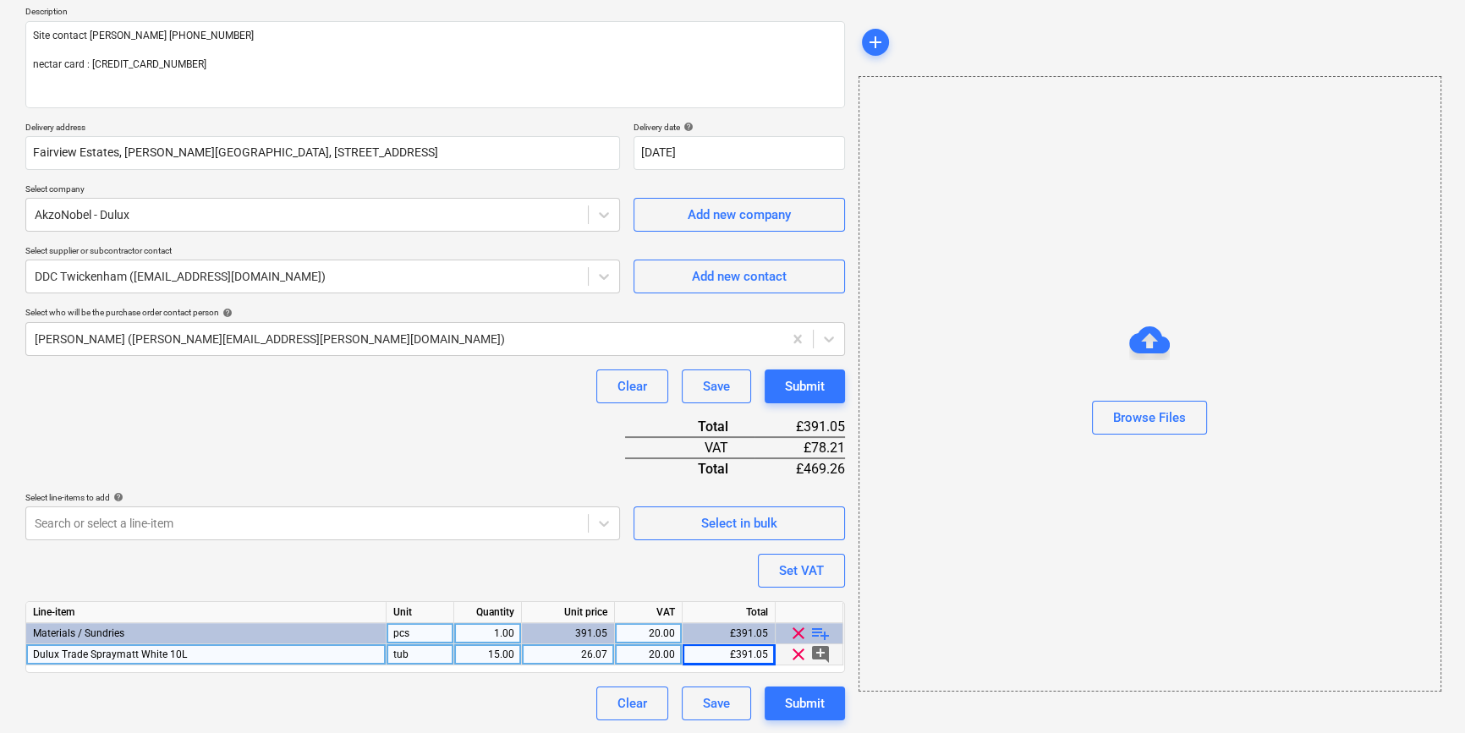
click at [820, 634] on span "playlist_add" at bounding box center [820, 633] width 20 height 20
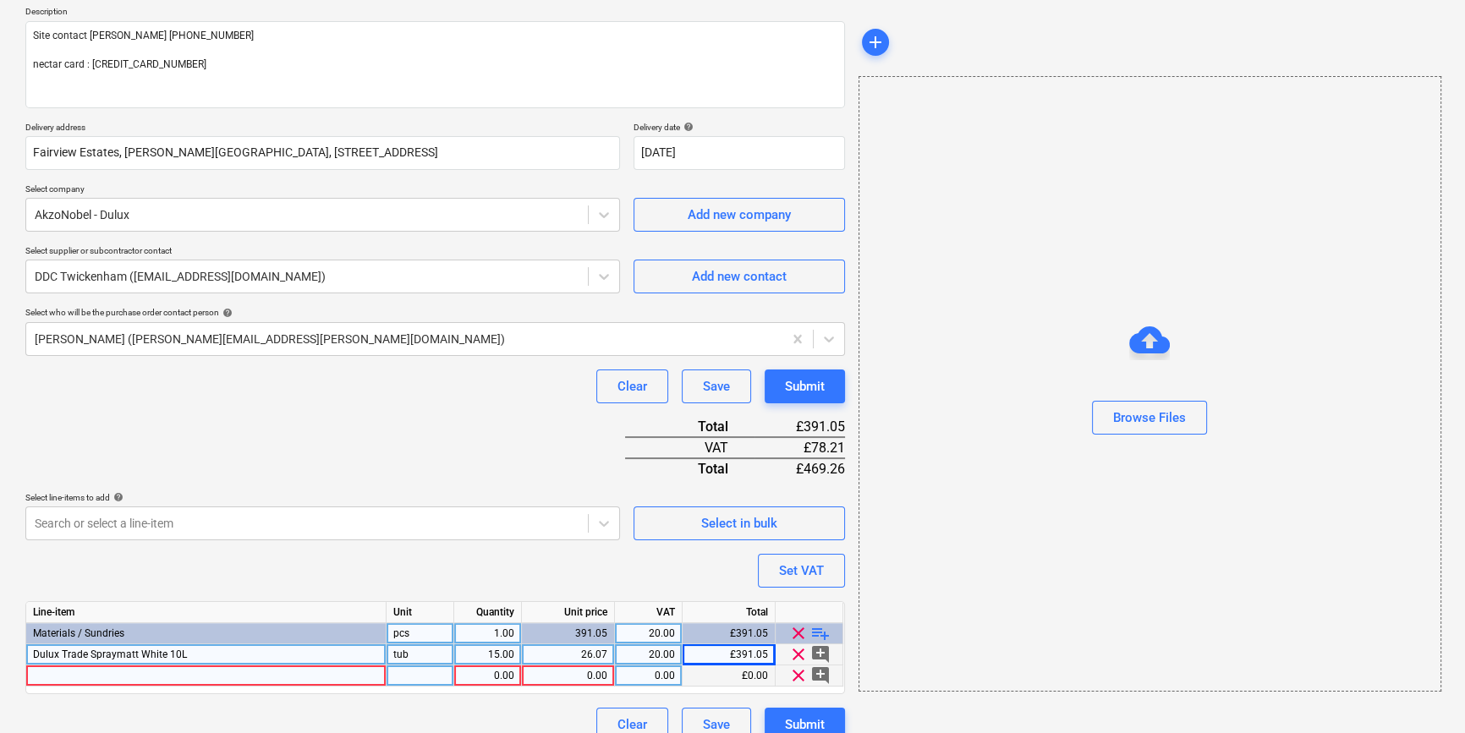
click at [64, 675] on div at bounding box center [206, 676] width 360 height 21
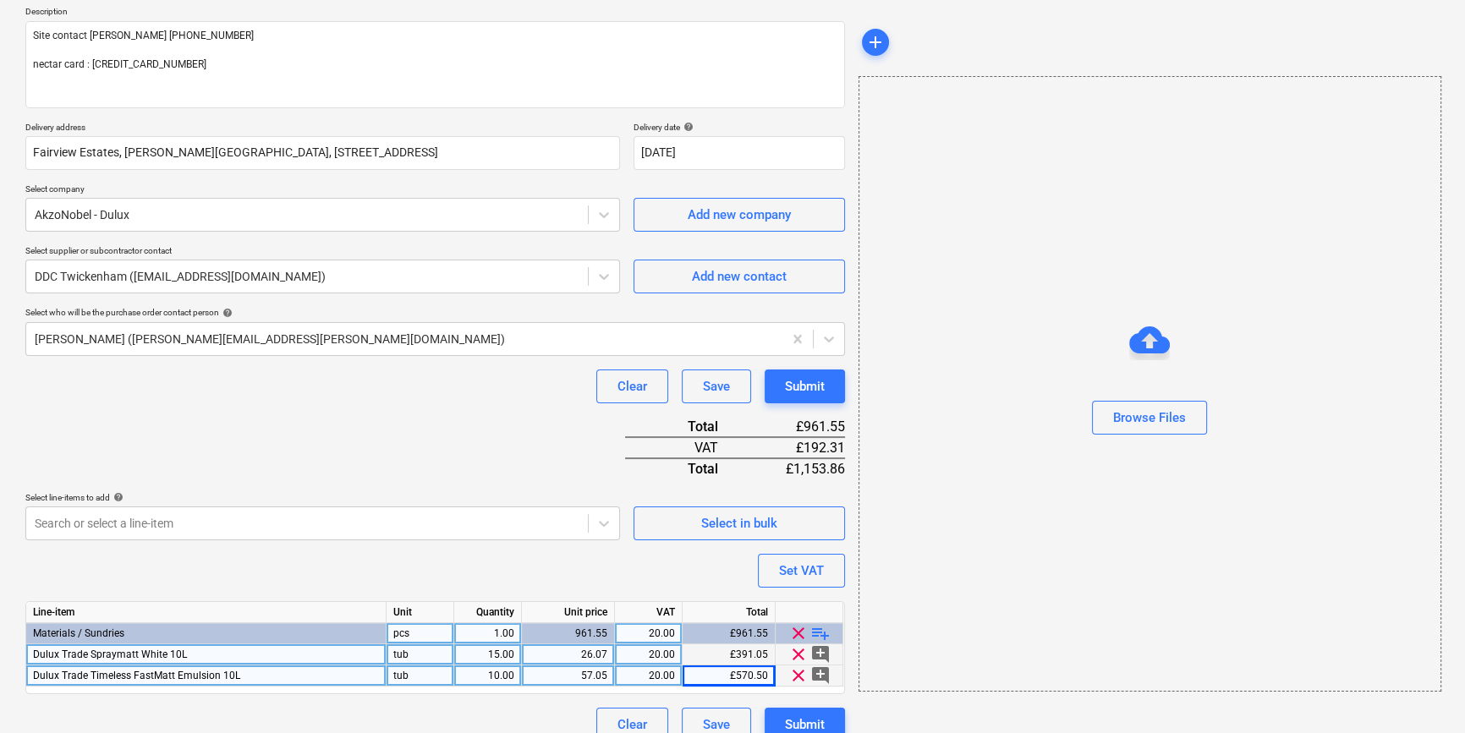
click at [824, 634] on span "playlist_add" at bounding box center [820, 633] width 20 height 20
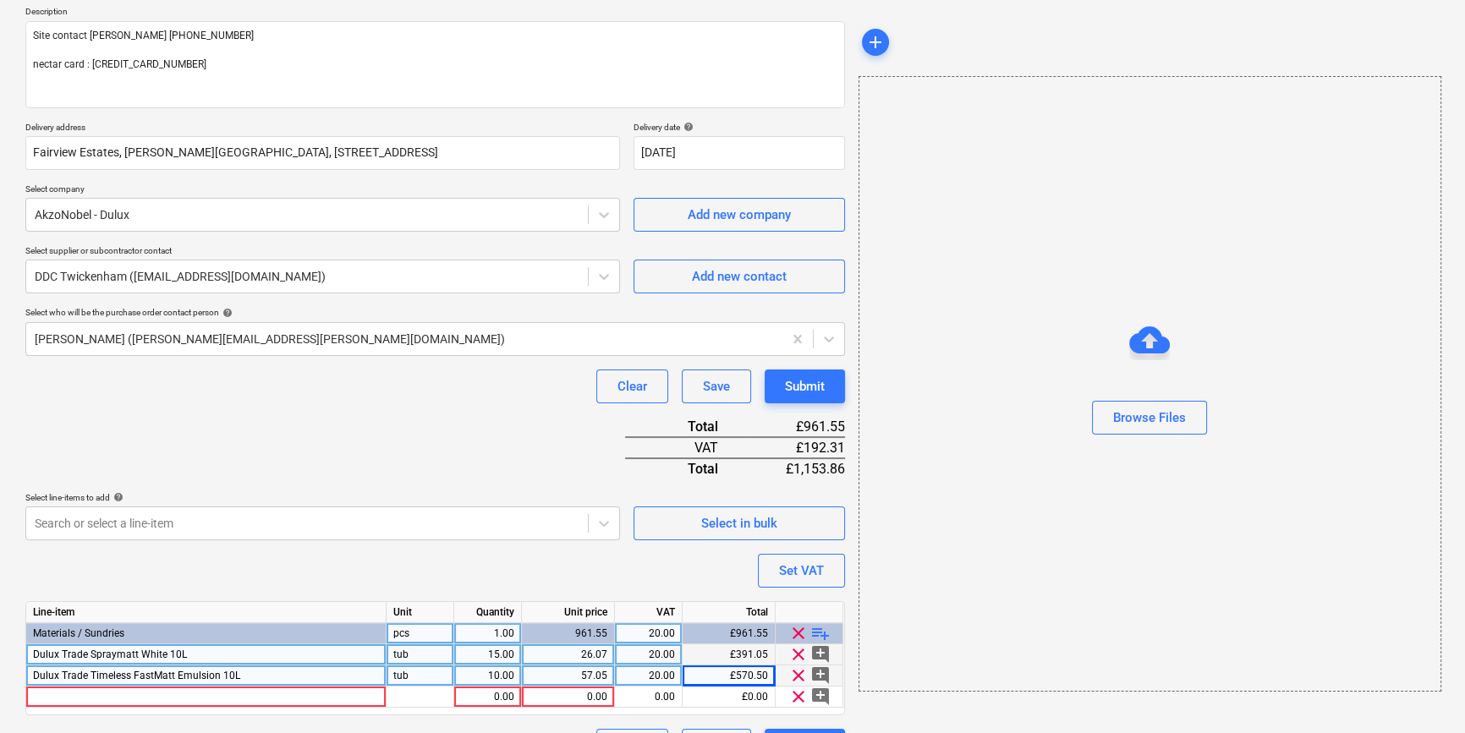
scroll to position [237, 0]
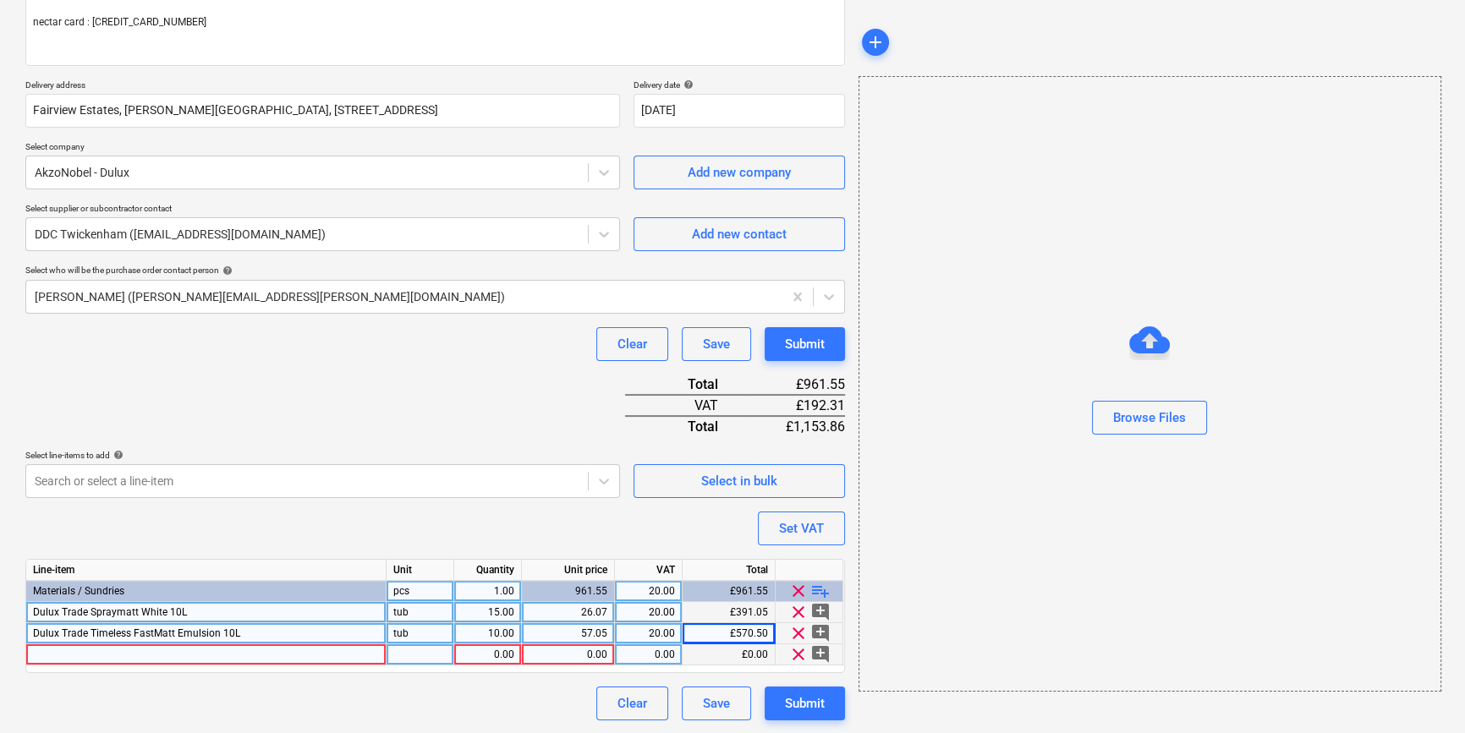
click at [56, 650] on div at bounding box center [206, 655] width 360 height 21
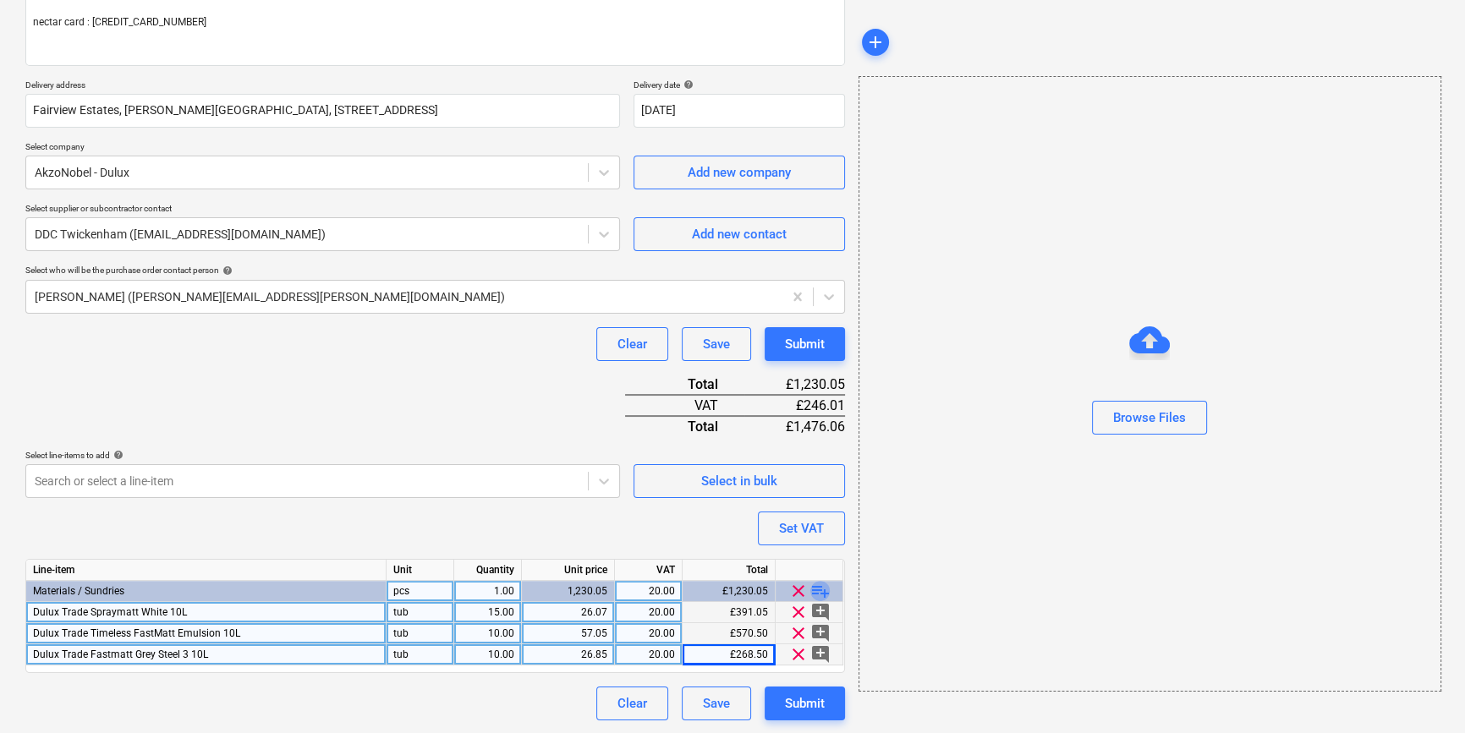
click at [826, 587] on span "playlist_add" at bounding box center [820, 591] width 20 height 20
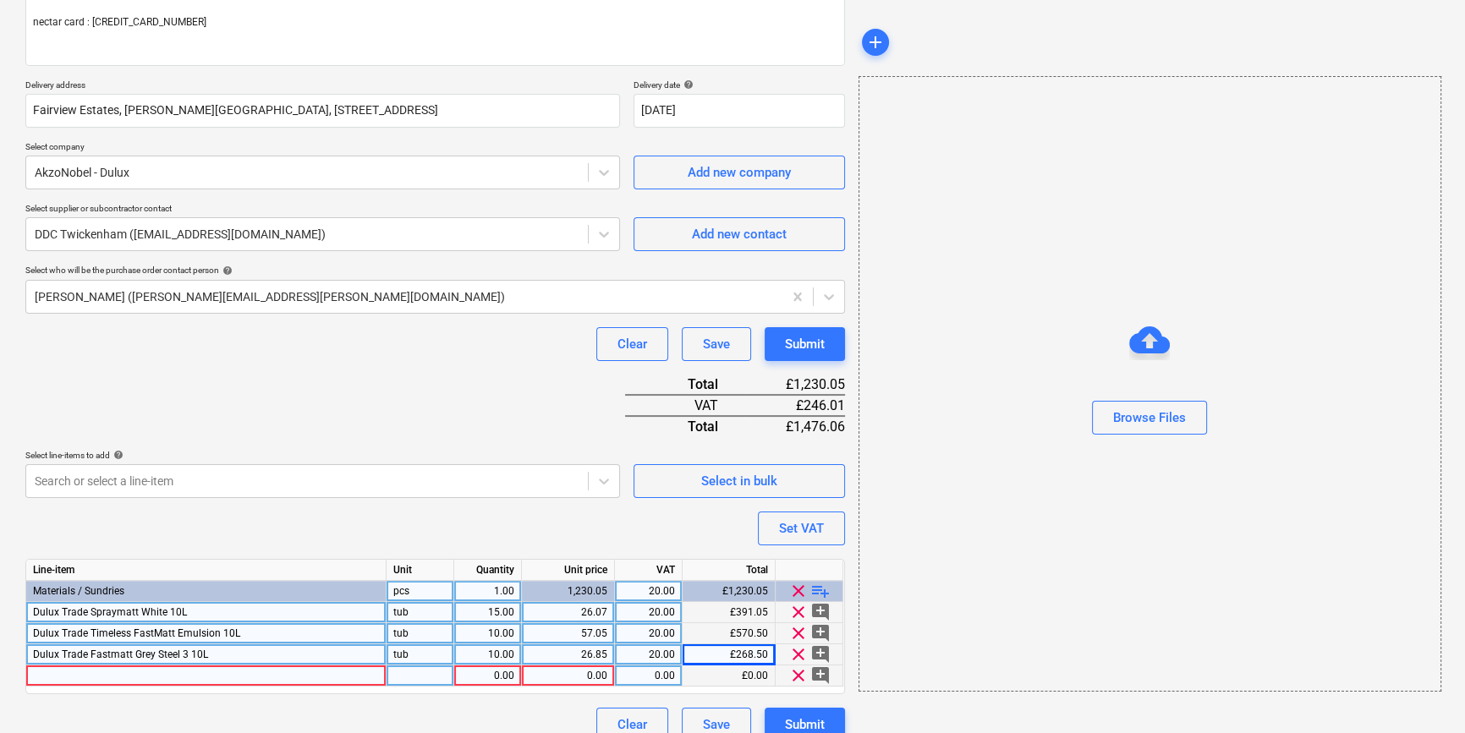
click at [54, 674] on div at bounding box center [206, 676] width 360 height 21
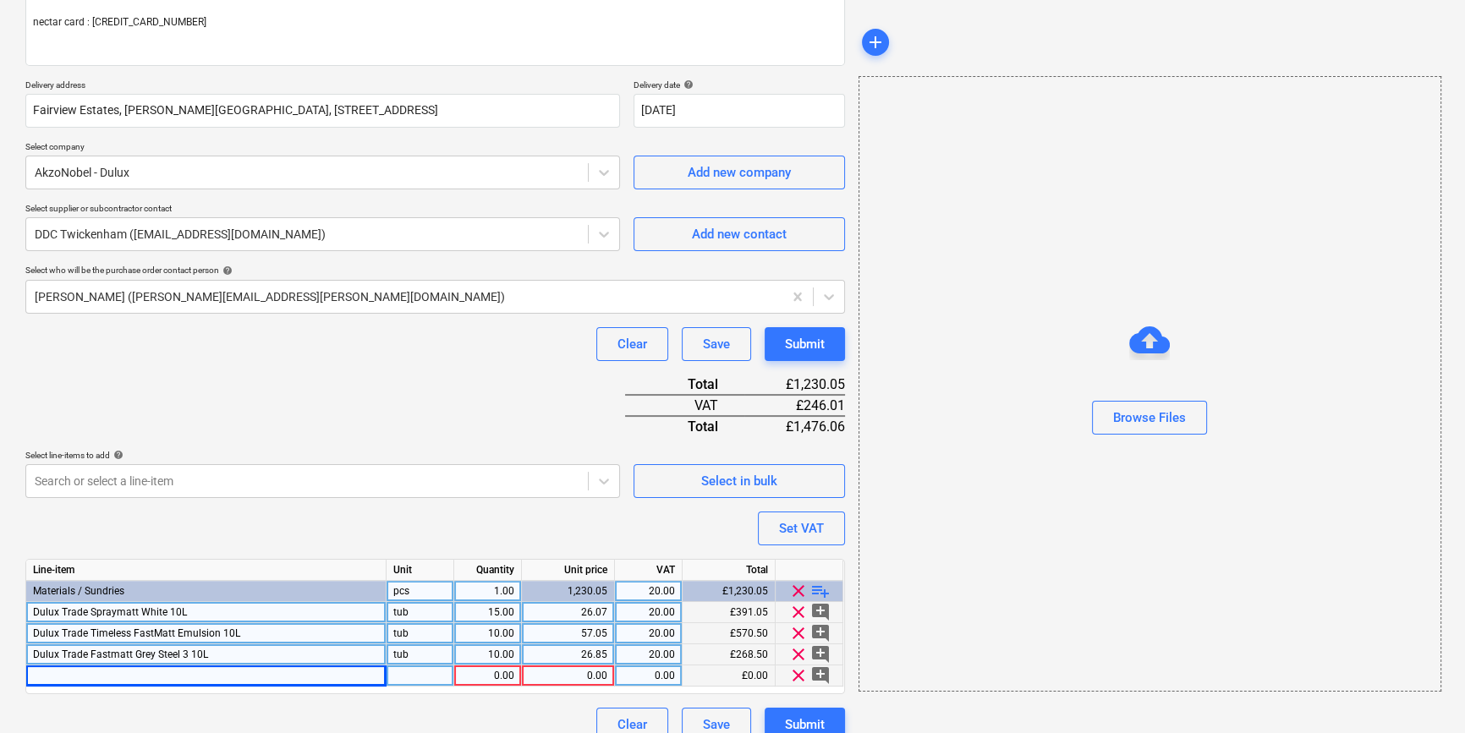
click at [67, 678] on div at bounding box center [206, 676] width 360 height 21
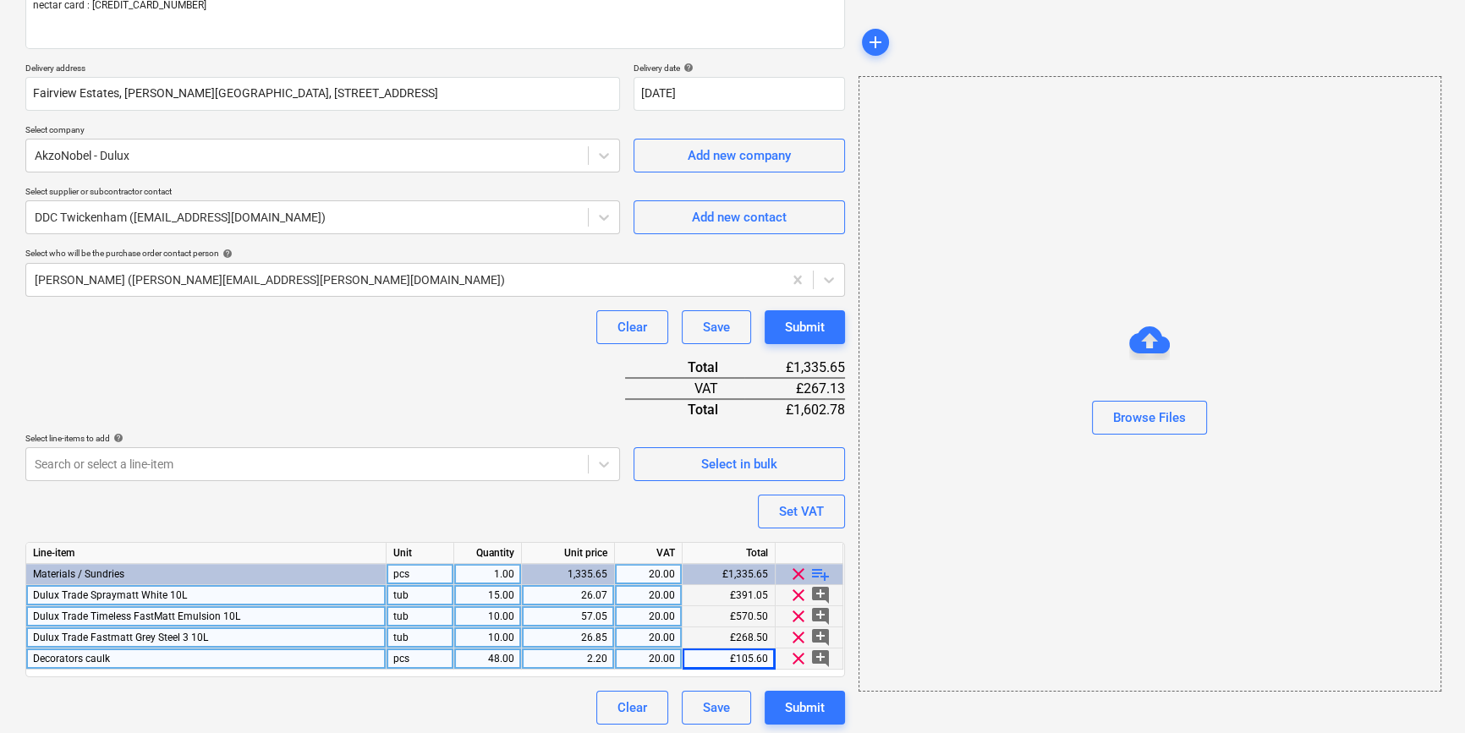
scroll to position [258, 0]
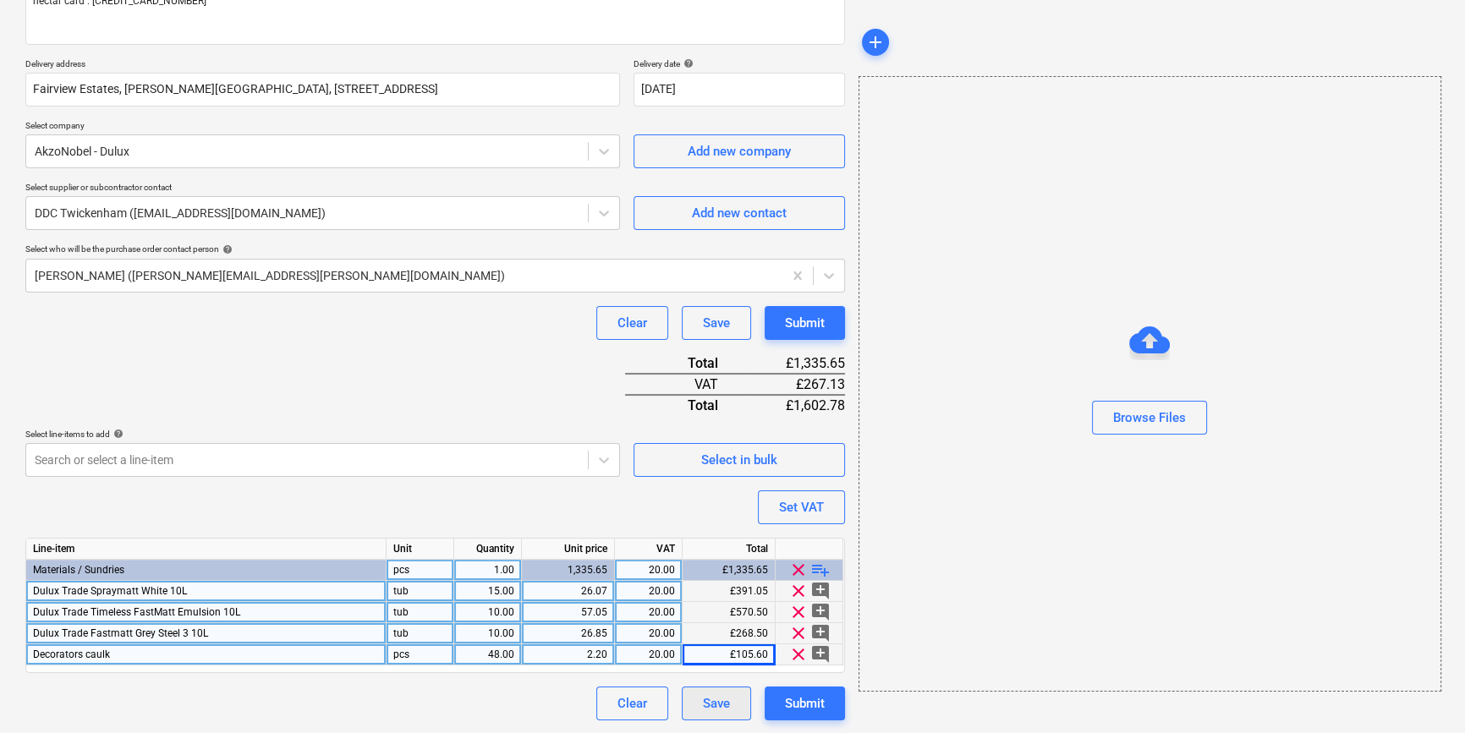
click at [705, 711] on div "Save" at bounding box center [716, 704] width 27 height 22
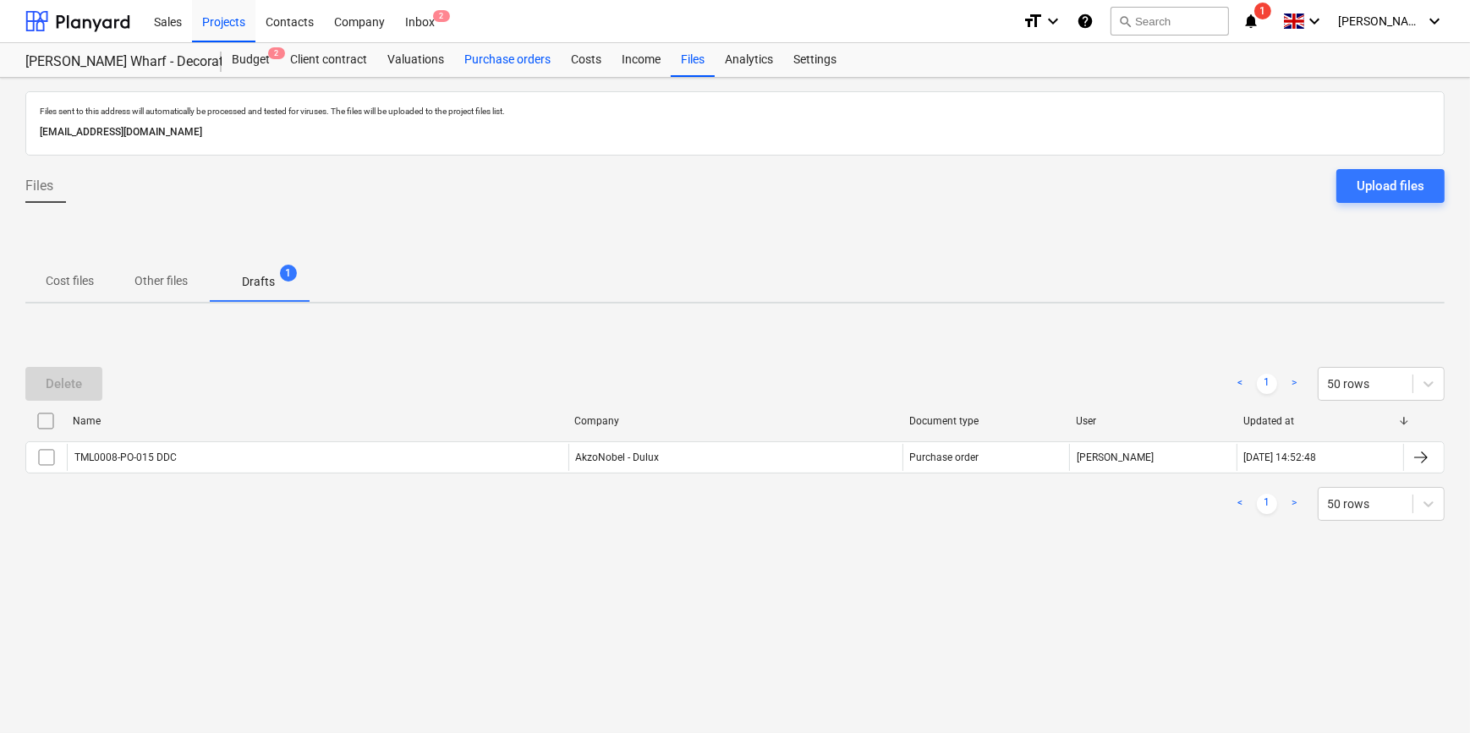
click at [508, 60] on div "Purchase orders" at bounding box center [507, 60] width 107 height 34
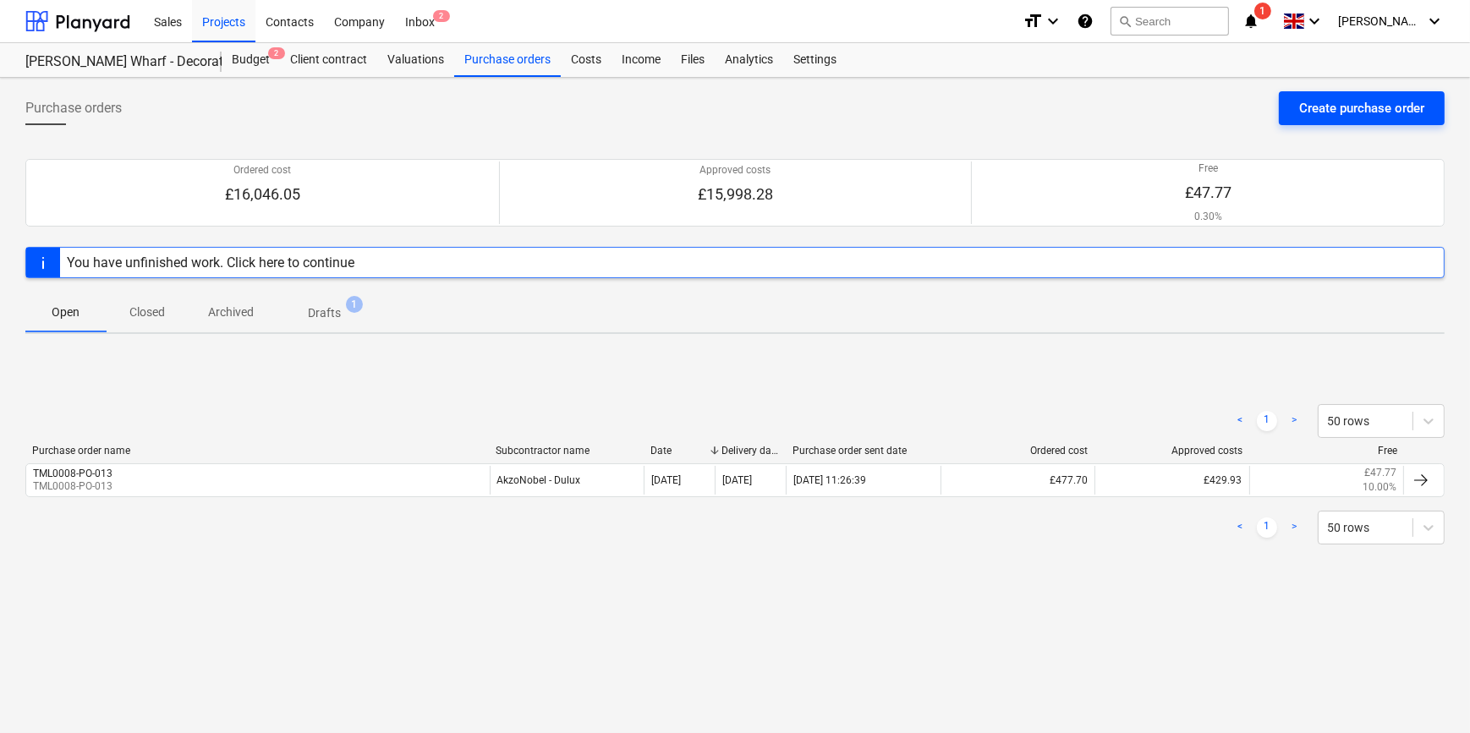
click at [1325, 107] on div "Create purchase order" at bounding box center [1361, 108] width 125 height 22
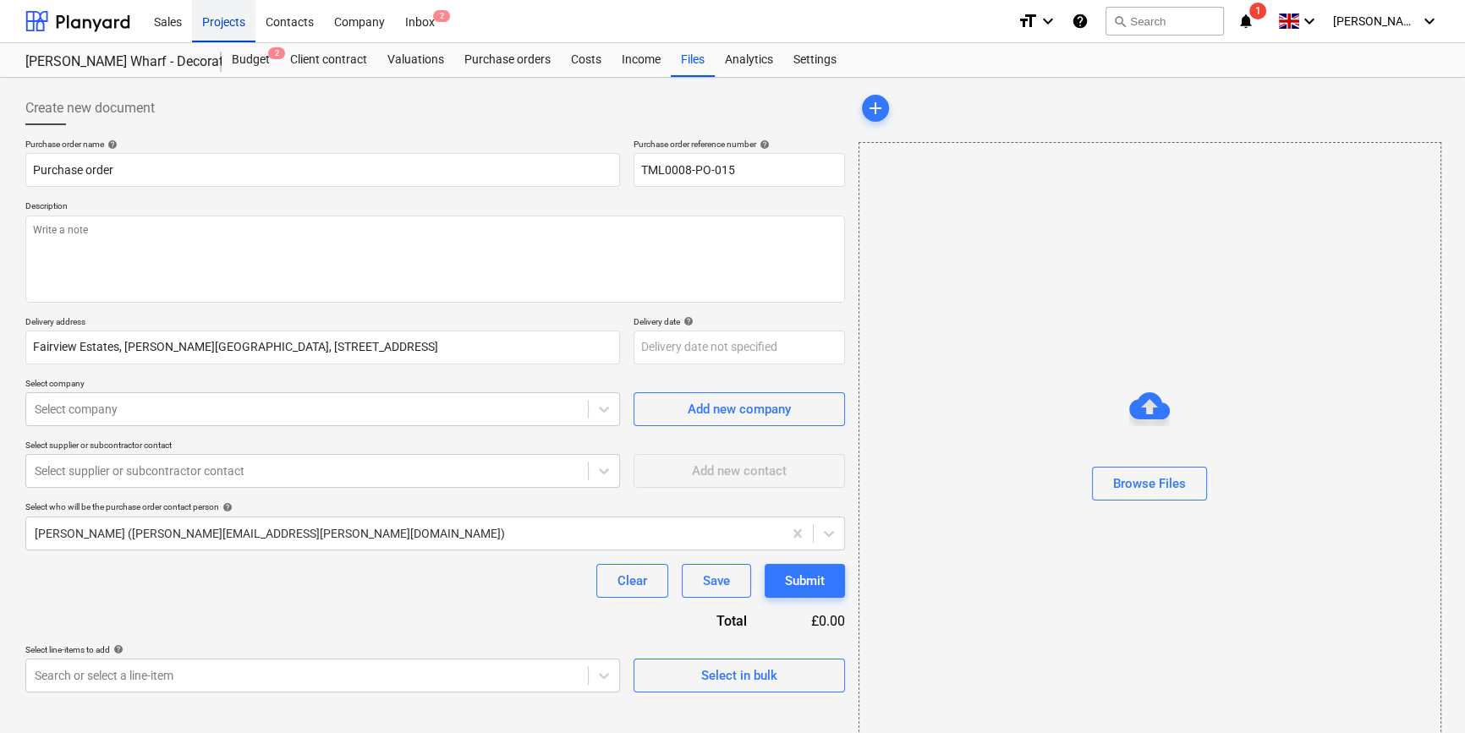
click at [228, 25] on div "Projects" at bounding box center [223, 20] width 63 height 43
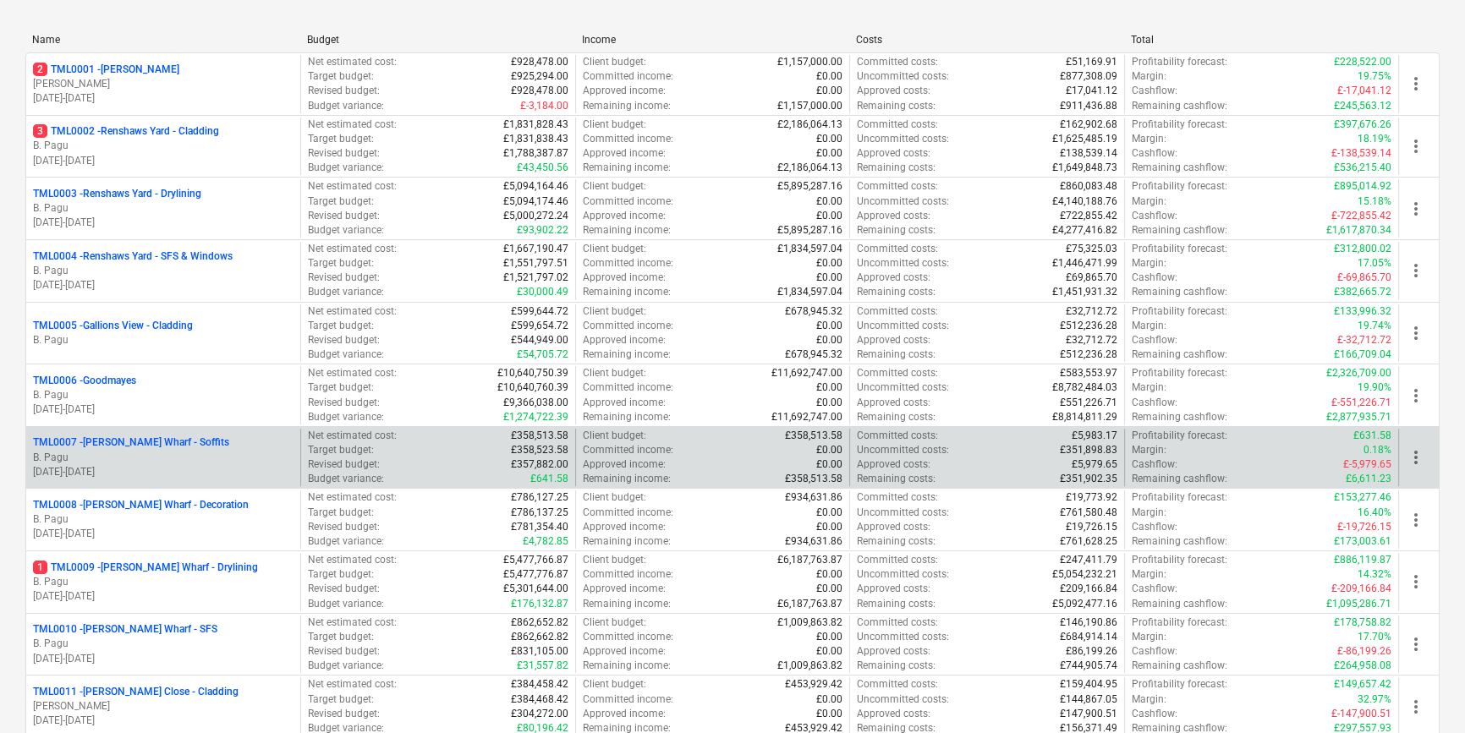
scroll to position [230, 0]
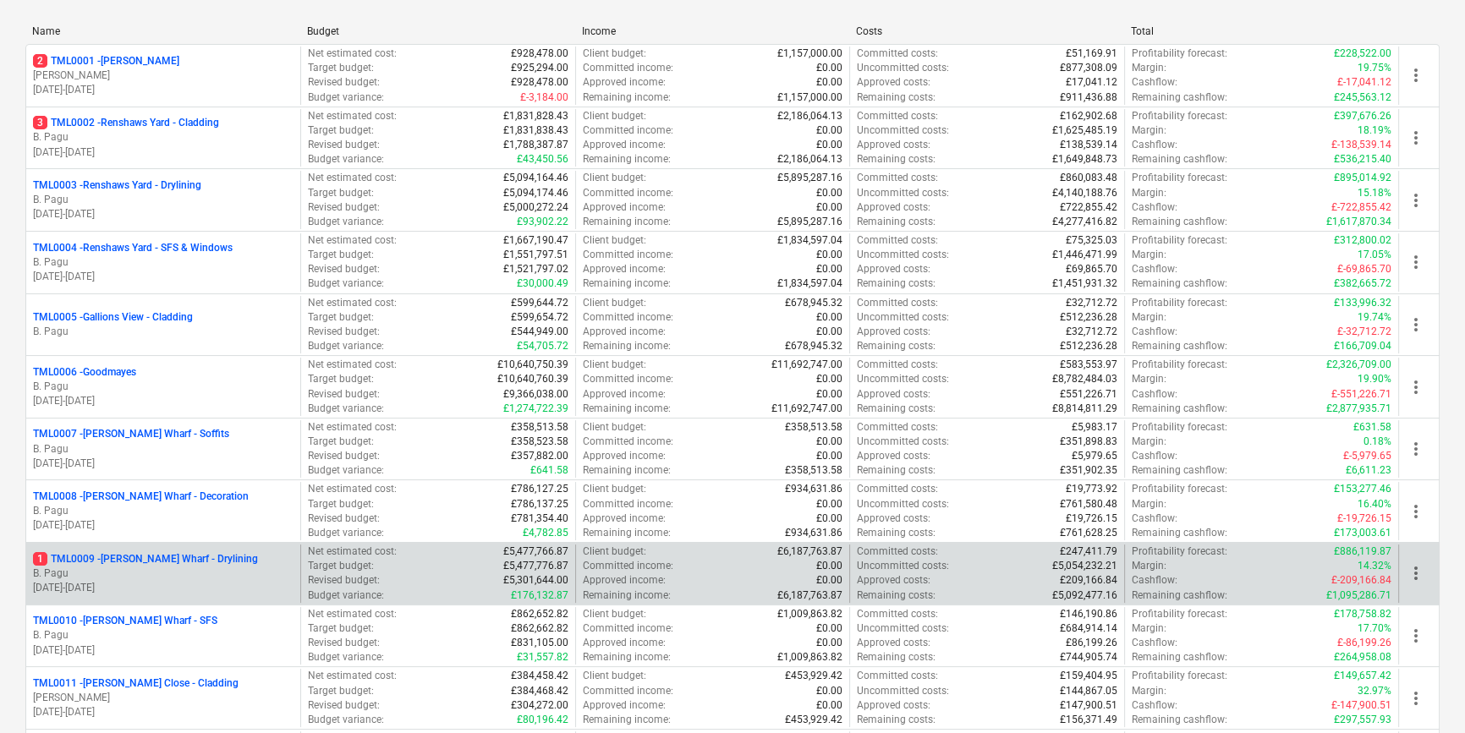
click at [180, 568] on p "B. Pagu" at bounding box center [163, 574] width 261 height 14
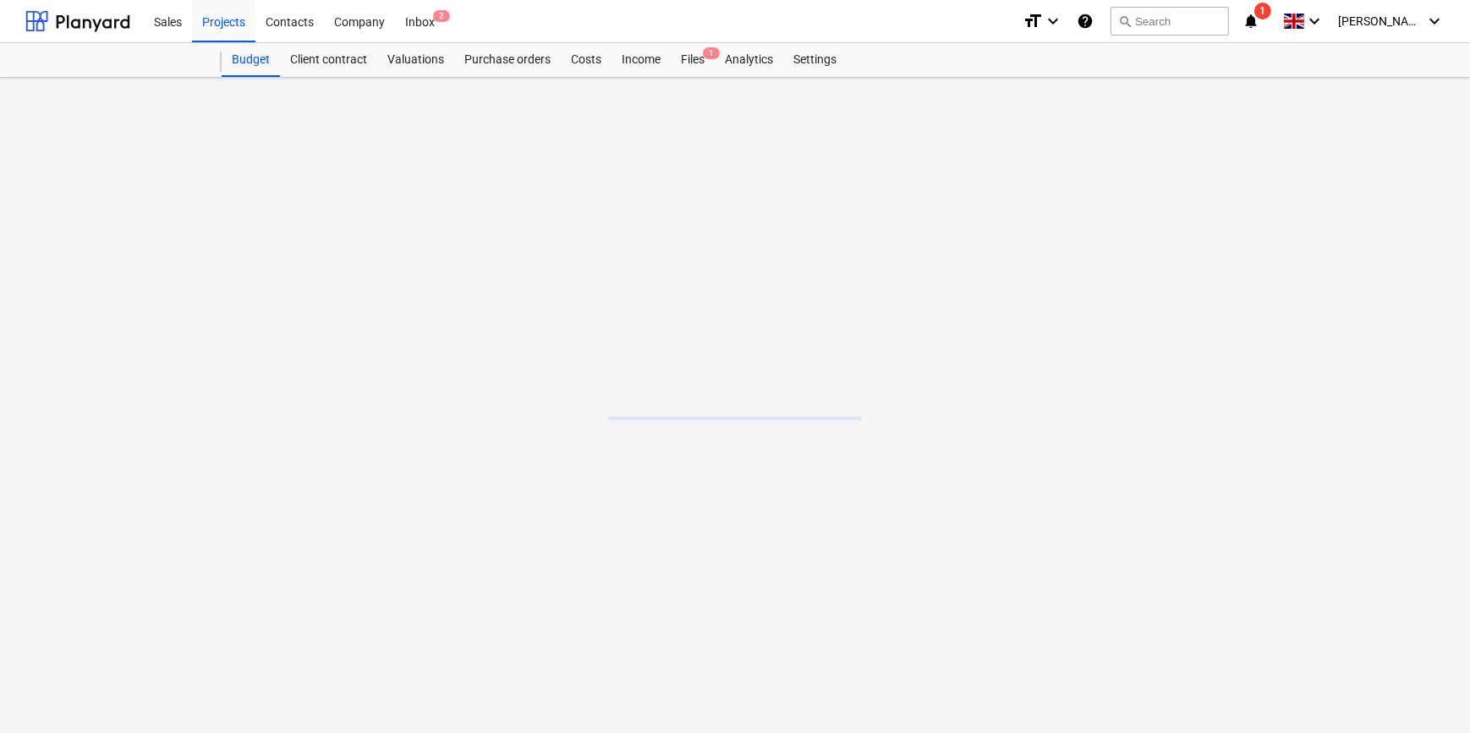
click at [179, 568] on main at bounding box center [735, 406] width 1470 height 656
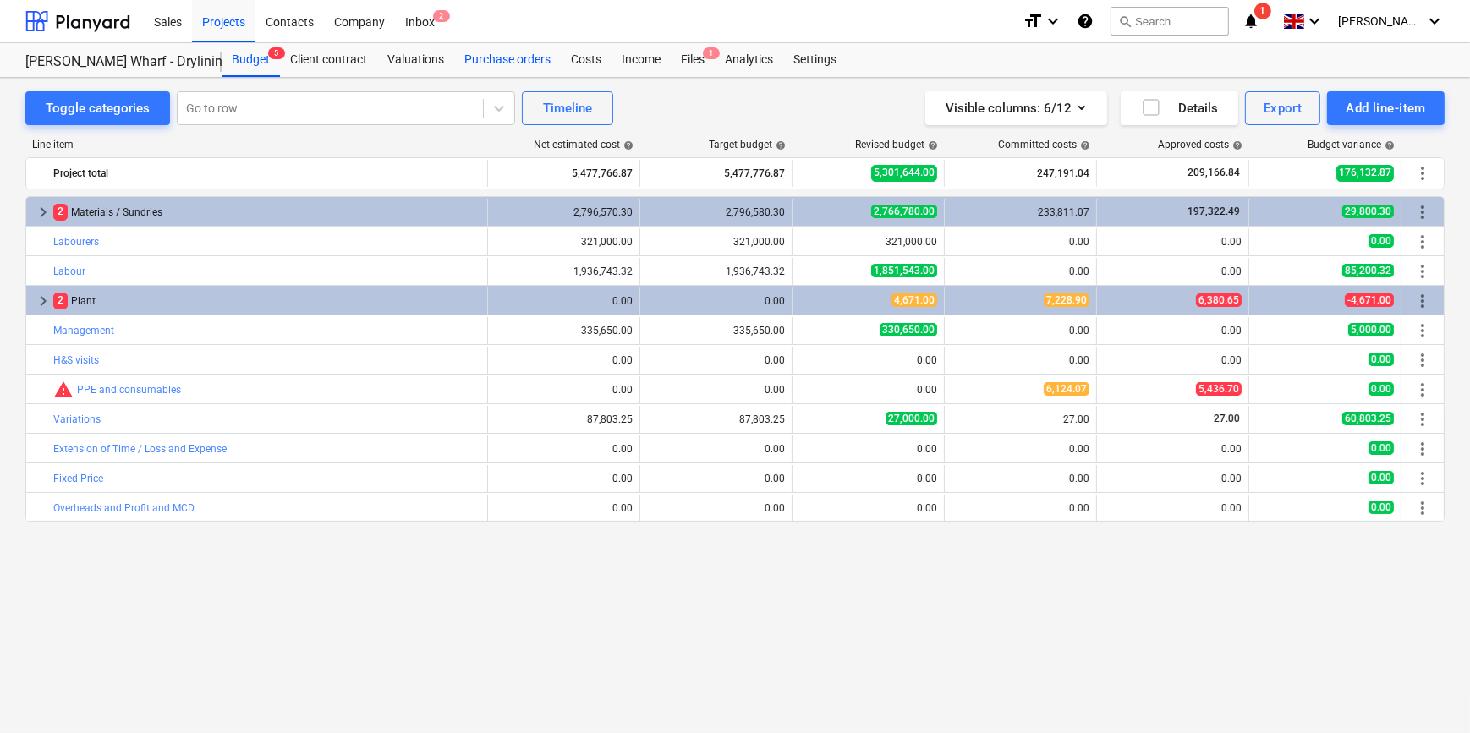
click at [493, 56] on div "Purchase orders" at bounding box center [507, 60] width 107 height 34
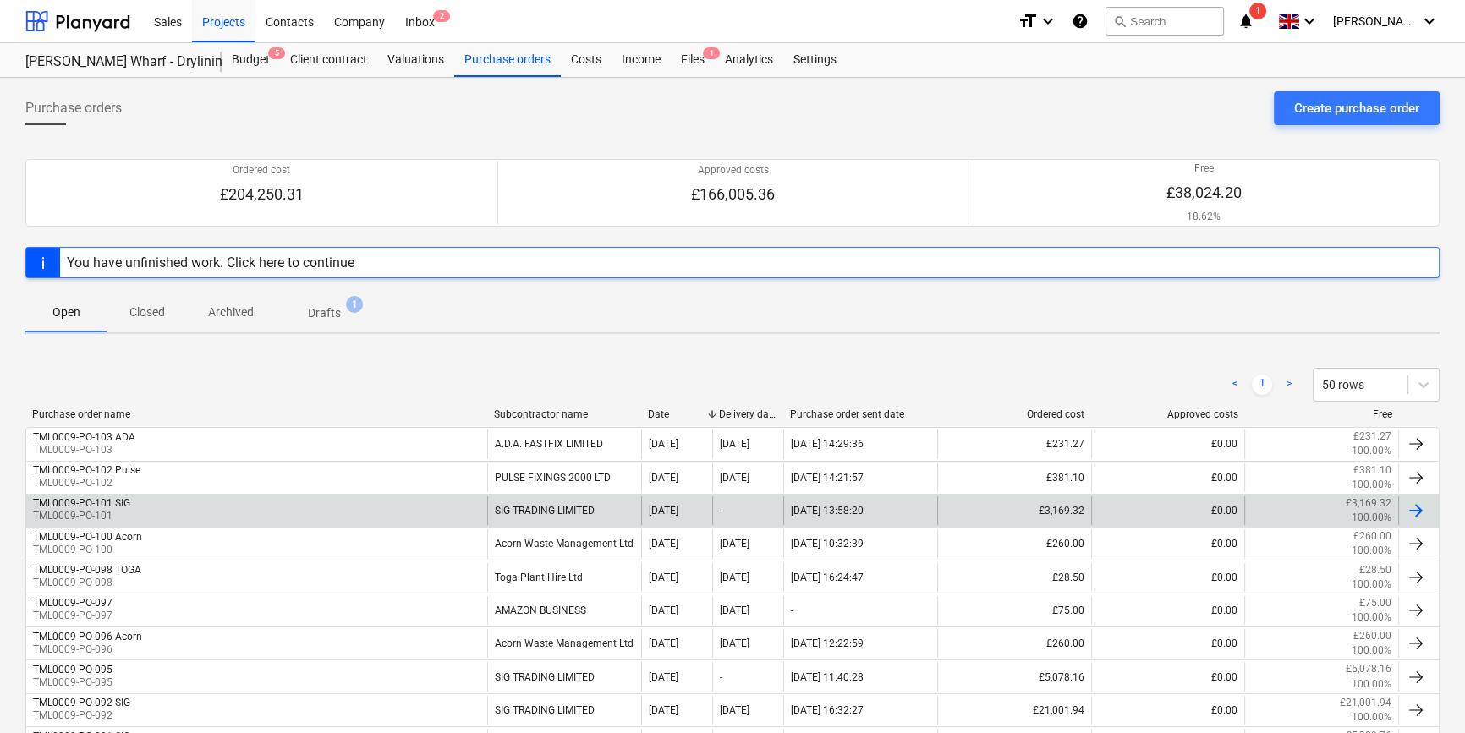
click at [544, 504] on div "SIG TRADING LIMITED" at bounding box center [564, 511] width 154 height 29
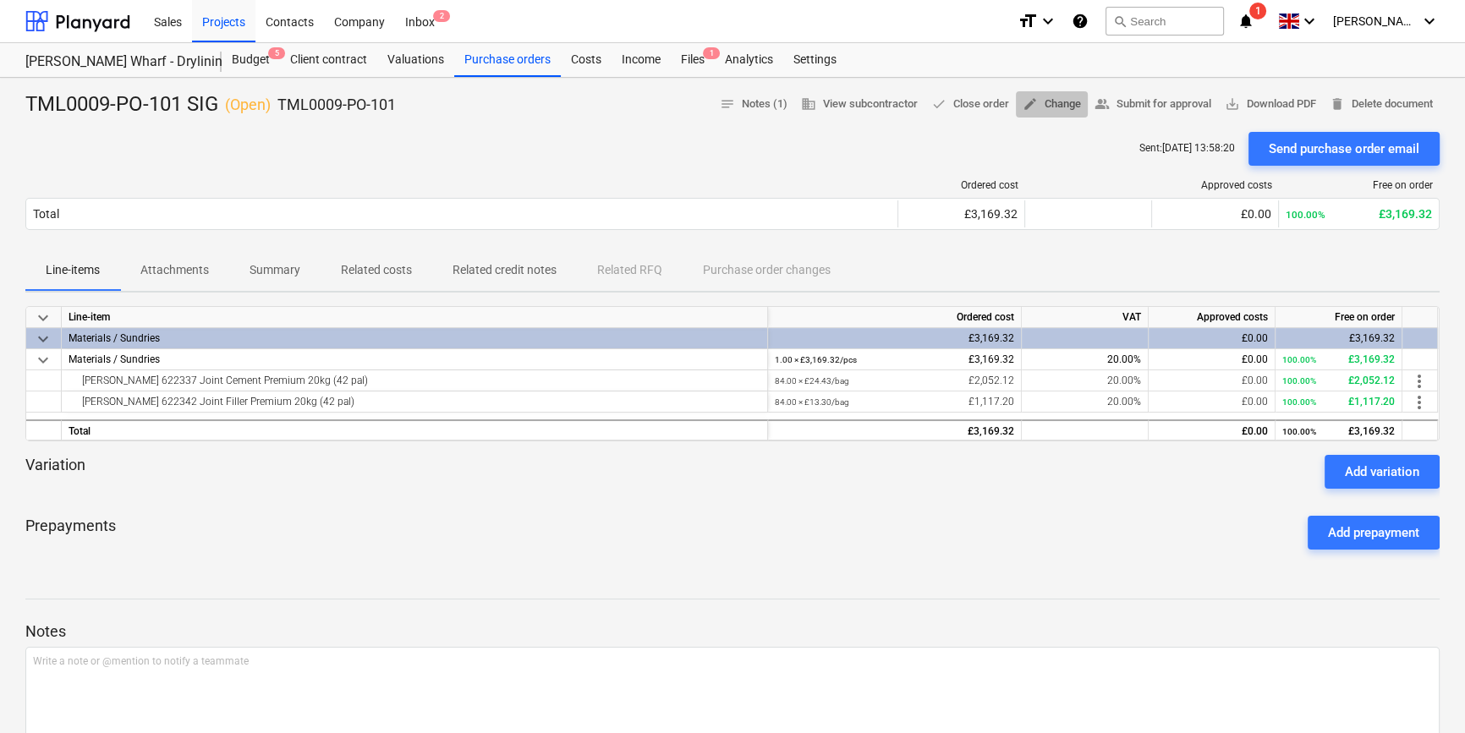
click at [1054, 109] on span "edit Change" at bounding box center [1052, 104] width 58 height 19
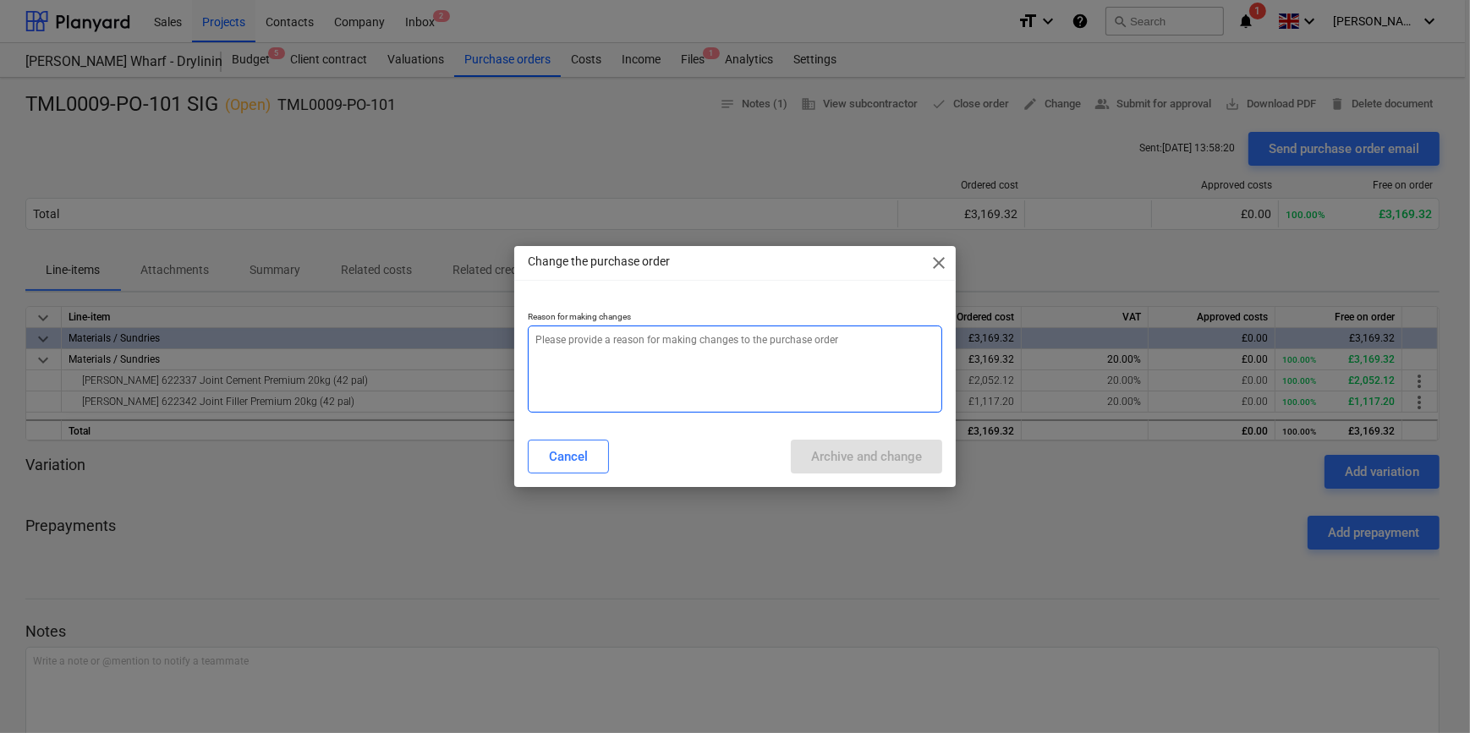
click at [738, 355] on textarea at bounding box center [735, 369] width 414 height 87
click at [552, 336] on textarea "addidition" at bounding box center [735, 369] width 414 height 87
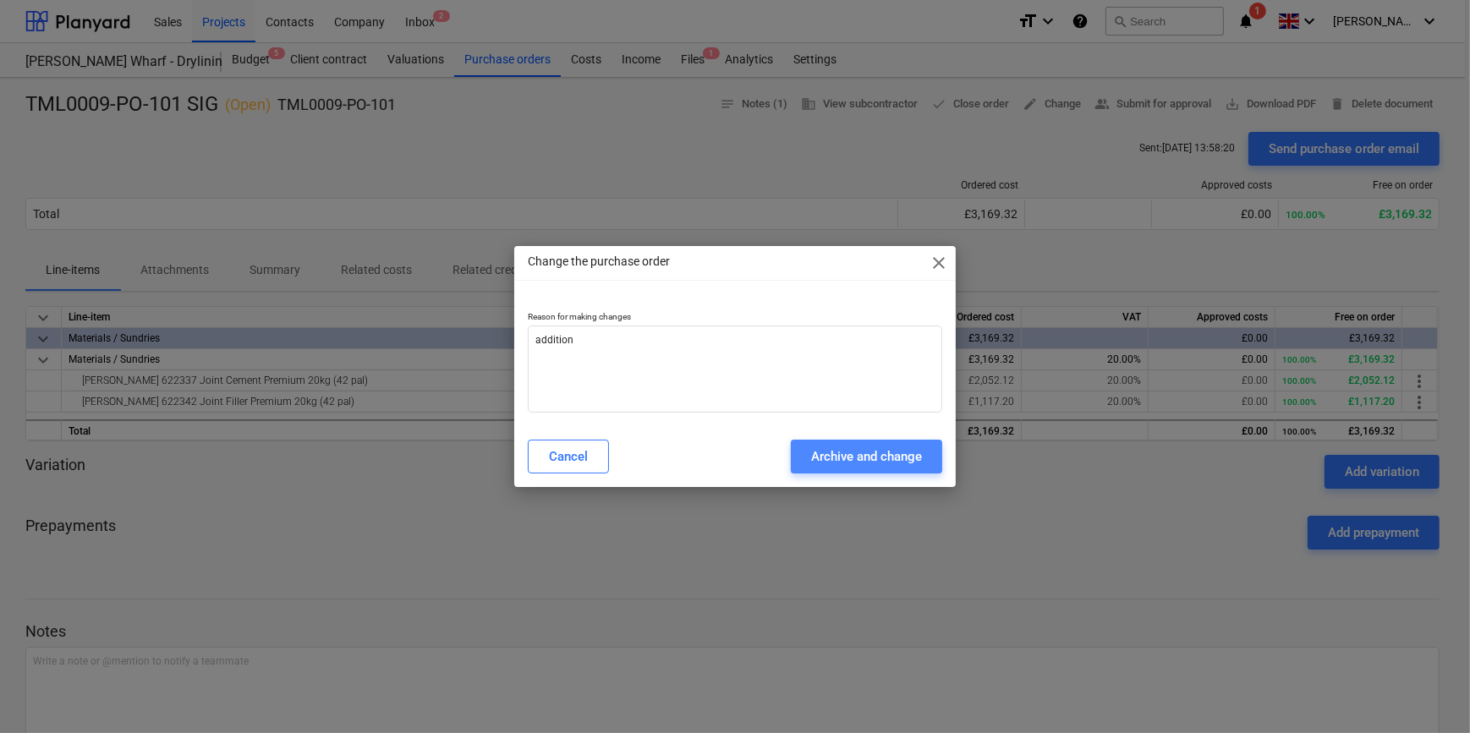
click at [842, 459] on div "Archive and change" at bounding box center [866, 457] width 111 height 22
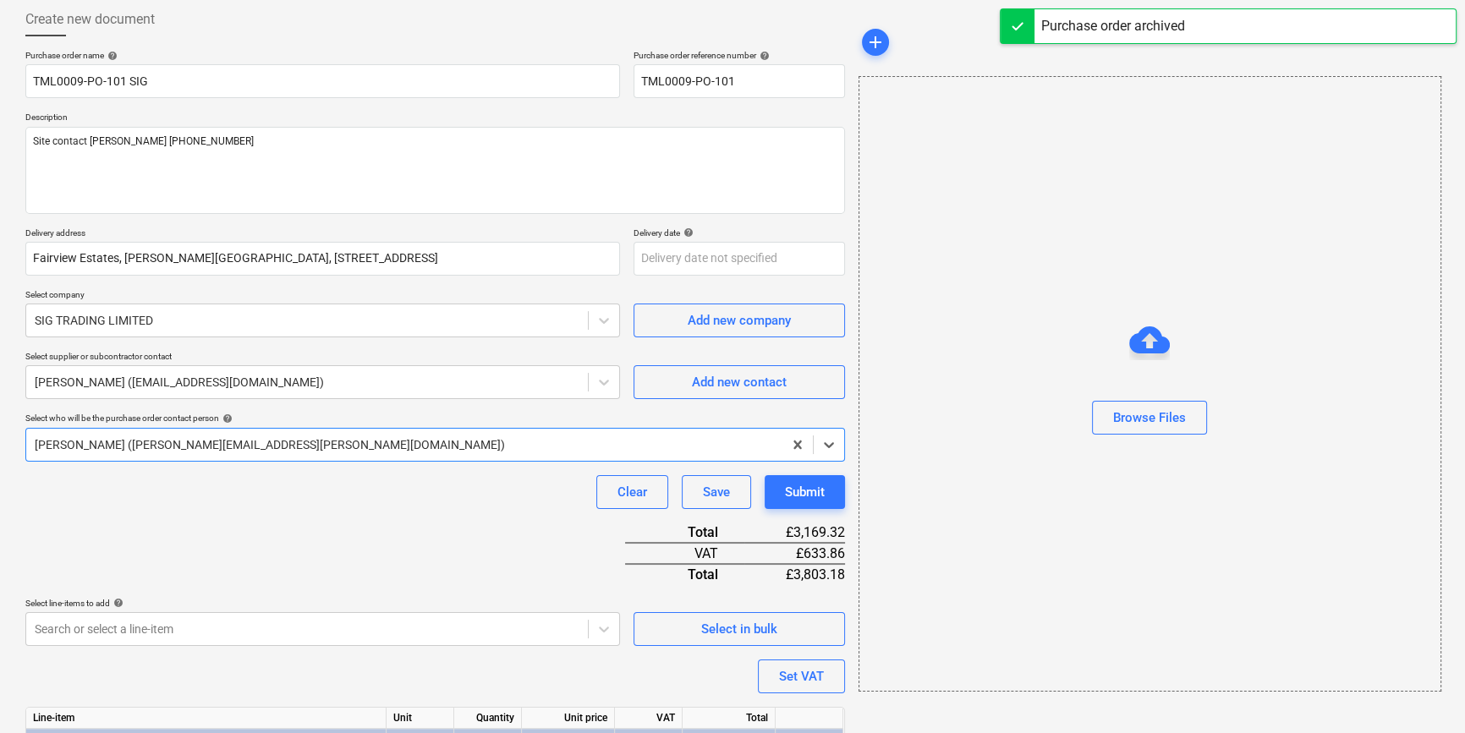
scroll to position [216, 0]
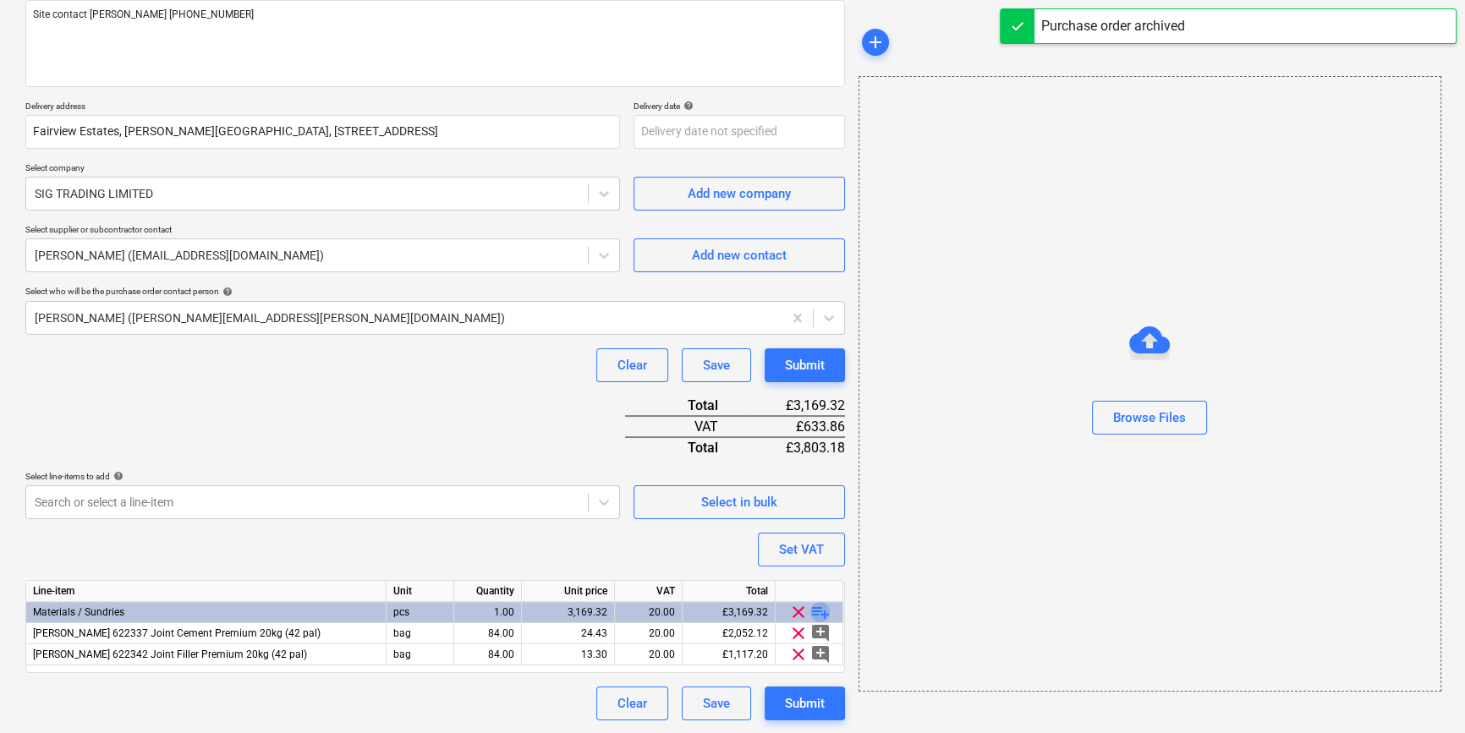
click at [812, 610] on span "playlist_add" at bounding box center [820, 612] width 20 height 20
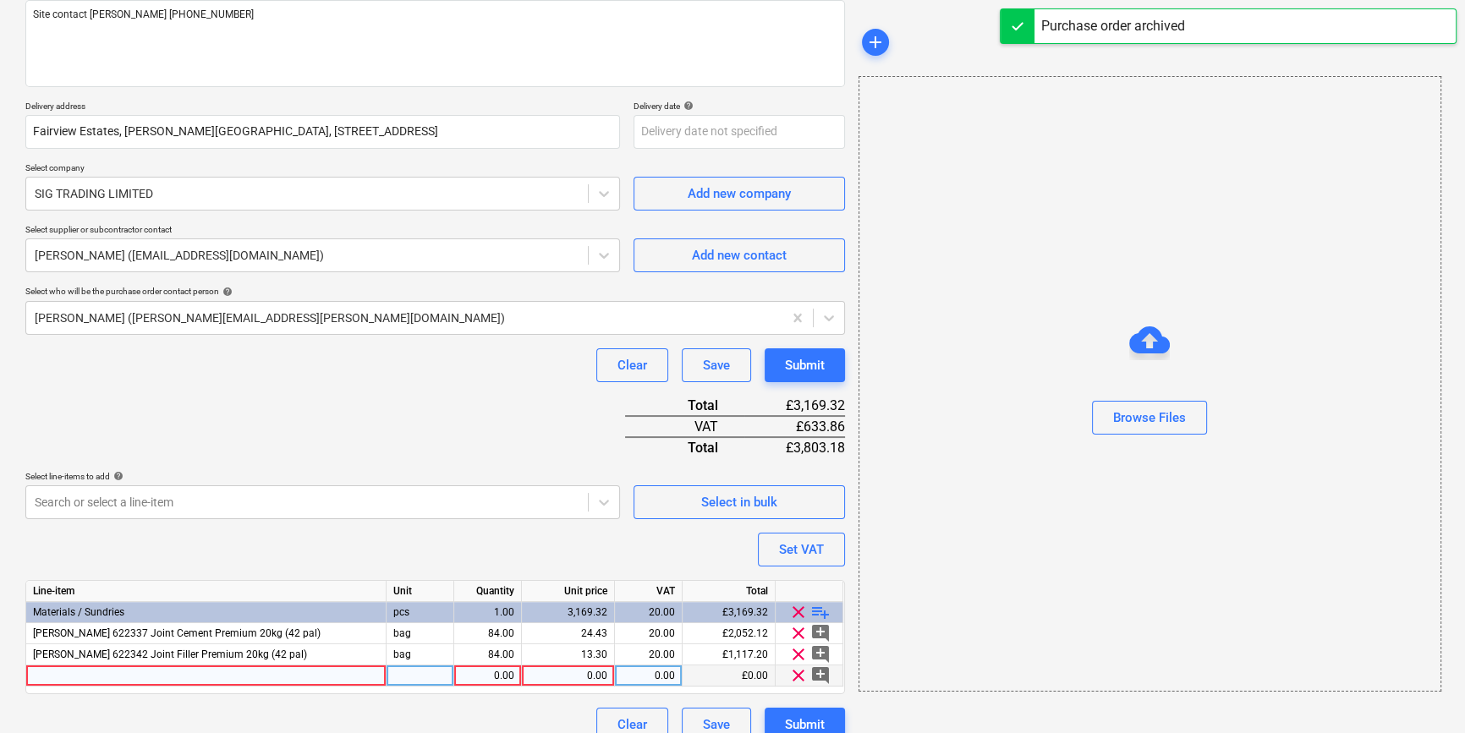
click at [51, 674] on div at bounding box center [206, 676] width 360 height 21
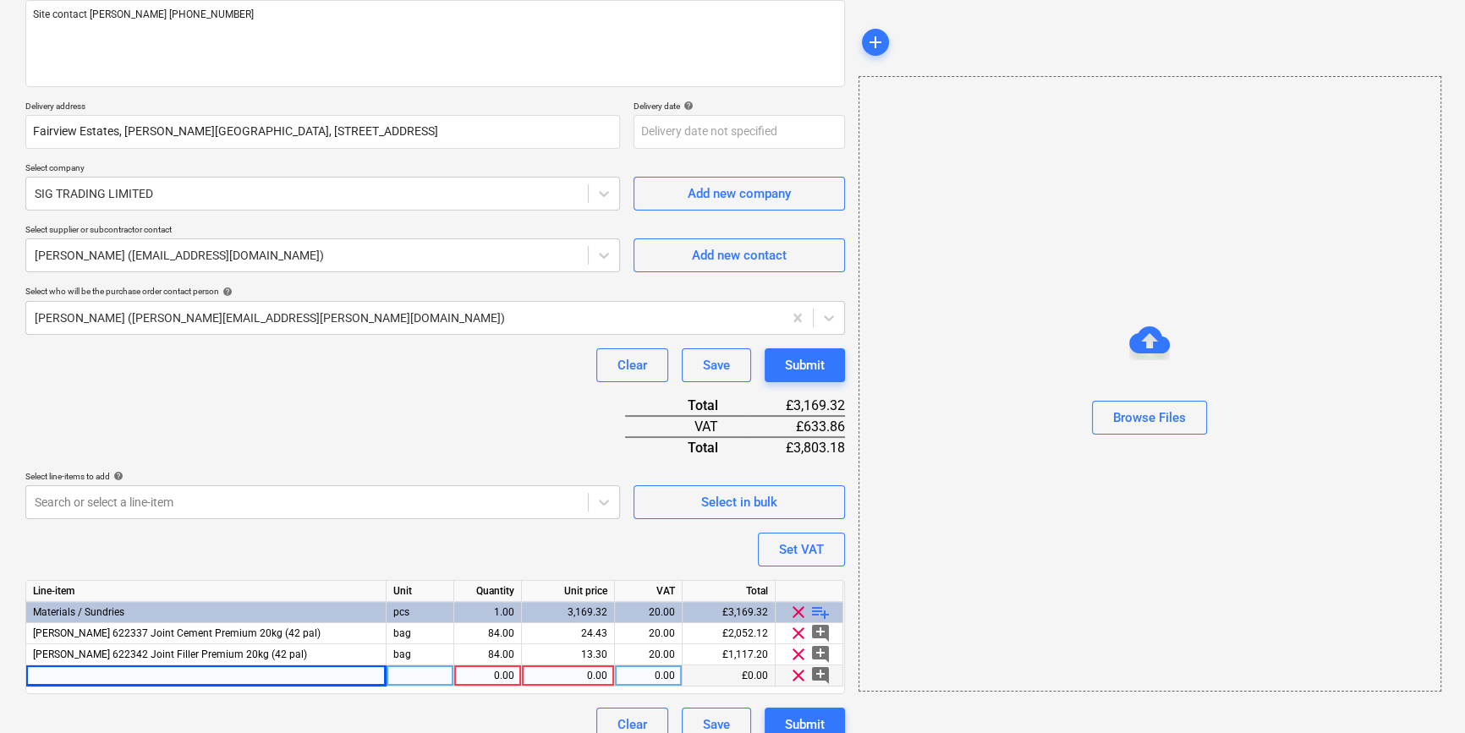
click at [51, 677] on div at bounding box center [206, 676] width 360 height 21
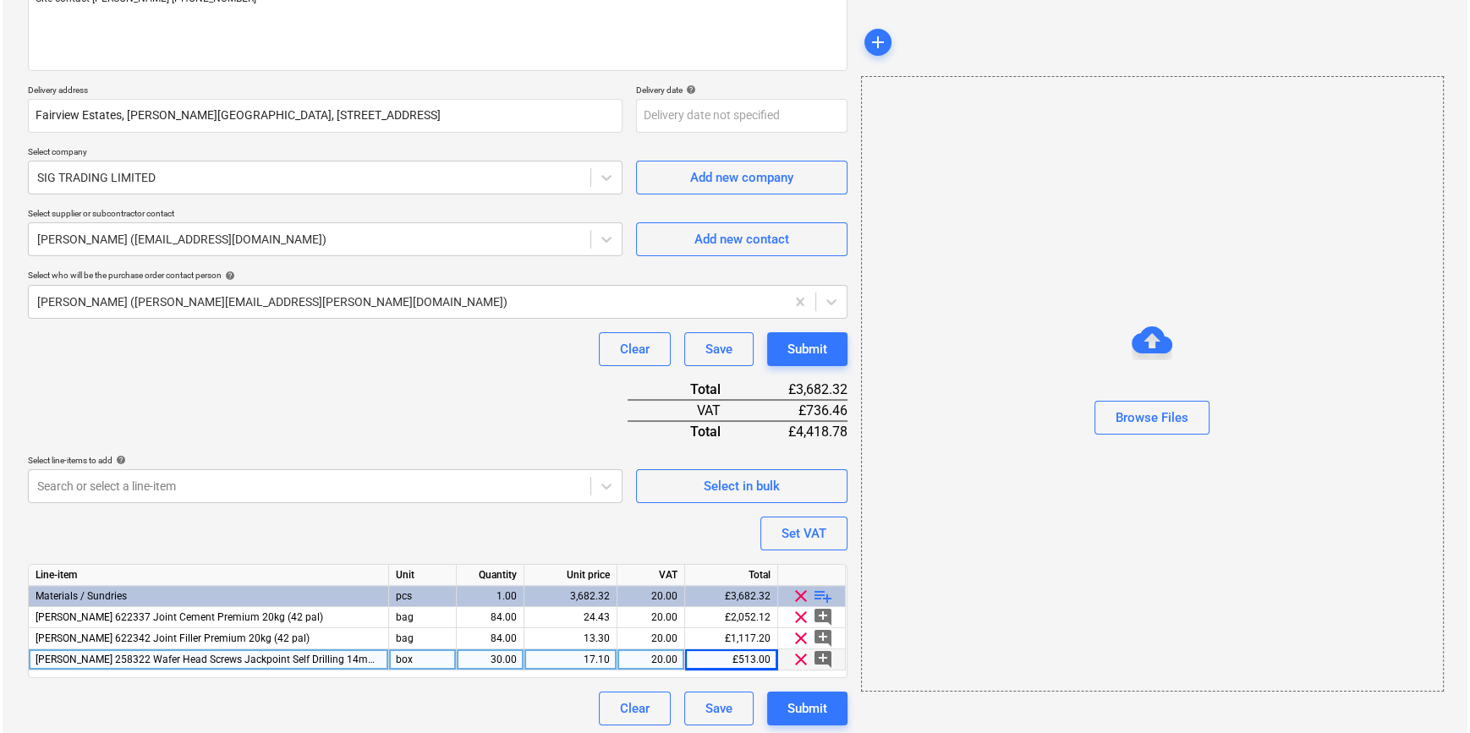
scroll to position [237, 0]
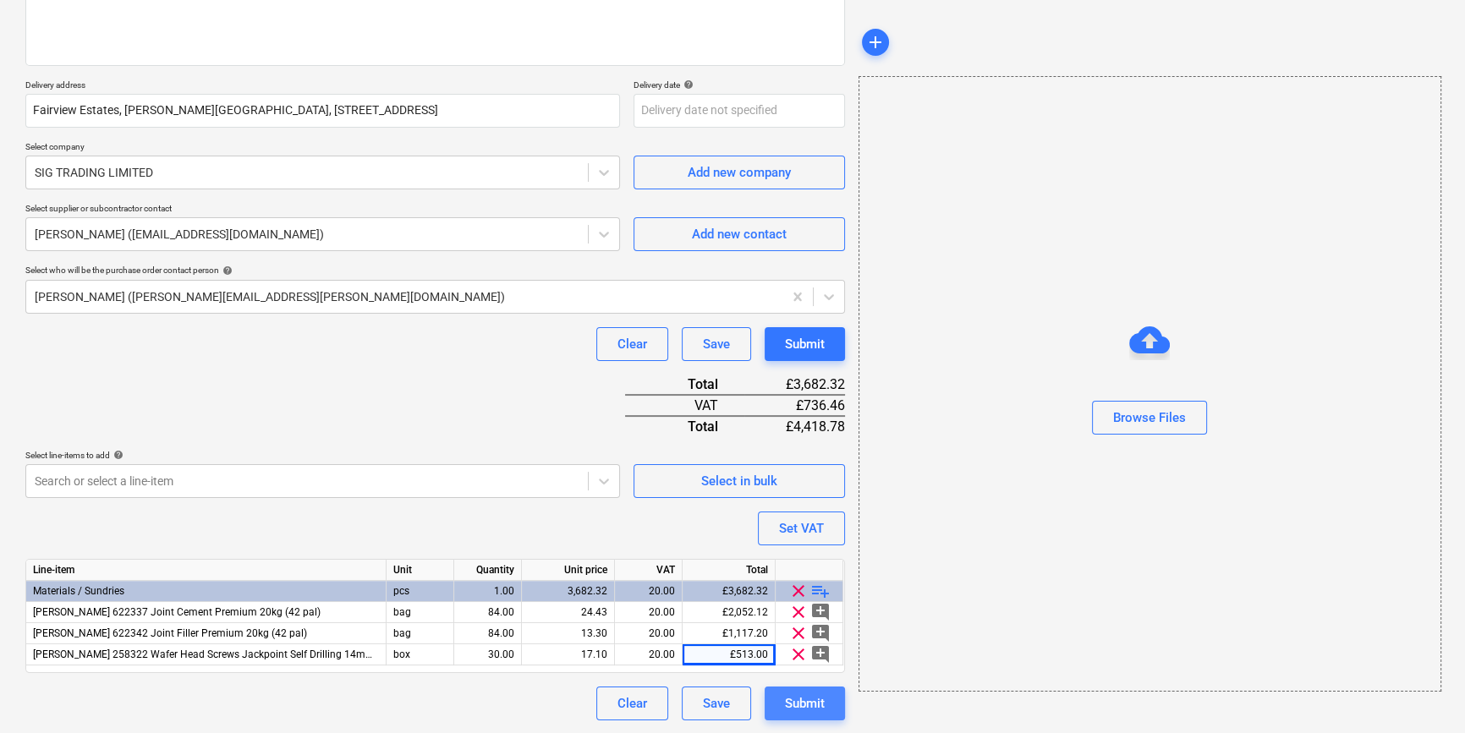
click at [820, 707] on div "Submit" at bounding box center [805, 704] width 40 height 22
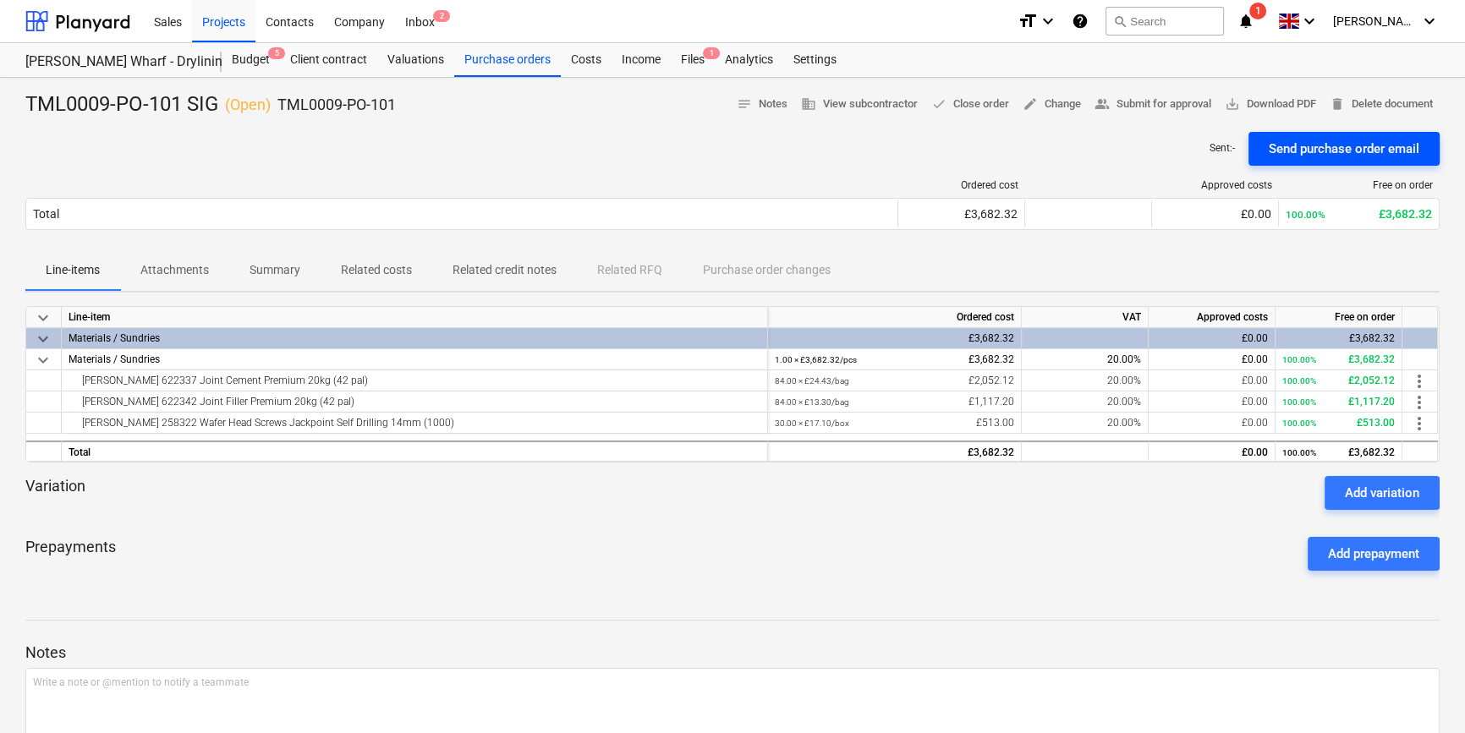
click at [1287, 149] on div "Send purchase order email" at bounding box center [1344, 149] width 151 height 22
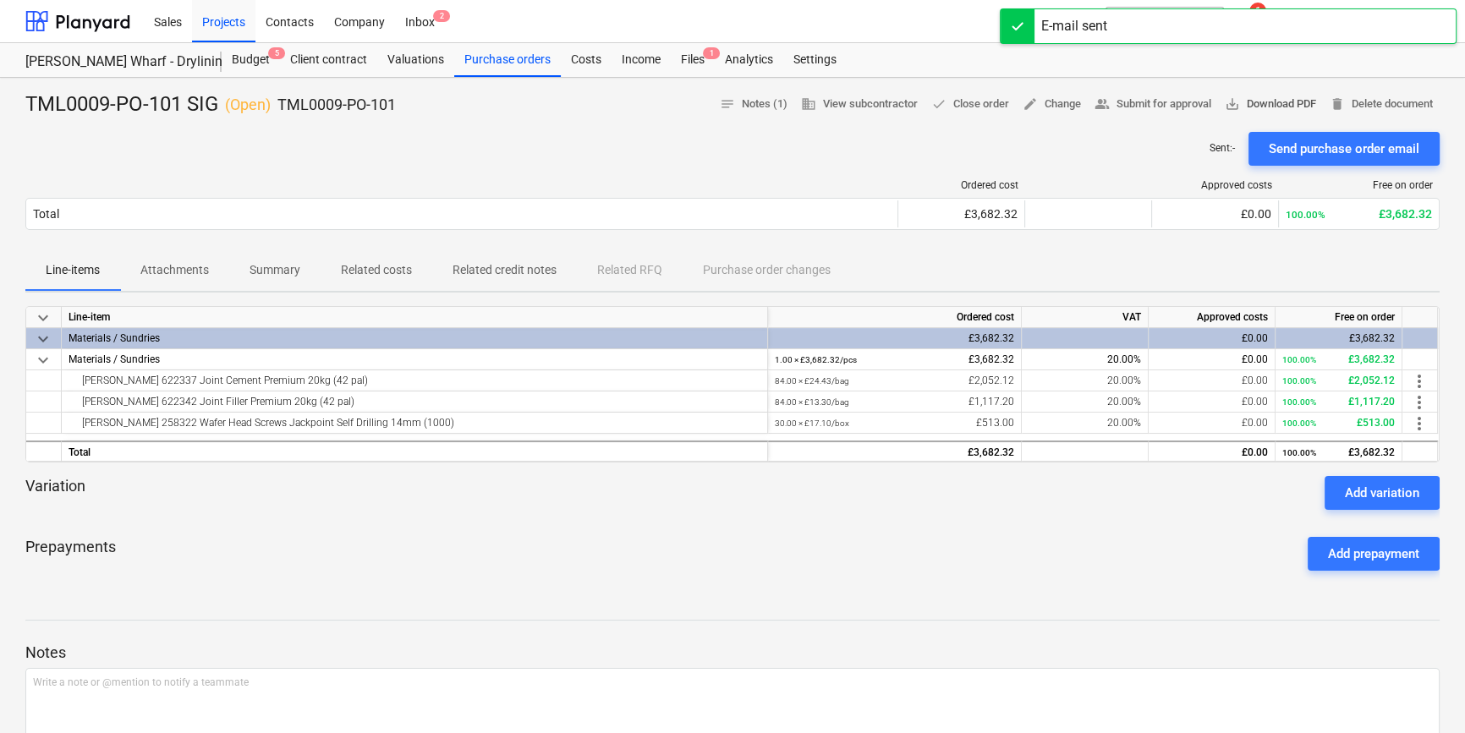
click at [1269, 107] on span "save_alt Download PDF" at bounding box center [1270, 104] width 91 height 19
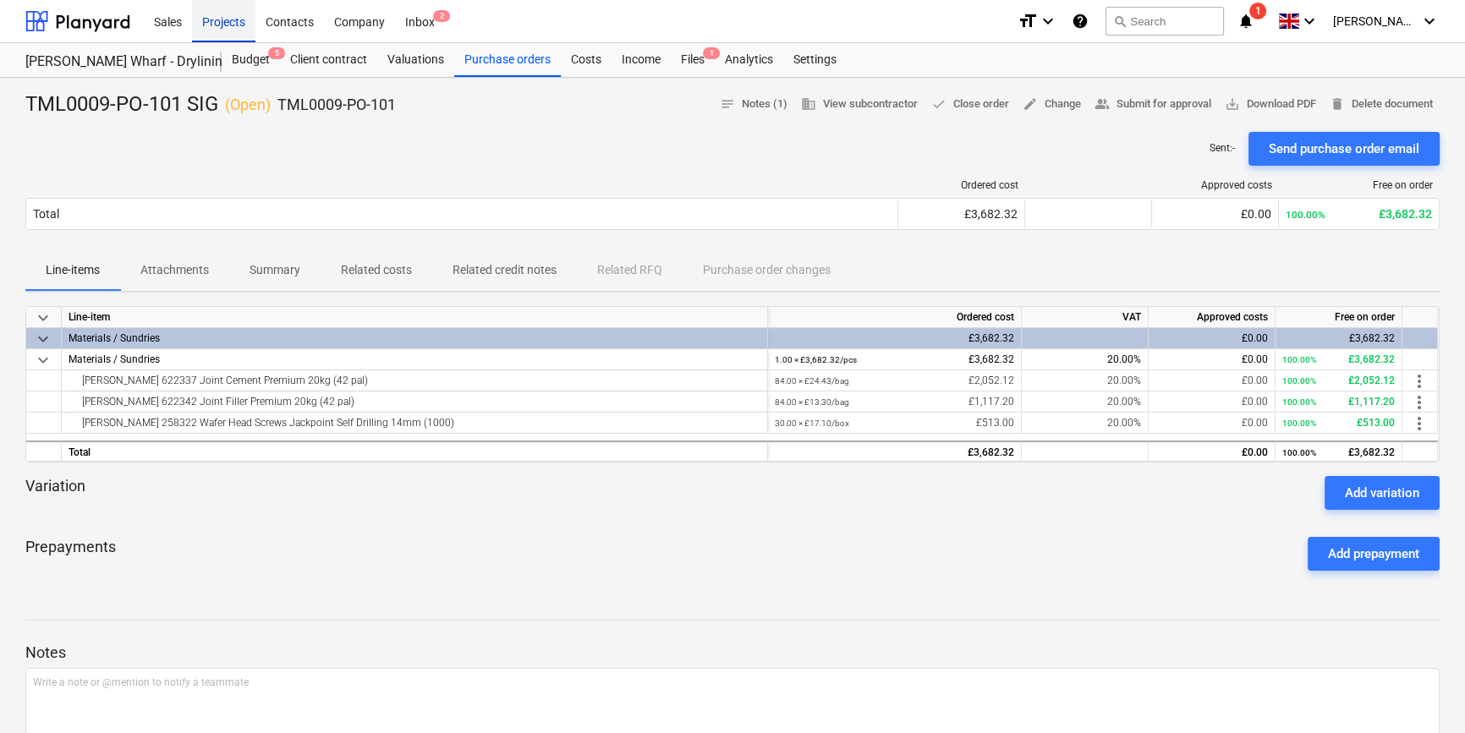
click at [226, 24] on div "Projects" at bounding box center [223, 20] width 63 height 43
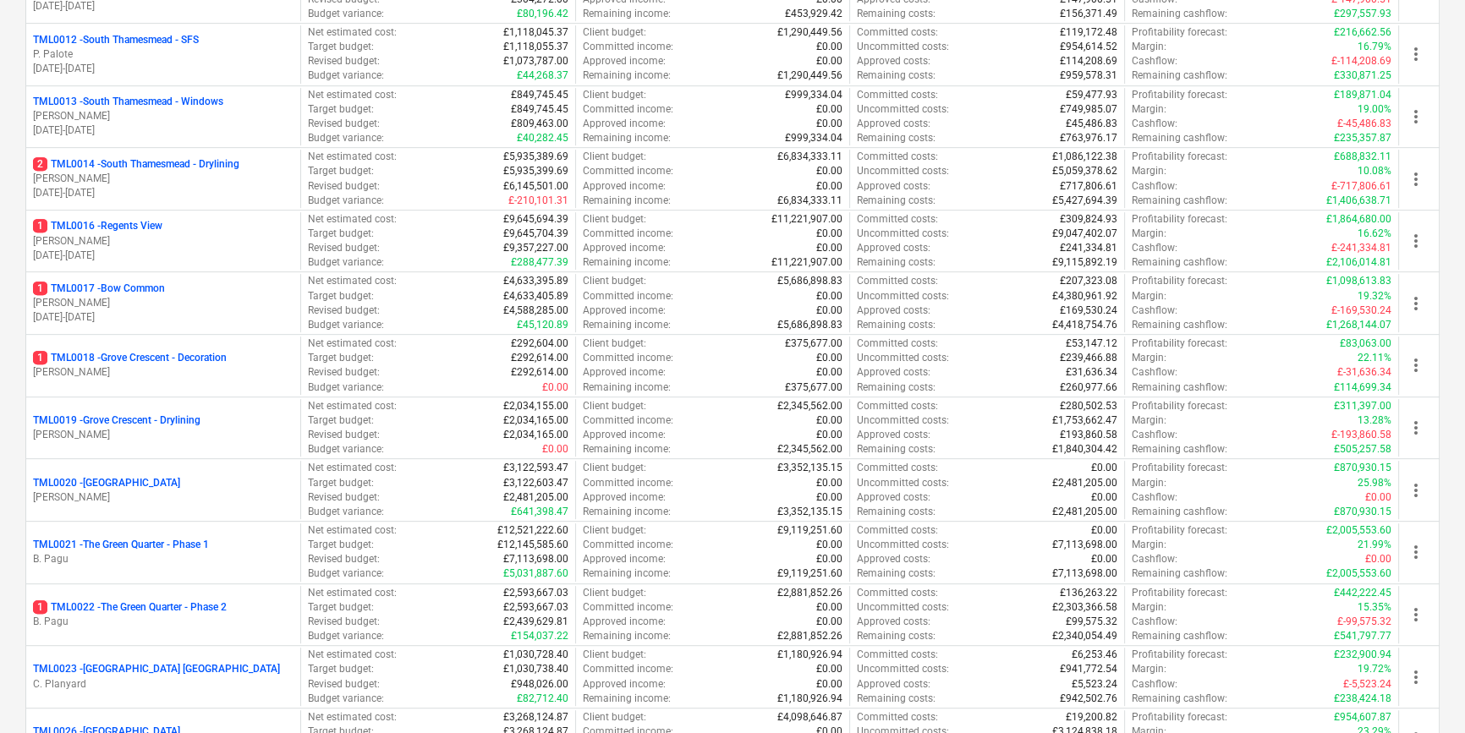
scroll to position [1153, 0]
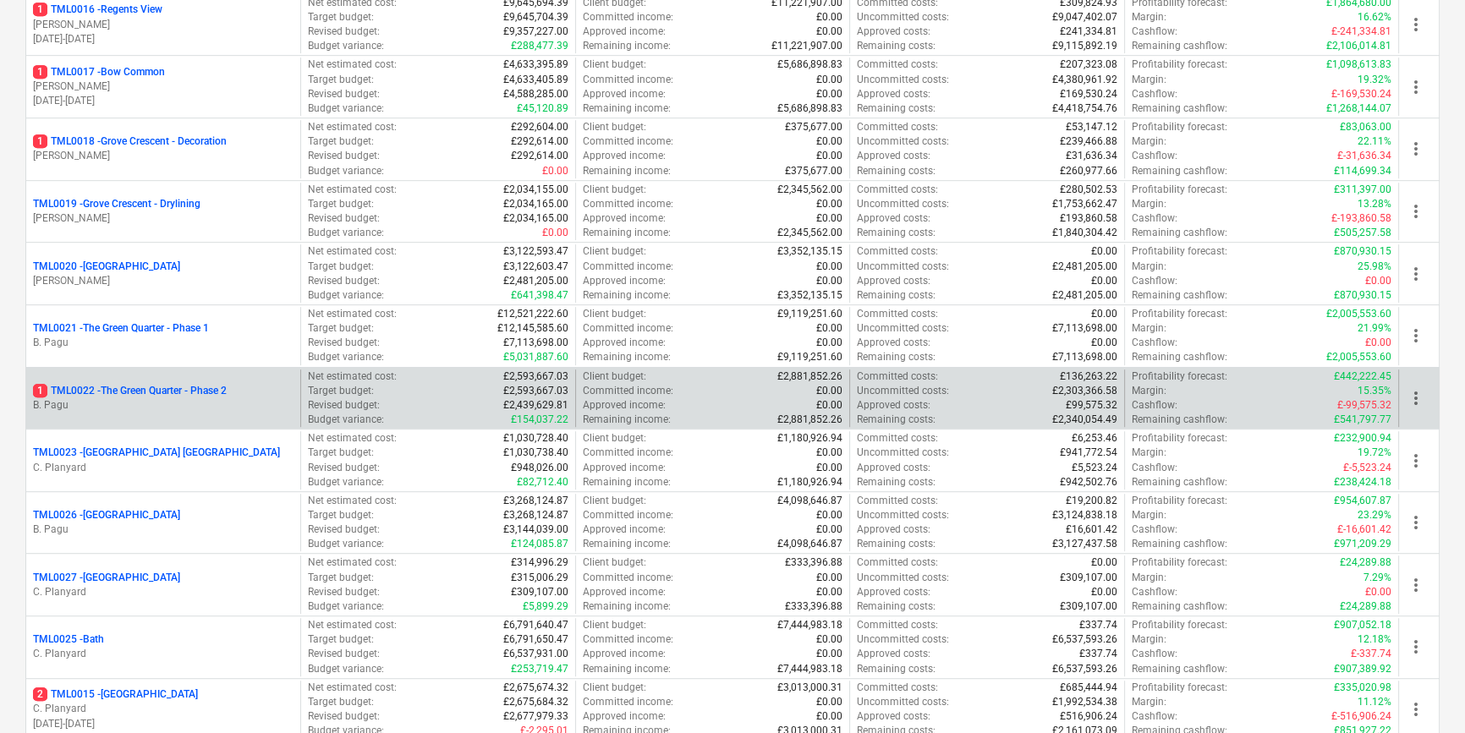
click at [148, 393] on p "1 TML0022 - The Green Quarter - Phase 2" at bounding box center [130, 391] width 194 height 14
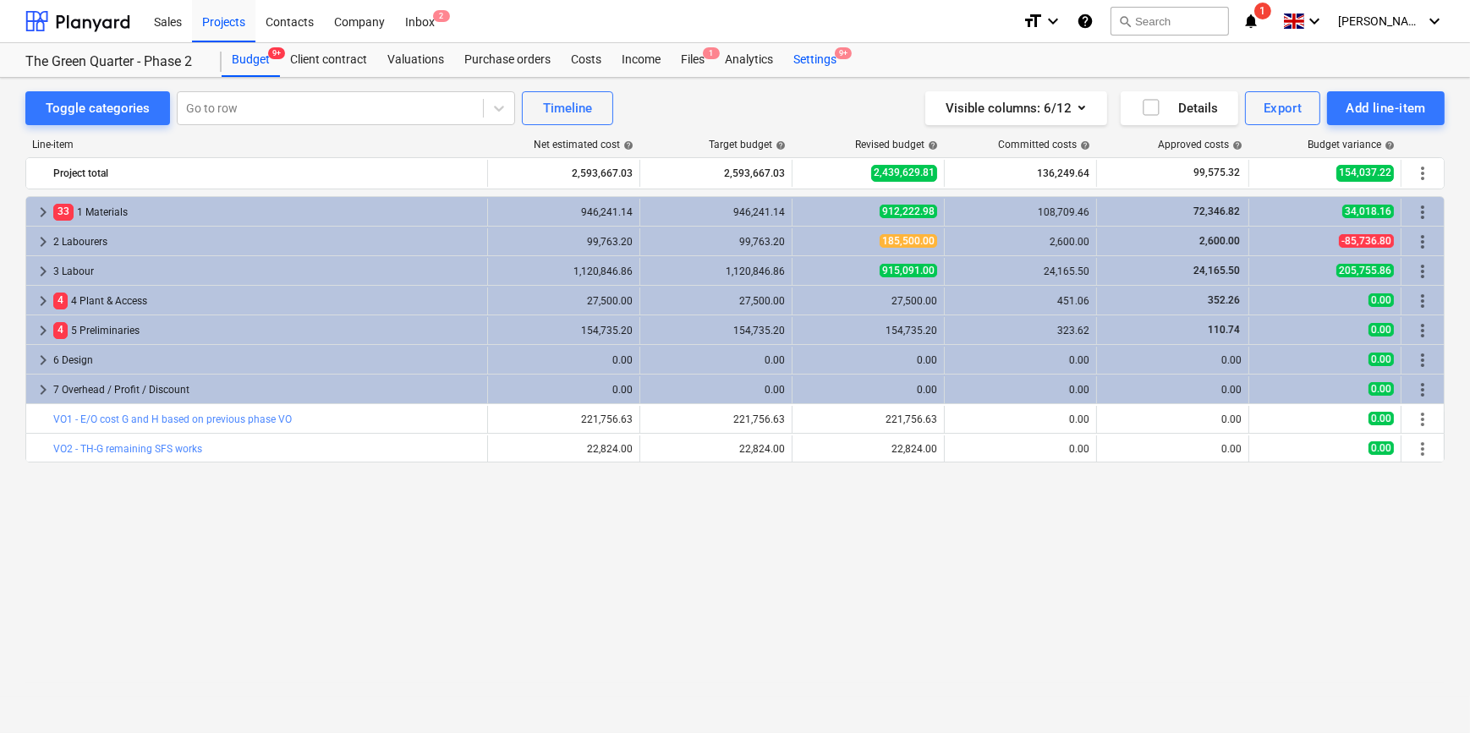
click at [803, 59] on div "Settings 9+" at bounding box center [814, 60] width 63 height 34
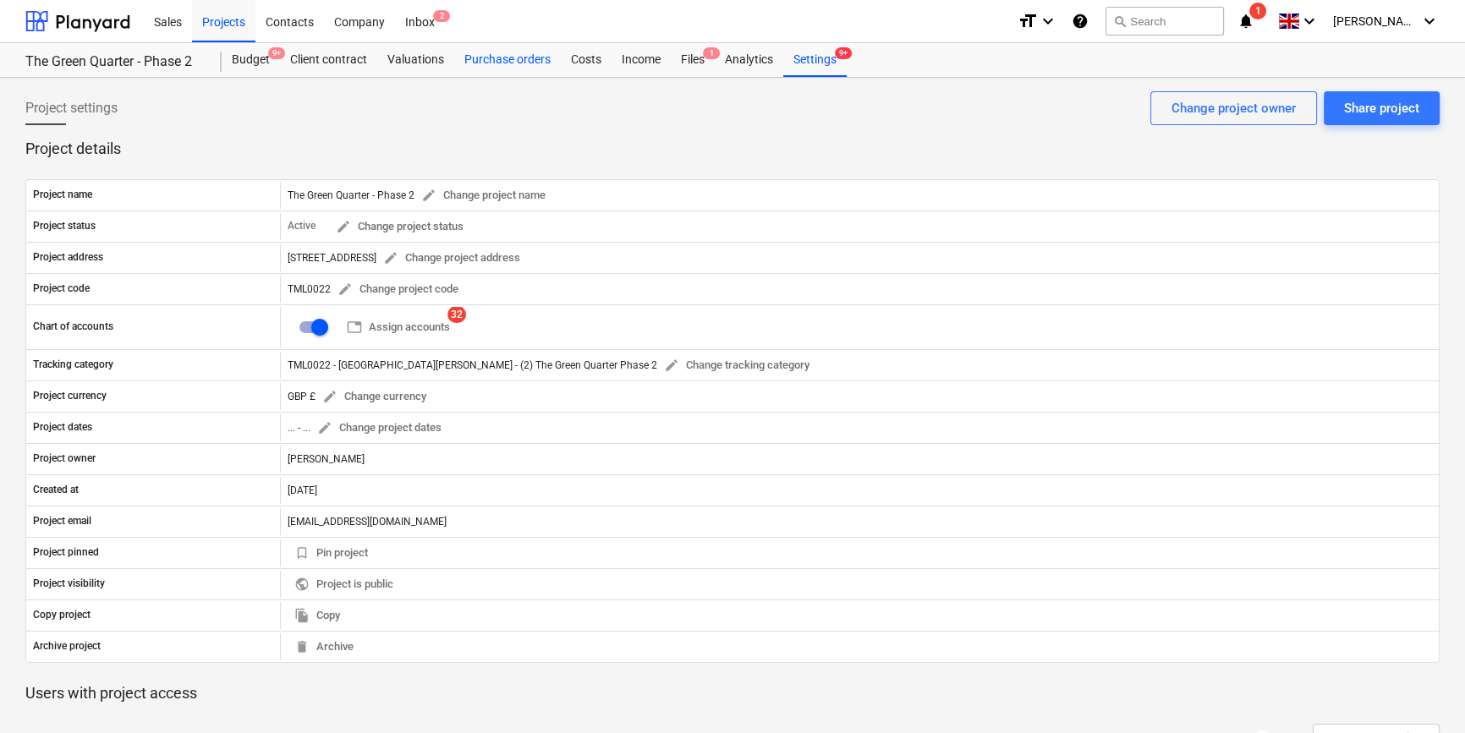
click at [506, 65] on div "Purchase orders" at bounding box center [507, 60] width 107 height 34
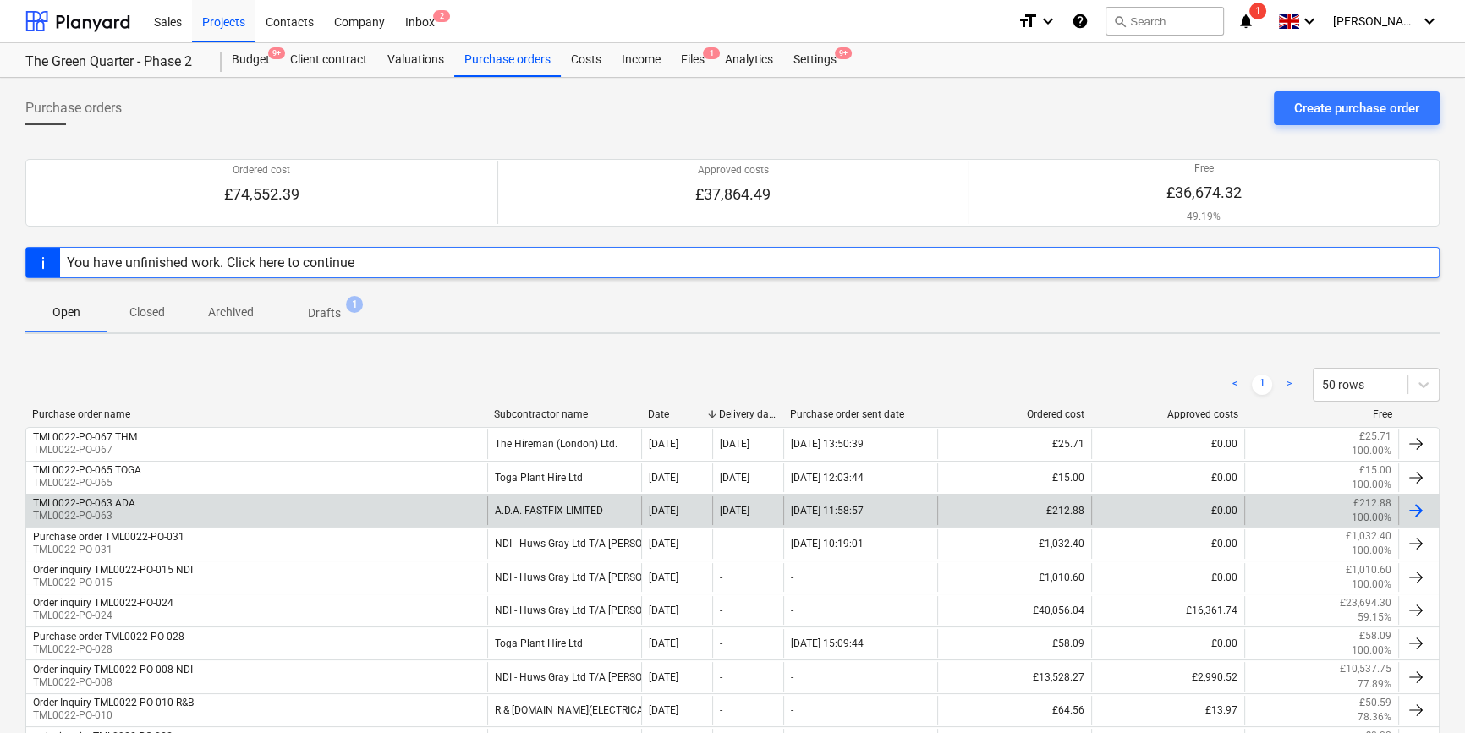
click at [1421, 511] on div at bounding box center [1416, 511] width 20 height 20
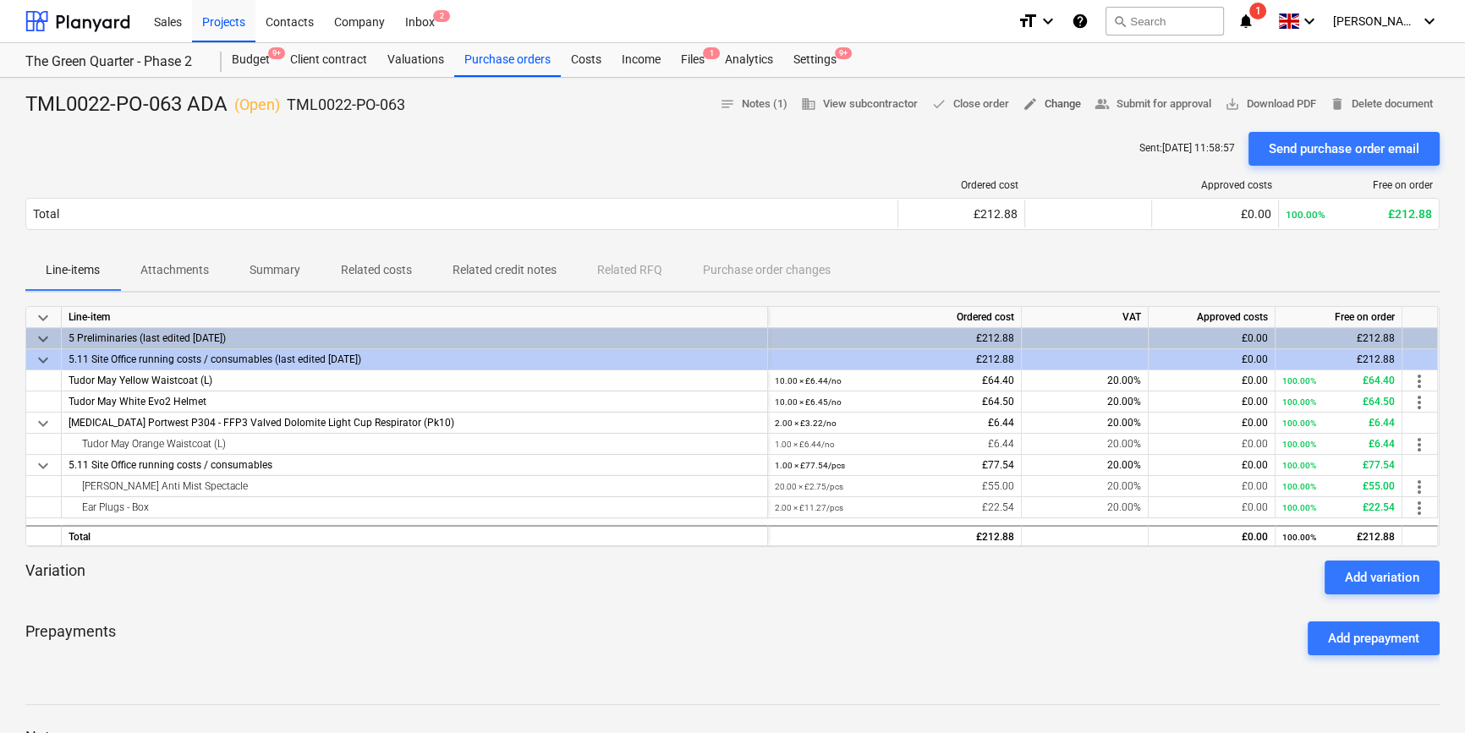
click at [1040, 108] on span "edit Change" at bounding box center [1052, 104] width 58 height 19
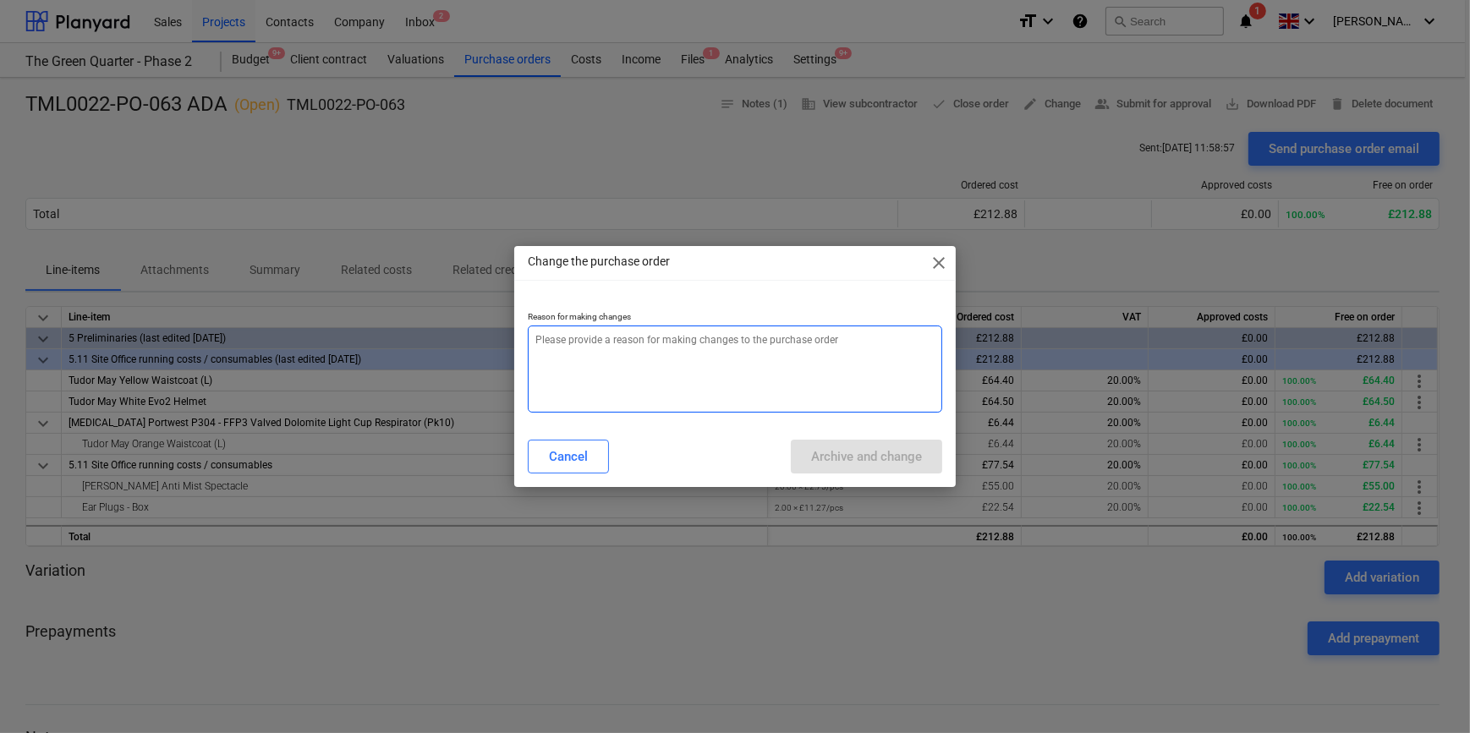
click at [575, 364] on textarea at bounding box center [735, 369] width 414 height 87
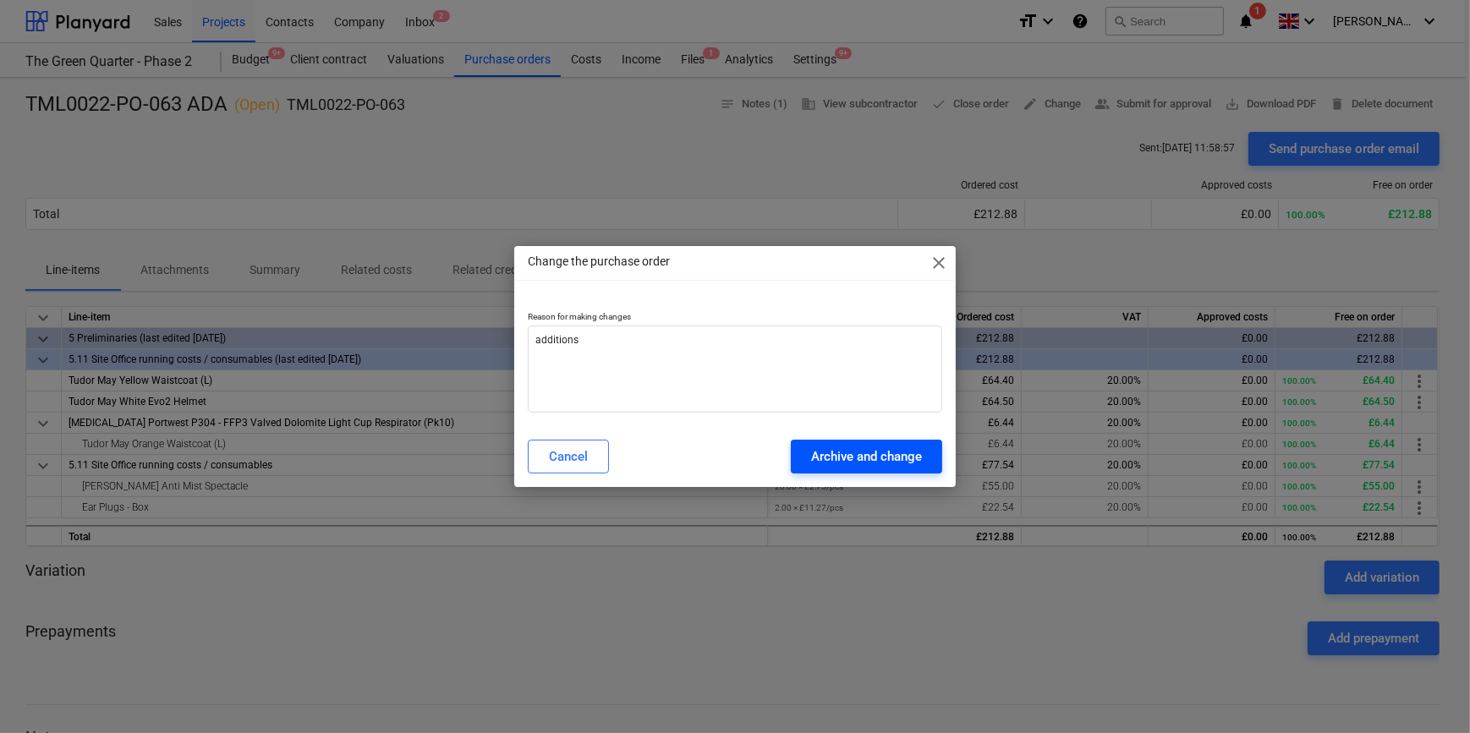
click at [866, 453] on div "Archive and change" at bounding box center [866, 457] width 111 height 22
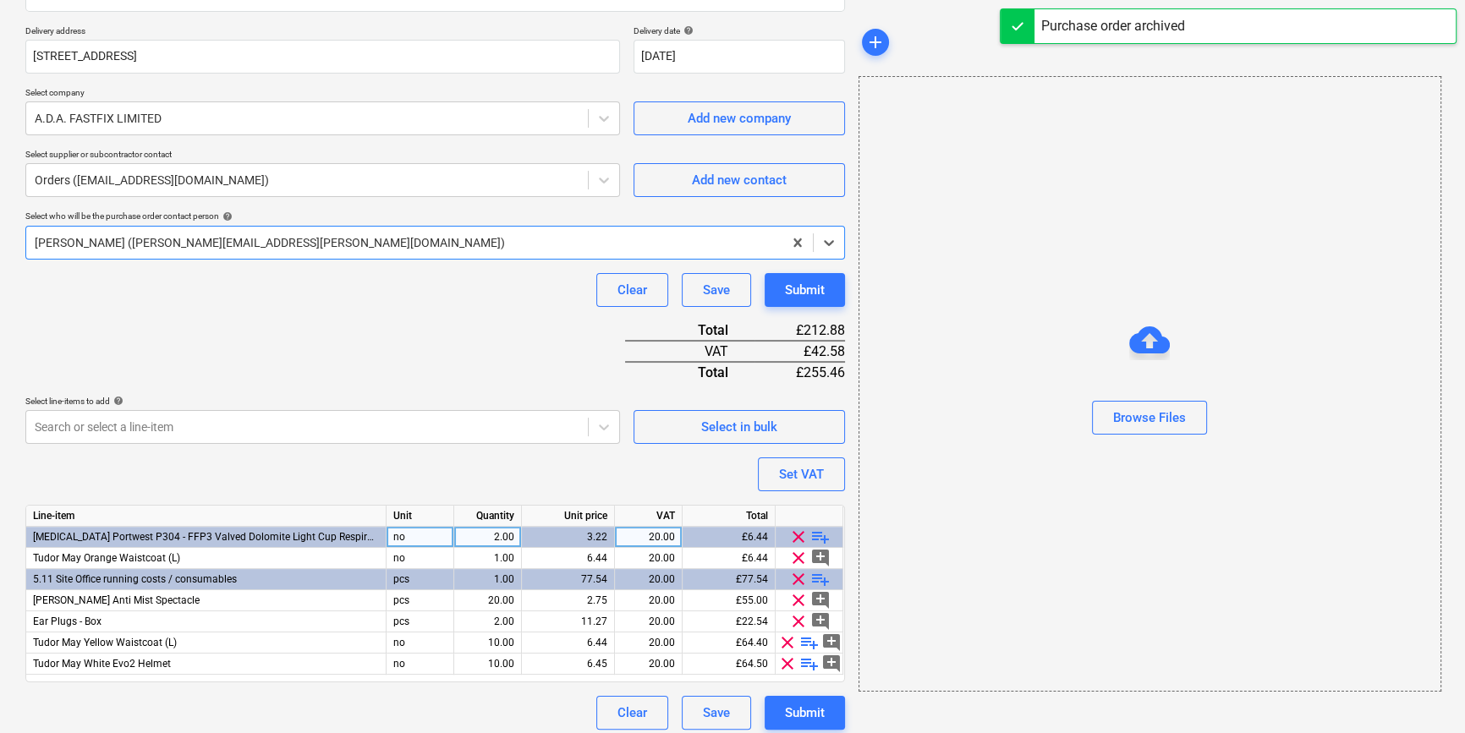
scroll to position [300, 0]
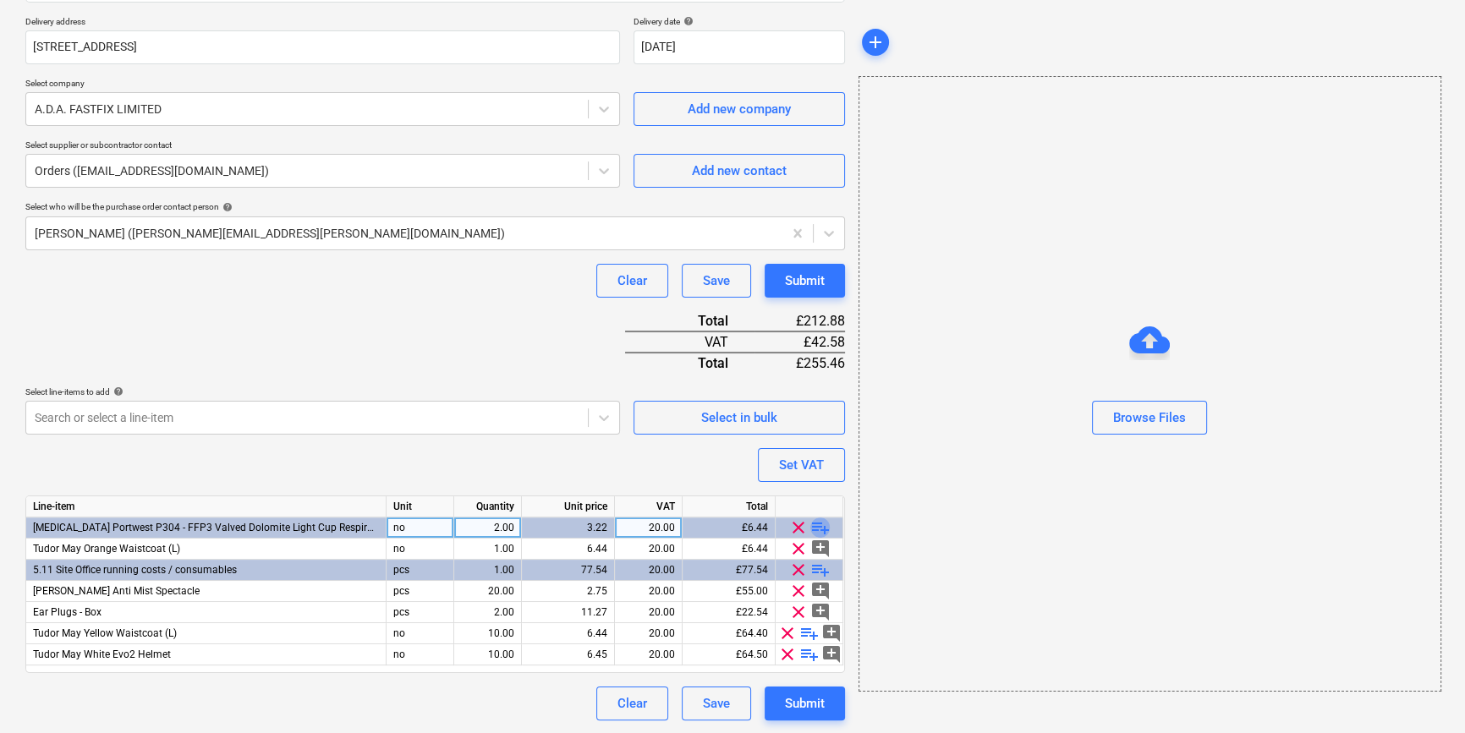
click at [815, 525] on span "playlist_add" at bounding box center [820, 528] width 20 height 20
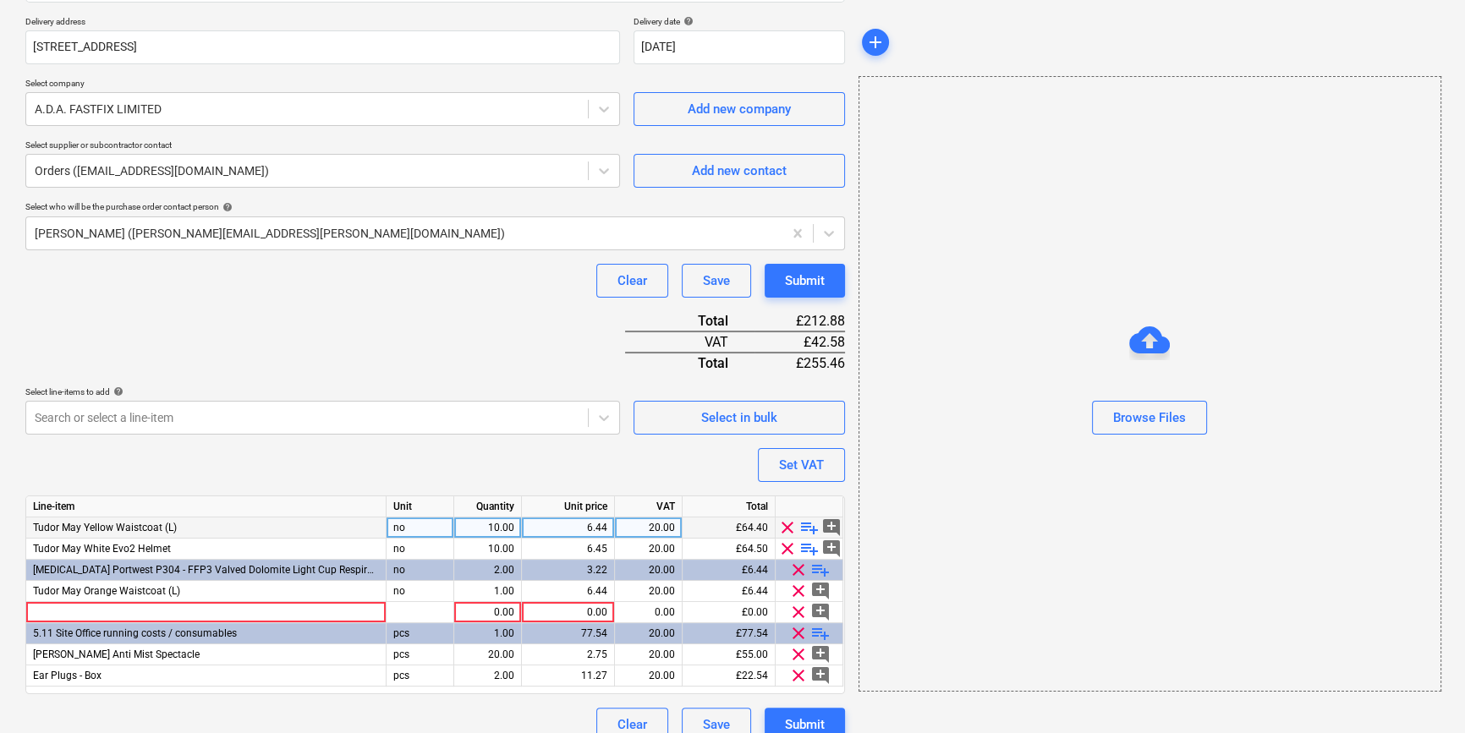
drag, startPoint x: 186, startPoint y: 523, endPoint x: 30, endPoint y: 524, distance: 156.5
click at [30, 524] on div "Tudor May Yellow Waistcoat (L)" at bounding box center [206, 528] width 360 height 21
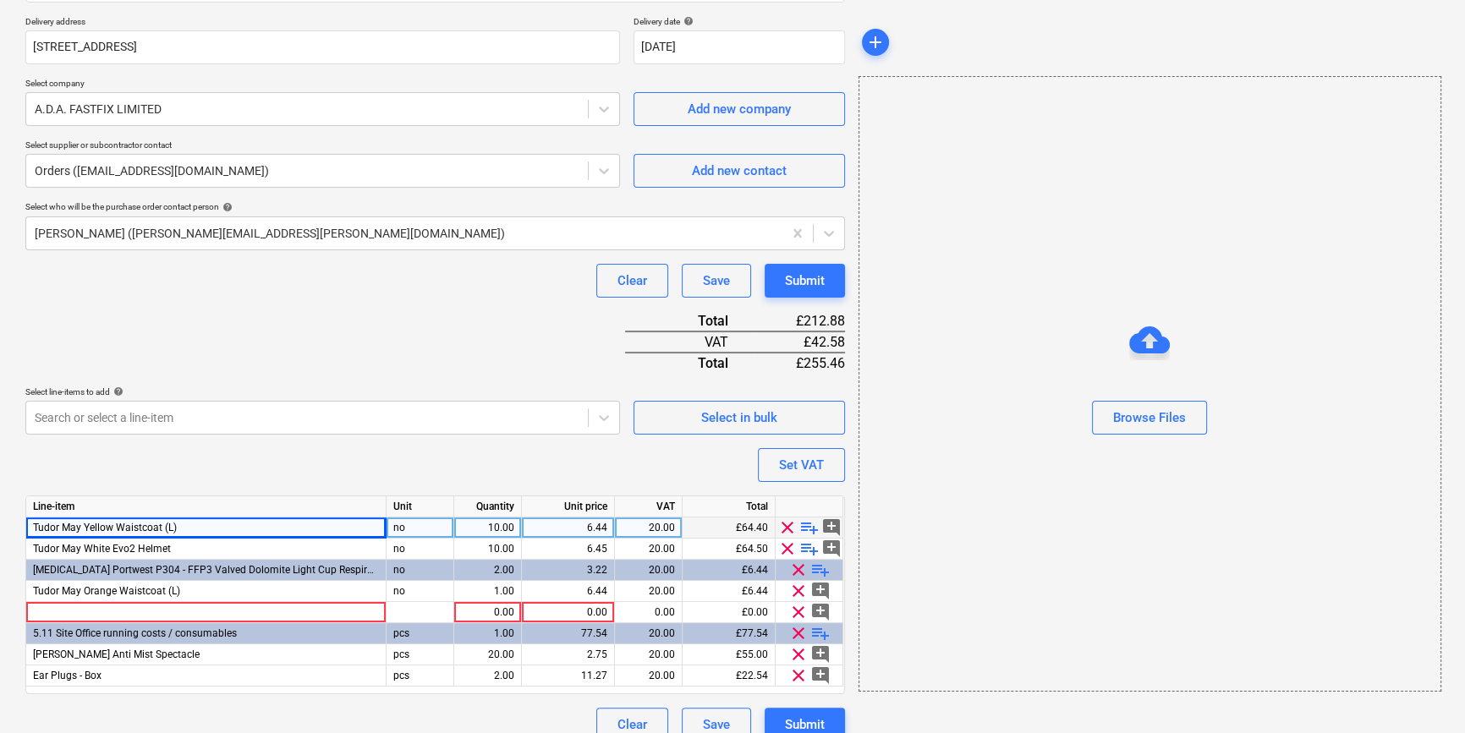
copy span "Tudor May Yellow Waistcoat (L)"
click at [50, 612] on div at bounding box center [206, 612] width 360 height 21
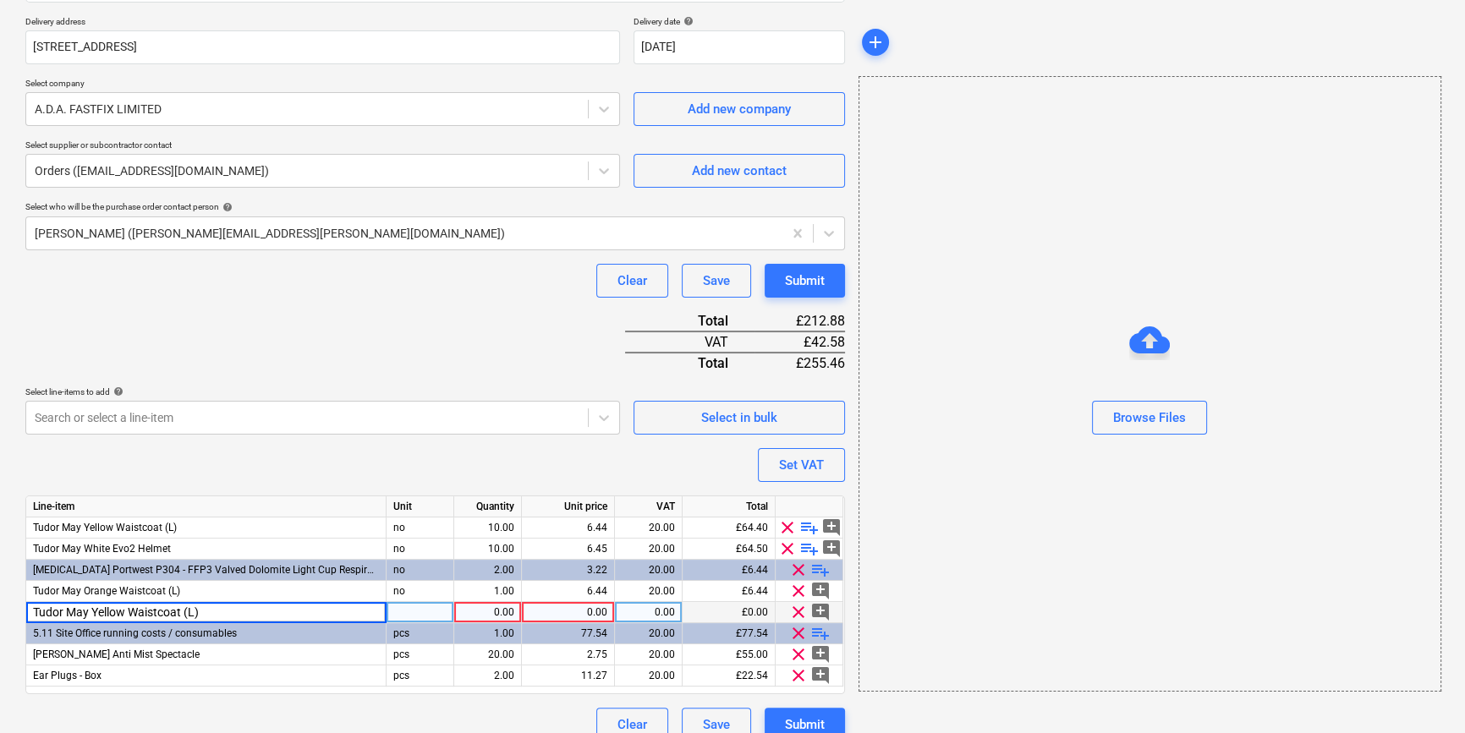
click at [186, 611] on input "Tudor May Yellow Waistcoat (L)" at bounding box center [205, 612] width 359 height 20
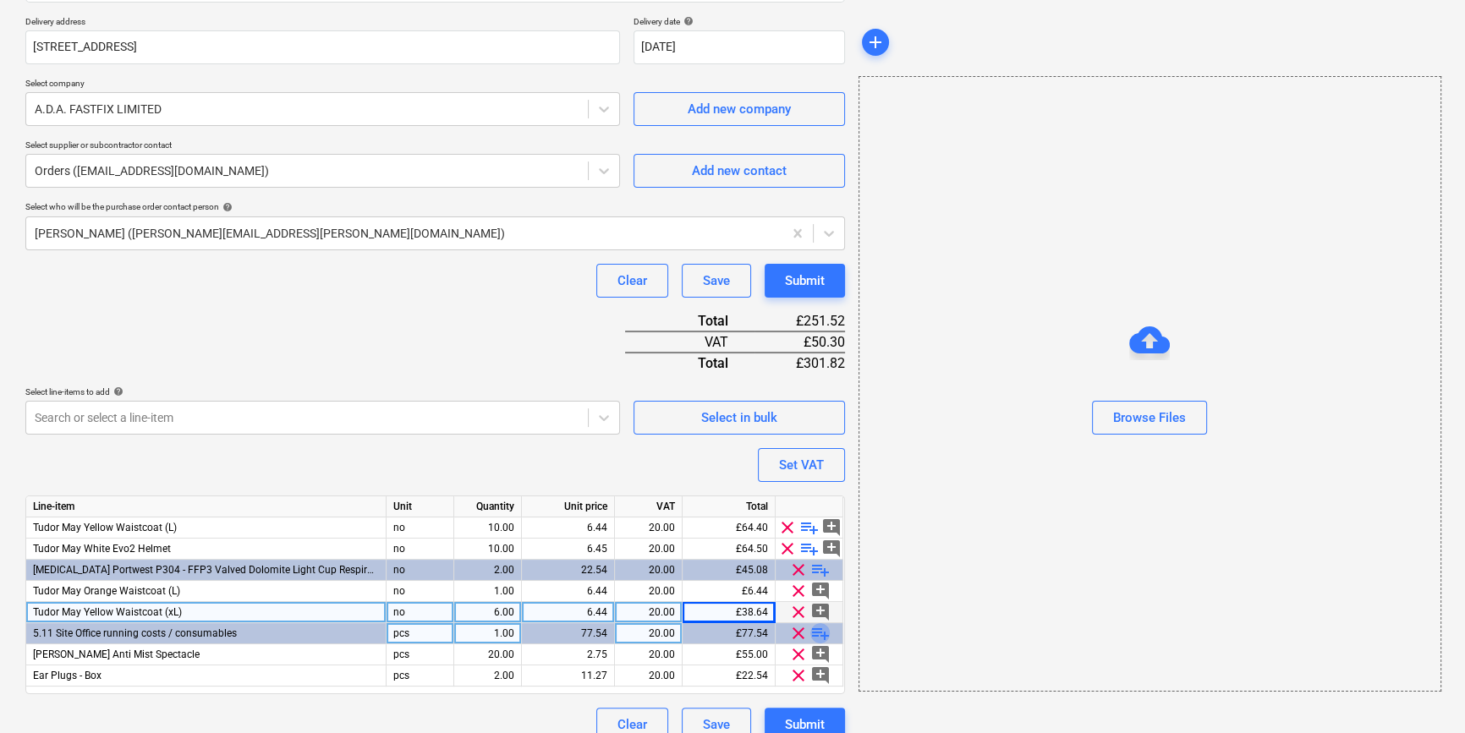
click at [820, 632] on span "playlist_add" at bounding box center [820, 633] width 20 height 20
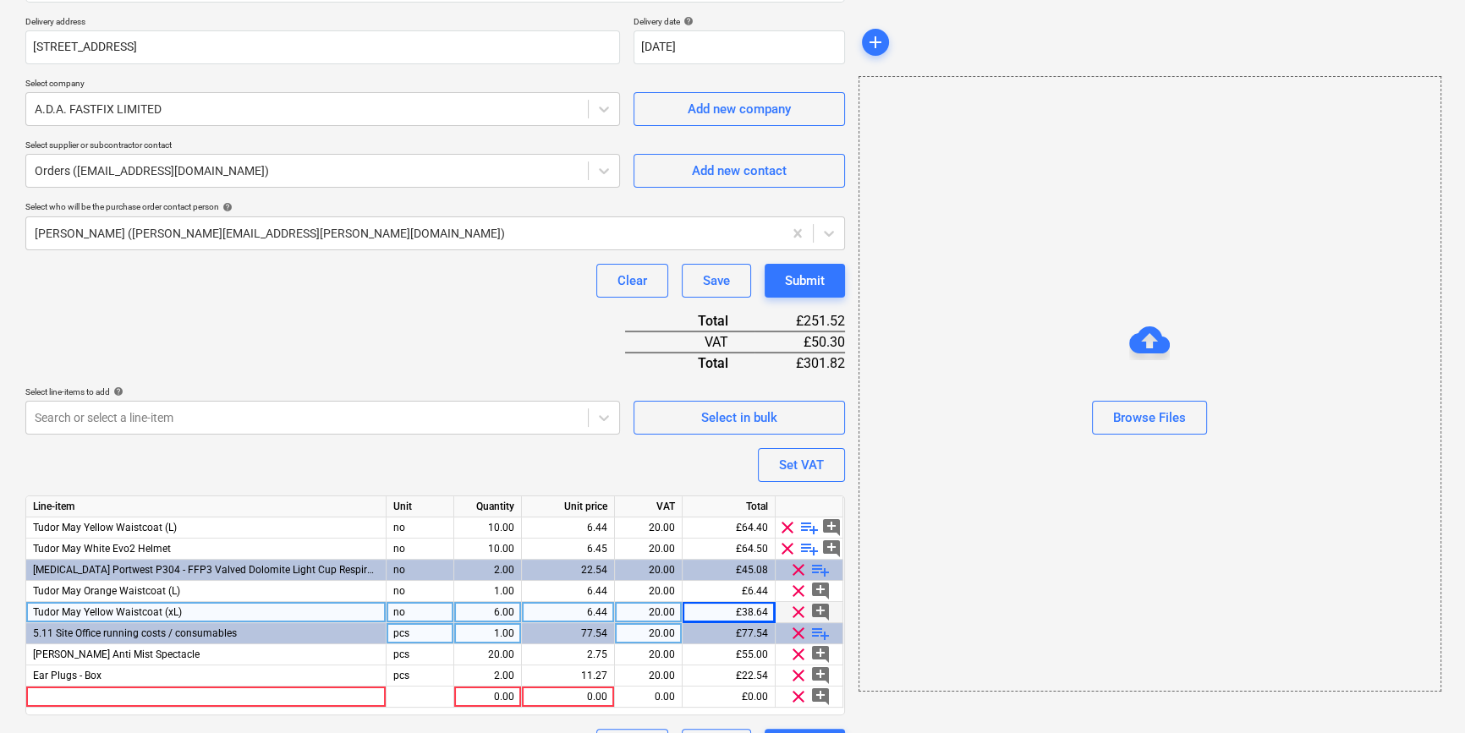
click at [813, 634] on span "playlist_add" at bounding box center [820, 633] width 20 height 20
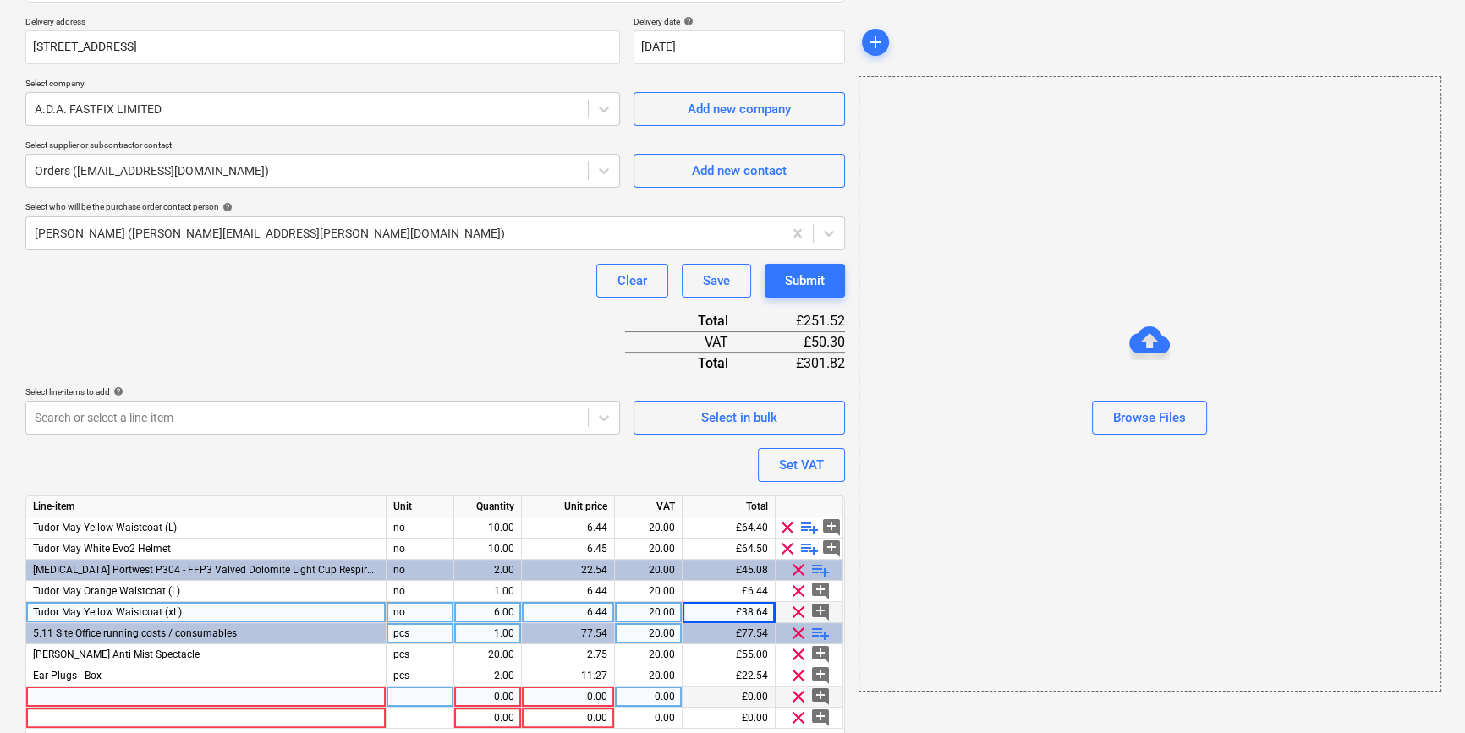
click at [52, 697] on div at bounding box center [206, 697] width 360 height 21
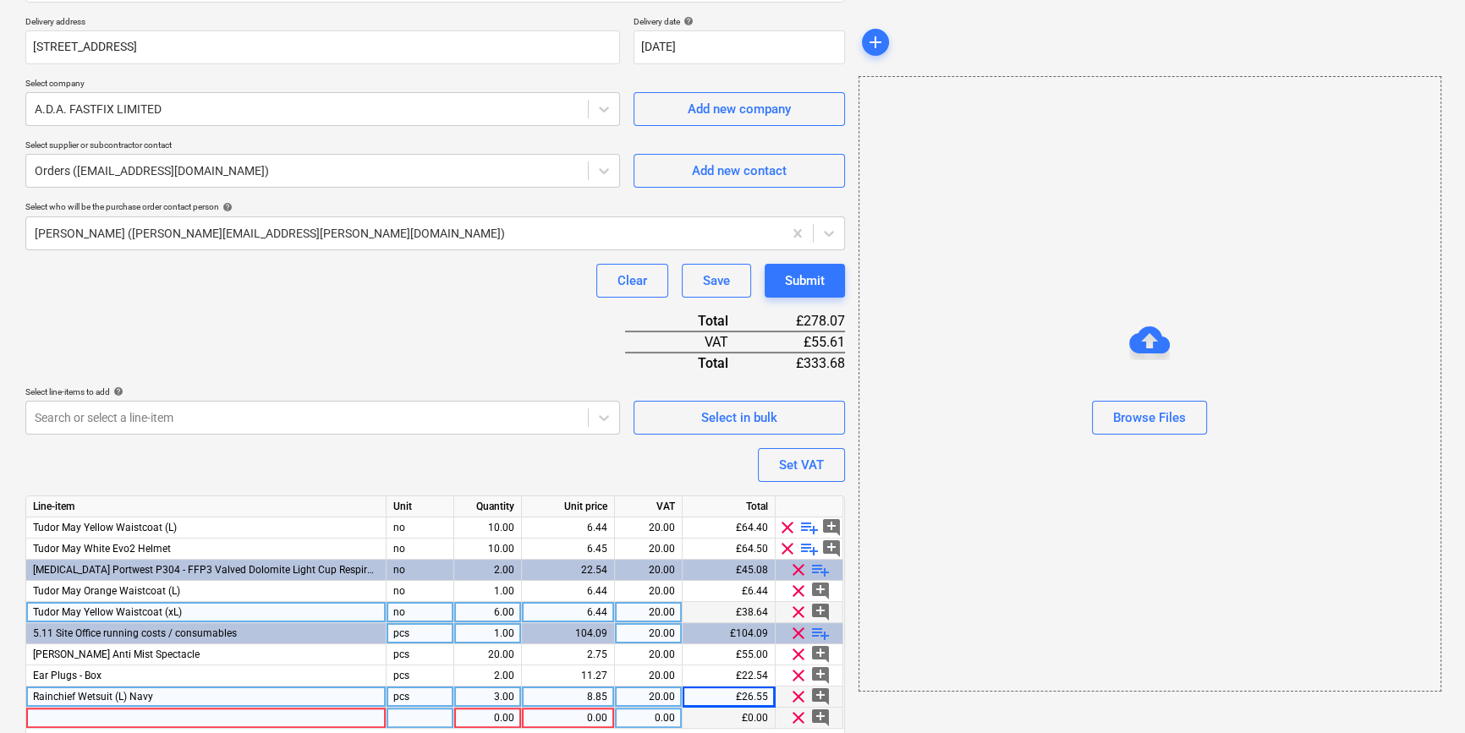
click at [43, 715] on div at bounding box center [206, 718] width 360 height 21
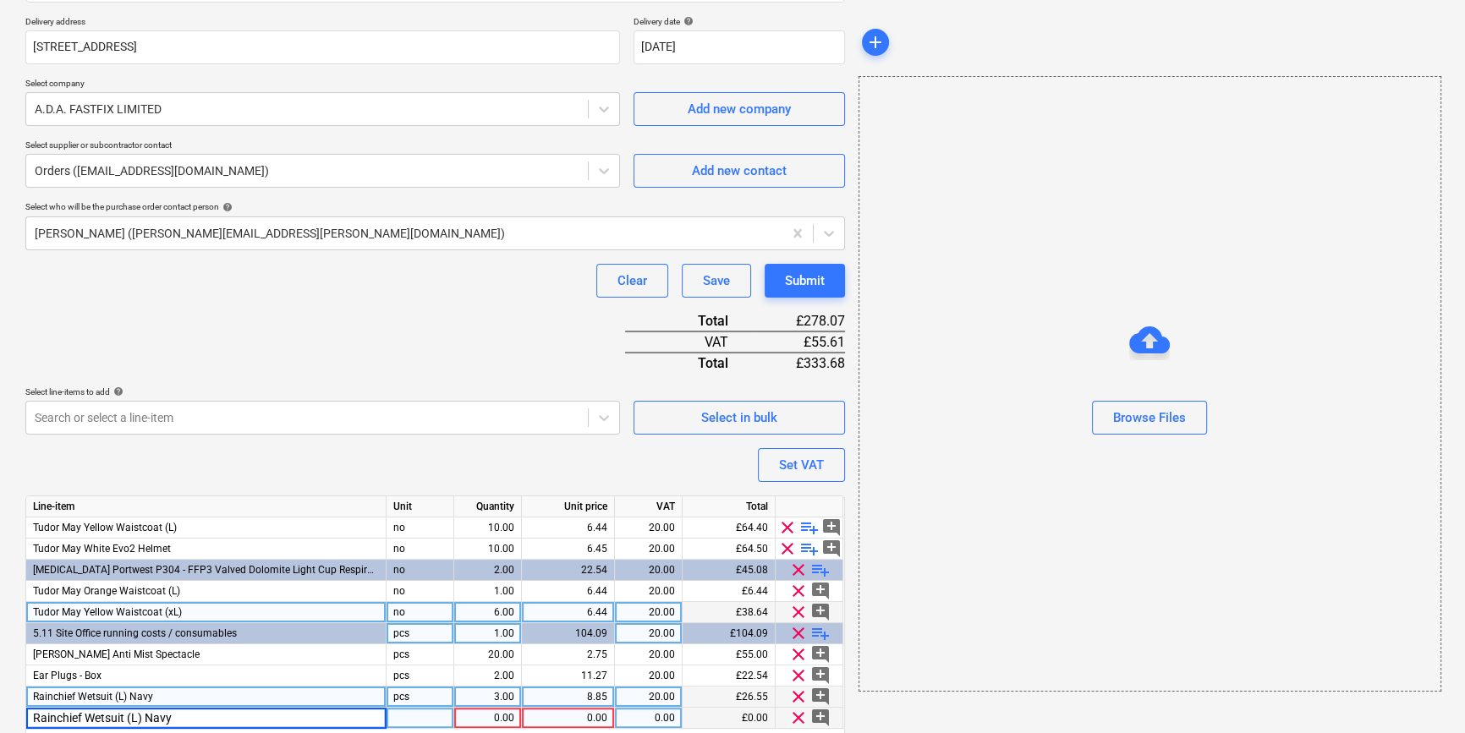
click at [135, 715] on input "Rainchief Wetsuit (L) Navy" at bounding box center [205, 718] width 359 height 20
click at [405, 719] on div at bounding box center [421, 718] width 68 height 21
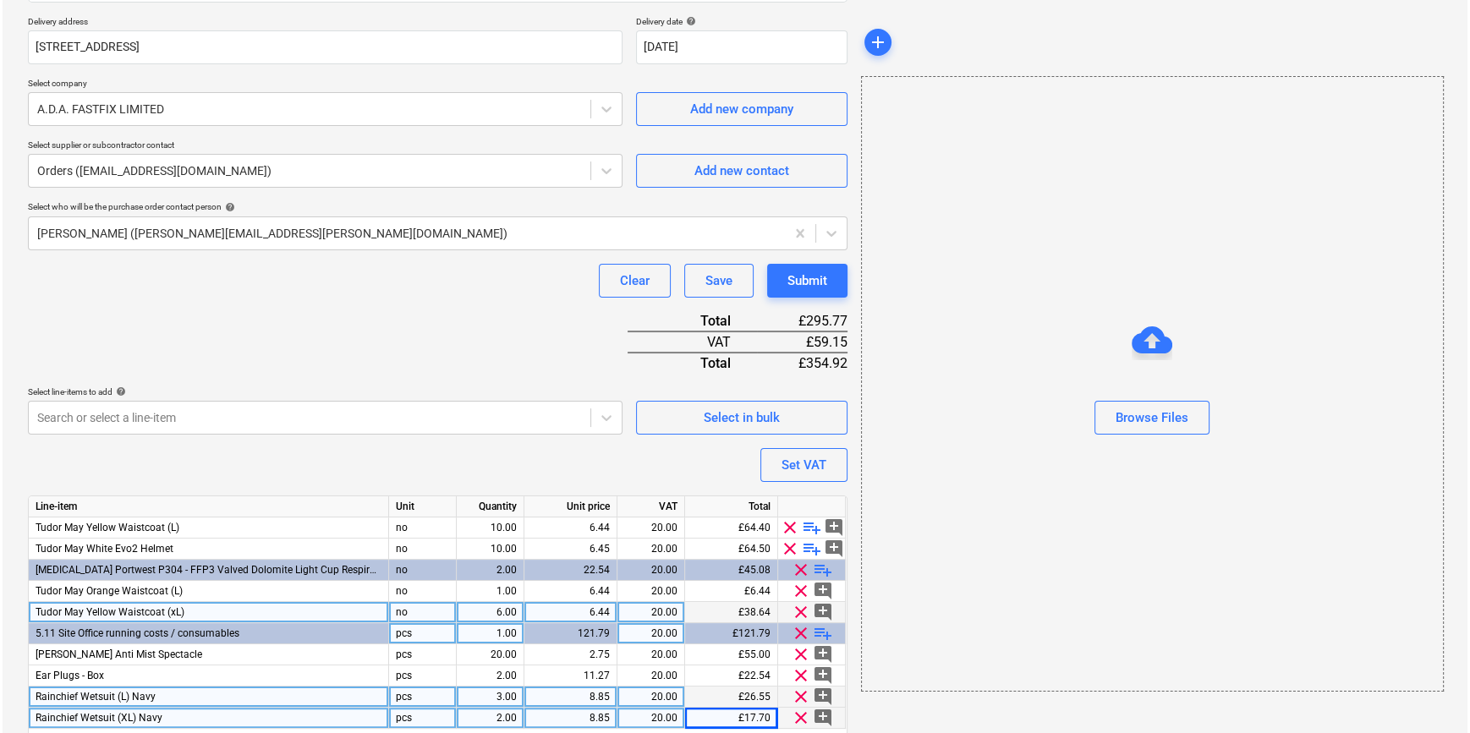
scroll to position [364, 0]
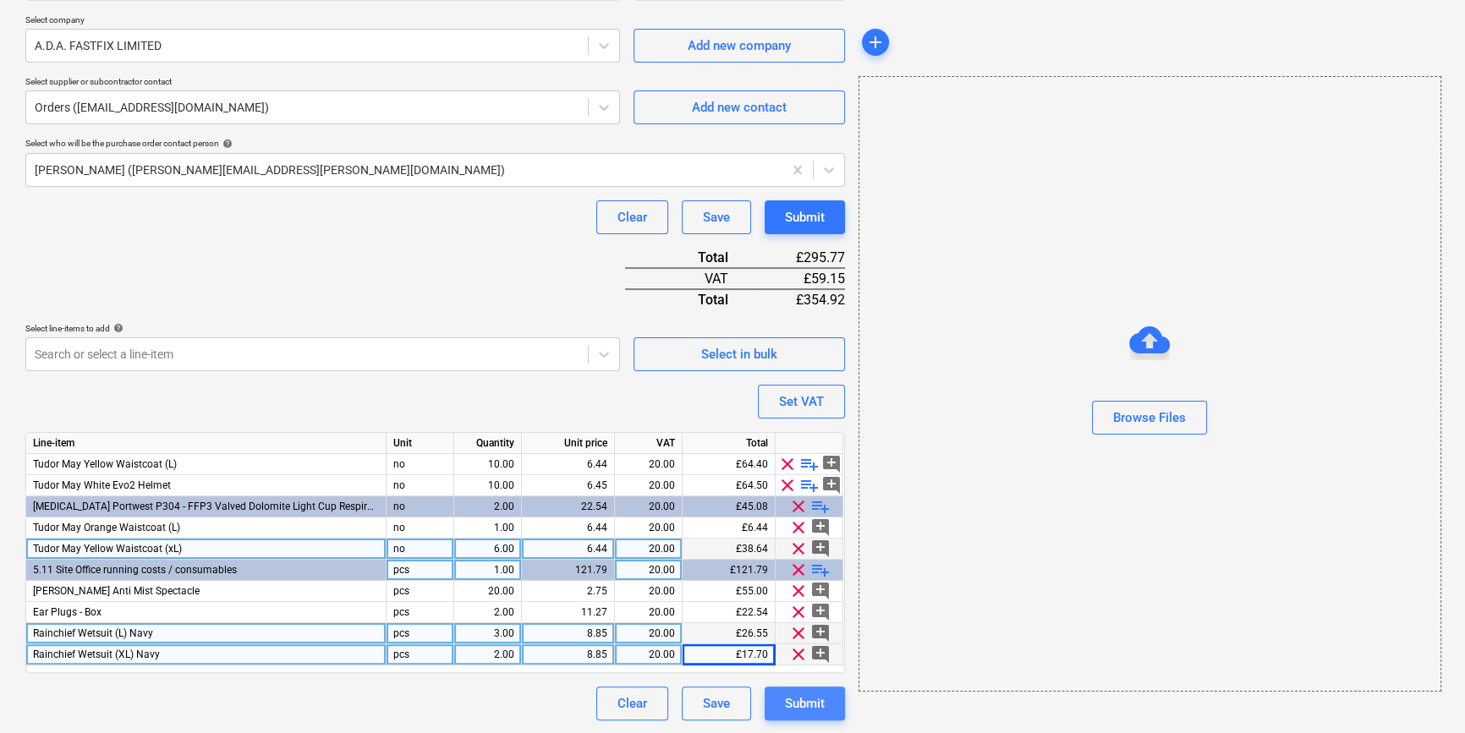
click at [799, 706] on div "Submit" at bounding box center [805, 704] width 40 height 22
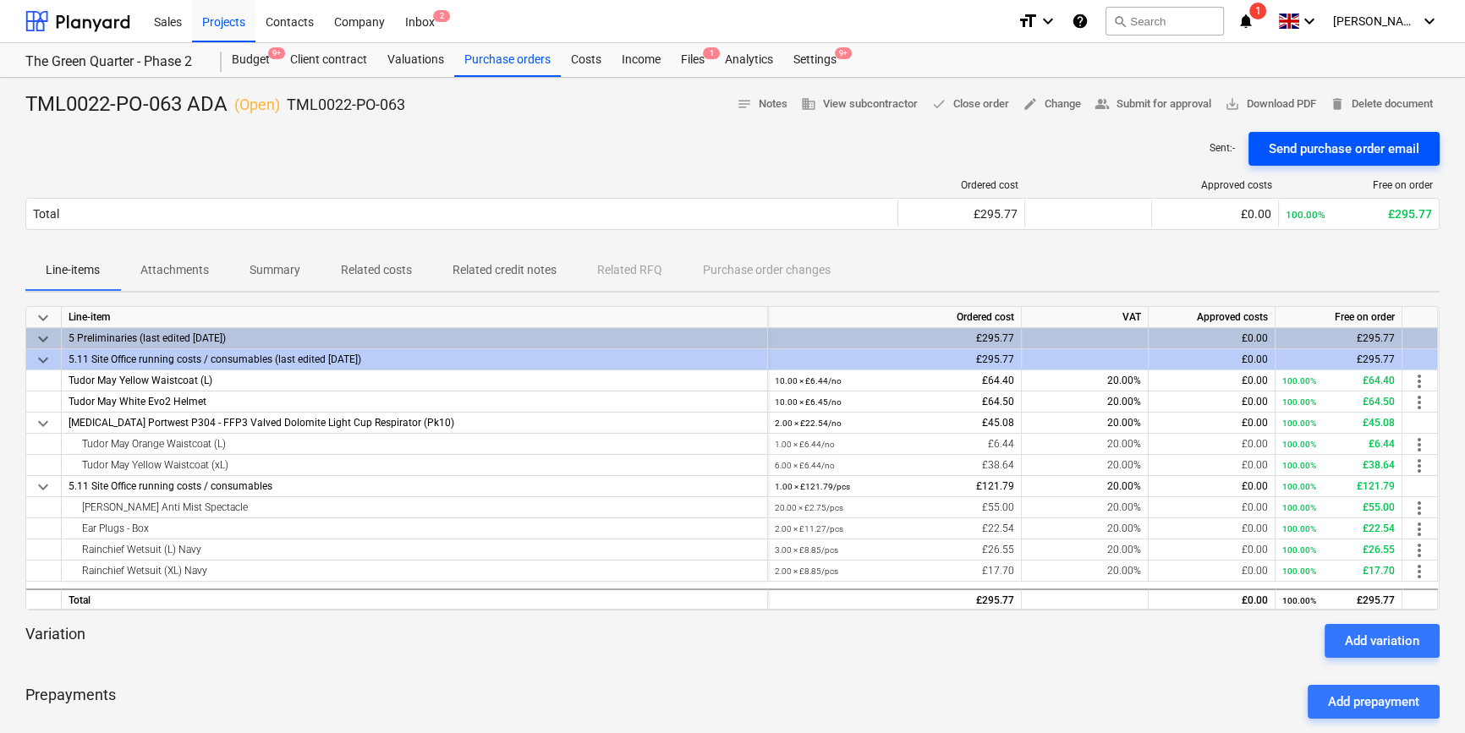
click at [1316, 147] on div "Send purchase order email" at bounding box center [1344, 149] width 151 height 22
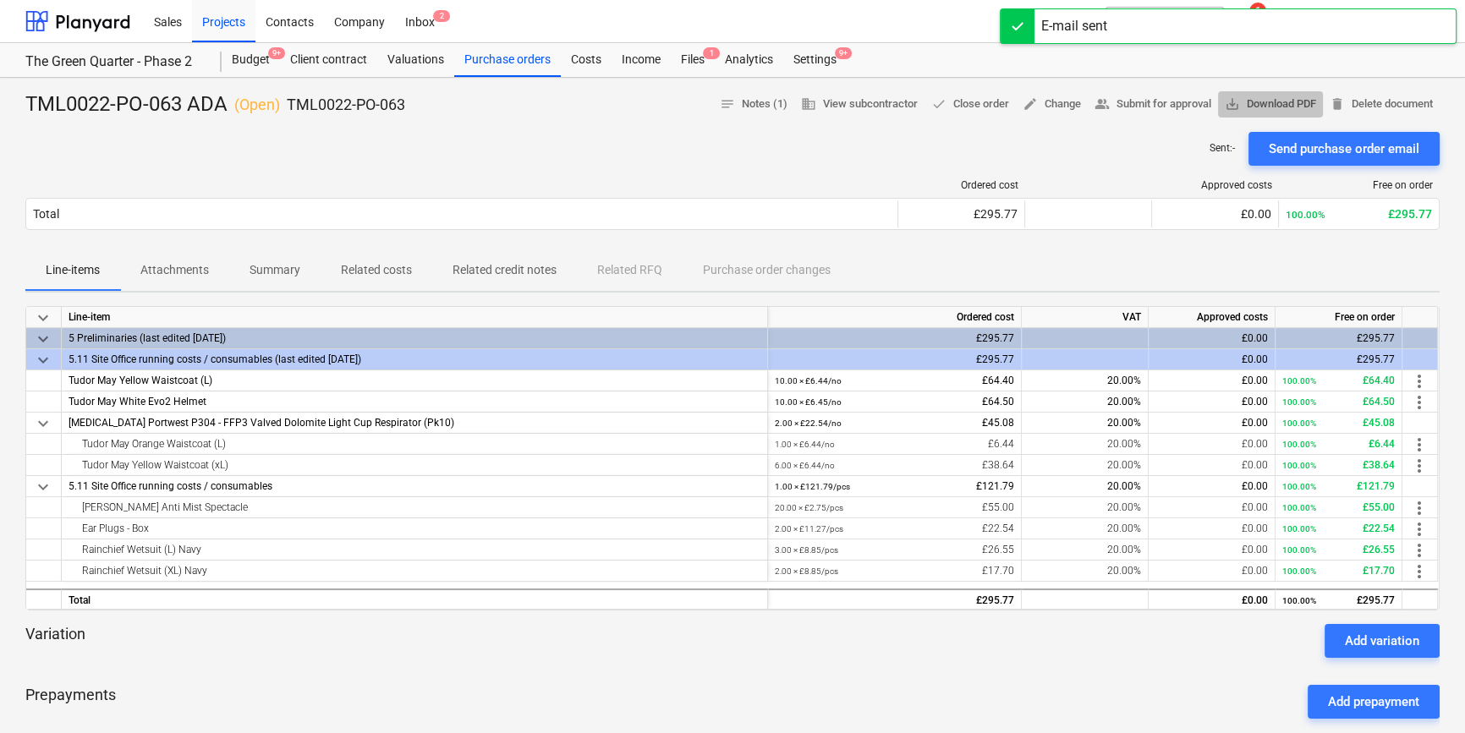
click at [1282, 107] on span "save_alt Download PDF" at bounding box center [1270, 104] width 91 height 19
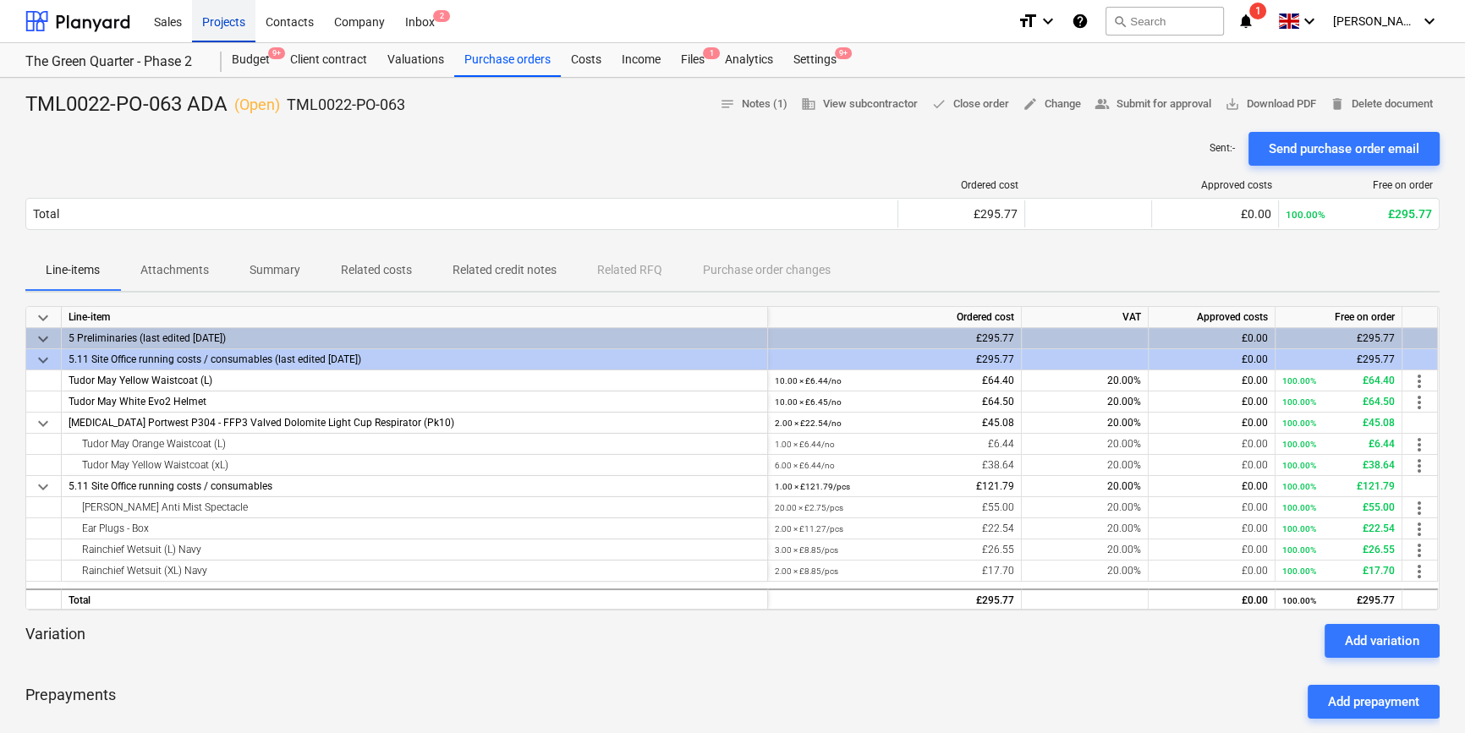
click at [218, 26] on div "Projects" at bounding box center [223, 20] width 63 height 43
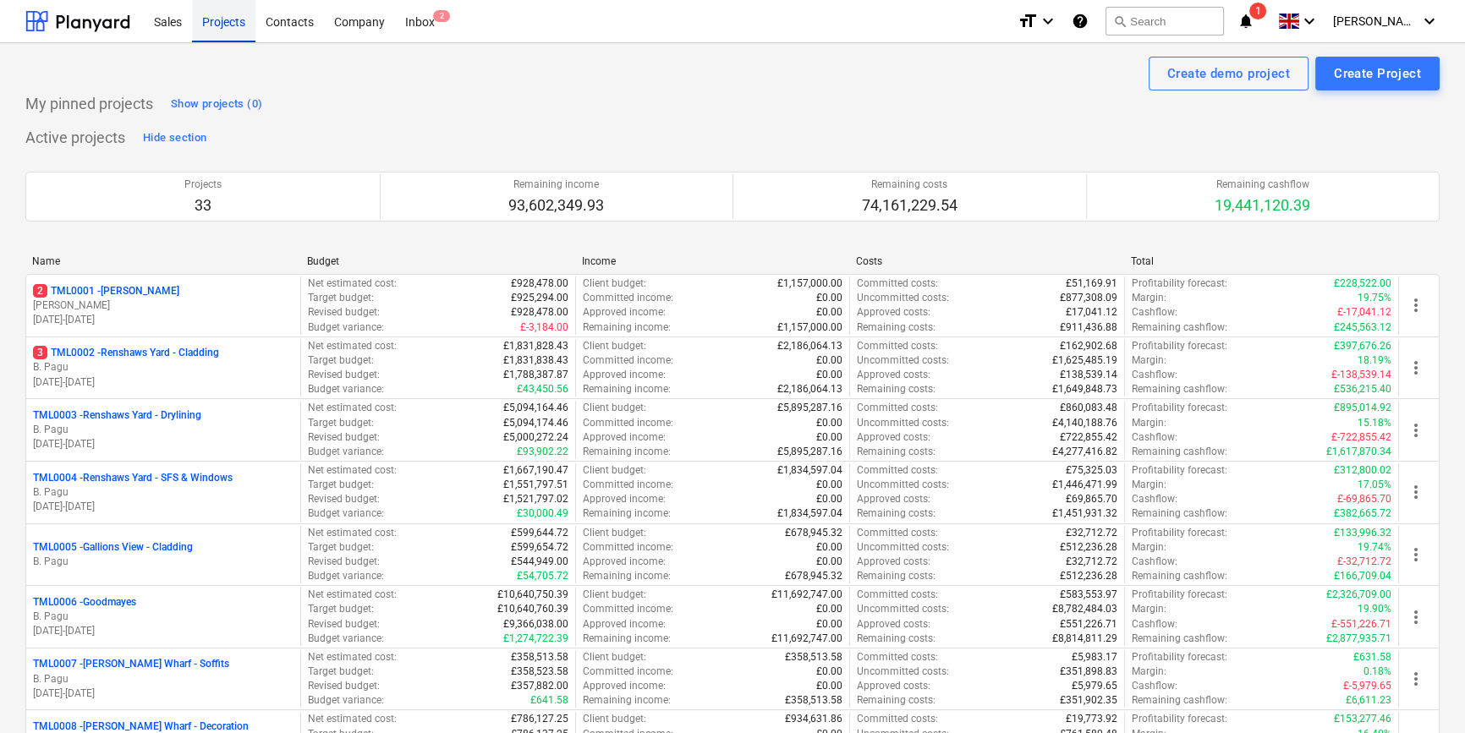
click at [220, 23] on div "Projects" at bounding box center [223, 20] width 63 height 43
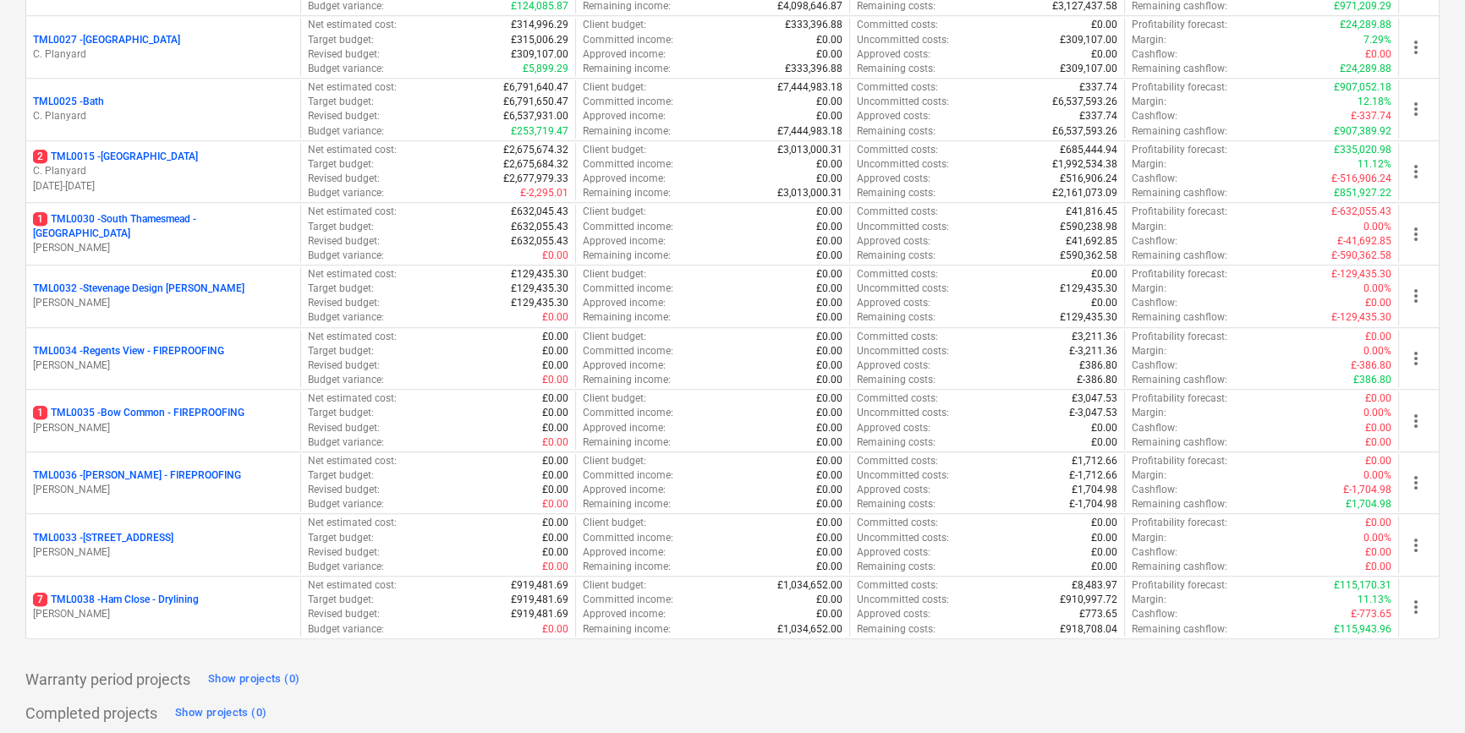
scroll to position [1692, 0]
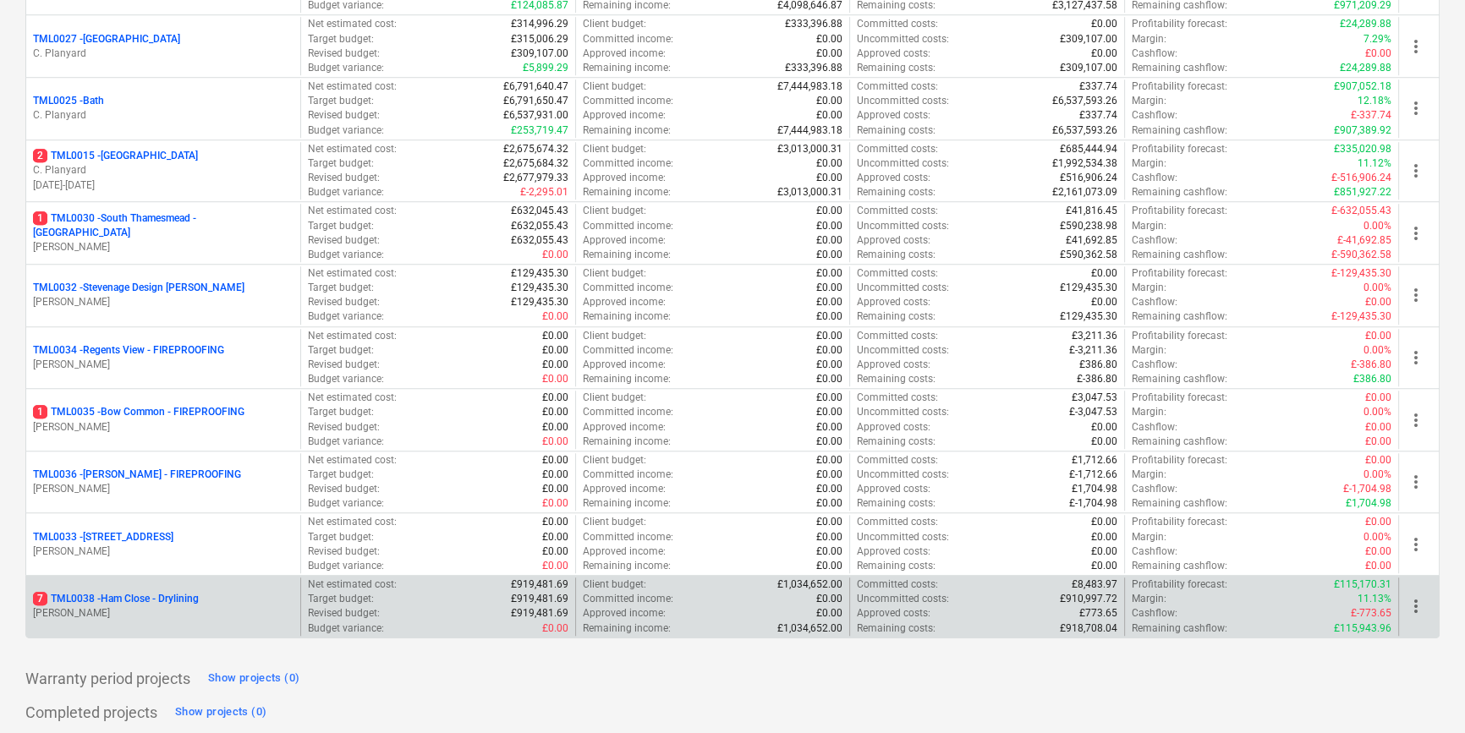
click at [122, 602] on p "7 TML0038 - Ham Close - Drylining" at bounding box center [116, 599] width 166 height 14
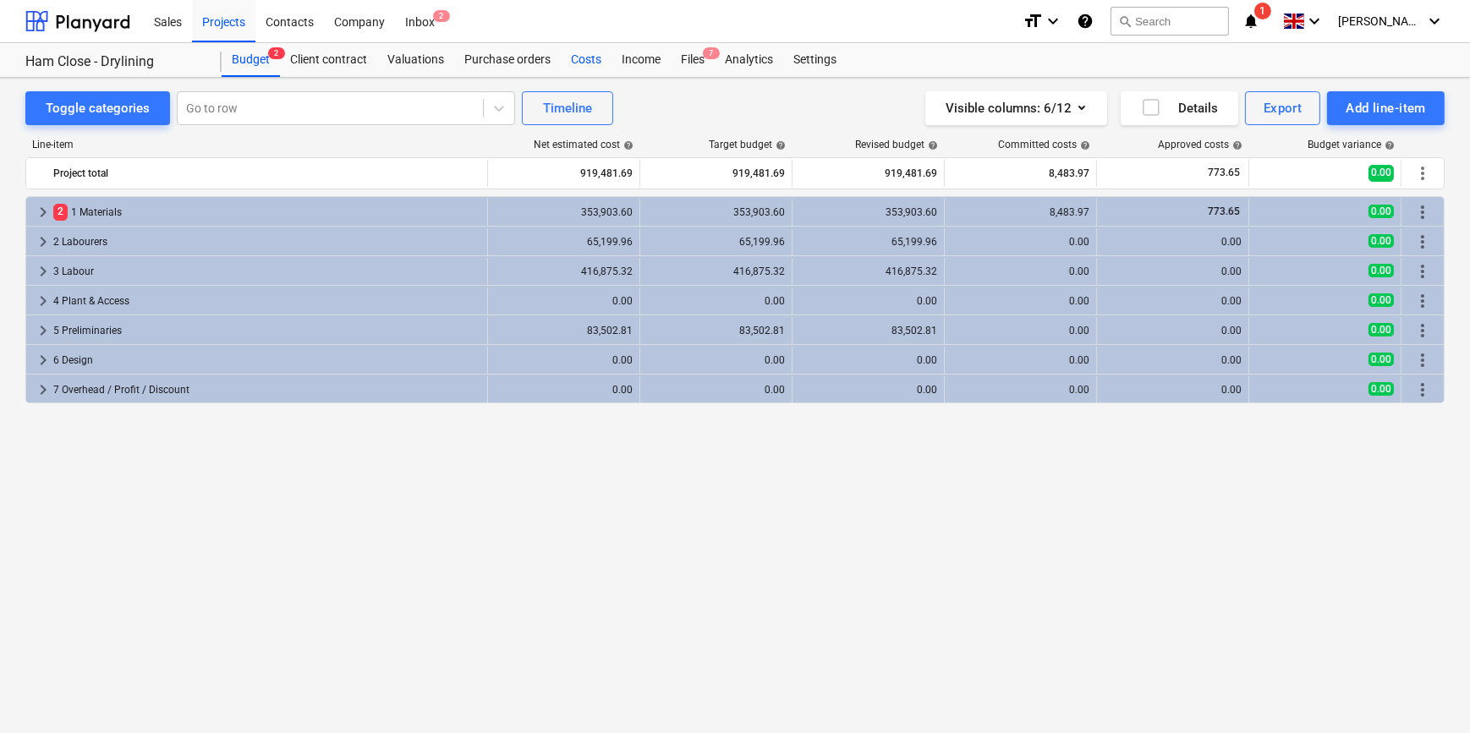
drag, startPoint x: 512, startPoint y: 58, endPoint x: 567, endPoint y: 58, distance: 55.0
click at [512, 58] on div "Purchase orders" at bounding box center [507, 60] width 107 height 34
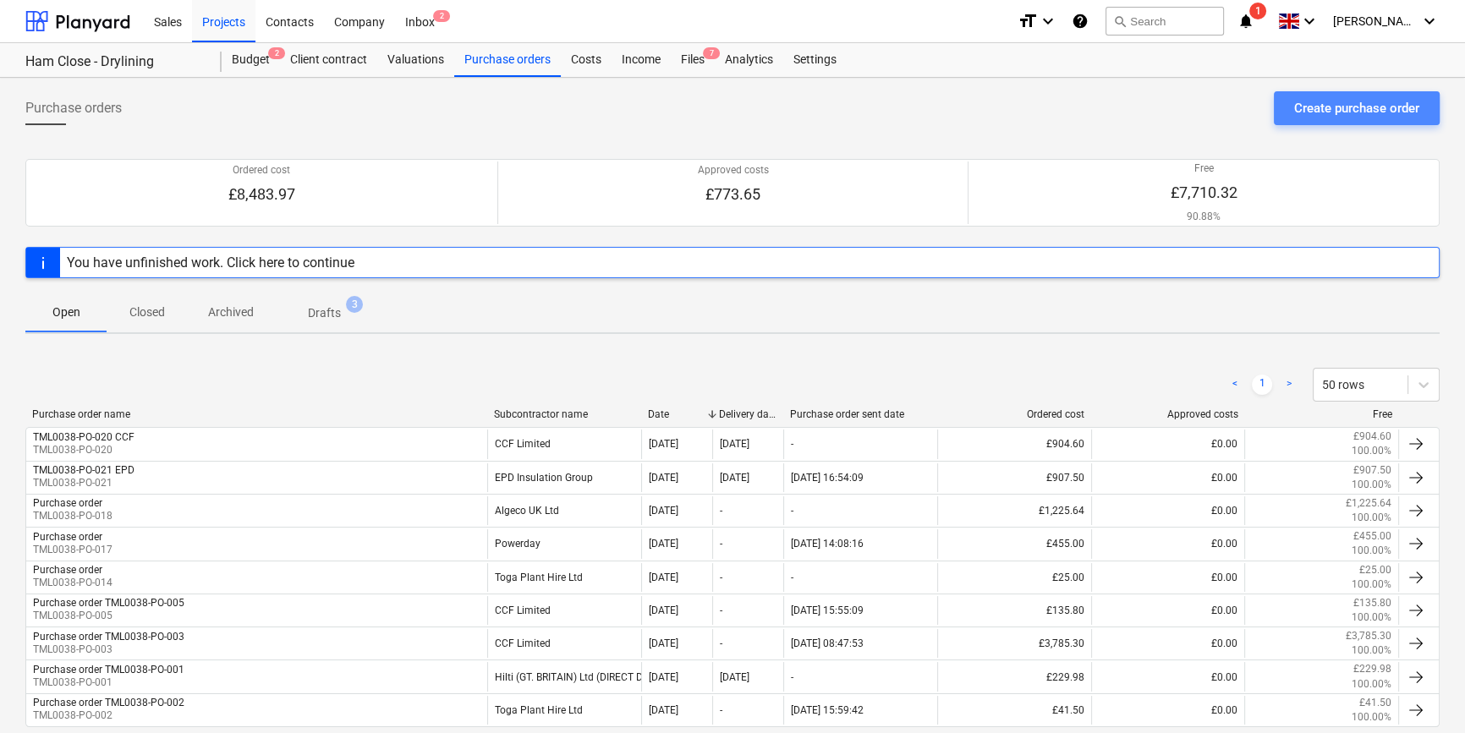
click at [1353, 112] on div "Create purchase order" at bounding box center [1356, 108] width 125 height 22
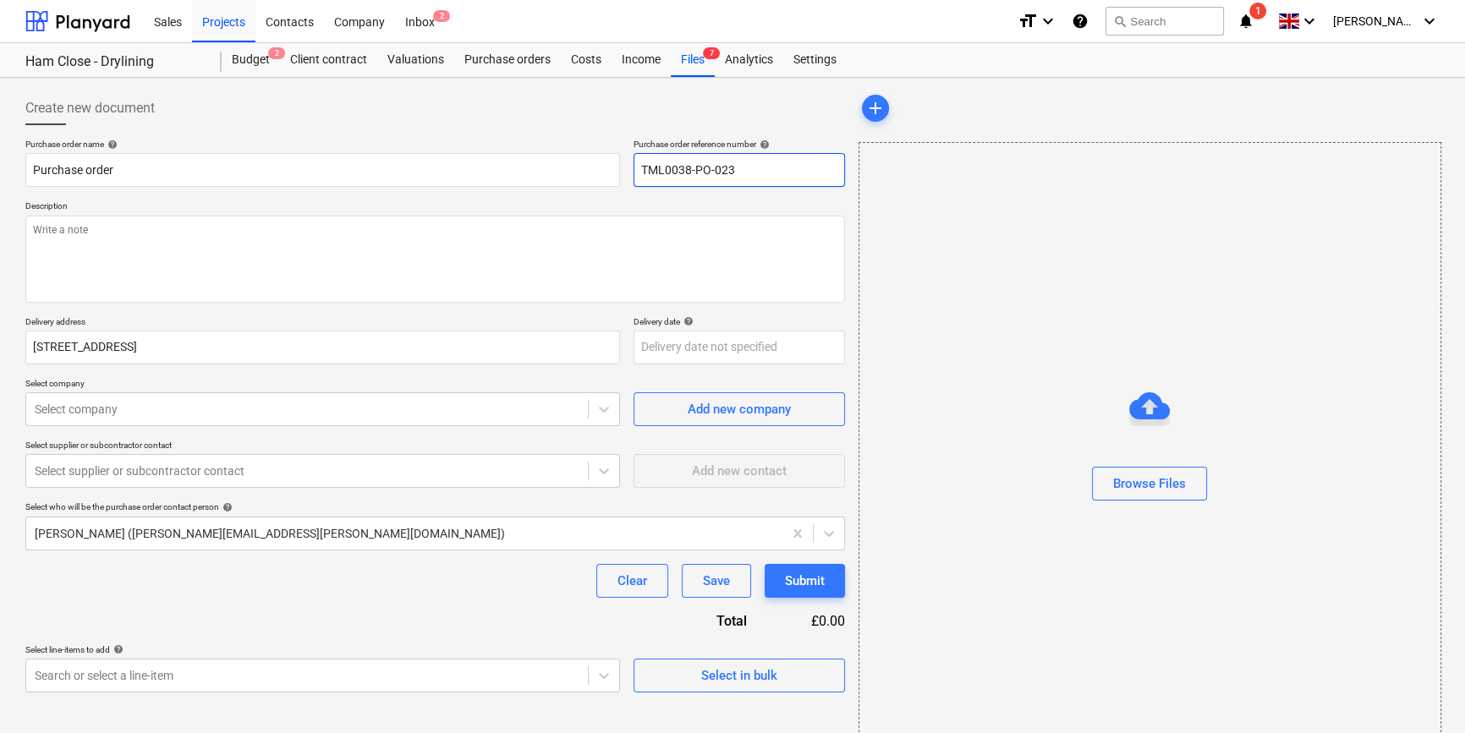
drag, startPoint x: 749, startPoint y: 170, endPoint x: 637, endPoint y: 173, distance: 112.5
click at [637, 173] on input "TML0038-PO-023" at bounding box center [739, 170] width 211 height 34
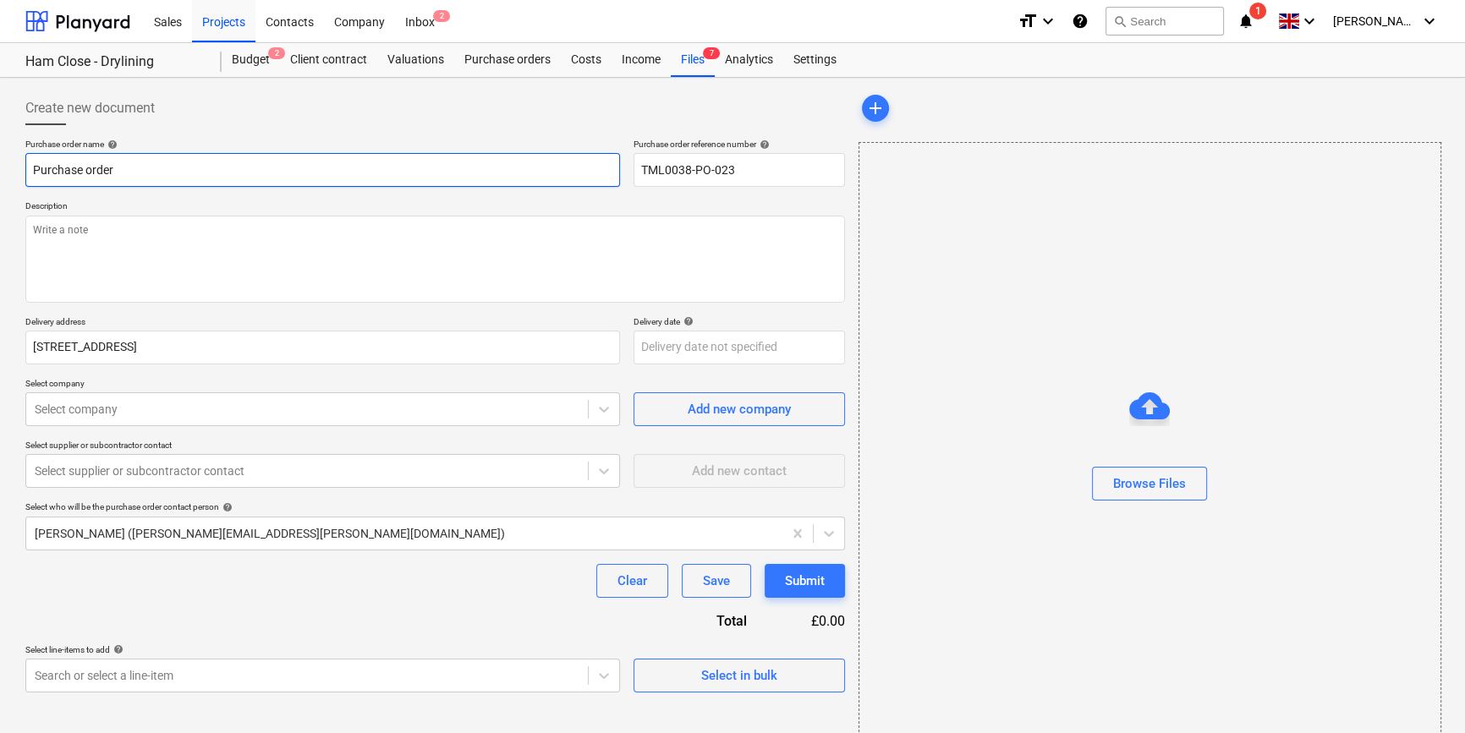
drag, startPoint x: 116, startPoint y: 173, endPoint x: 26, endPoint y: 173, distance: 89.7
click at [26, 173] on input "Purchase order" at bounding box center [322, 170] width 595 height 34
paste input "TML0038-PO-023"
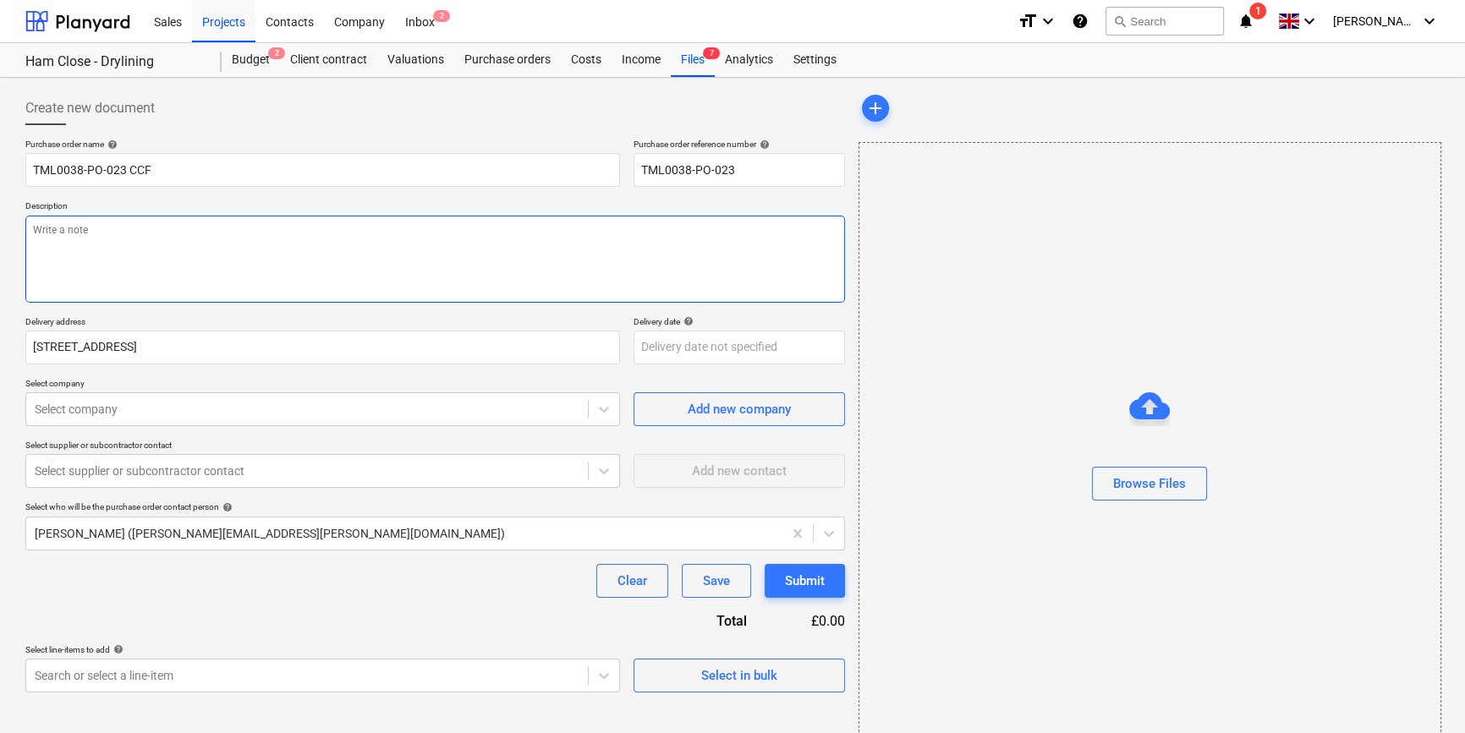
click at [92, 262] on textarea at bounding box center [435, 259] width 820 height 87
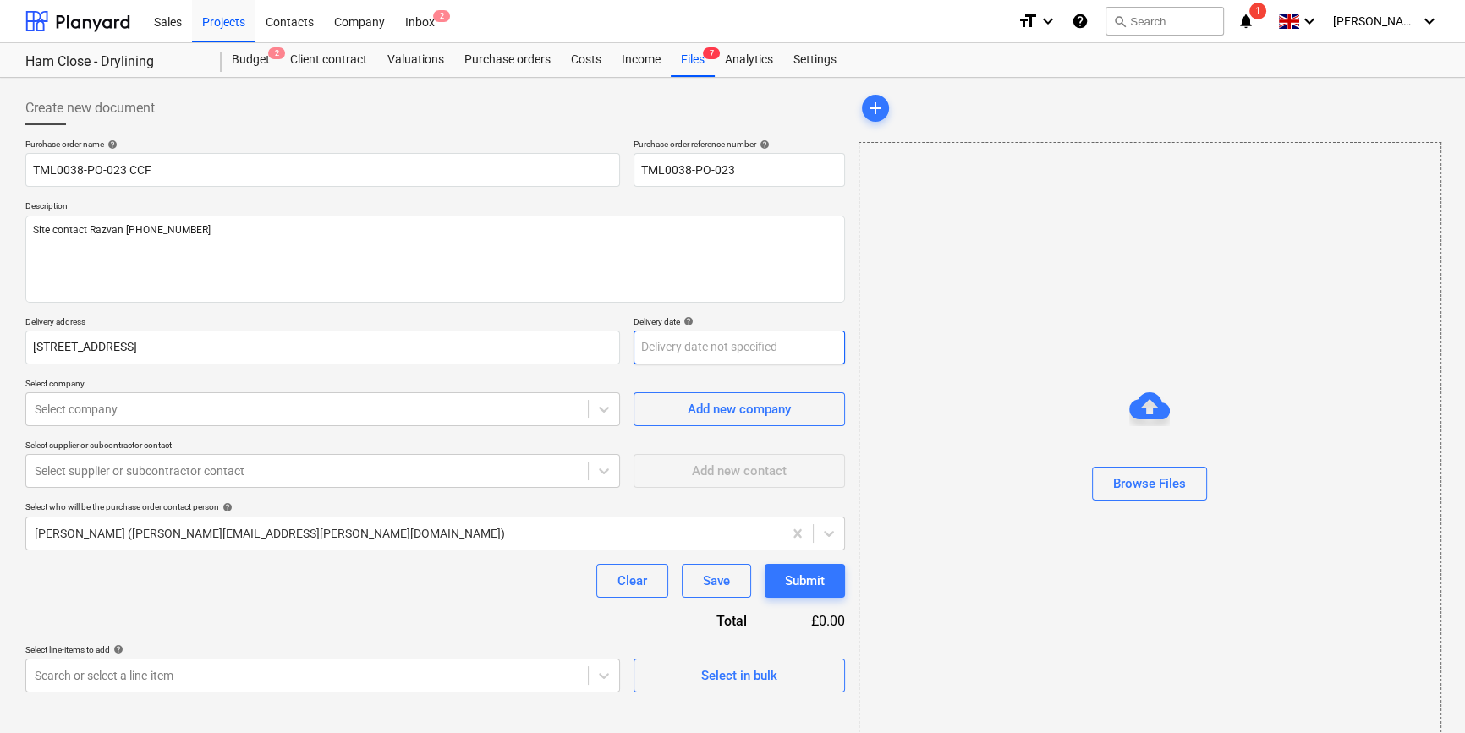
click at [656, 351] on body "Sales Projects Contacts Company Inbox 2 format_size keyboard_arrow_down help se…" at bounding box center [732, 366] width 1465 height 733
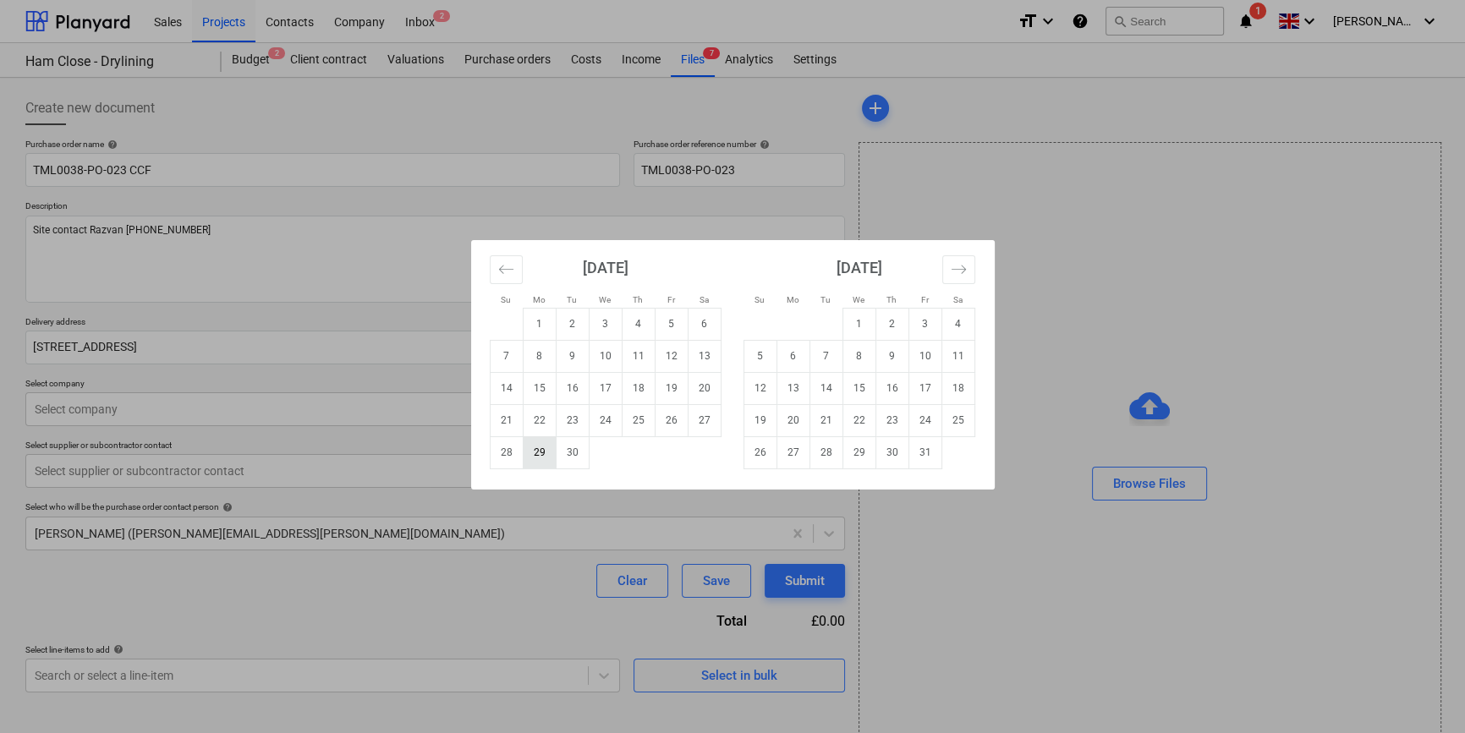
click at [533, 453] on td "29" at bounding box center [539, 452] width 33 height 32
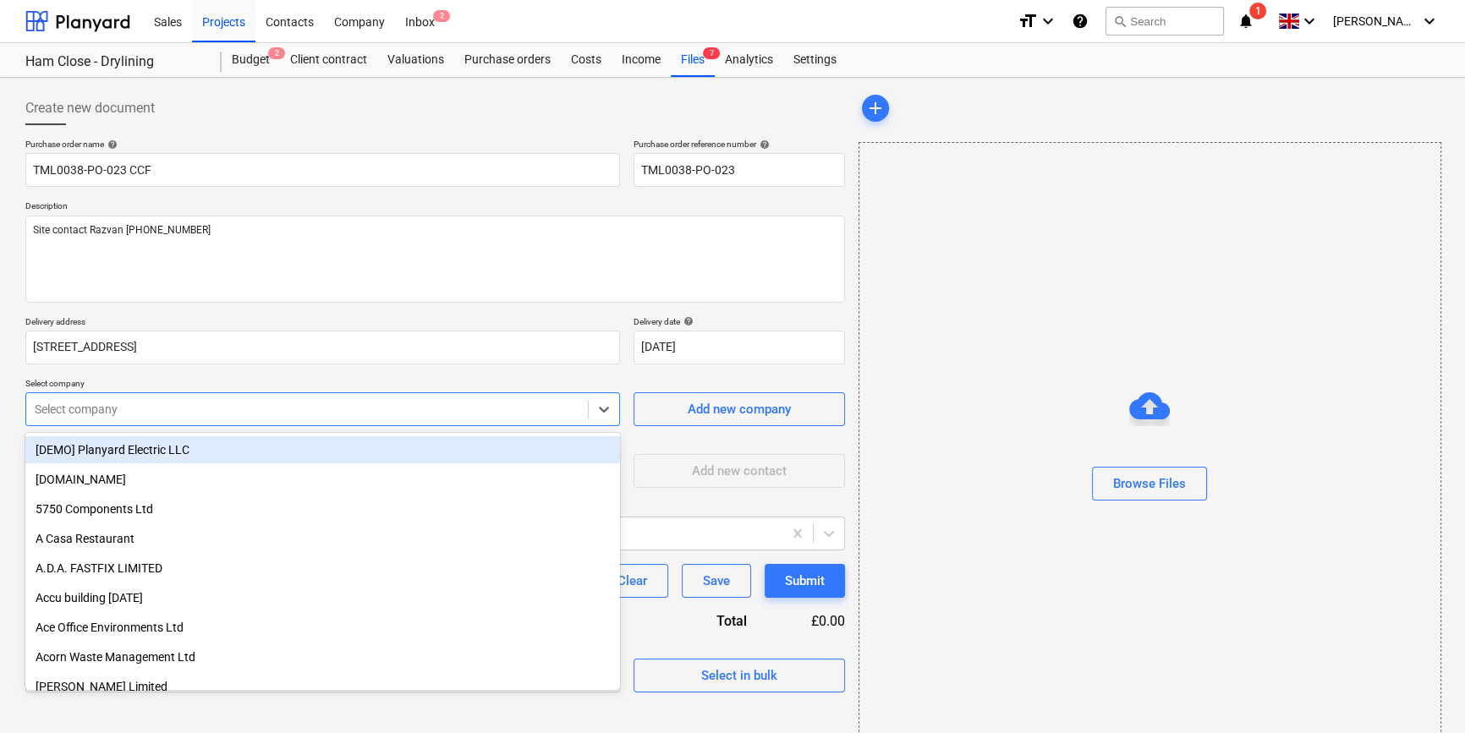
click at [425, 412] on div at bounding box center [307, 409] width 545 height 17
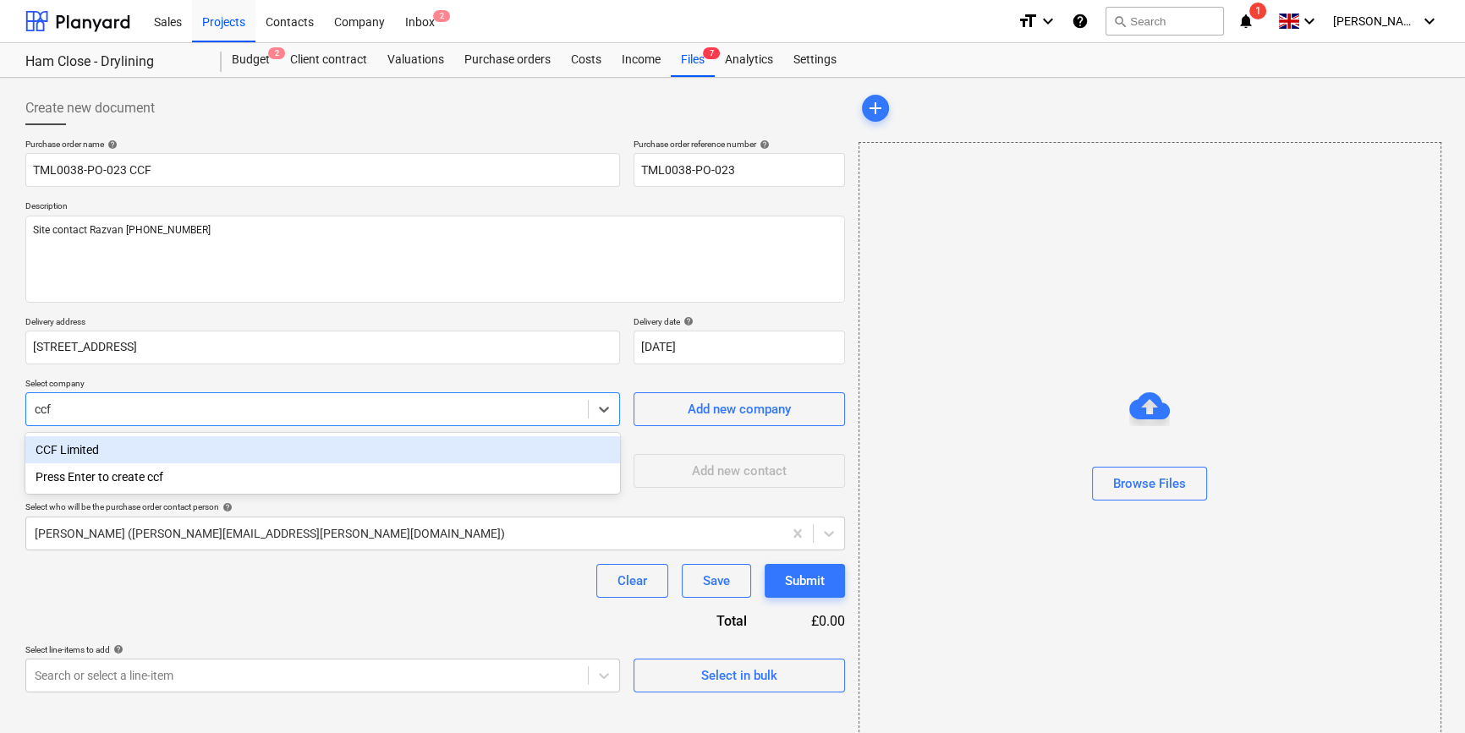
click at [372, 448] on div "CCF Limited" at bounding box center [322, 449] width 595 height 27
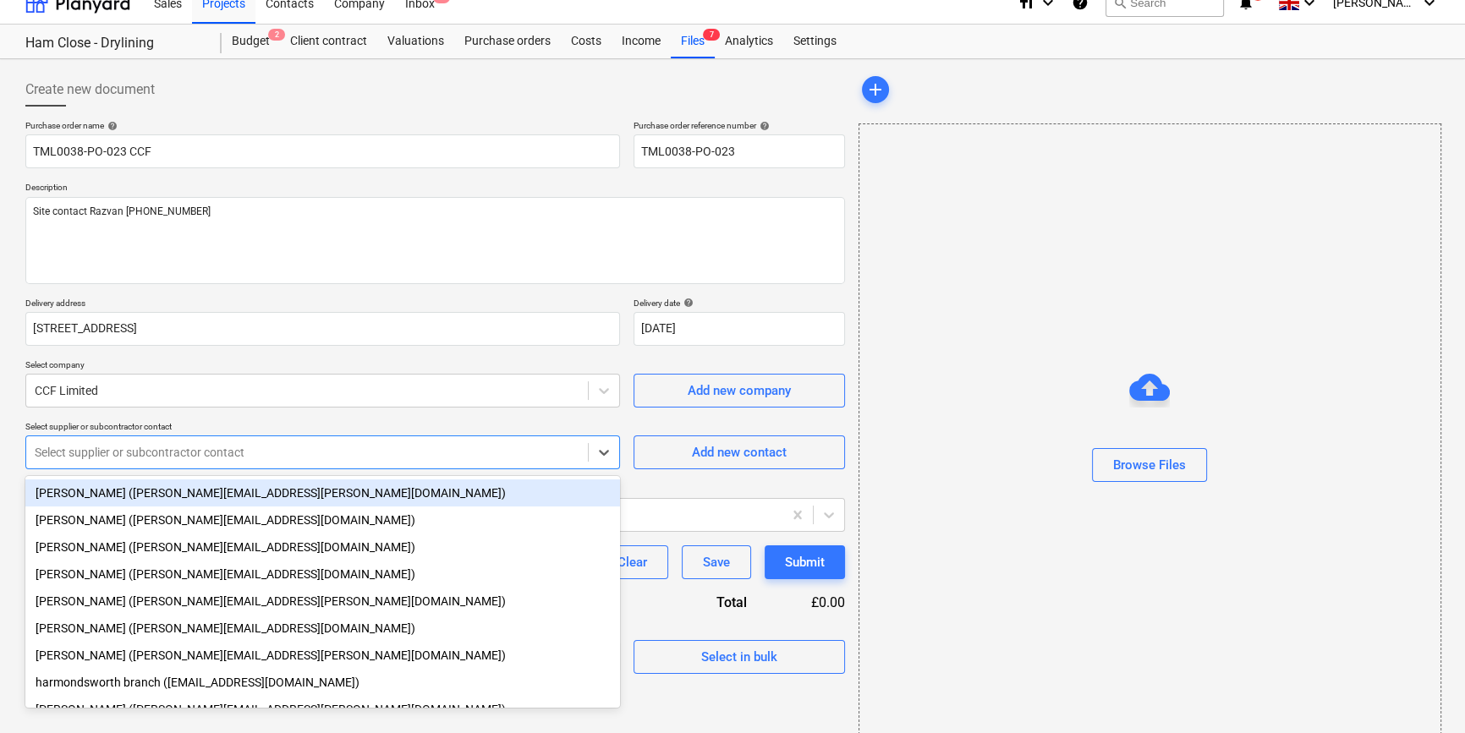
click at [343, 472] on div "Purchase order name help TML0038-PO-023 CCF Purchase order reference number hel…" at bounding box center [435, 397] width 820 height 554
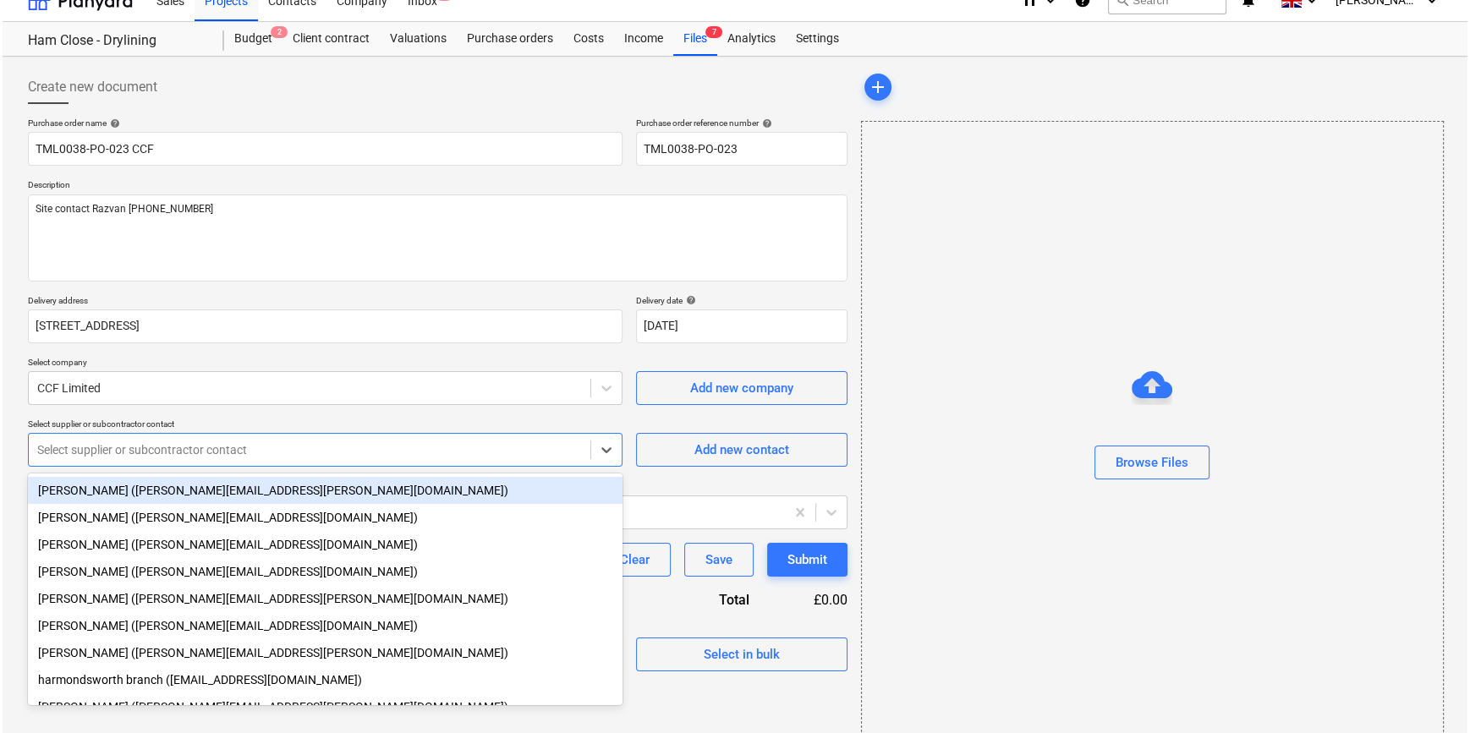
scroll to position [22, 0]
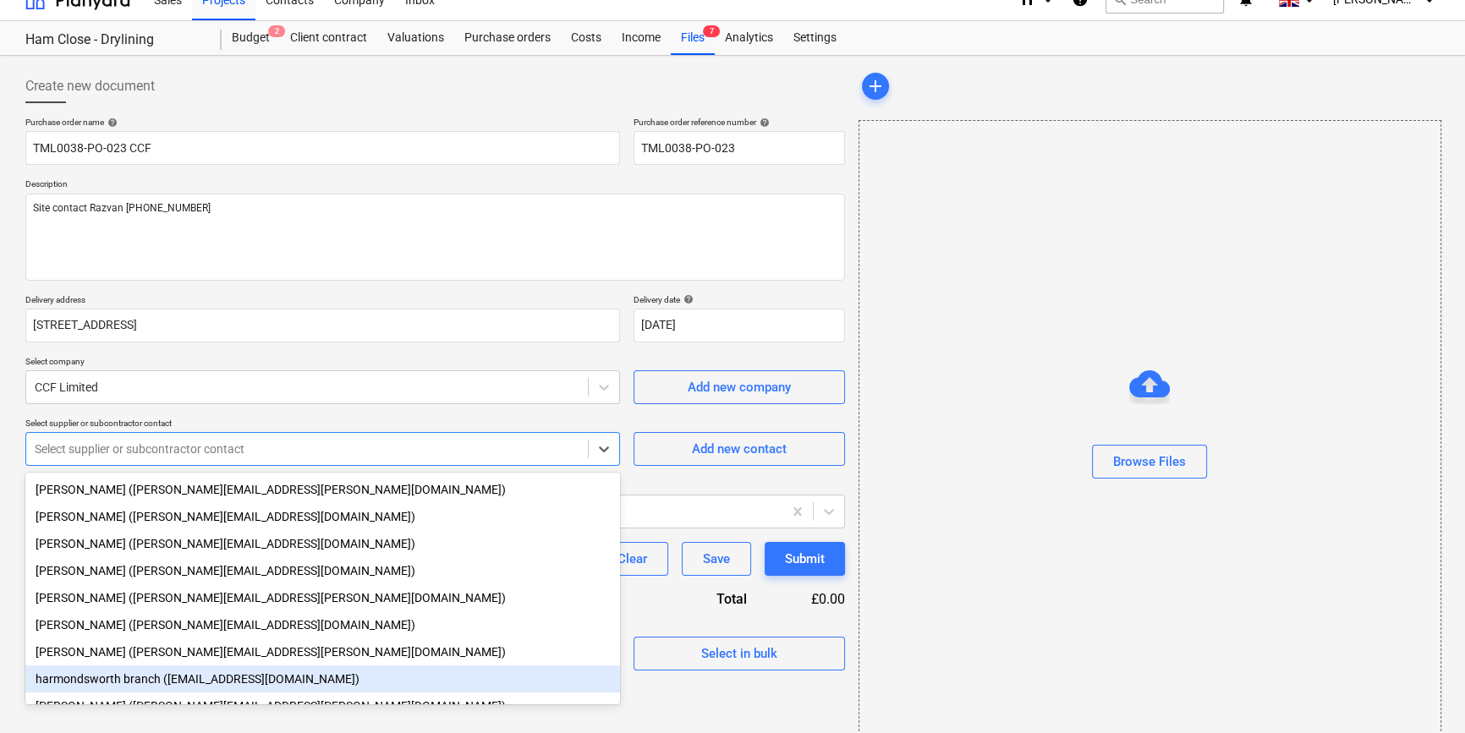
click at [187, 691] on div "harmondsworth branch ([EMAIL_ADDRESS][DOMAIN_NAME])" at bounding box center [322, 679] width 595 height 27
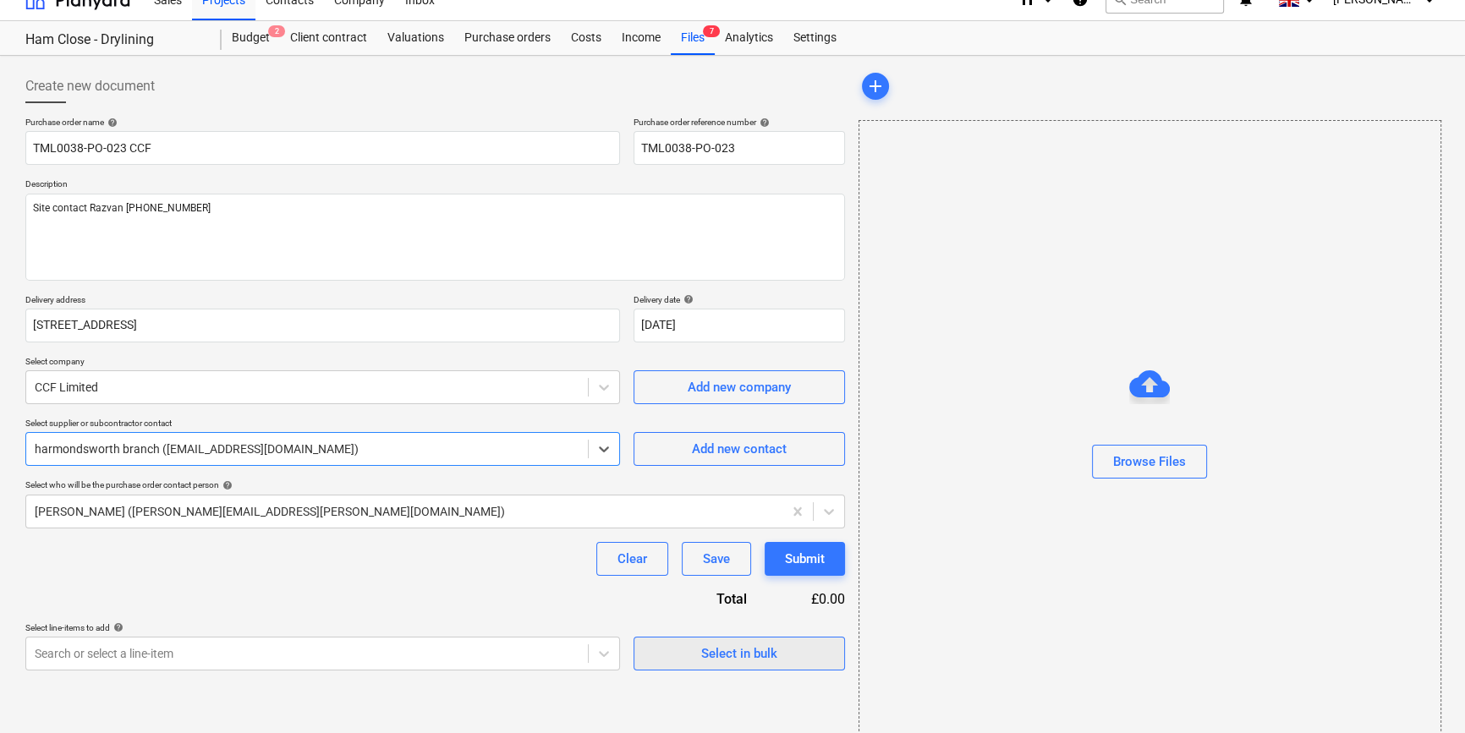
click at [735, 658] on div "Select in bulk" at bounding box center [739, 654] width 76 height 22
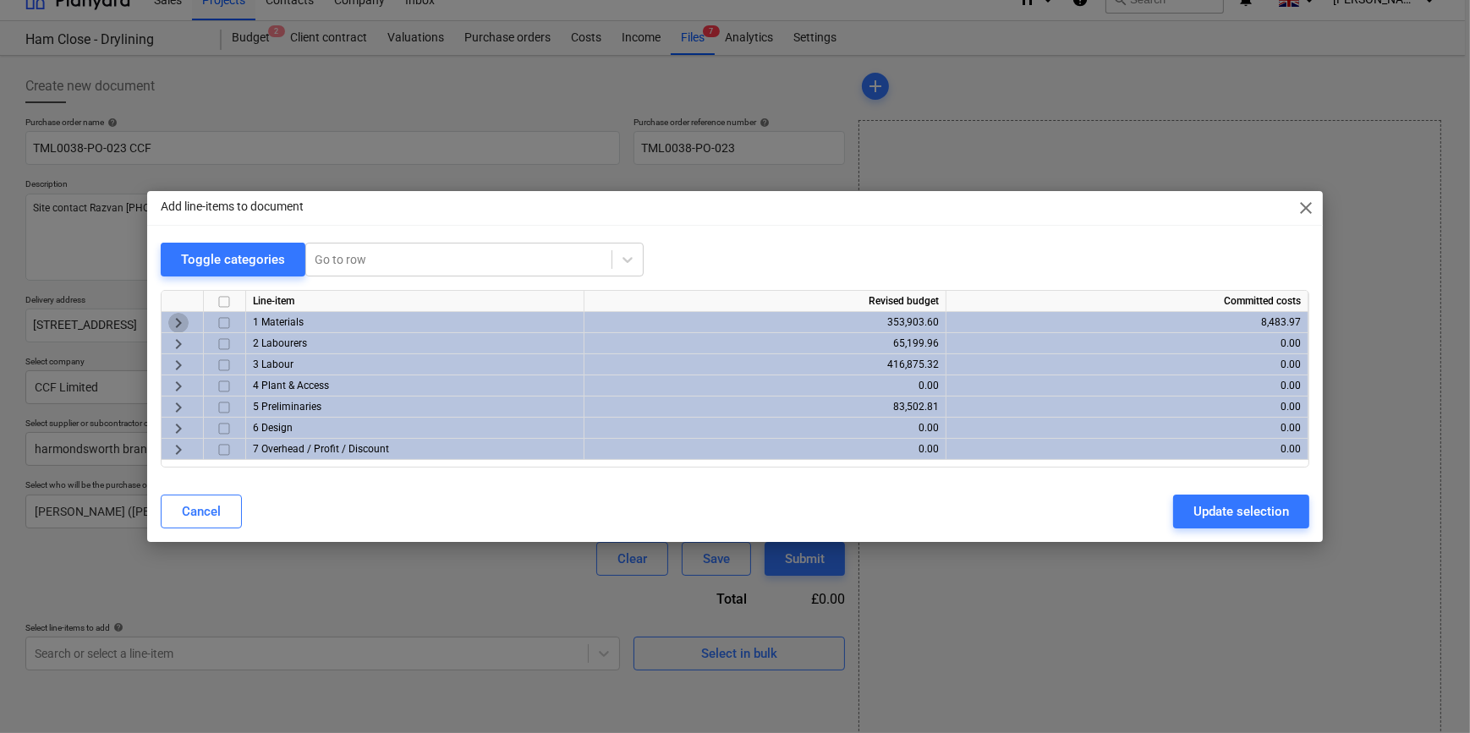
click at [180, 318] on span "keyboard_arrow_right" at bounding box center [178, 323] width 20 height 20
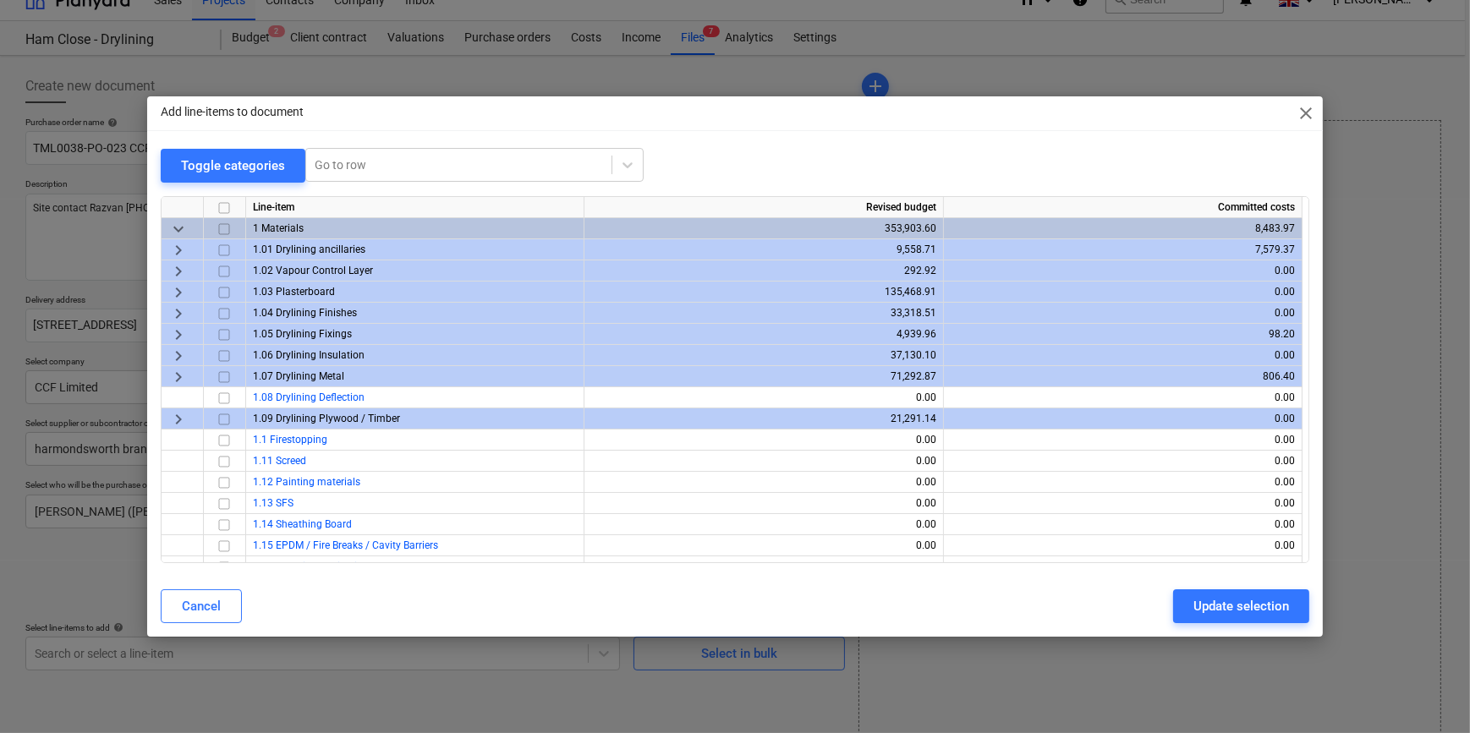
click at [175, 292] on span "keyboard_arrow_right" at bounding box center [178, 292] width 20 height 20
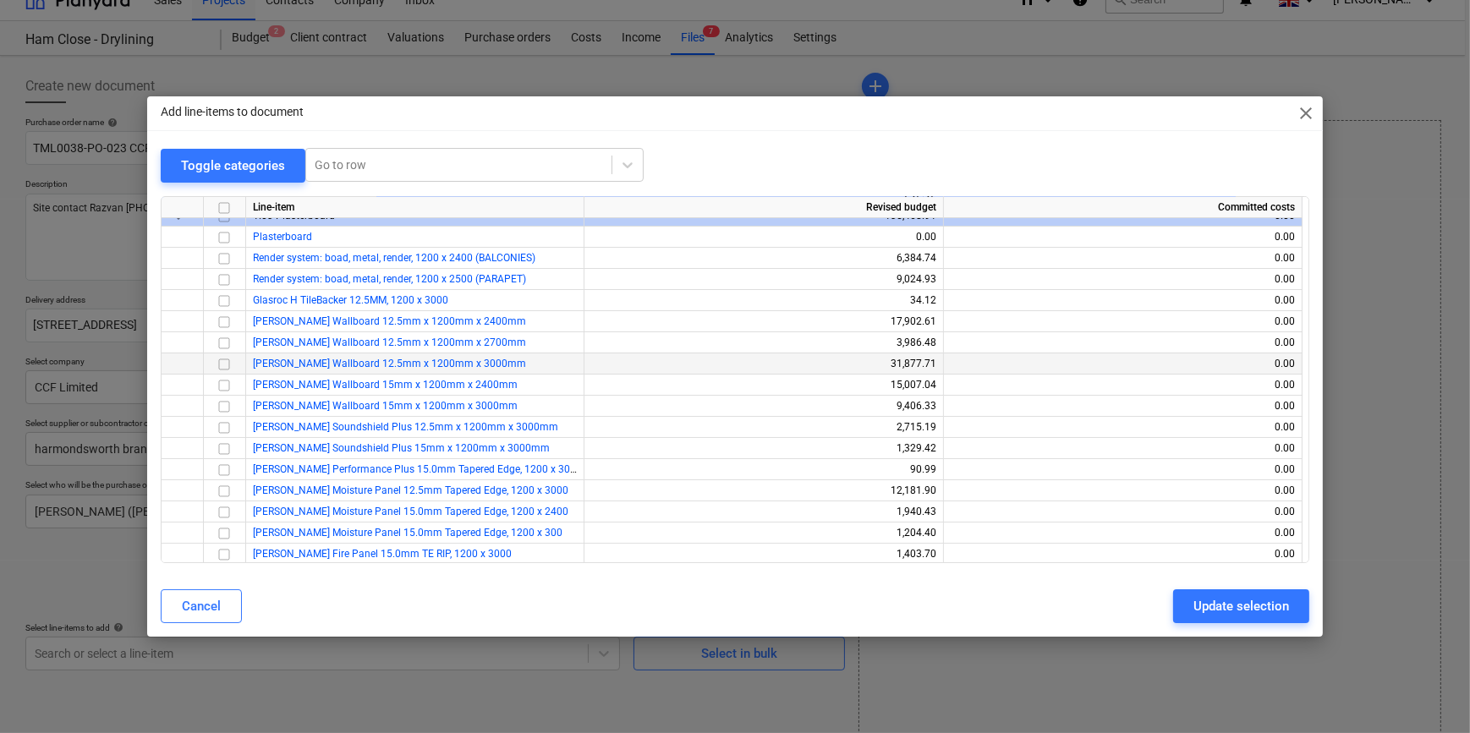
scroll to position [153, 0]
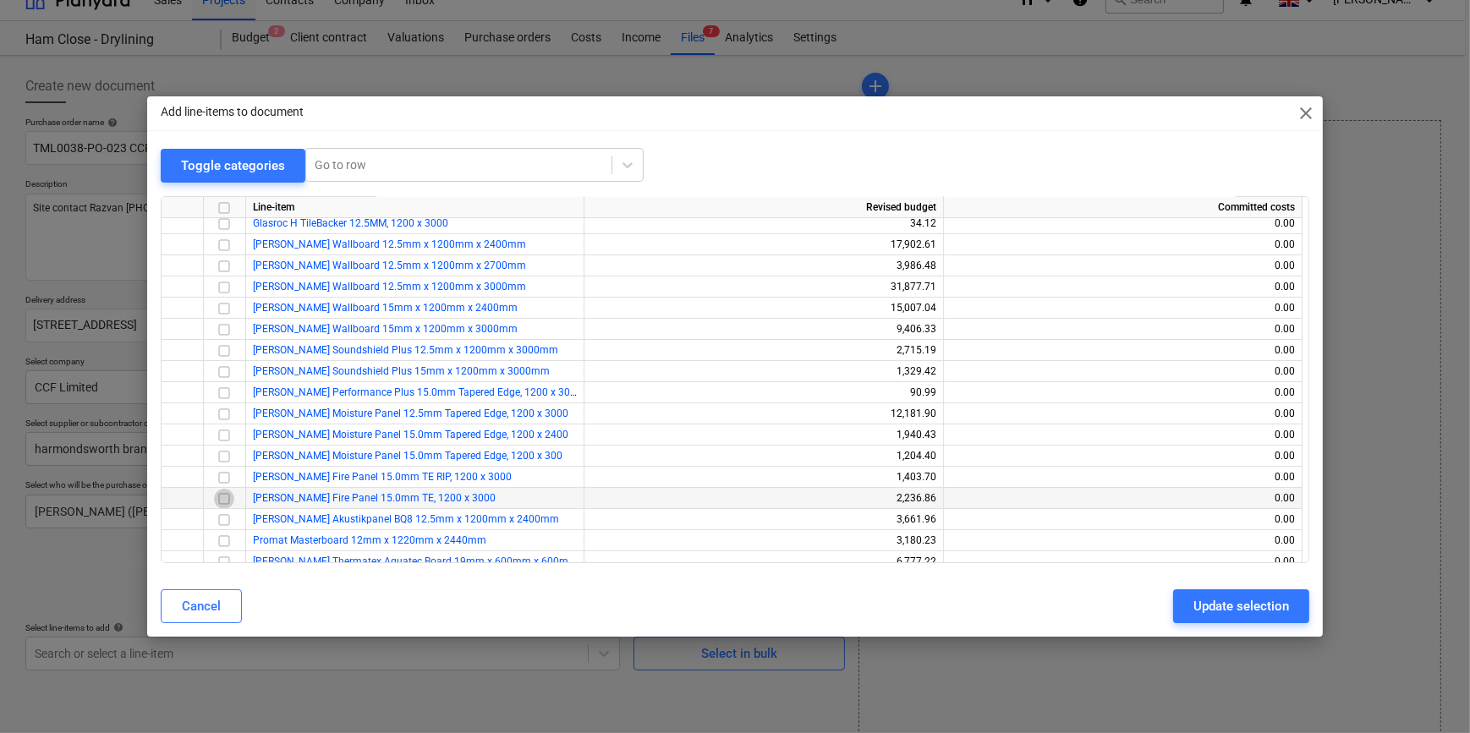
click at [222, 497] on input "checkbox" at bounding box center [224, 498] width 20 height 20
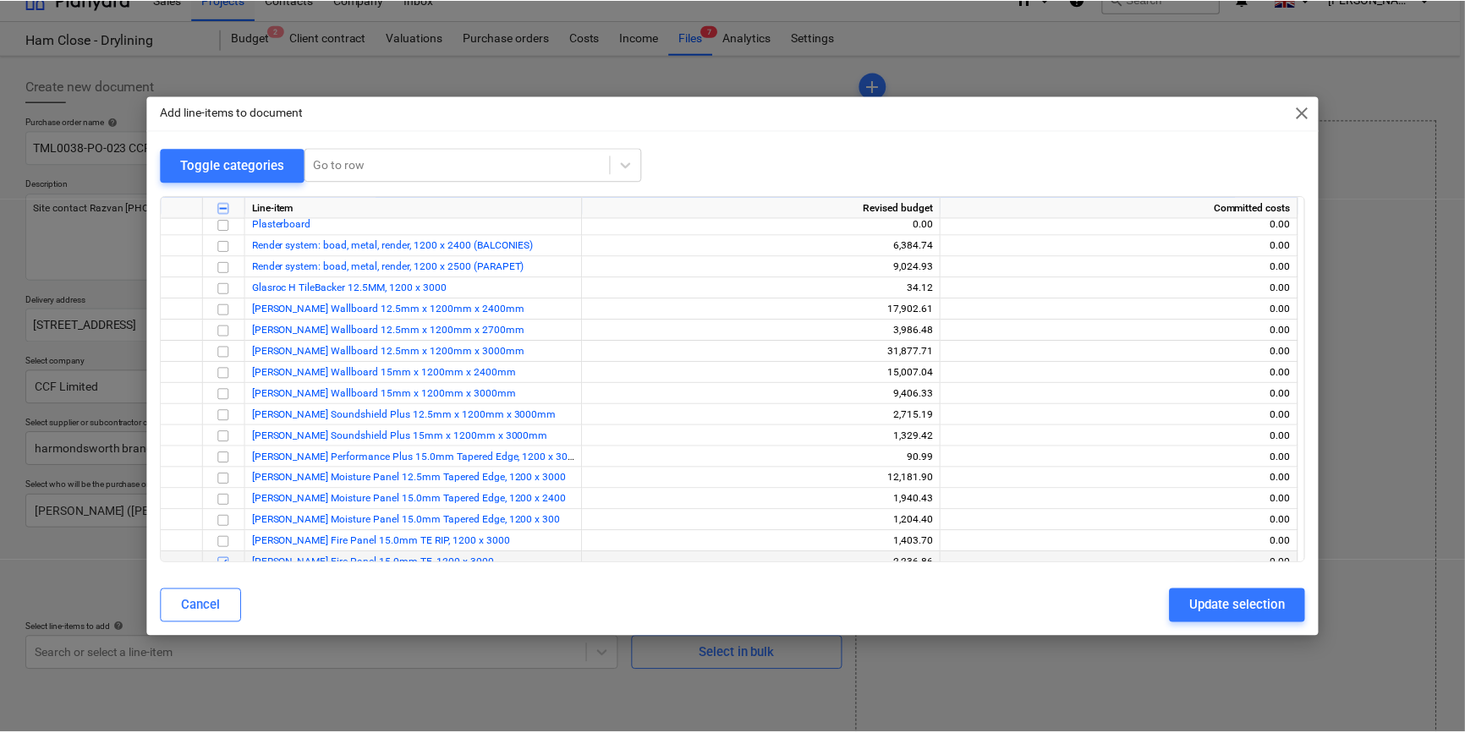
scroll to position [0, 0]
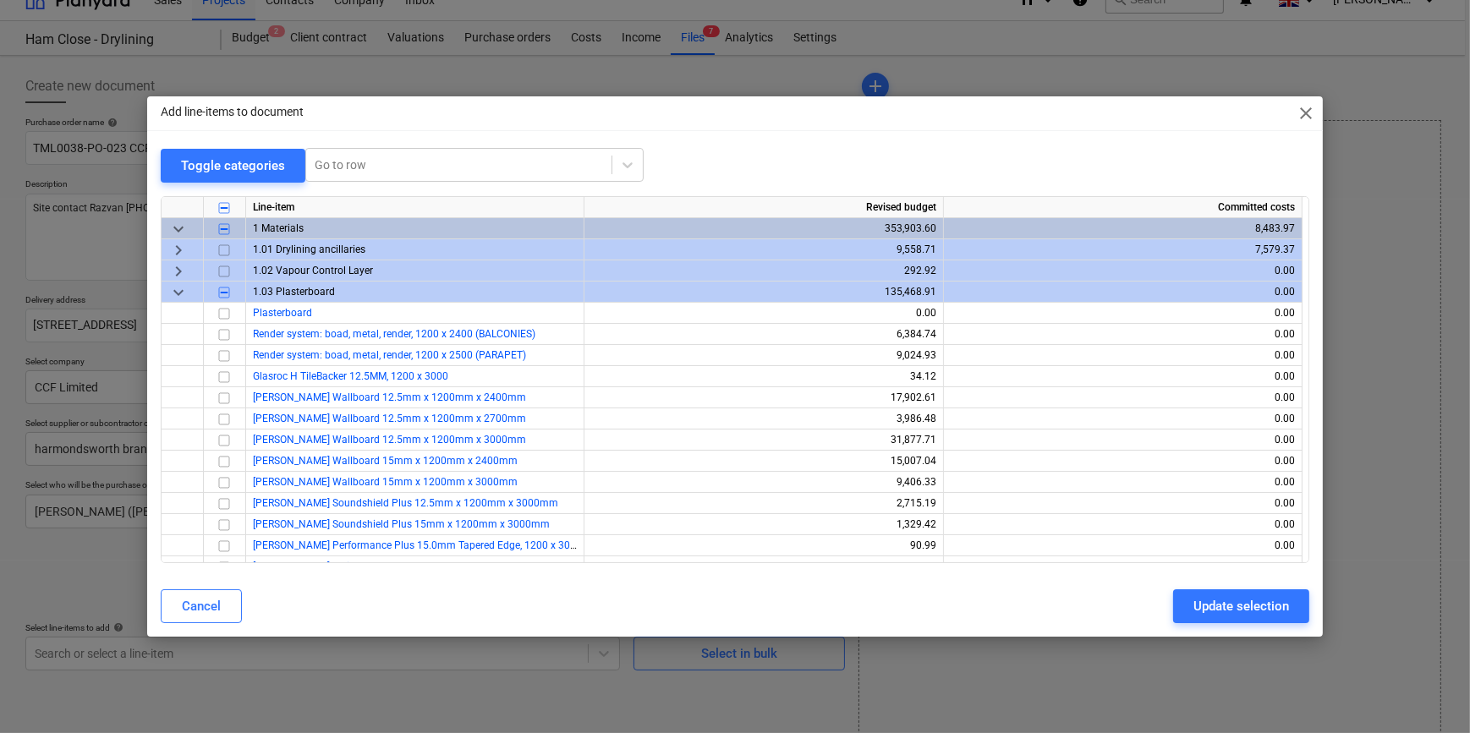
click at [171, 250] on span "keyboard_arrow_right" at bounding box center [178, 249] width 20 height 20
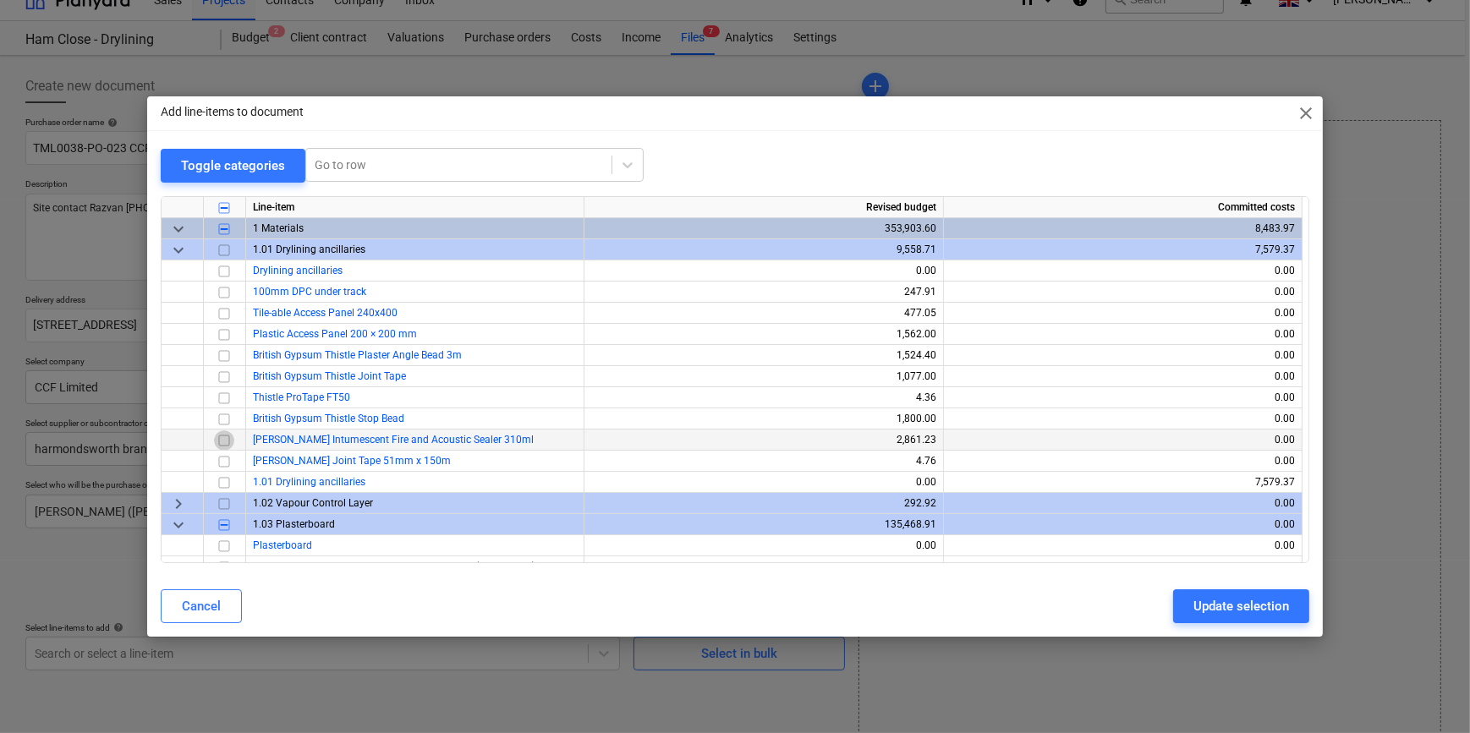
click at [227, 437] on input "checkbox" at bounding box center [224, 440] width 20 height 20
click at [222, 439] on input "checkbox" at bounding box center [224, 440] width 20 height 20
click at [222, 482] on input "checkbox" at bounding box center [224, 482] width 20 height 20
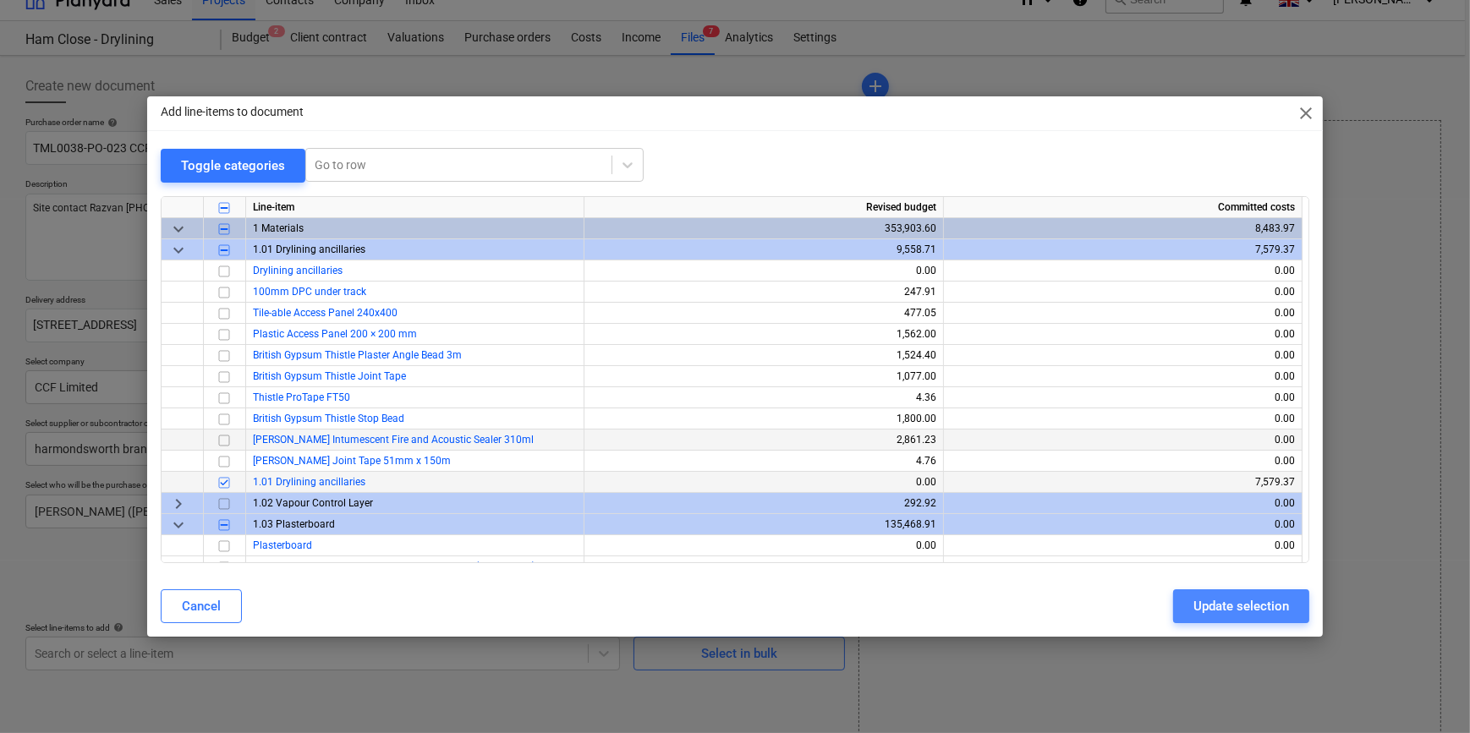
click at [1210, 606] on div "Update selection" at bounding box center [1241, 606] width 96 height 22
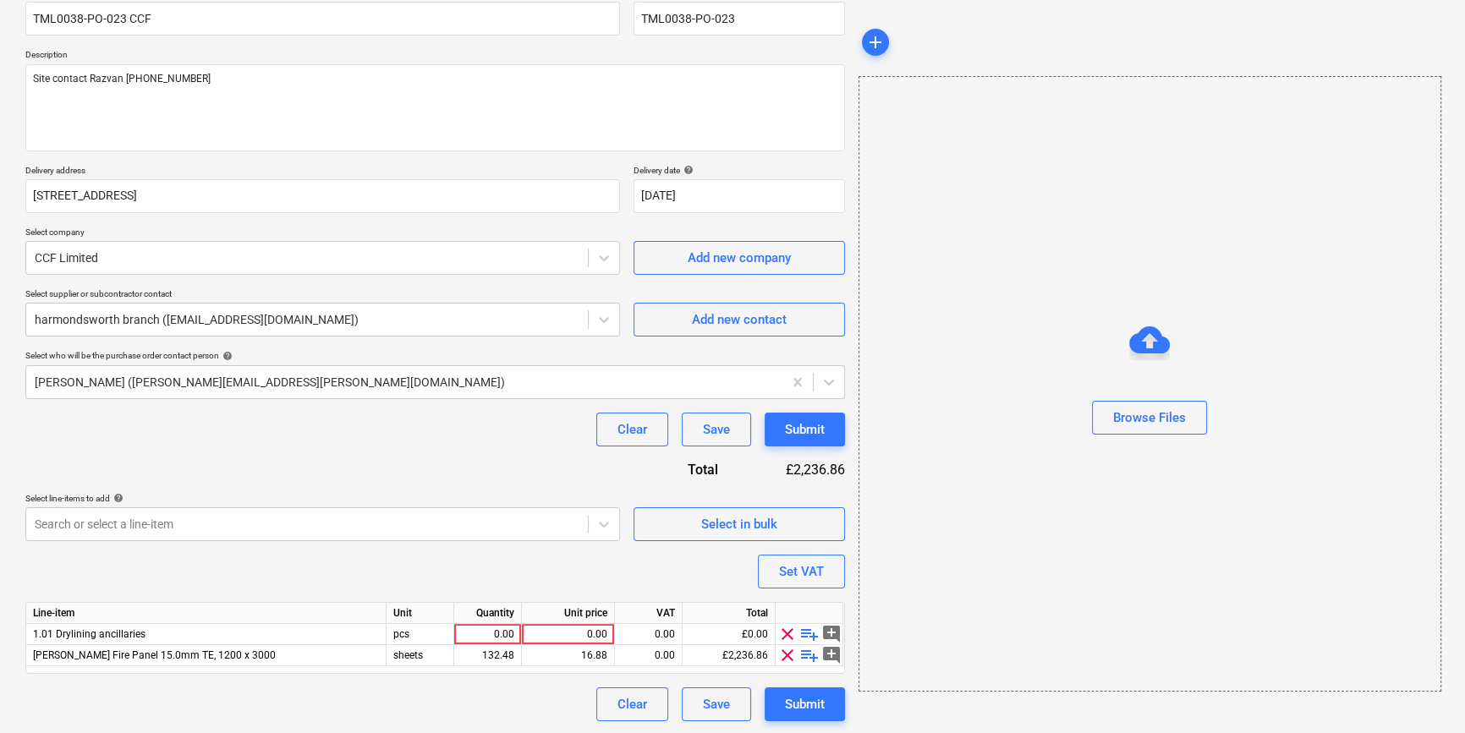
scroll to position [152, 0]
click at [805, 633] on span "playlist_add" at bounding box center [809, 633] width 20 height 20
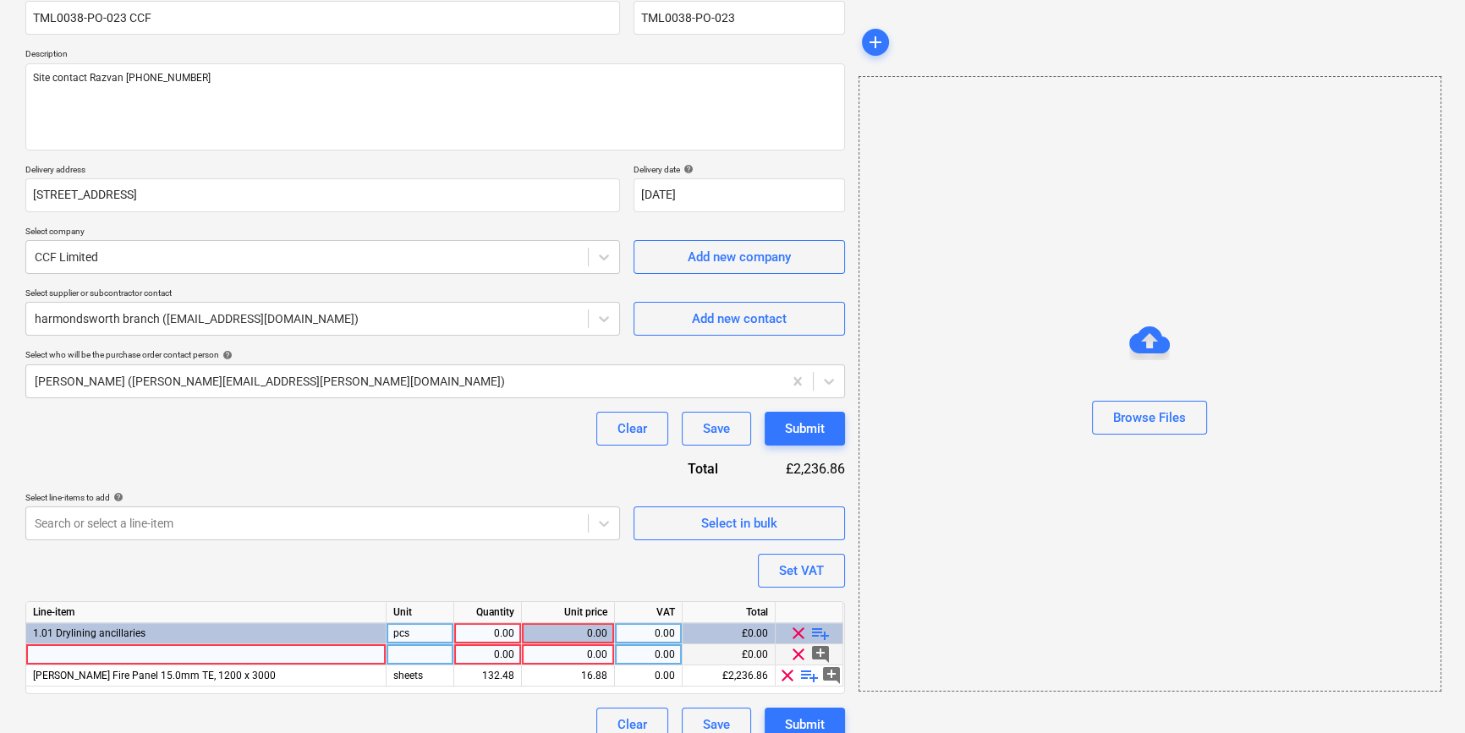
click at [68, 654] on div at bounding box center [206, 655] width 360 height 21
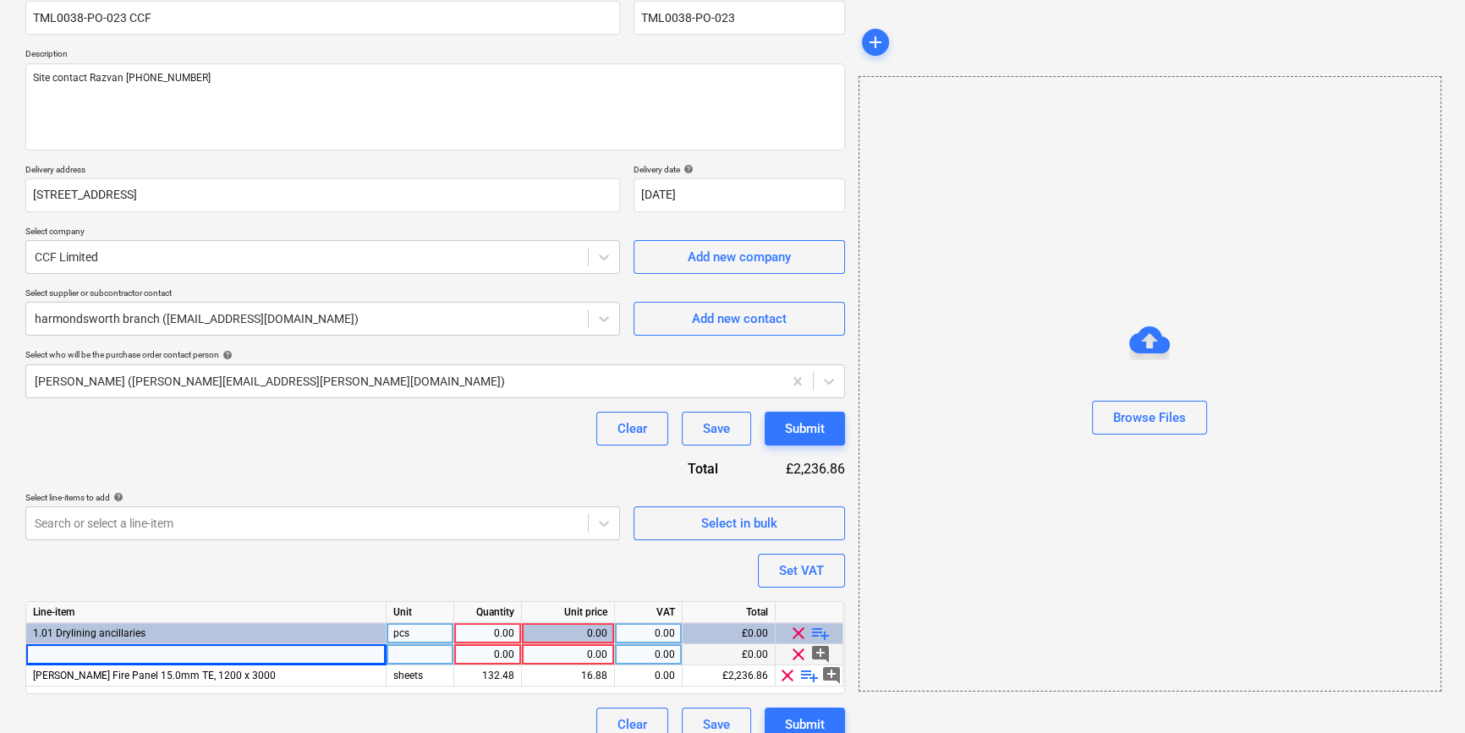
click at [50, 656] on div at bounding box center [206, 655] width 360 height 21
click at [266, 656] on input "[PERSON_NAME] Intumescent Fire and Acoustic Sealer 310ml (12 per box)" at bounding box center [205, 655] width 359 height 20
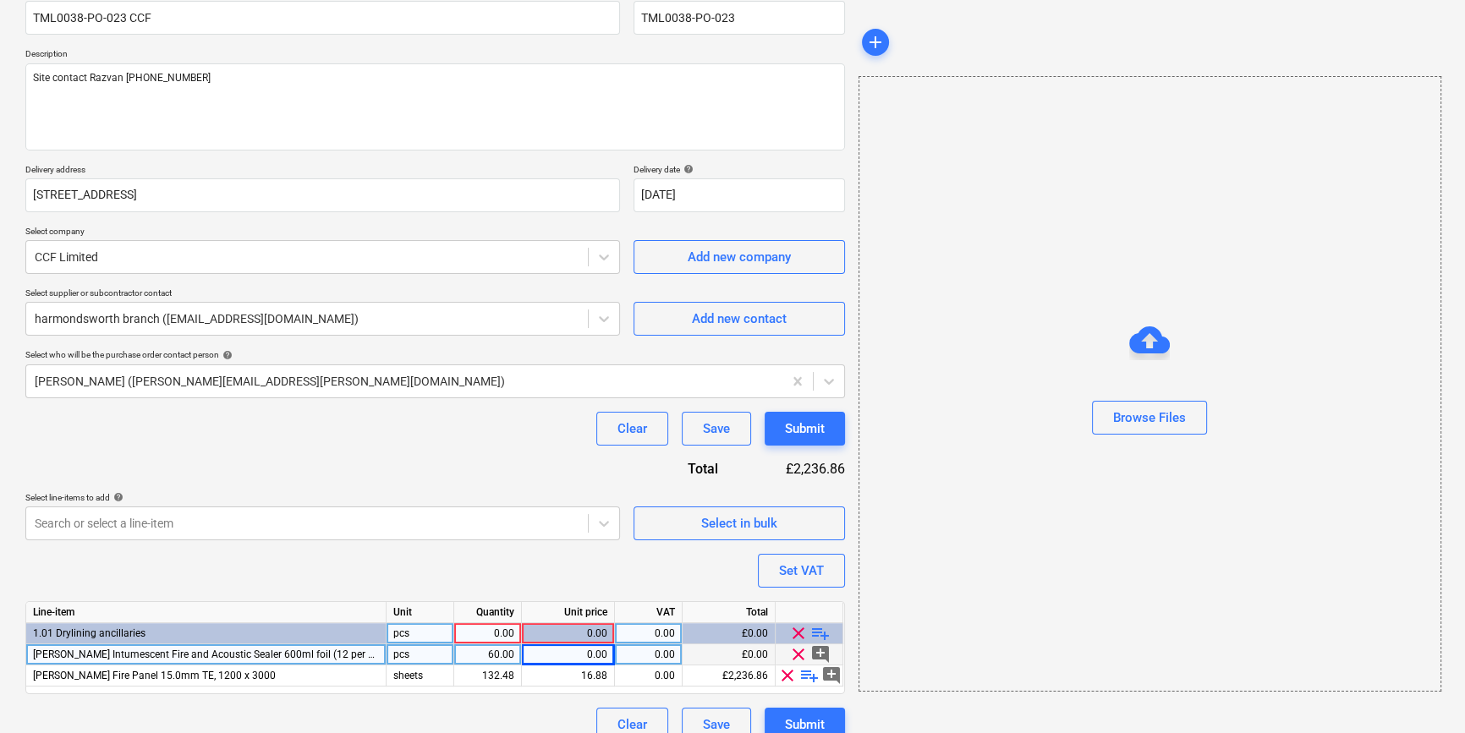
click at [584, 655] on div "0.00" at bounding box center [568, 655] width 79 height 21
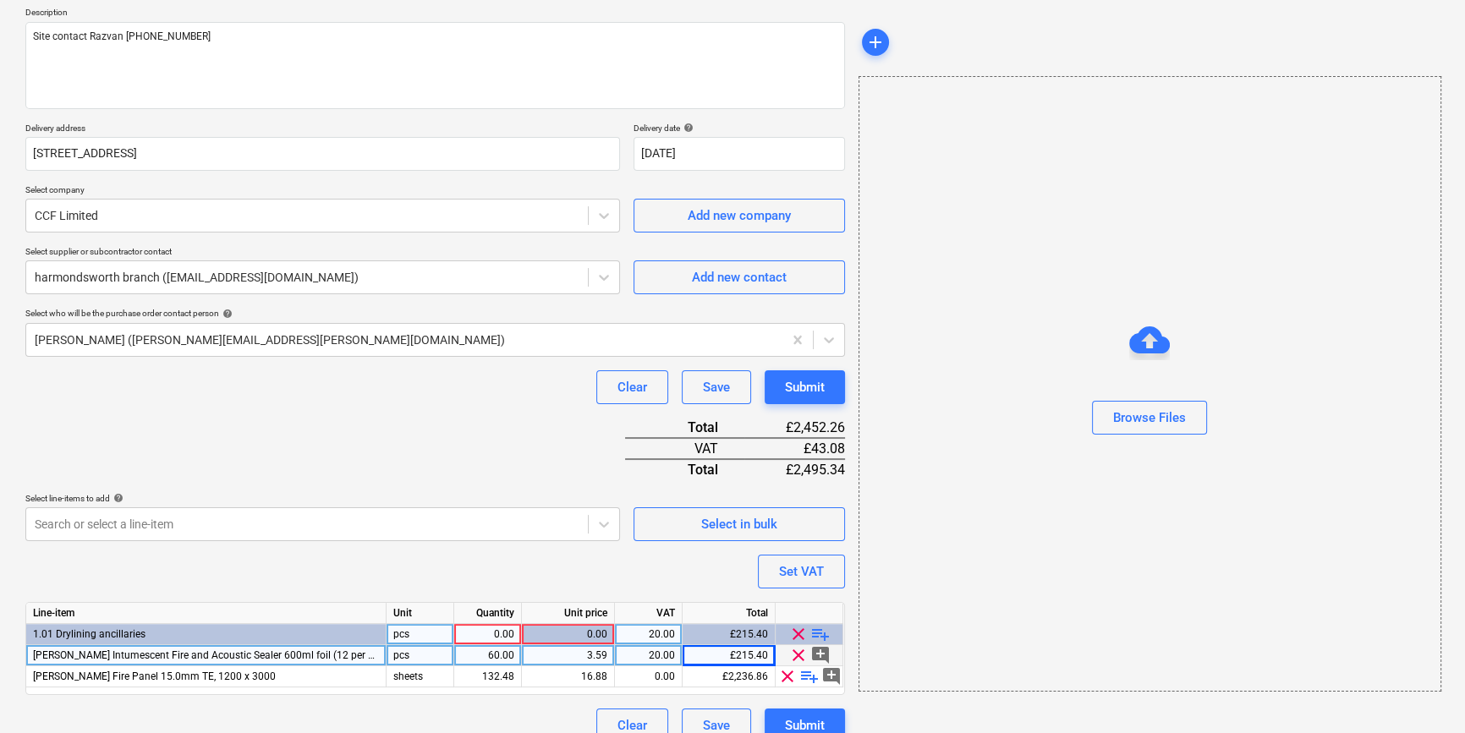
scroll to position [216, 0]
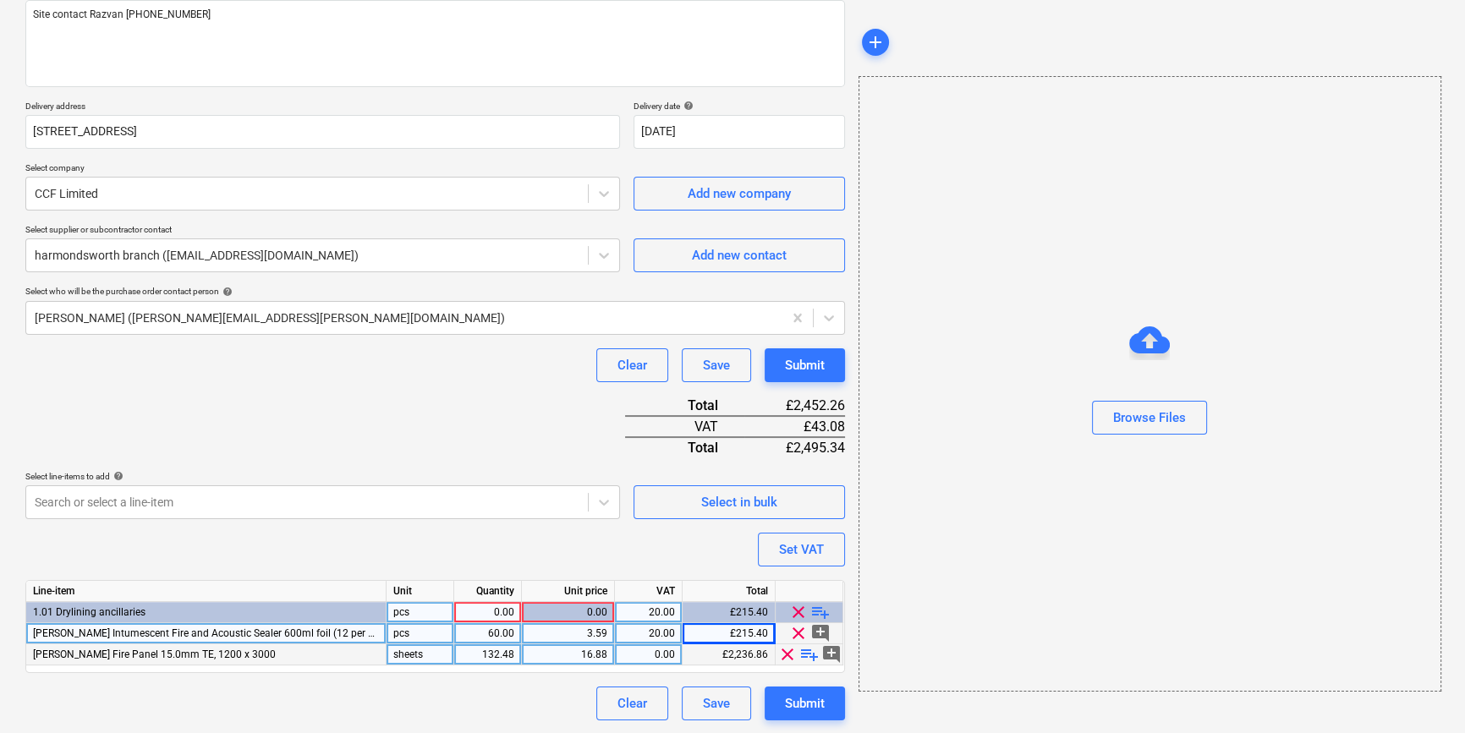
click at [499, 653] on div "132.48" at bounding box center [487, 655] width 53 height 21
click at [478, 652] on div "60.00" at bounding box center [487, 655] width 53 height 21
click at [596, 660] on div "16.88" at bounding box center [568, 655] width 79 height 21
click at [256, 650] on div "[PERSON_NAME] Fire Panel 15.0mm TE, 1200 x 3000" at bounding box center [206, 655] width 360 height 21
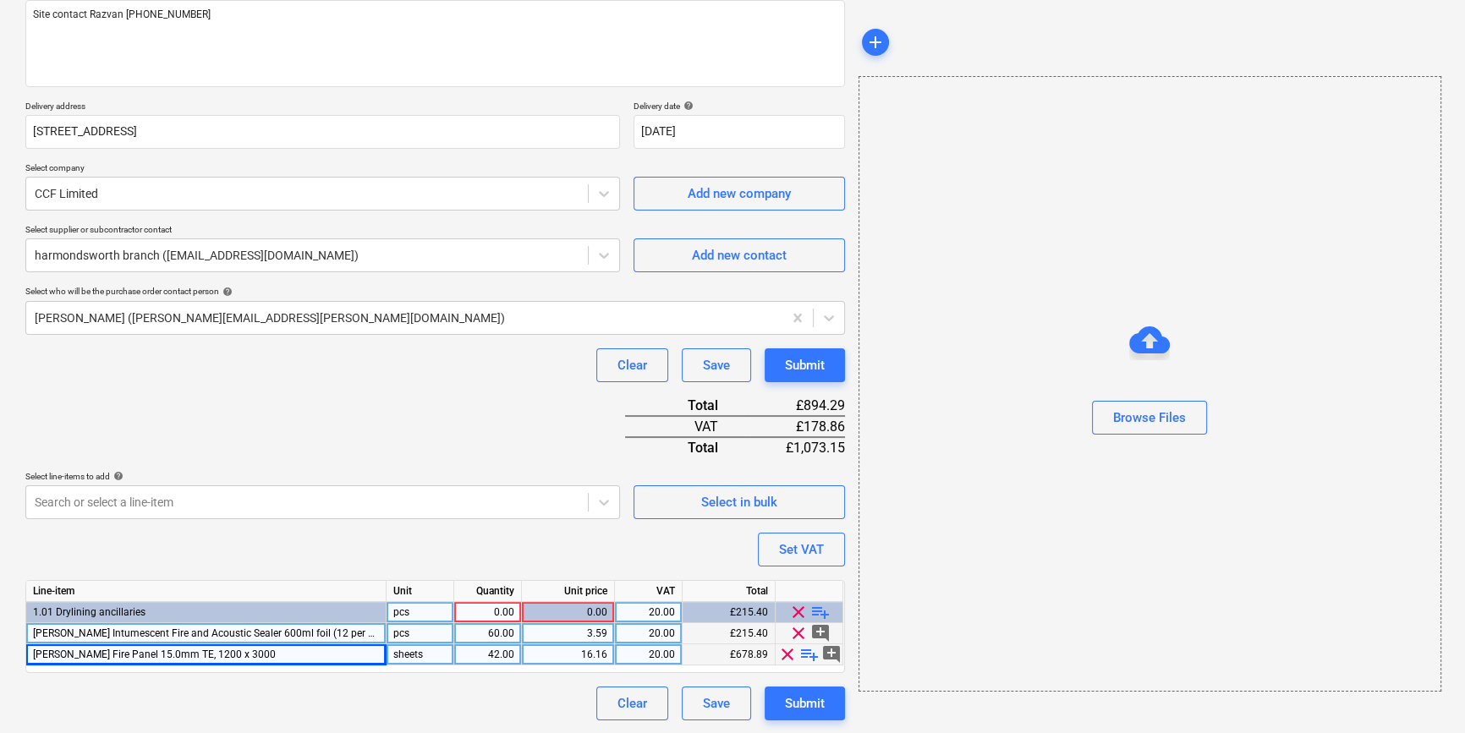
click at [247, 656] on div "[PERSON_NAME] Fire Panel 15.0mm TE, 1200 x 3000" at bounding box center [206, 655] width 360 height 21
click at [244, 651] on div "[PERSON_NAME] Fire Panel 15.0mm TE, 1200 x 3000" at bounding box center [206, 655] width 360 height 21
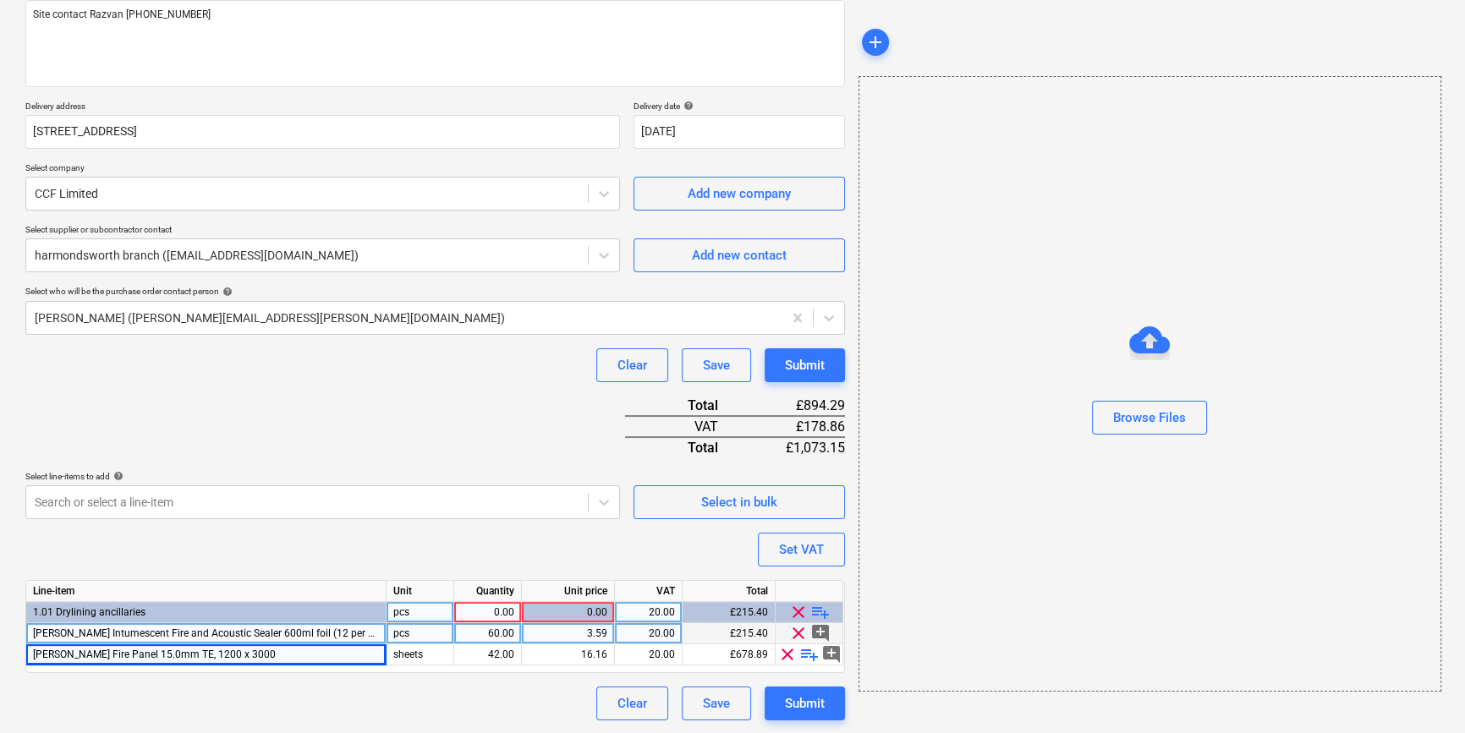
click at [491, 610] on div "0.00" at bounding box center [487, 612] width 53 height 21
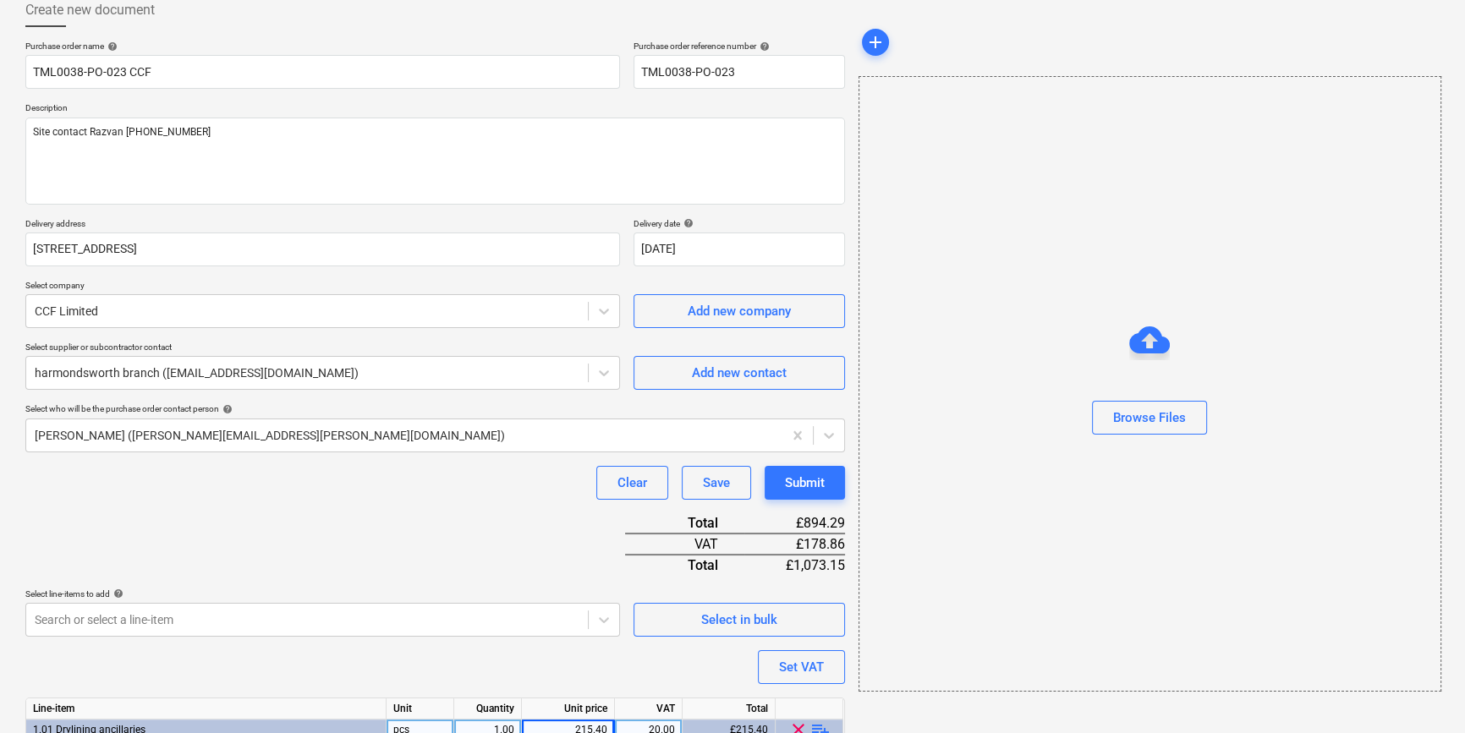
scroll to position [0, 0]
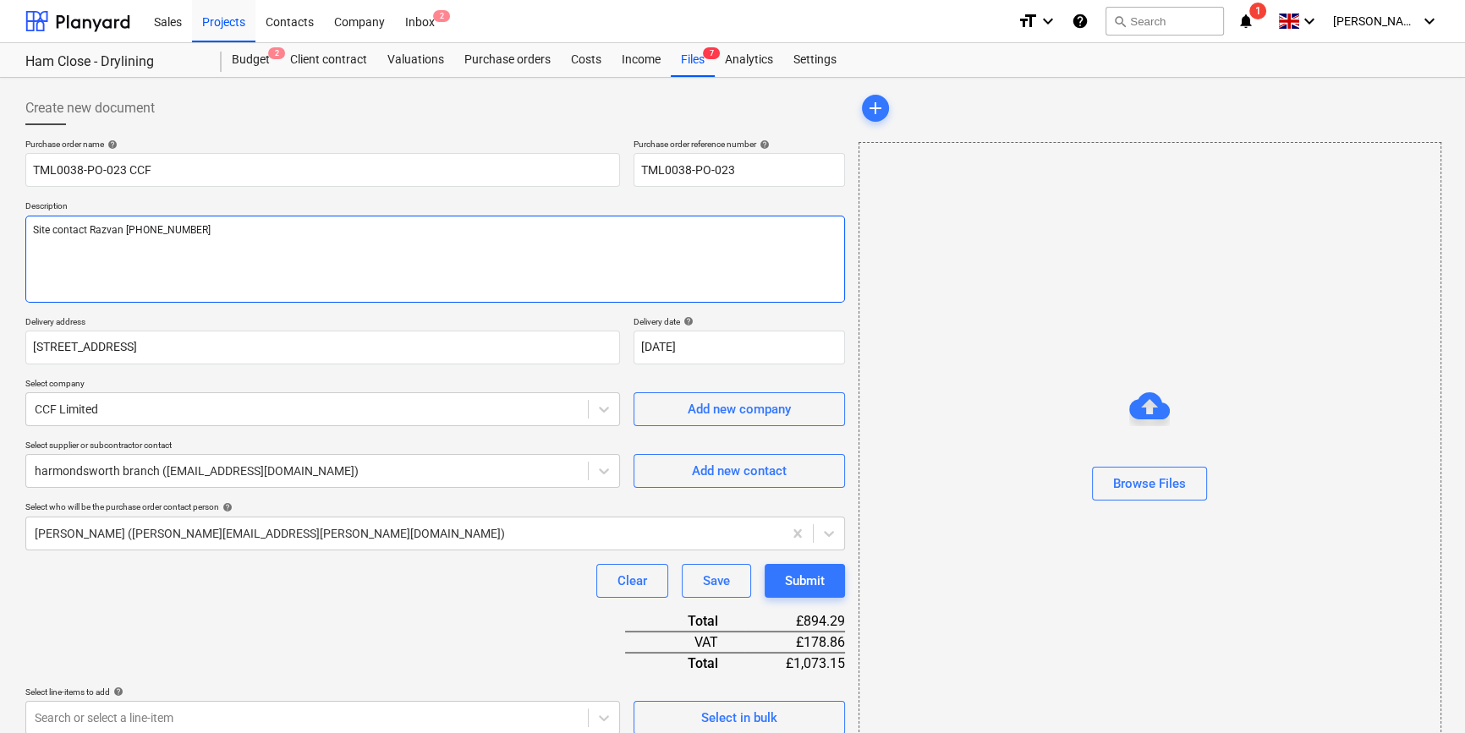
click at [50, 250] on textarea "Site contact Razvan [PHONE_NUMBER]" at bounding box center [435, 259] width 820 height 87
click at [203, 233] on textarea "Site contact Razvan [PHONE_NUMBER]" at bounding box center [435, 259] width 820 height 87
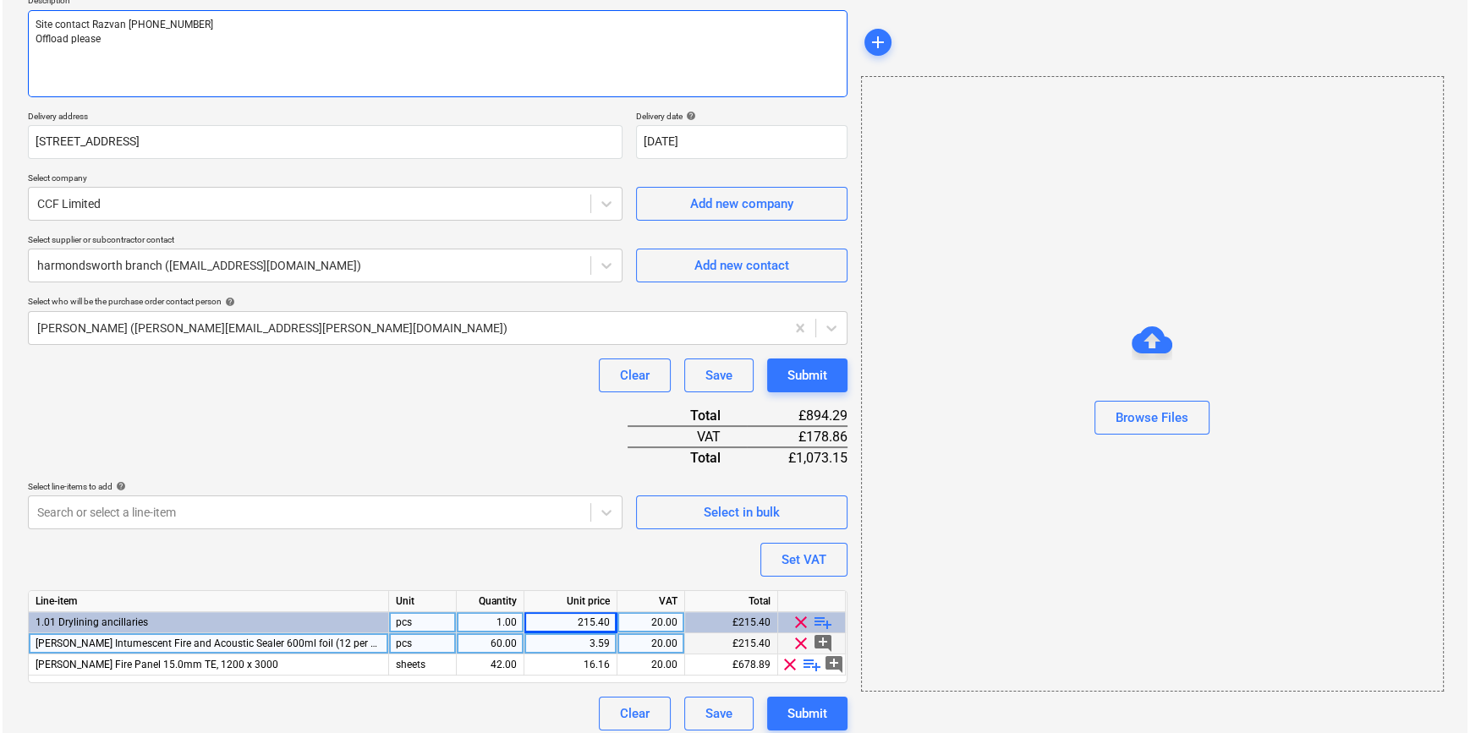
scroll to position [216, 0]
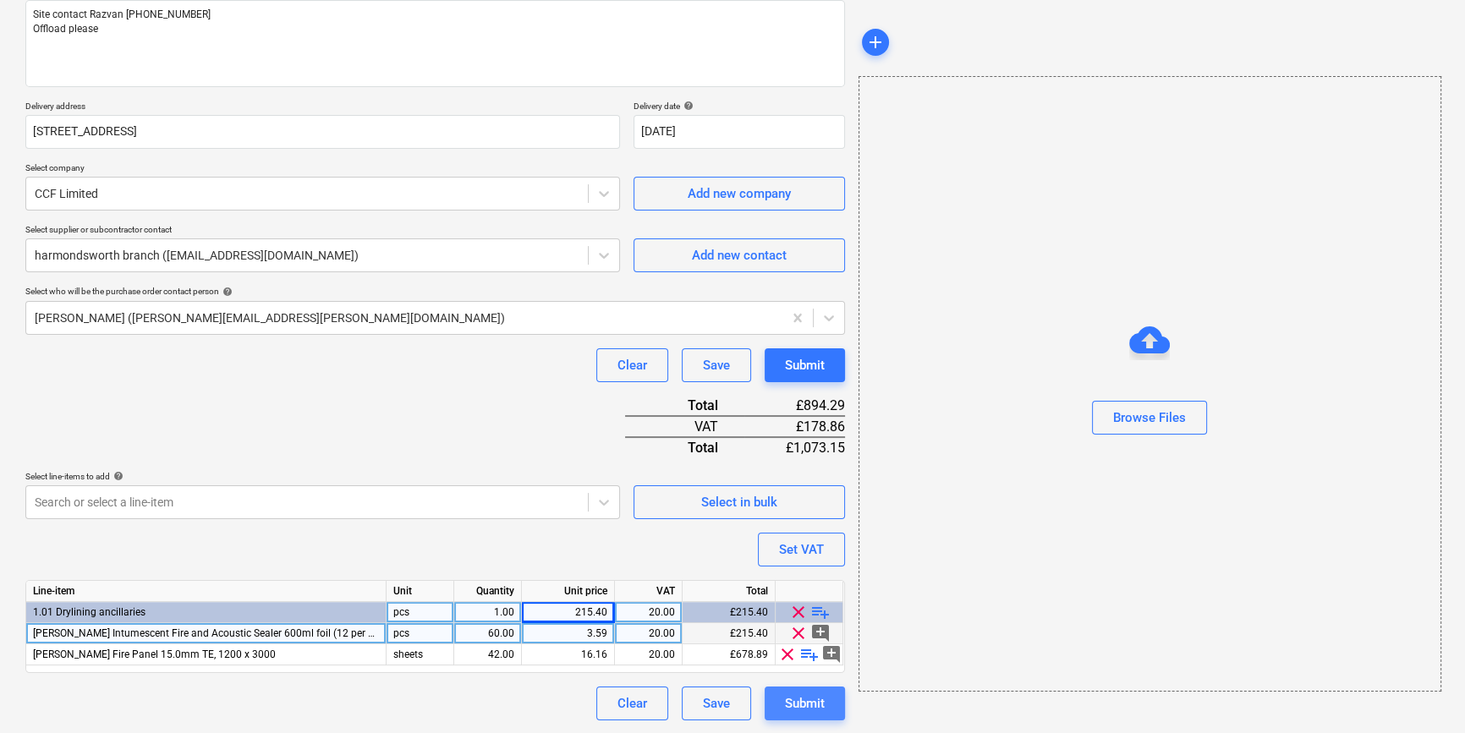
click at [794, 705] on div "Submit" at bounding box center [805, 704] width 40 height 22
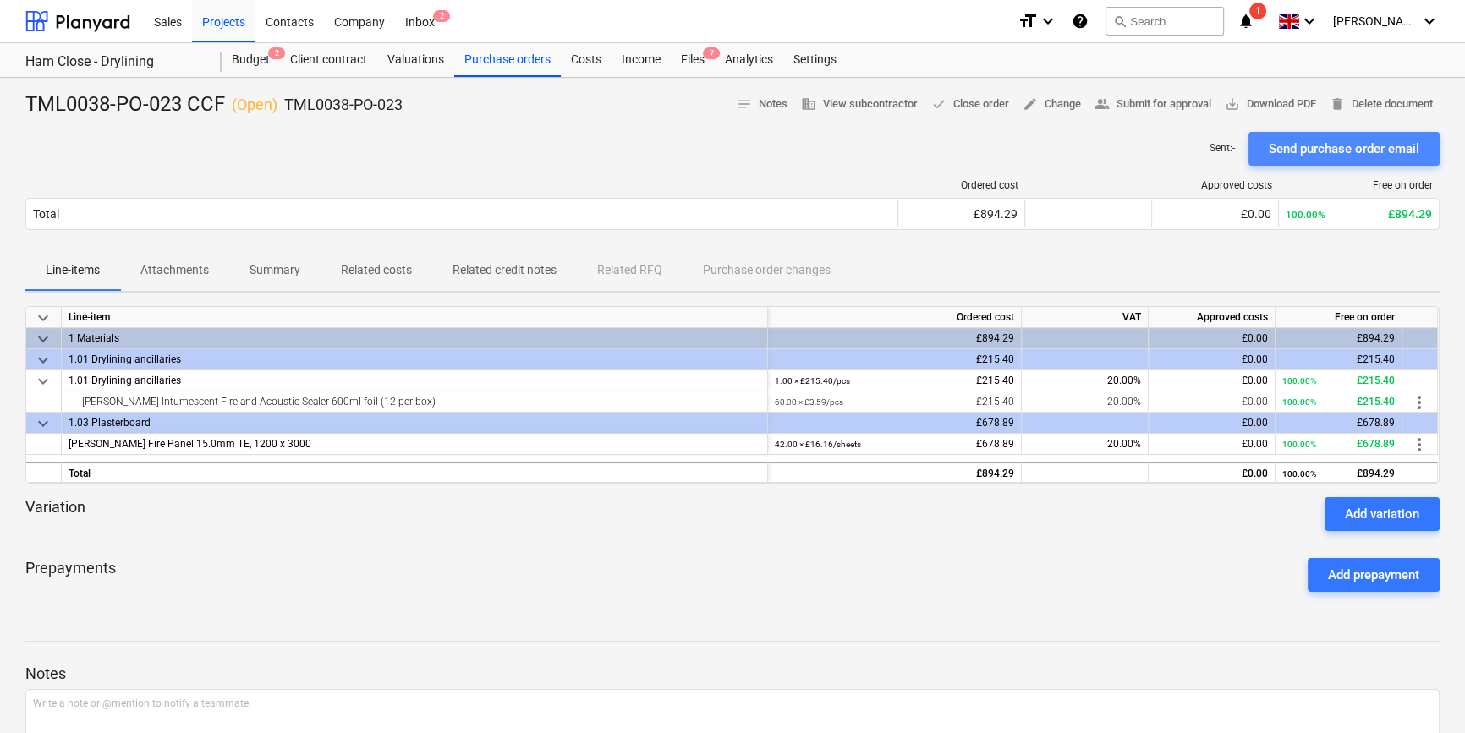
click at [1316, 145] on div "Send purchase order email" at bounding box center [1344, 149] width 151 height 22
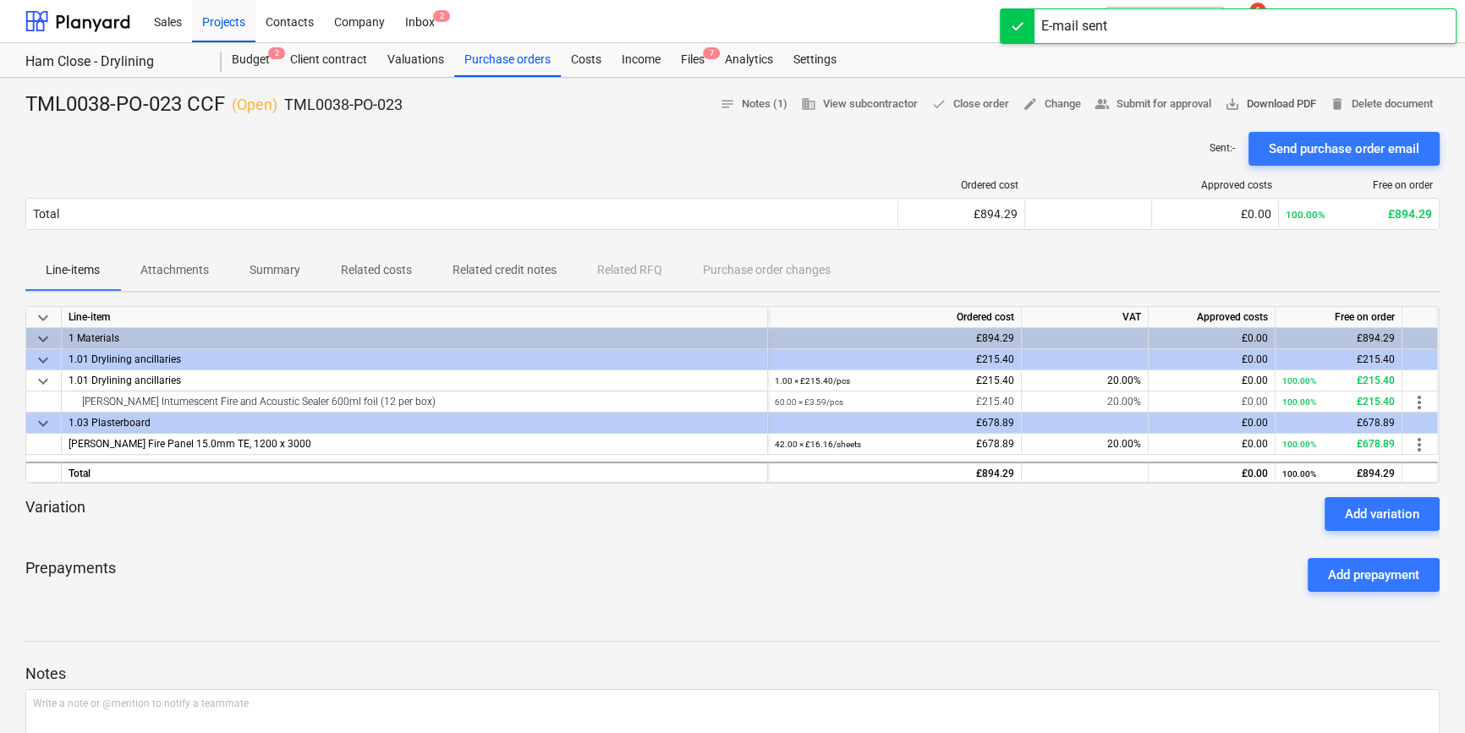
click at [1273, 106] on span "save_alt Download PDF" at bounding box center [1270, 104] width 91 height 19
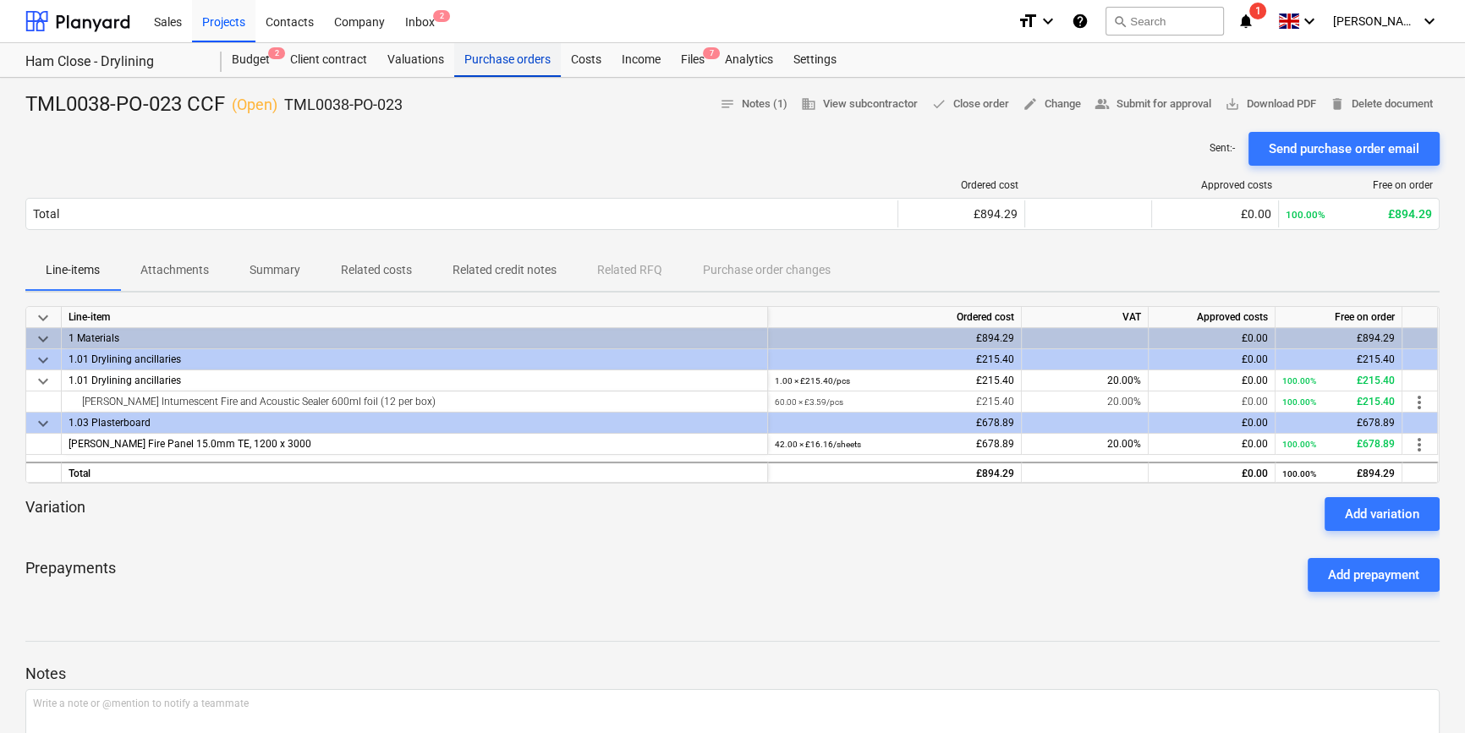
click at [513, 58] on div "Purchase orders" at bounding box center [507, 60] width 107 height 34
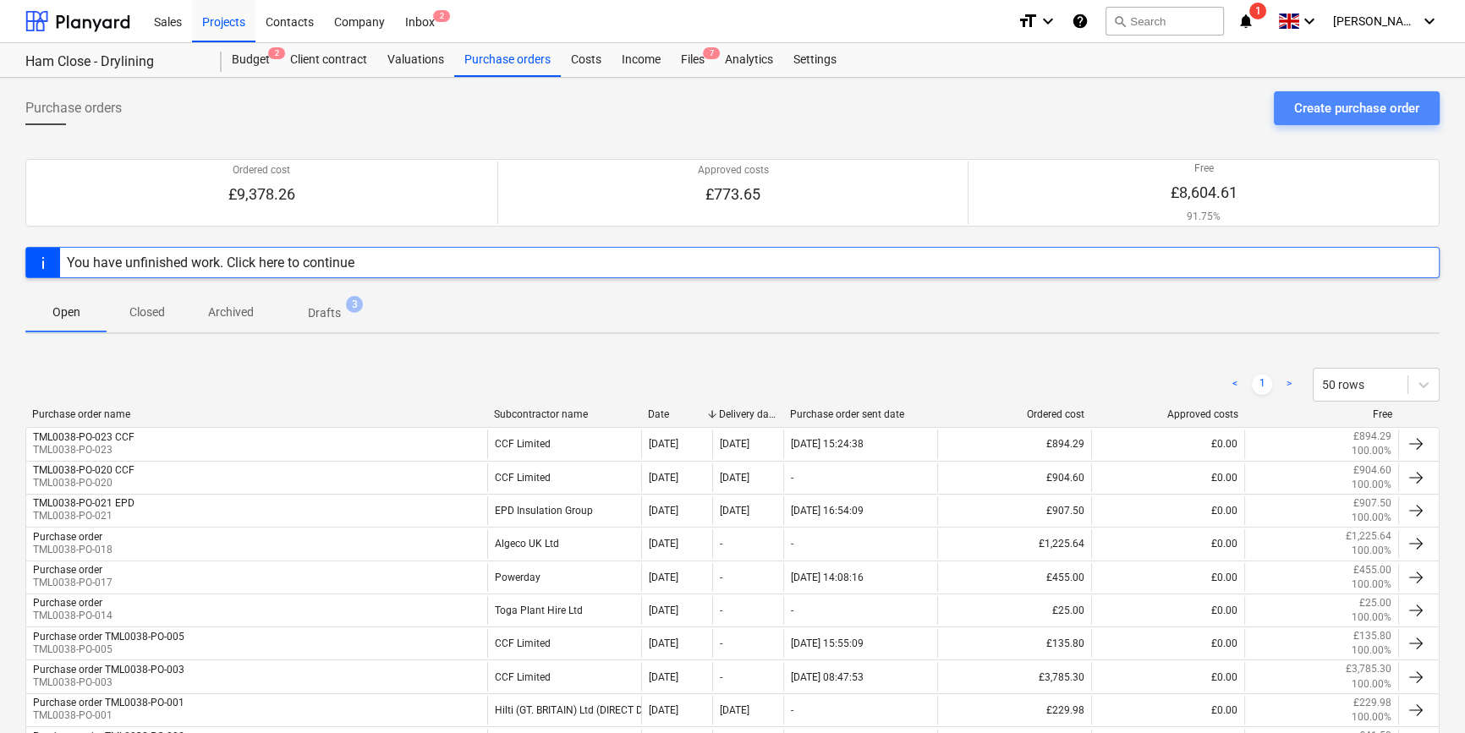
click at [1310, 102] on div "Create purchase order" at bounding box center [1356, 108] width 125 height 22
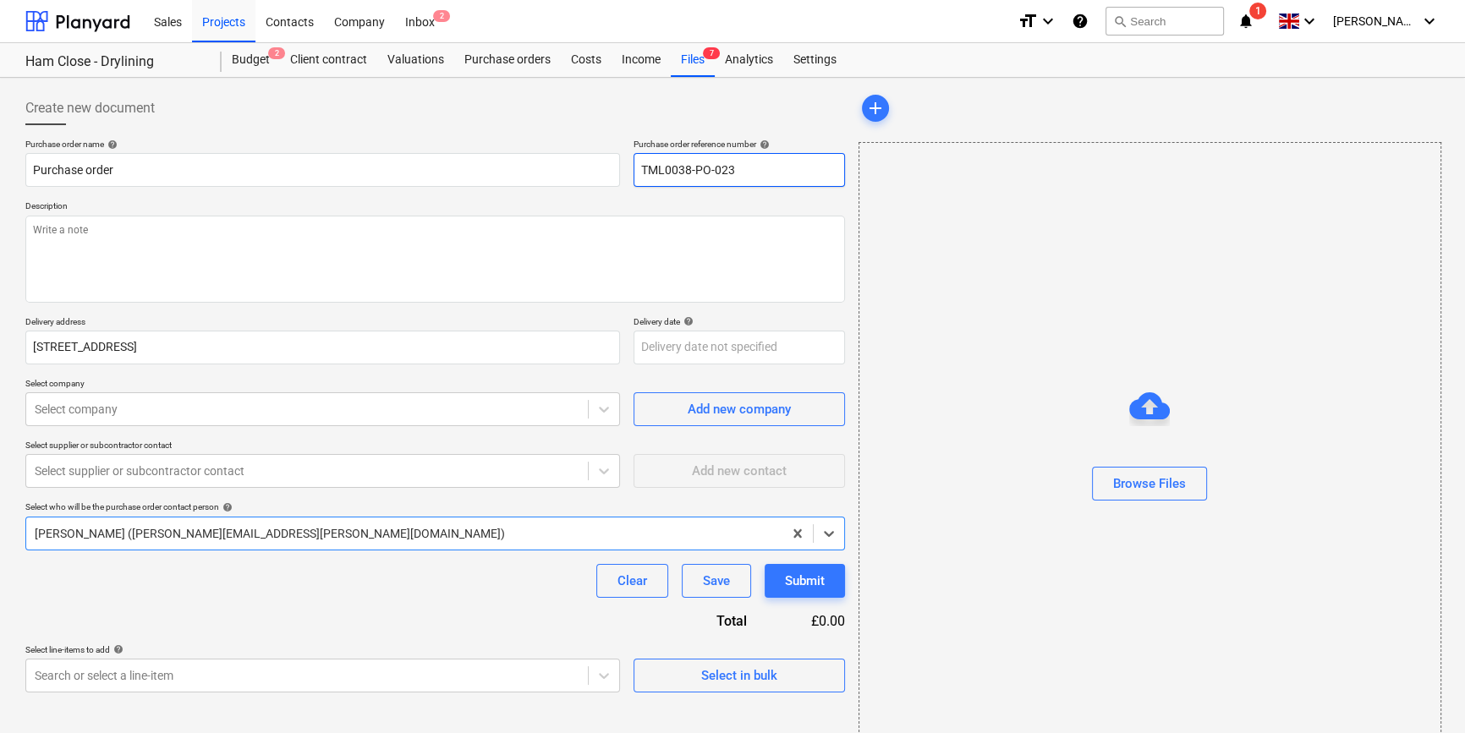
click at [746, 175] on input "TML0038-PO-023" at bounding box center [739, 170] width 211 height 34
drag, startPoint x: 690, startPoint y: 171, endPoint x: 640, endPoint y: 171, distance: 49.9
click at [640, 171] on input "TML0038-PO-024" at bounding box center [739, 170] width 211 height 34
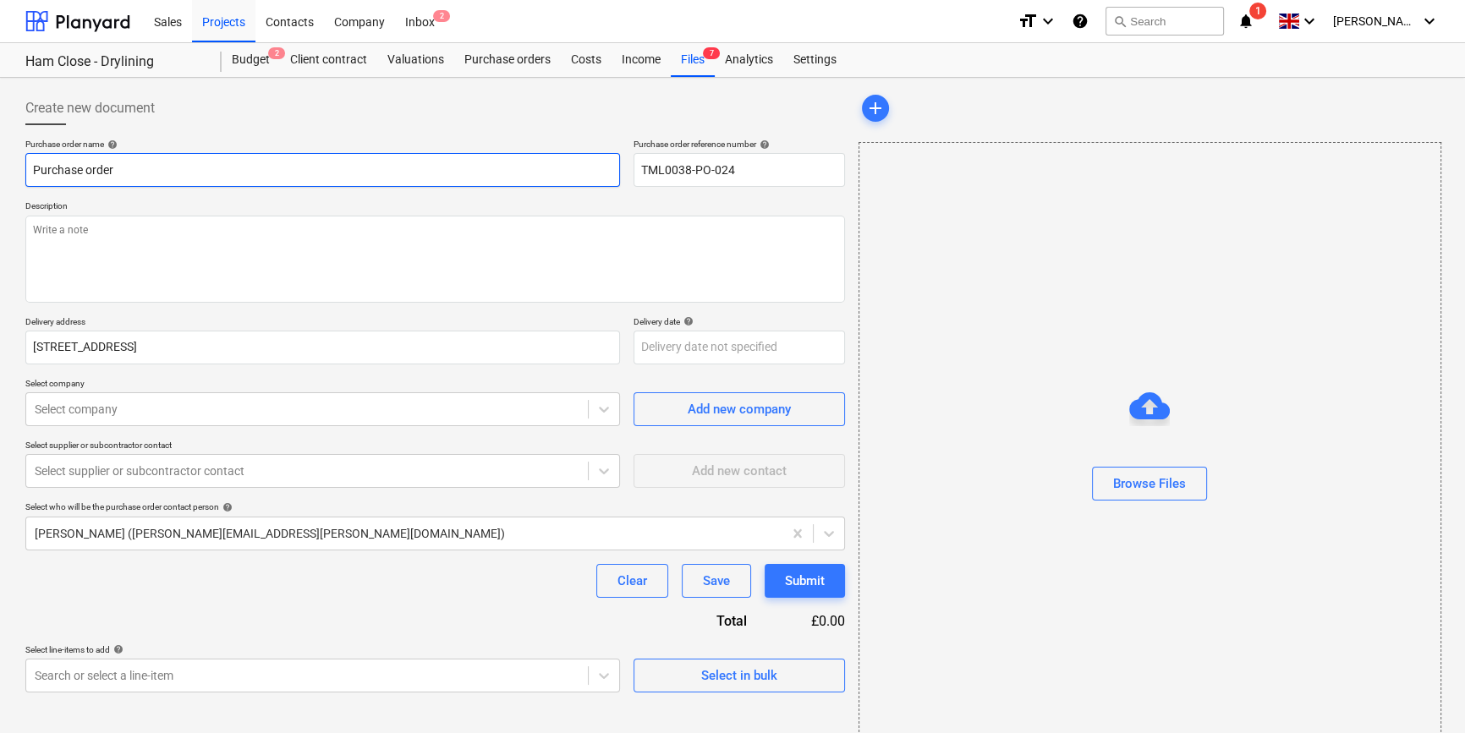
drag, startPoint x: 138, startPoint y: 169, endPoint x: 24, endPoint y: 172, distance: 114.2
click at [24, 172] on div "Create new document Purchase order name help Purchase order Purchase order refe…" at bounding box center [435, 425] width 833 height 680
paste input "TML0038-PO-024"
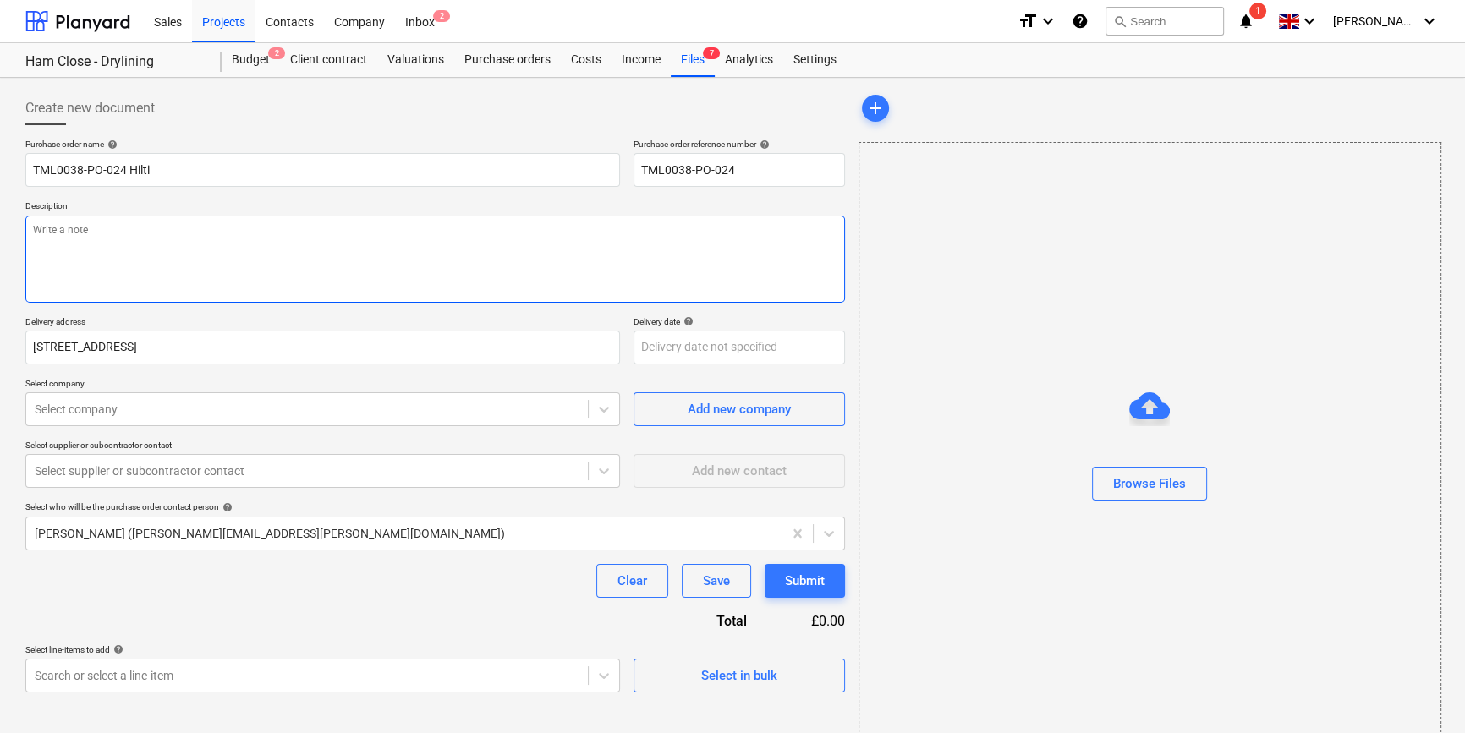
click at [106, 252] on textarea at bounding box center [435, 259] width 820 height 87
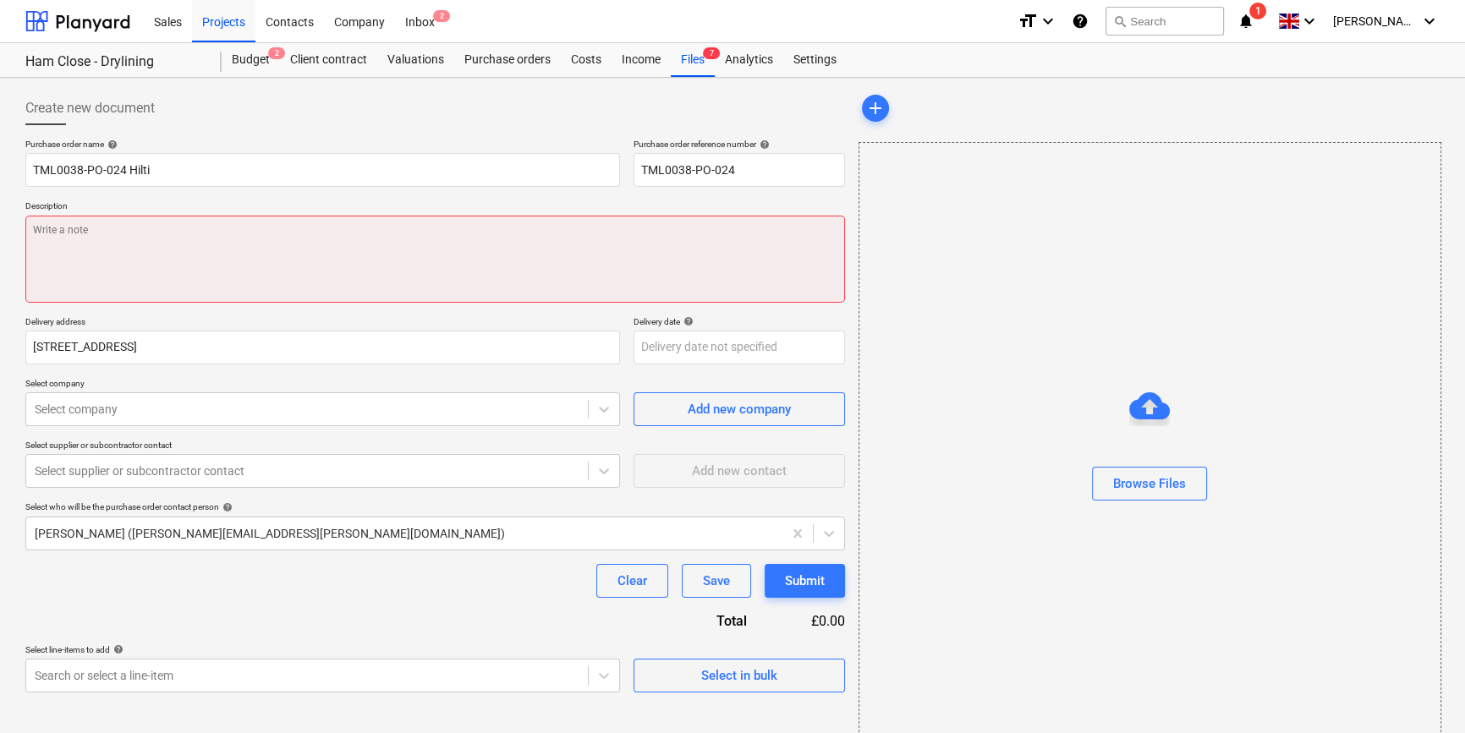
paste textarea "Site contact Razvan [PHONE_NUMBER]"
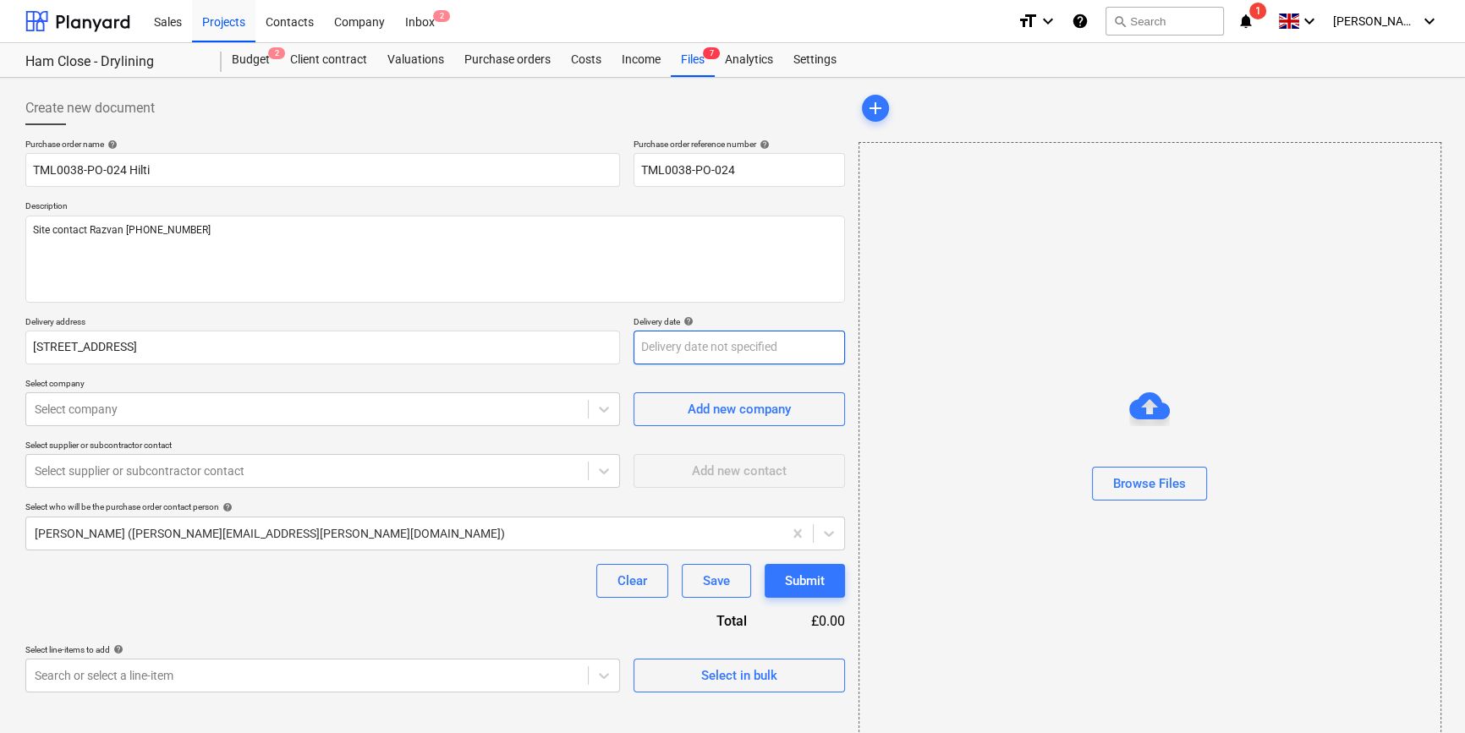
click at [678, 351] on body "Sales Projects Contacts Company Inbox 2 format_size keyboard_arrow_down help se…" at bounding box center [732, 366] width 1465 height 733
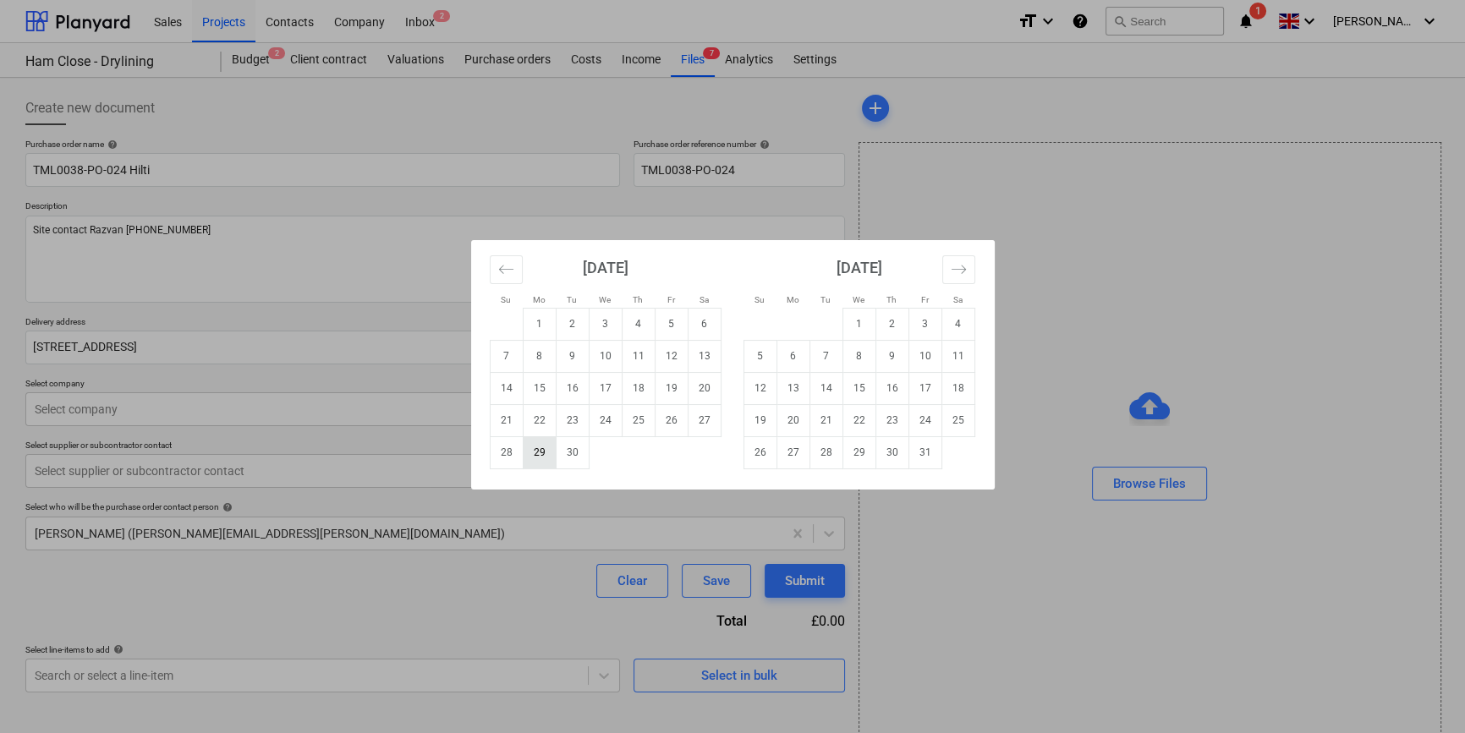
click at [533, 454] on td "29" at bounding box center [539, 452] width 33 height 32
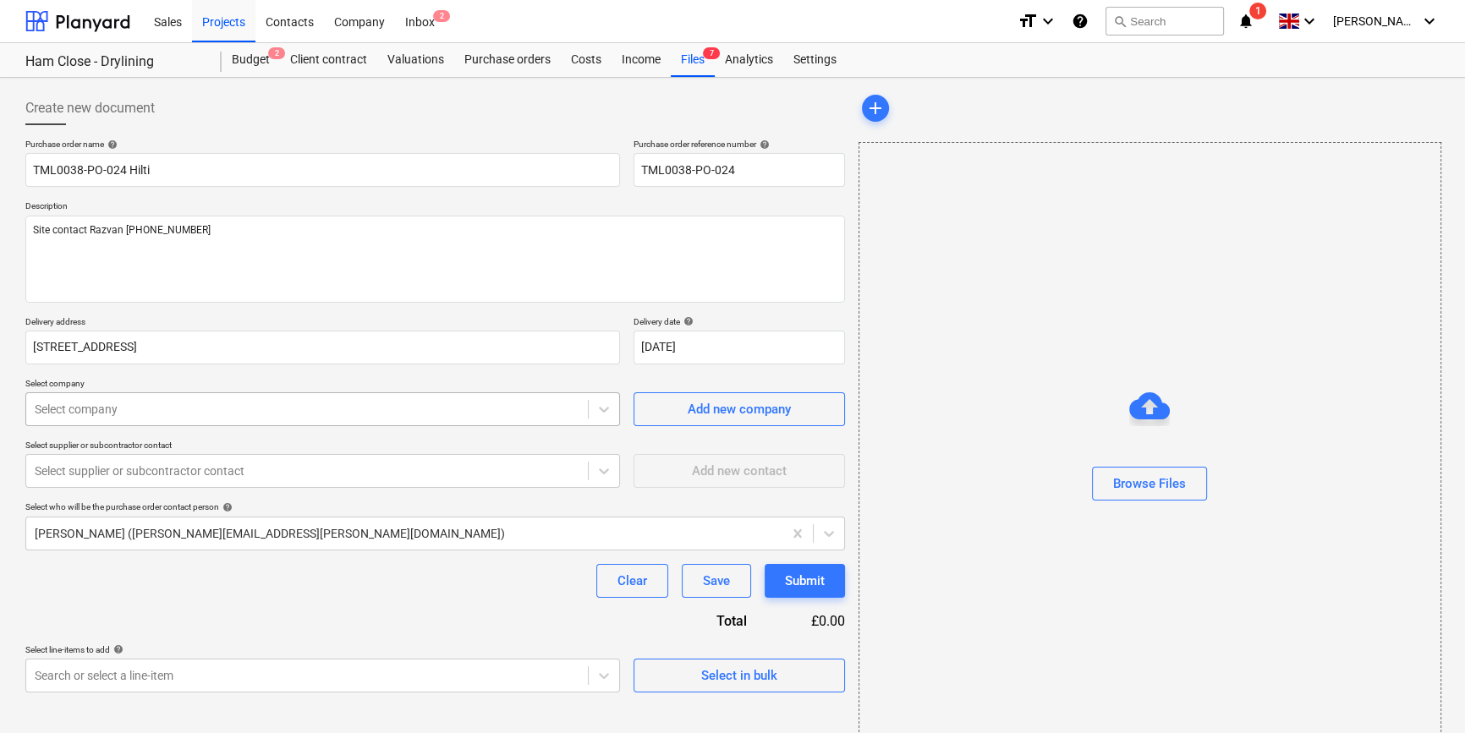
click at [524, 409] on div at bounding box center [307, 409] width 545 height 17
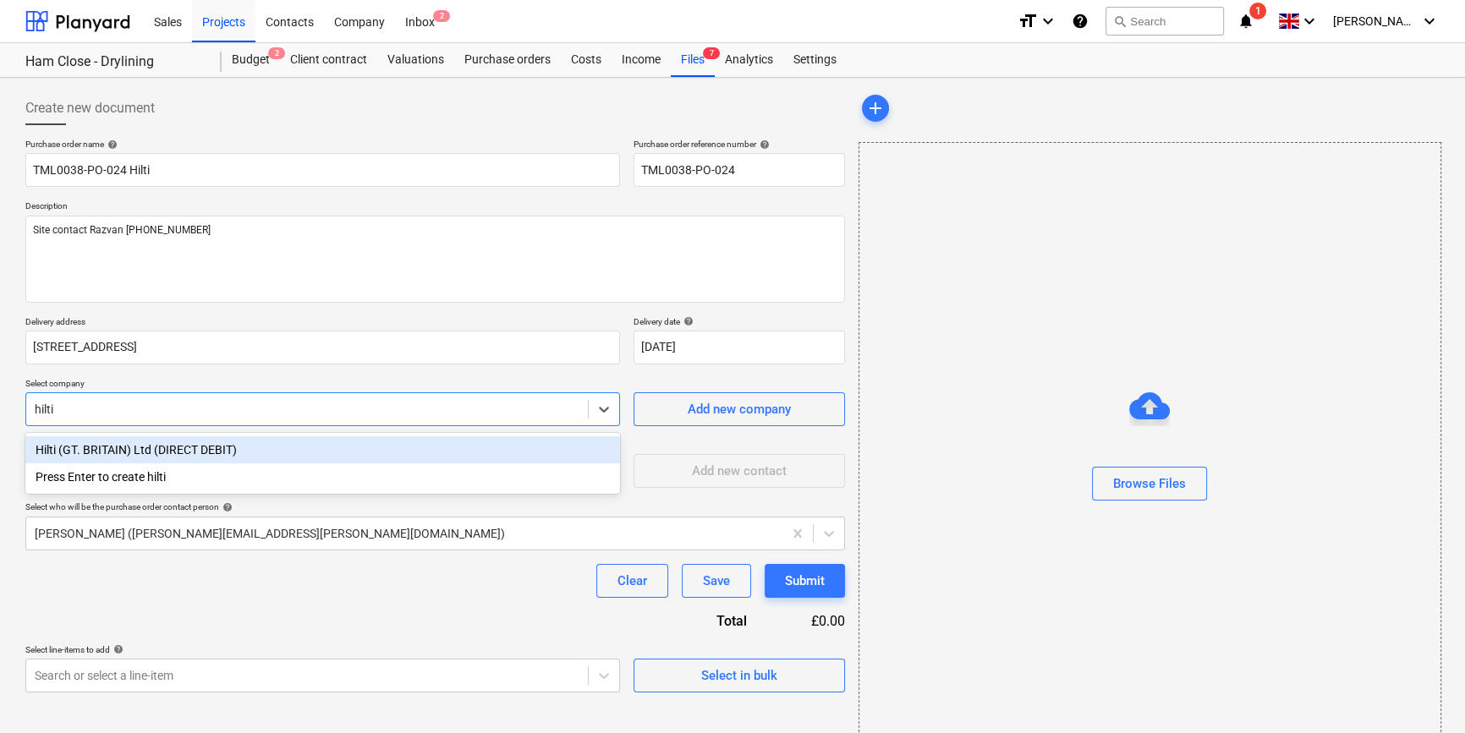
click at [315, 448] on div "Hilti (GT. BRITAIN) Ltd (DIRECT DEBIT)" at bounding box center [322, 449] width 595 height 27
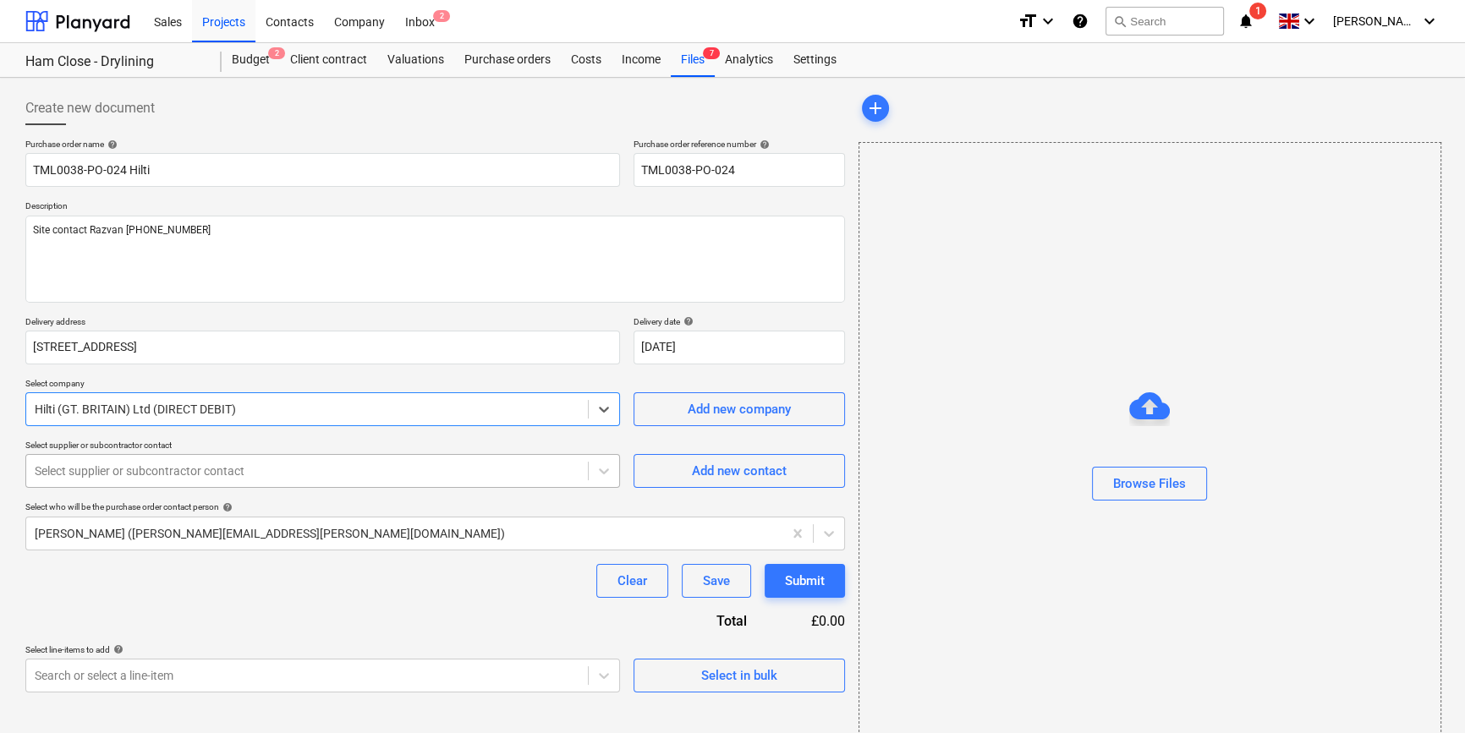
click at [293, 478] on div at bounding box center [307, 471] width 545 height 17
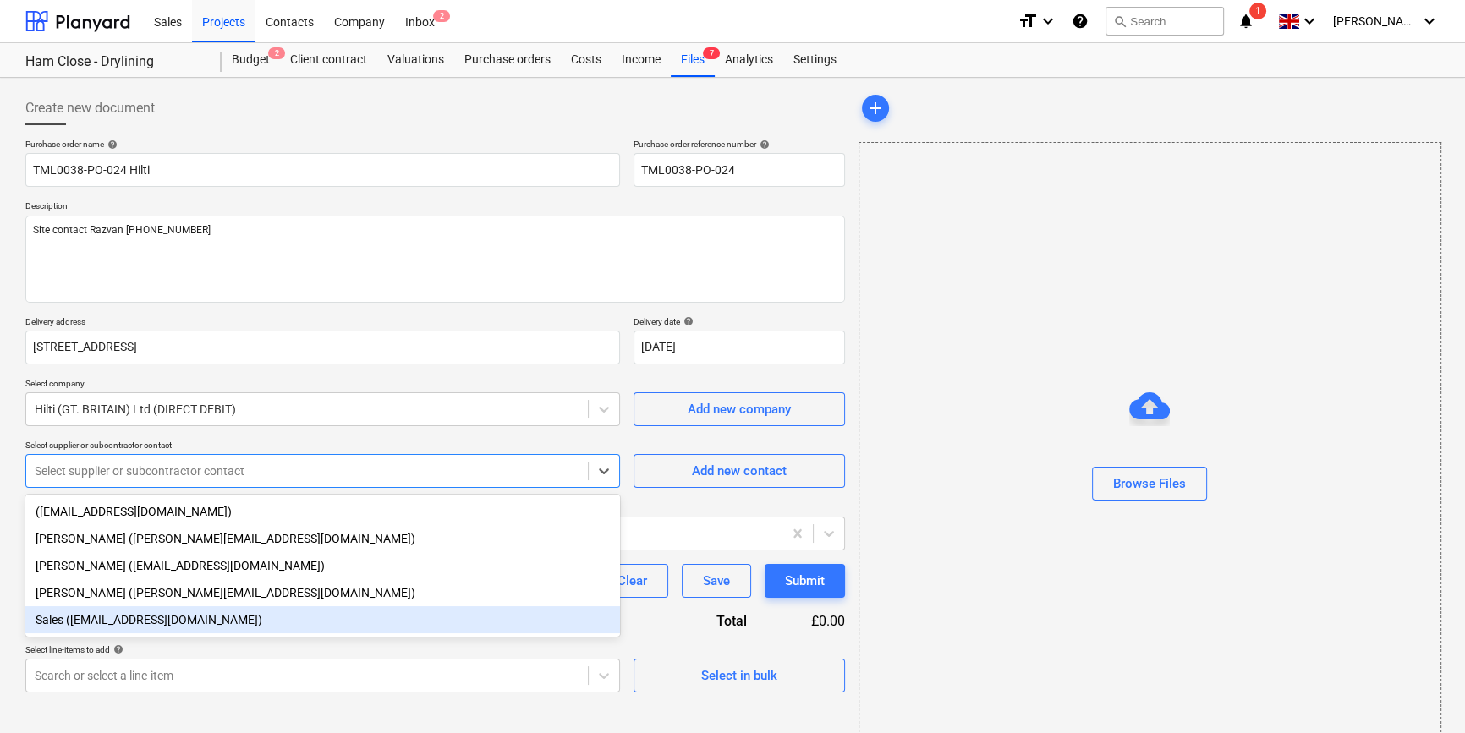
click at [134, 624] on div "Sales ([EMAIL_ADDRESS][DOMAIN_NAME])" at bounding box center [322, 619] width 595 height 27
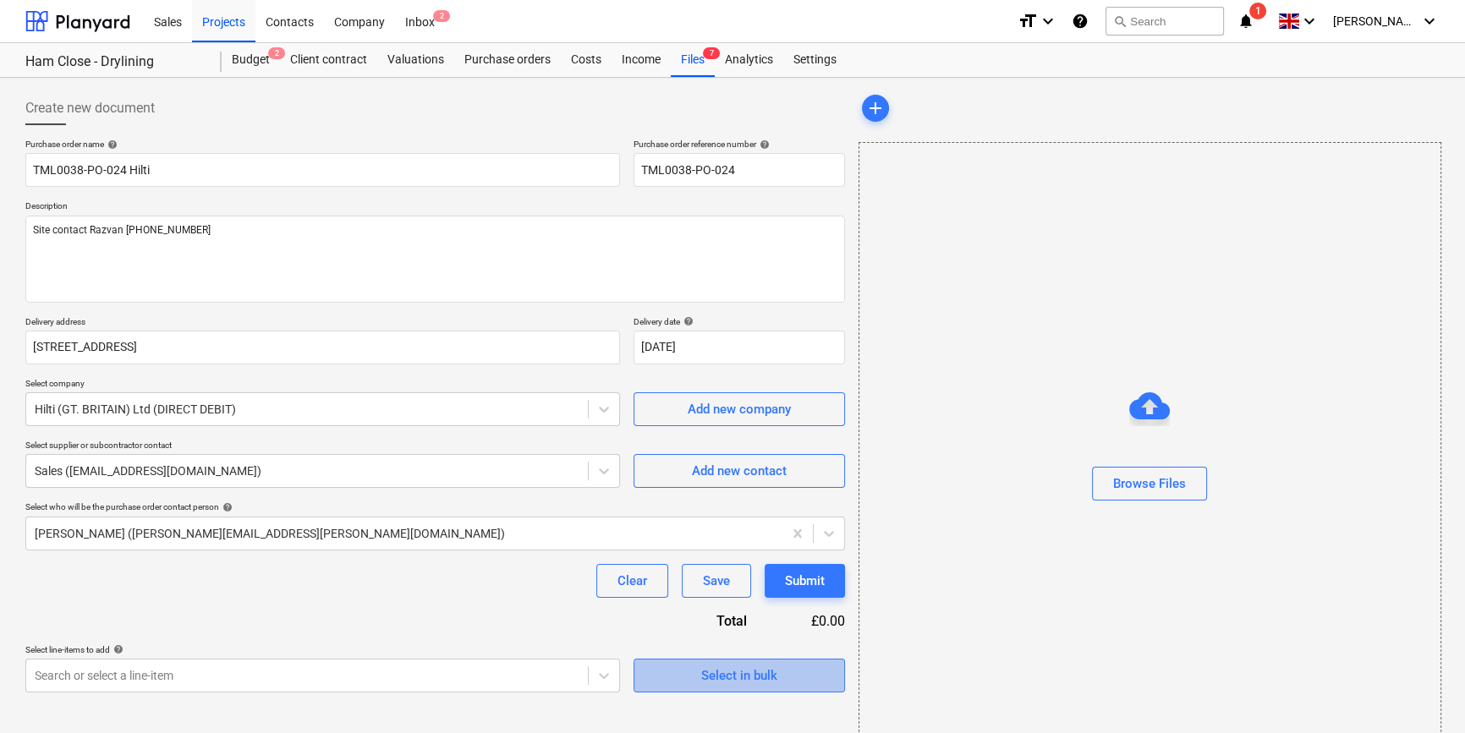
click at [683, 681] on span "Select in bulk" at bounding box center [739, 676] width 169 height 22
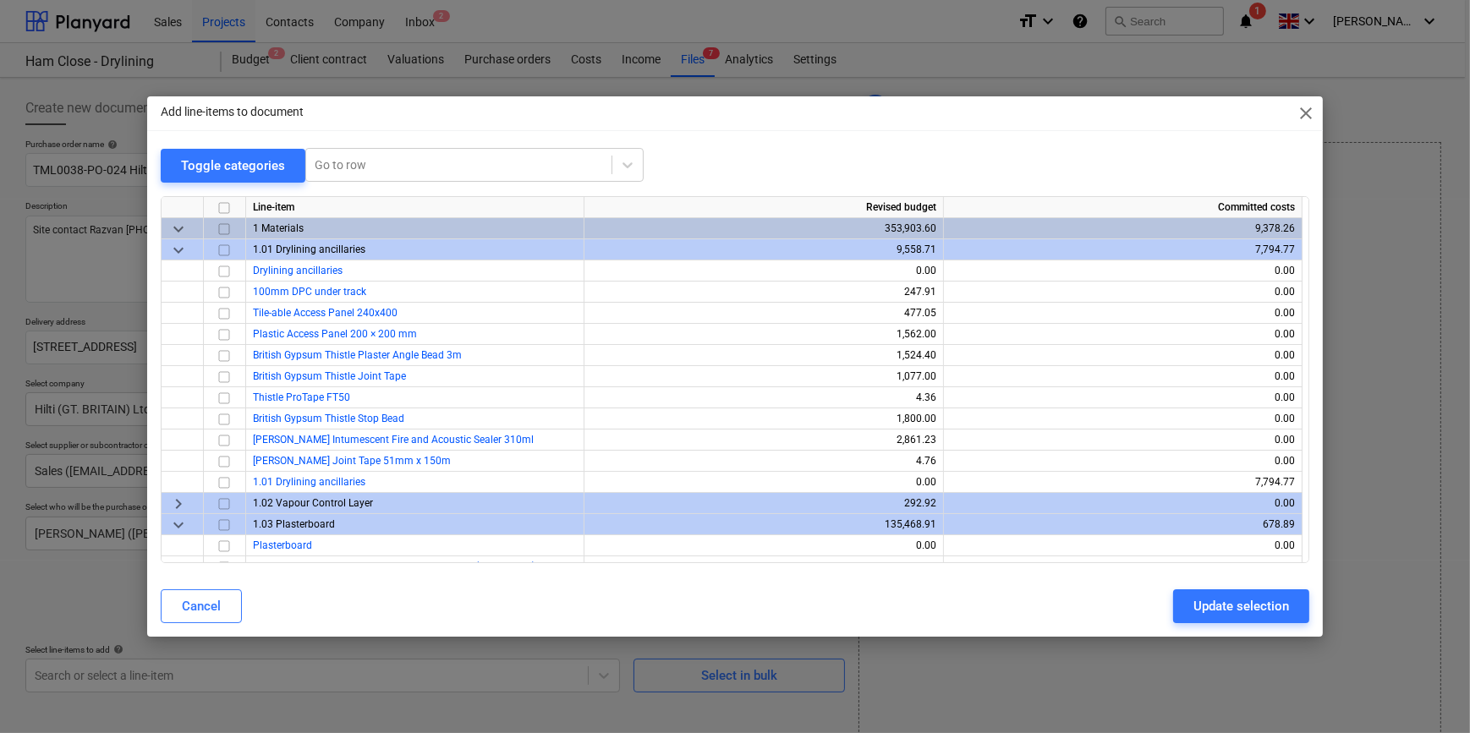
click at [180, 254] on span "keyboard_arrow_down" at bounding box center [178, 249] width 20 height 20
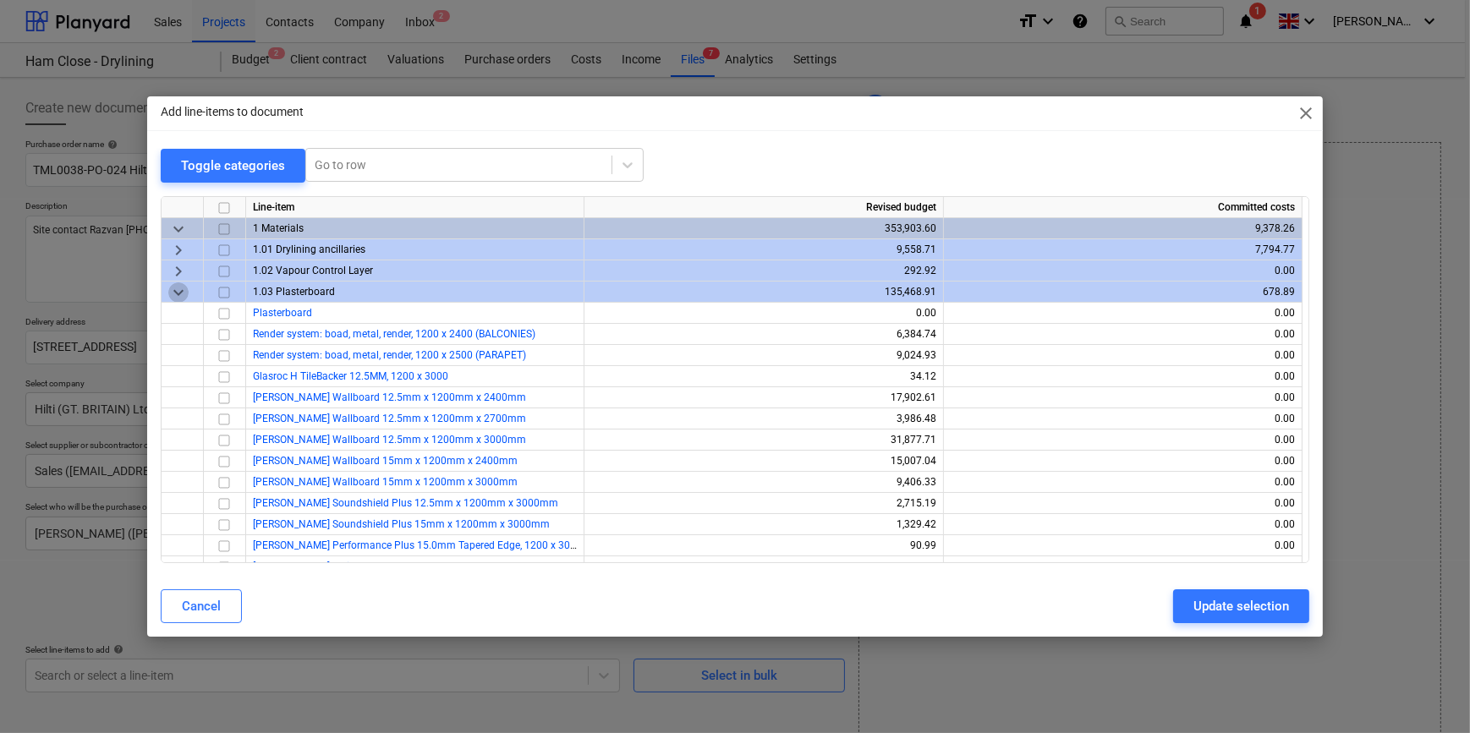
click at [177, 293] on span "keyboard_arrow_down" at bounding box center [178, 292] width 20 height 20
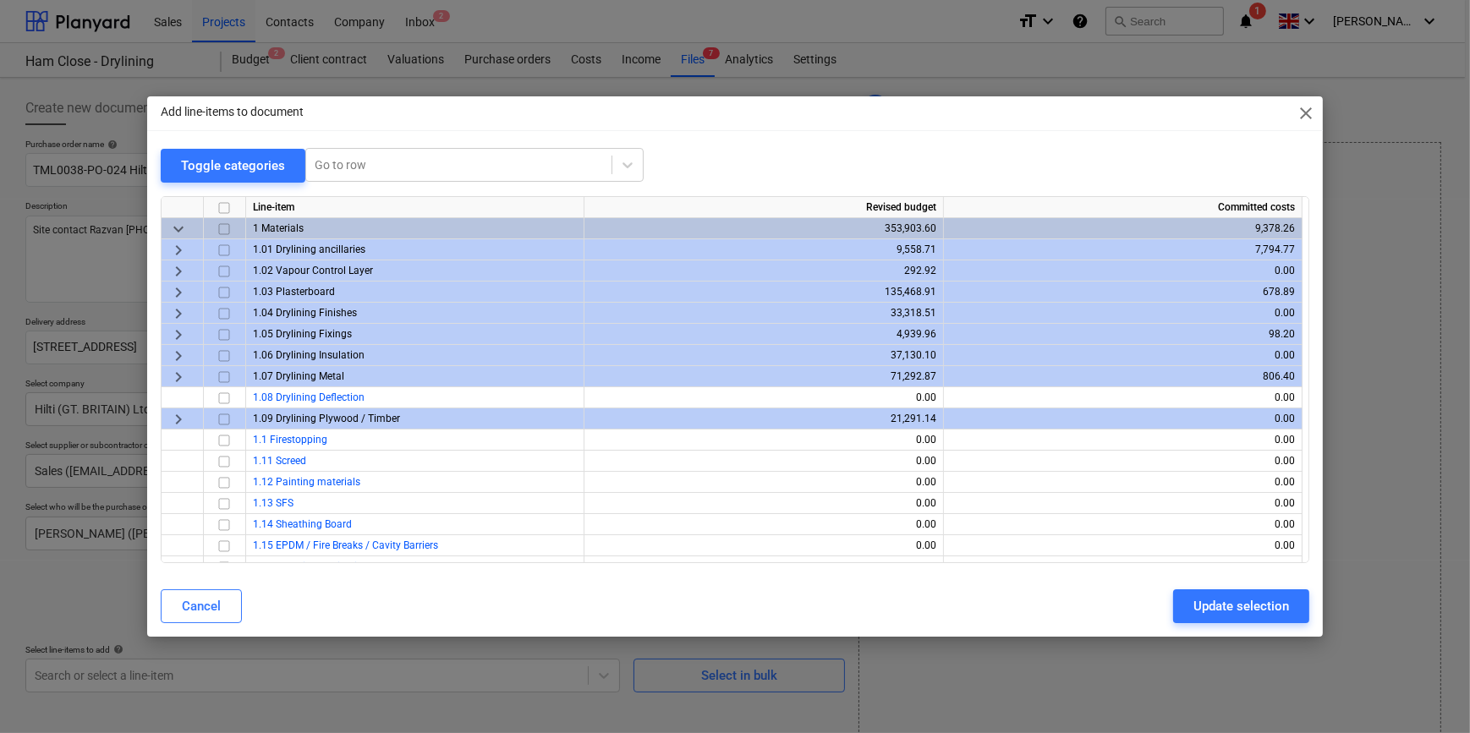
click at [177, 332] on span "keyboard_arrow_right" at bounding box center [178, 334] width 20 height 20
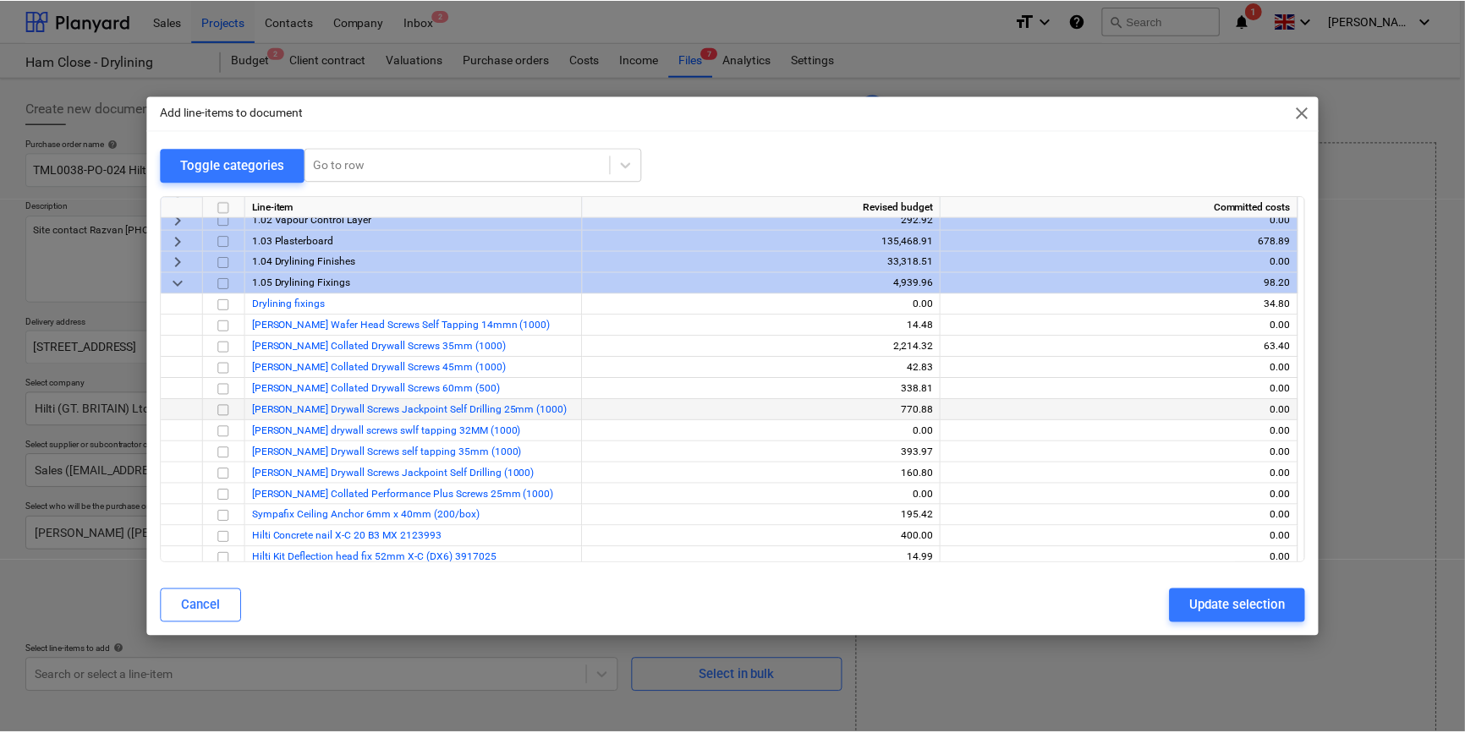
scroll to position [153, 0]
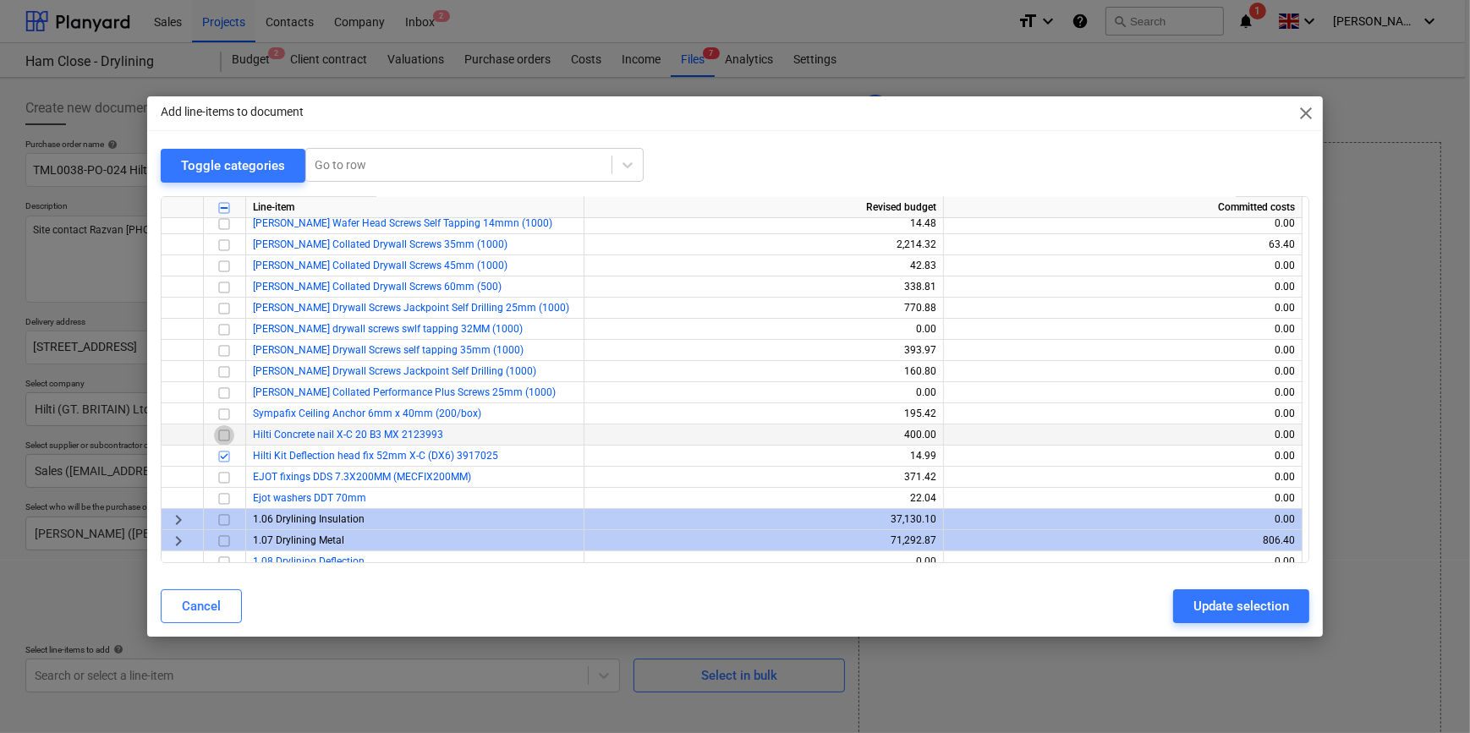
click at [223, 434] on input "checkbox" at bounding box center [224, 435] width 20 height 20
click at [1204, 608] on div "Update selection" at bounding box center [1241, 606] width 96 height 22
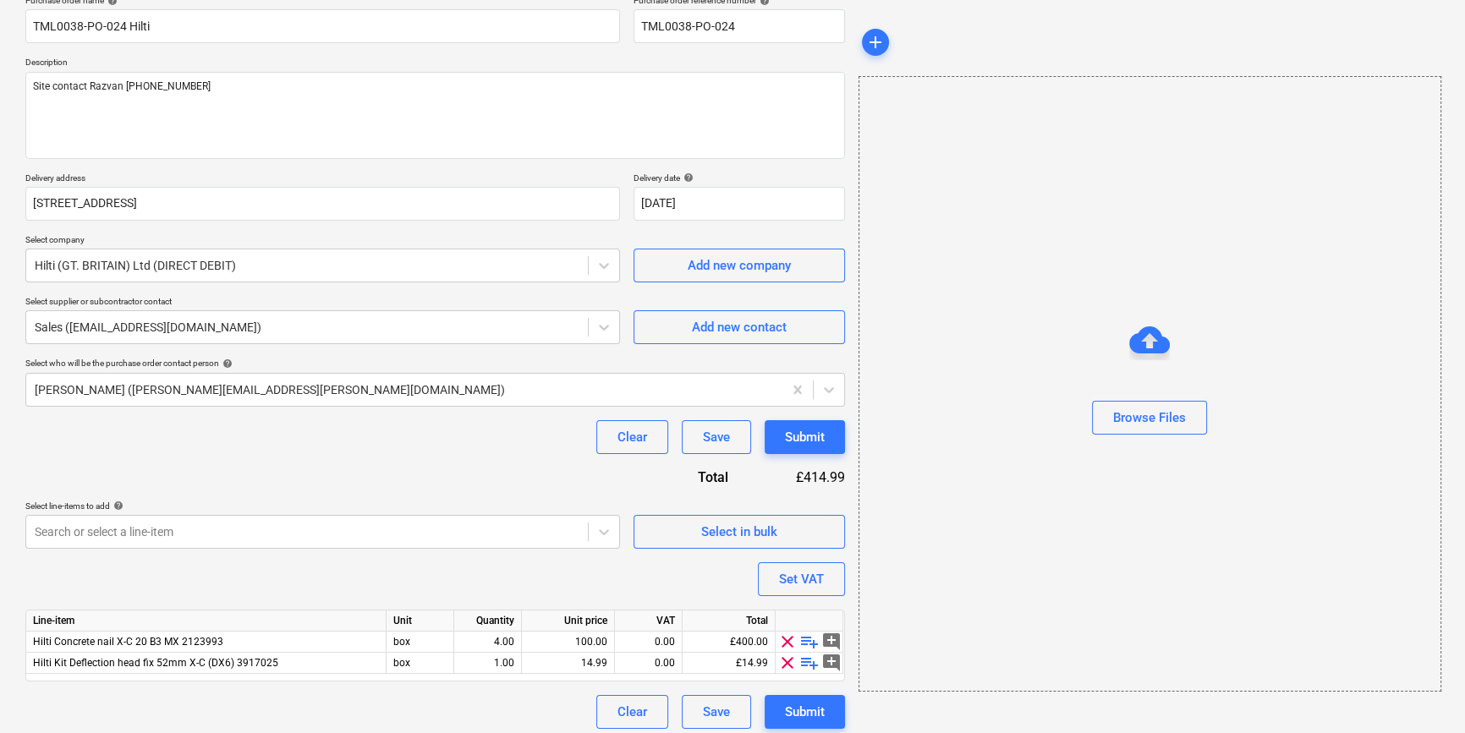
scroll to position [152, 0]
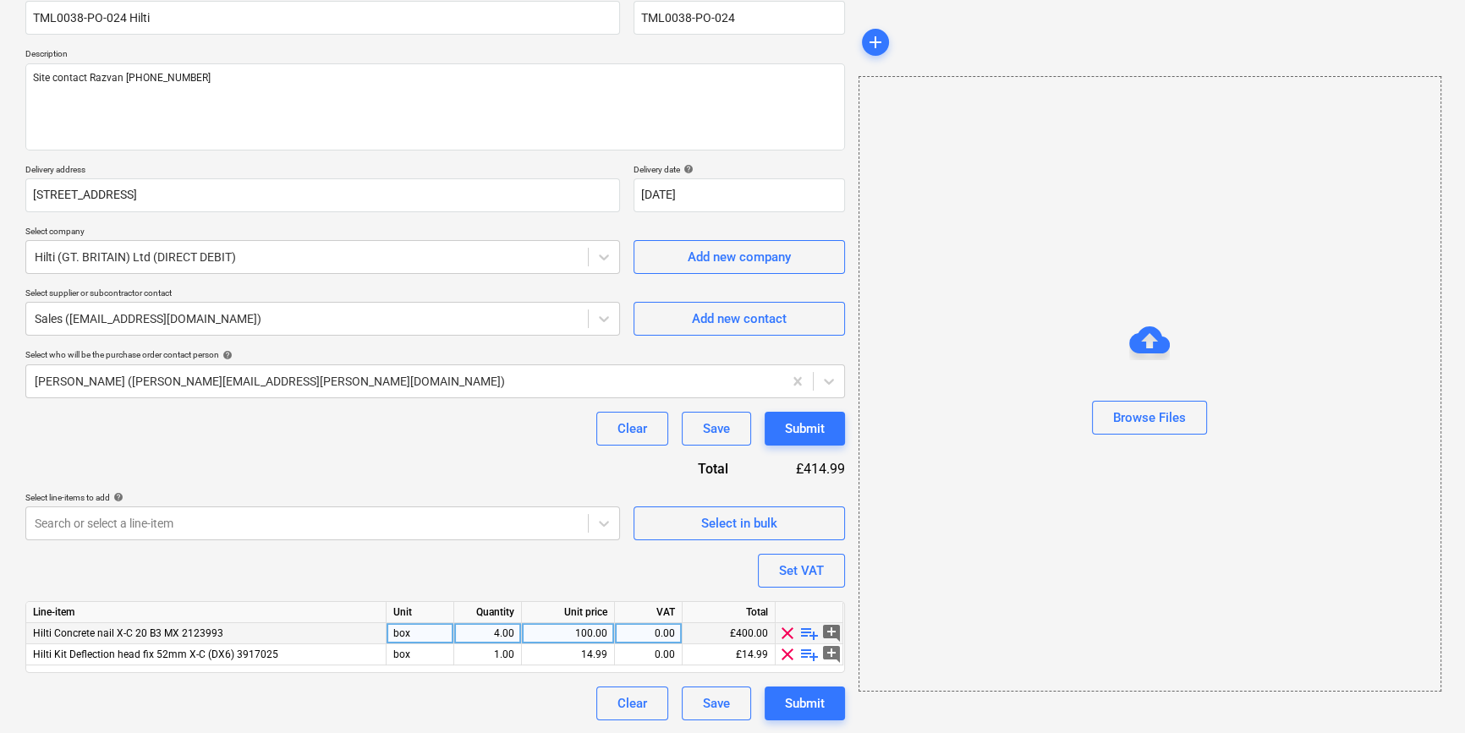
click at [495, 634] on div "4.00" at bounding box center [487, 633] width 53 height 21
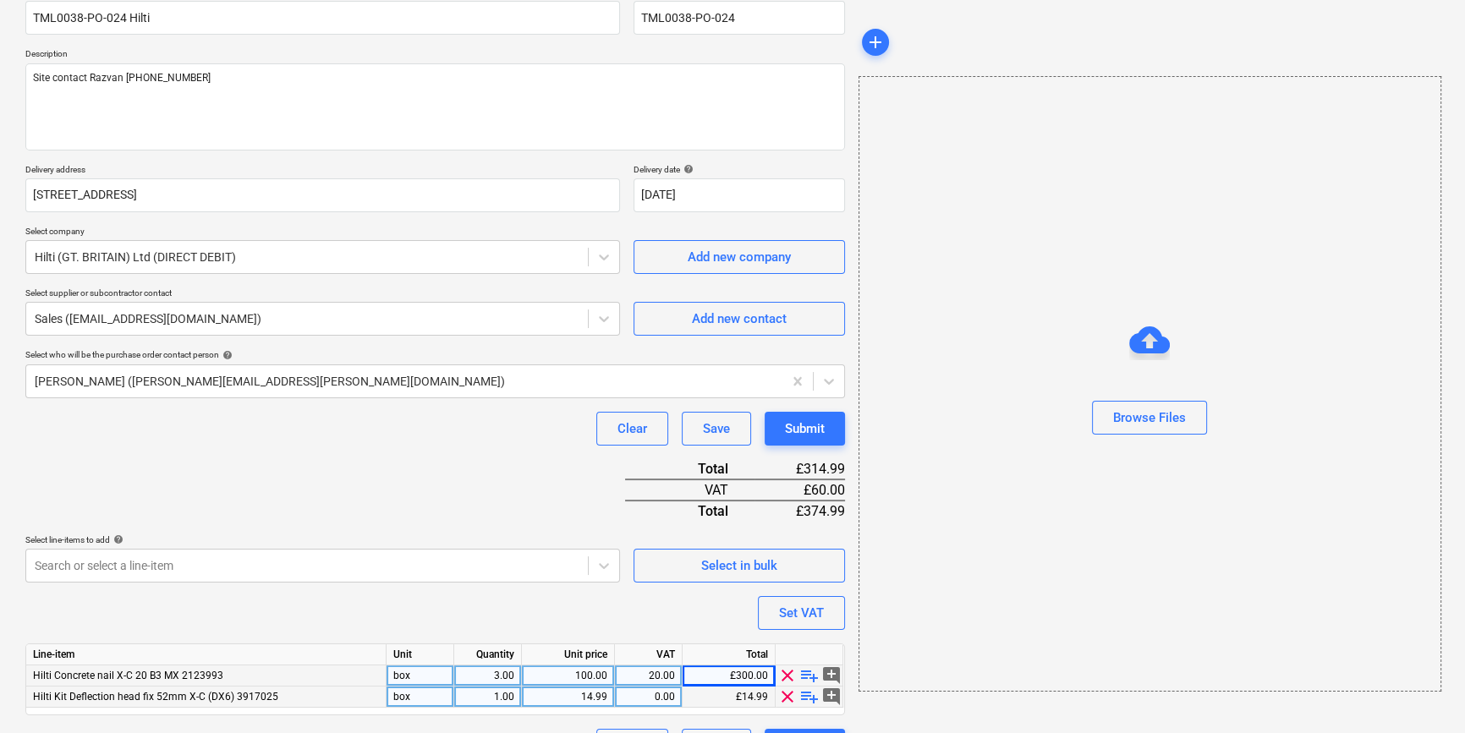
click at [499, 694] on div "1.00" at bounding box center [487, 697] width 53 height 21
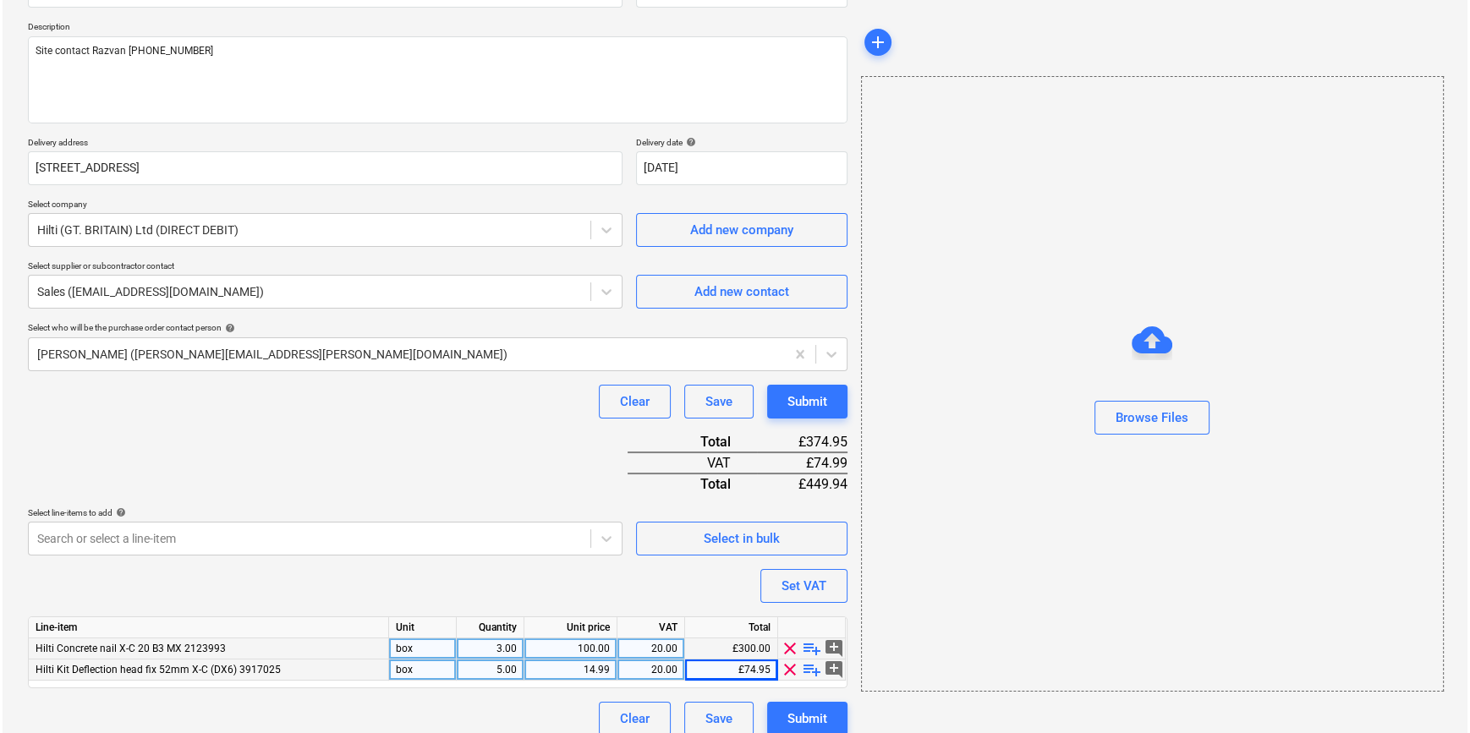
scroll to position [195, 0]
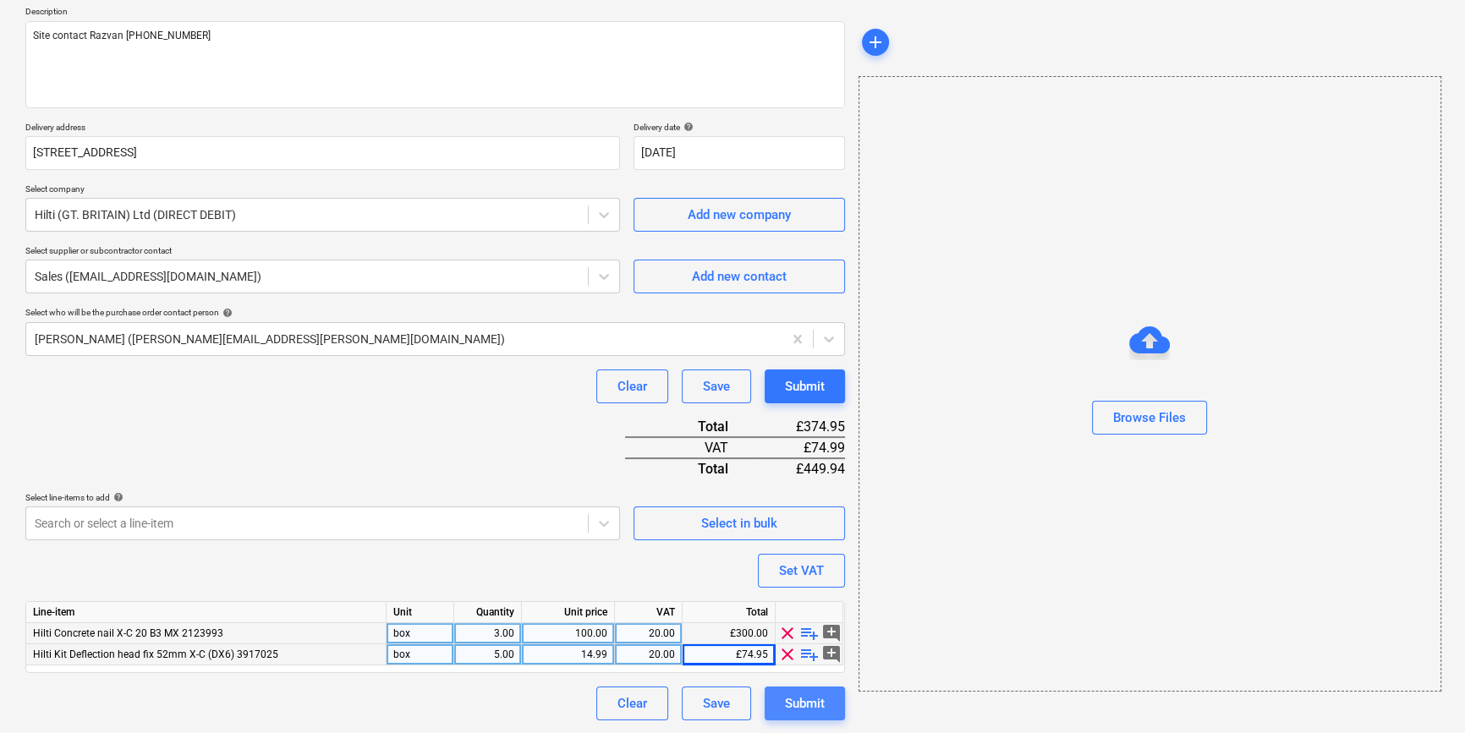
click at [807, 705] on div "Submit" at bounding box center [805, 704] width 40 height 22
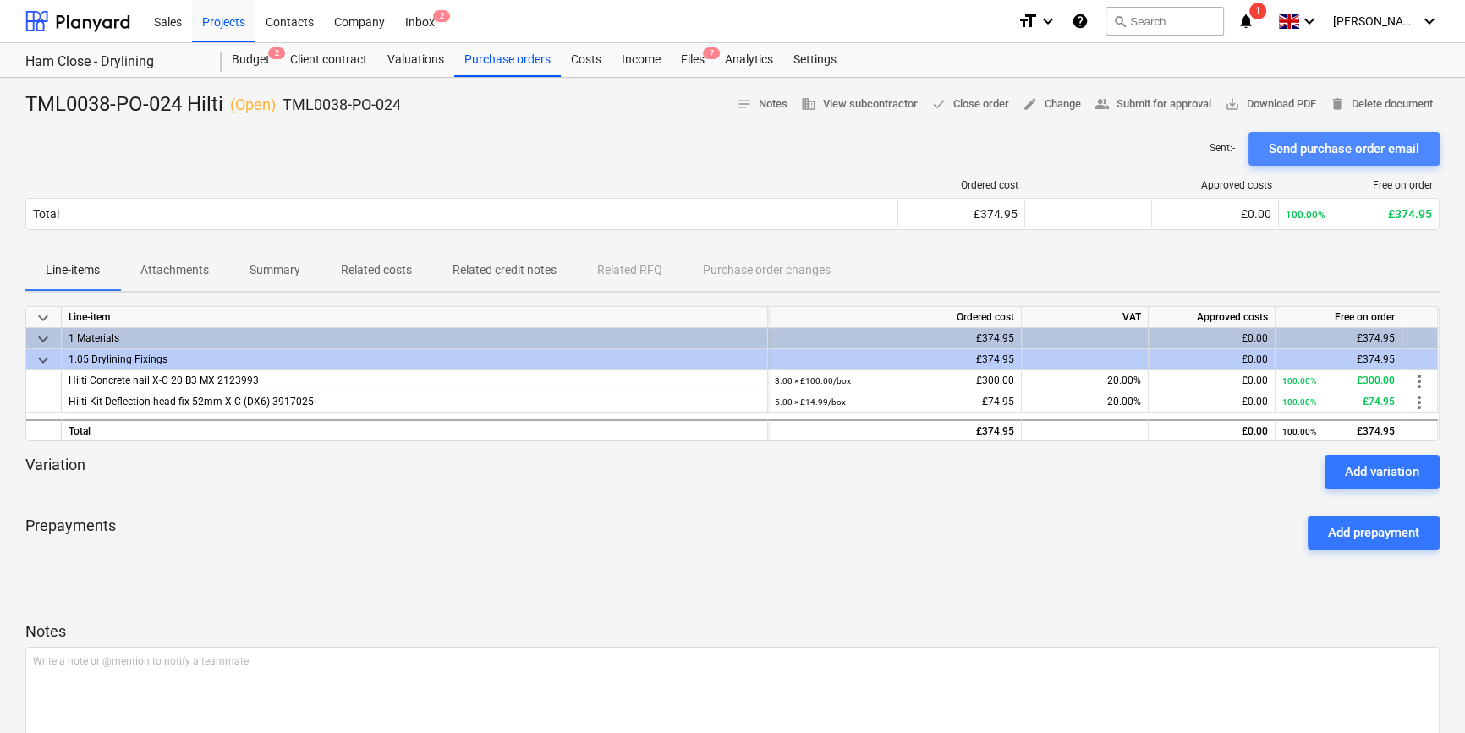
click at [1351, 150] on div "Send purchase order email" at bounding box center [1344, 149] width 151 height 22
click at [1270, 106] on span "save_alt Download PDF" at bounding box center [1270, 104] width 91 height 19
click at [224, 24] on div "Projects" at bounding box center [223, 20] width 63 height 43
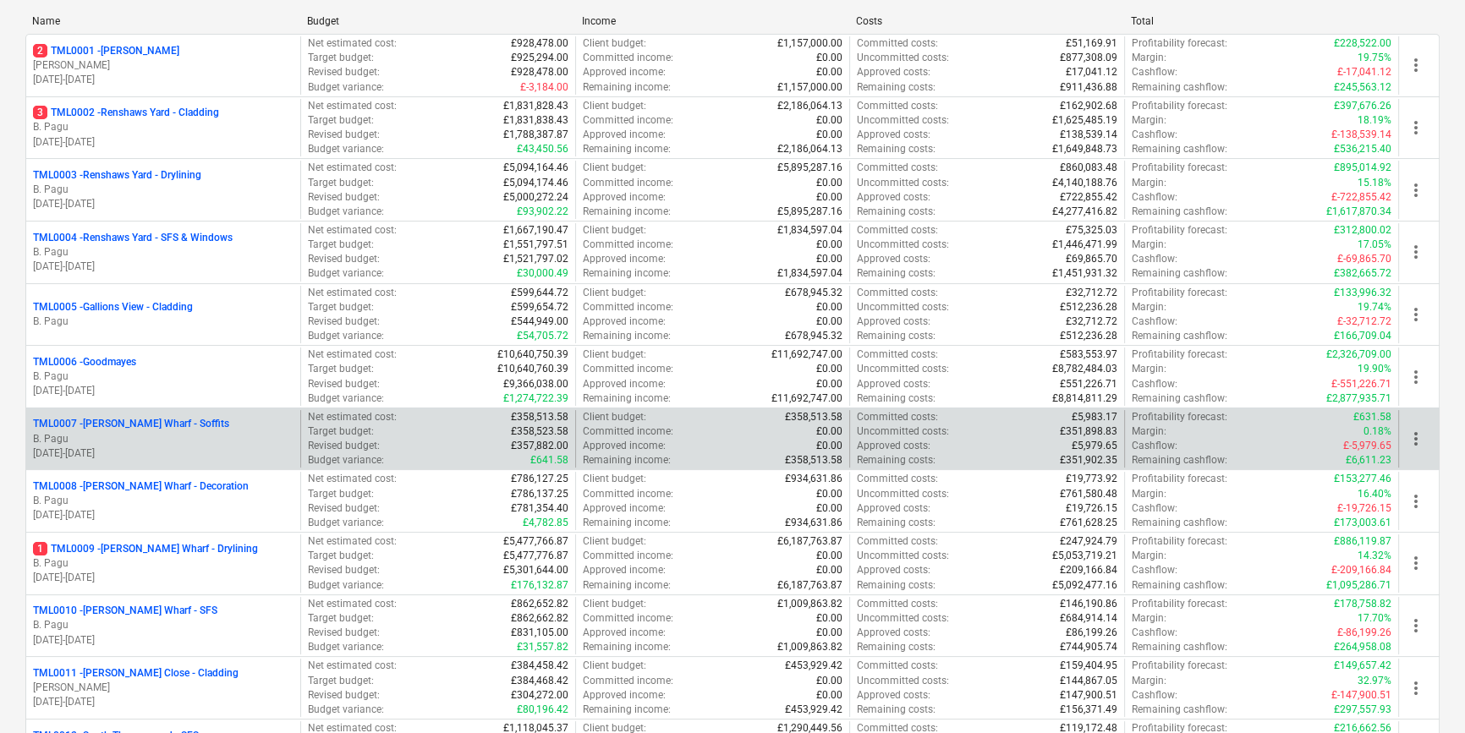
scroll to position [307, 0]
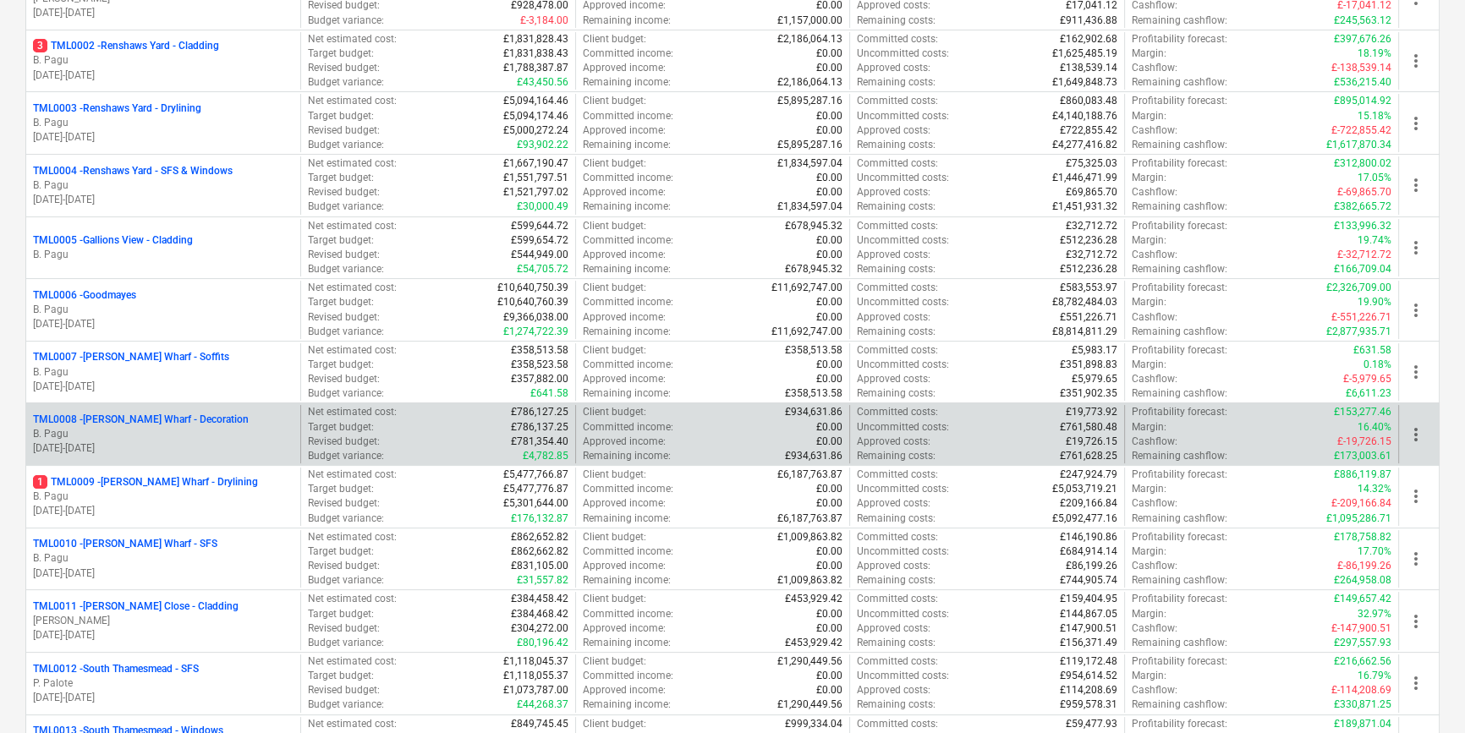
click at [217, 414] on p "TML0008 - [PERSON_NAME] Wharf - Decoration" at bounding box center [141, 420] width 216 height 14
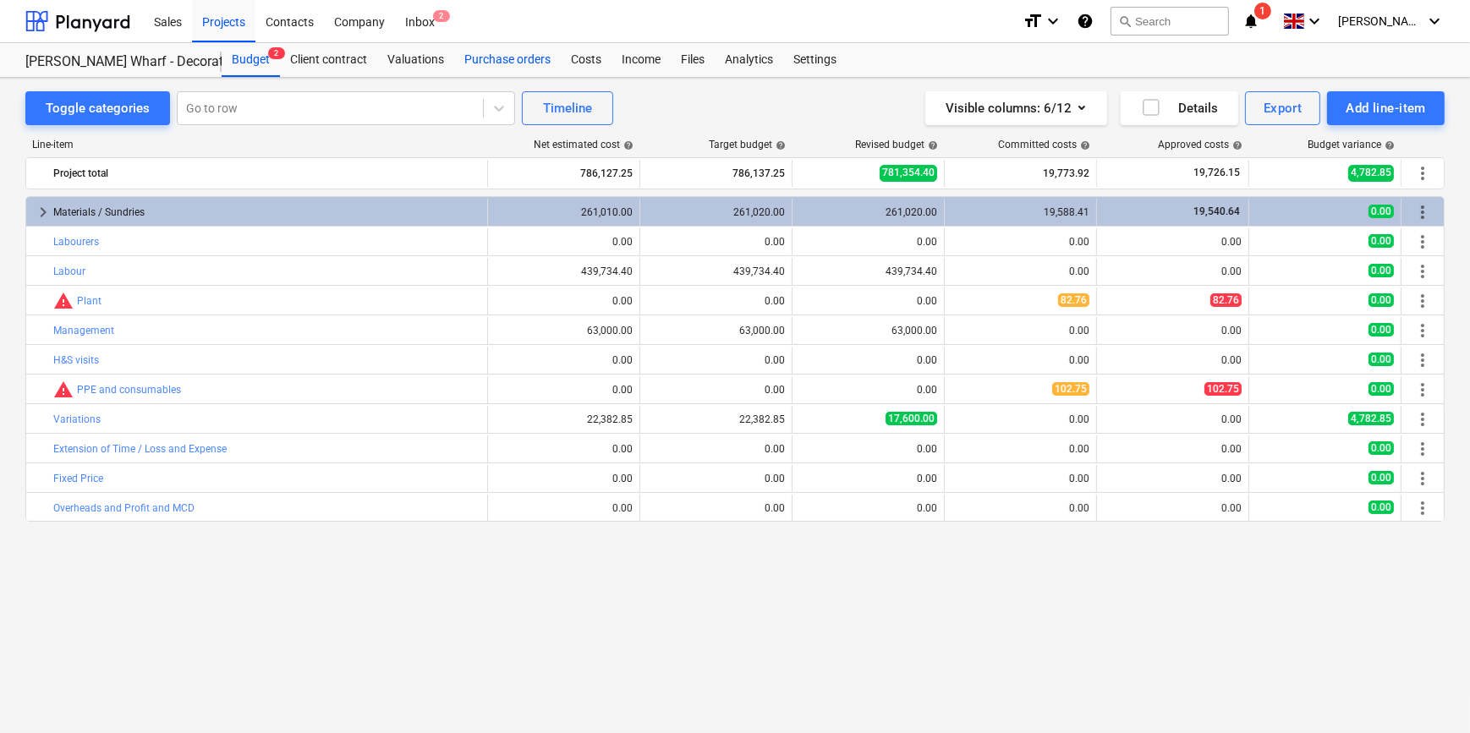
click at [510, 61] on div "Purchase orders" at bounding box center [507, 60] width 107 height 34
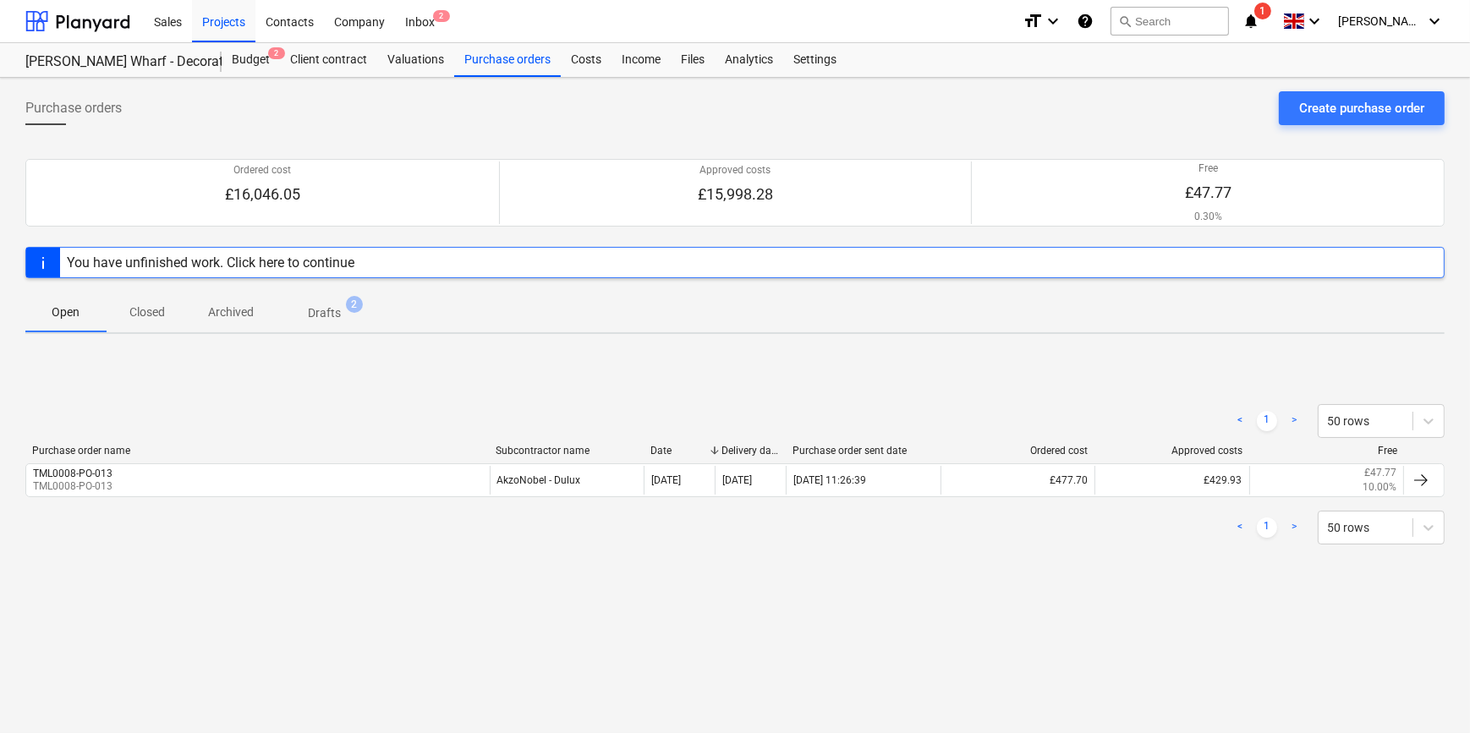
click at [316, 317] on p "Drafts" at bounding box center [324, 314] width 33 height 18
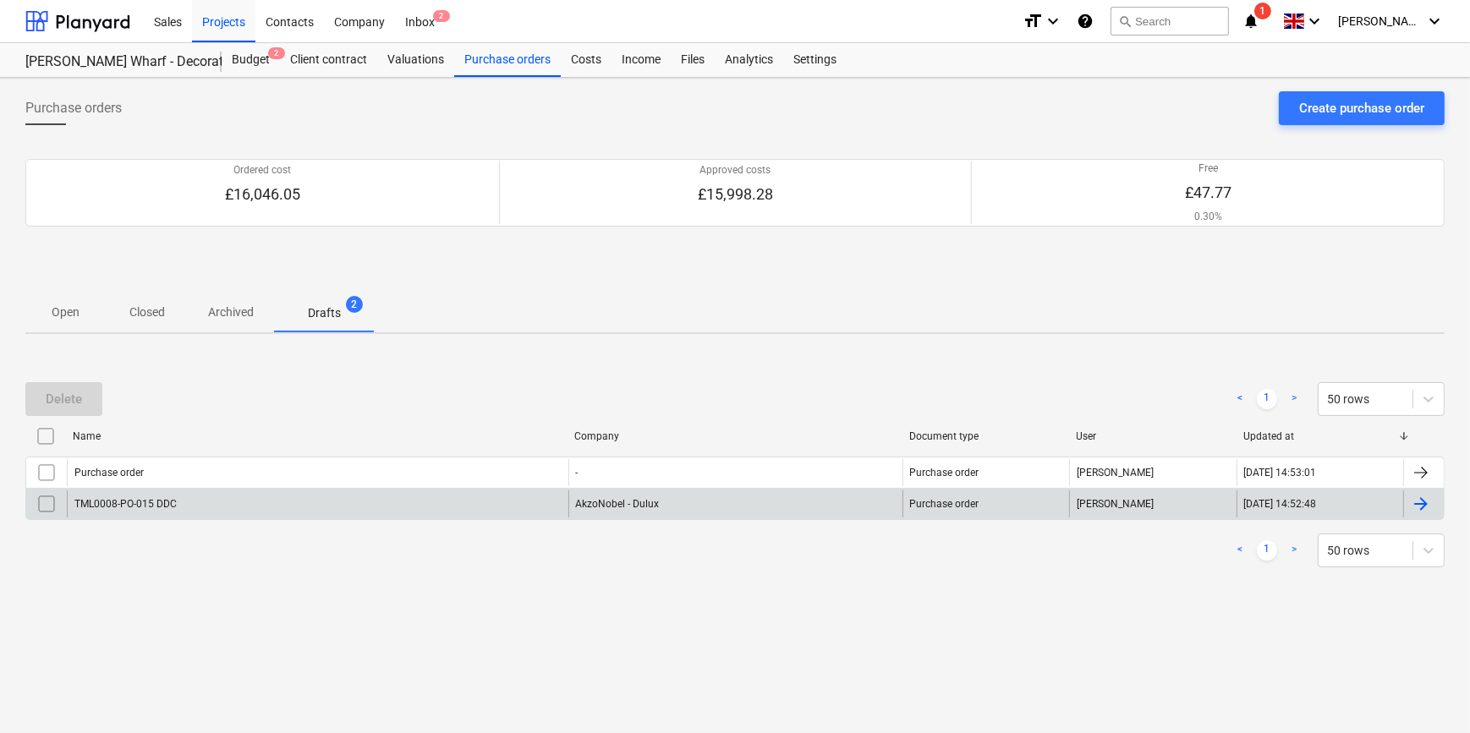
click at [1422, 508] on div at bounding box center [1421, 504] width 20 height 20
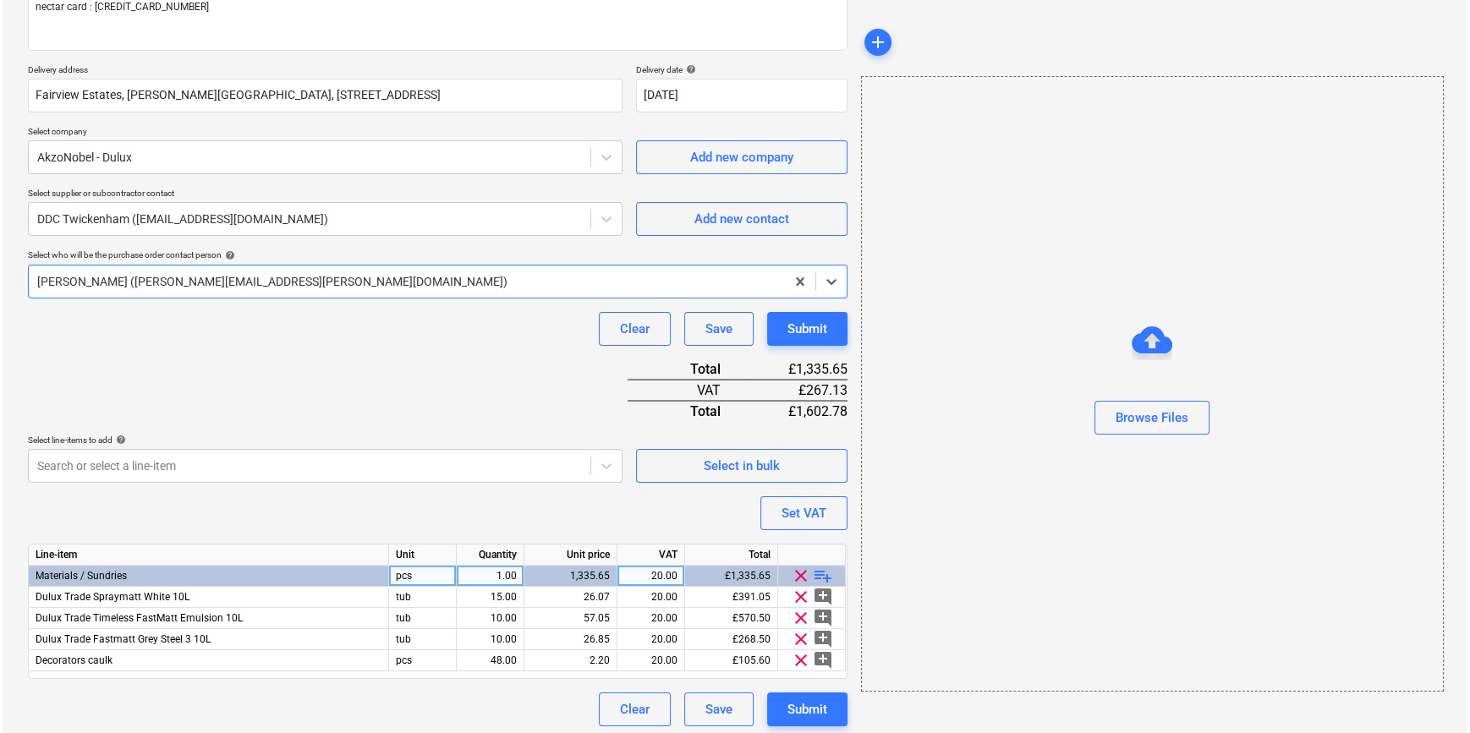
scroll to position [258, 0]
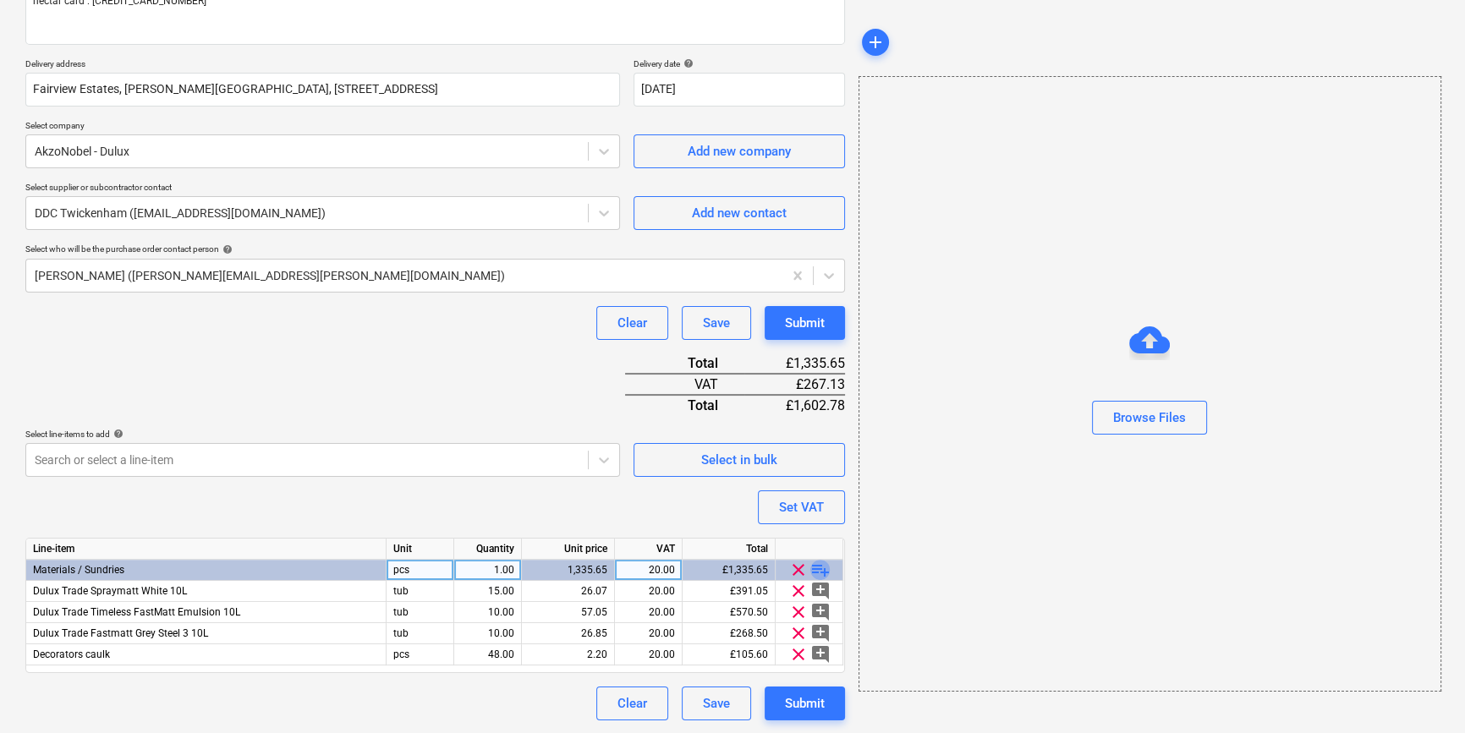
click at [818, 567] on span "playlist_add" at bounding box center [820, 570] width 20 height 20
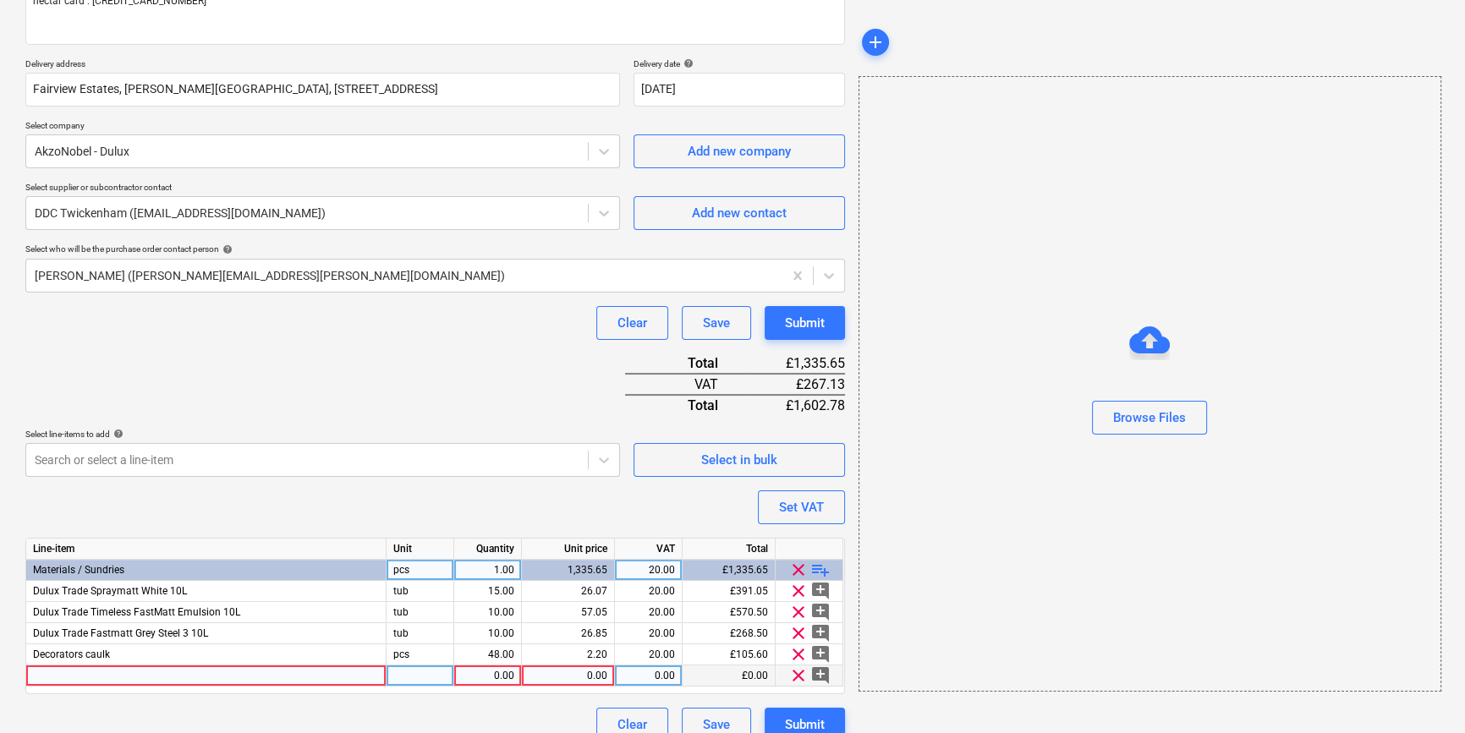
click at [47, 670] on div at bounding box center [206, 676] width 360 height 21
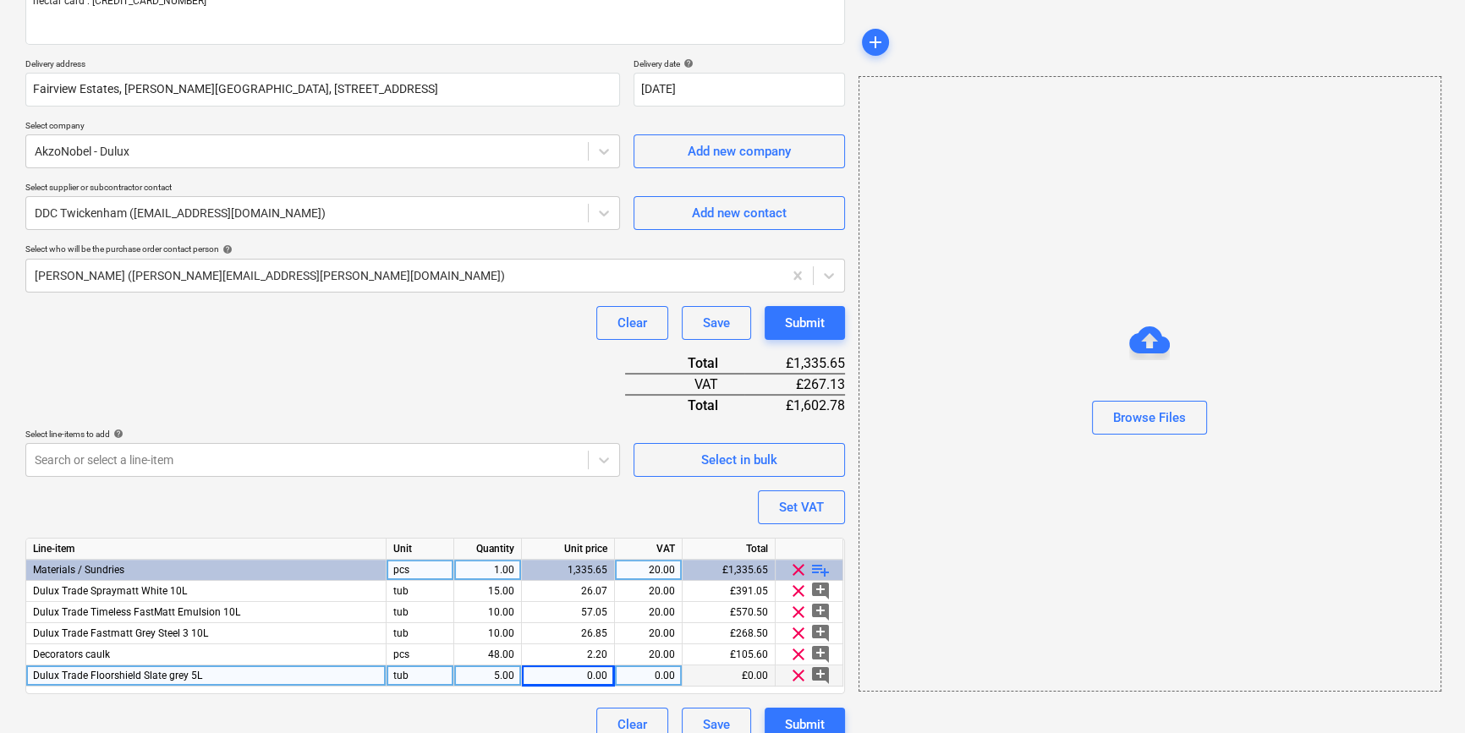
click at [578, 672] on div "0.00" at bounding box center [568, 676] width 79 height 21
click at [776, 720] on button "Submit" at bounding box center [805, 725] width 80 height 34
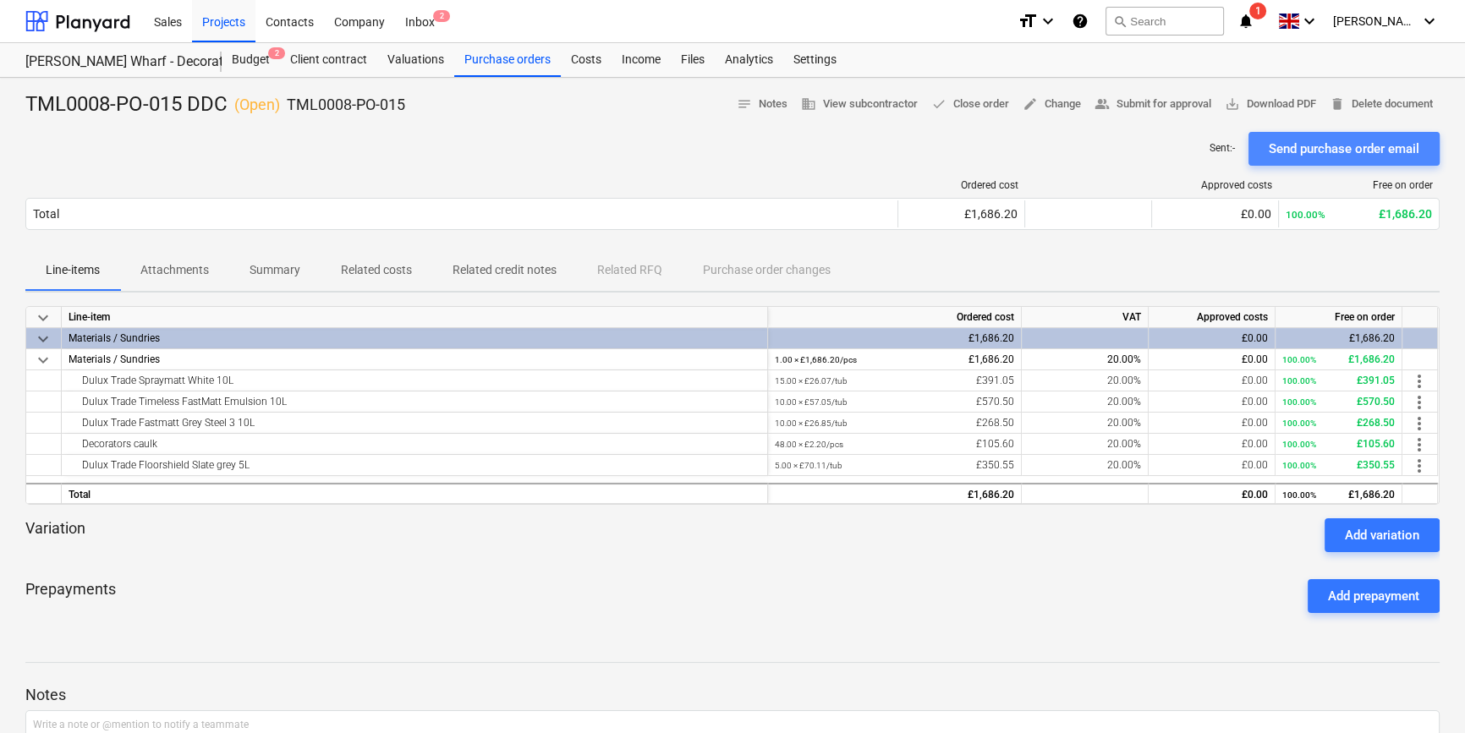
click at [1376, 146] on div "Send purchase order email" at bounding box center [1344, 149] width 151 height 22
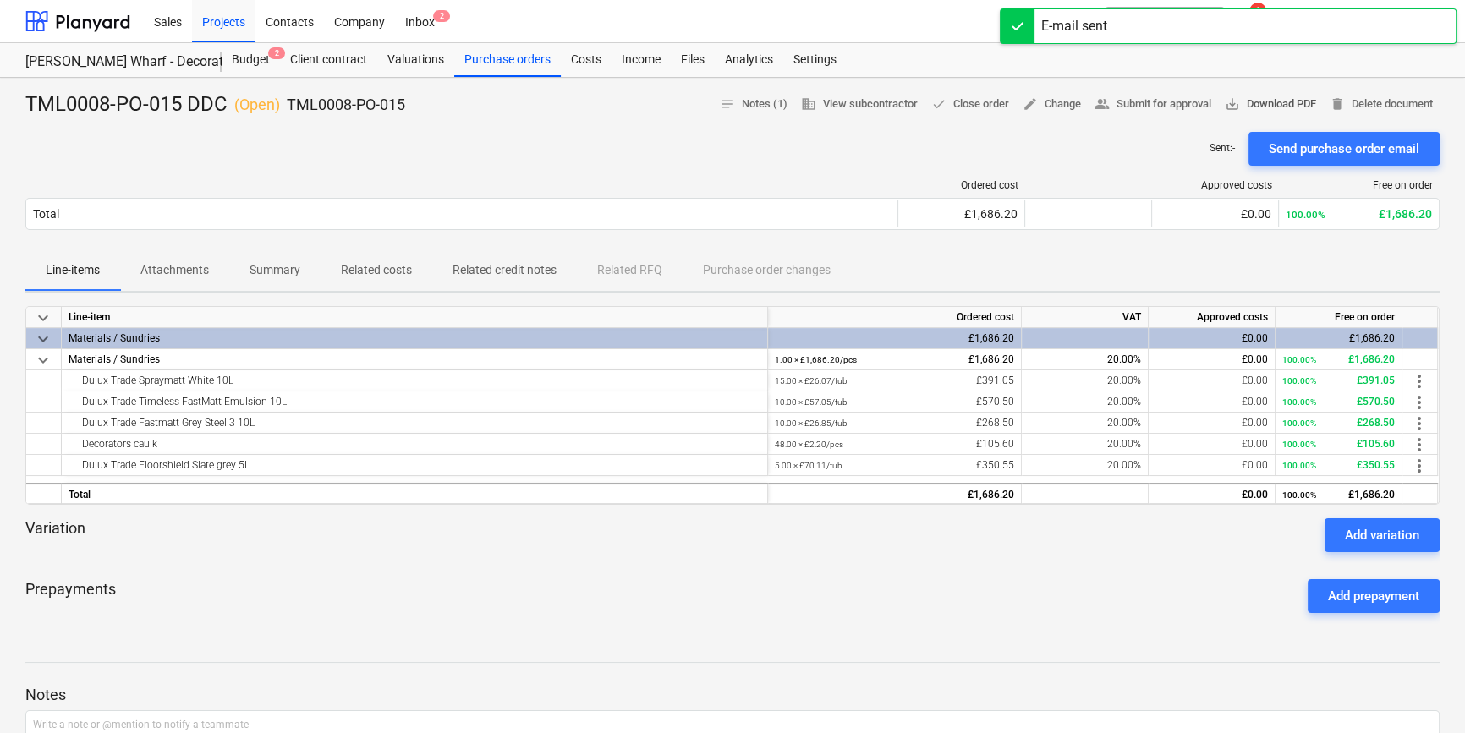
click at [1247, 103] on span "save_alt Download PDF" at bounding box center [1270, 104] width 91 height 19
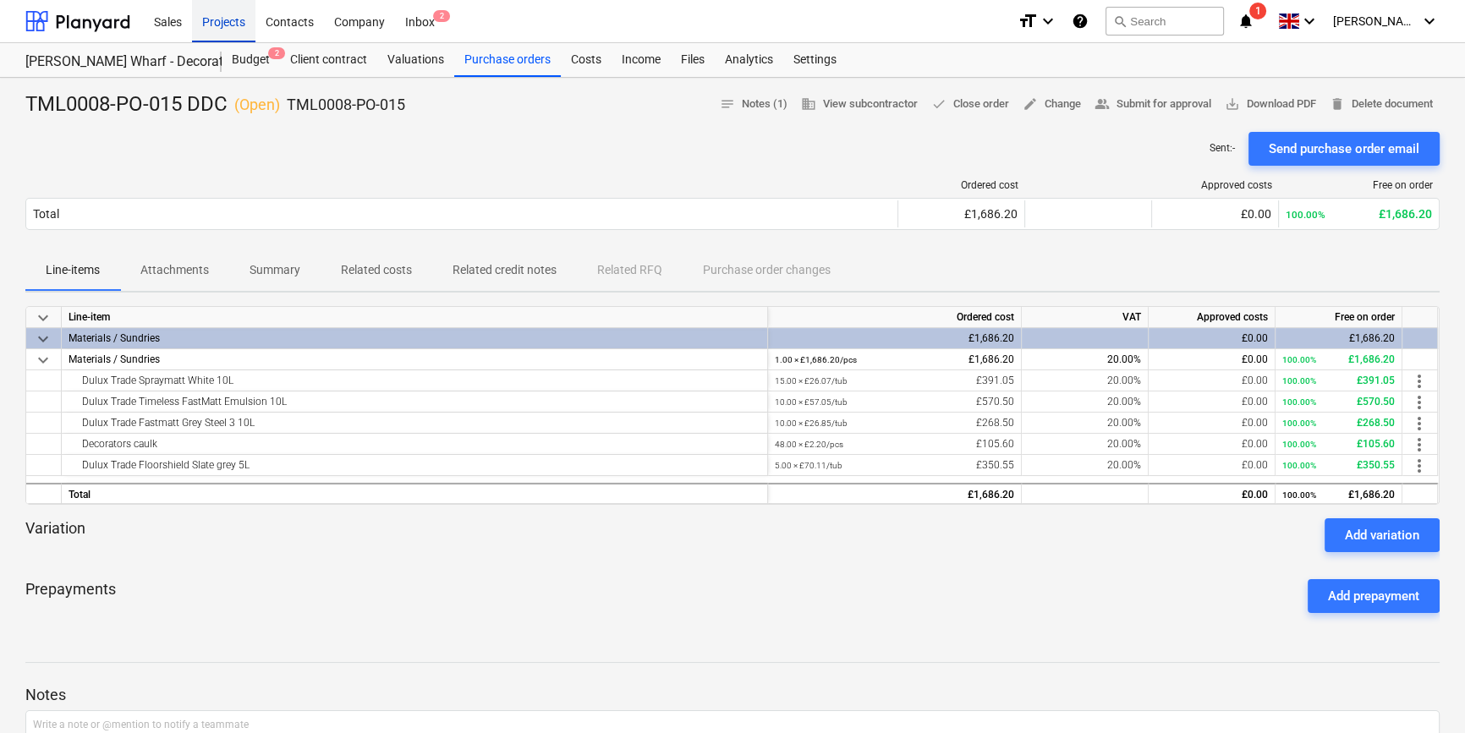
click at [202, 25] on div "Projects" at bounding box center [223, 20] width 63 height 43
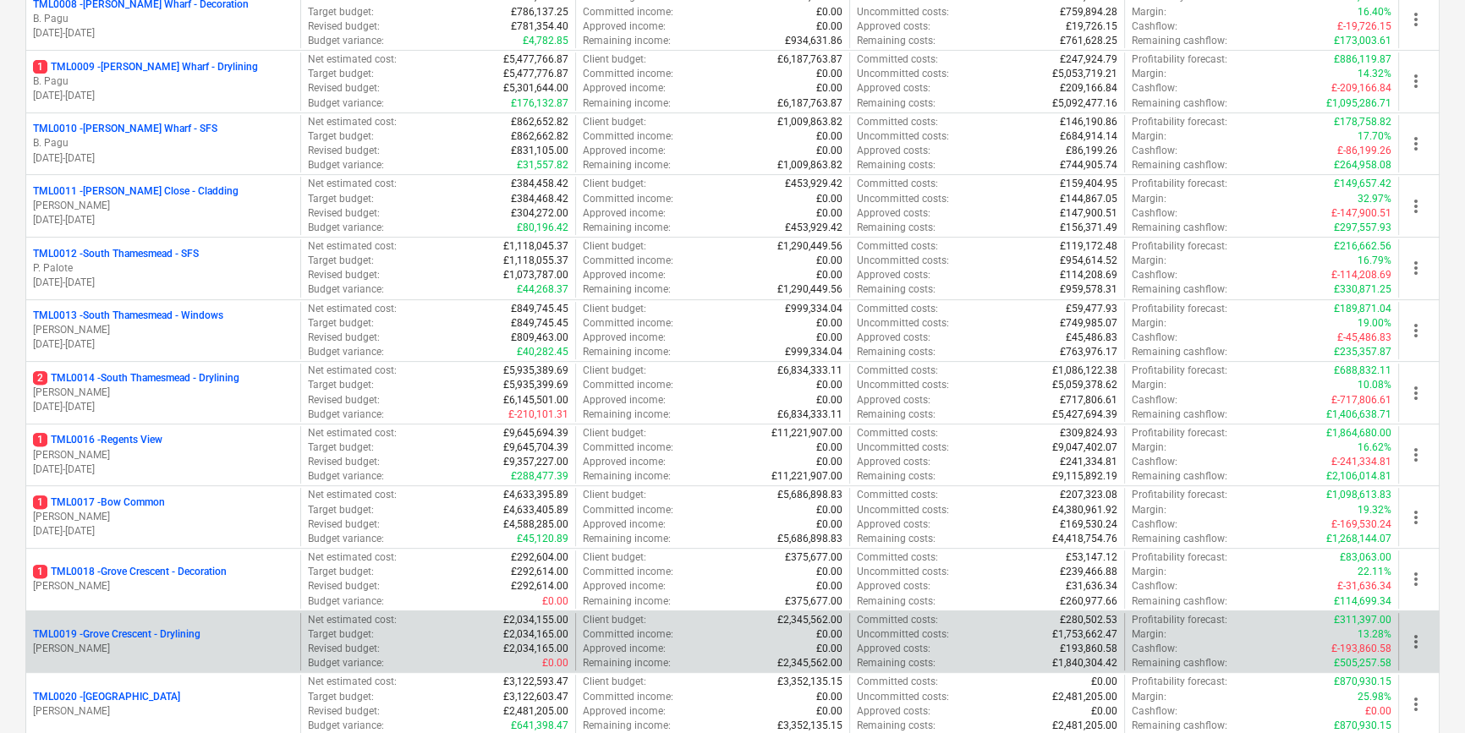
scroll to position [769, 0]
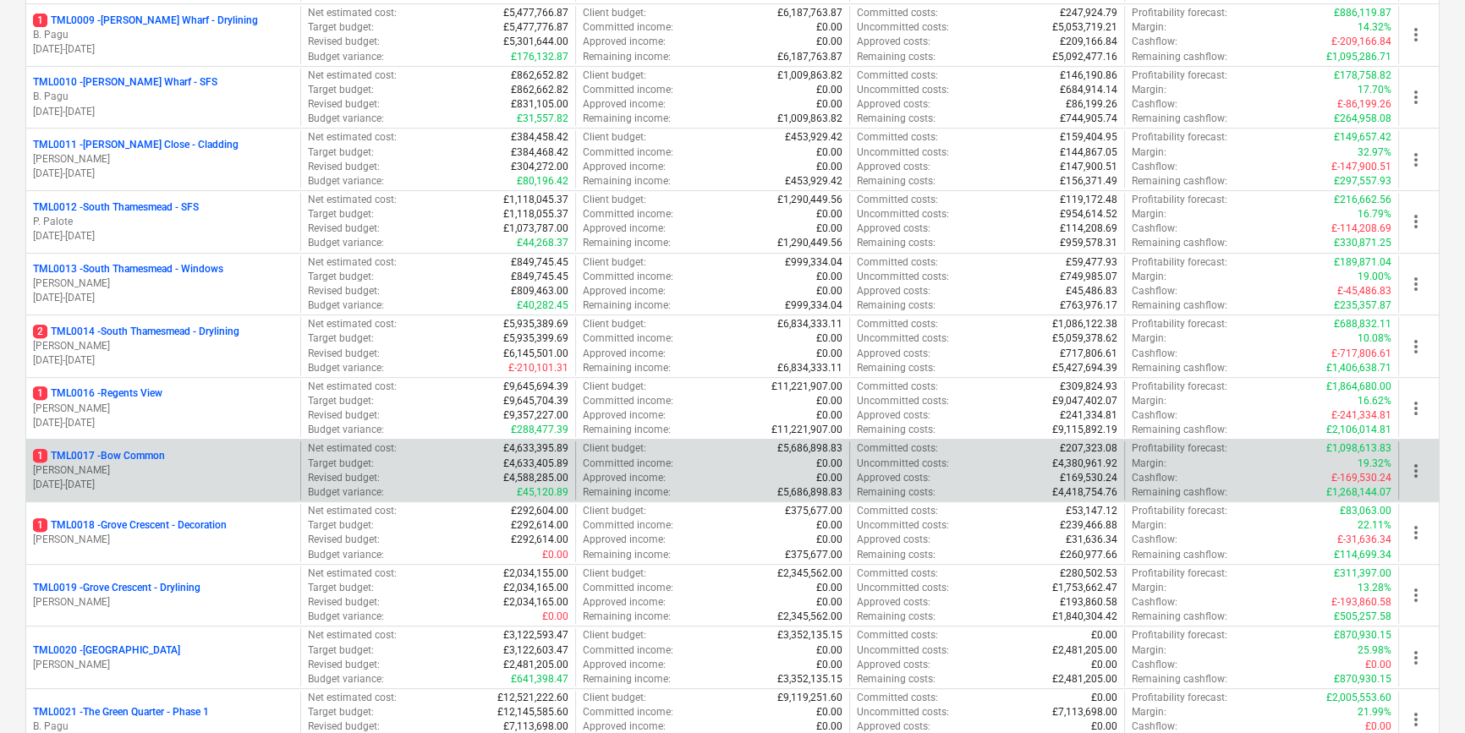
click at [156, 464] on p "[PERSON_NAME]" at bounding box center [163, 471] width 261 height 14
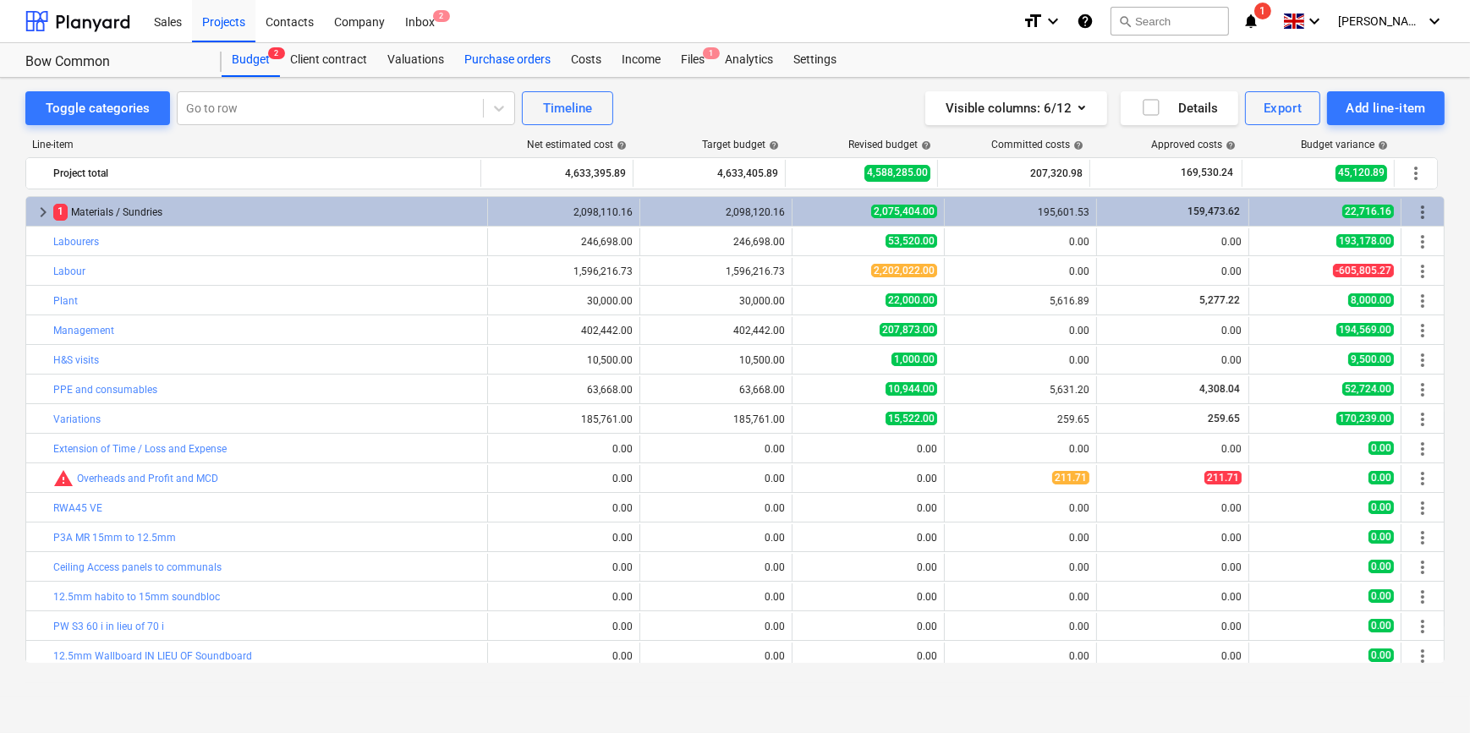
click at [497, 63] on div "Purchase orders" at bounding box center [507, 60] width 107 height 34
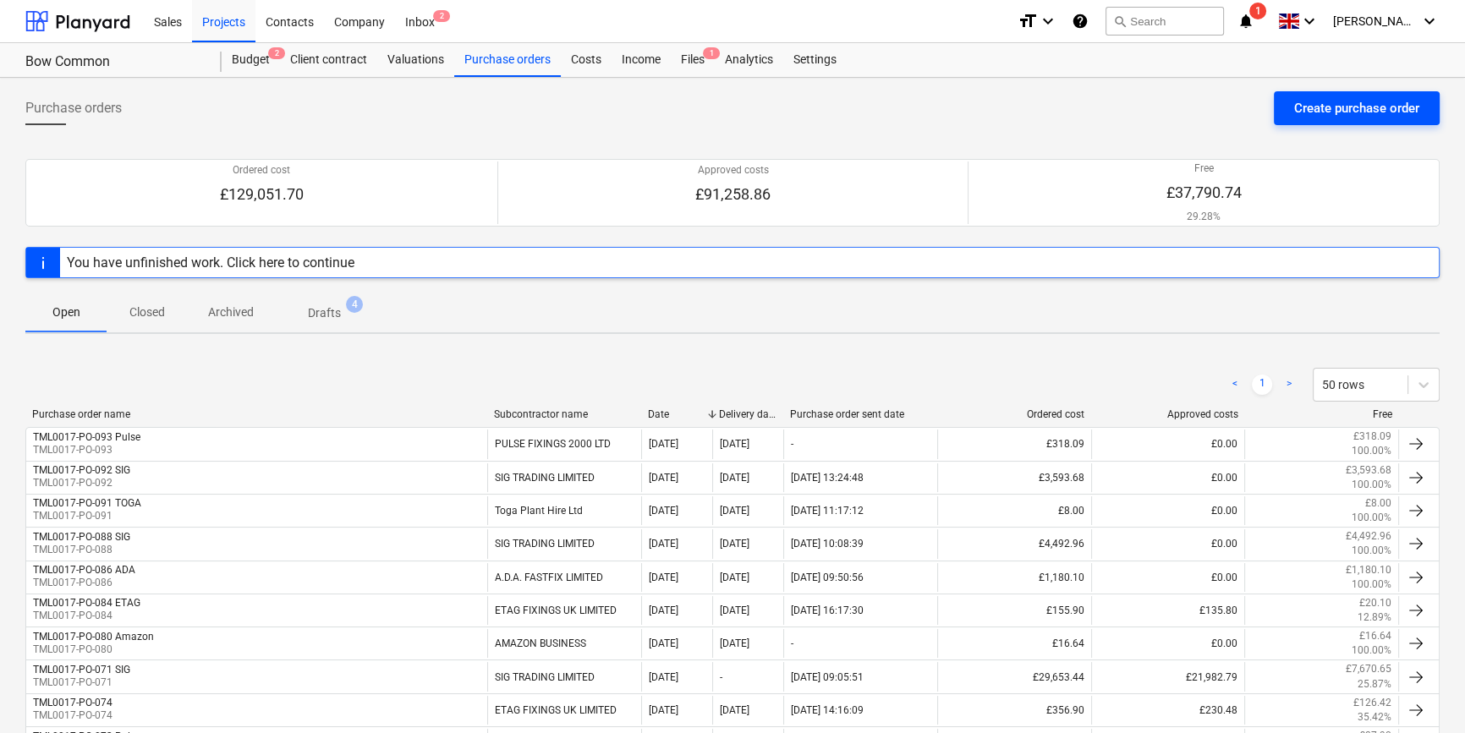
click at [1358, 109] on div "Create purchase order" at bounding box center [1356, 108] width 125 height 22
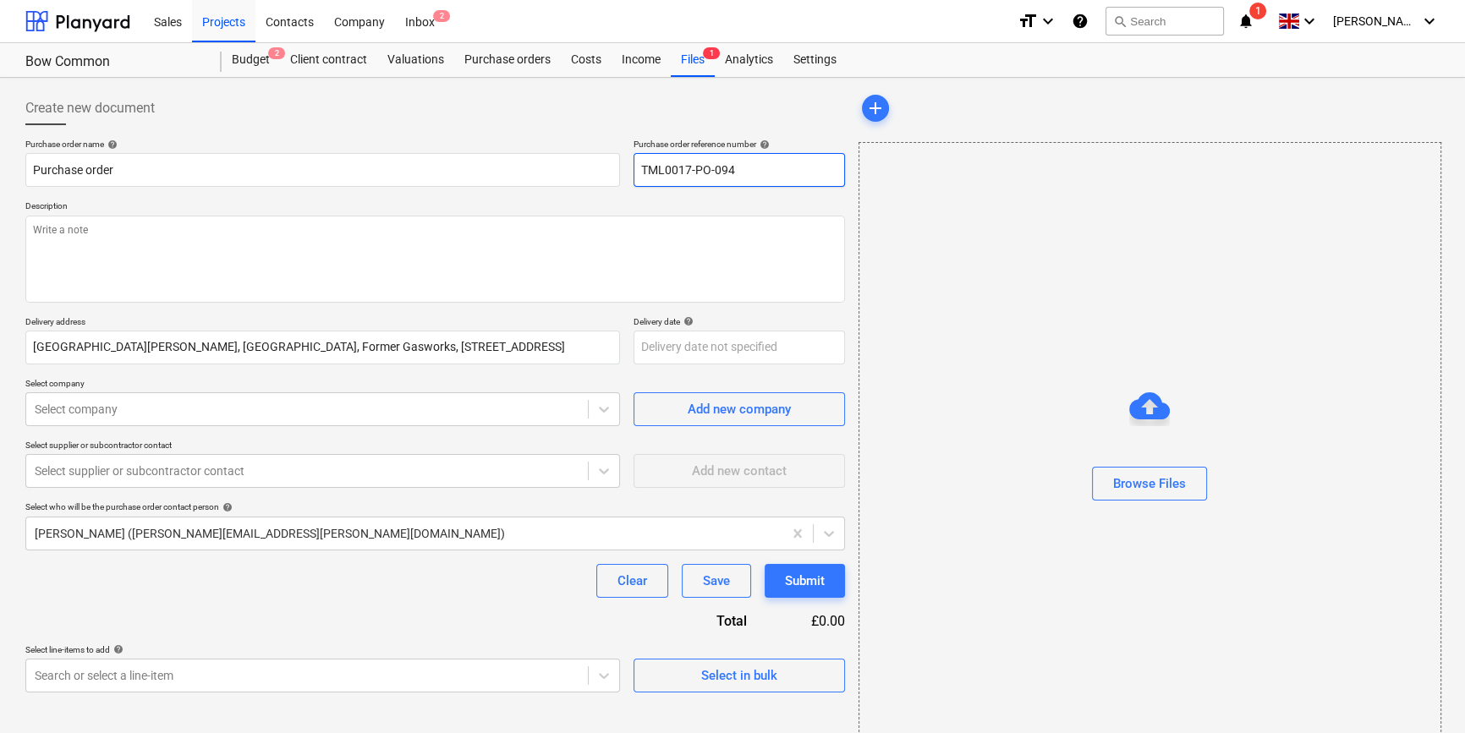
drag, startPoint x: 756, startPoint y: 163, endPoint x: 627, endPoint y: 168, distance: 129.5
click at [627, 168] on div "Purchase order name help Purchase order Purchase order reference number help TM…" at bounding box center [435, 163] width 820 height 48
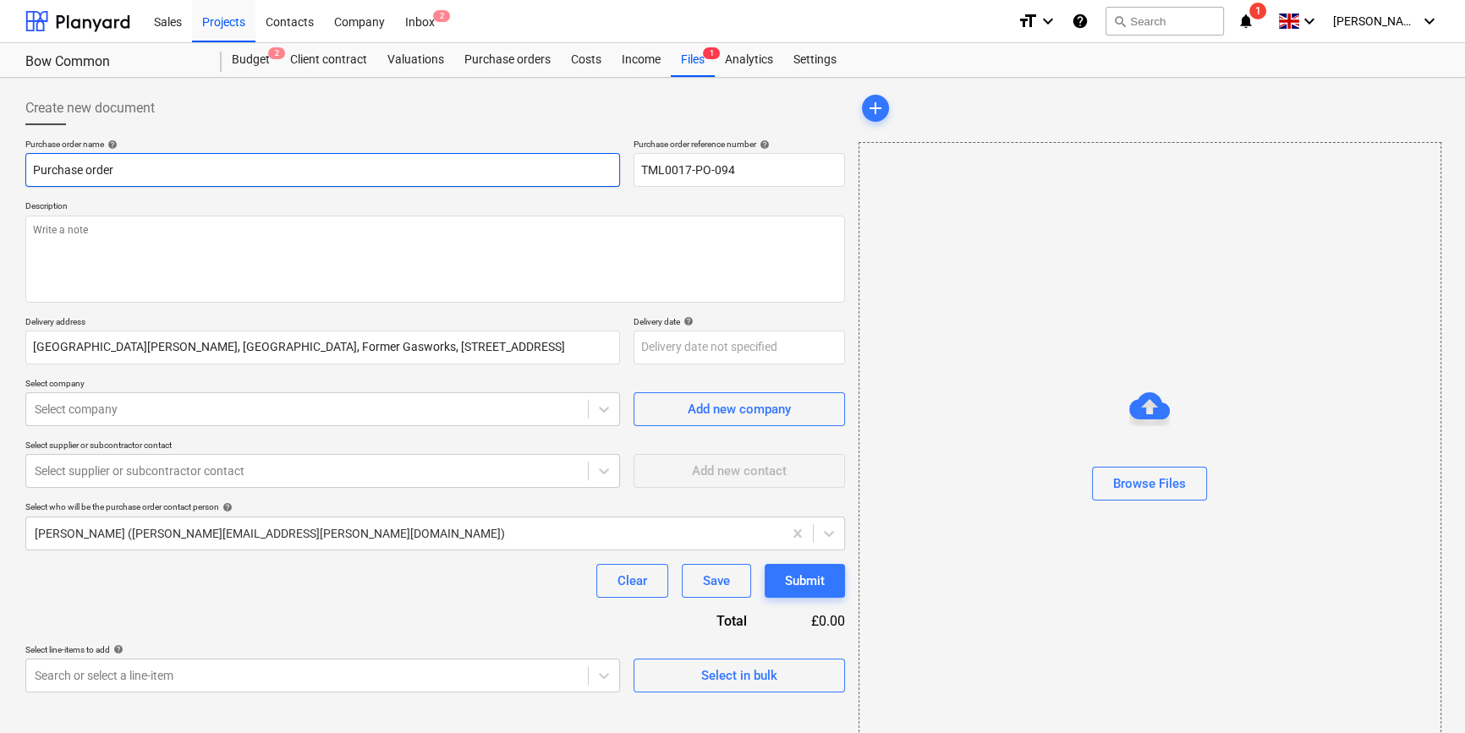
drag, startPoint x: 148, startPoint y: 171, endPoint x: 24, endPoint y: 171, distance: 124.3
click at [24, 171] on div "Create new document Purchase order name help Purchase order Purchase order refe…" at bounding box center [435, 425] width 833 height 680
paste input "TML0017-PO-094"
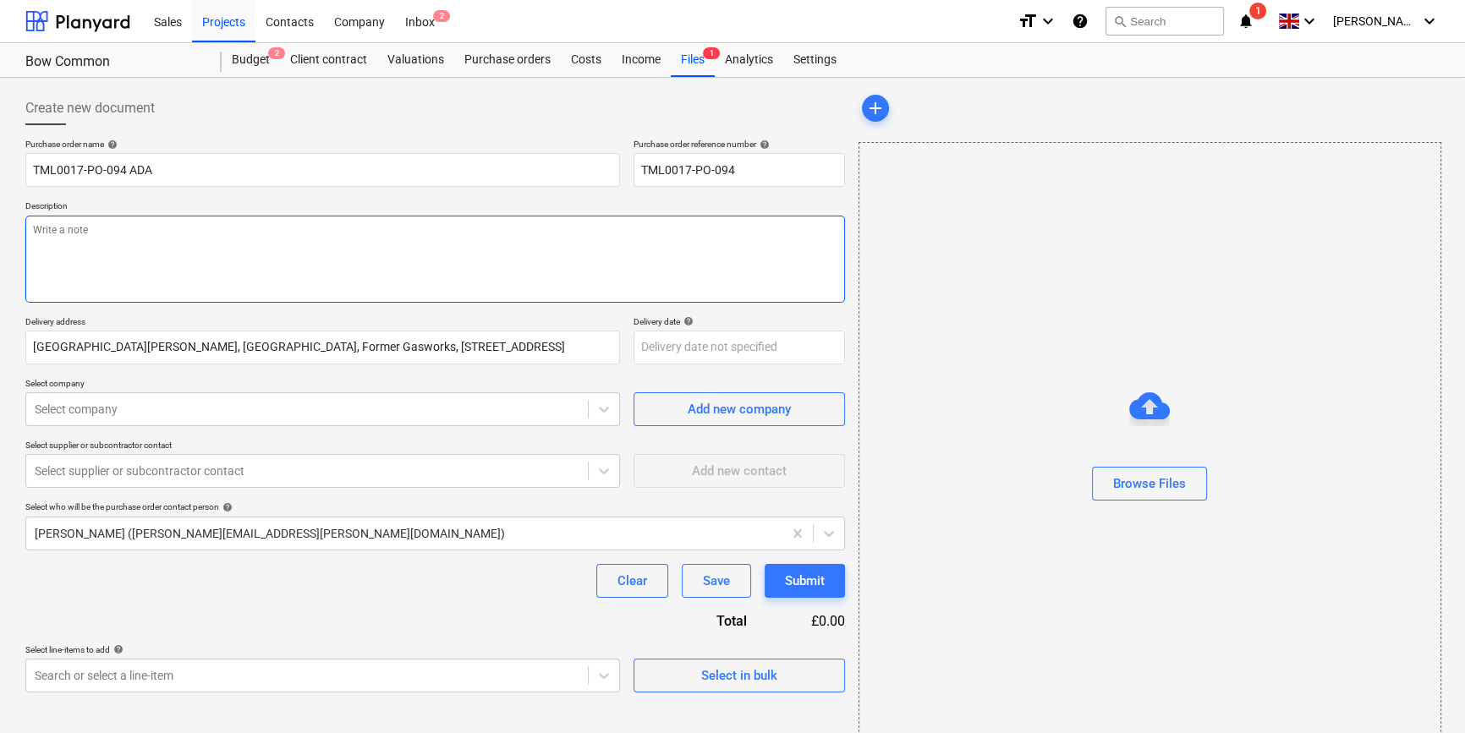
click at [132, 255] on textarea at bounding box center [435, 259] width 820 height 87
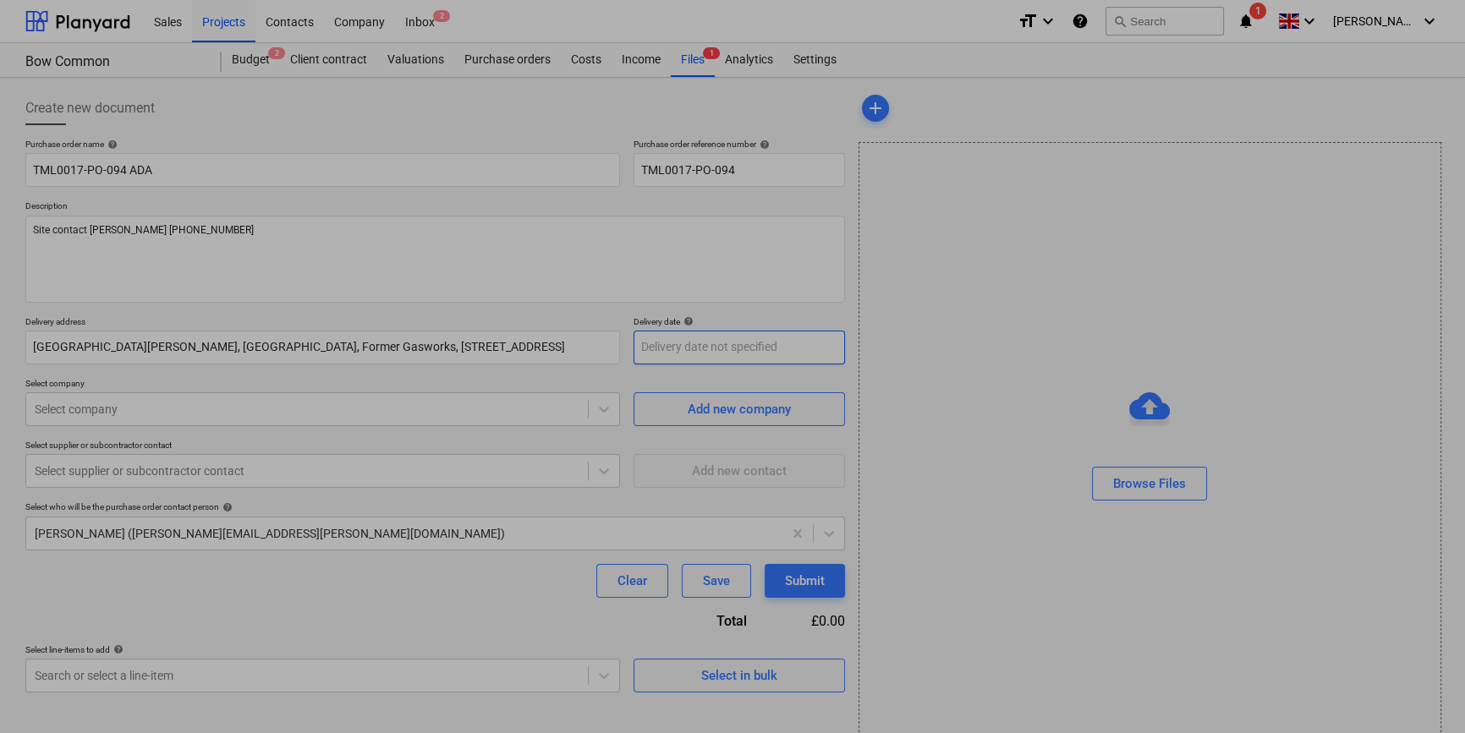
click at [658, 348] on body "Sales Projects Contacts Company Inbox 2 format_size keyboard_arrow_down help se…" at bounding box center [732, 366] width 1465 height 733
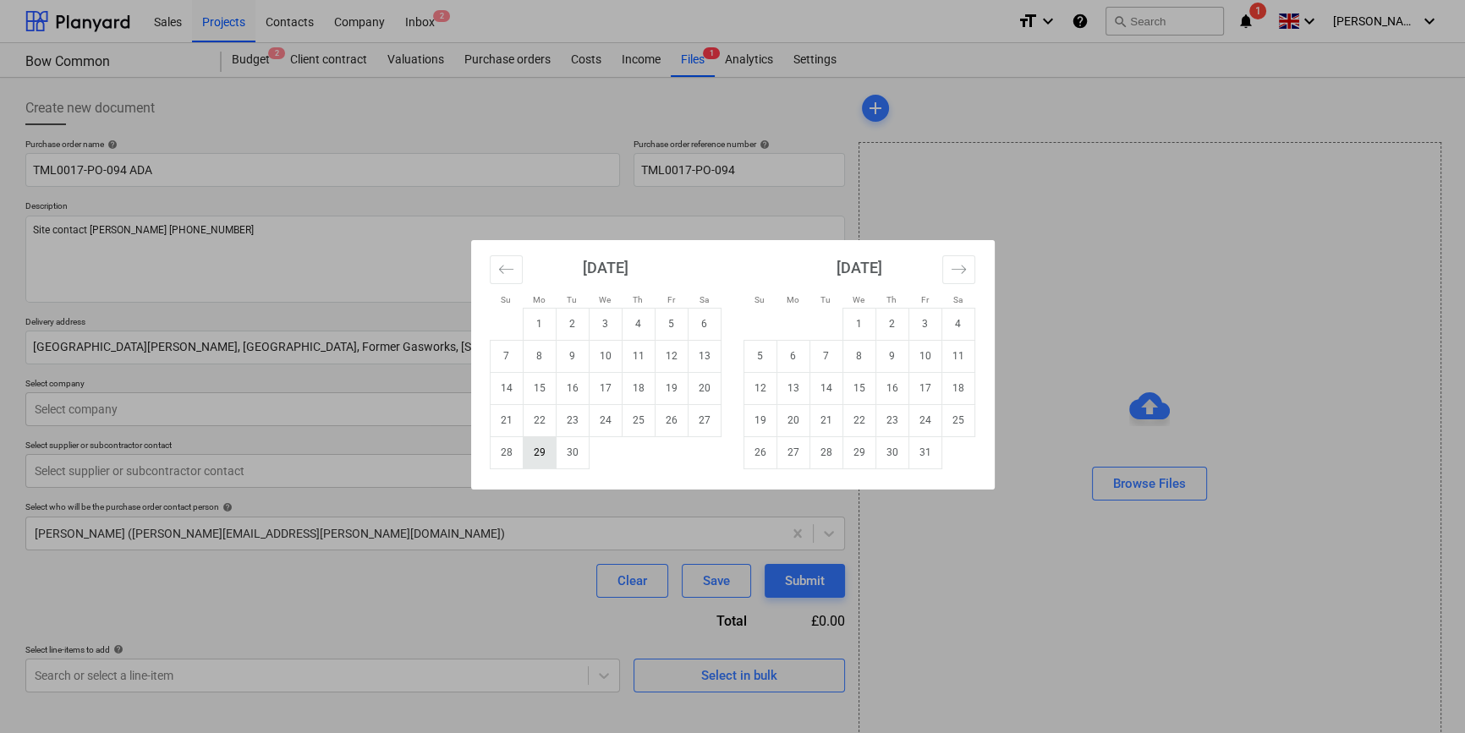
click at [532, 454] on td "29" at bounding box center [539, 452] width 33 height 32
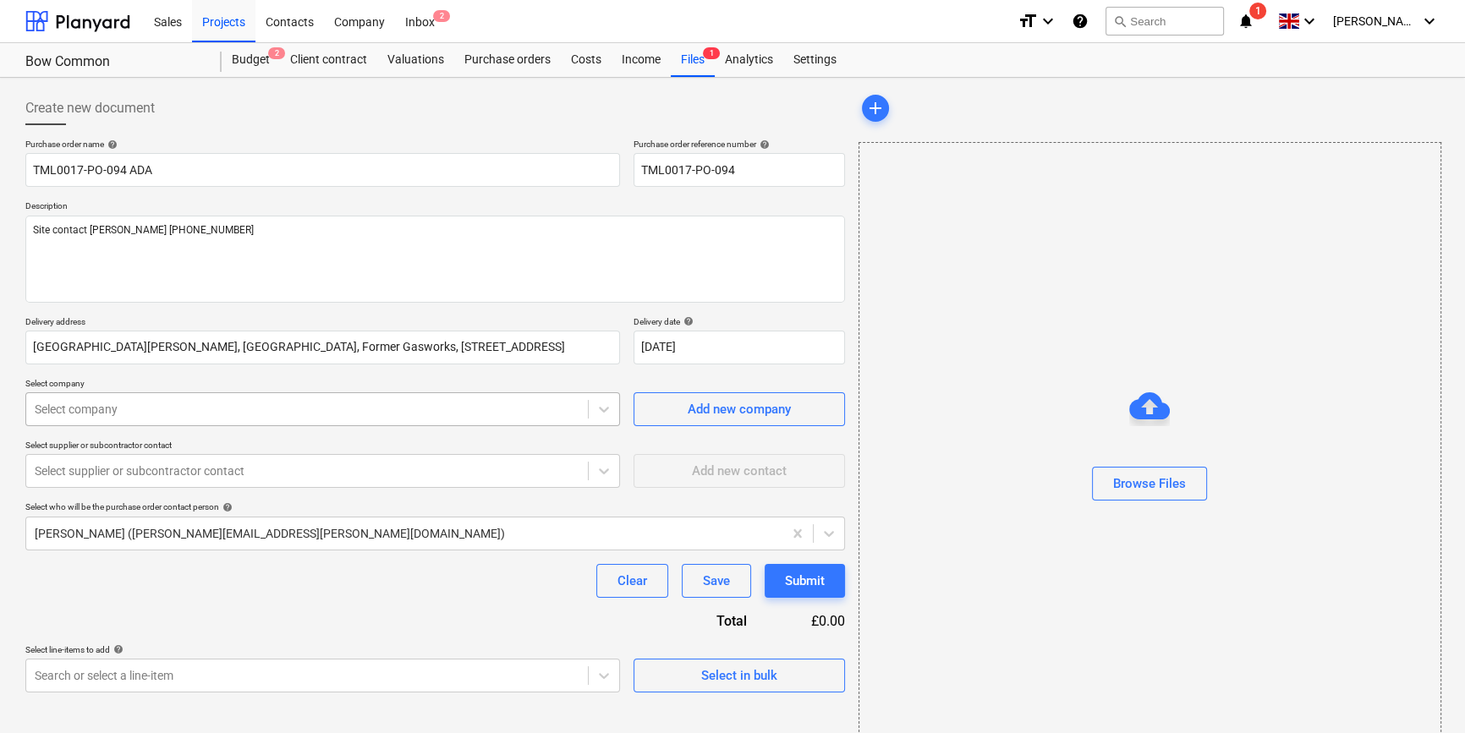
click at [271, 410] on div at bounding box center [307, 409] width 545 height 17
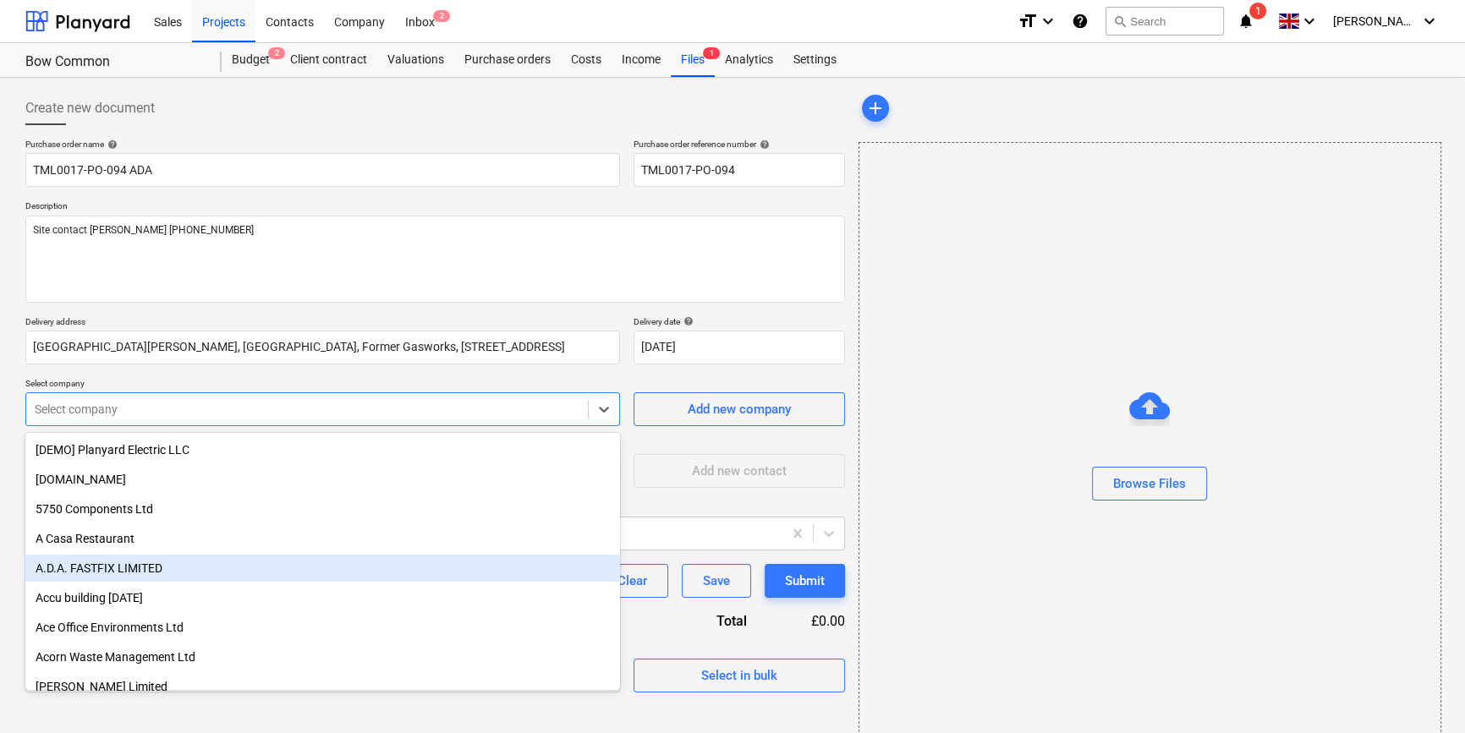
click at [117, 564] on div "A.D.A. FASTFIX LIMITED" at bounding box center [322, 568] width 595 height 27
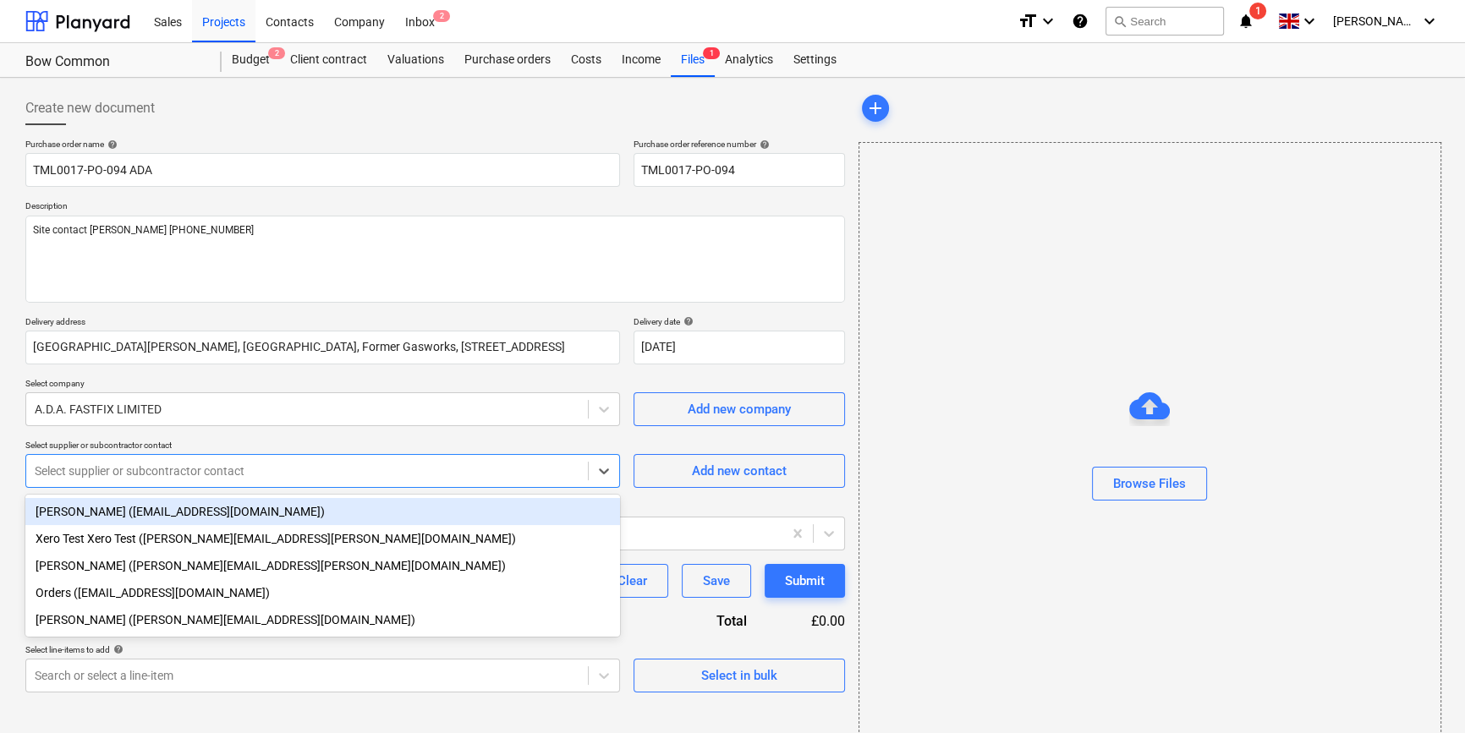
click at [118, 482] on div "Select supplier or subcontractor contact" at bounding box center [307, 471] width 562 height 24
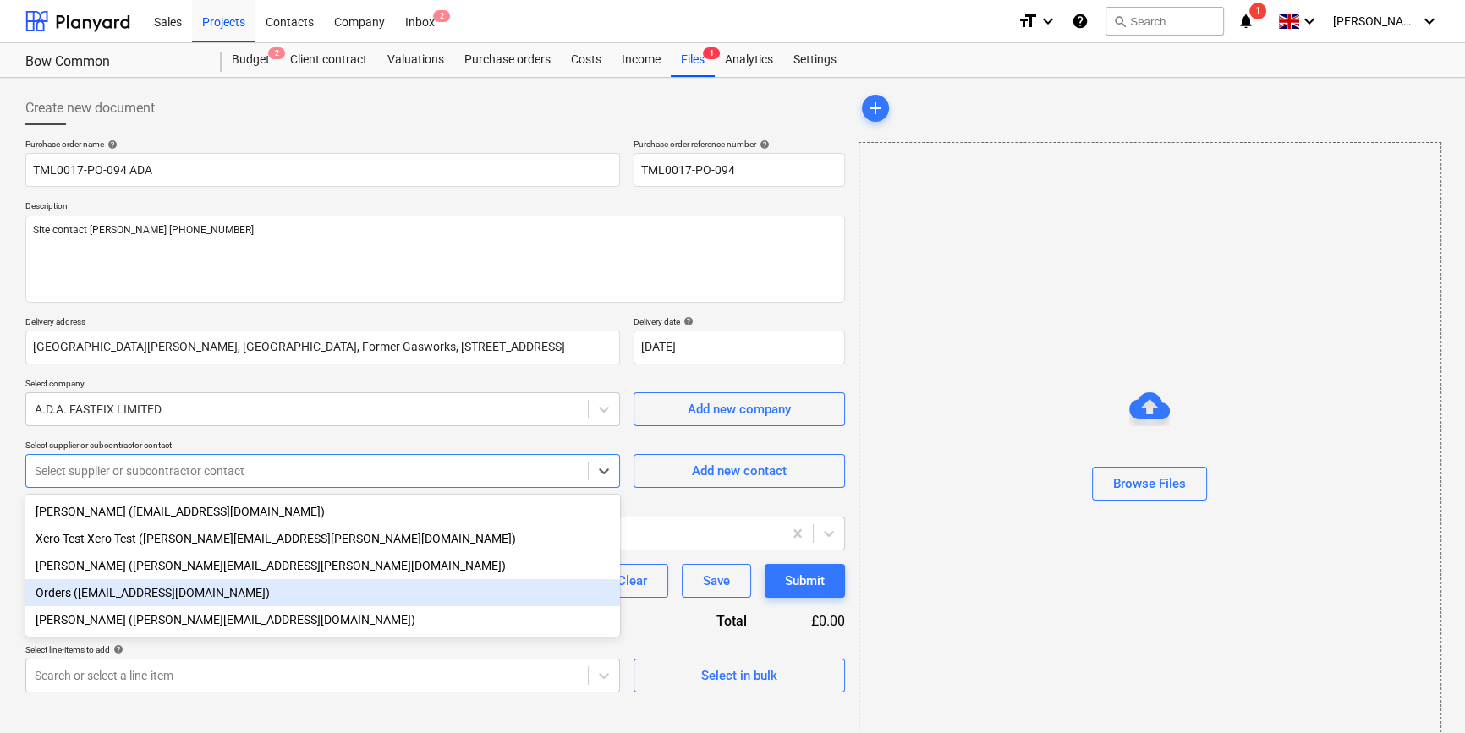
click at [102, 593] on div "Orders ([EMAIL_ADDRESS][DOMAIN_NAME])" at bounding box center [322, 592] width 595 height 27
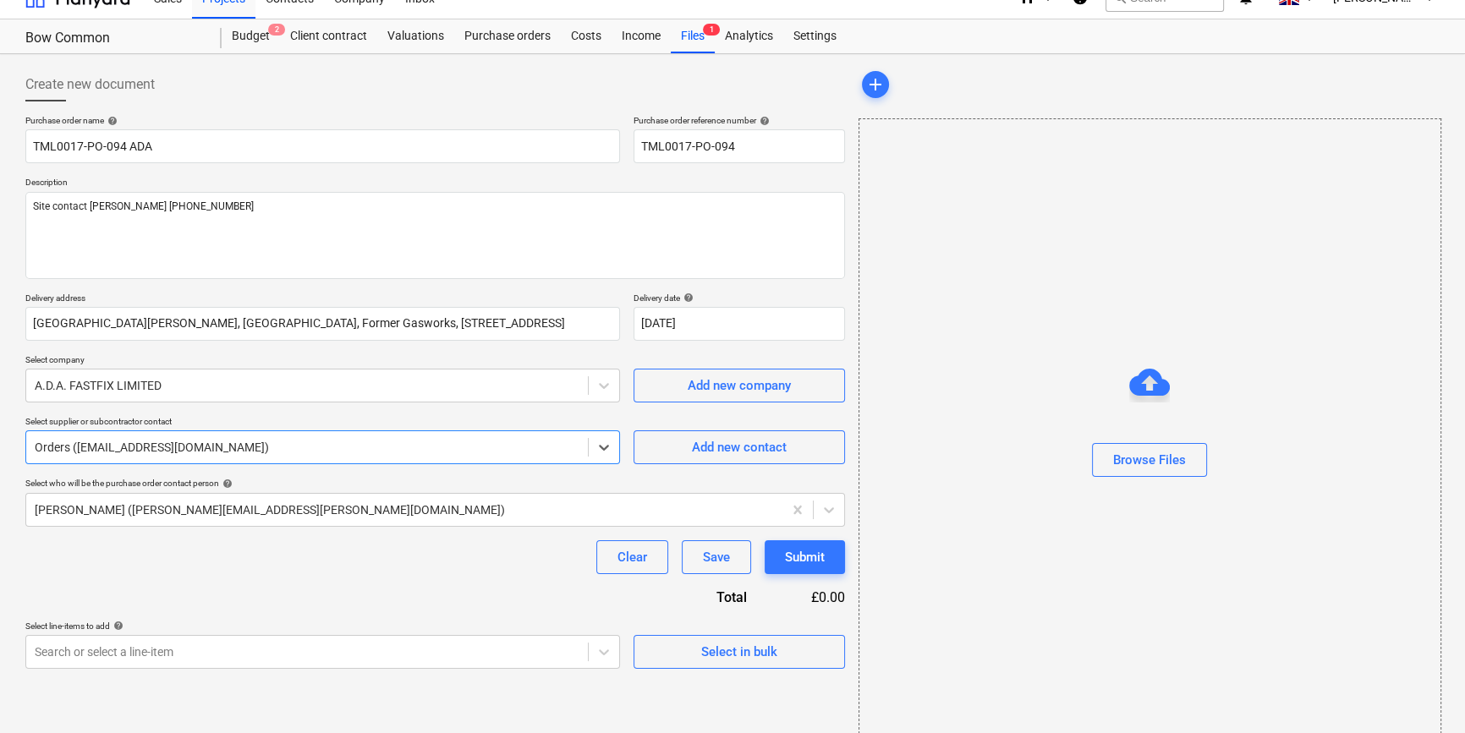
scroll to position [36, 0]
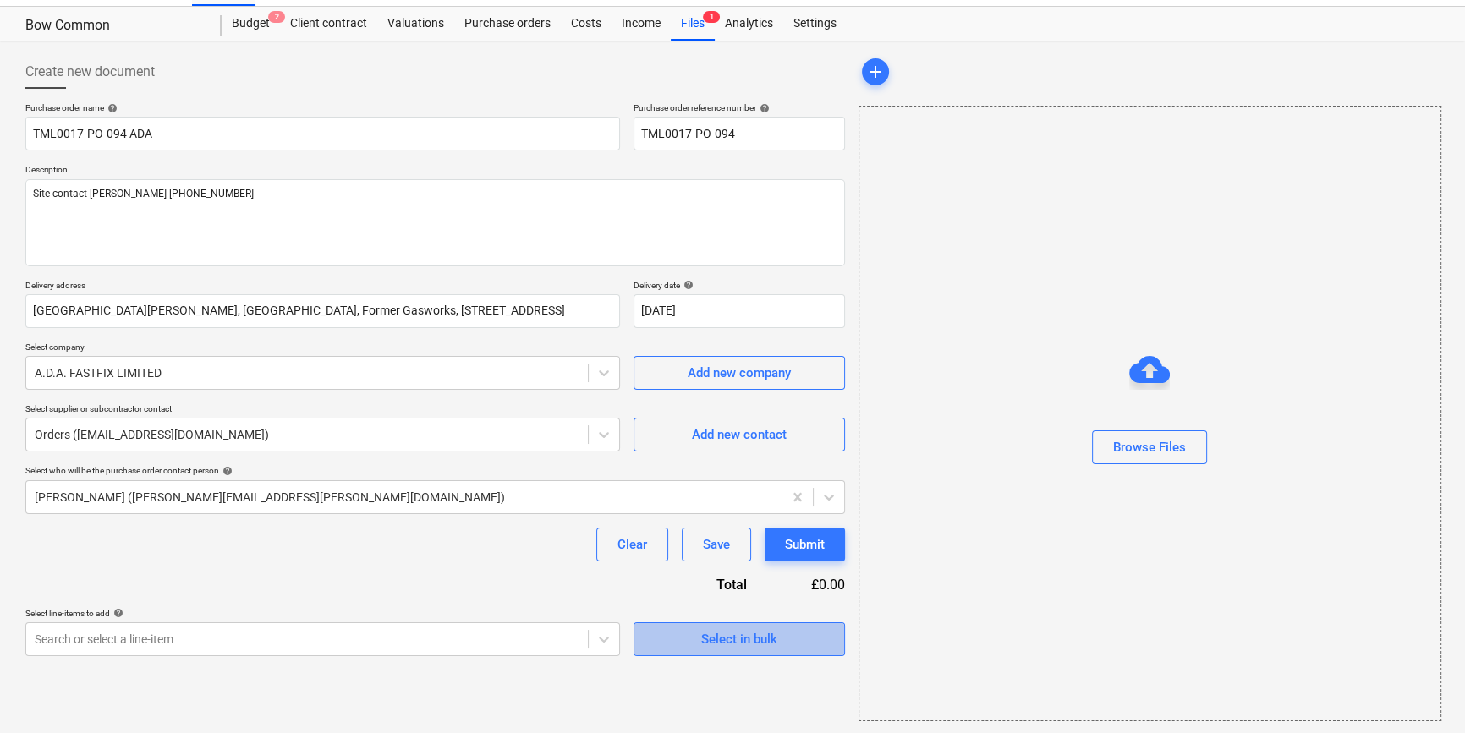
click at [744, 635] on div "Select in bulk" at bounding box center [739, 639] width 76 height 22
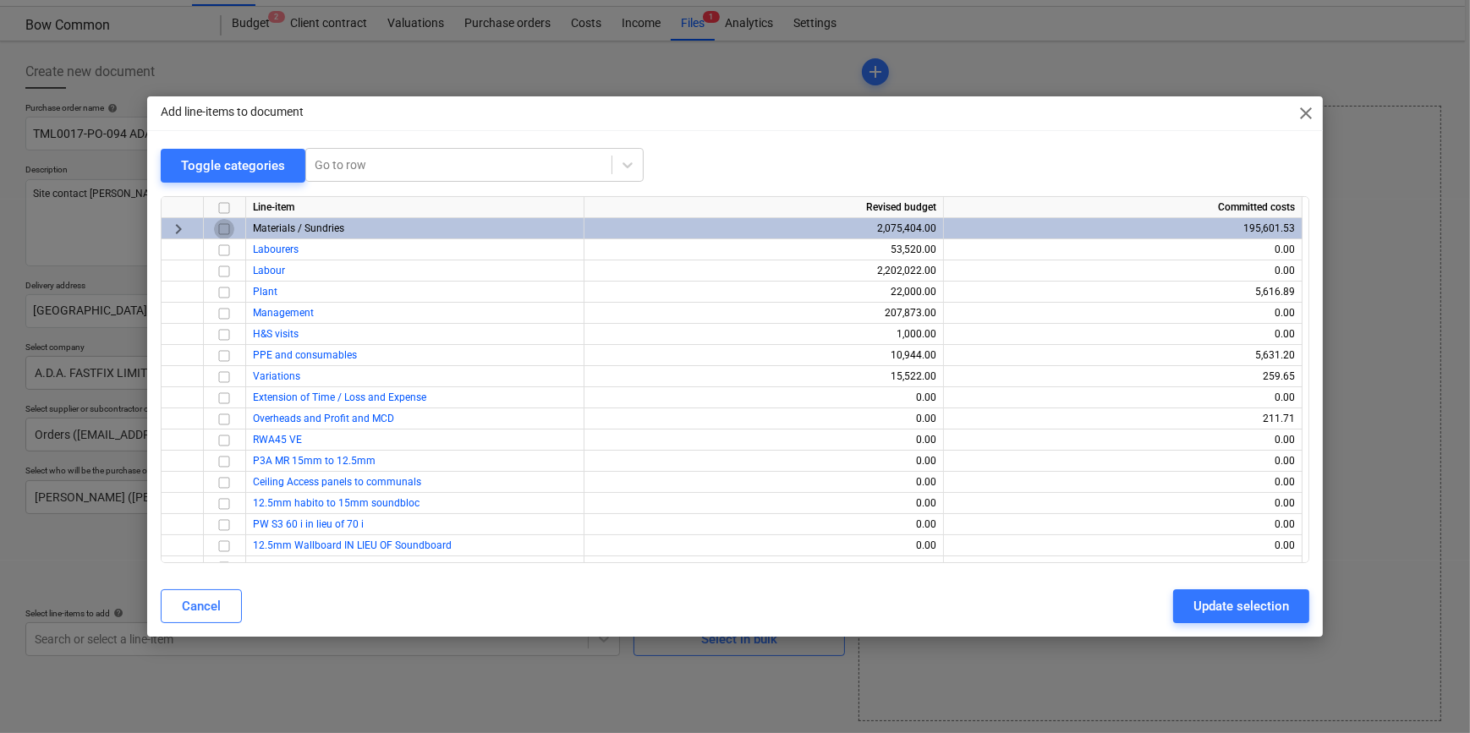
click at [223, 223] on input "checkbox" at bounding box center [224, 228] width 20 height 20
click at [227, 355] on input "checkbox" at bounding box center [224, 355] width 20 height 20
click at [1255, 607] on div "Update selection" at bounding box center [1241, 606] width 96 height 22
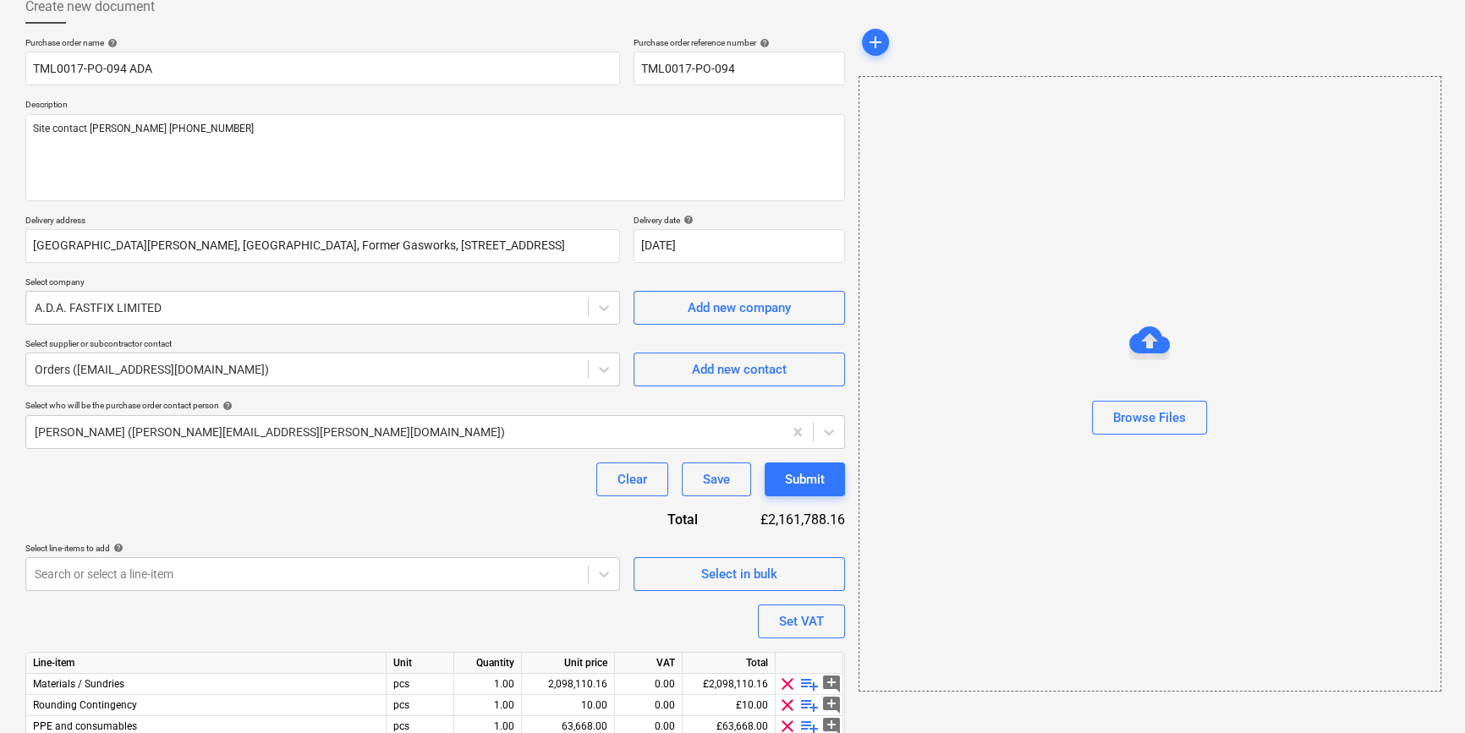
scroll to position [173, 0]
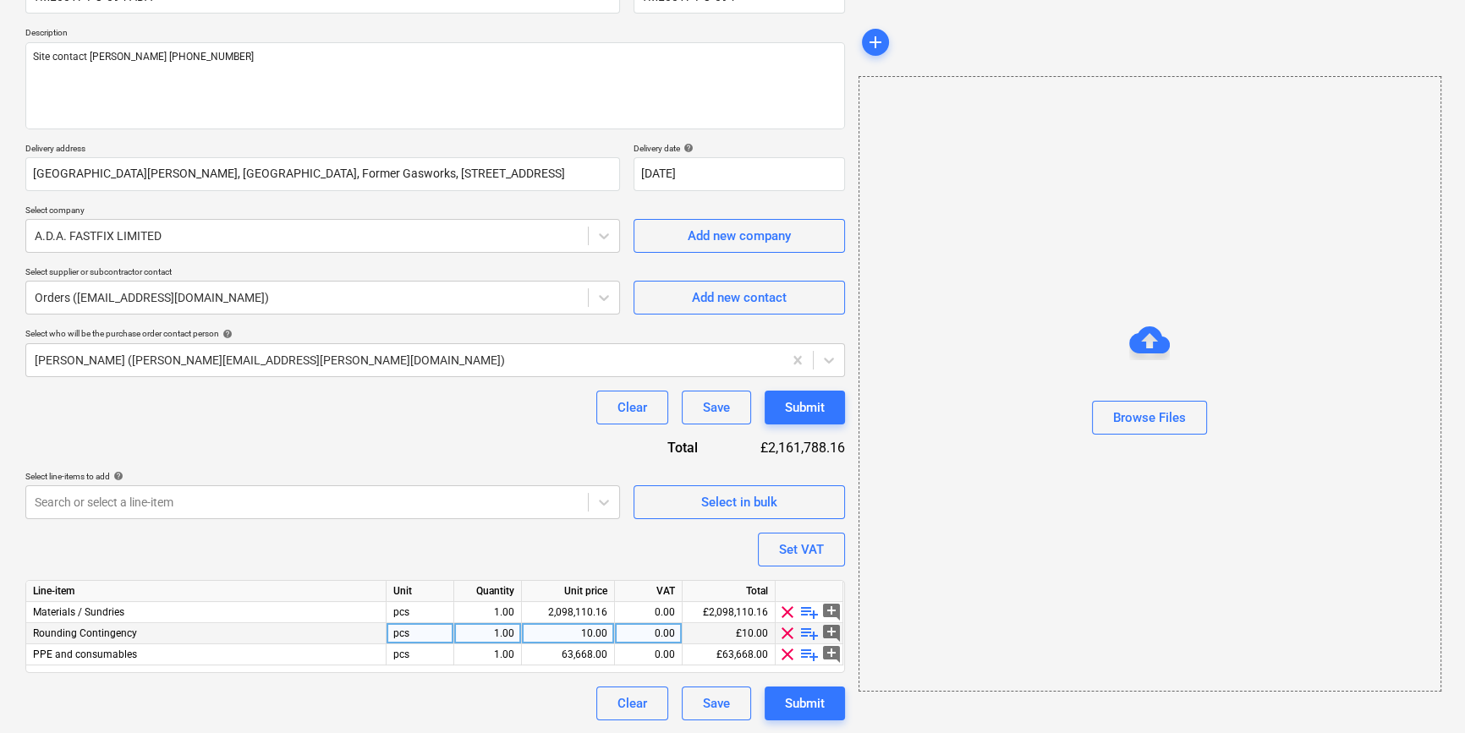
click at [786, 634] on span "clear" at bounding box center [787, 633] width 20 height 20
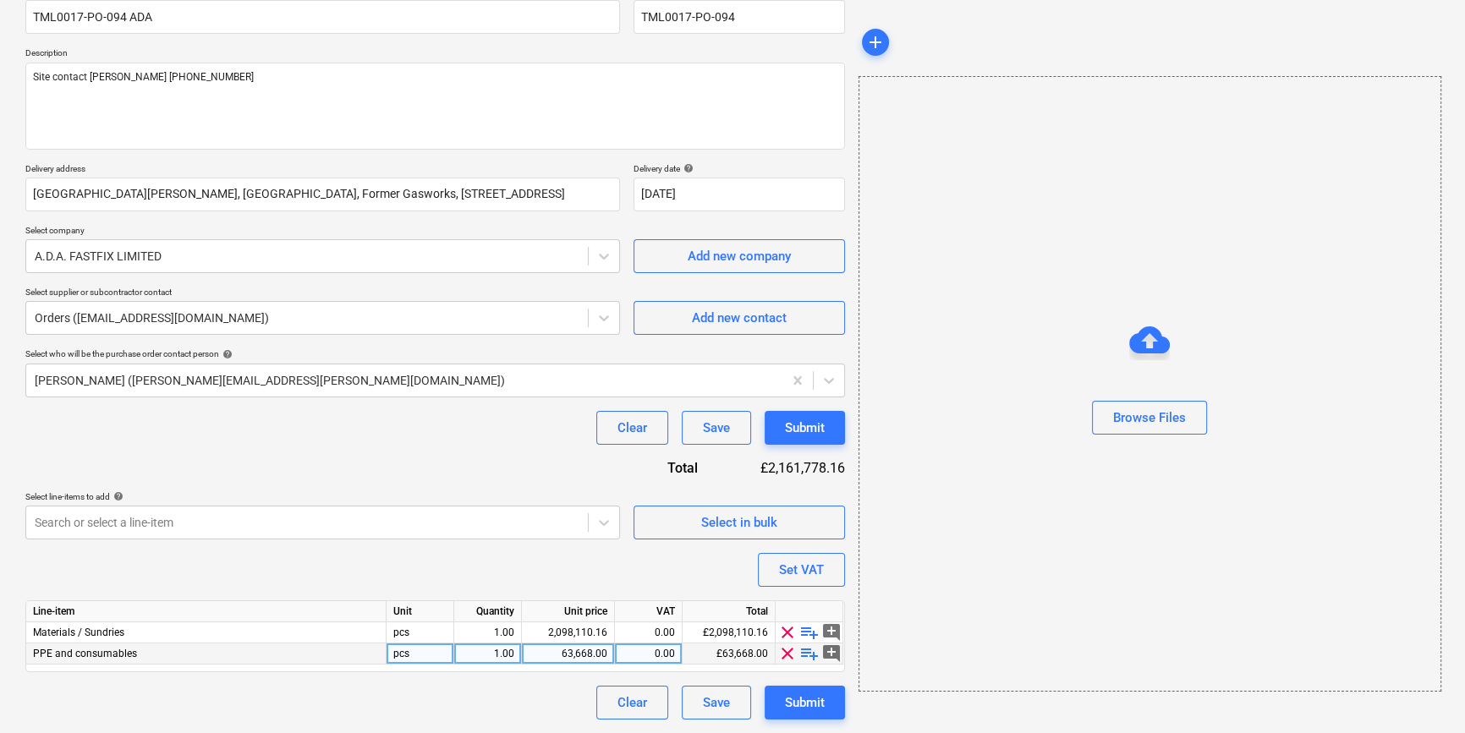
scroll to position [152, 0]
click at [808, 634] on span "playlist_add" at bounding box center [809, 633] width 20 height 20
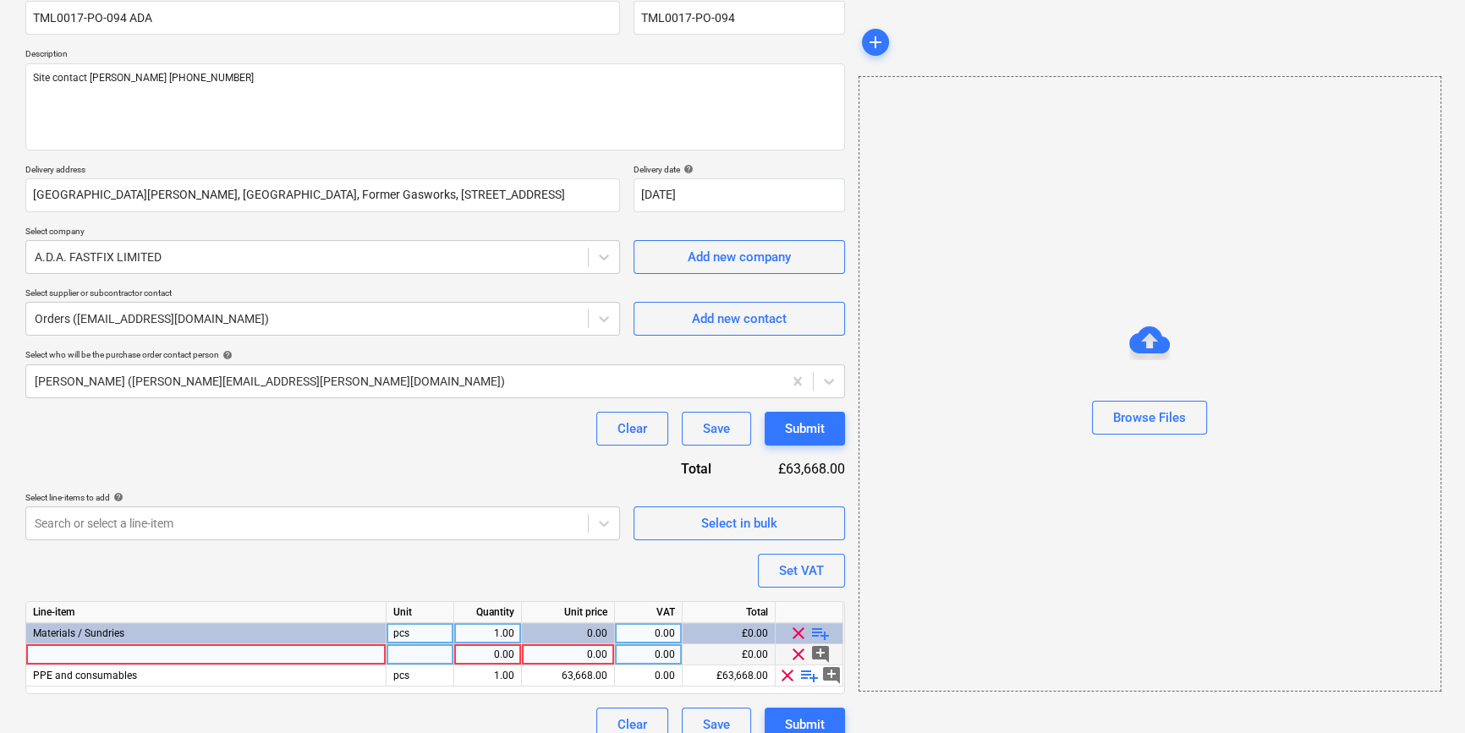
click at [46, 653] on div at bounding box center [206, 655] width 360 height 21
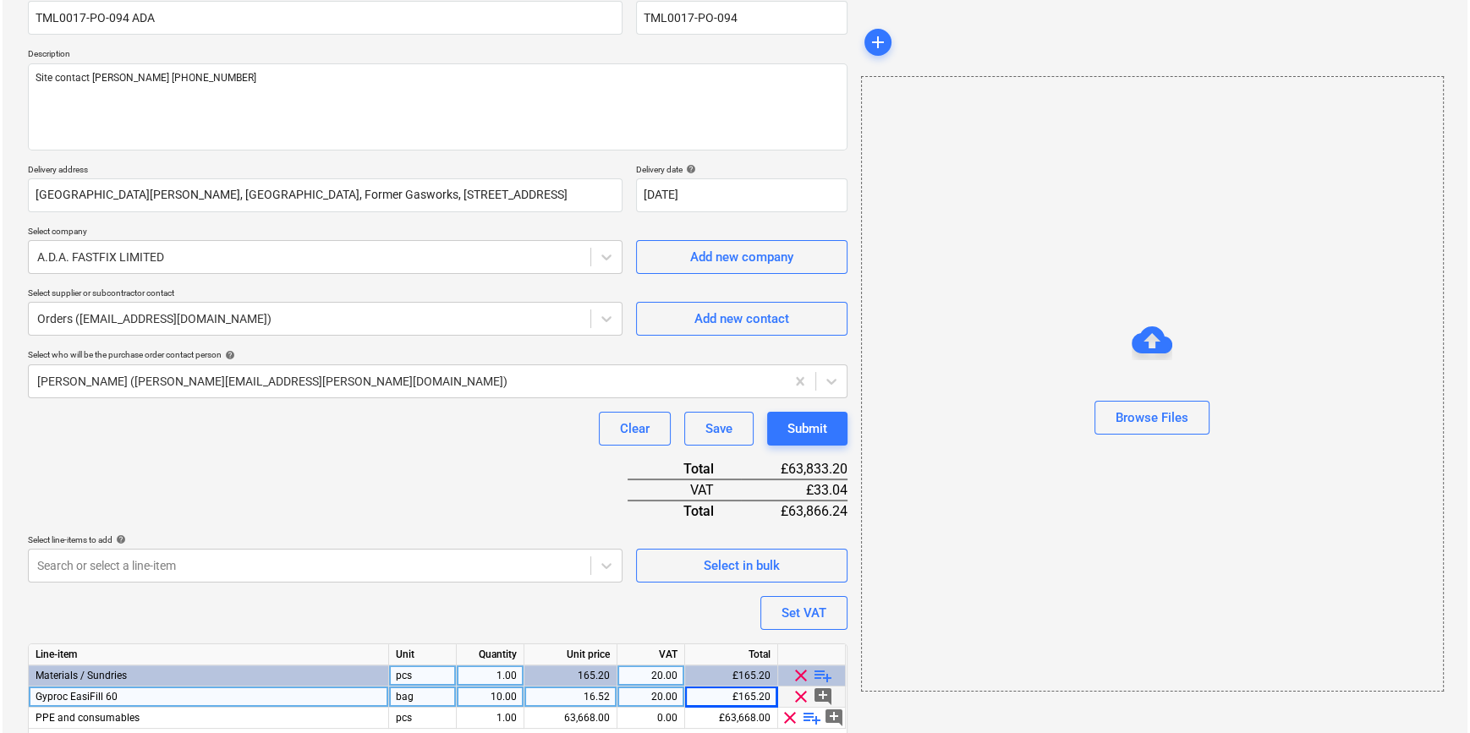
scroll to position [216, 0]
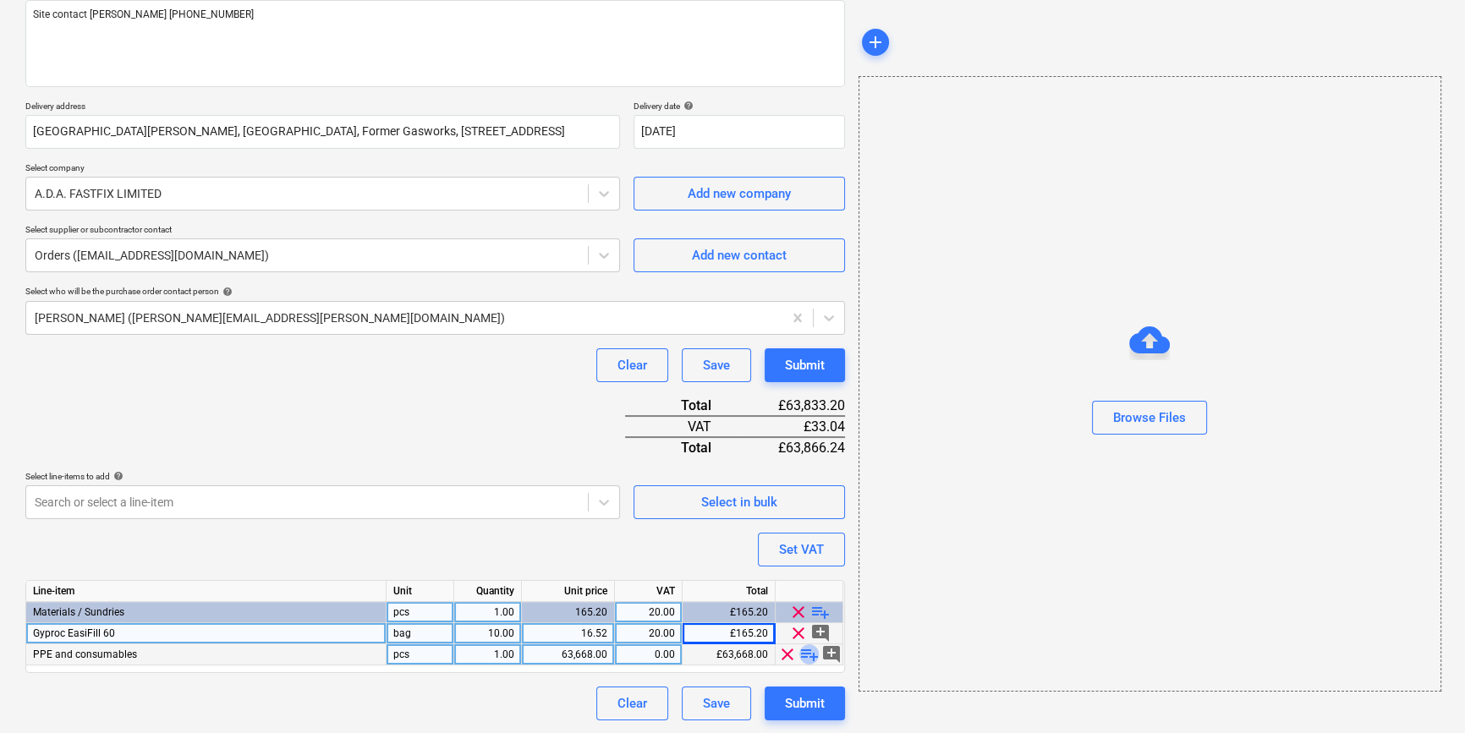
click at [806, 653] on span "playlist_add" at bounding box center [809, 655] width 20 height 20
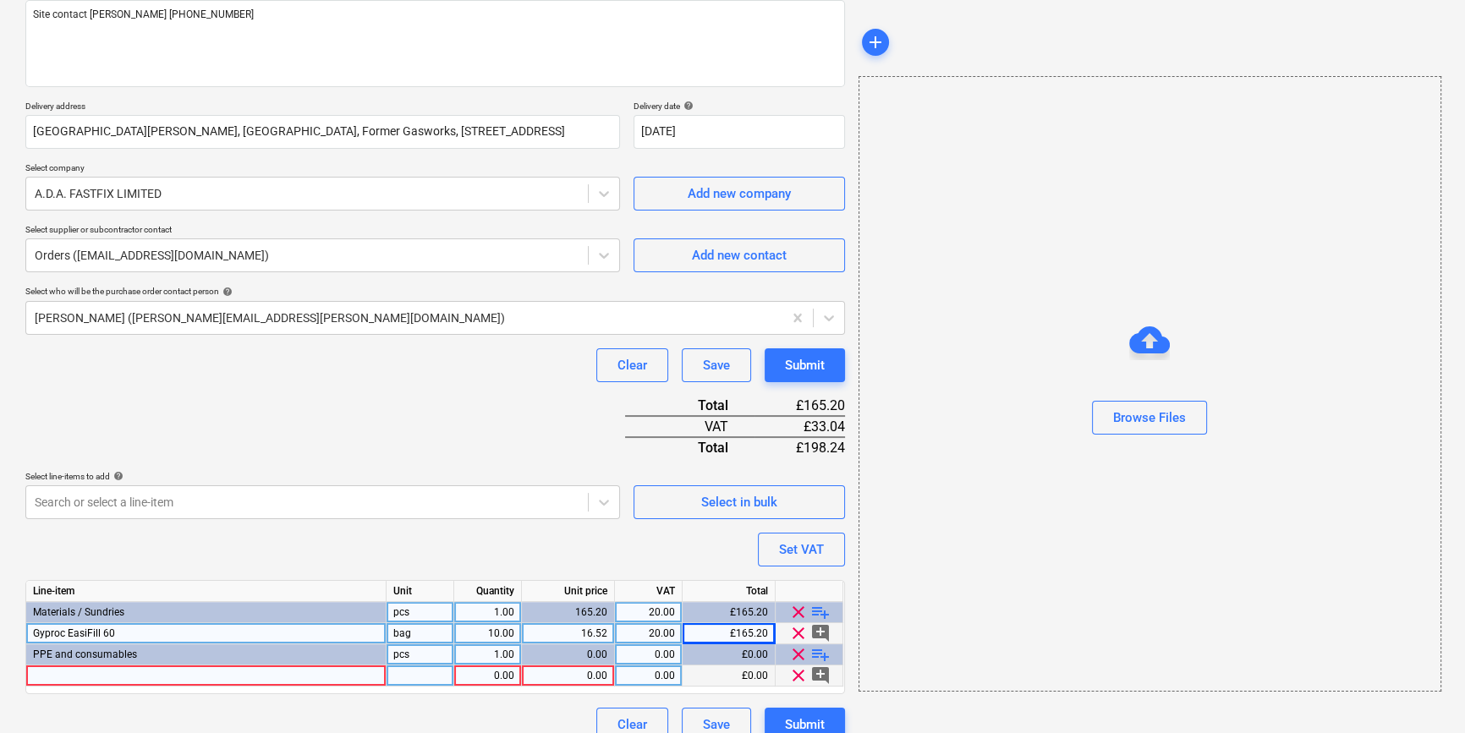
click at [68, 673] on div at bounding box center [206, 676] width 360 height 21
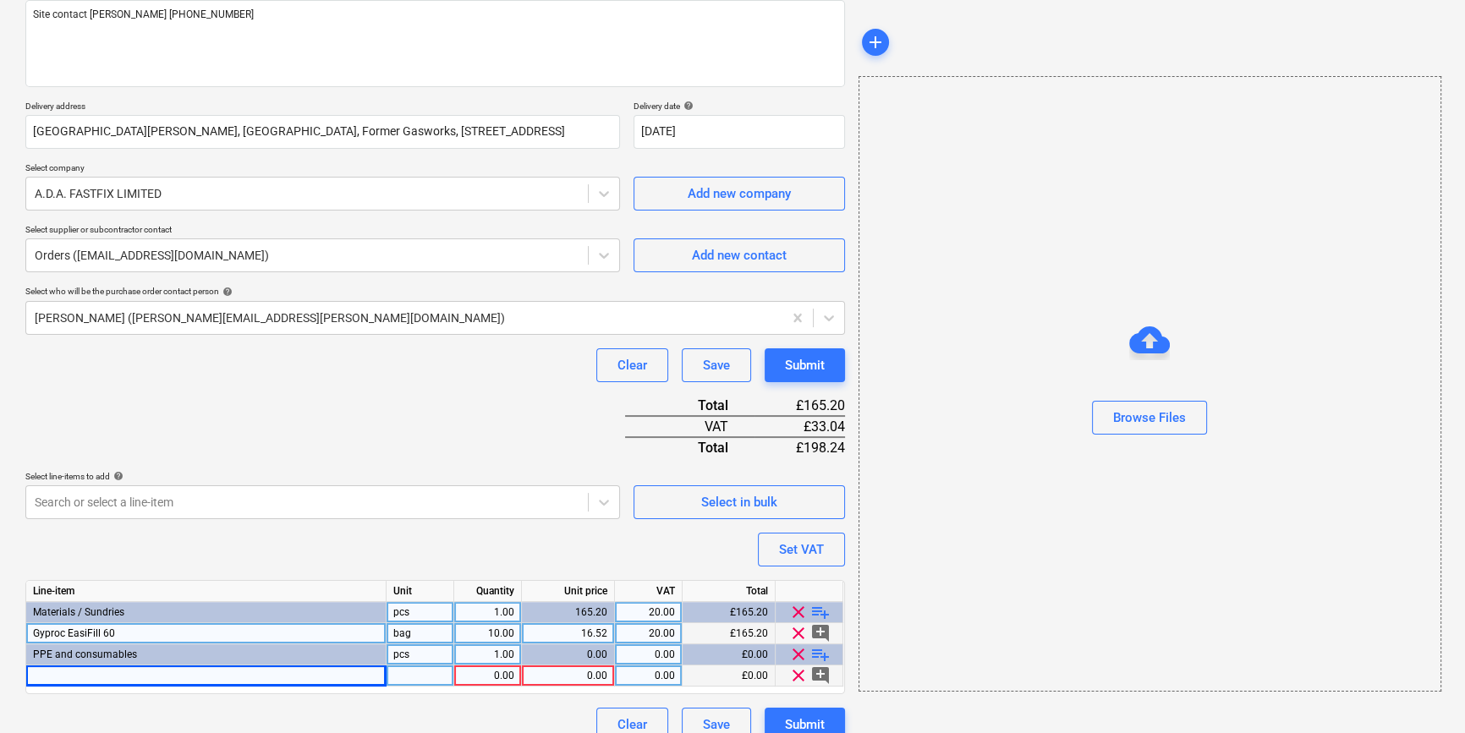
click at [51, 673] on div at bounding box center [206, 676] width 360 height 21
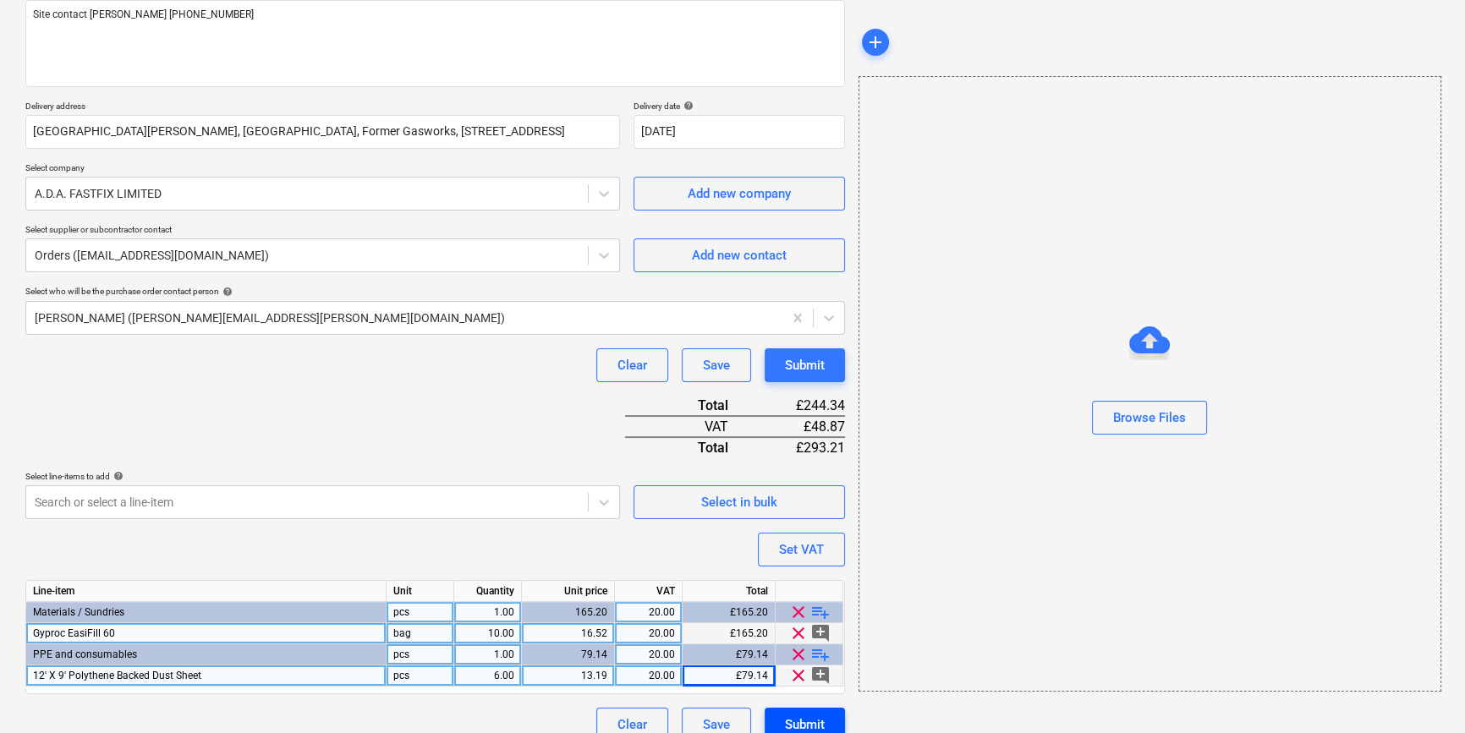
click at [798, 719] on div "Submit" at bounding box center [805, 725] width 40 height 22
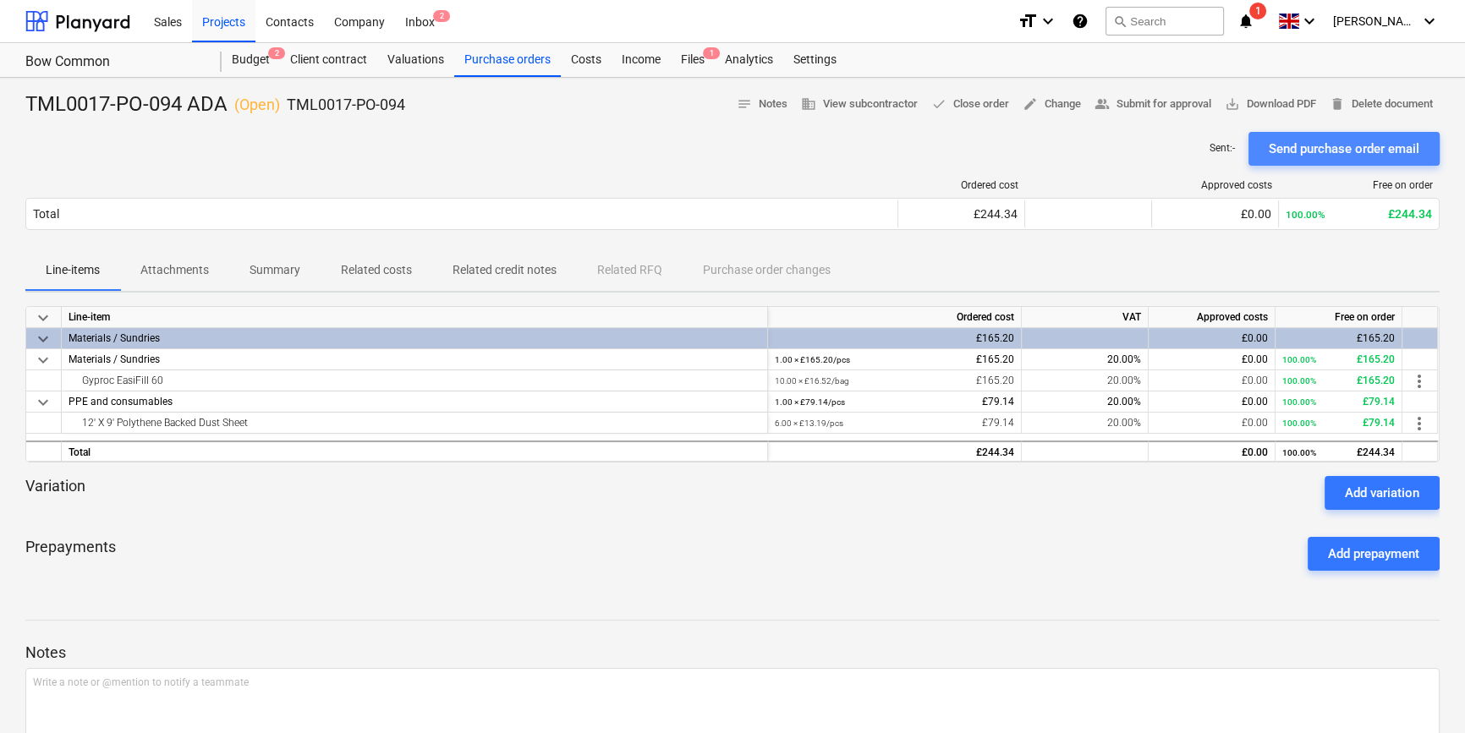
click at [1356, 139] on div "Send purchase order email" at bounding box center [1344, 149] width 151 height 22
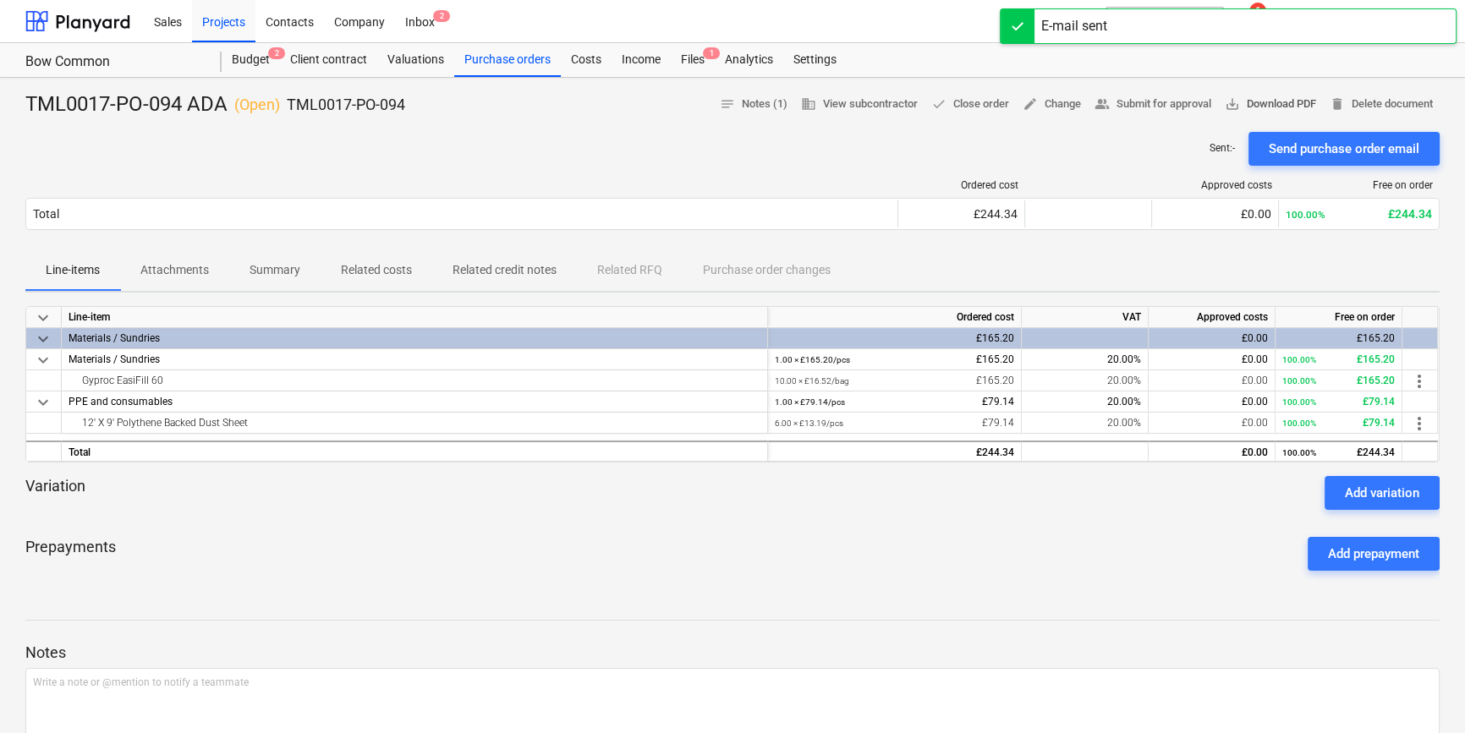
click at [1284, 96] on span "save_alt Download PDF" at bounding box center [1270, 104] width 91 height 19
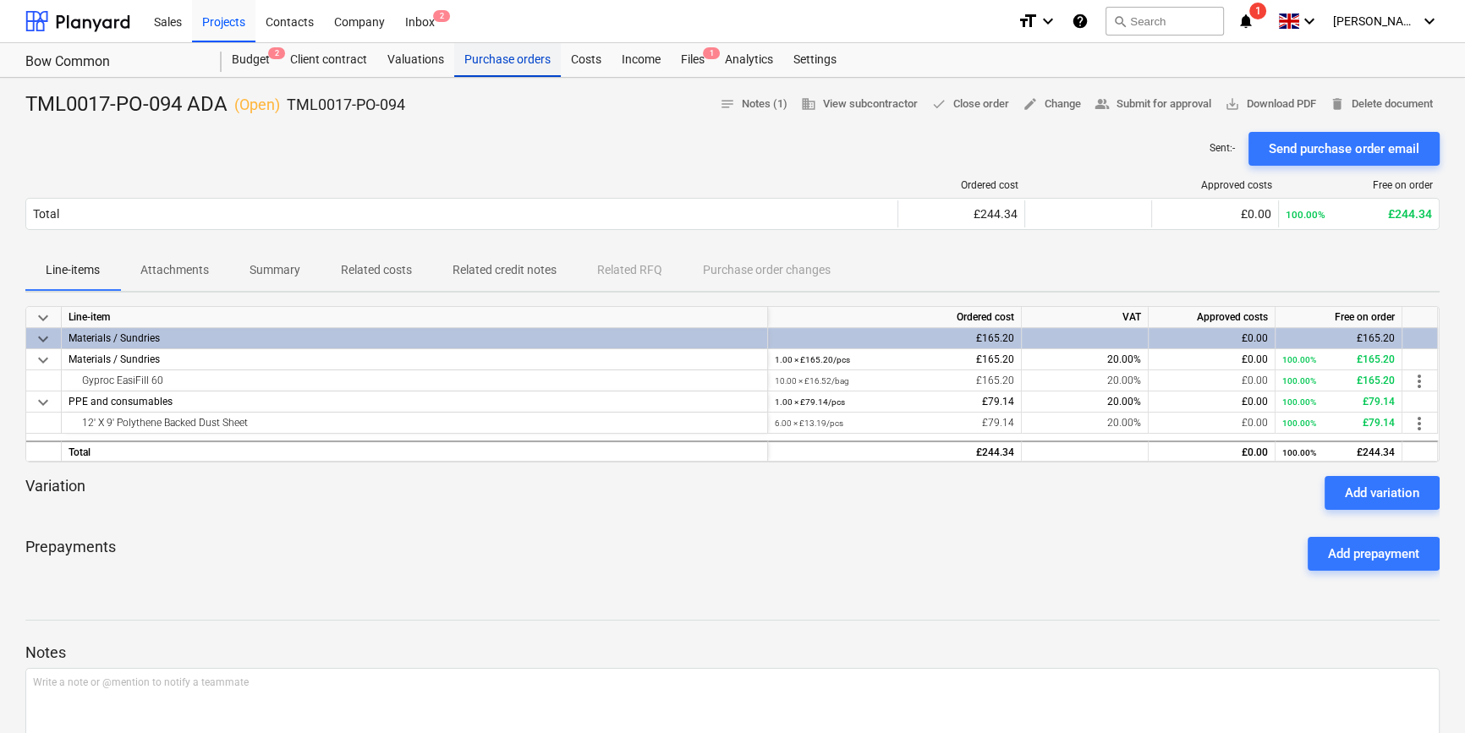
drag, startPoint x: 516, startPoint y: 61, endPoint x: 539, endPoint y: 65, distance: 23.2
click at [516, 61] on div "Purchase orders" at bounding box center [507, 60] width 107 height 34
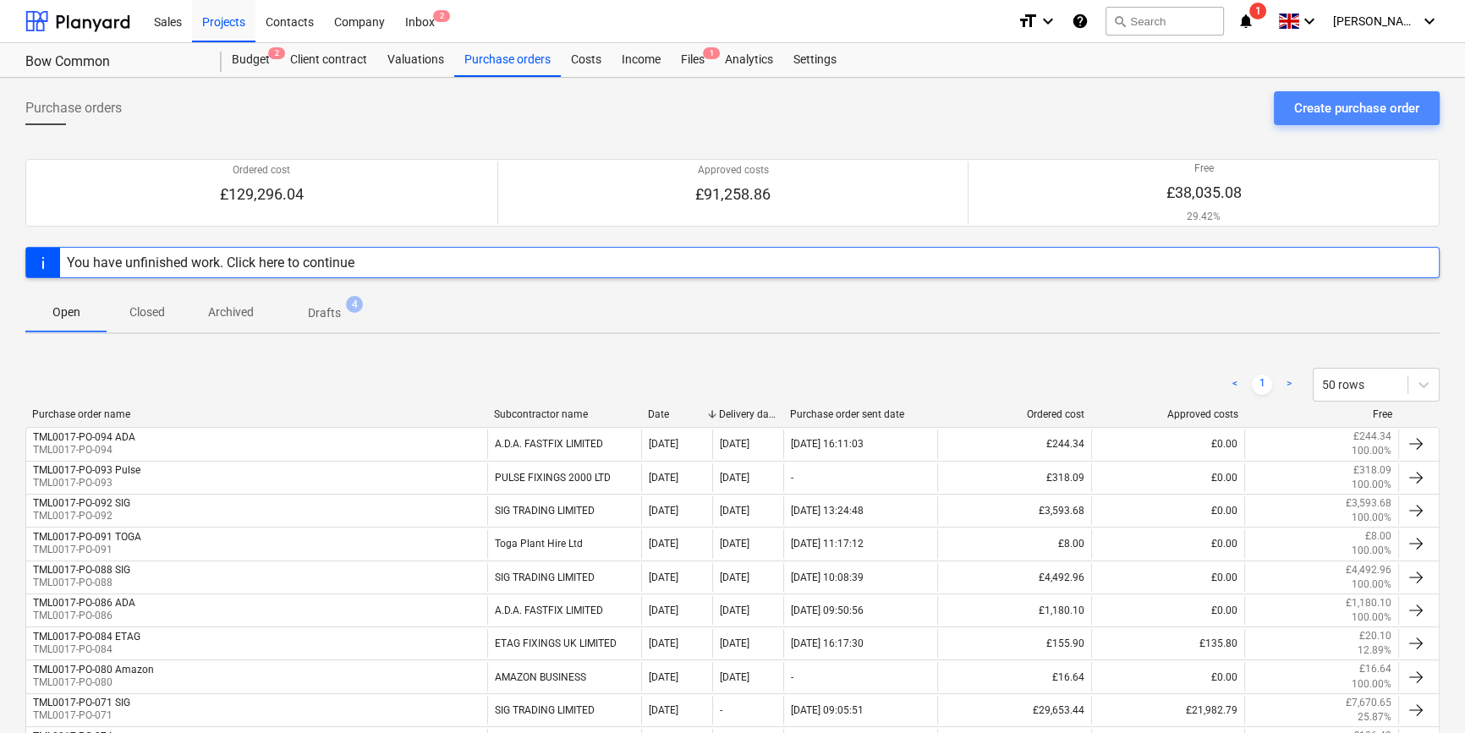
click at [1303, 107] on div "Create purchase order" at bounding box center [1356, 108] width 125 height 22
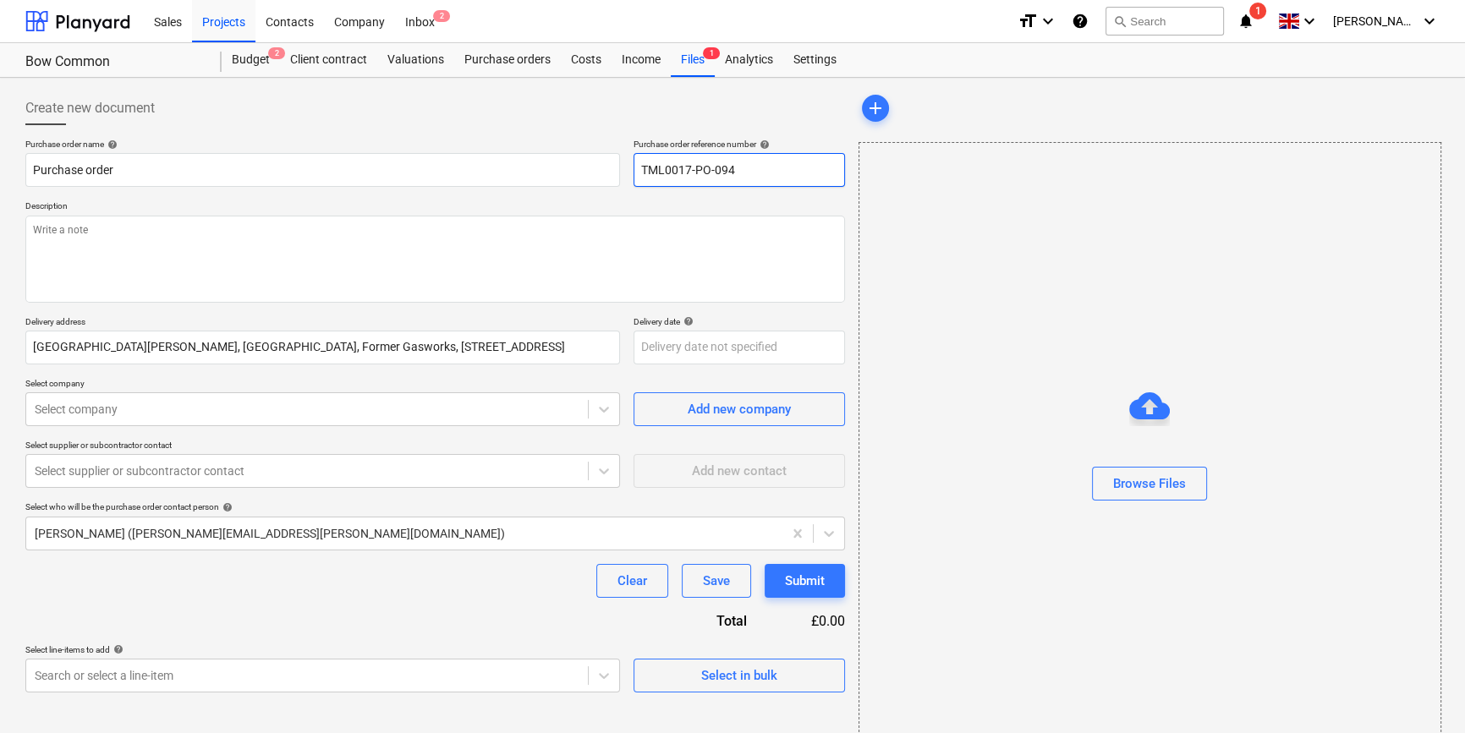
click at [735, 173] on input "TML0017-PO-094" at bounding box center [739, 170] width 211 height 34
drag, startPoint x: 737, startPoint y: 169, endPoint x: 641, endPoint y: 174, distance: 95.7
click at [641, 174] on input "TML0017-PO-095" at bounding box center [739, 170] width 211 height 34
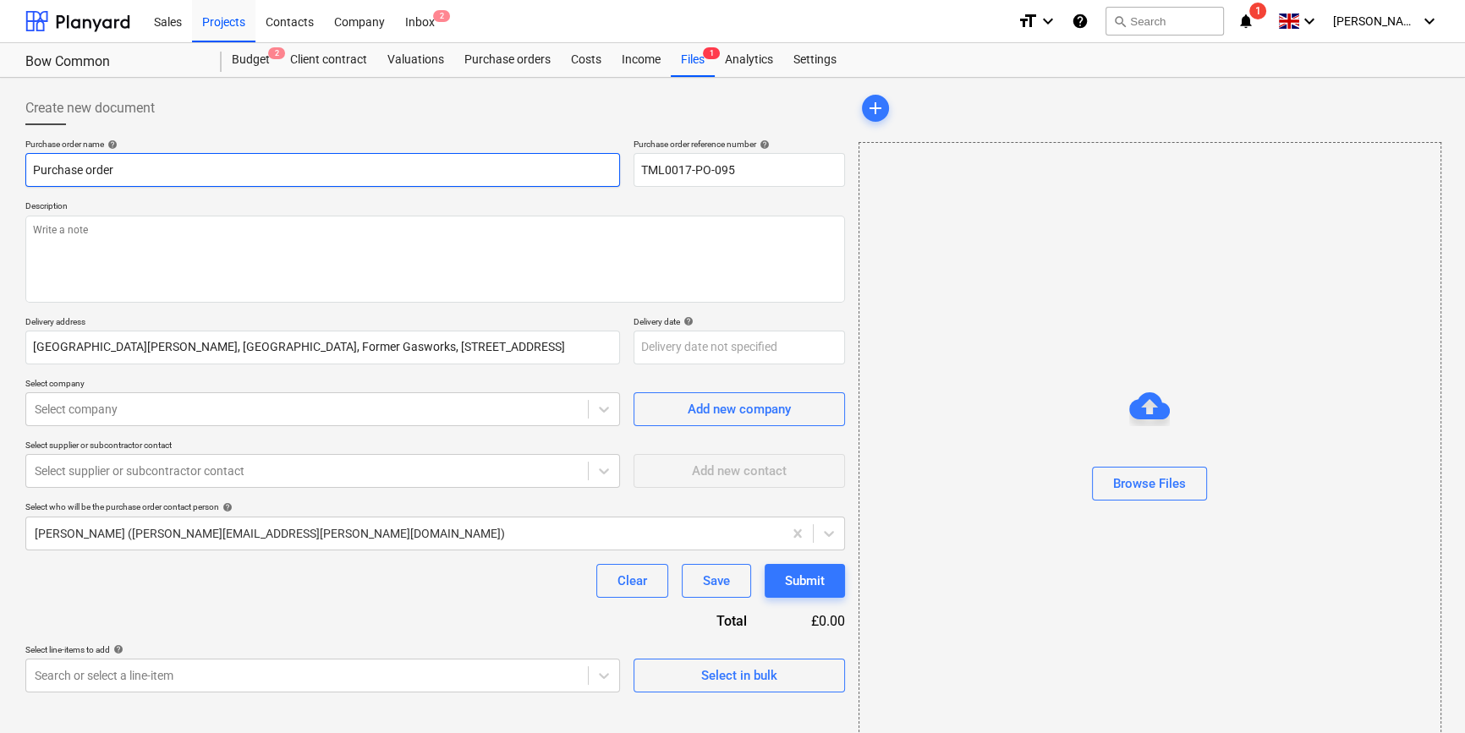
drag, startPoint x: 115, startPoint y: 169, endPoint x: 19, endPoint y: 167, distance: 95.6
click at [19, 167] on div "Create new document Purchase order name help Purchase order Purchase order refe…" at bounding box center [435, 425] width 833 height 680
paste input "TML0017-PO-095"
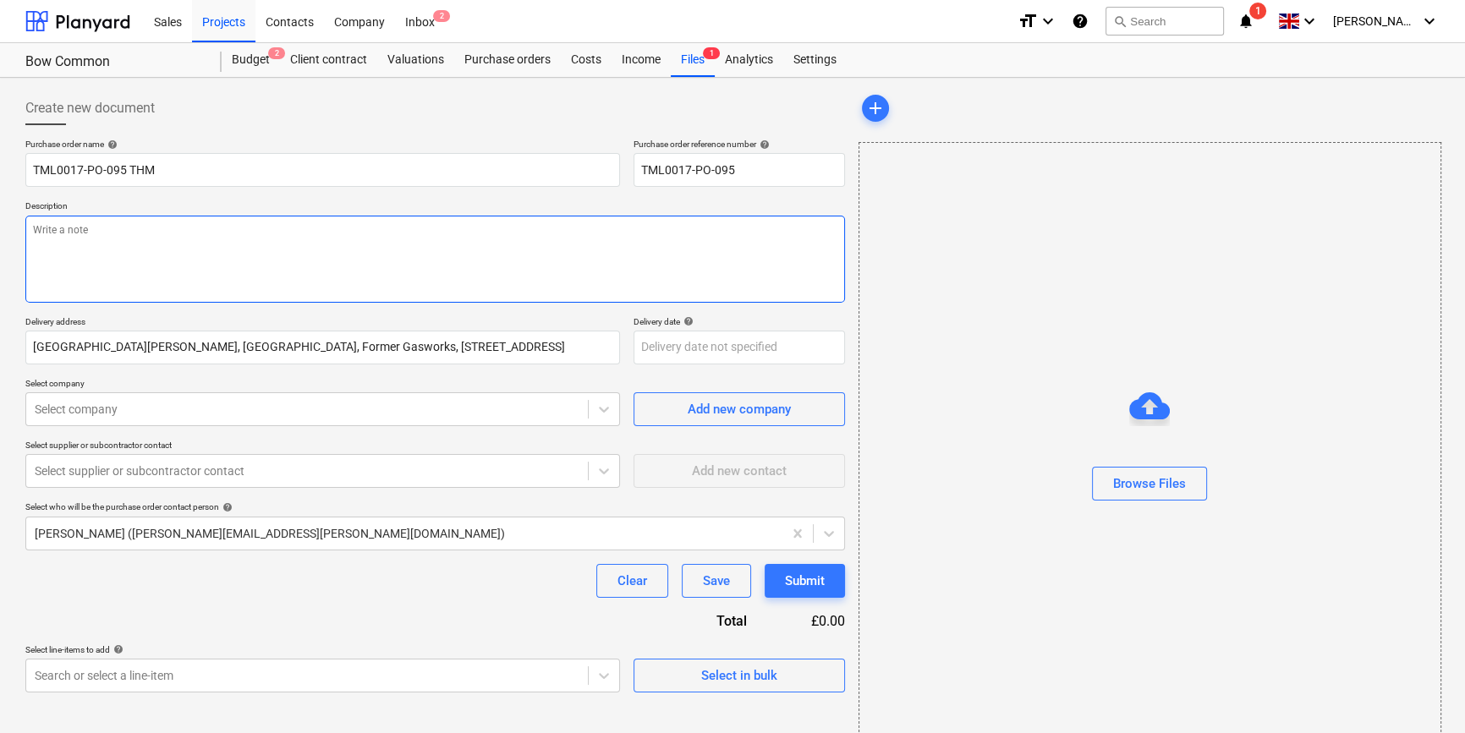
click at [76, 260] on textarea at bounding box center [435, 259] width 820 height 87
click at [89, 229] on textarea "Site contact [PHONE_NUMBER]" at bounding box center [435, 259] width 820 height 87
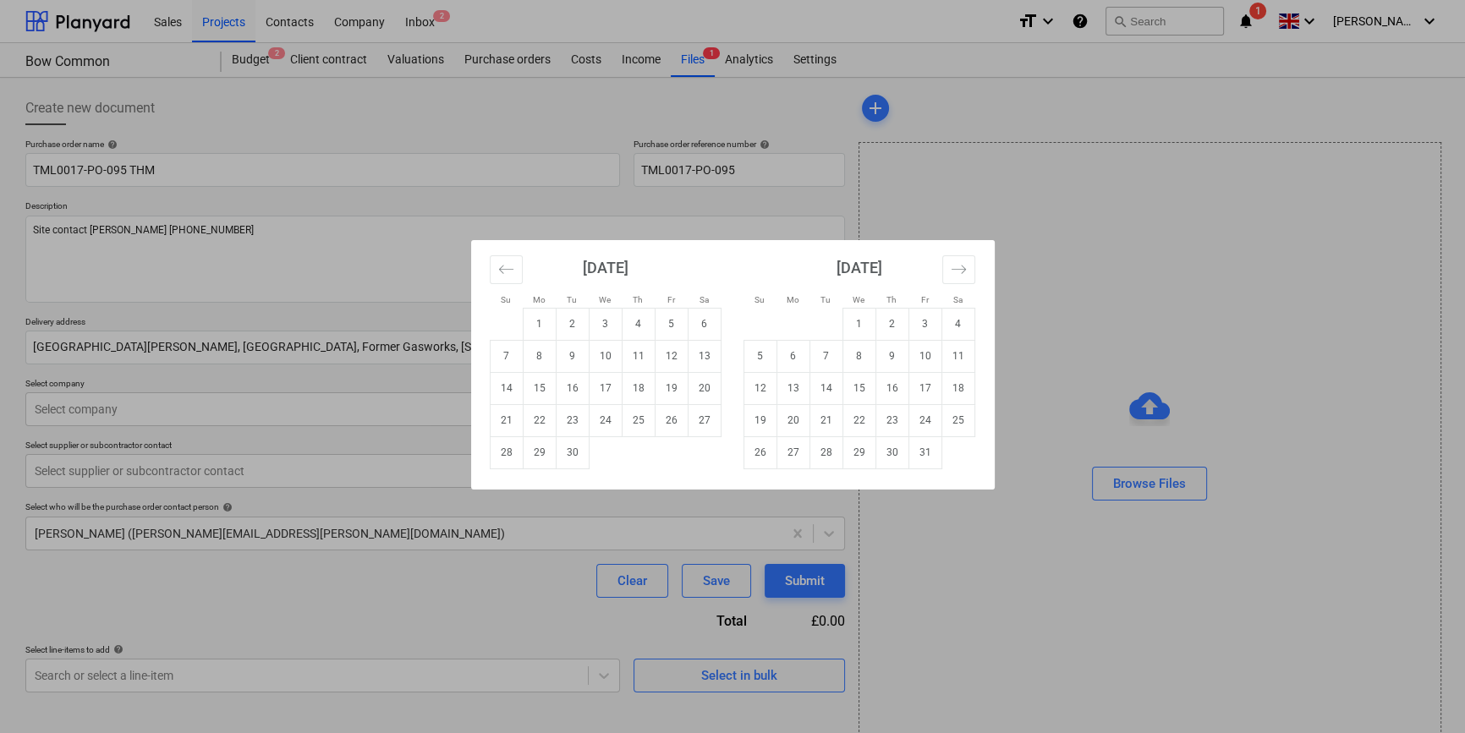
click at [668, 351] on body "Sales Projects Contacts Company Inbox 2 format_size keyboard_arrow_down help se…" at bounding box center [732, 366] width 1465 height 733
click at [536, 454] on td "29" at bounding box center [539, 452] width 33 height 32
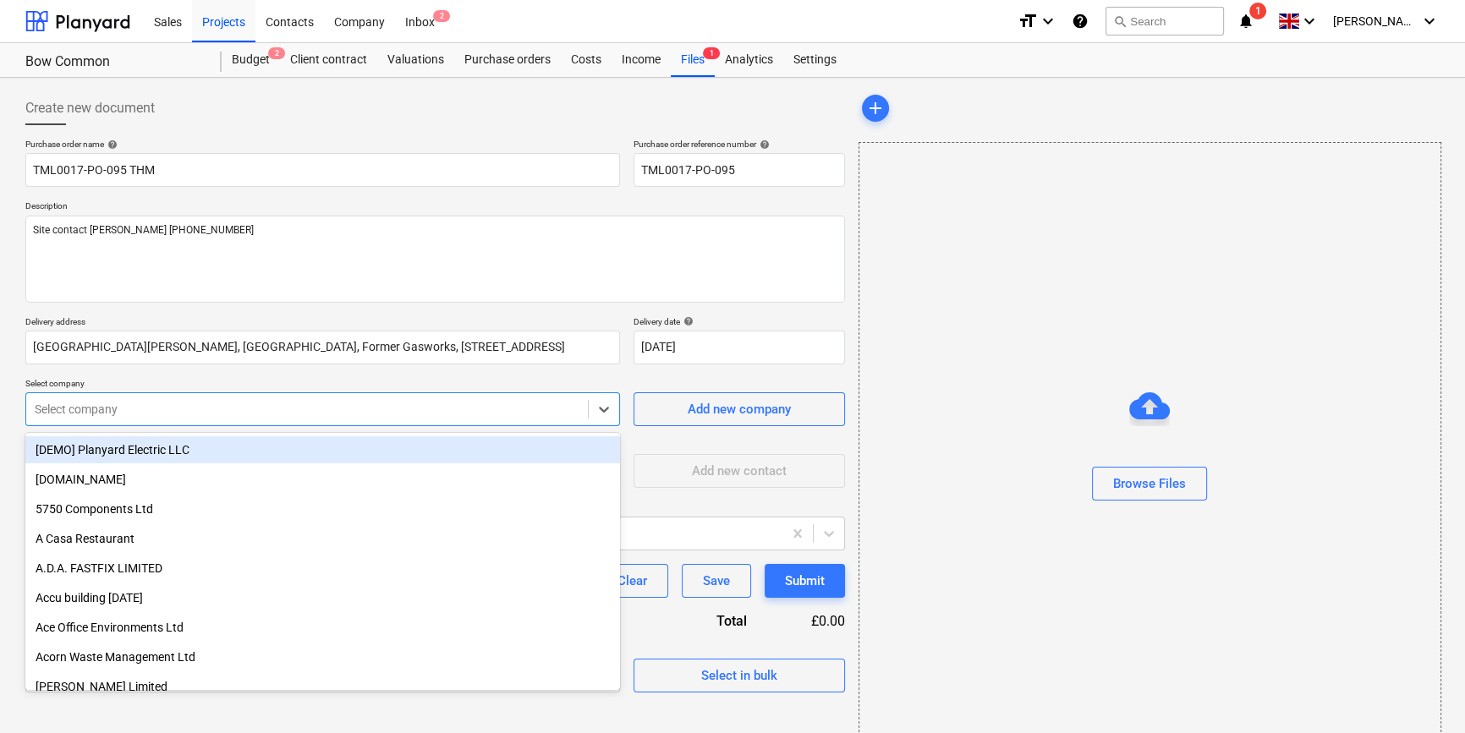
click at [244, 409] on div at bounding box center [307, 409] width 545 height 17
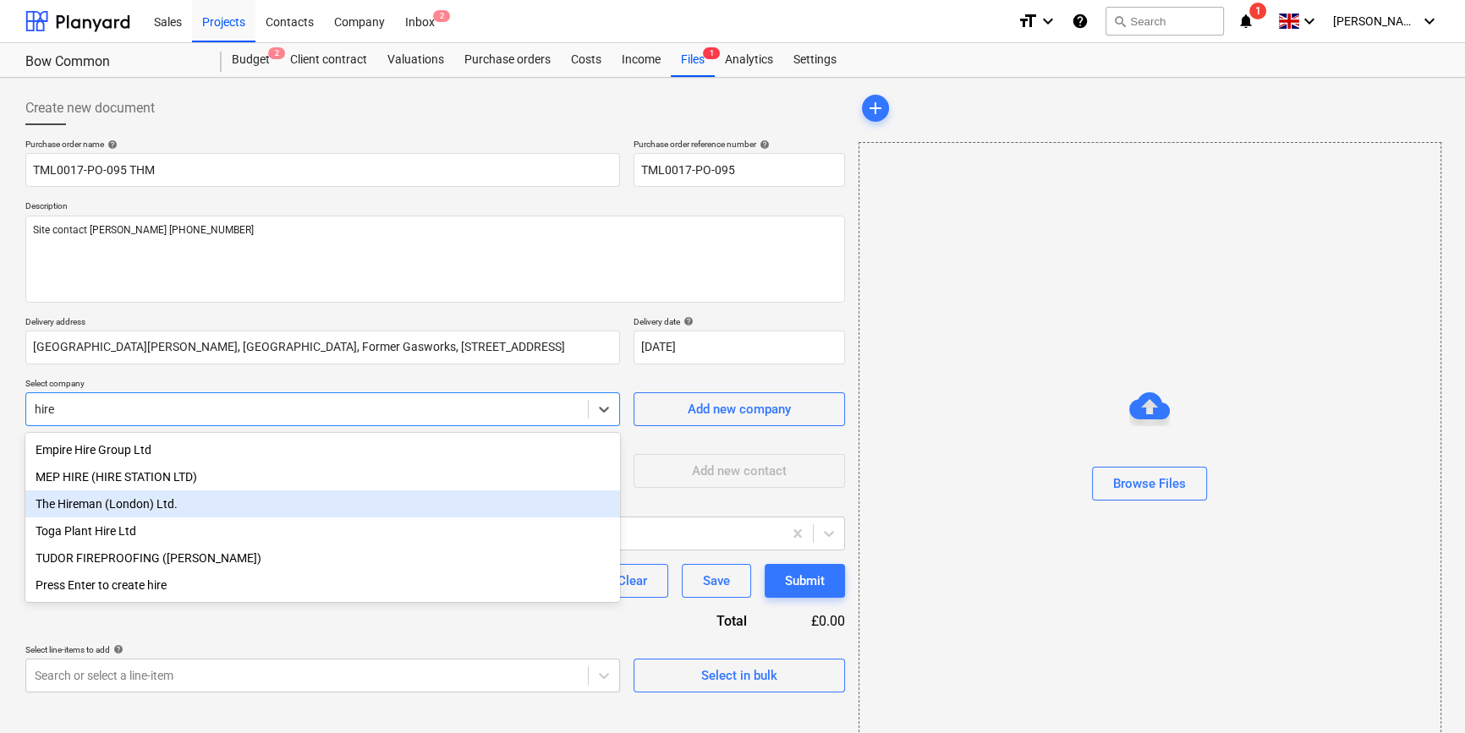
click at [141, 507] on div "The Hireman (London) Ltd." at bounding box center [322, 504] width 595 height 27
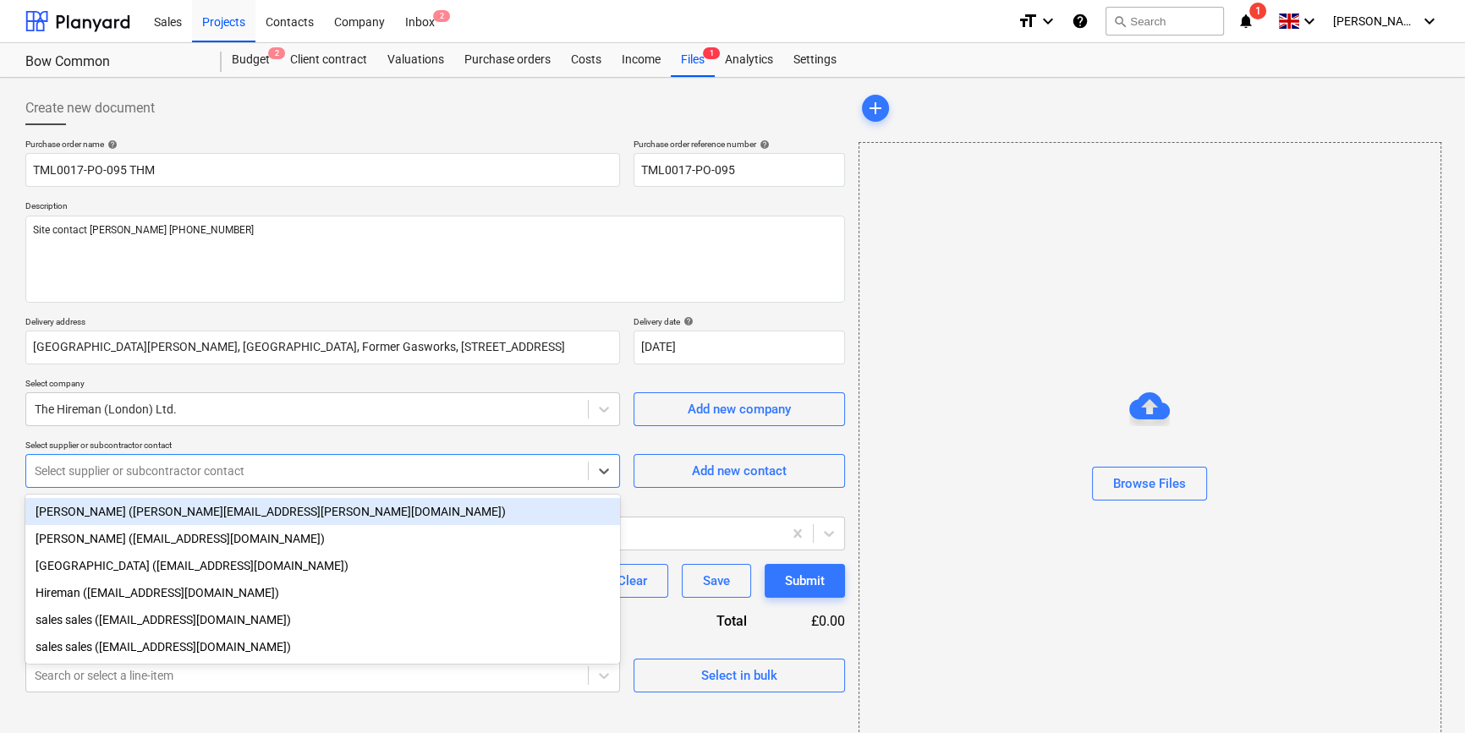
click at [131, 472] on div at bounding box center [307, 471] width 545 height 17
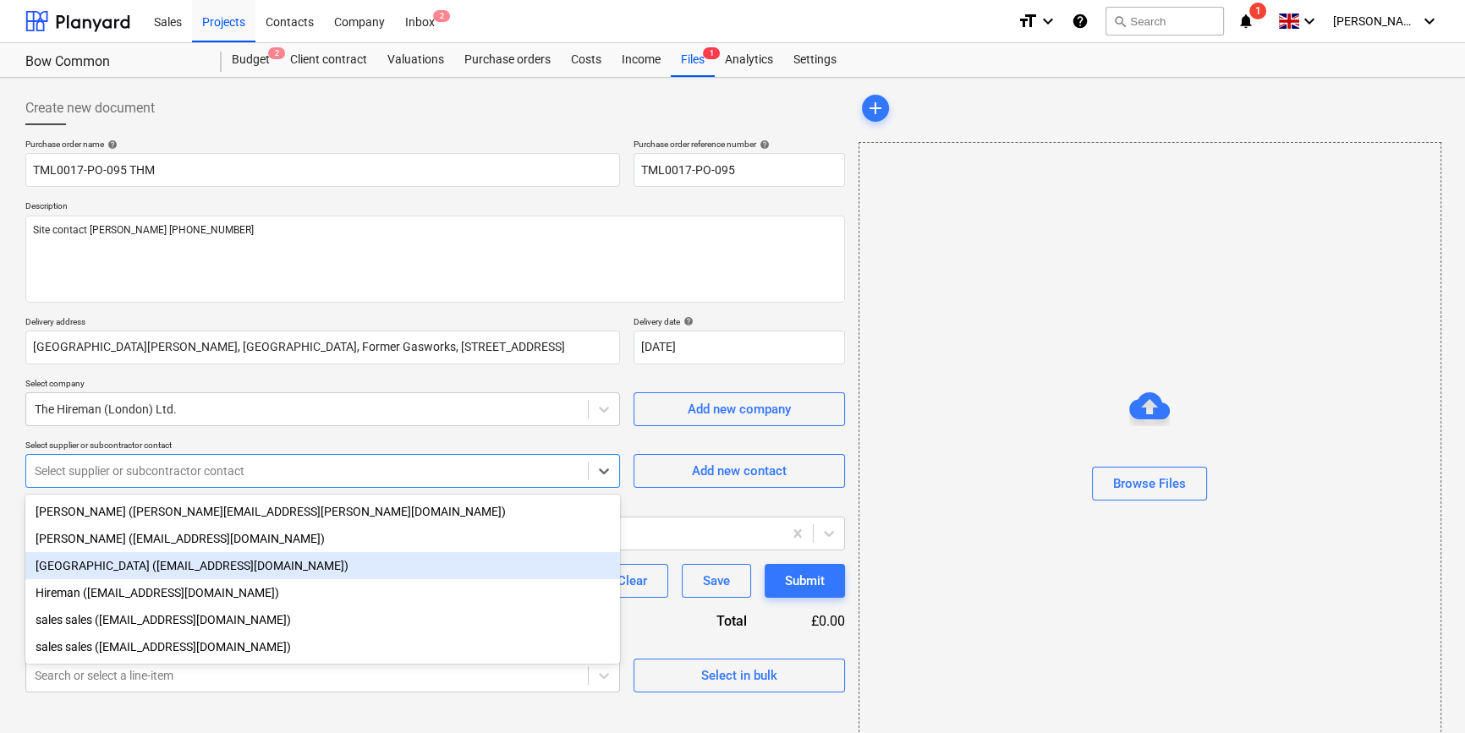
click at [118, 573] on div "[GEOGRAPHIC_DATA] ([EMAIL_ADDRESS][DOMAIN_NAME])" at bounding box center [322, 565] width 595 height 27
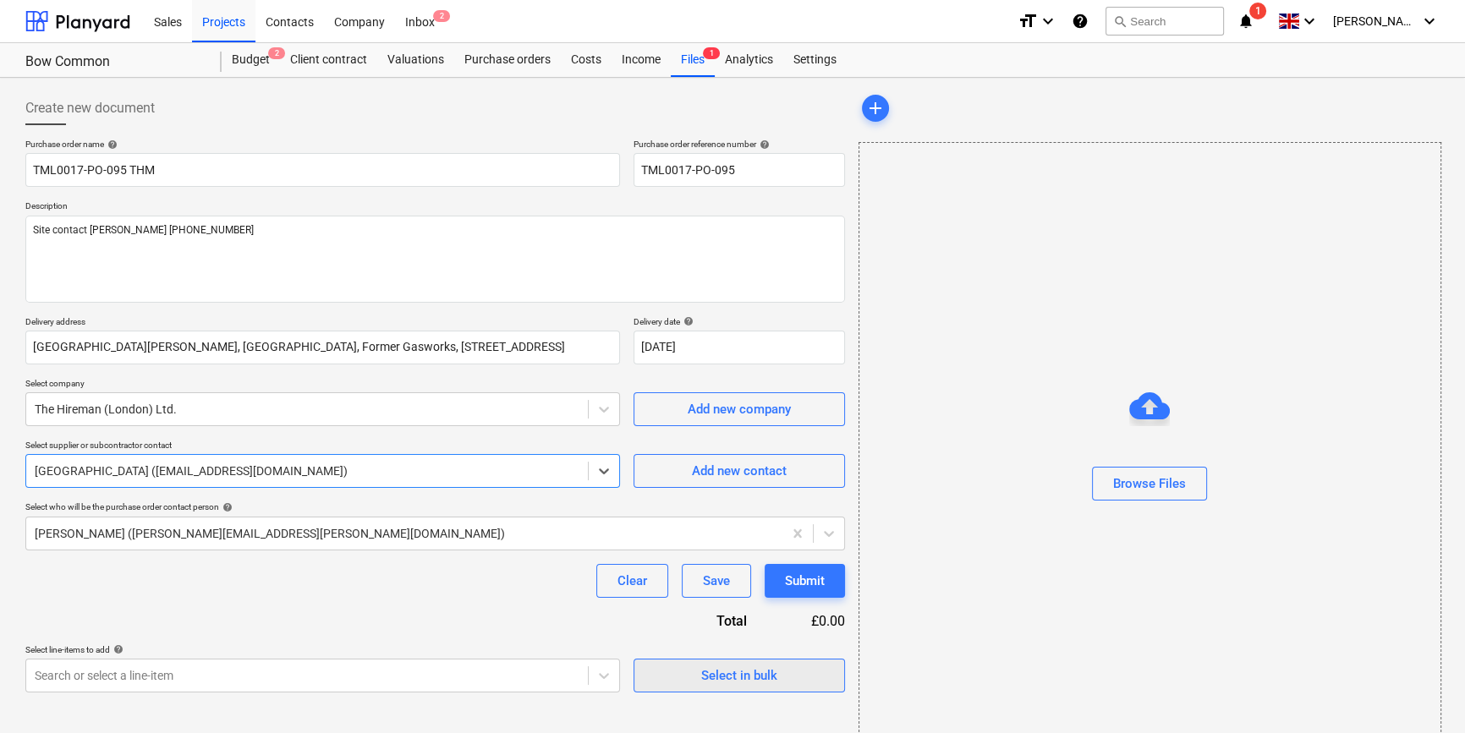
click at [708, 682] on div "Select in bulk" at bounding box center [739, 676] width 76 height 22
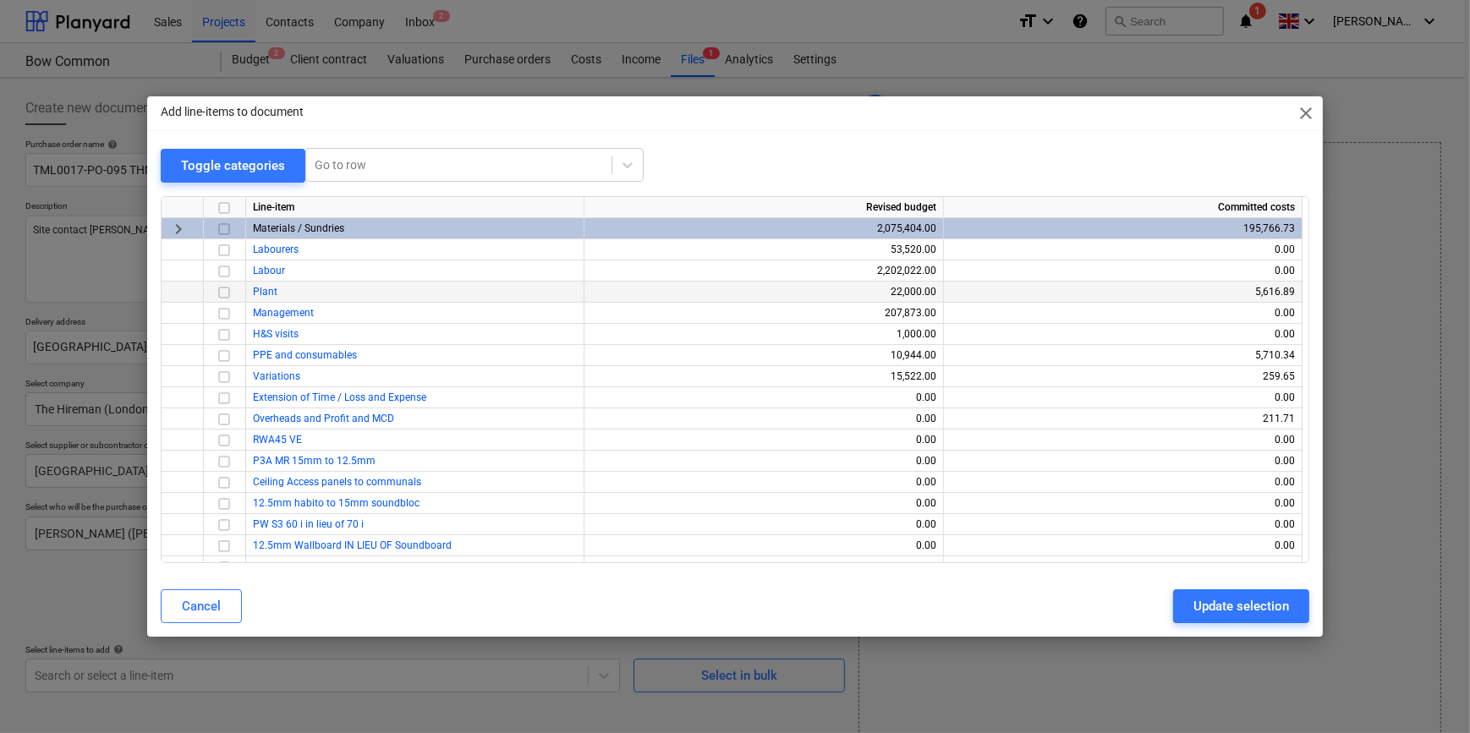
click at [229, 287] on input "checkbox" at bounding box center [224, 292] width 20 height 20
click at [1182, 604] on button "Update selection" at bounding box center [1241, 607] width 136 height 34
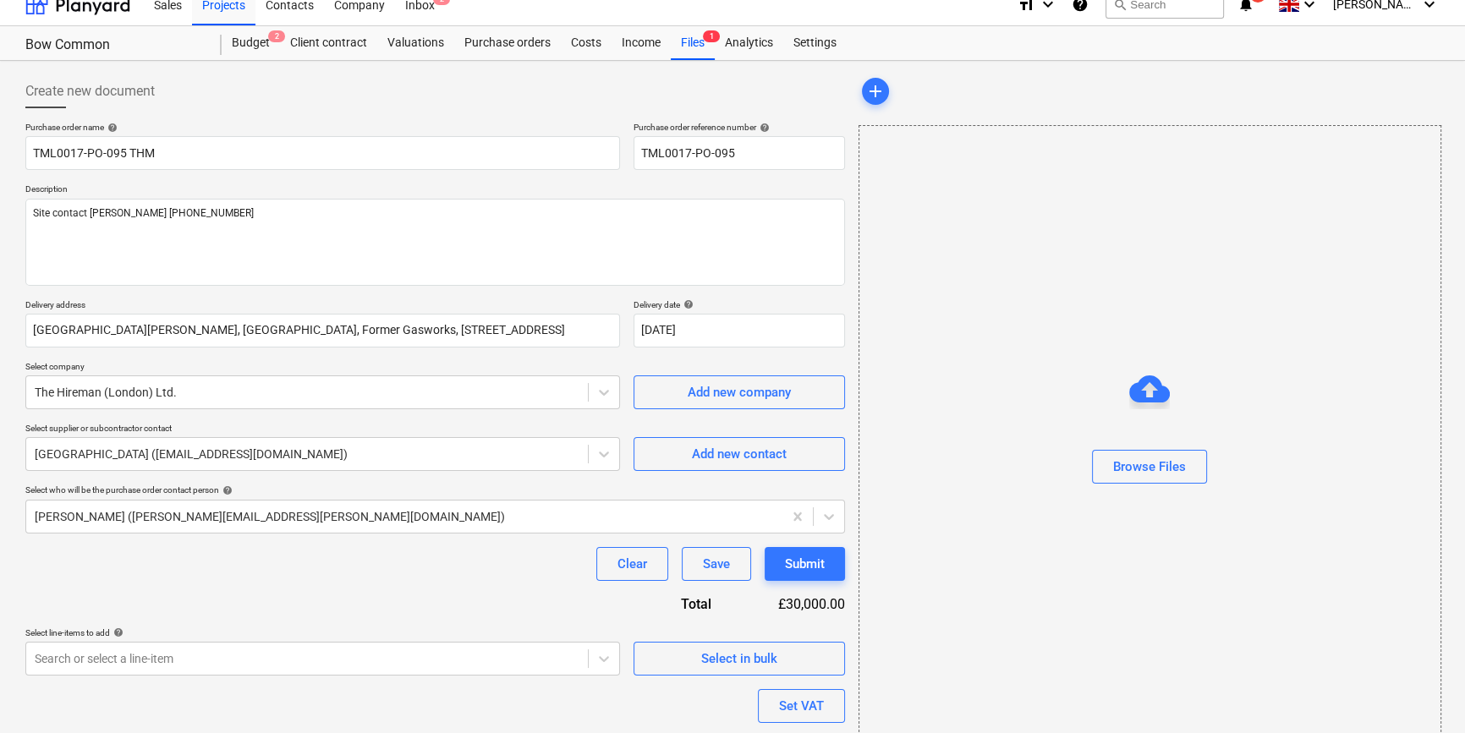
scroll to position [131, 0]
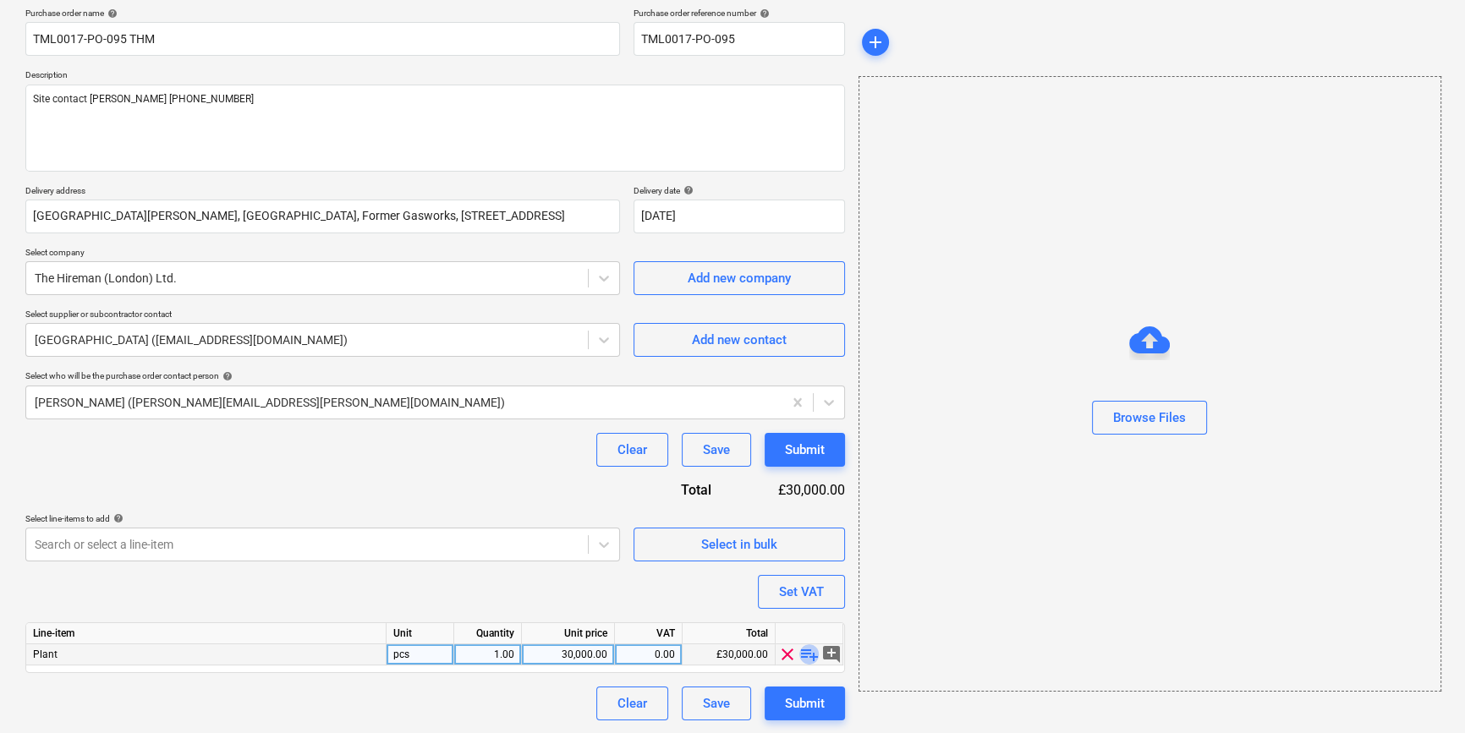
click at [807, 655] on span "playlist_add" at bounding box center [809, 655] width 20 height 20
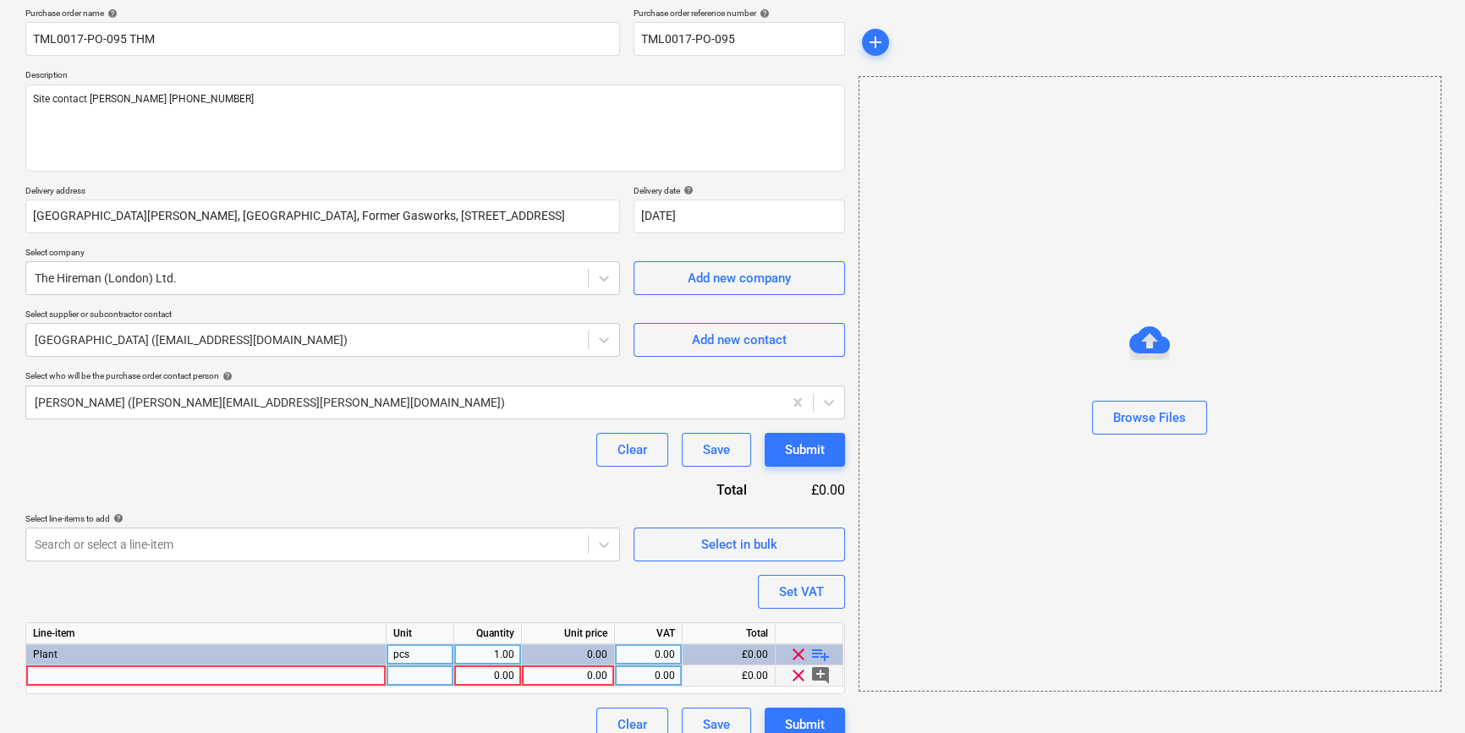
click at [48, 677] on div at bounding box center [206, 676] width 360 height 21
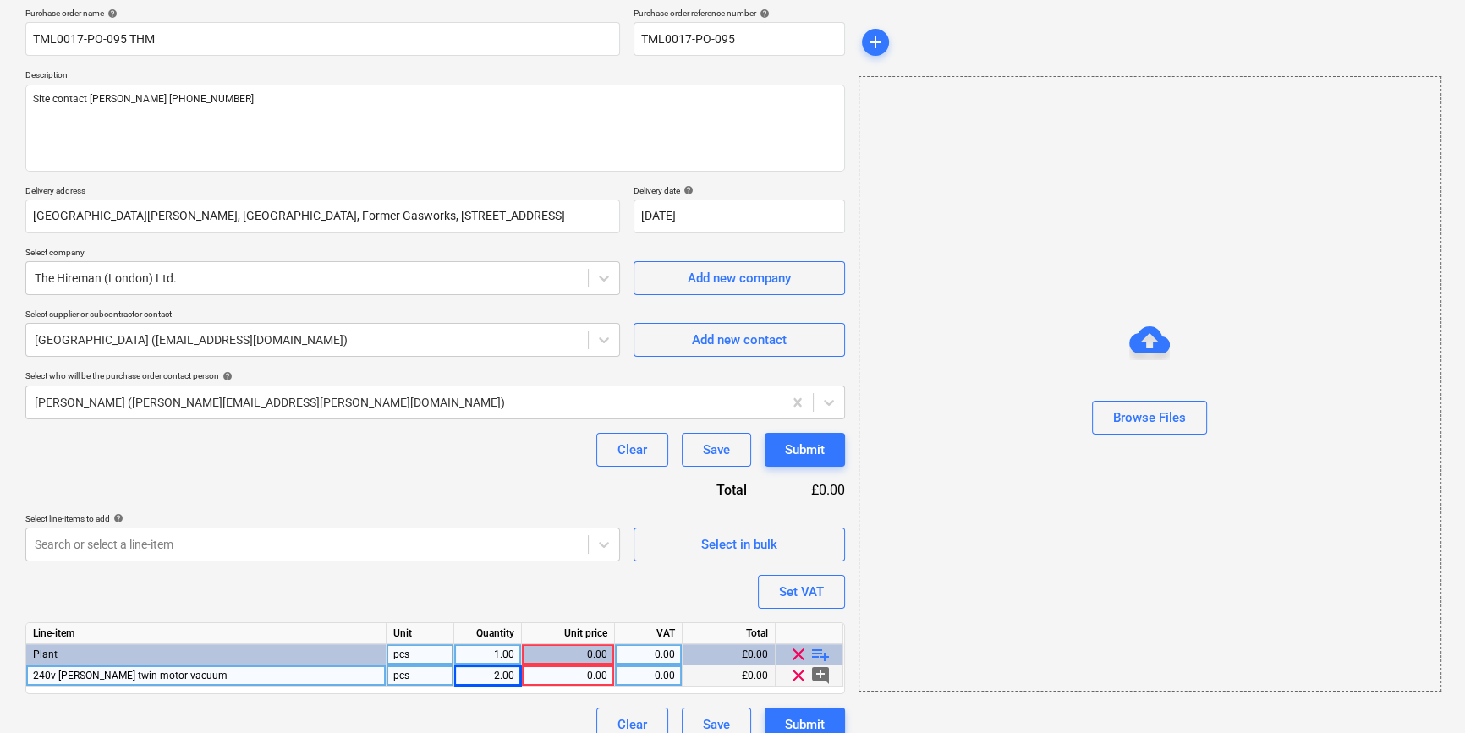
click at [414, 672] on div "pcs" at bounding box center [421, 676] width 68 height 21
click at [103, 673] on span "240v [PERSON_NAME] twin motor vacuum" at bounding box center [130, 676] width 195 height 12
click at [116, 675] on input "240v [PERSON_NAME] twin motor vacuum" at bounding box center [205, 676] width 359 height 20
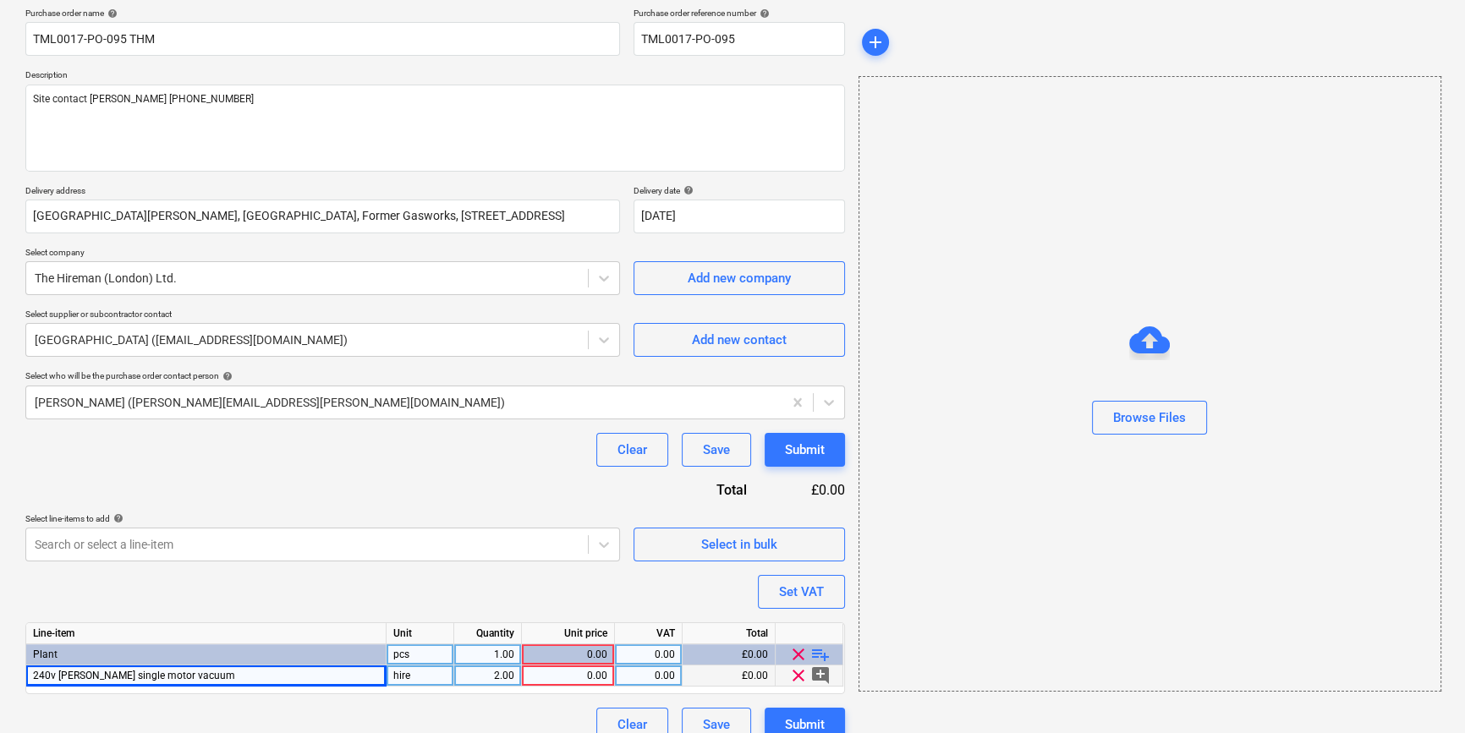
click at [585, 674] on div "0.00" at bounding box center [568, 676] width 79 height 21
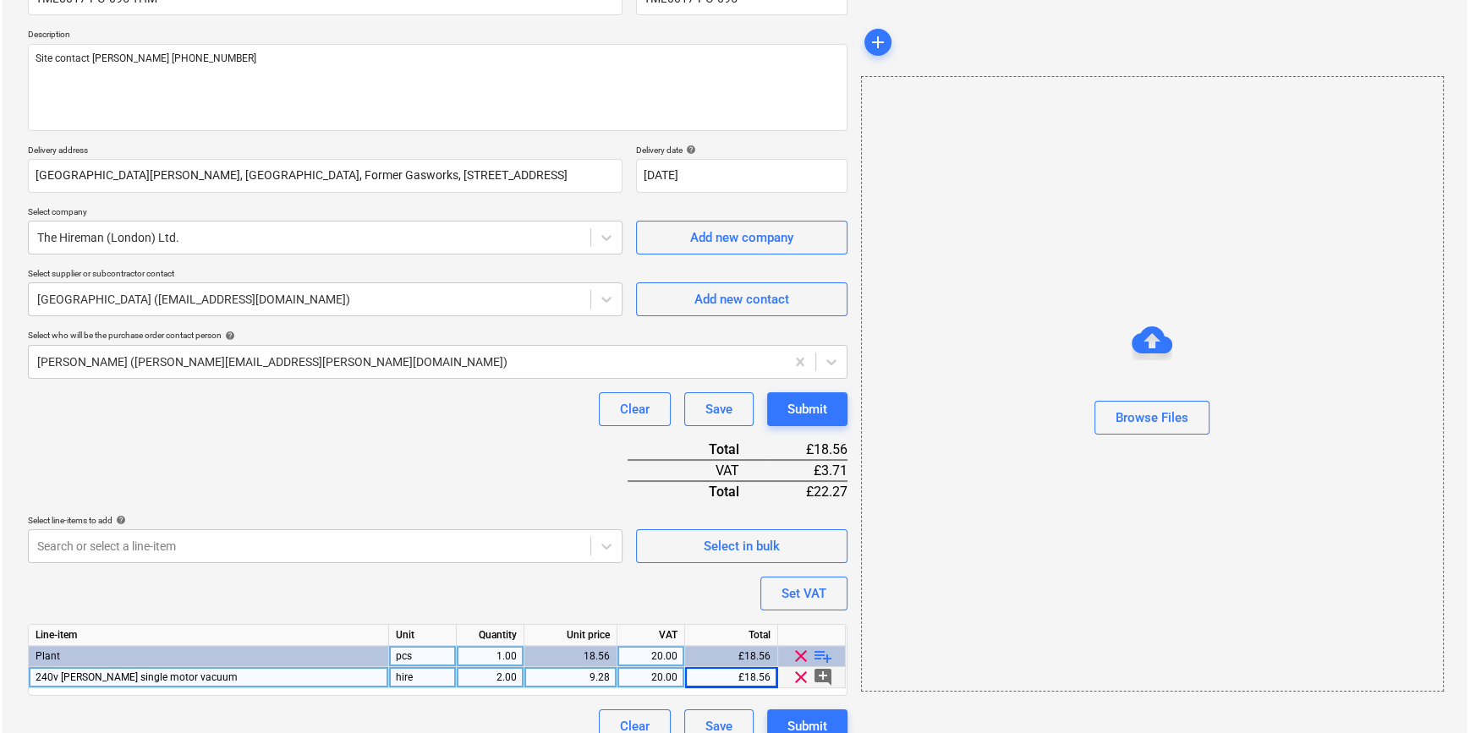
scroll to position [195, 0]
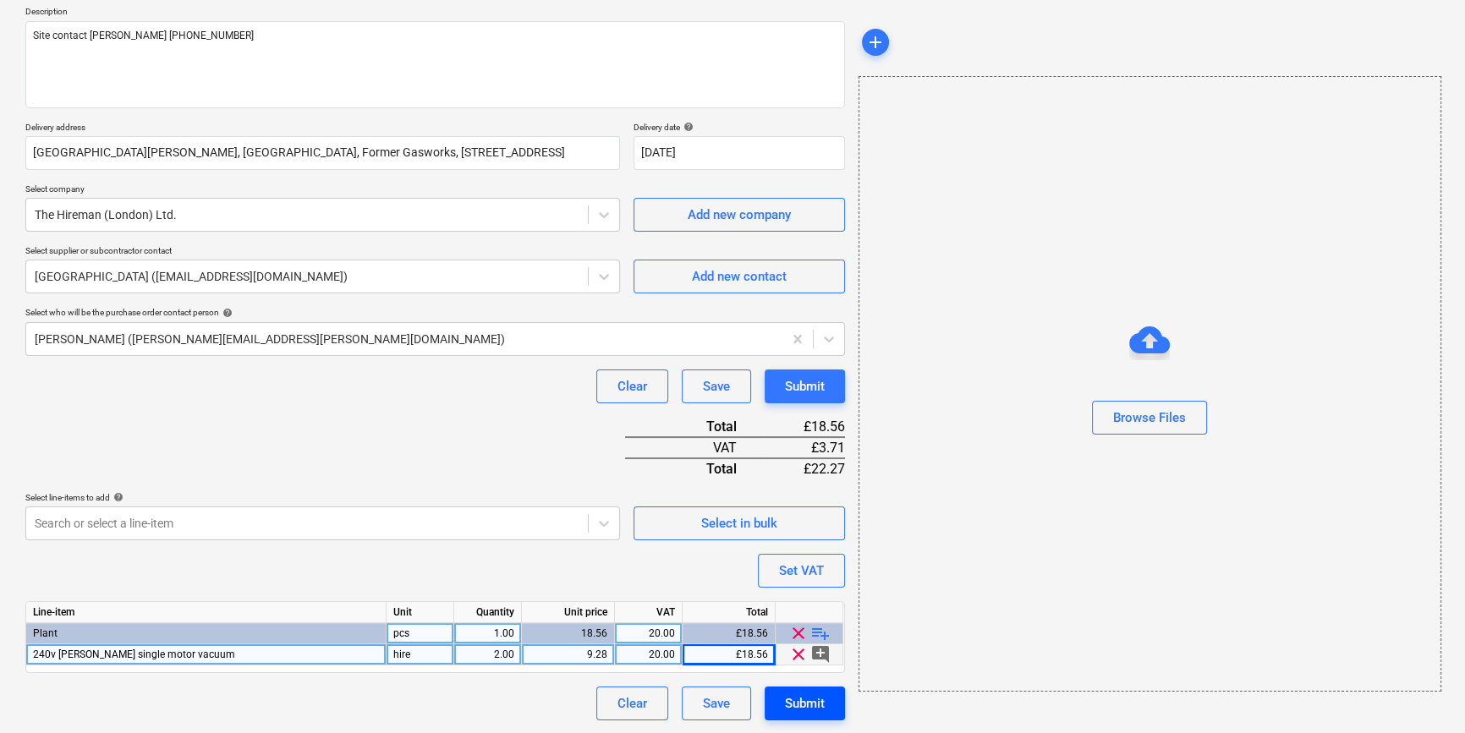
click at [794, 705] on div "Submit" at bounding box center [805, 704] width 40 height 22
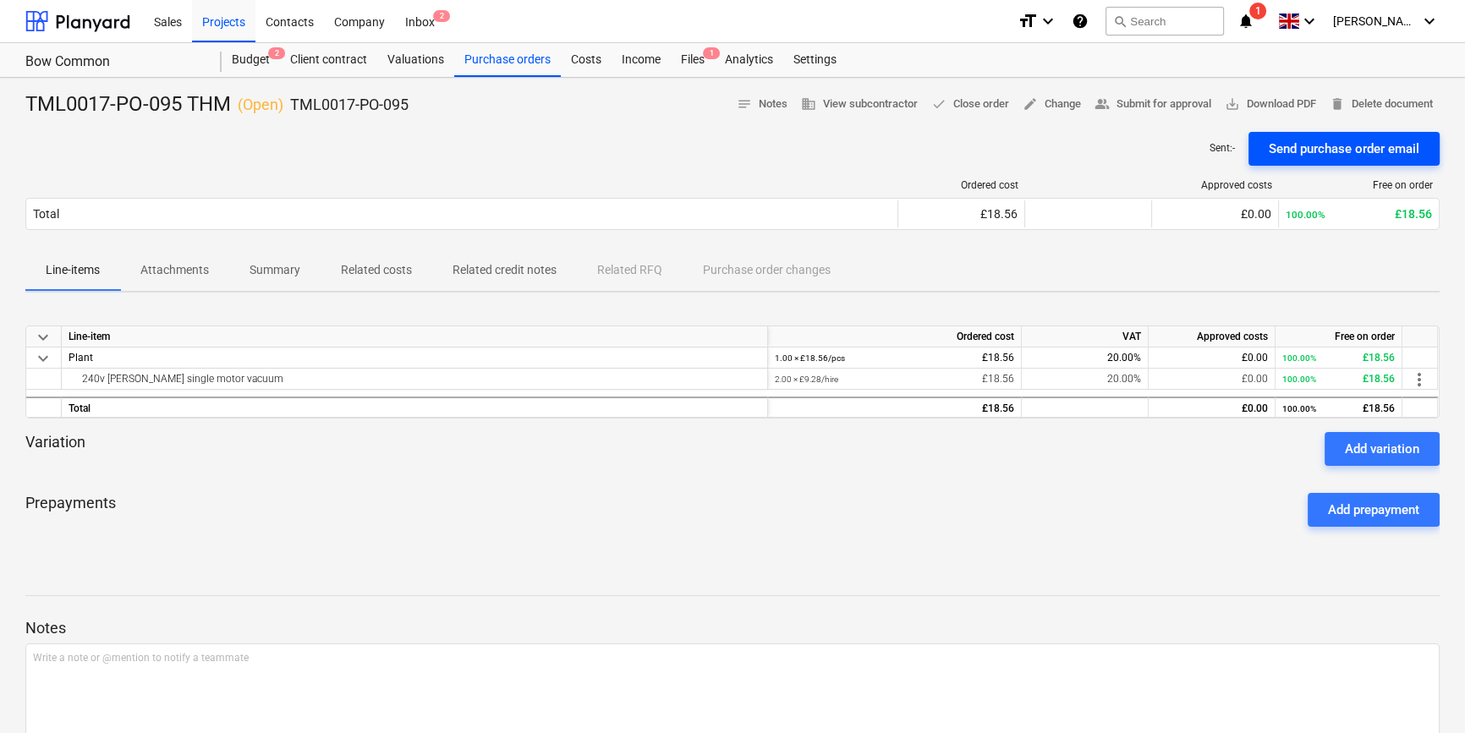
click at [1333, 152] on div "Send purchase order email" at bounding box center [1344, 149] width 151 height 22
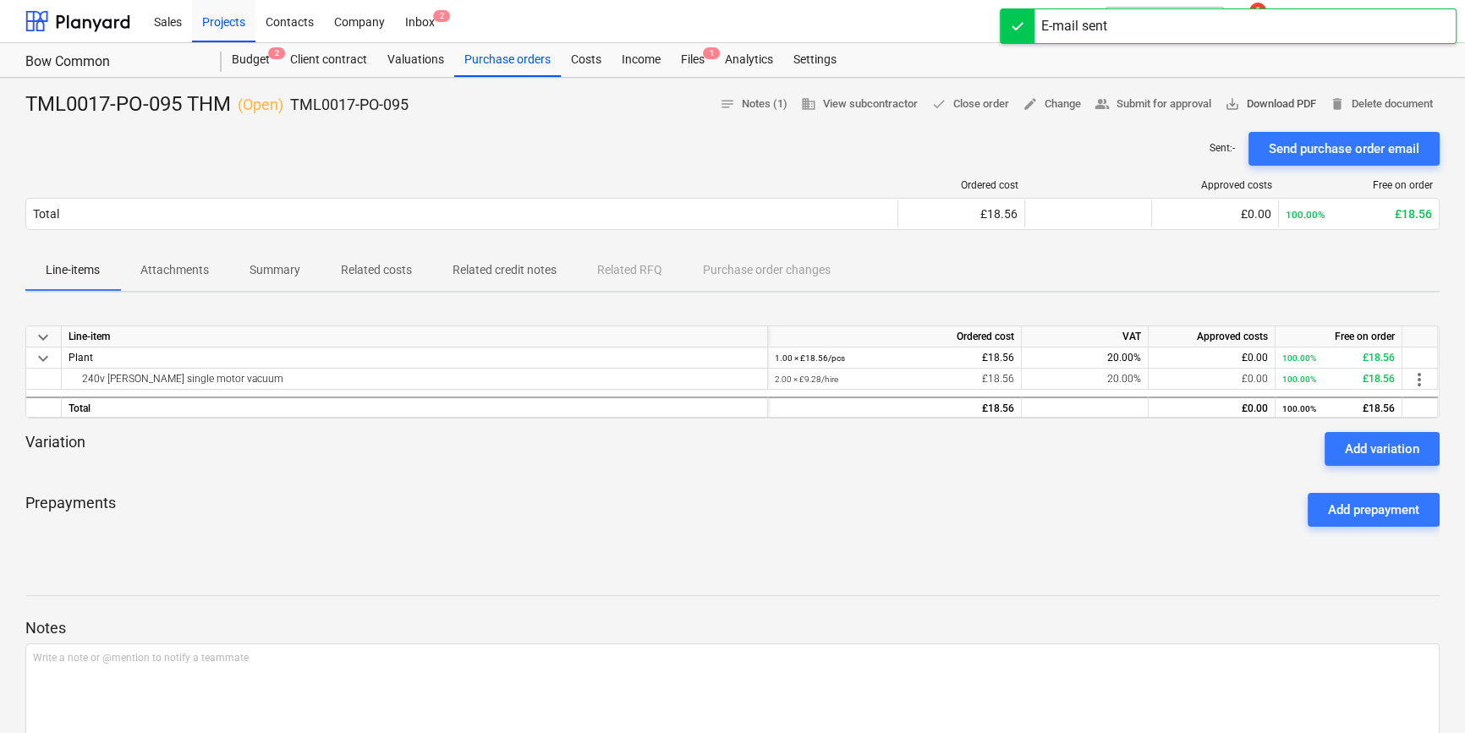
click at [1295, 96] on span "save_alt Download PDF" at bounding box center [1270, 104] width 91 height 19
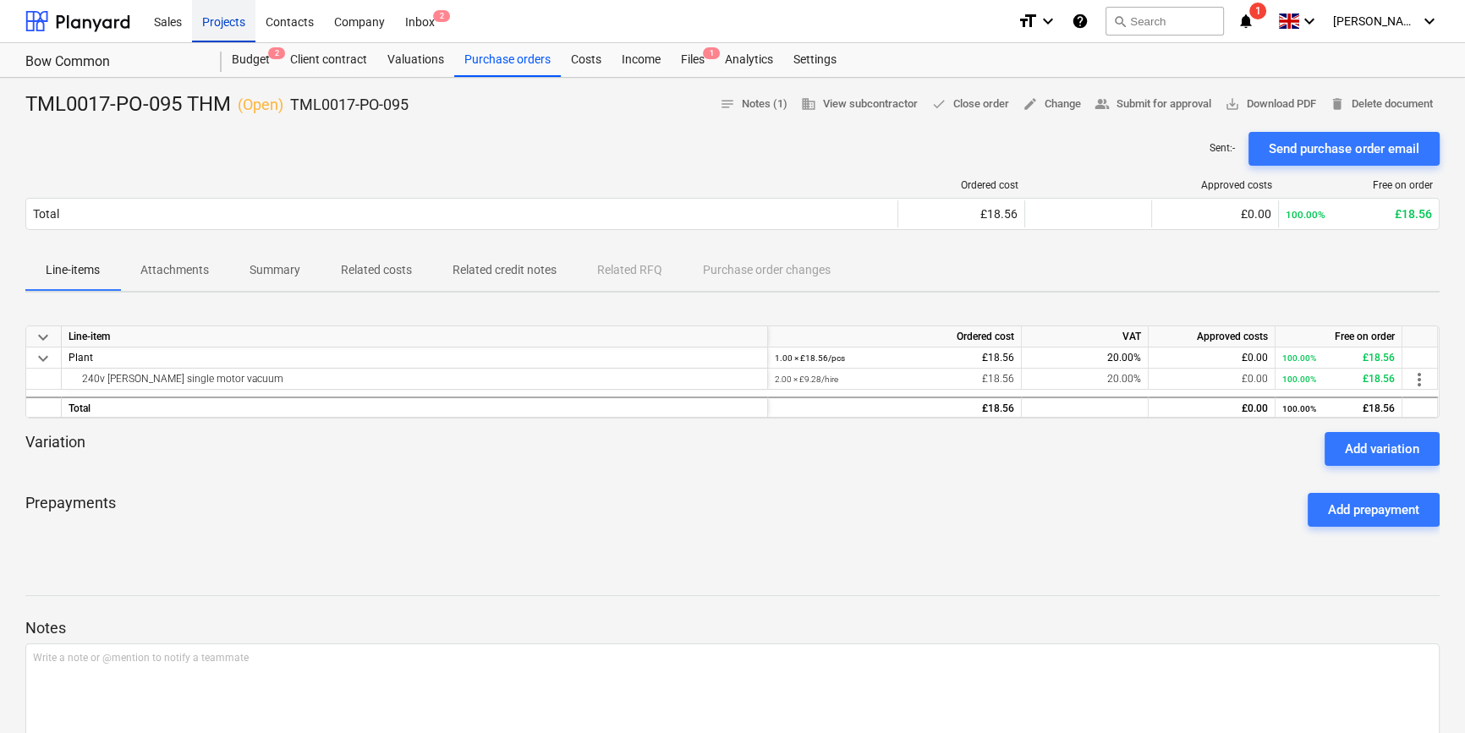
click at [228, 23] on div "Projects" at bounding box center [223, 20] width 63 height 43
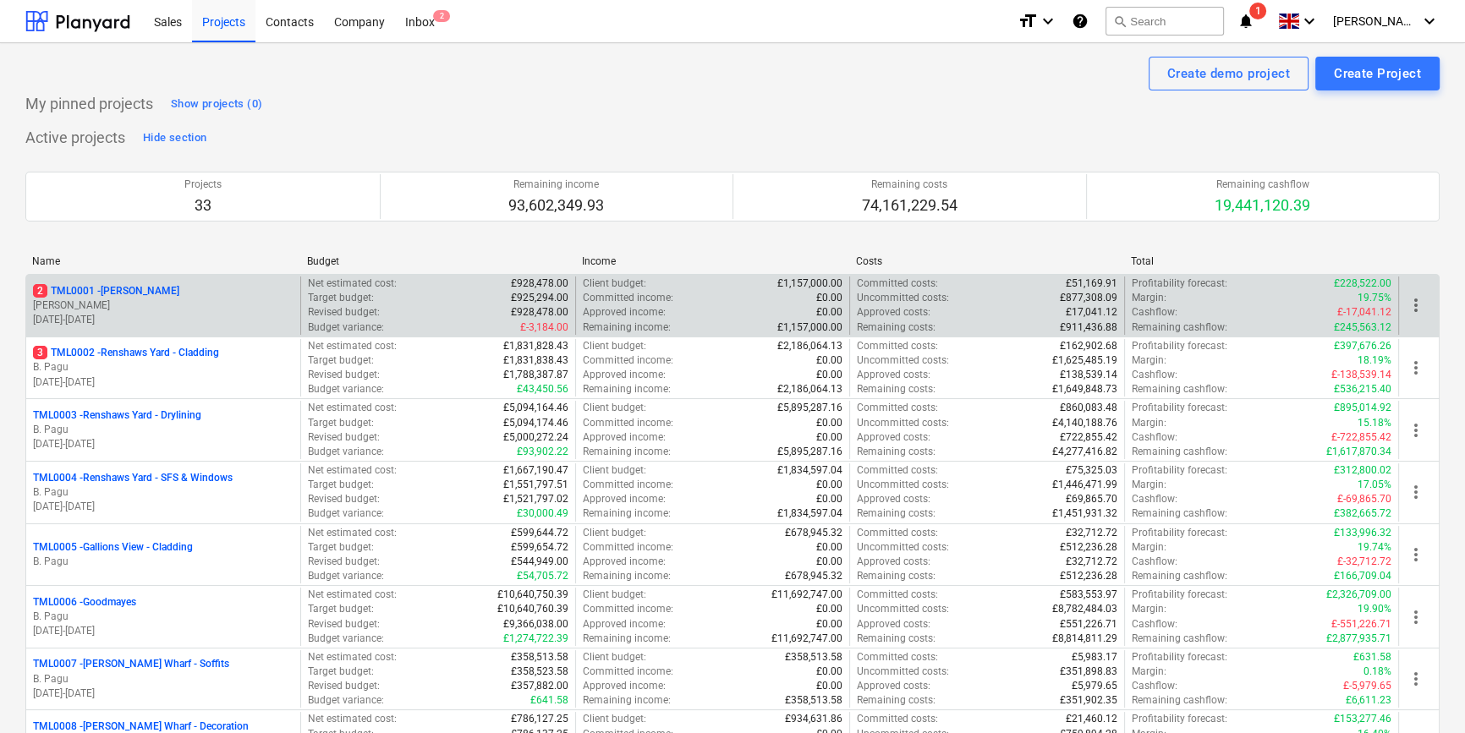
click at [123, 294] on p "2 TML0001 - [PERSON_NAME]" at bounding box center [106, 291] width 146 height 14
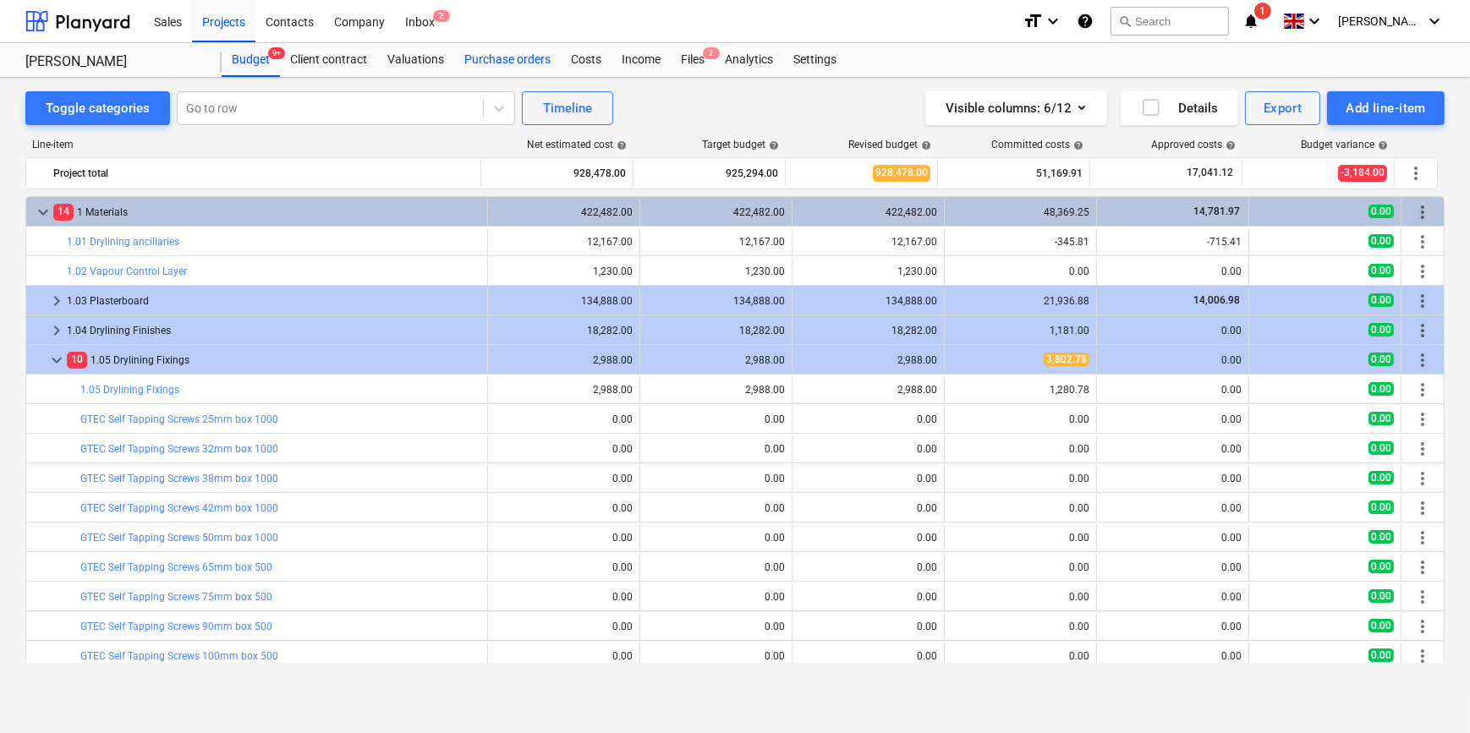
click at [499, 60] on div "Purchase orders" at bounding box center [507, 60] width 107 height 34
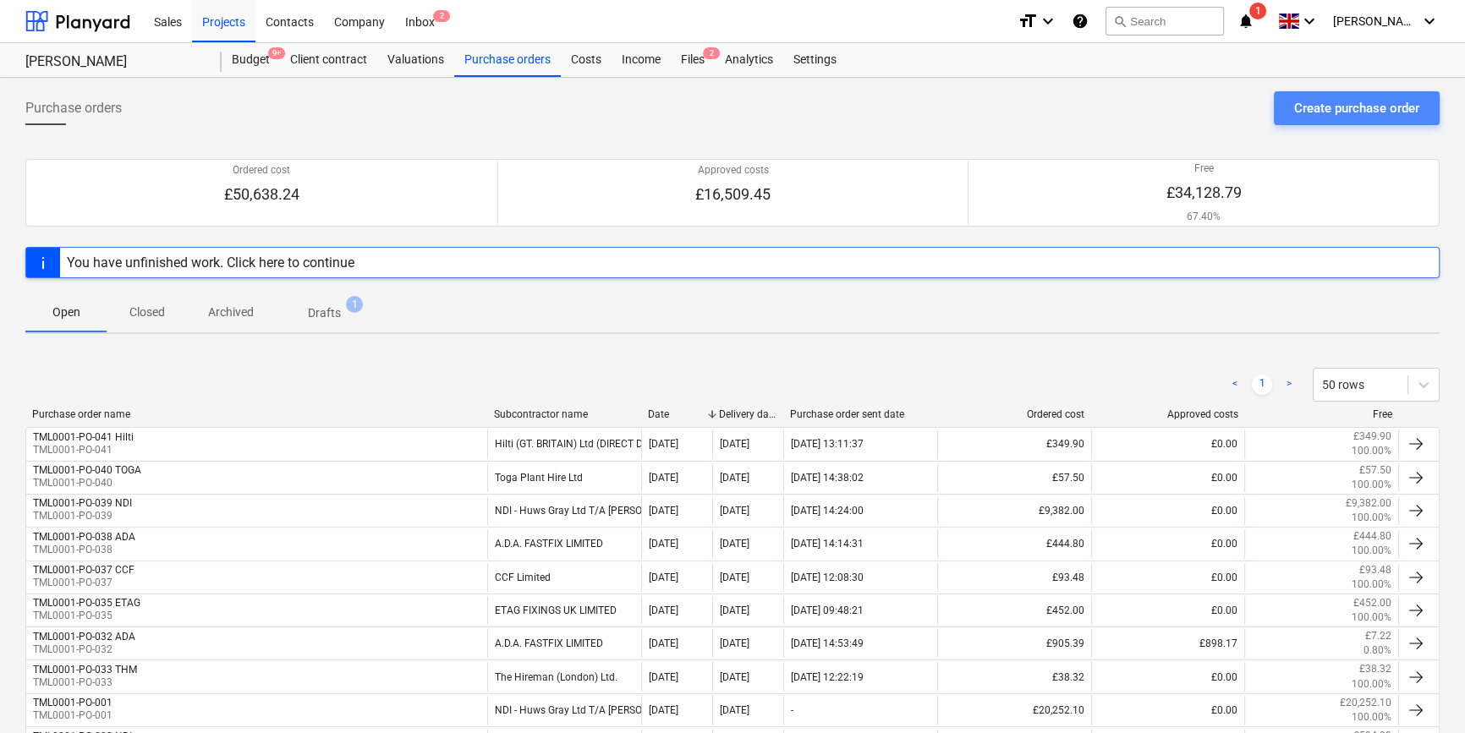
click at [1314, 102] on div "Create purchase order" at bounding box center [1356, 108] width 125 height 22
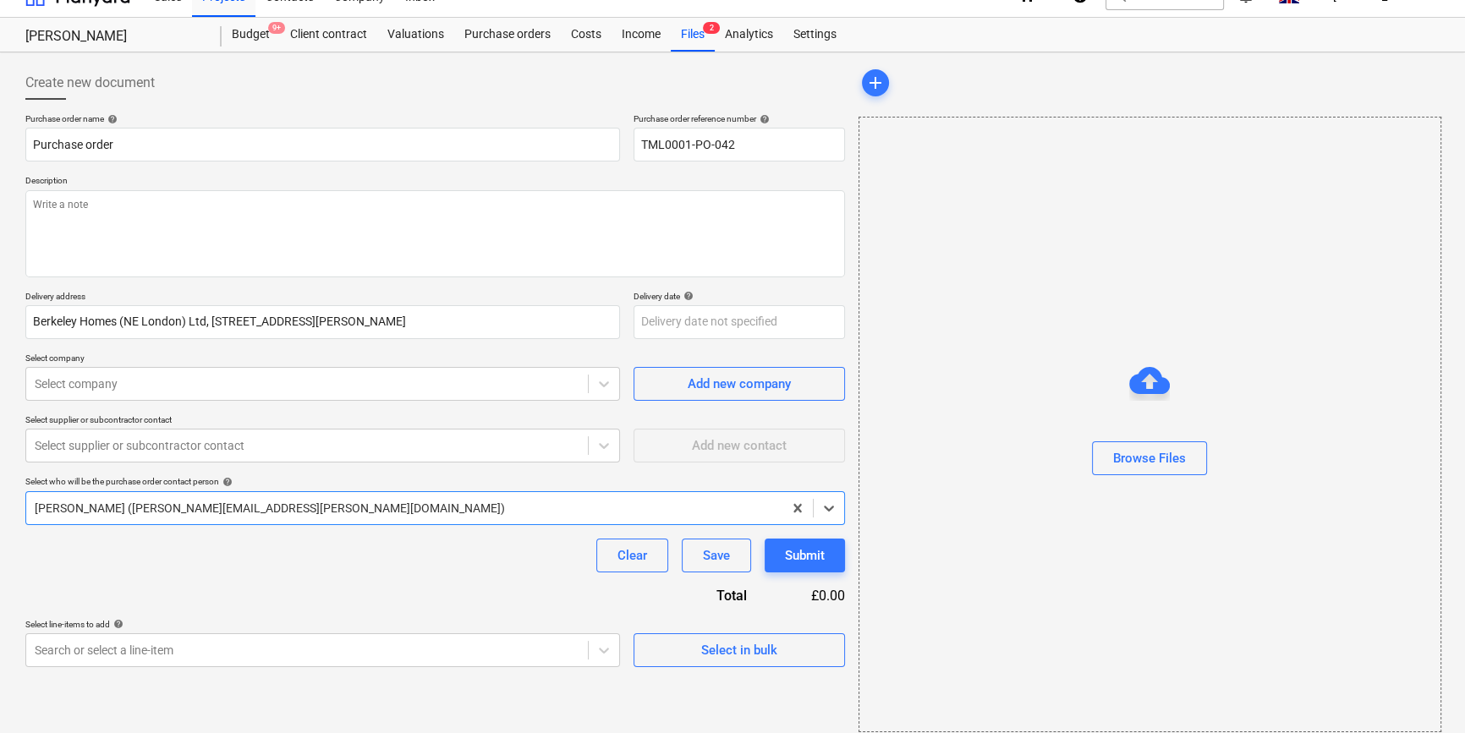
scroll to position [36, 0]
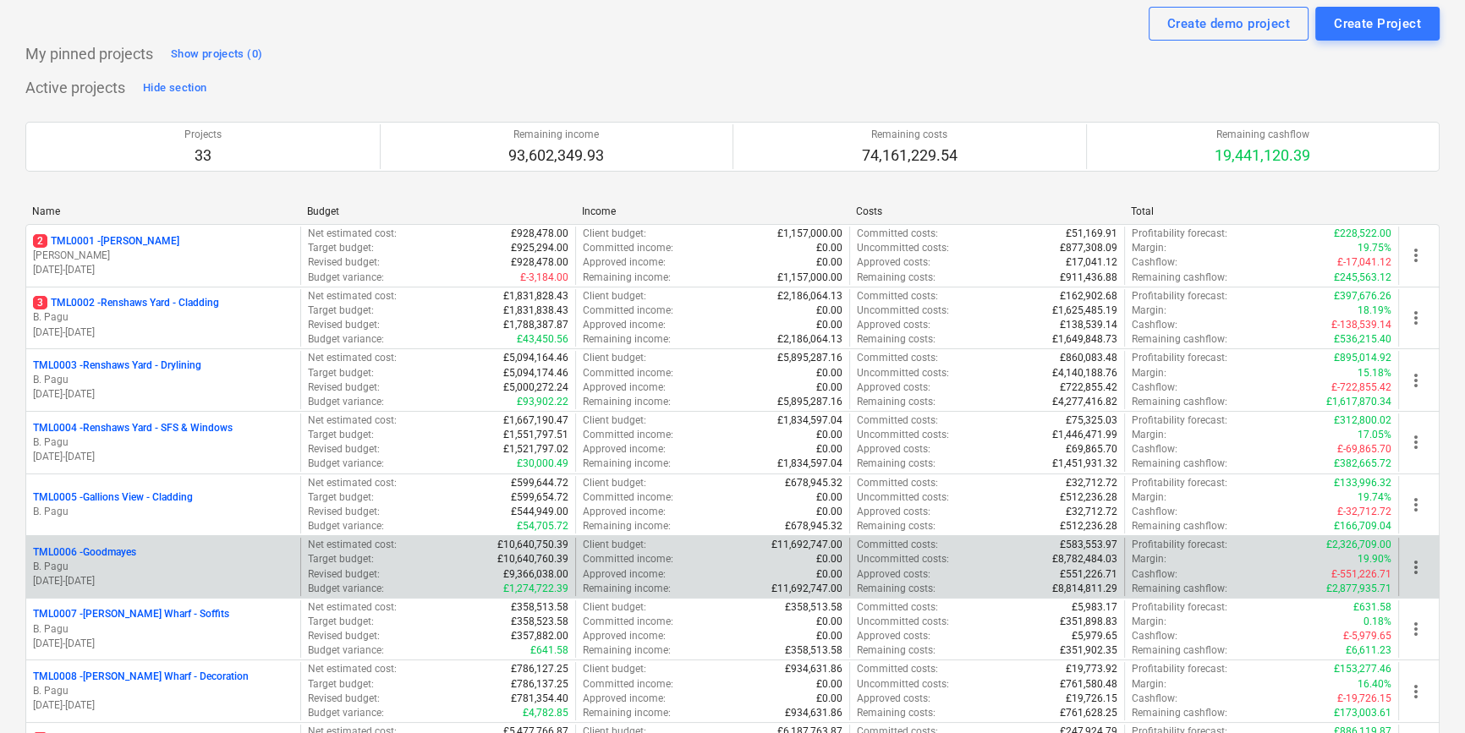
scroll to position [76, 0]
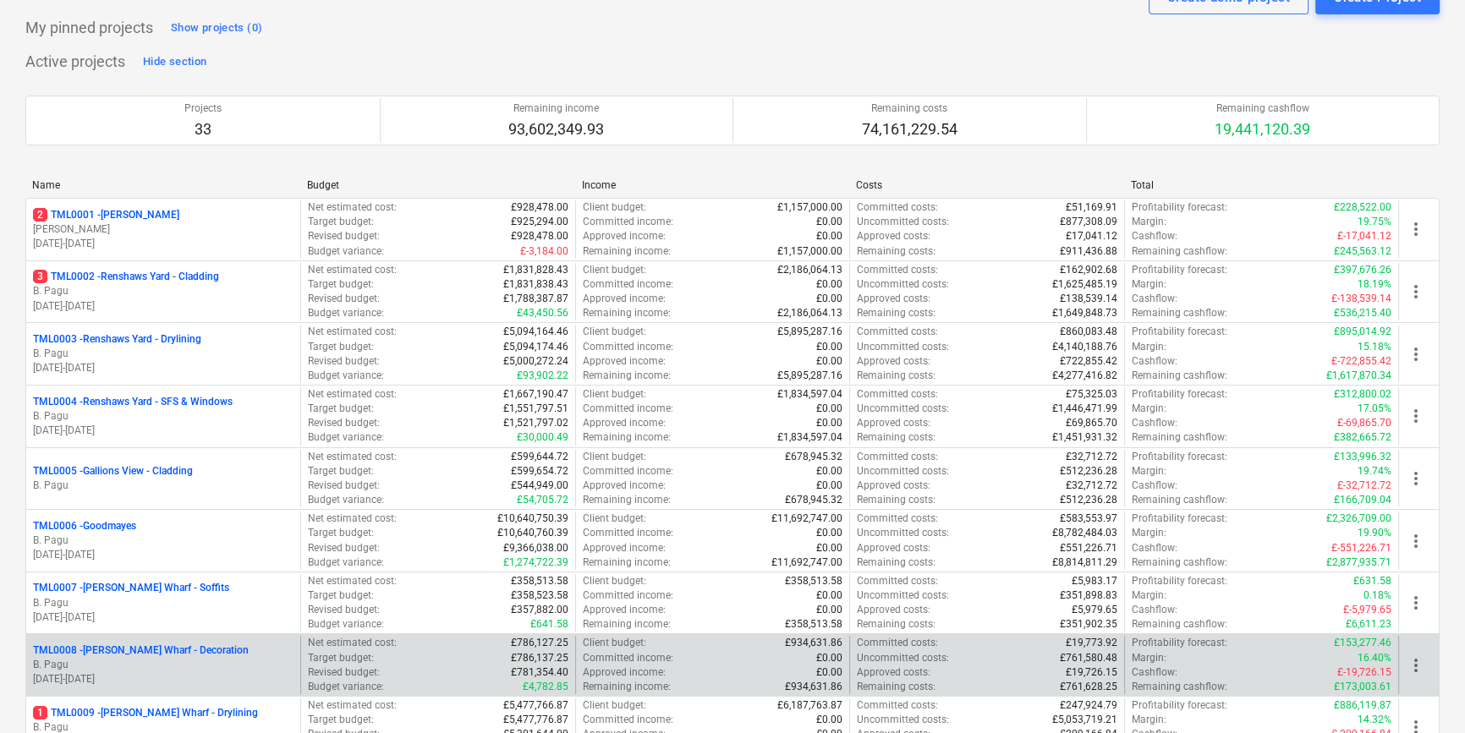
click at [178, 660] on p "B. Pagu" at bounding box center [163, 665] width 261 height 14
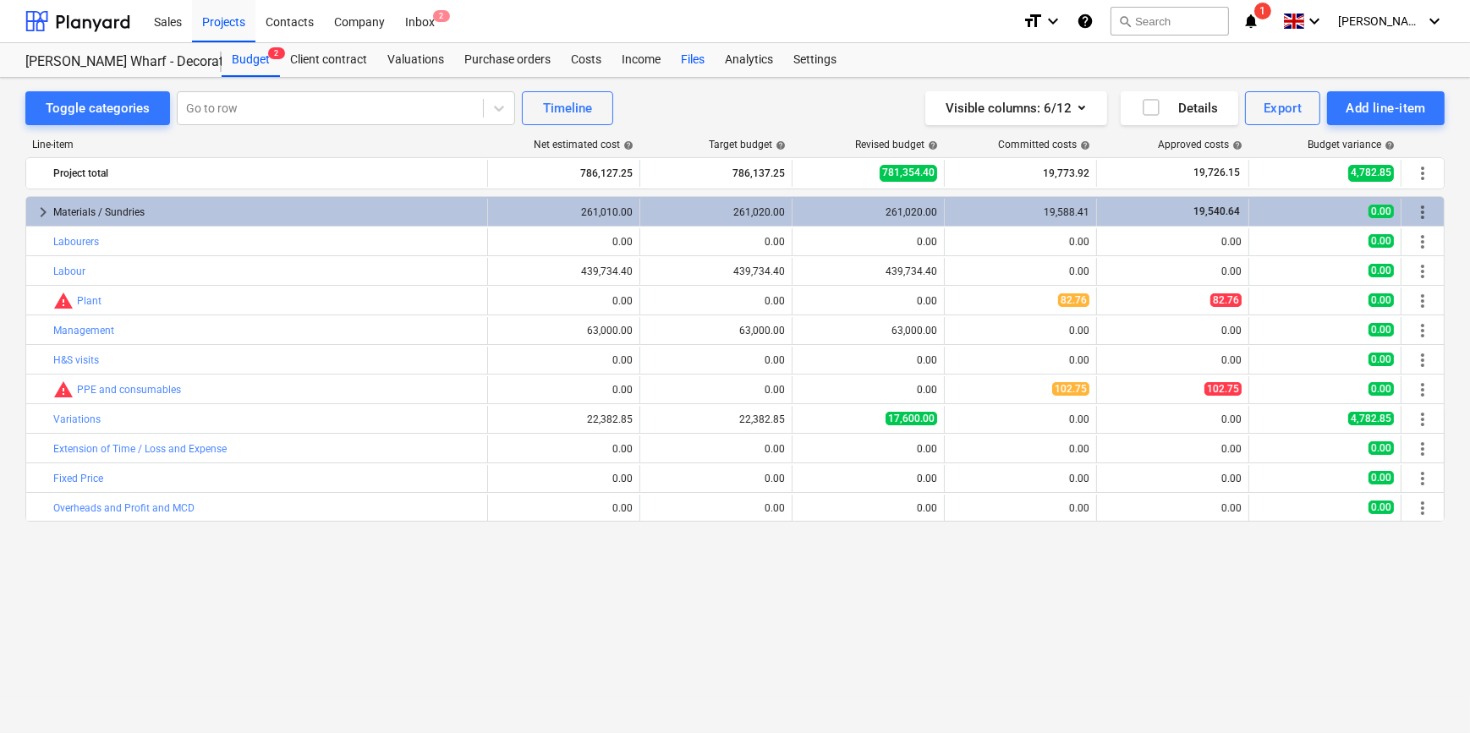
click at [684, 55] on div "Files" at bounding box center [693, 60] width 44 height 34
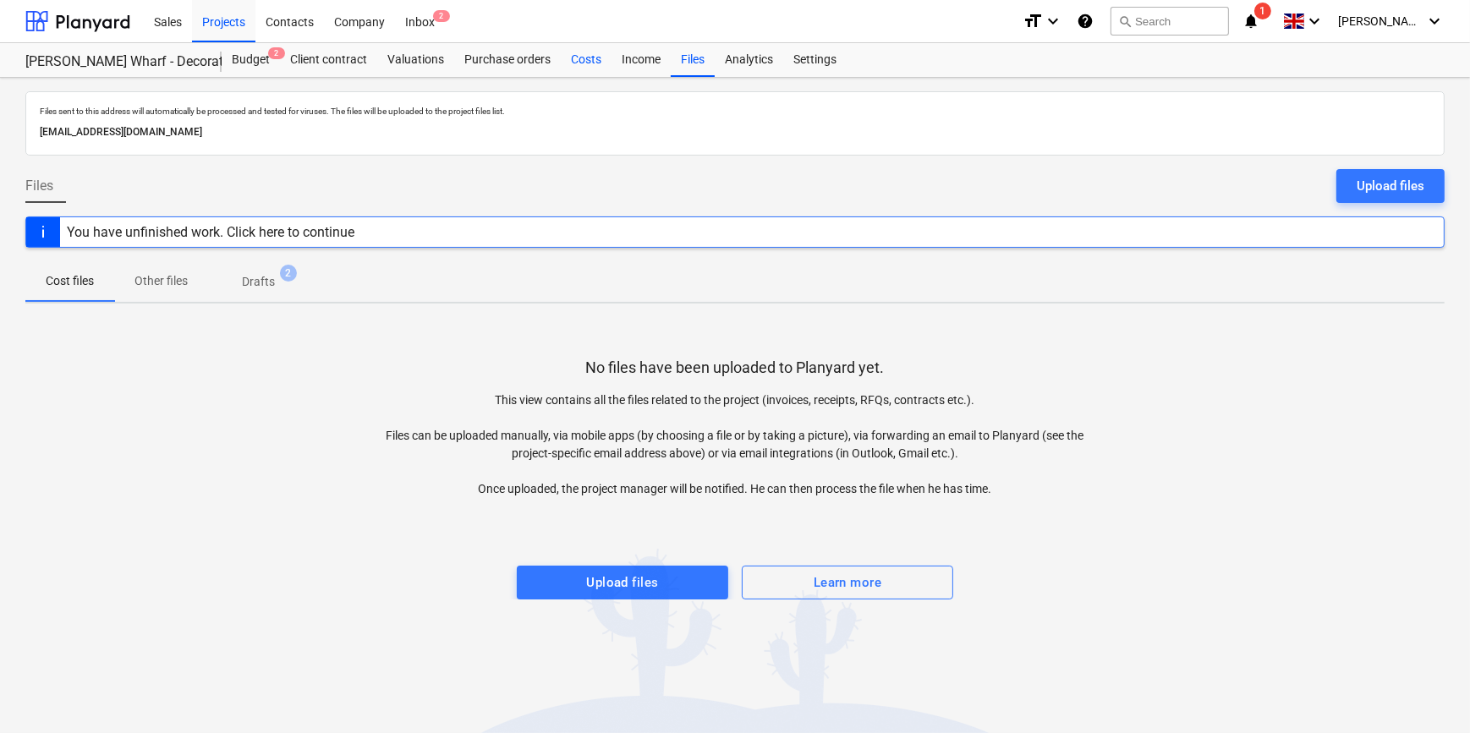
click at [573, 59] on div "Costs" at bounding box center [586, 60] width 51 height 34
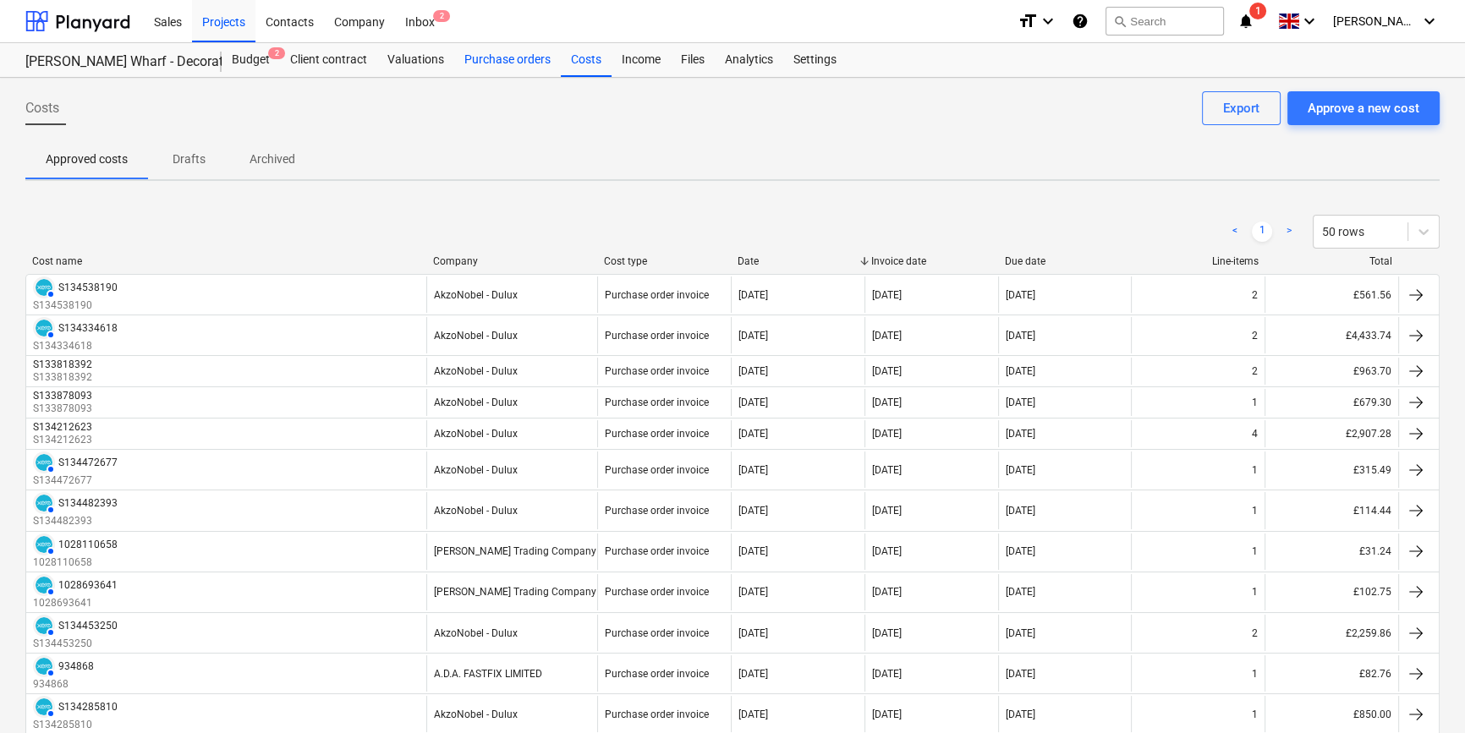
click at [504, 60] on div "Purchase orders" at bounding box center [507, 60] width 107 height 34
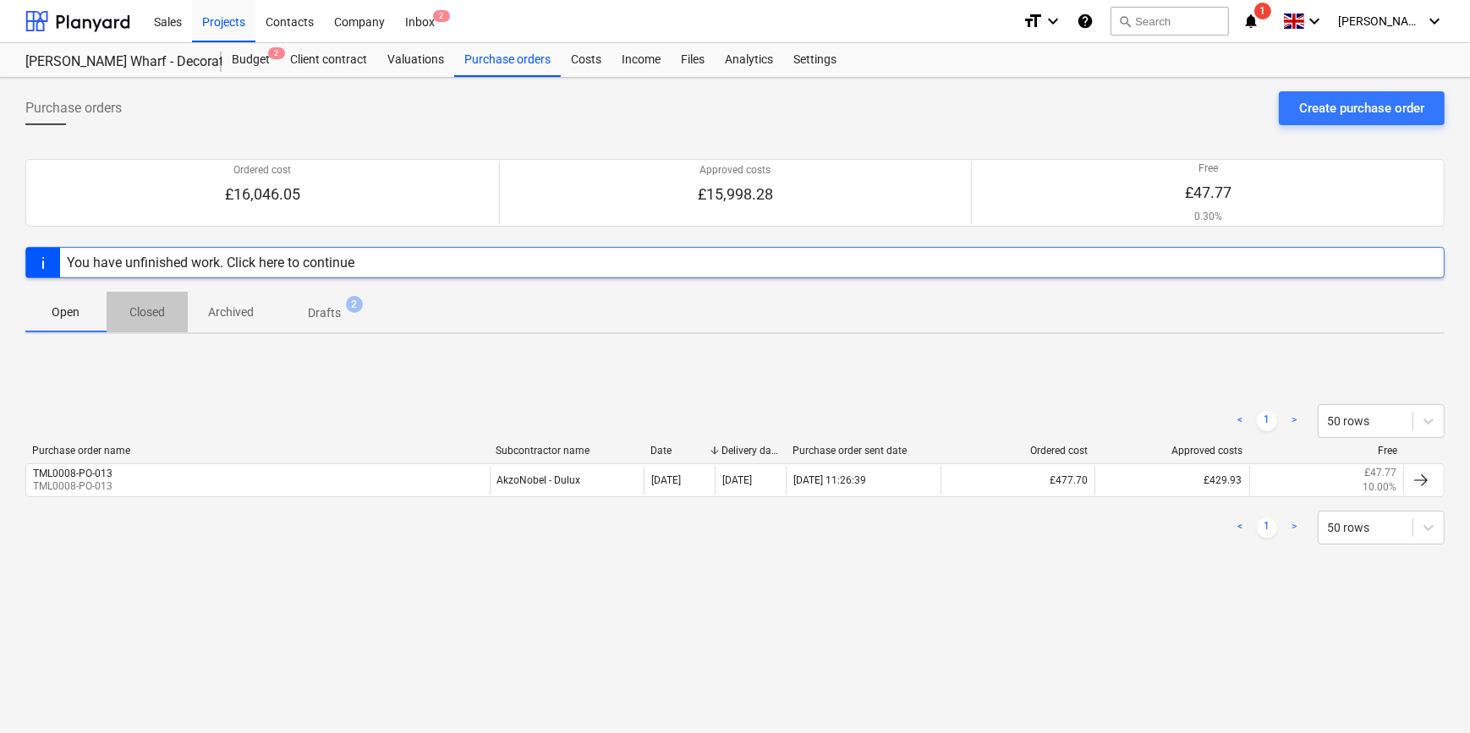
click at [139, 316] on p "Closed" at bounding box center [147, 313] width 41 height 18
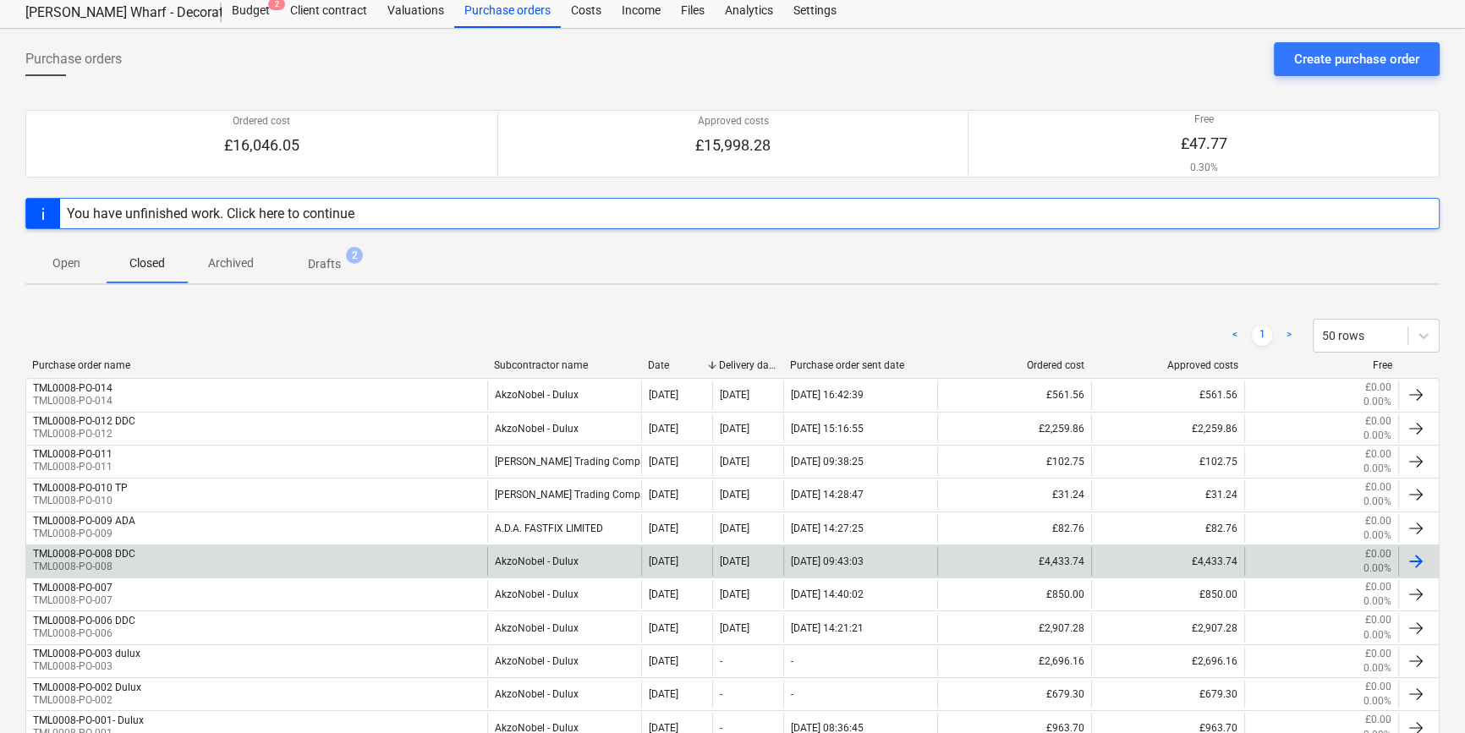
scroll to position [76, 0]
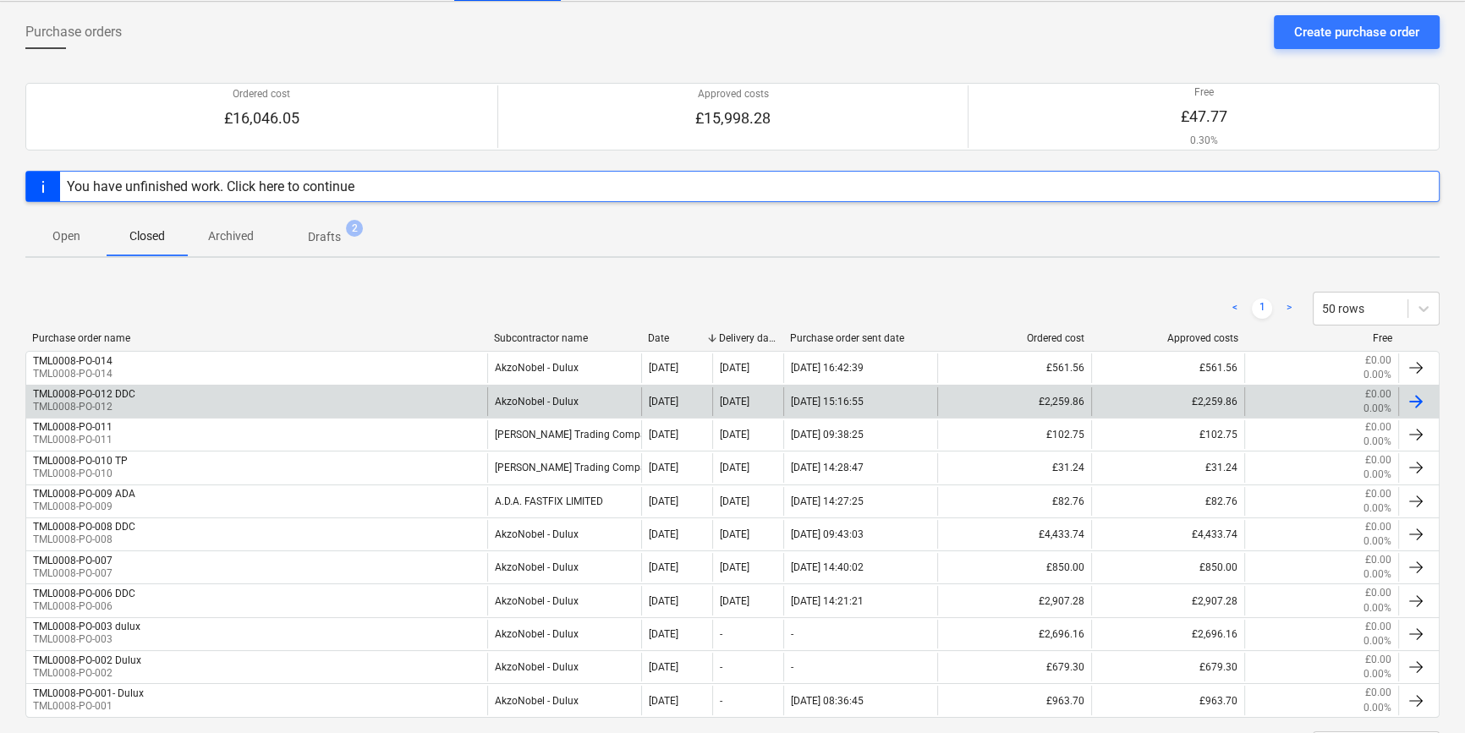
click at [128, 401] on p "TML0008-PO-012" at bounding box center [84, 407] width 102 height 14
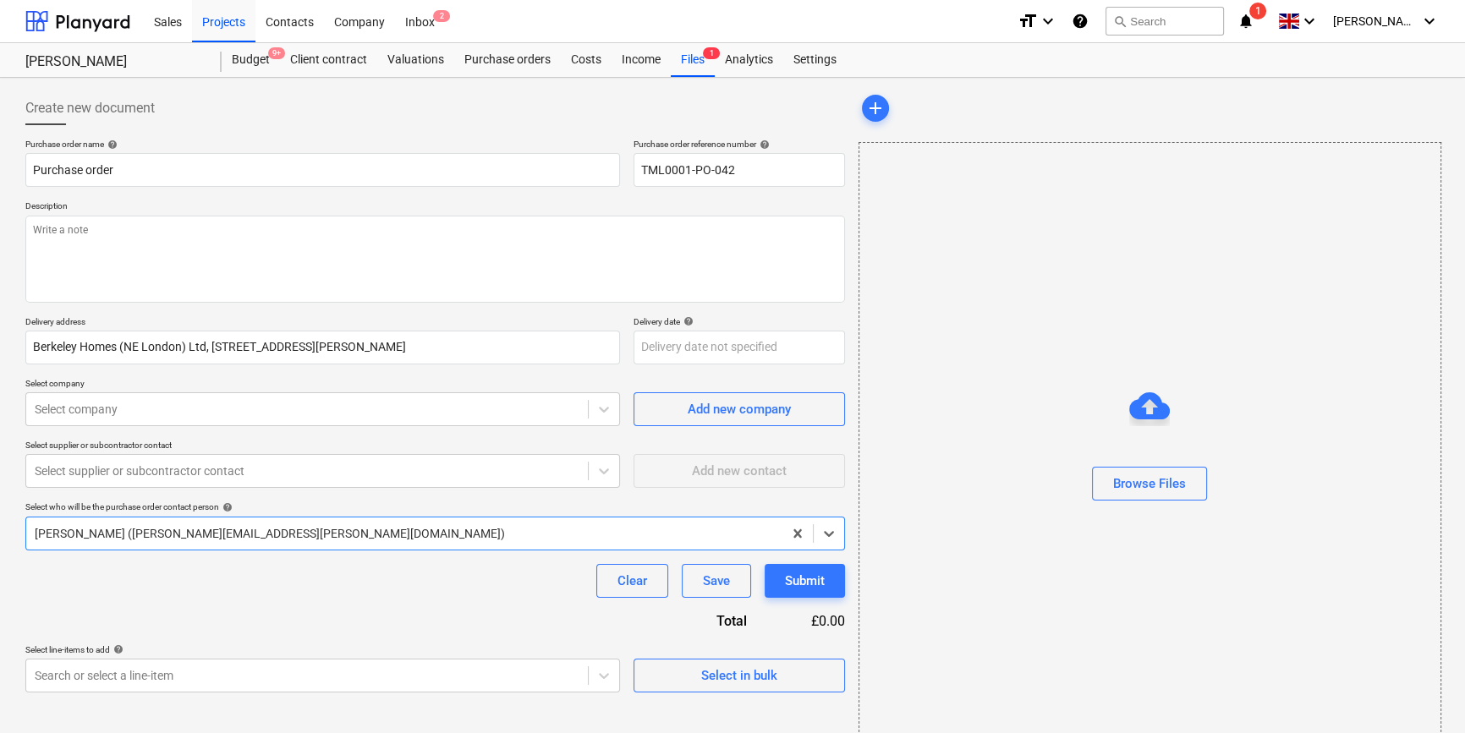
type textarea "x"
